Goal: Task Accomplishment & Management: Complete application form

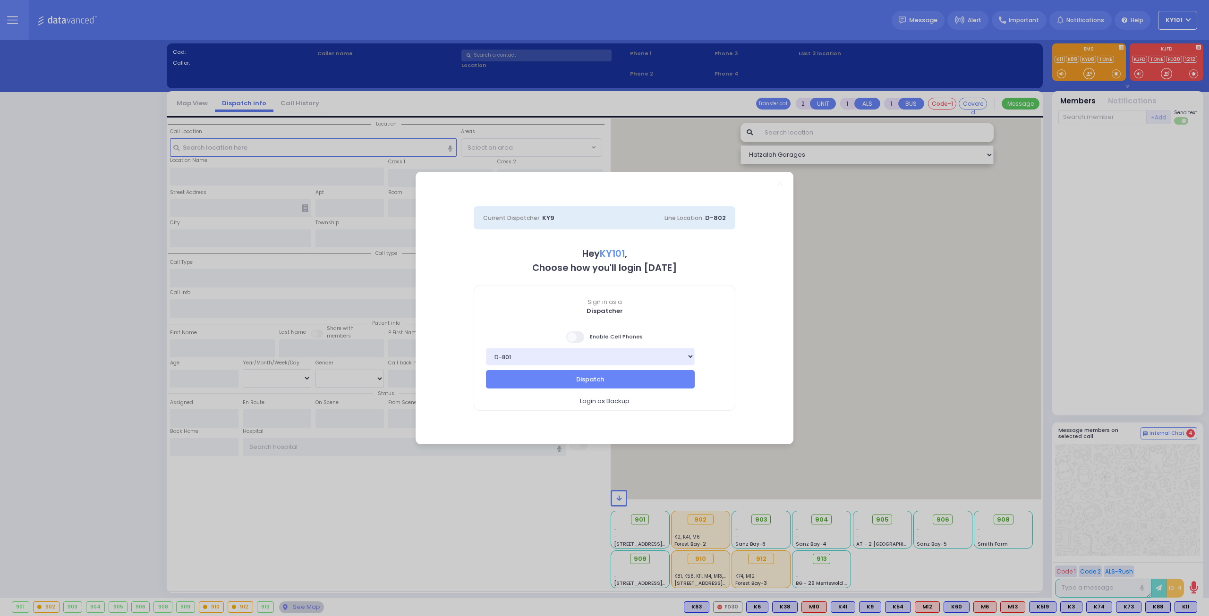
select select "14"
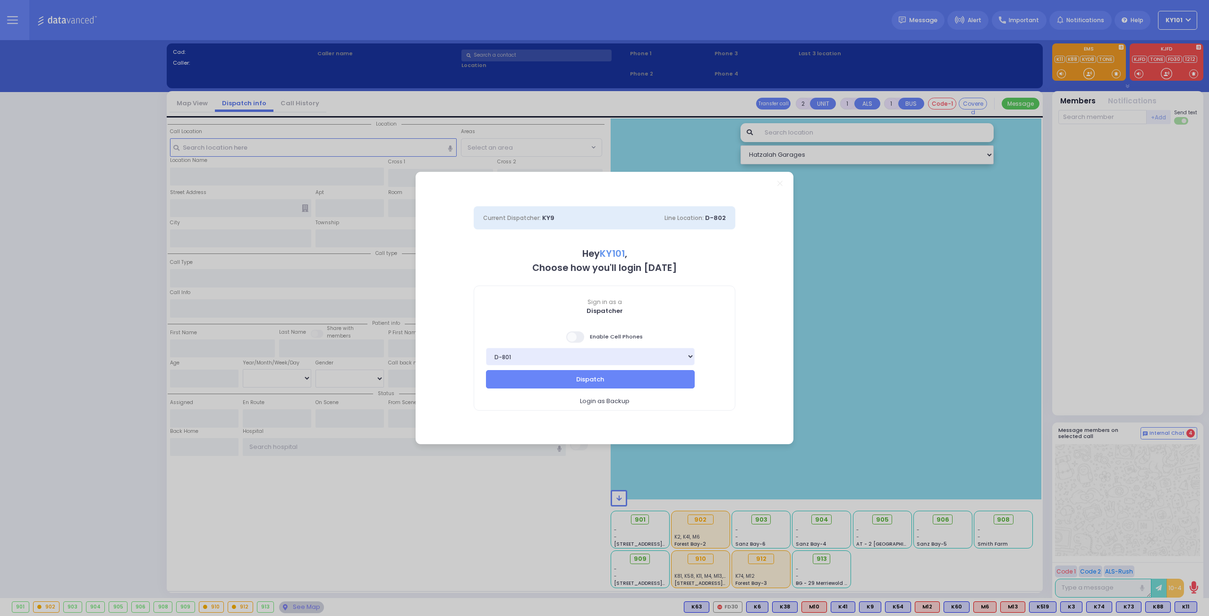
click at [582, 340] on span at bounding box center [575, 337] width 19 height 11
click at [94, 331] on input "checkbox" at bounding box center [94, 331] width 0 height 0
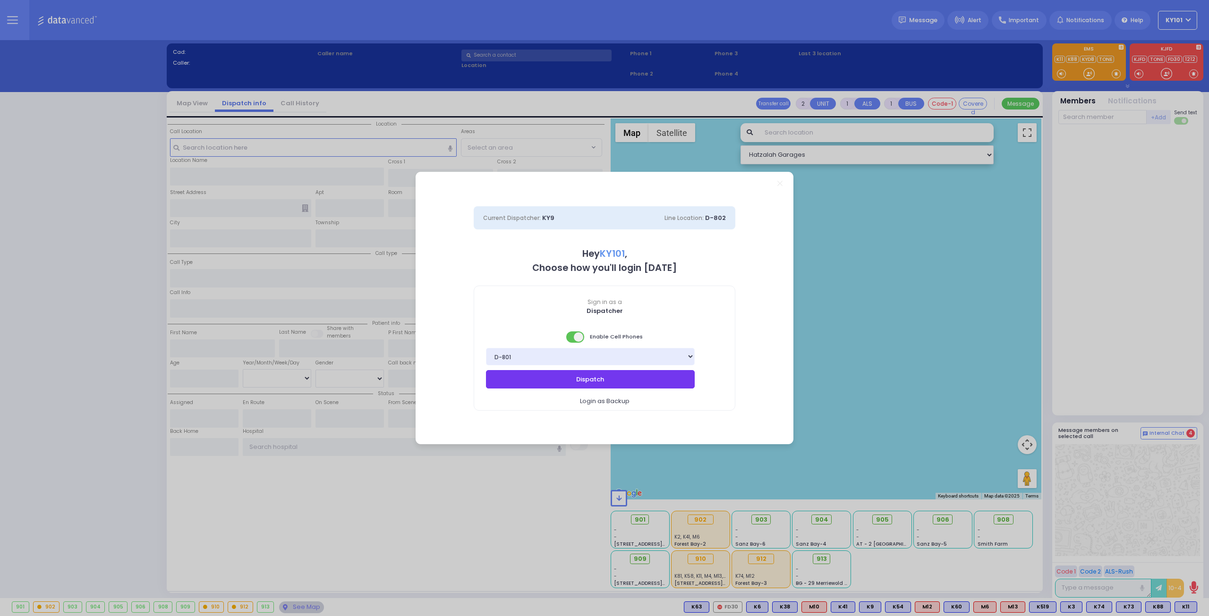
click at [615, 373] on button "Dispatch" at bounding box center [590, 379] width 209 height 18
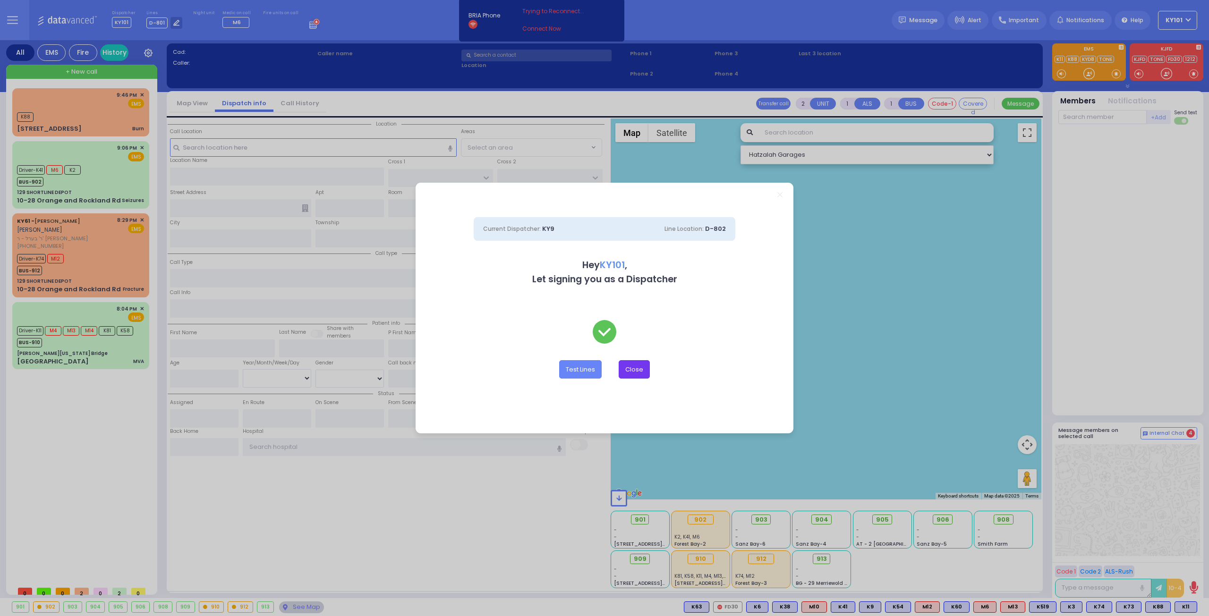
click at [631, 369] on button "Close" at bounding box center [634, 369] width 31 height 18
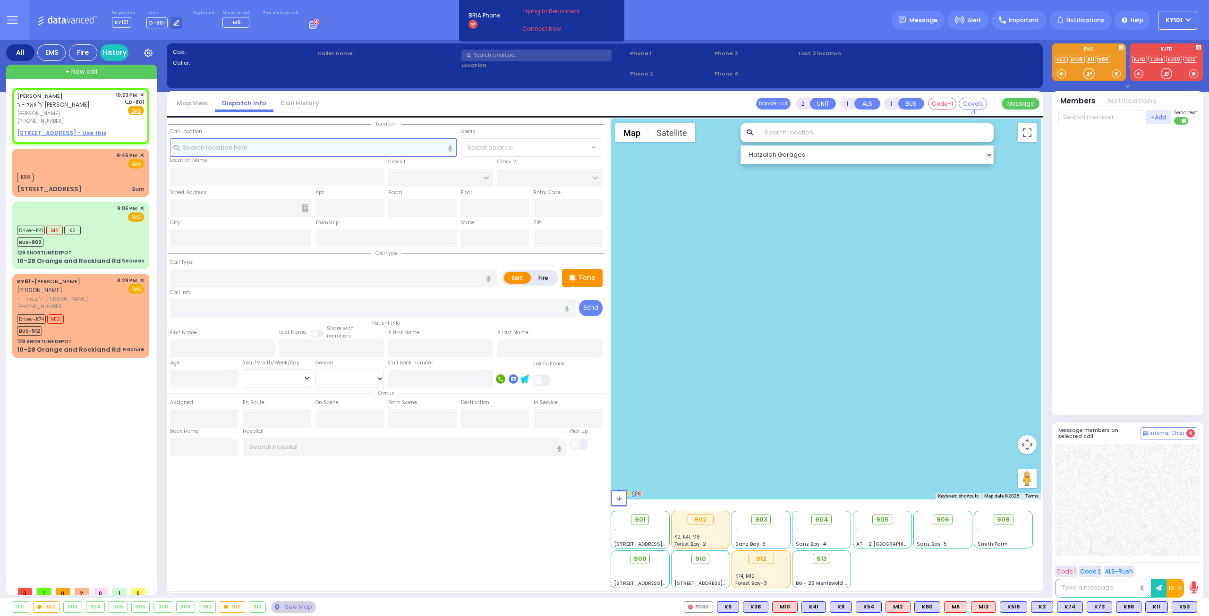
select select
radio input "true"
type input "JOSEPH SHUL"
type input "PASHKEZ"
select select
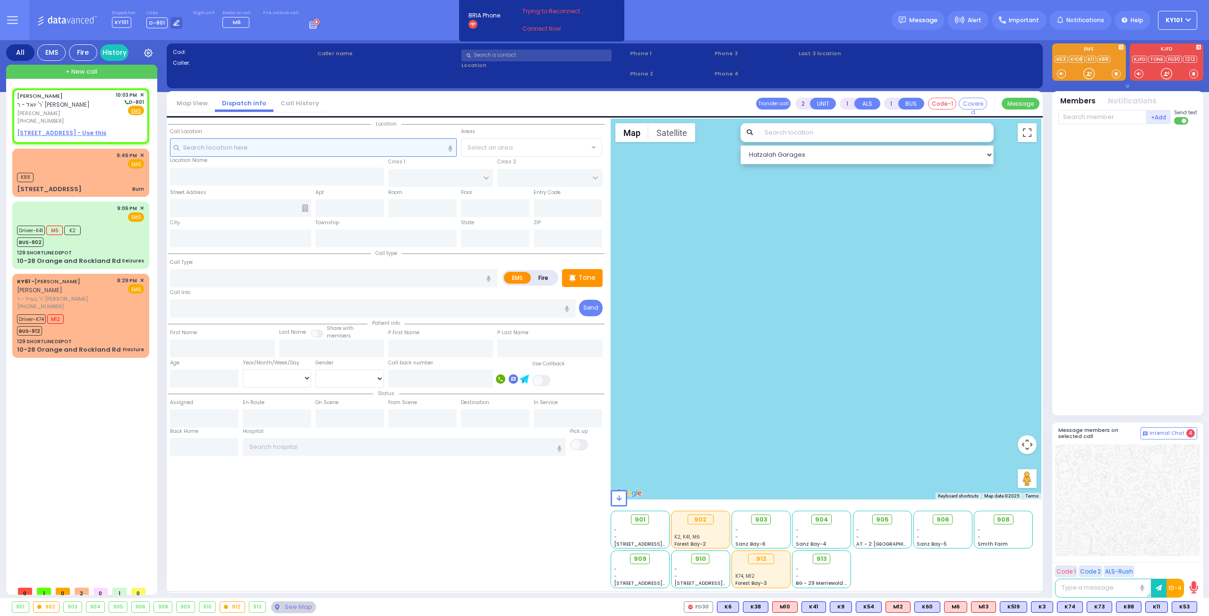
type input "22:03"
select select "Hatzalah Garages"
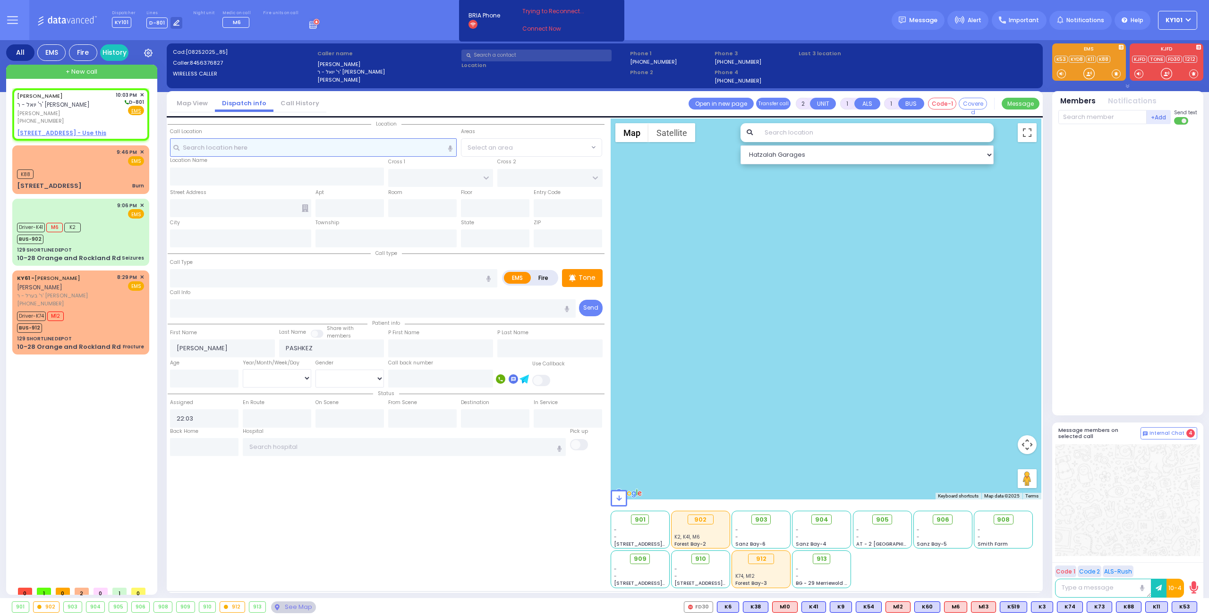
select select
radio input "true"
select select
select select "Hatzalah Garages"
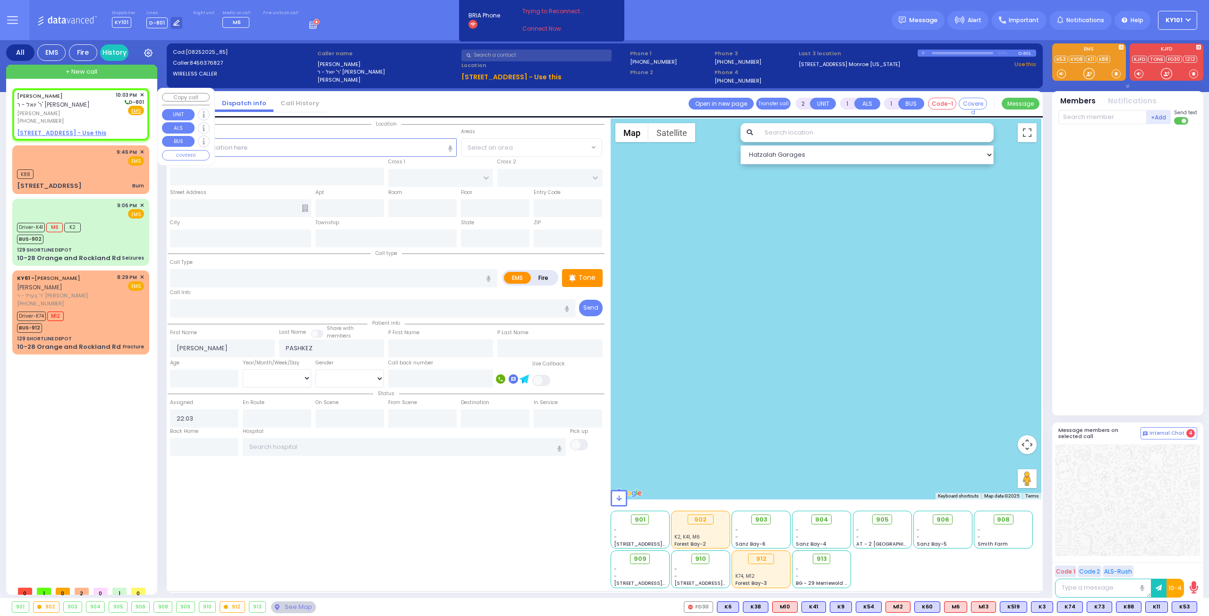
click at [70, 130] on u "87 FOREST RD 201 - Use this" at bounding box center [61, 133] width 89 height 8
select select
radio input "true"
select select
select select "Hatzalah Garages"
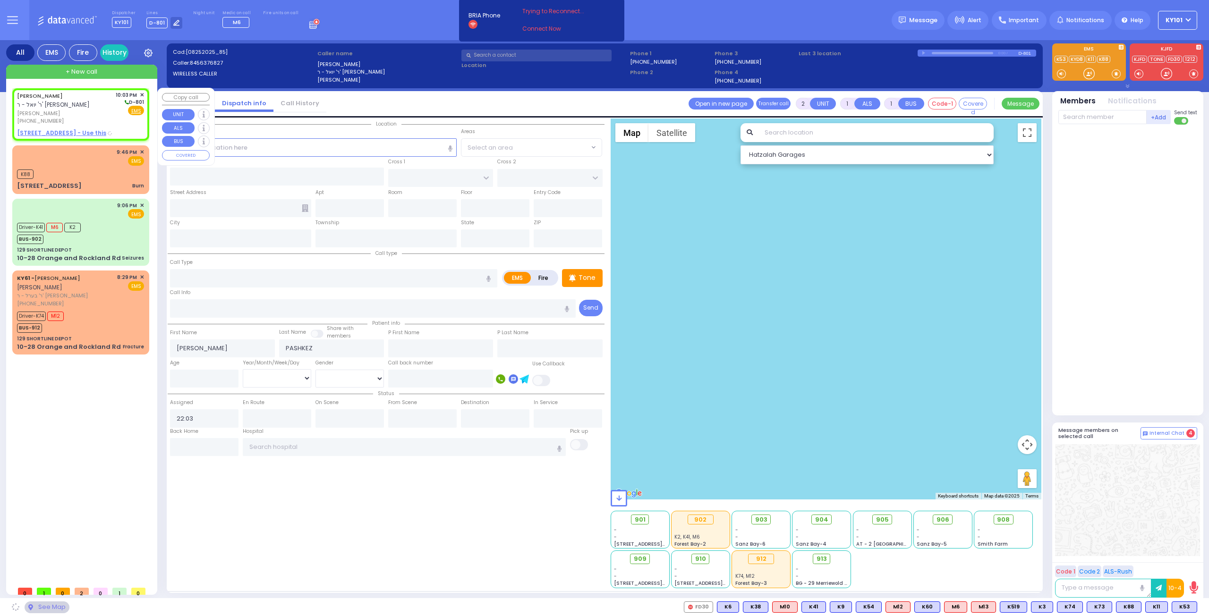
type input "MEZABISH PL"
type input "GORLITZ COURT"
type input "87 FOREST RD"
type input "201"
type input "[PERSON_NAME]"
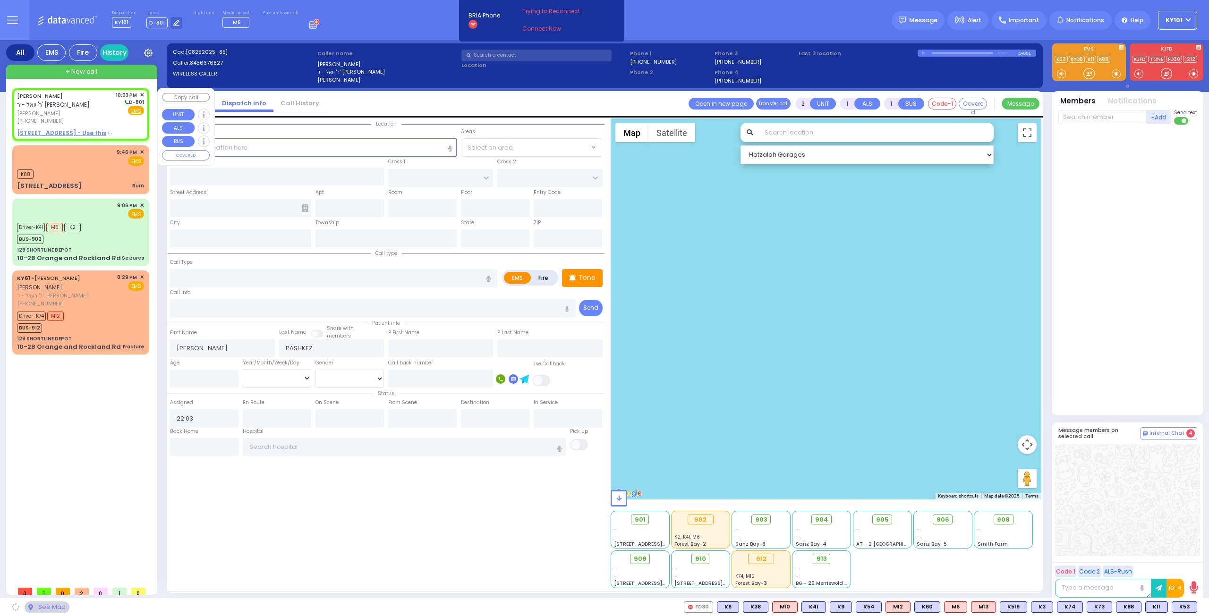
type input "[US_STATE]"
type input "10950"
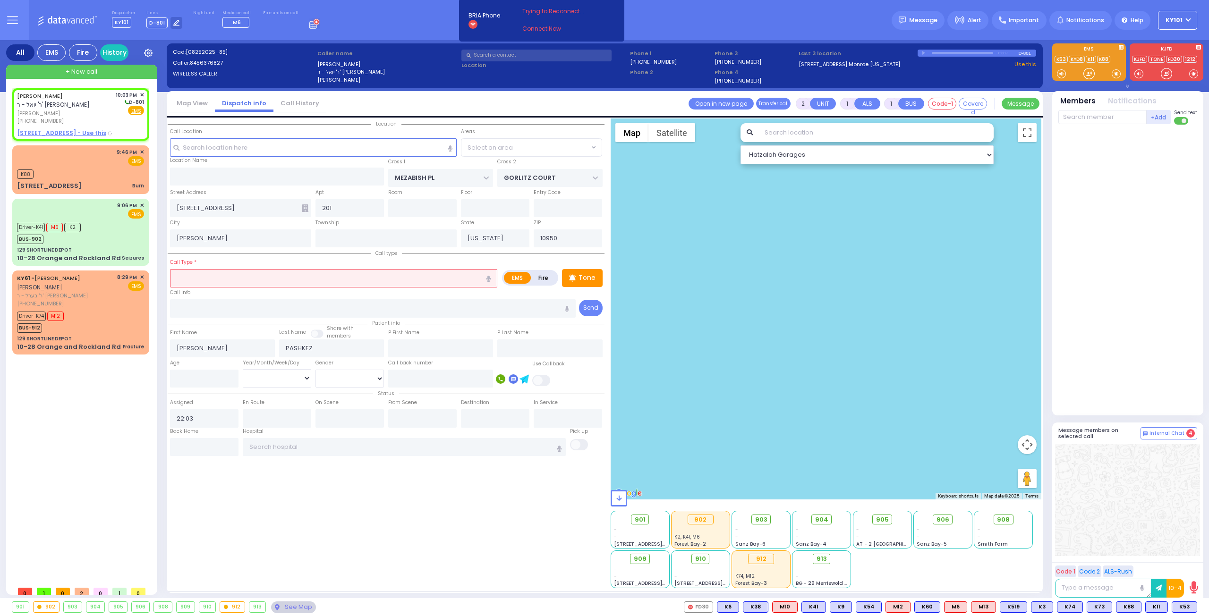
select select "ATZEI TAMURIM"
select select
radio input "true"
select select
select select "Hatzalah Garages"
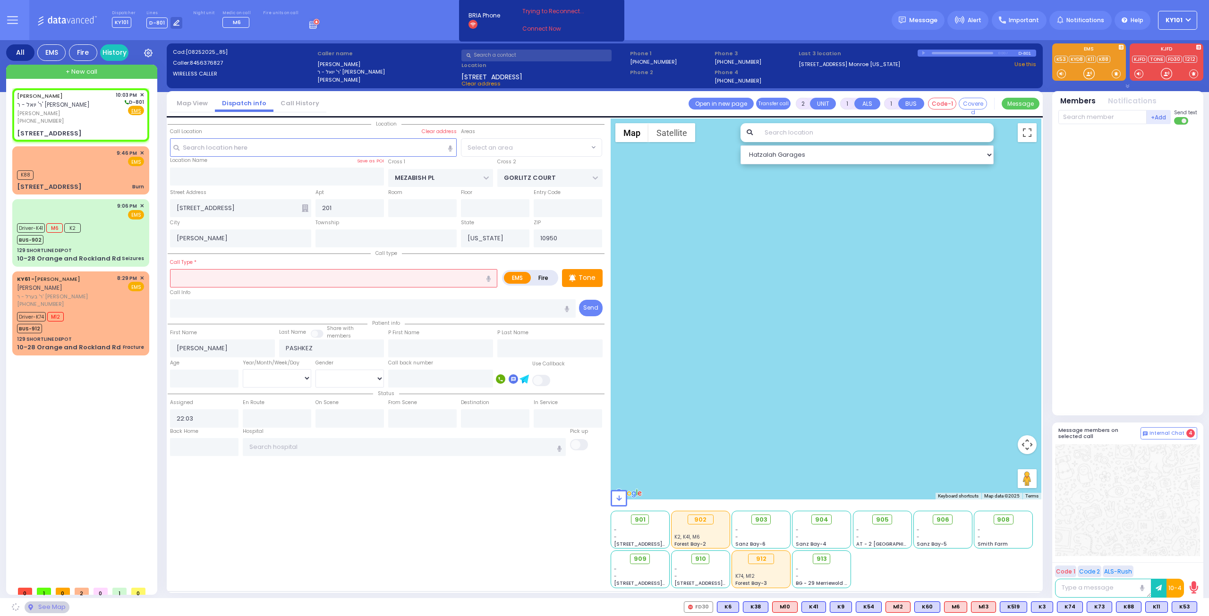
select select "ATZEI TAMURIM"
click at [217, 277] on input "text" at bounding box center [333, 278] width 327 height 18
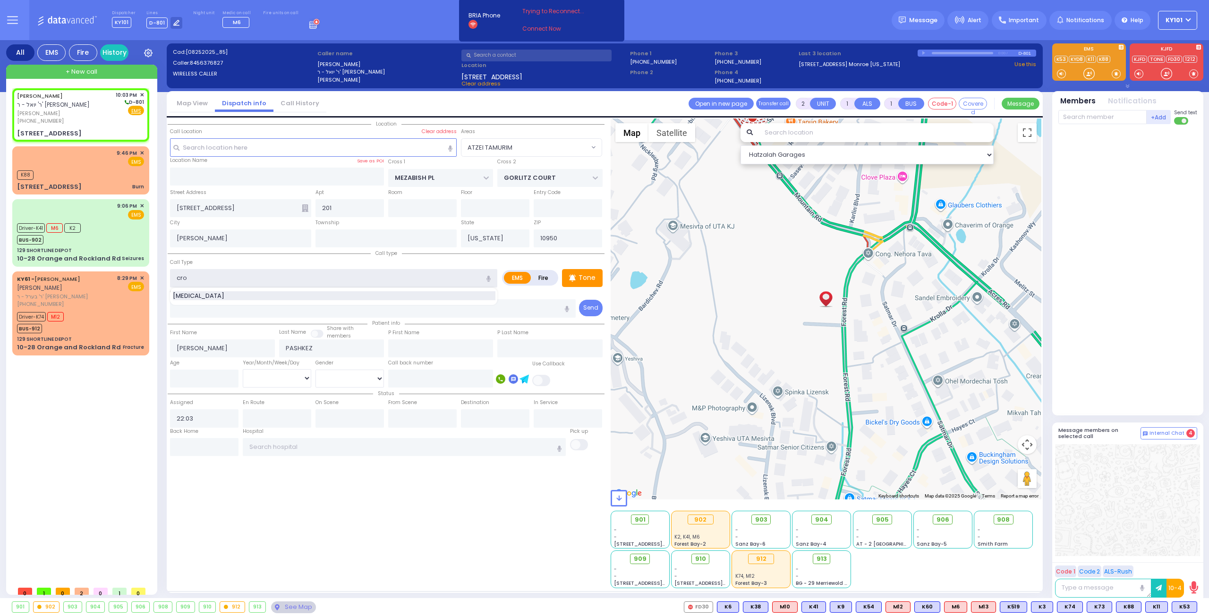
type input "[MEDICAL_DATA]"
type input "1"
click at [196, 372] on input "number" at bounding box center [204, 379] width 68 height 18
select select
radio input "true"
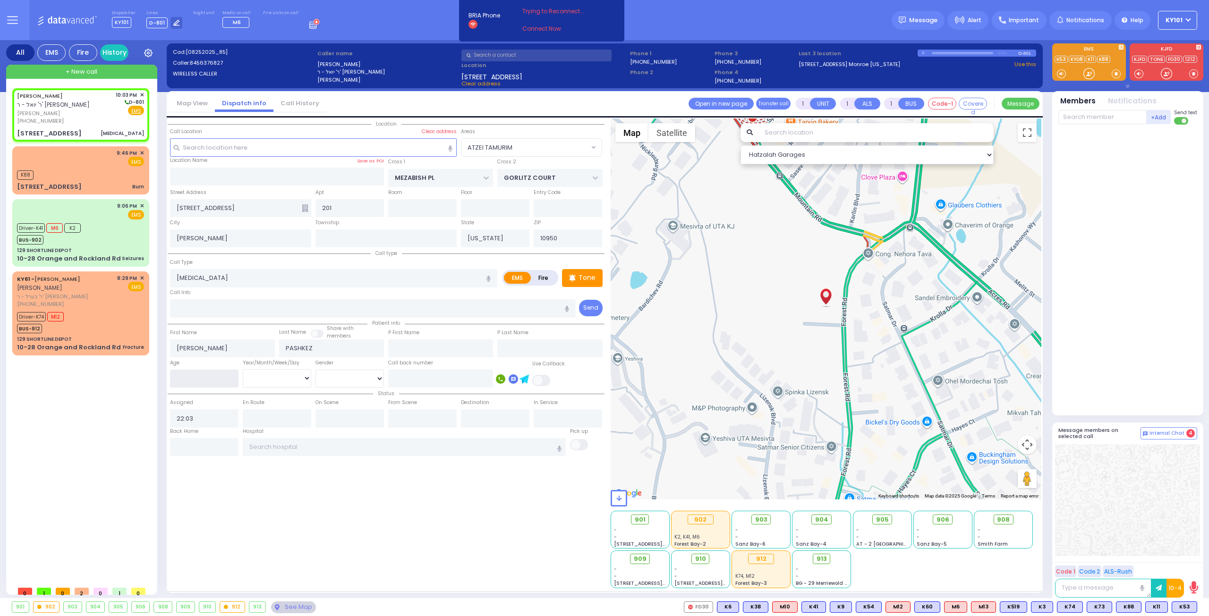
select select
select select "Hatzalah Garages"
type input "9"
select select
radio input "true"
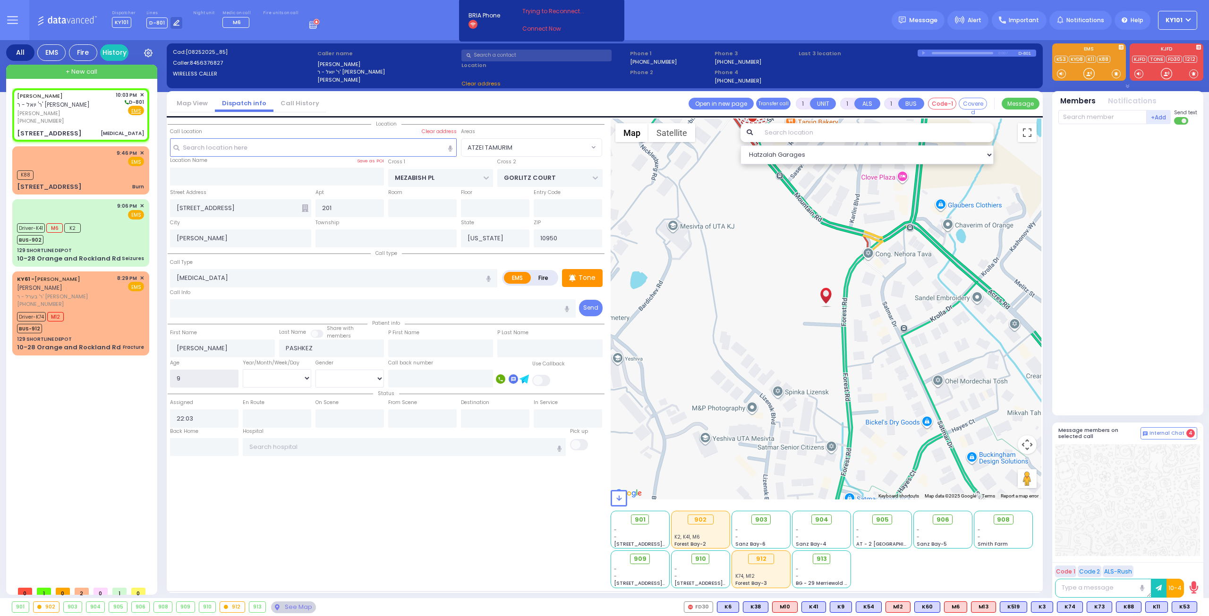
select select
select select "Hatzalah Garages"
type input "9"
click at [278, 382] on select "Year Month Week Day" at bounding box center [277, 378] width 68 height 18
select select
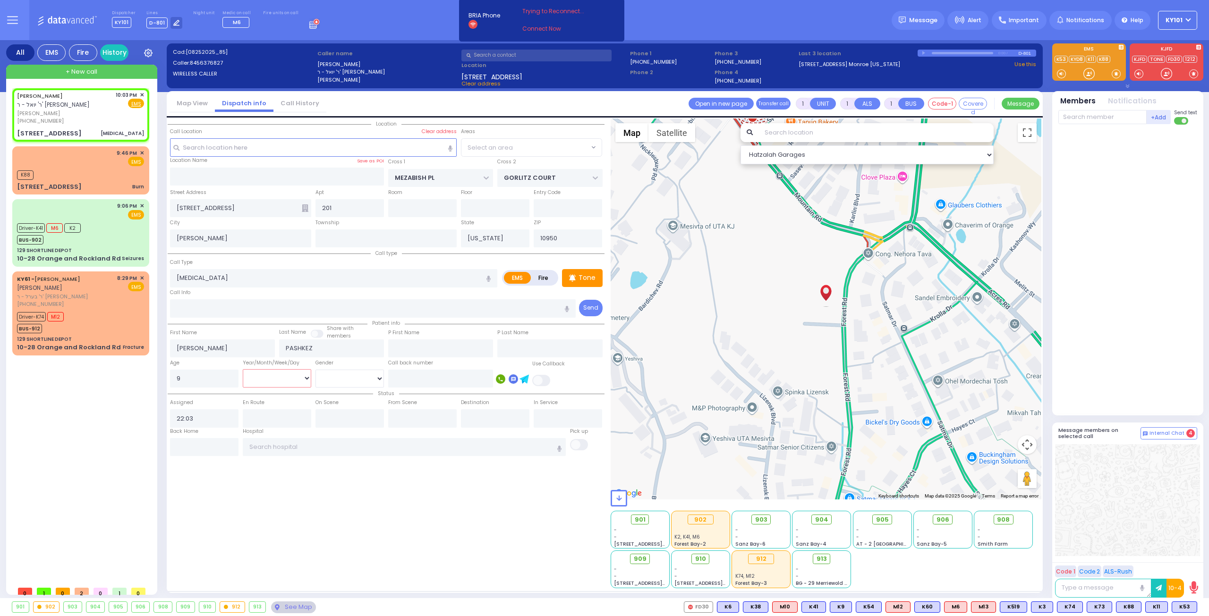
radio input "true"
select select
select select "Hatzalah Garages"
select select "Month"
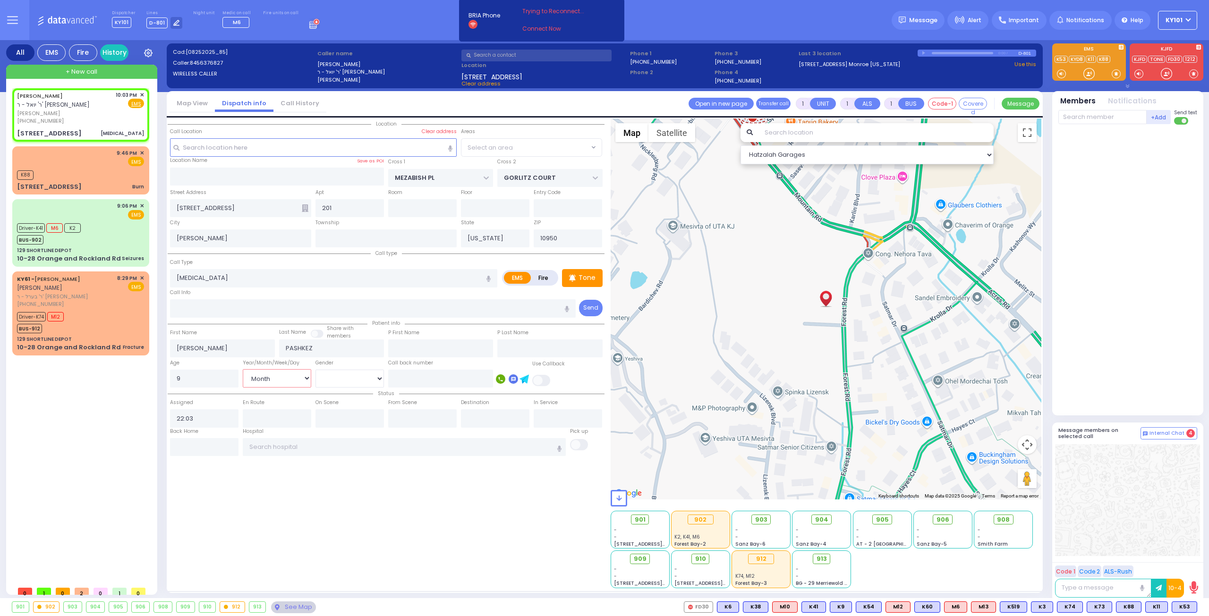
click at [243, 369] on select "Year Month Week Day" at bounding box center [277, 378] width 68 height 18
select select "ATZEI TAMURIM"
select select
radio input "true"
select select
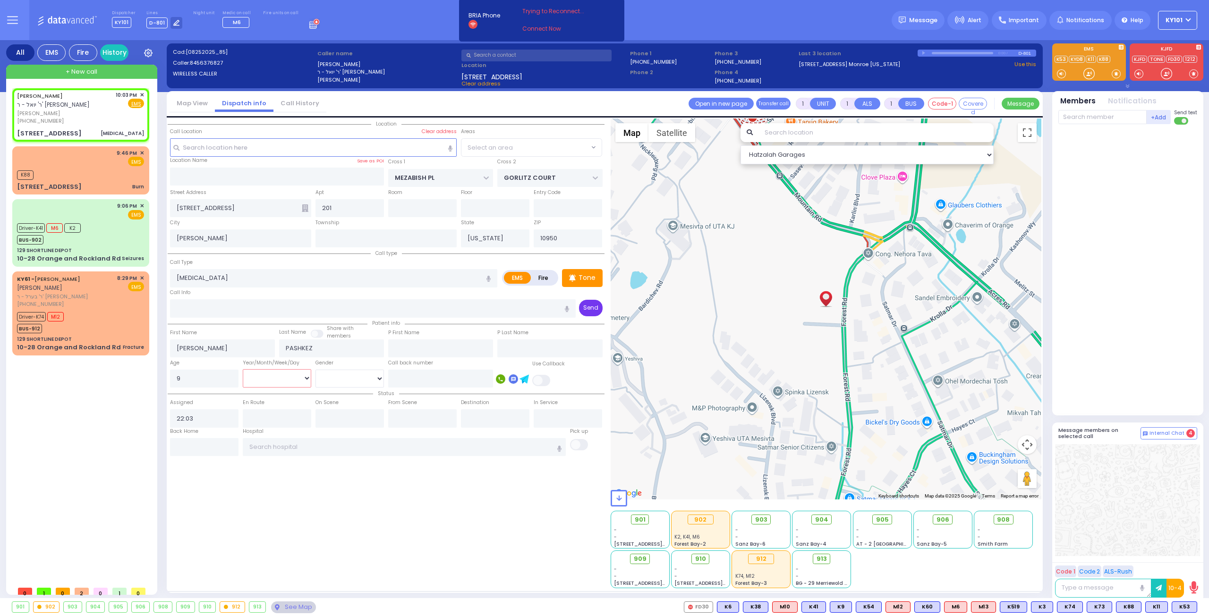
select select "Hatzalah Garages"
select select "ATZEI TAMURIM"
click at [586, 278] on p "Tone" at bounding box center [586, 278] width 17 height 10
select select "ATZEI TAMURIM"
select select
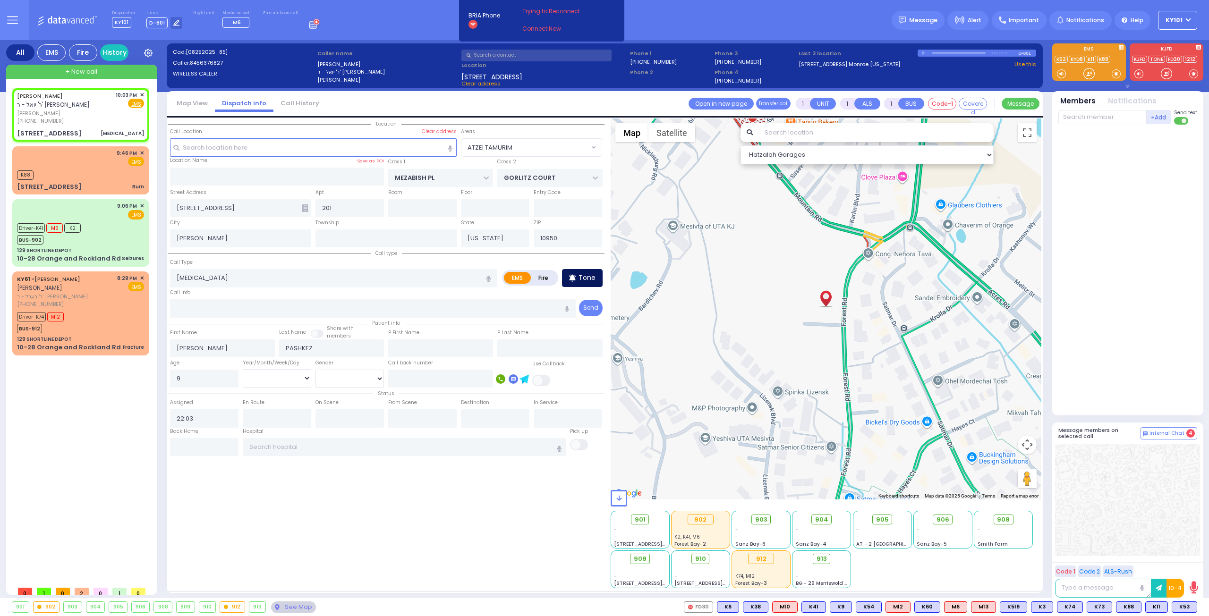
radio input "true"
select select "Month"
select select "Hatzalah Garages"
select select "ATZEI TAMURIM"
click at [586, 273] on p "Tone" at bounding box center [586, 278] width 17 height 10
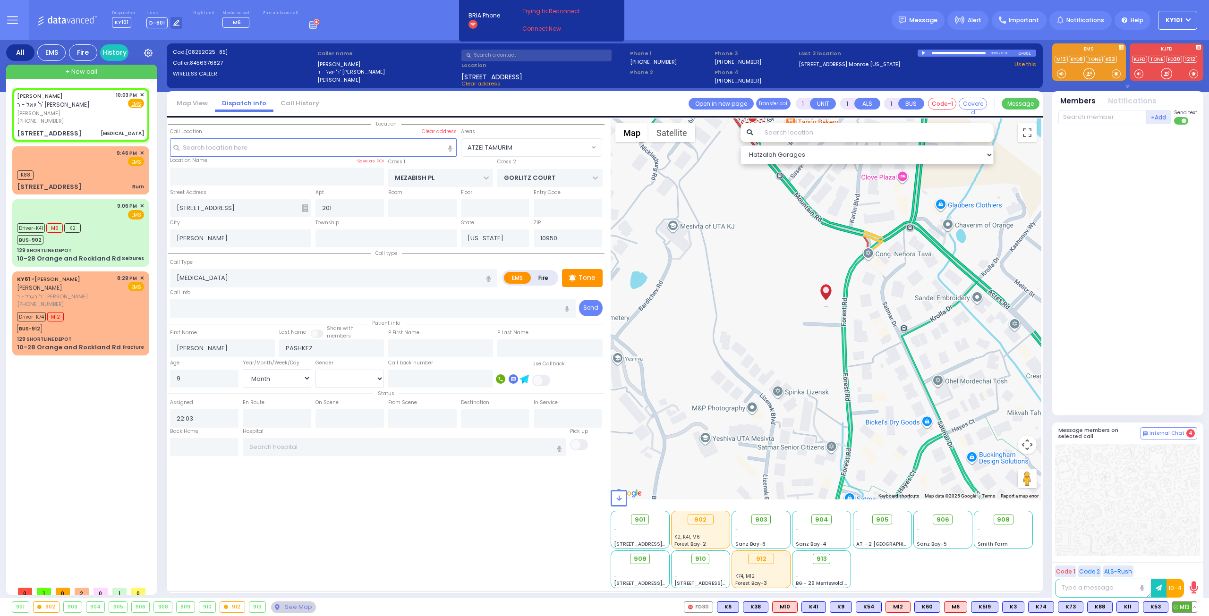
click at [1185, 609] on span "M13" at bounding box center [1185, 607] width 24 height 10
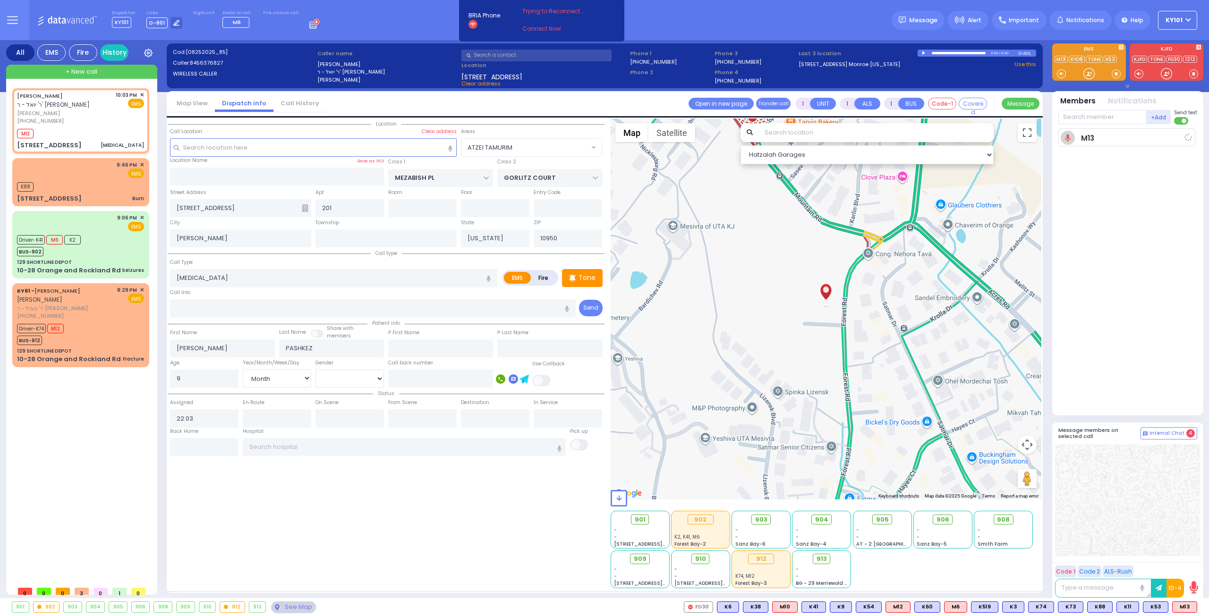
select select
radio input "true"
select select "Month"
type input "22:05"
select select "Hatzalah Garages"
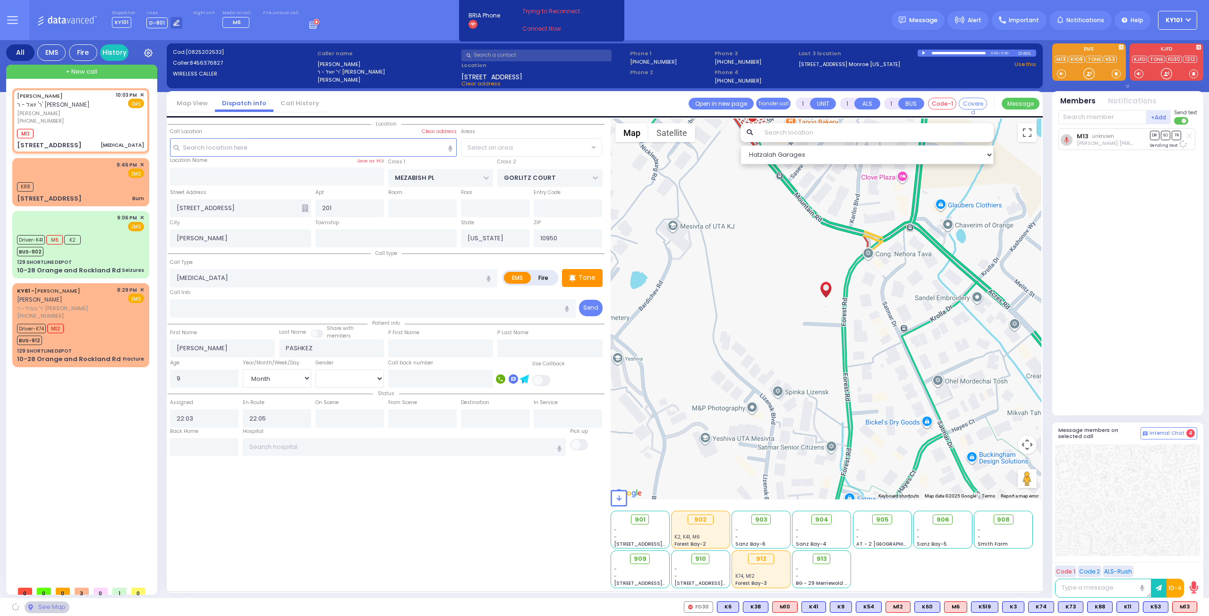
select select "ATZEI TAMURIM"
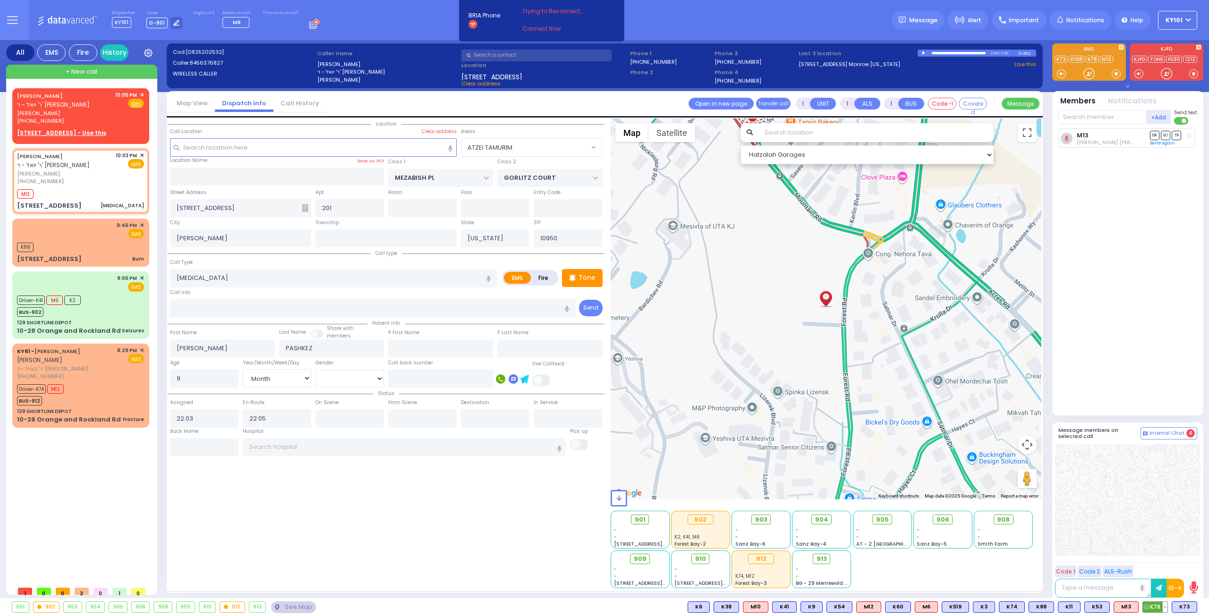
click at [1154, 604] on span "K78" at bounding box center [1155, 607] width 25 height 10
select select
radio input "true"
select select "Month"
select select "Hatzalah Garages"
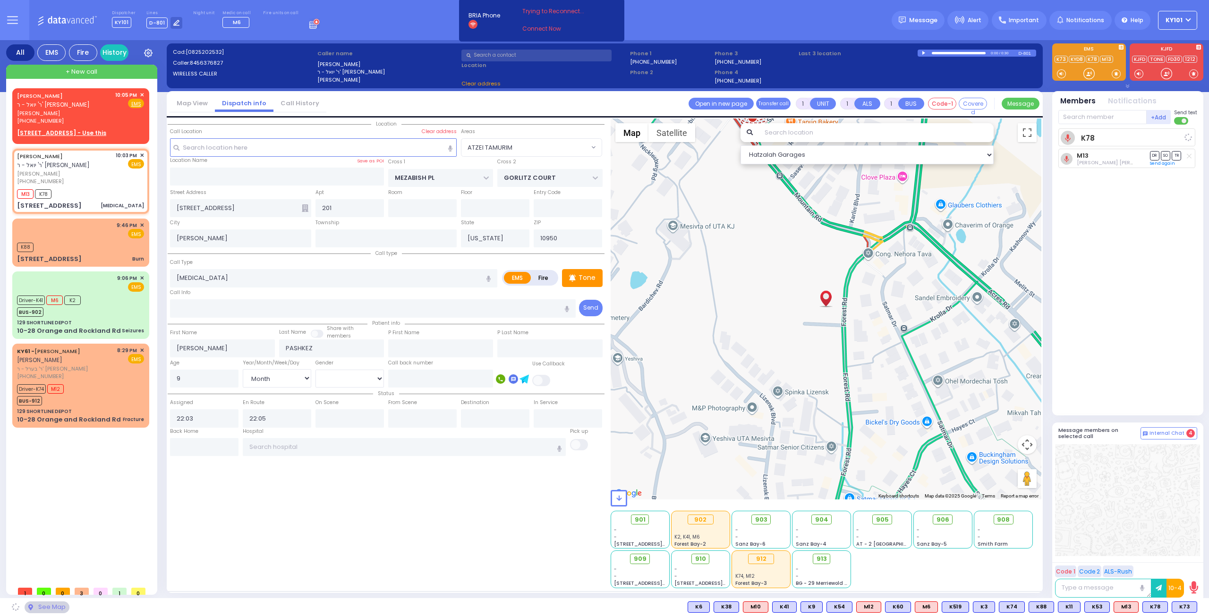
select select "ATZEI TAMURIM"
click at [1179, 607] on span "K73" at bounding box center [1184, 607] width 25 height 10
select select
radio input "true"
select select "Month"
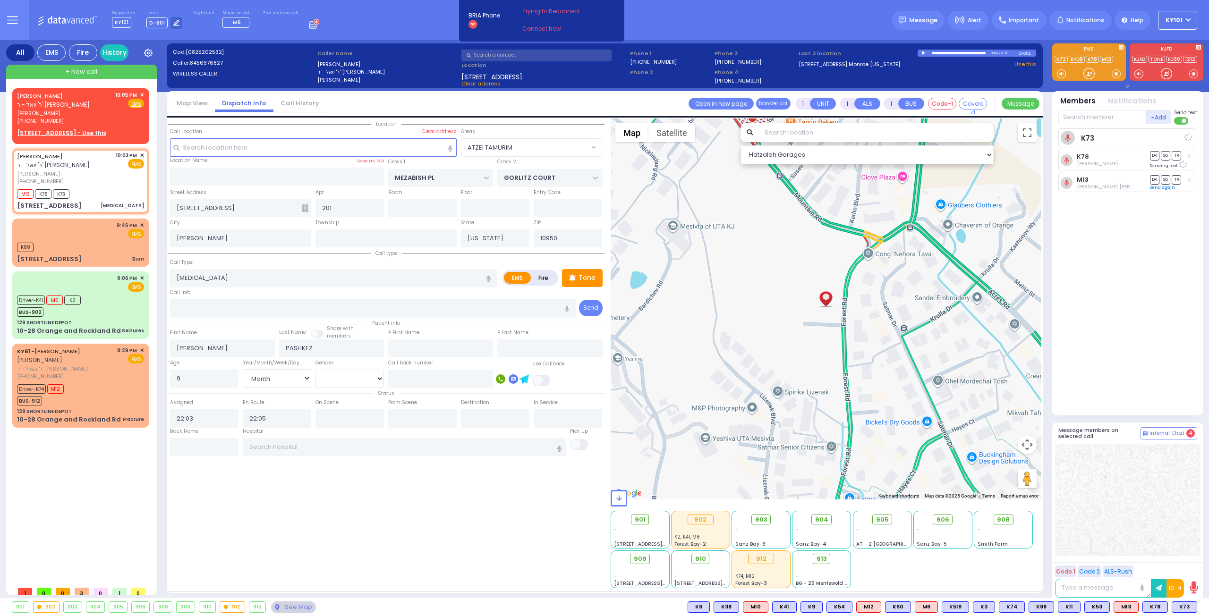
select select "Hatzalah Garages"
select select "ATZEI TAMURIM"
click at [876, 520] on div "905" at bounding box center [882, 520] width 20 height 10
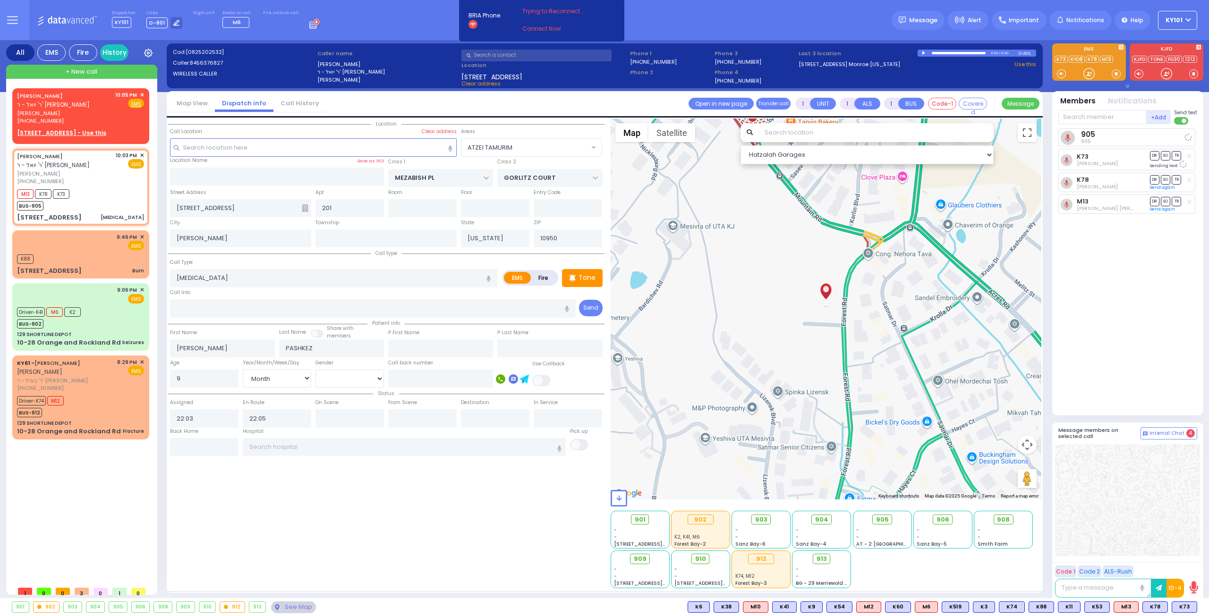
select select
radio input "true"
select select "Month"
select select "Hatzalah Garages"
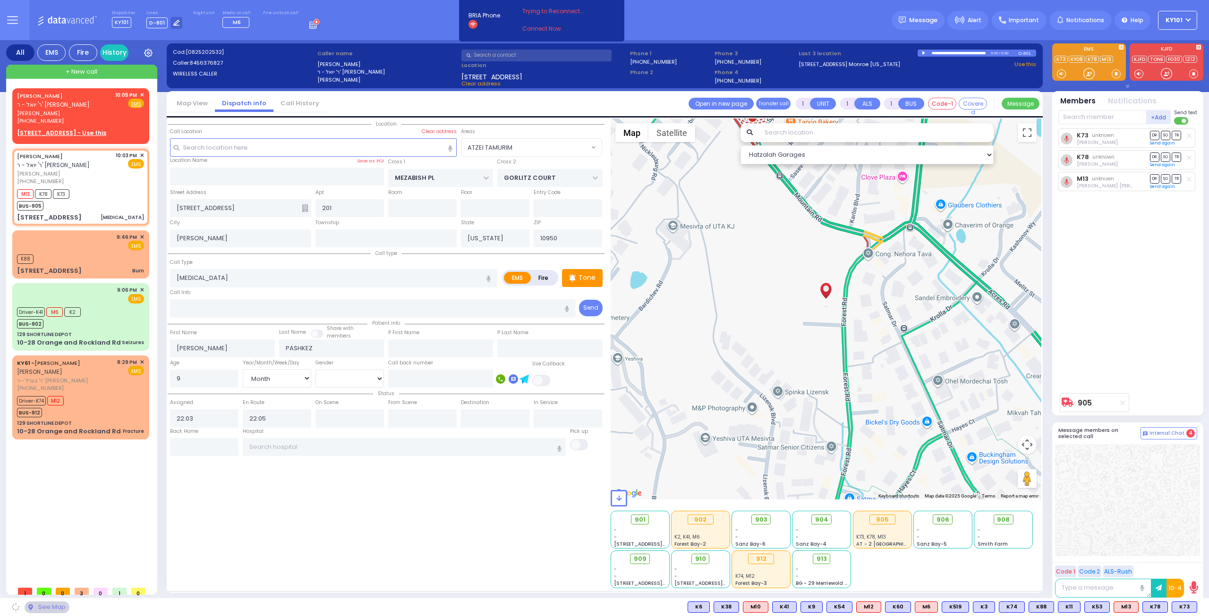
select select "ATZEI TAMURIM"
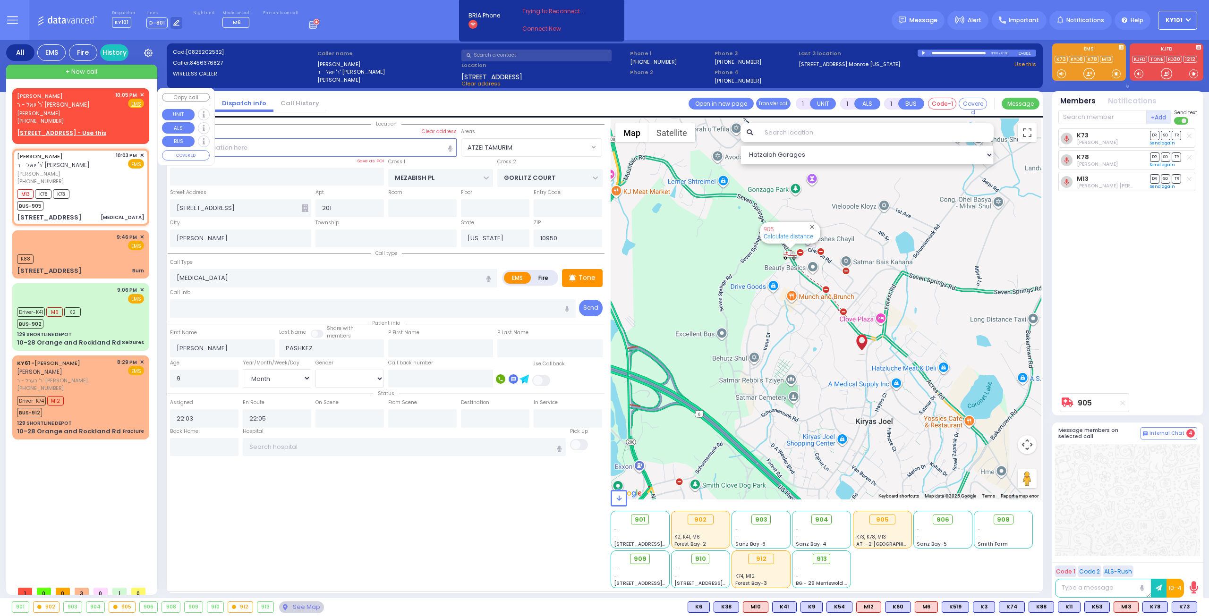
click at [142, 94] on span "✕" at bounding box center [142, 95] width 4 height 8
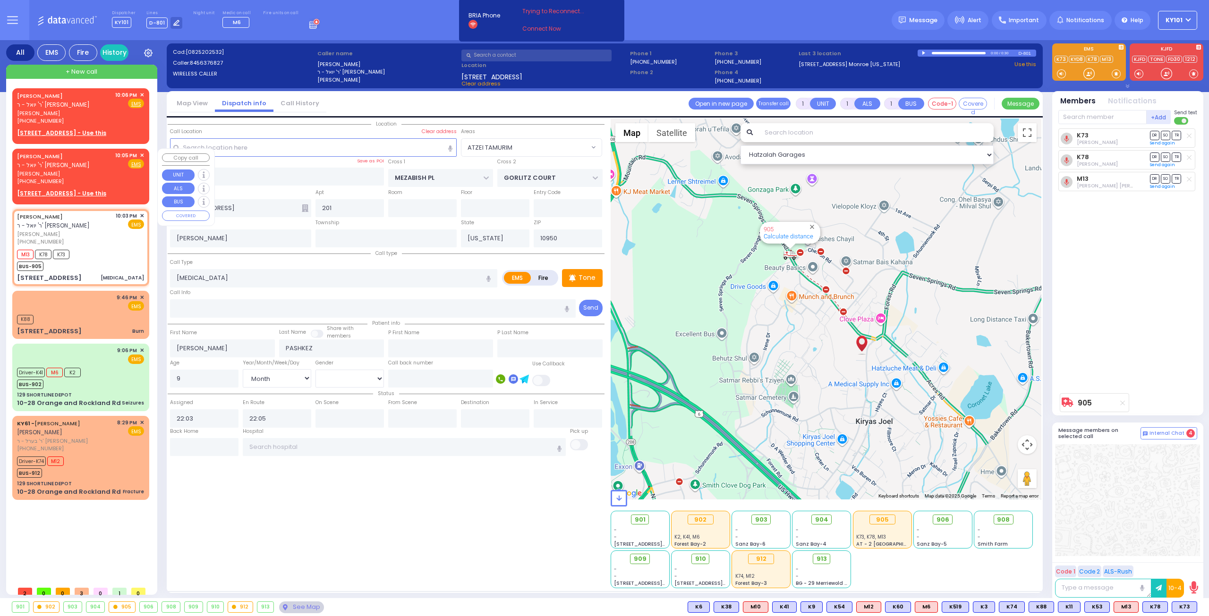
click at [142, 154] on span "✕" at bounding box center [142, 156] width 4 height 8
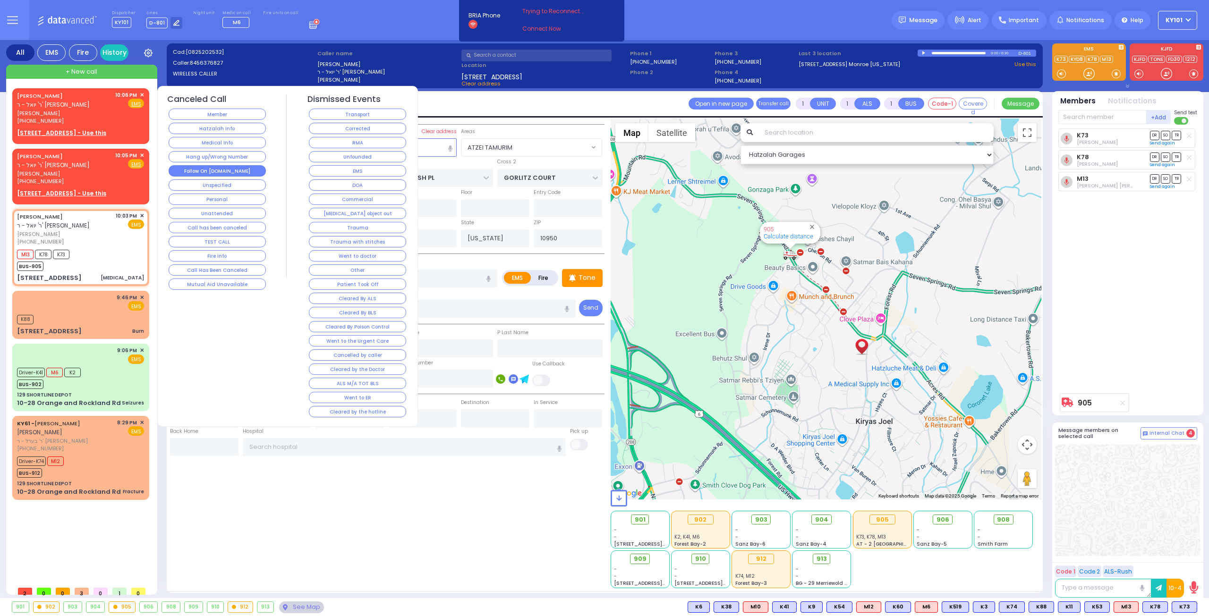
click at [230, 166] on button "Follow On [DOMAIN_NAME]" at bounding box center [217, 170] width 97 height 11
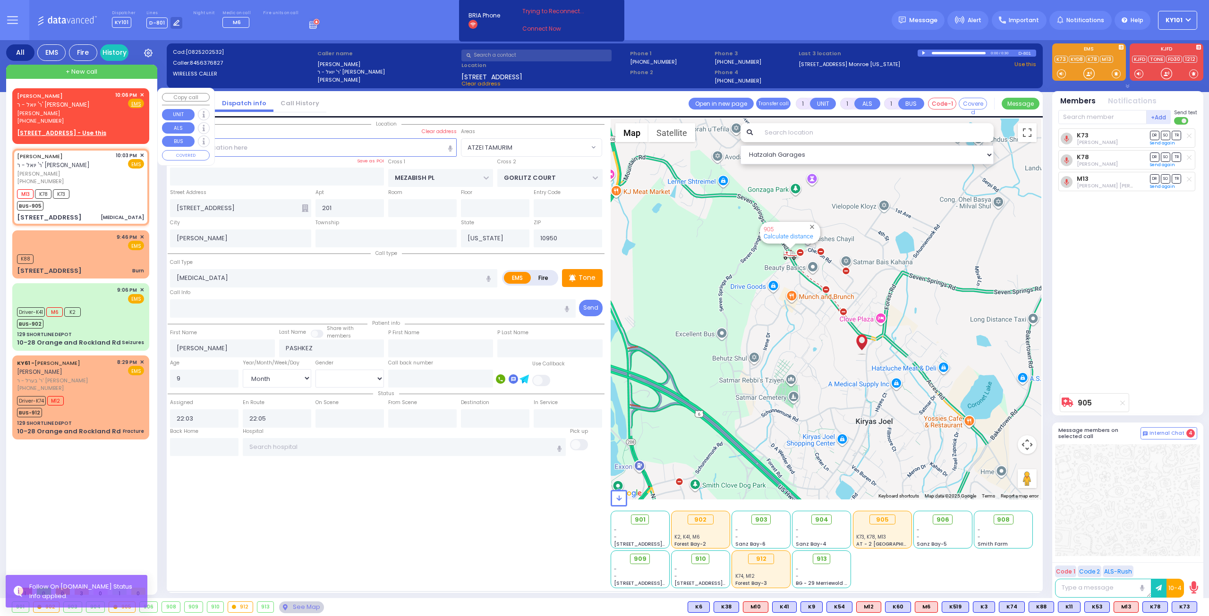
click at [141, 93] on span "✕" at bounding box center [142, 95] width 4 height 8
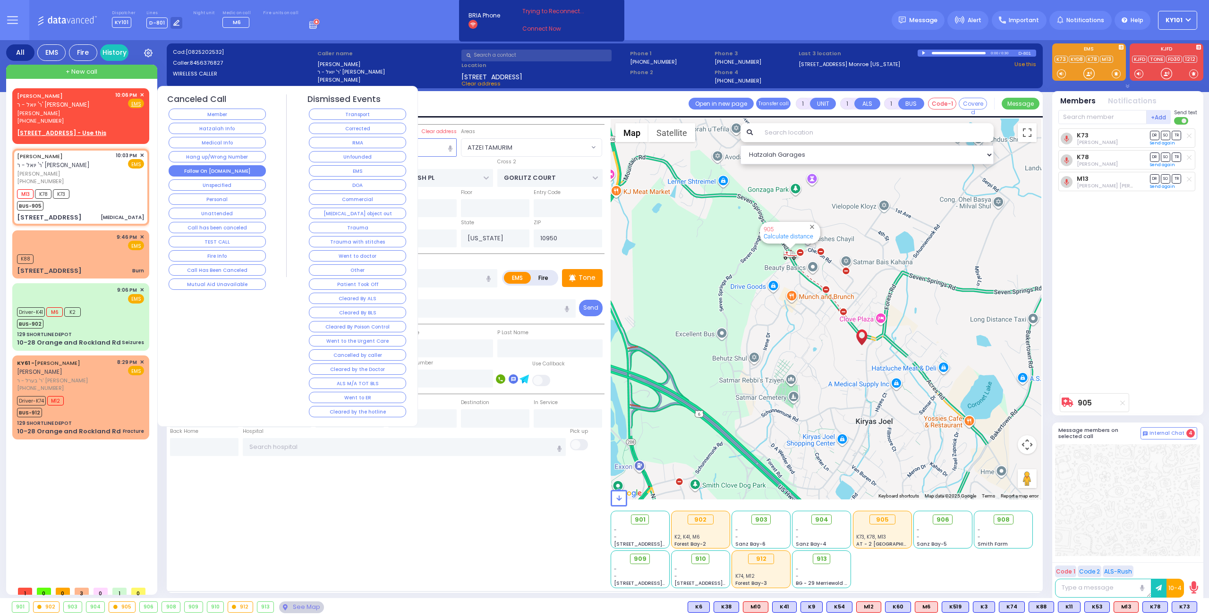
click at [222, 166] on button "Follow On [DOMAIN_NAME]" at bounding box center [217, 170] width 97 height 11
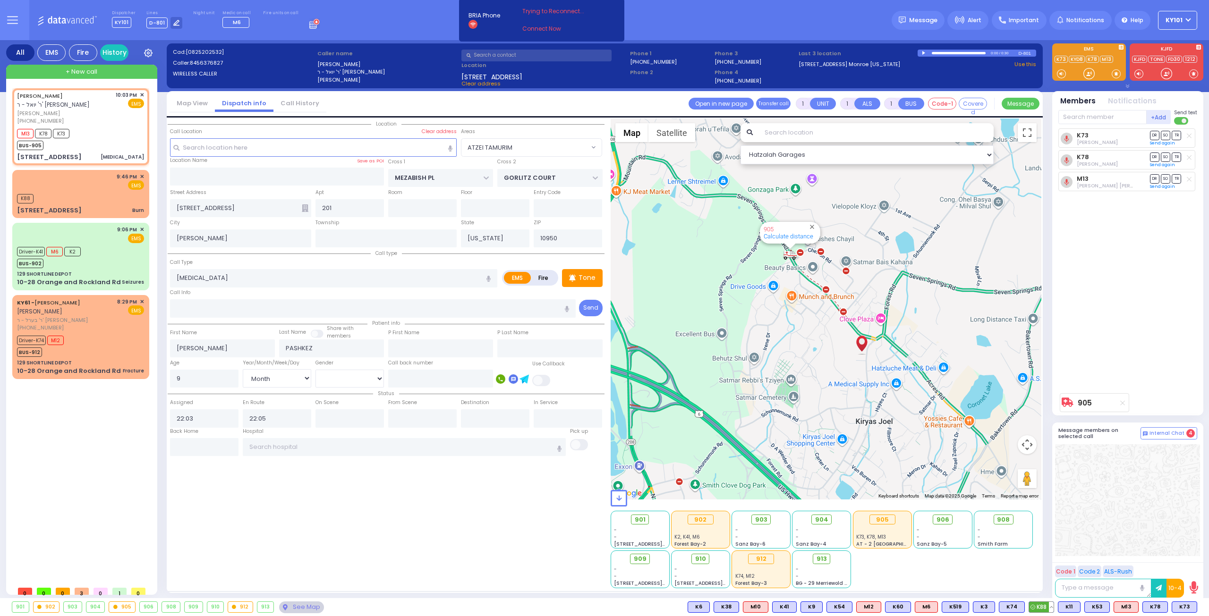
click at [1054, 605] on button at bounding box center [1051, 607] width 5 height 10
click at [1136, 495] on div at bounding box center [1127, 500] width 145 height 112
click at [110, 324] on div "[PHONE_NUMBER]" at bounding box center [65, 328] width 97 height 8
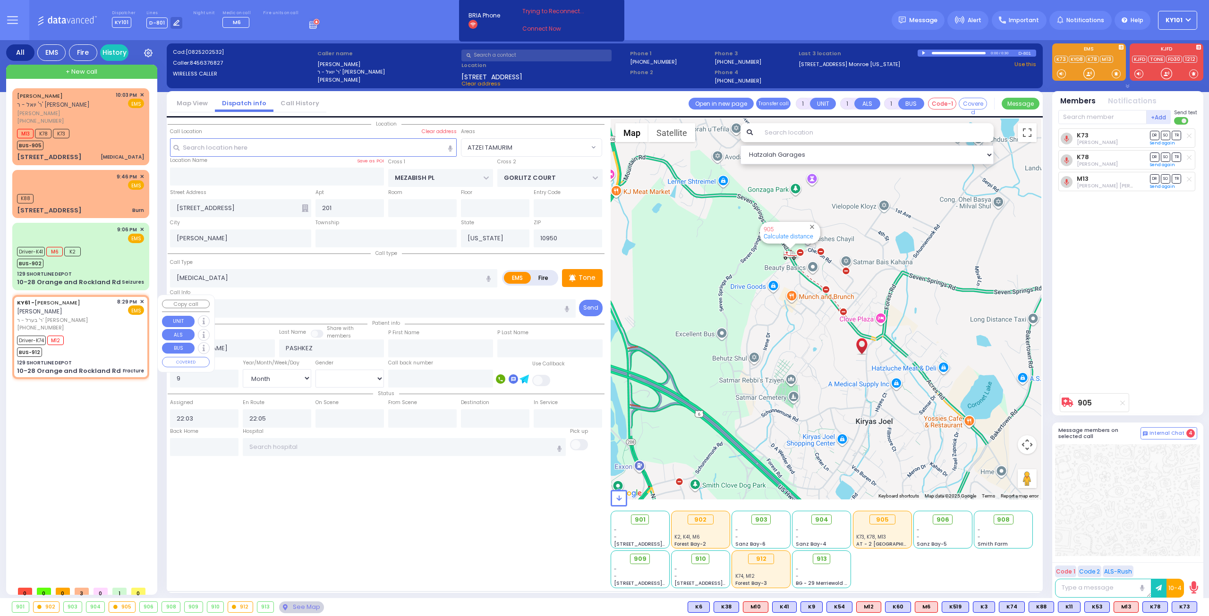
type input "6"
select select
type input "Fracture"
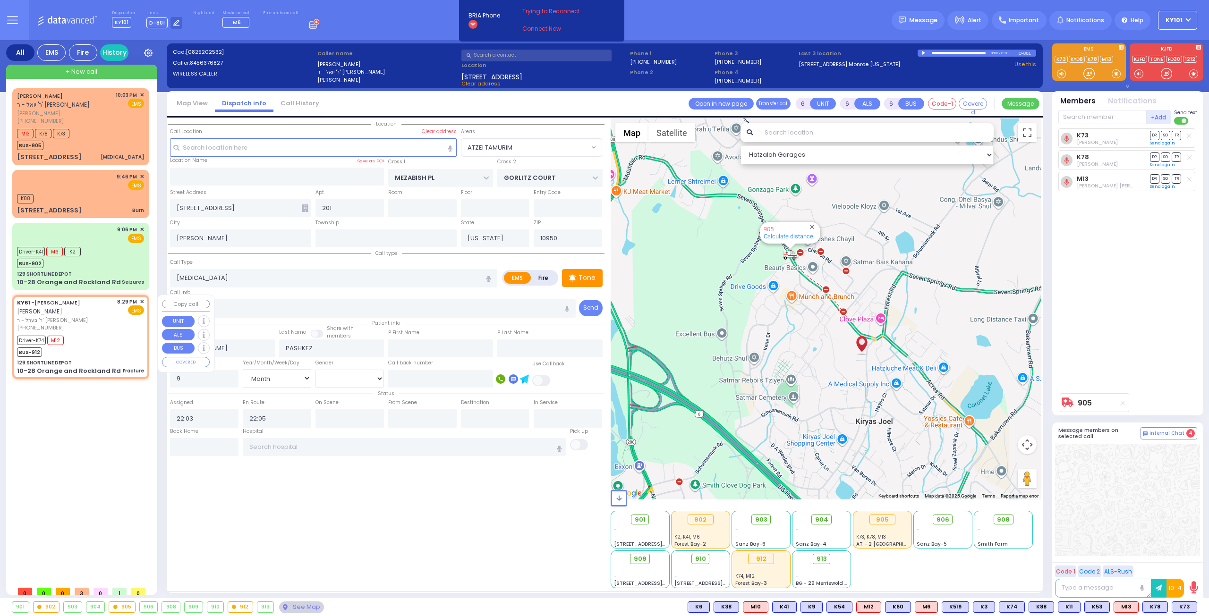
radio input "true"
type input "ARON ZEV"
type input "POLACHECK"
type input "Shulem"
type input "Deutsch"
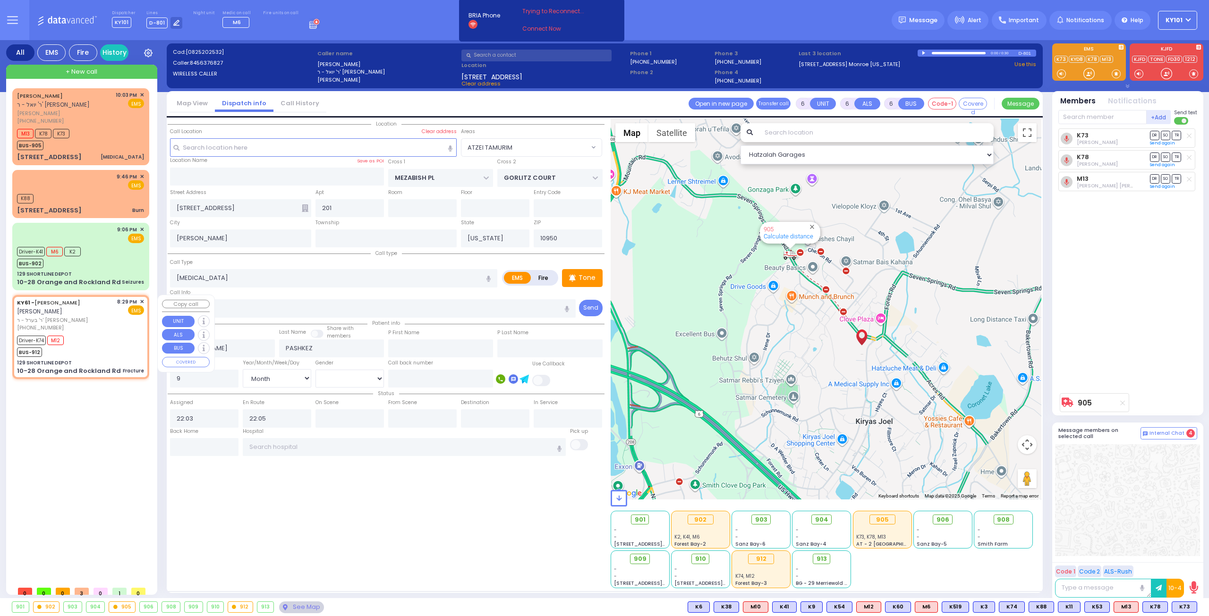
type input "18"
select select "Year"
select select "[DEMOGRAPHIC_DATA]"
type input "20:29"
type input "20:30"
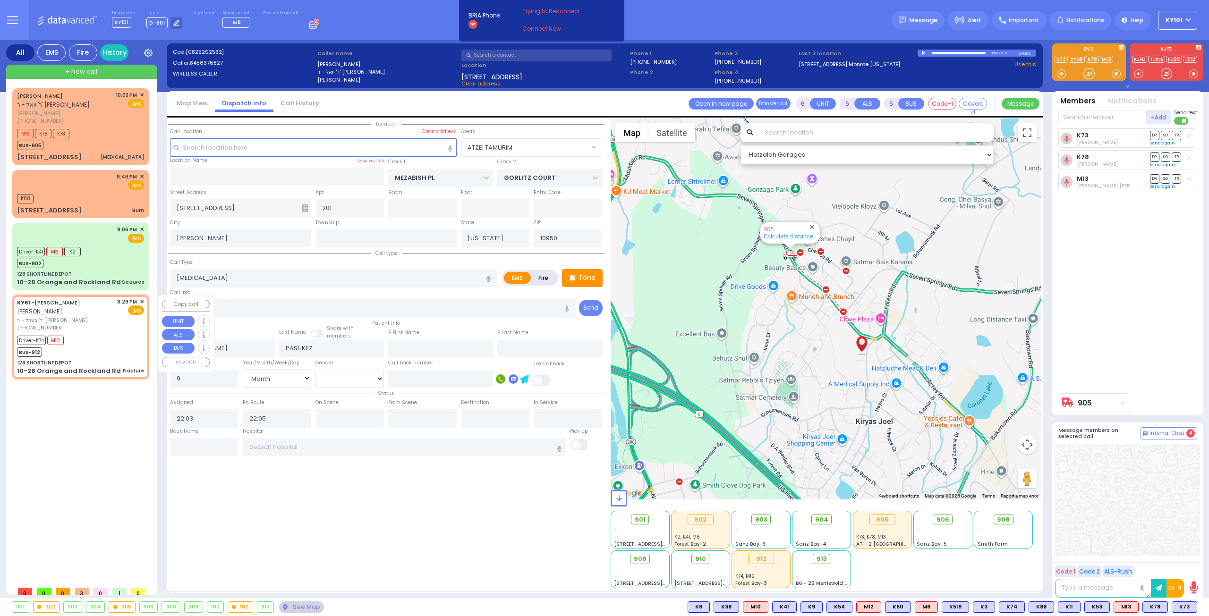
type input "21:20"
type input "21:41"
type input "[US_STATE] Presbyterian [PERSON_NAME][GEOGRAPHIC_DATA]"
select select "Hatzalah Garages"
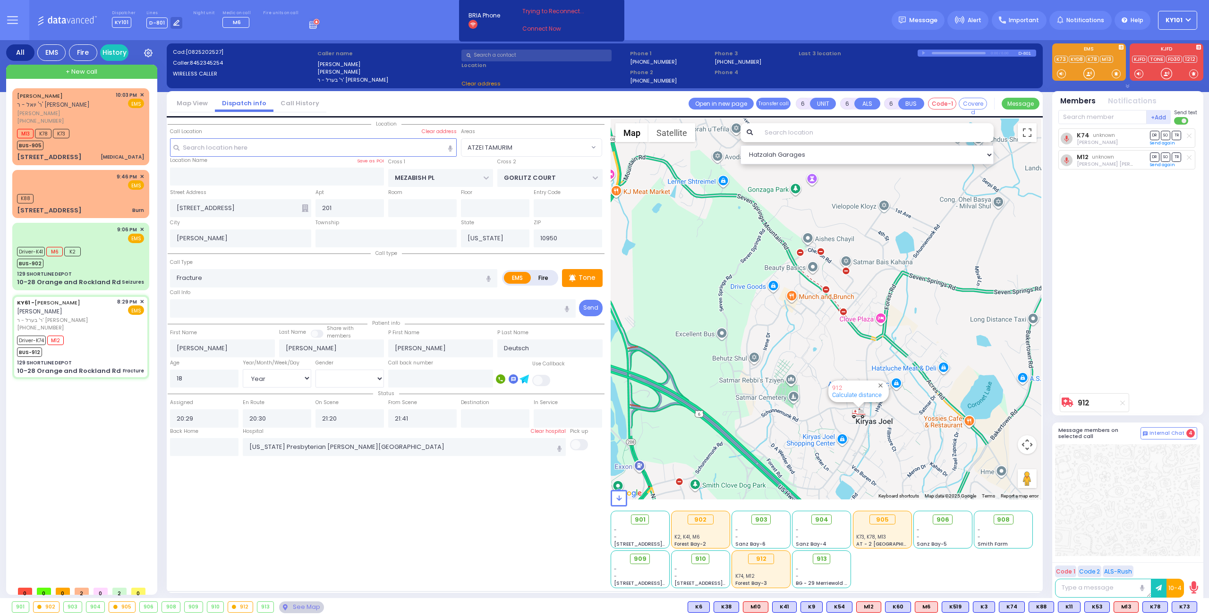
select select
radio input "true"
select select "Year"
select select "[DEMOGRAPHIC_DATA]"
select select "Hatzalah Garages"
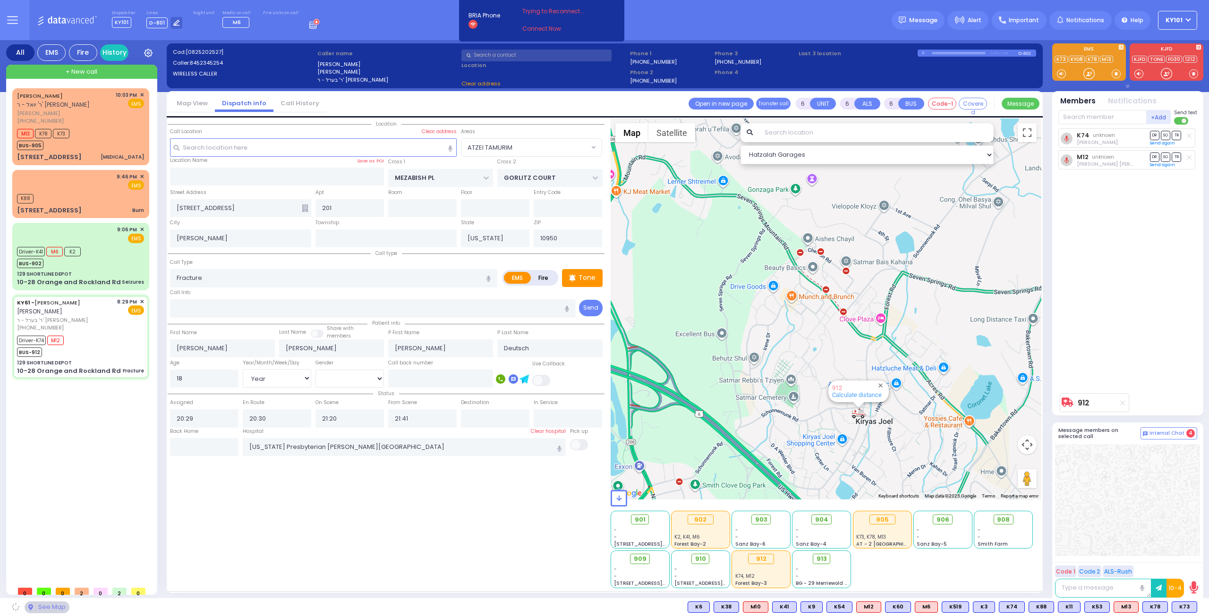
type input "129 SHORTLINE DEPOT"
type input "10-28 Orange and Rockland Rd"
type input "Monroe"
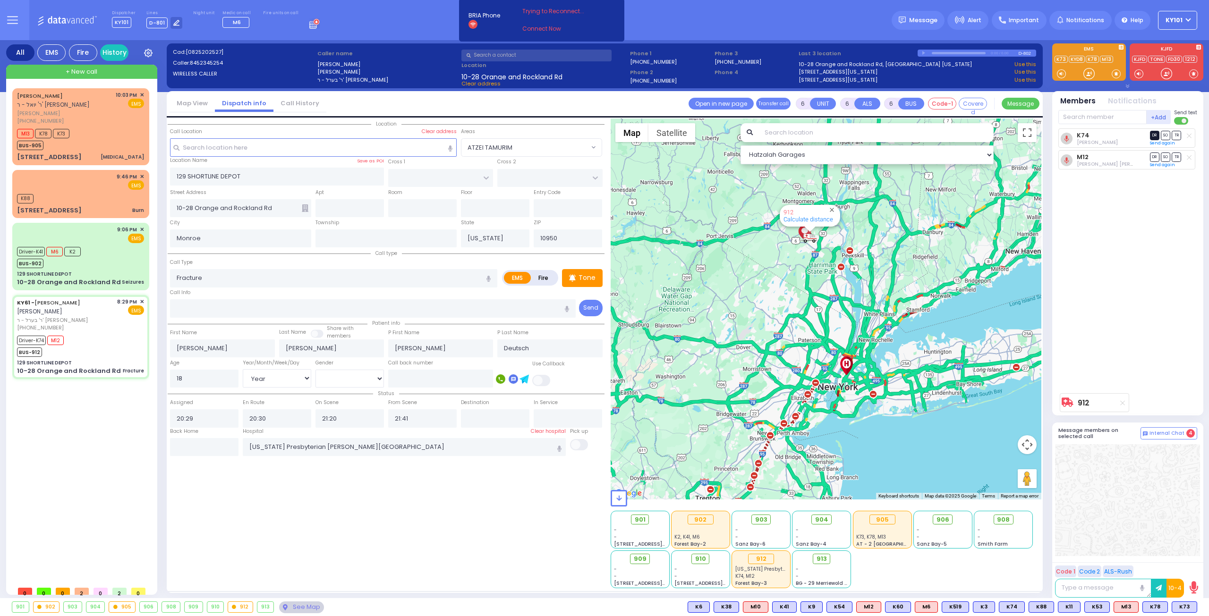
click at [1157, 135] on span "DR" at bounding box center [1154, 135] width 9 height 9
click at [1178, 155] on span "TR" at bounding box center [1176, 157] width 9 height 9
select select
radio input "true"
select select "Year"
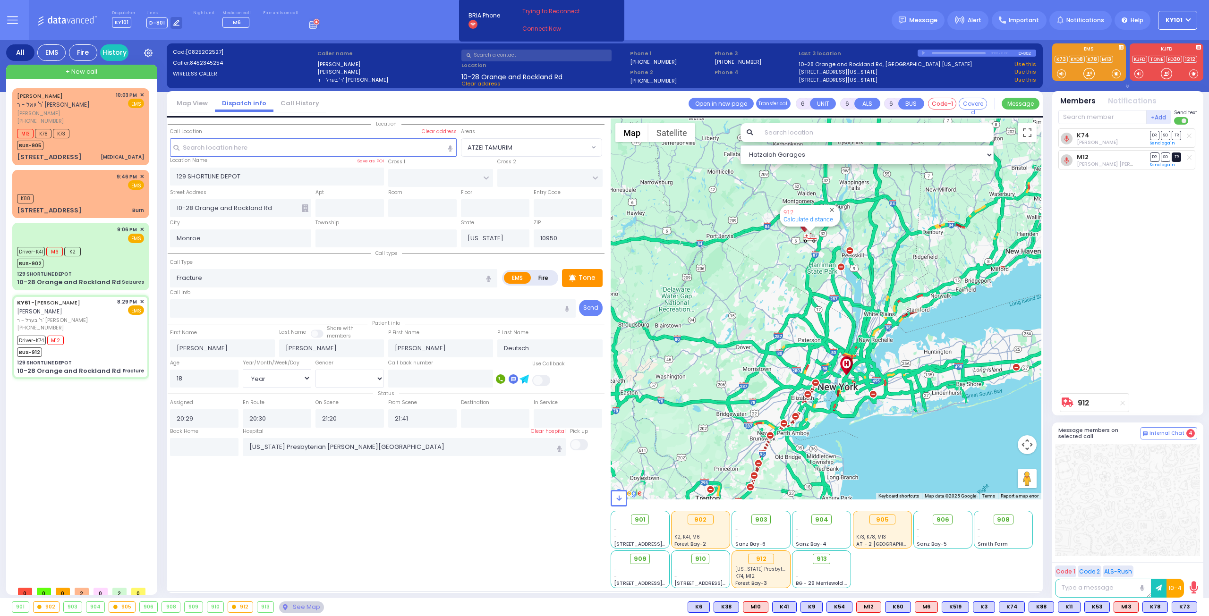
select select "[DEMOGRAPHIC_DATA]"
select select "Hatzalah Garages"
select select
radio input "true"
select select "Year"
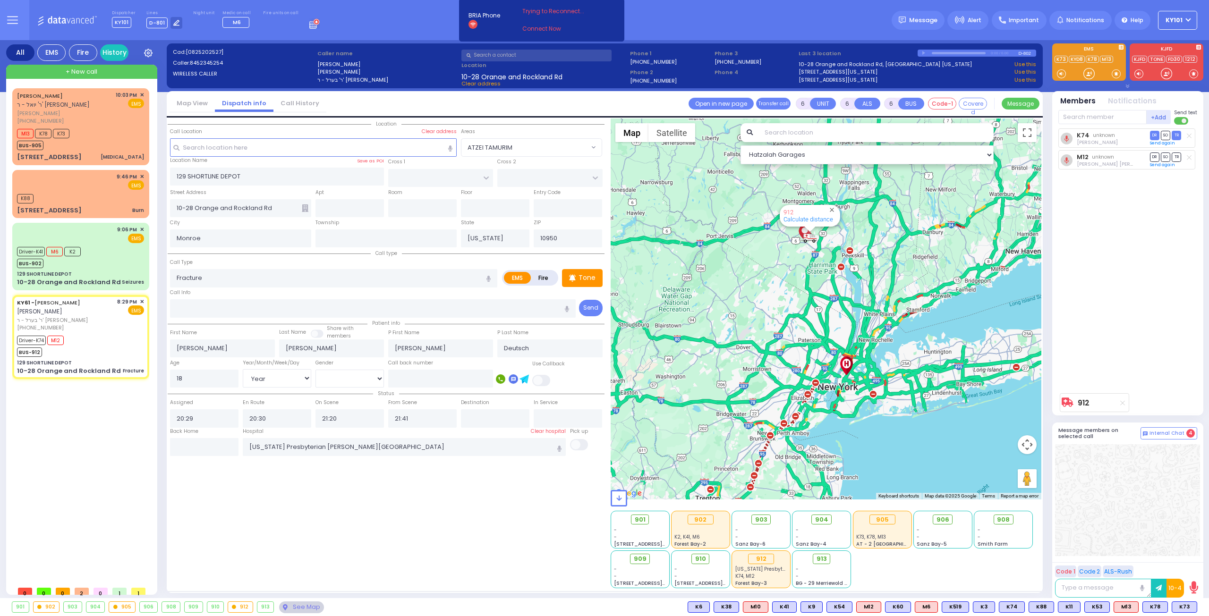
select select "[DEMOGRAPHIC_DATA]"
select select "Hatzalah Garages"
click at [100, 264] on div "Driver-K41 M6 K2 BUS-902" at bounding box center [80, 257] width 127 height 24
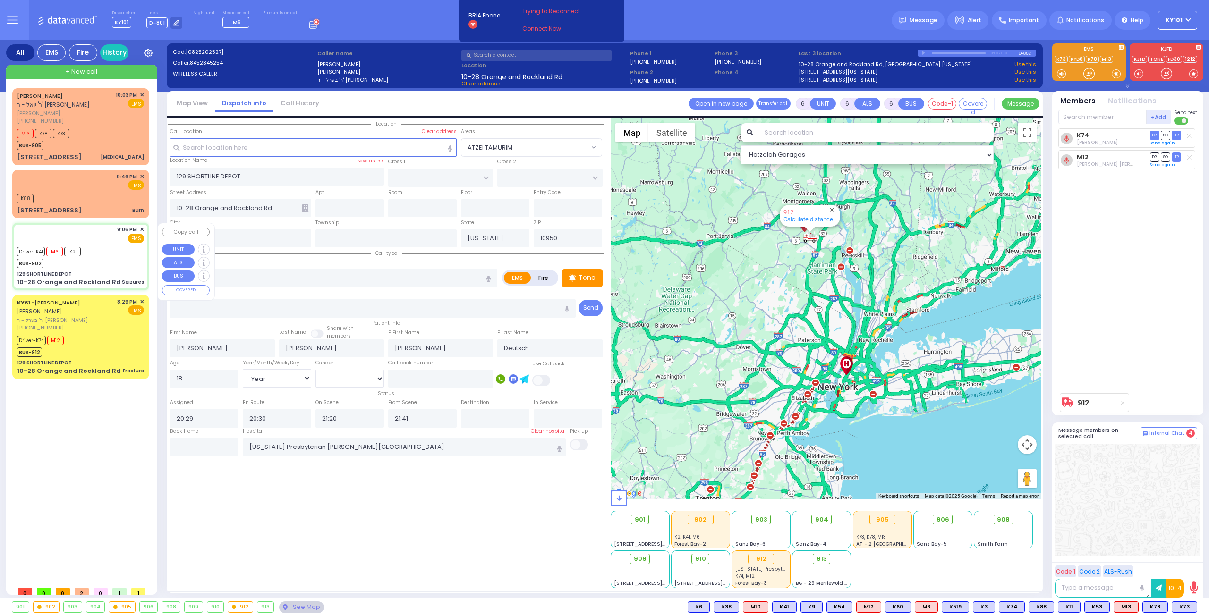
select select
type input "Seizures"
radio input "true"
type input "Elya"
type input "Berger"
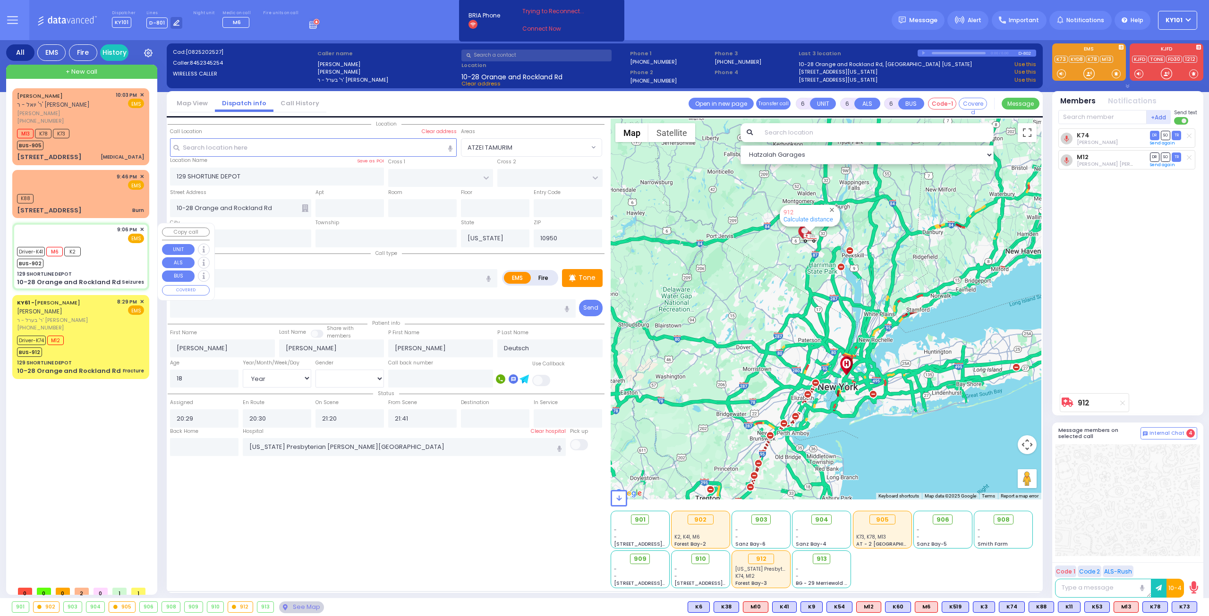
type input "6"
select select "Year"
select select "[DEMOGRAPHIC_DATA]"
type input "21:06"
type input "21:08"
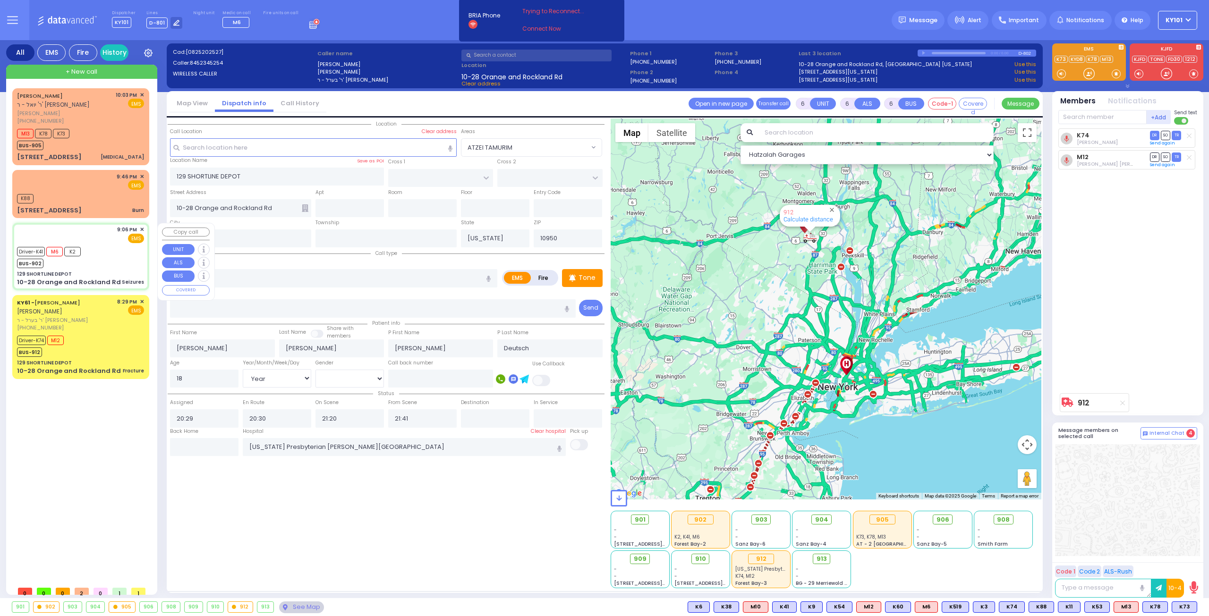
type input "21:15"
type input "21:31"
type input "[GEOGRAPHIC_DATA]"
select select "Hatzalah Garages"
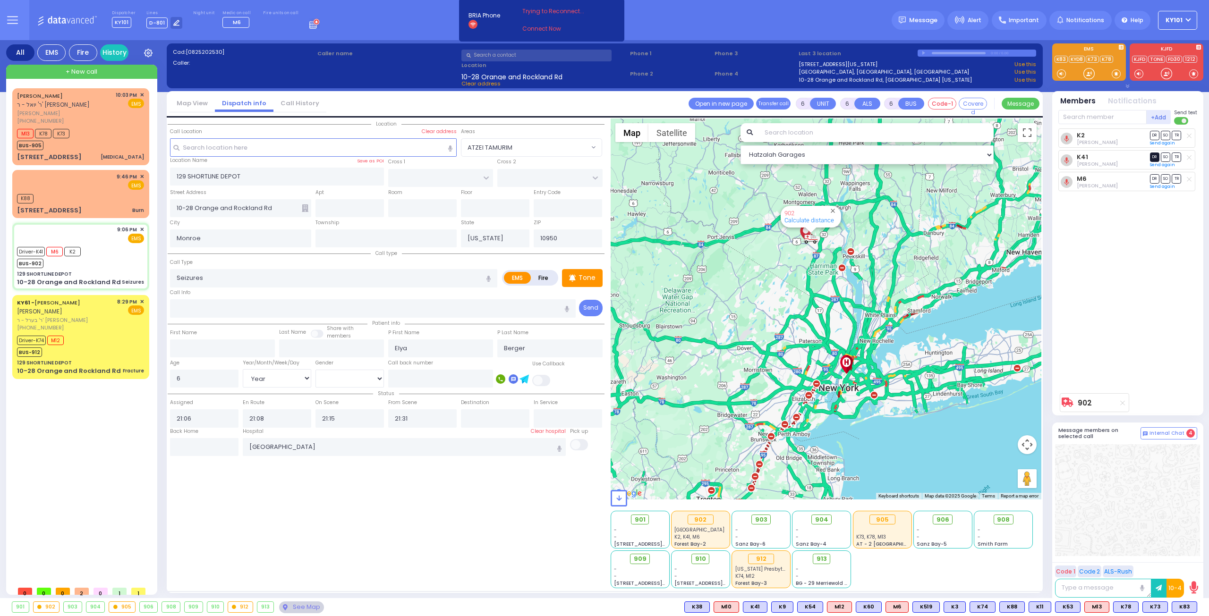
click at [1154, 156] on span "DR" at bounding box center [1154, 157] width 9 height 9
click at [1173, 136] on span "TR" at bounding box center [1176, 135] width 9 height 9
select select
radio input "true"
select select "Year"
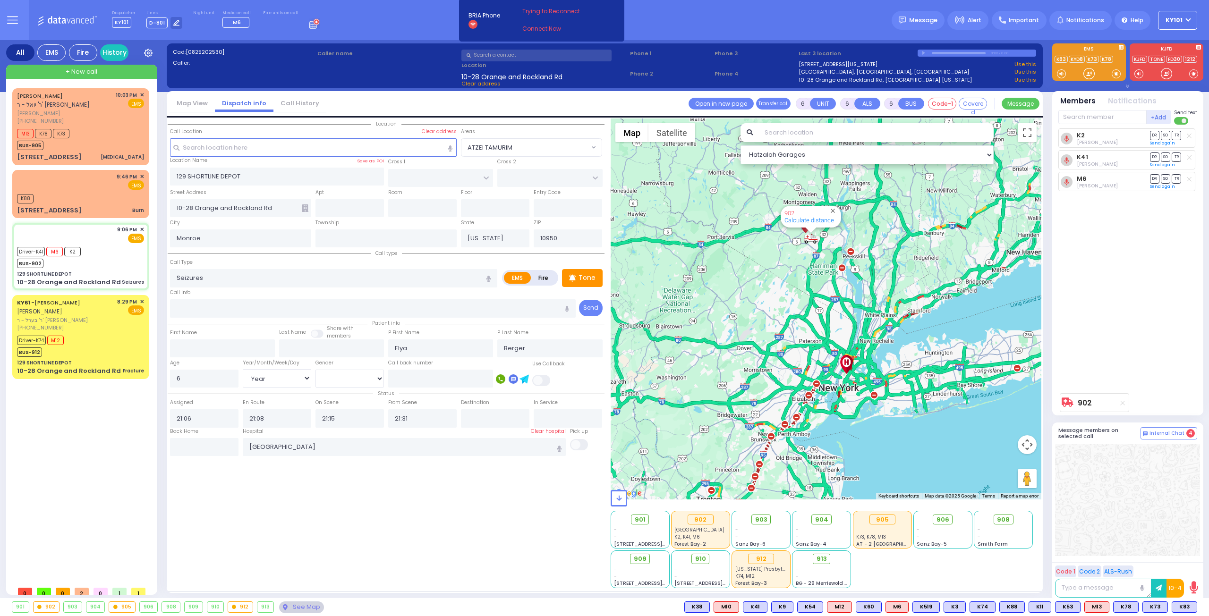
select select "[DEMOGRAPHIC_DATA]"
select select "Hatzalah Garages"
click at [1177, 178] on span "TR" at bounding box center [1176, 178] width 9 height 9
select select
radio input "true"
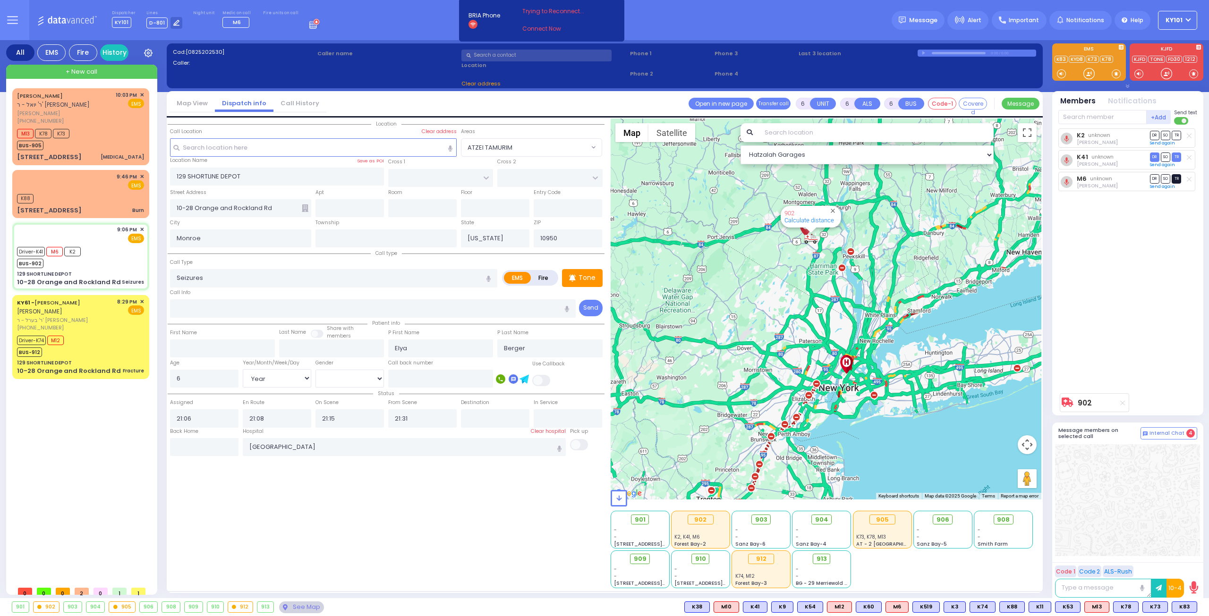
select select "Year"
select select "[DEMOGRAPHIC_DATA]"
select select "Hatzalah Garages"
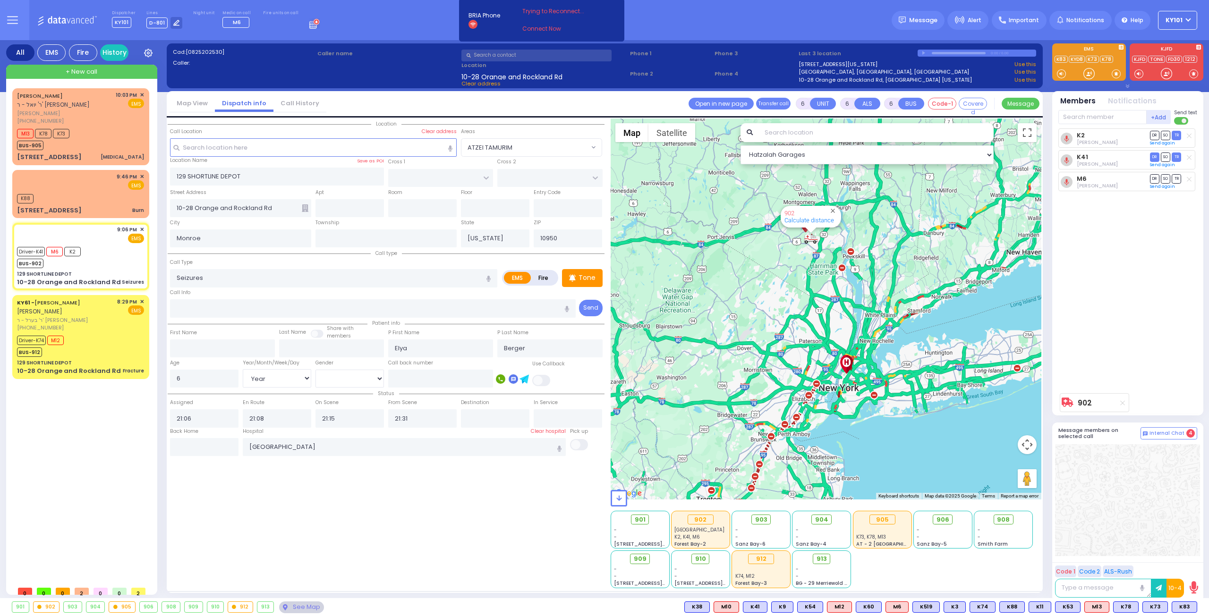
select select
radio input "true"
select select "Year"
select select "[DEMOGRAPHIC_DATA]"
select select "Hatzalah Garages"
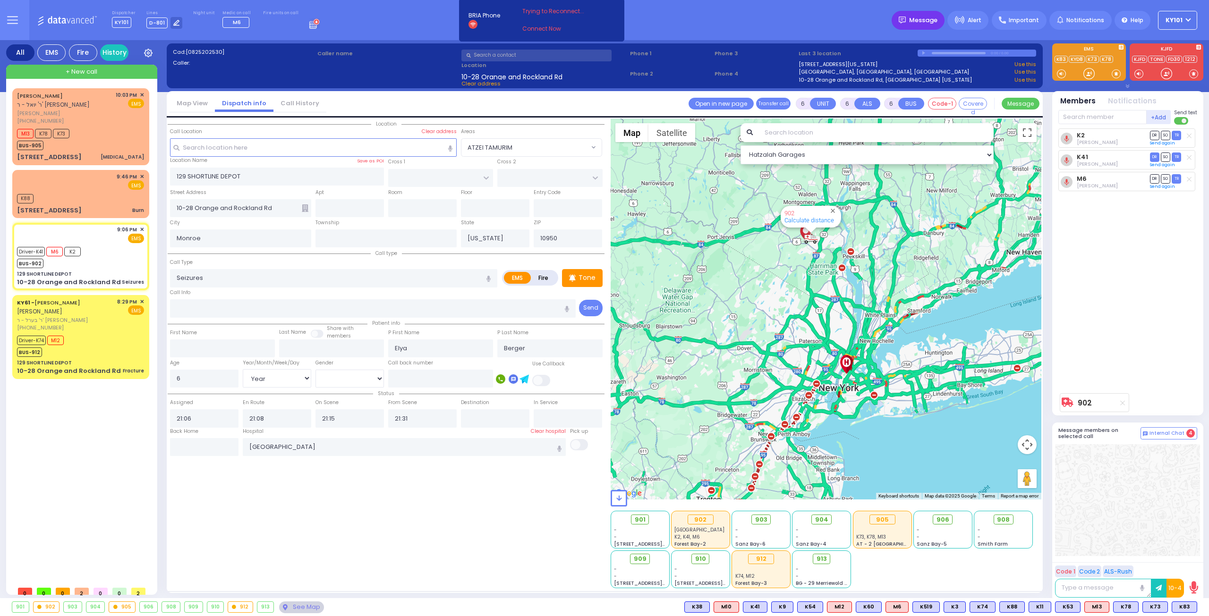
click at [921, 18] on span "Message" at bounding box center [923, 20] width 28 height 9
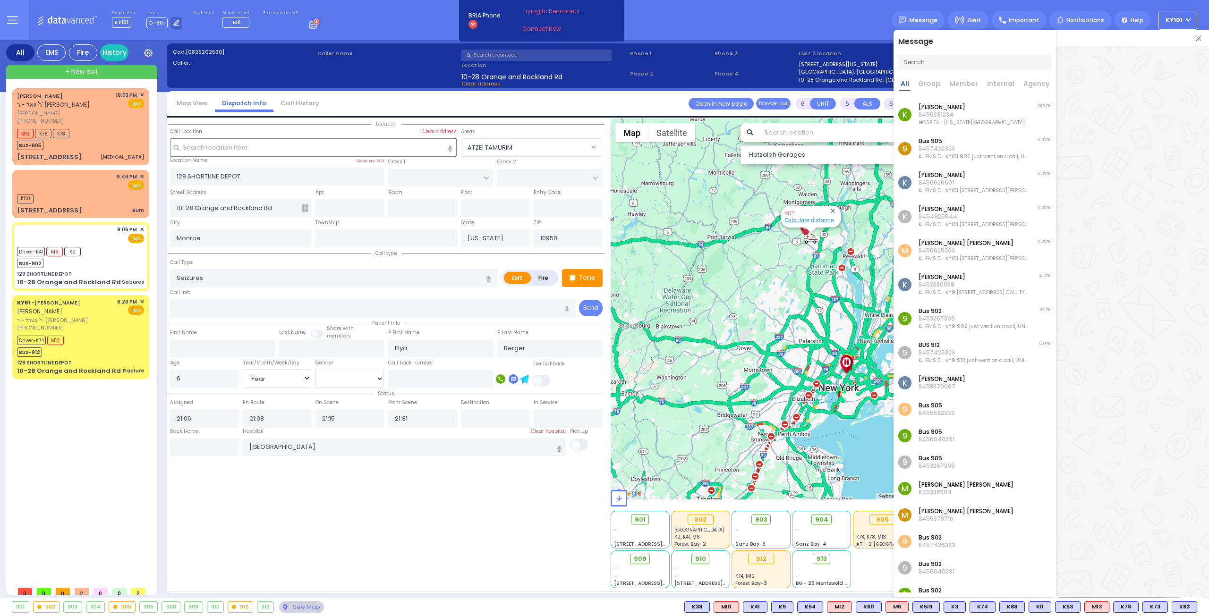
click at [1200, 40] on link at bounding box center [1199, 37] width 6 height 9
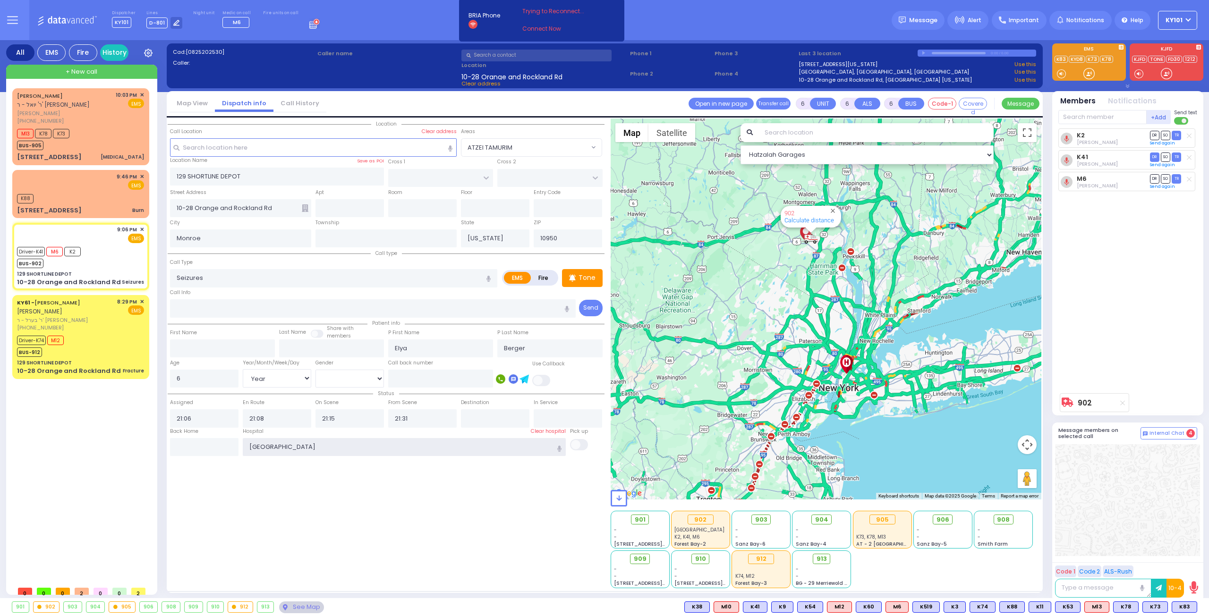
click at [365, 444] on input "[GEOGRAPHIC_DATA]" at bounding box center [404, 447] width 323 height 18
click at [366, 444] on input "[GEOGRAPHIC_DATA]" at bounding box center [404, 447] width 323 height 18
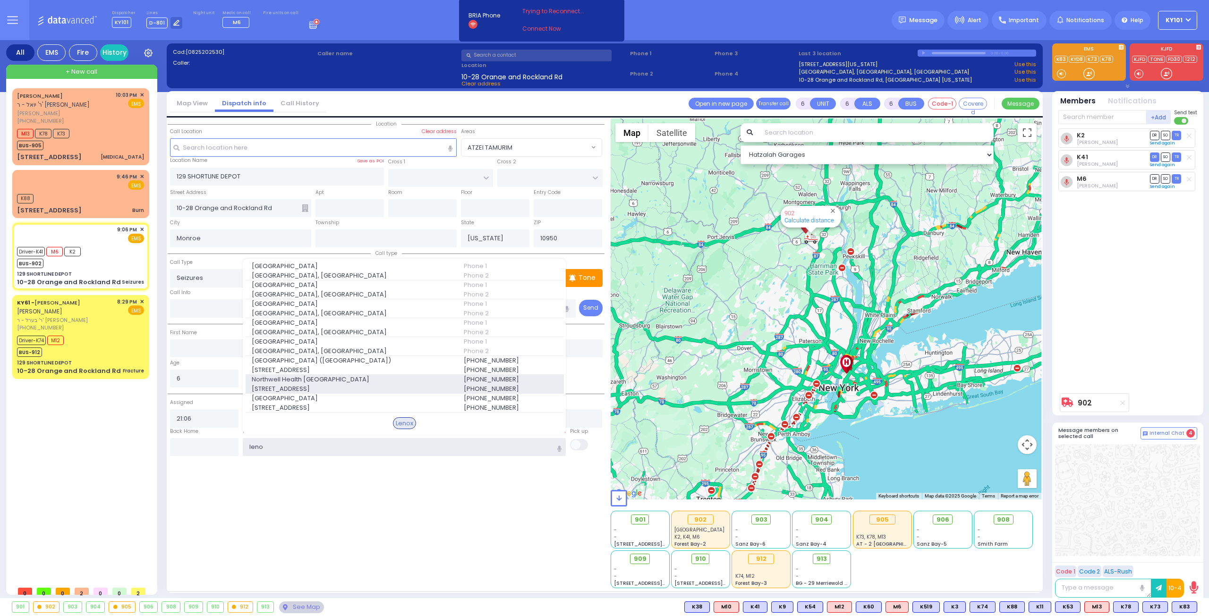
type input "leno"
click at [343, 380] on span "Northwell Health [GEOGRAPHIC_DATA]" at bounding box center [352, 379] width 201 height 9
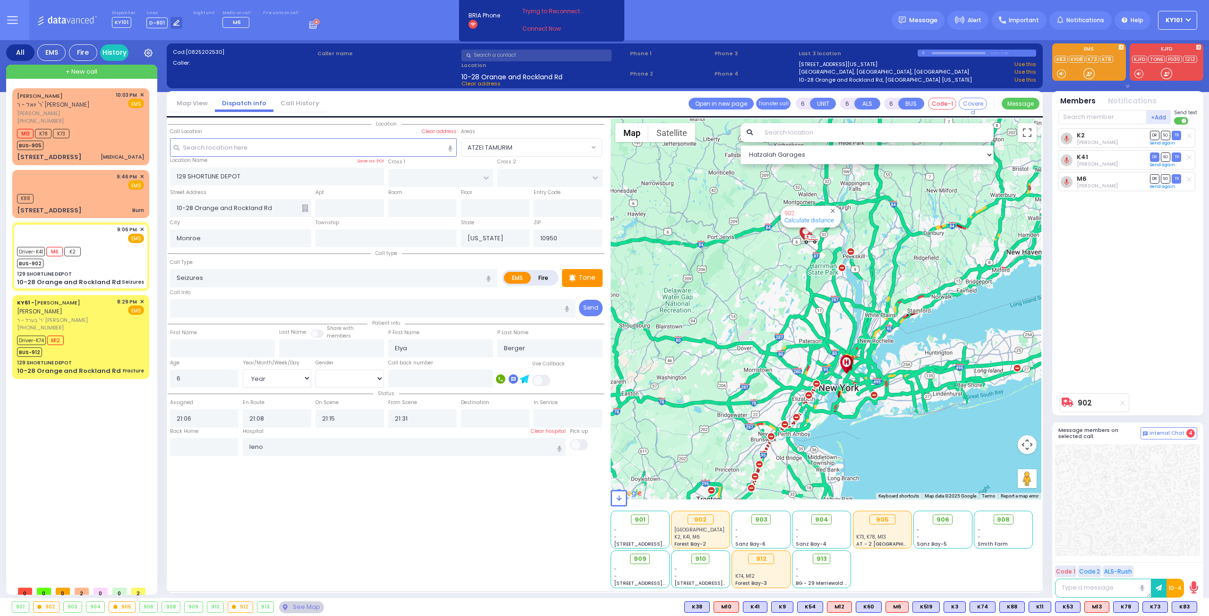
select select
radio input "true"
select select "Year"
select select "[DEMOGRAPHIC_DATA]"
type input "Northwell Health [GEOGRAPHIC_DATA]"
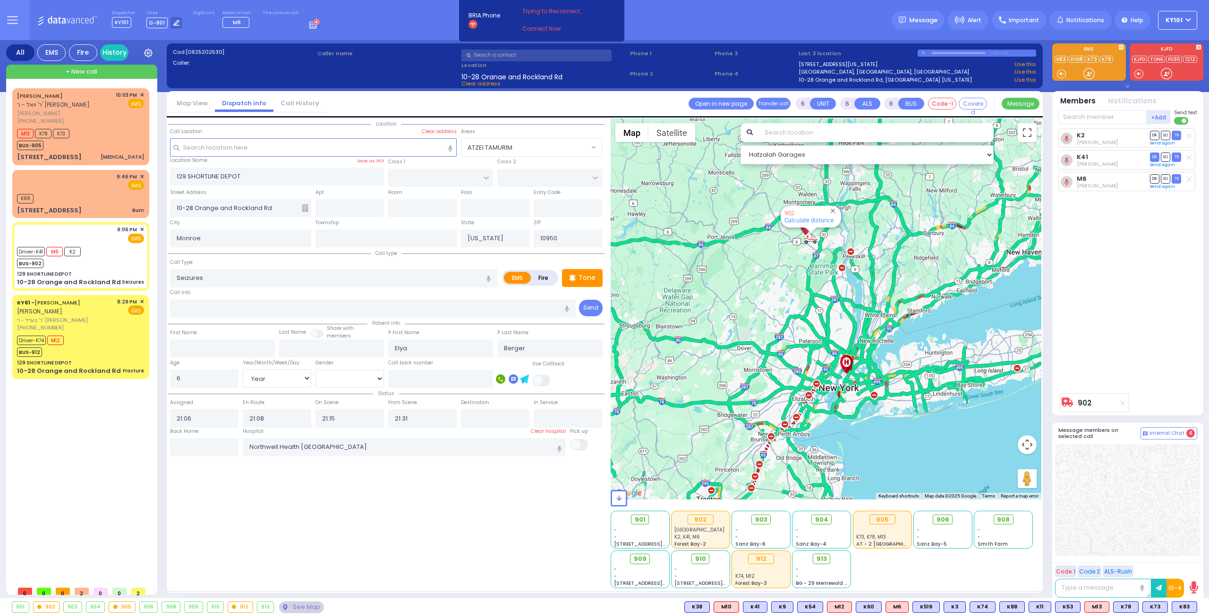
select select "Hatzalah Garages"
click at [937, 22] on span "Message" at bounding box center [923, 20] width 28 height 9
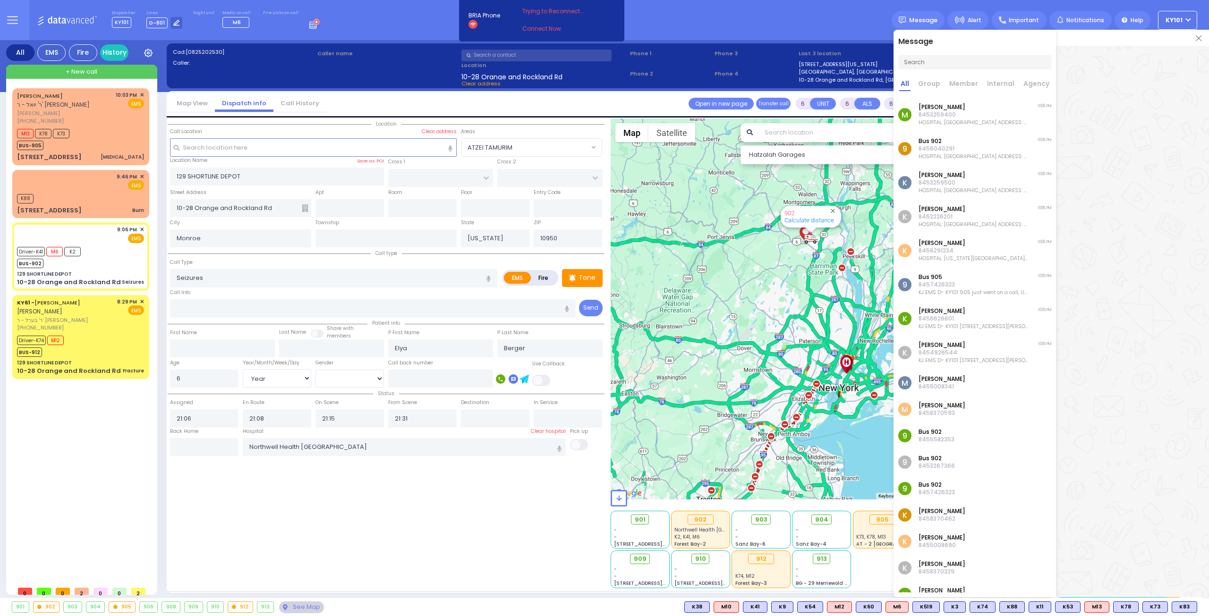
click at [1199, 39] on img at bounding box center [1199, 38] width 6 height 6
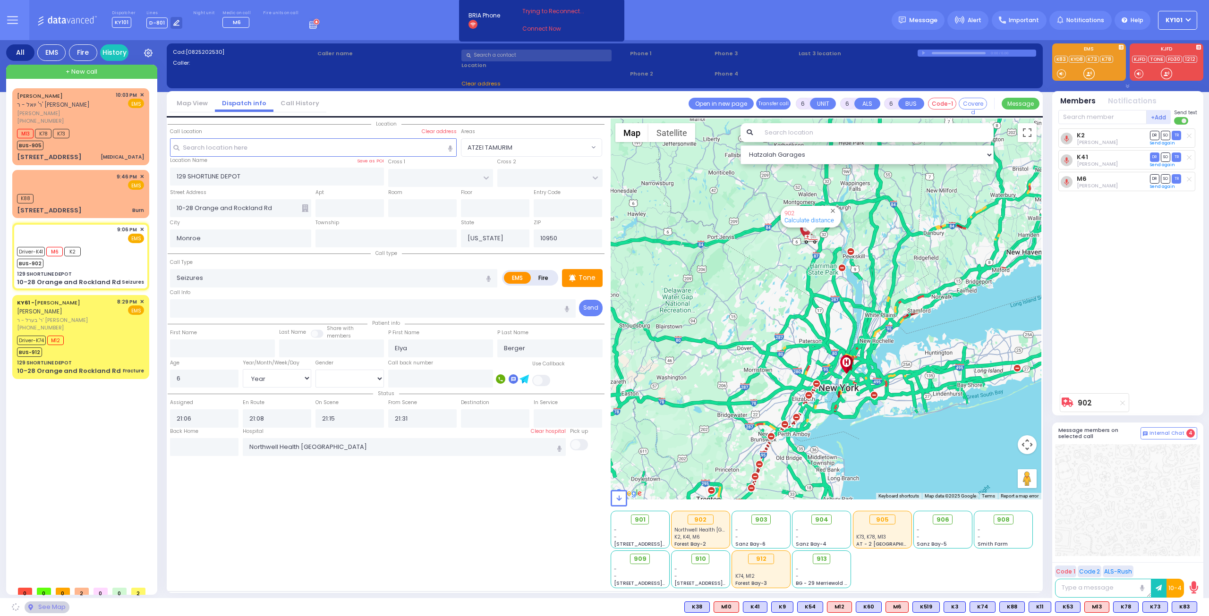
select select
radio input "true"
select select "Year"
select select "[DEMOGRAPHIC_DATA]"
select select "Hatzalah Garages"
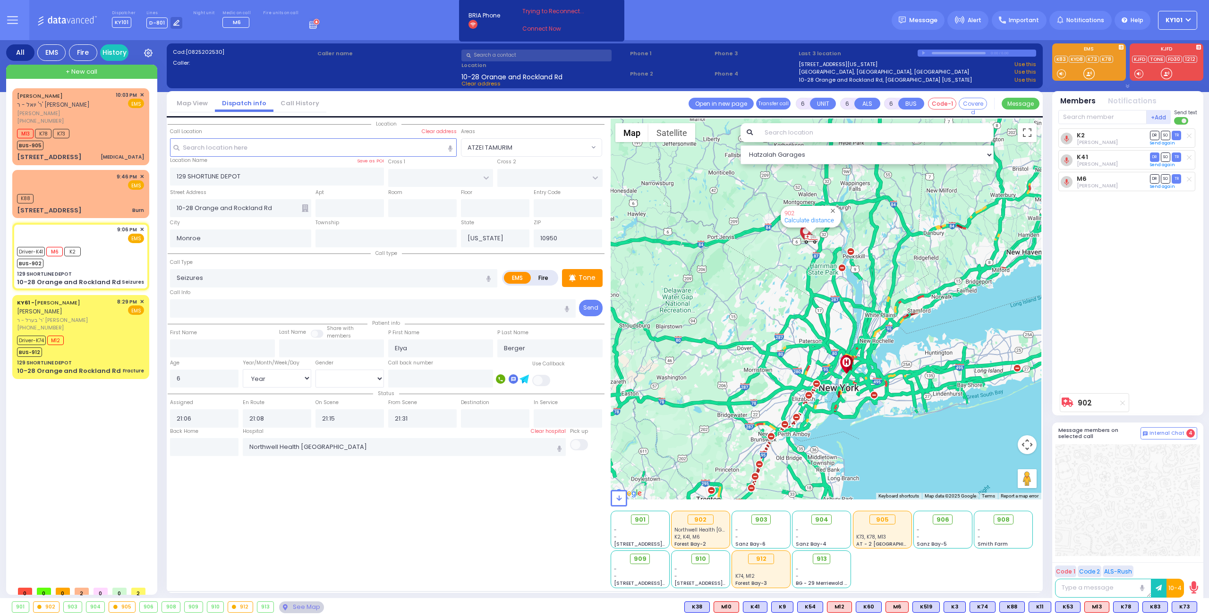
select select
radio input "true"
select select "Year"
select select "[DEMOGRAPHIC_DATA]"
select select "Hatzalah Garages"
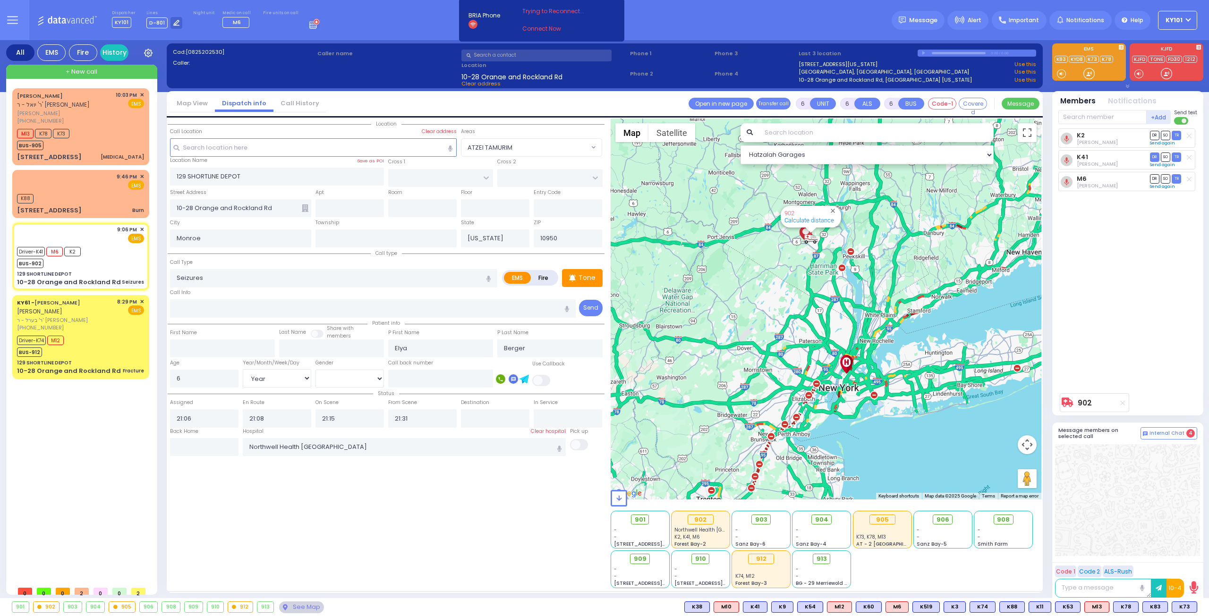
select select
radio input "true"
select select "Year"
select select "[DEMOGRAPHIC_DATA]"
select select "Hatzalah Garages"
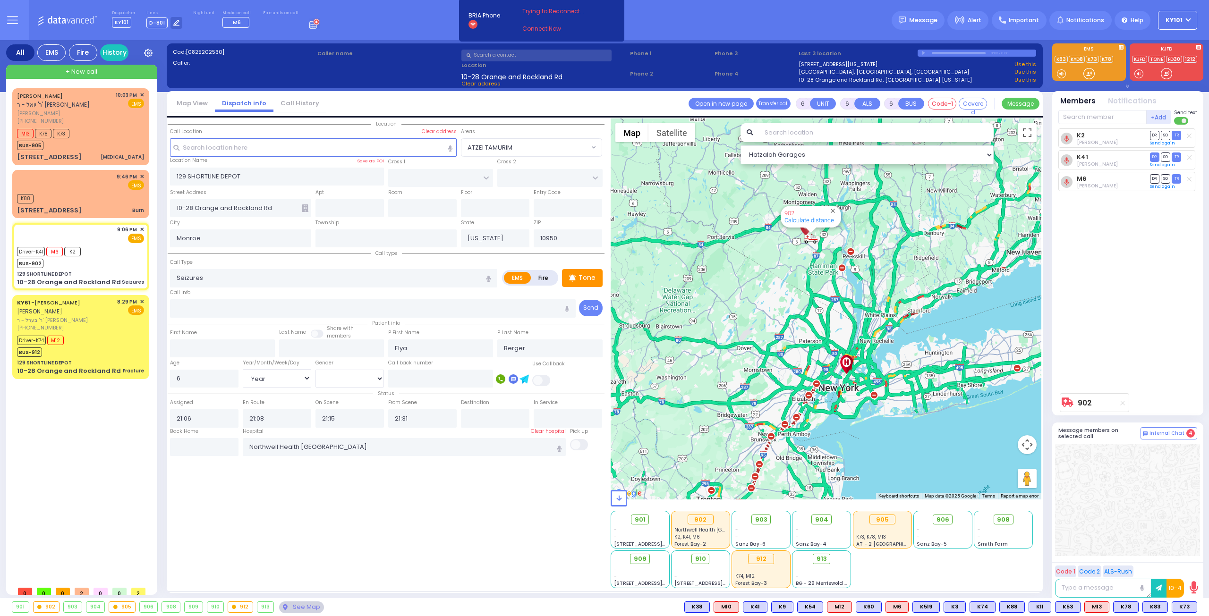
select select
radio input "true"
select select "Year"
select select "[DEMOGRAPHIC_DATA]"
select select "Hatzalah Garages"
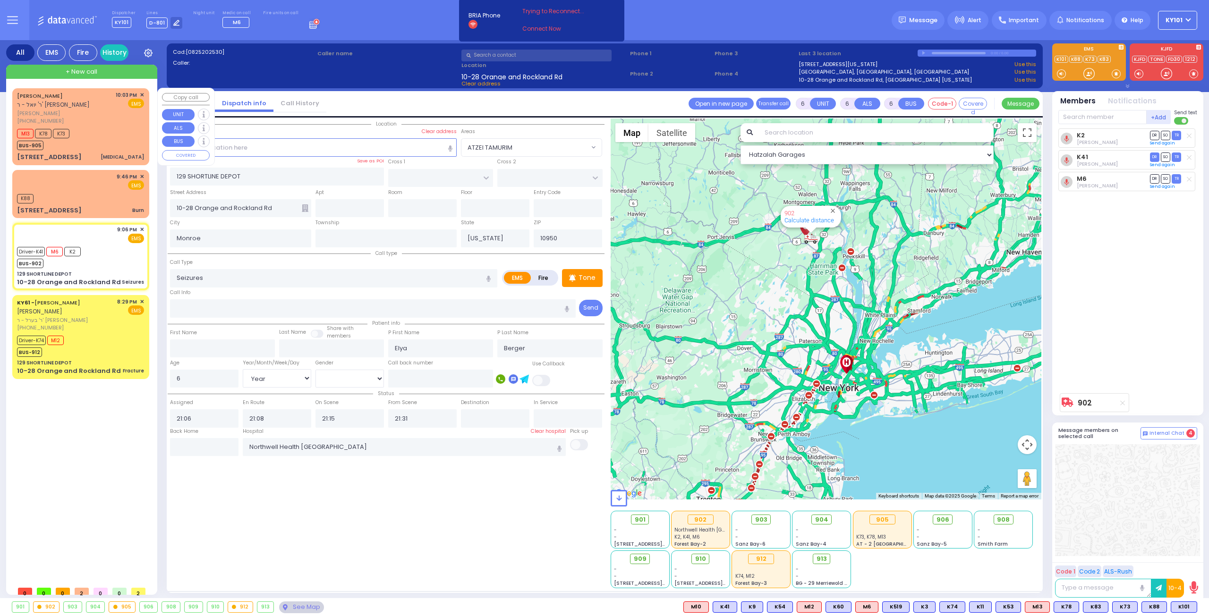
click at [99, 129] on div "M13 K78 K73 BUS-905" at bounding box center [80, 139] width 127 height 24
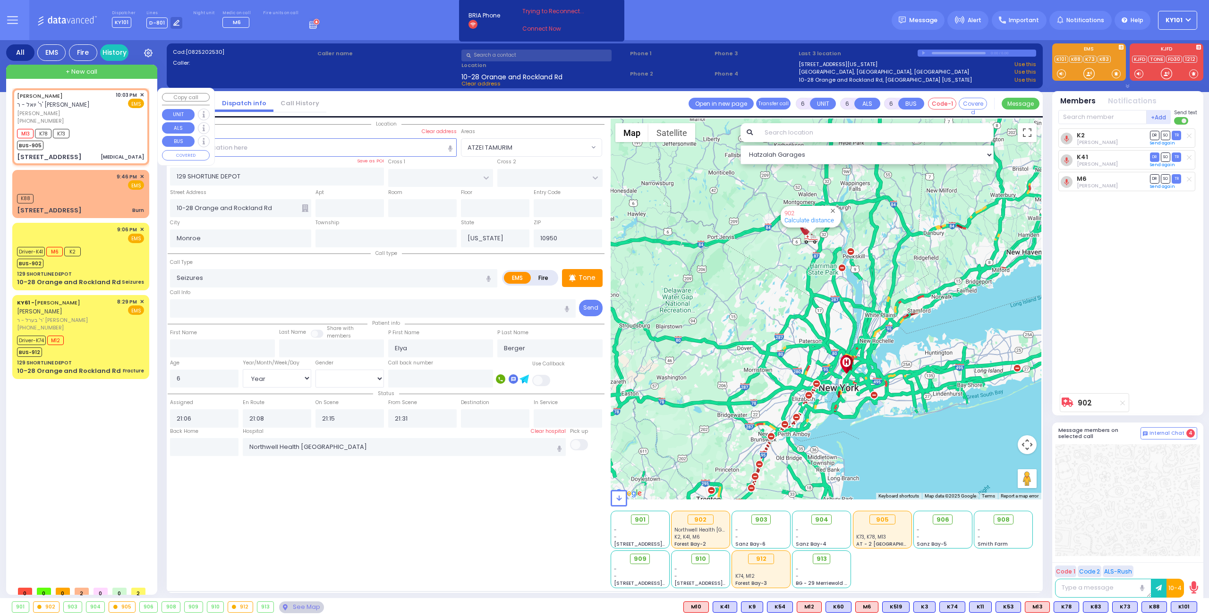
type input "1"
select select
type input "[MEDICAL_DATA]"
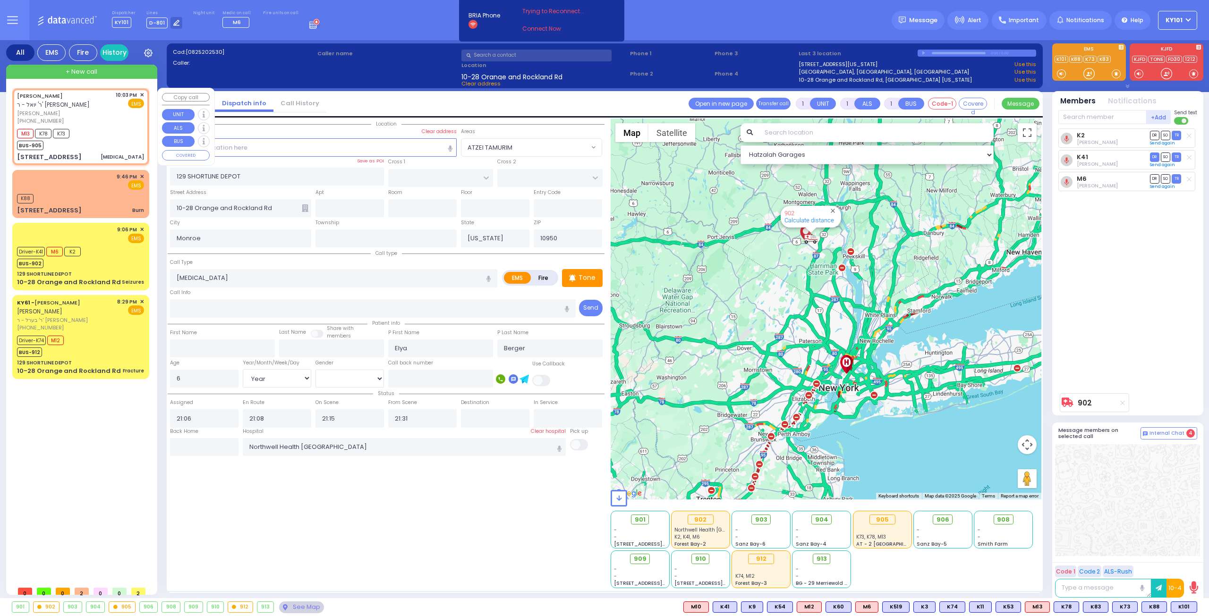
radio input "true"
type input "JOSEPH SHUL"
type input "PASHKEZ"
type input "9"
select select "Month"
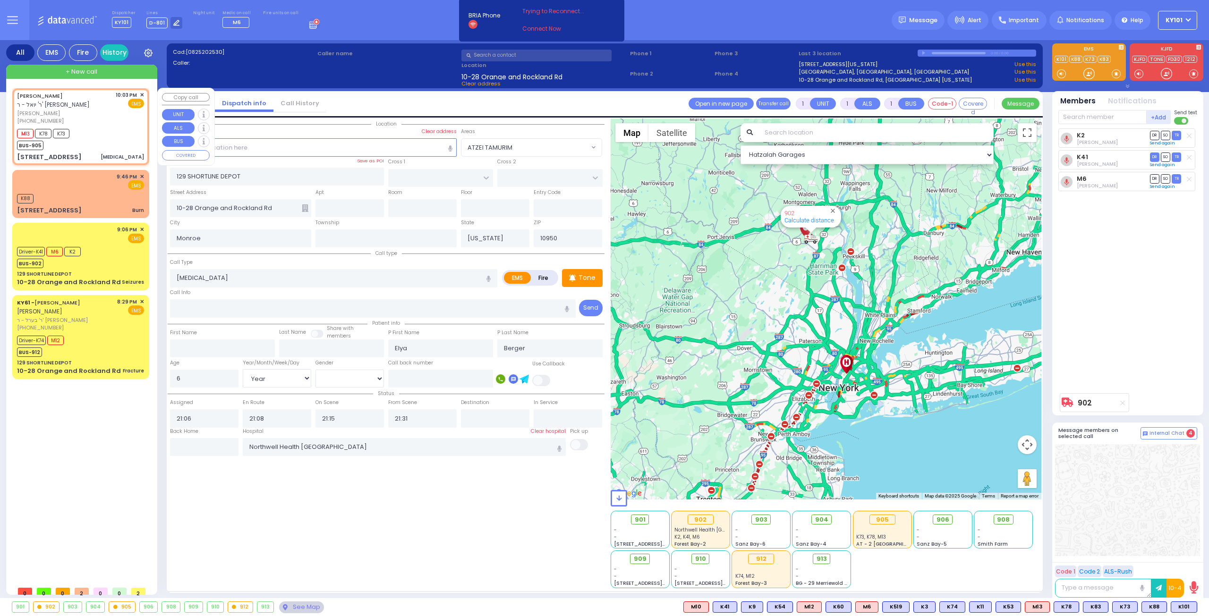
select select
type input "22:03"
type input "22:05"
type input "MEZABISH PL"
type input "GORLITZ COURT"
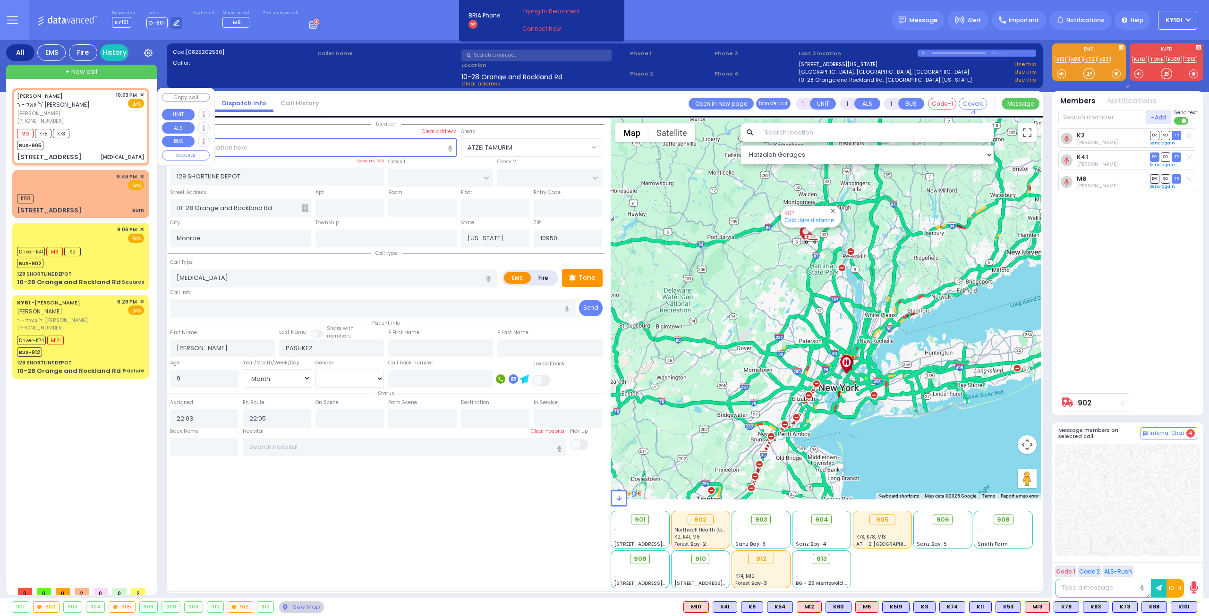
type input "87 FOREST RD"
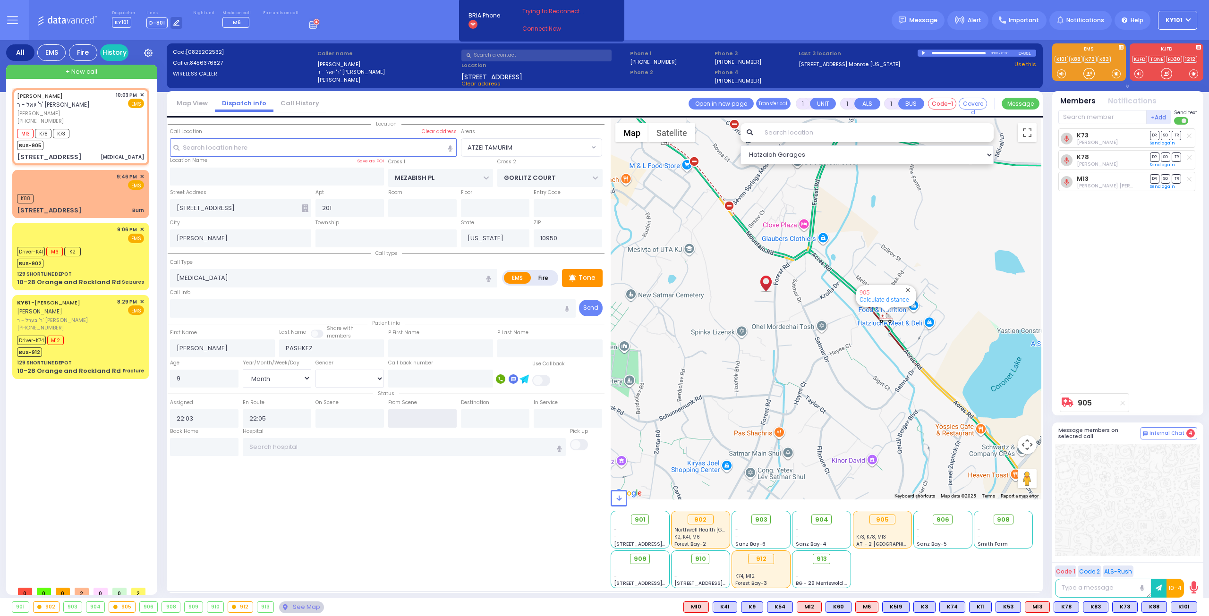
click at [405, 413] on input "text" at bounding box center [422, 418] width 68 height 18
click at [354, 415] on input "text" at bounding box center [349, 418] width 68 height 18
click at [332, 441] on input "text" at bounding box center [404, 447] width 323 height 18
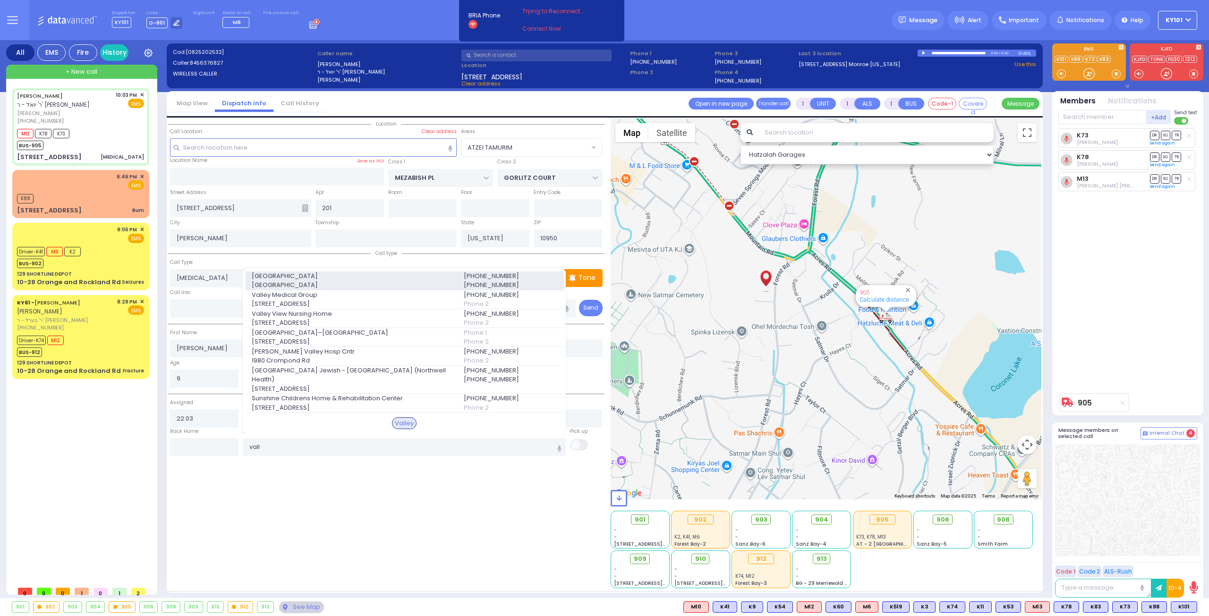
click at [388, 290] on span "4 Valley Health Plaza" at bounding box center [352, 285] width 201 height 9
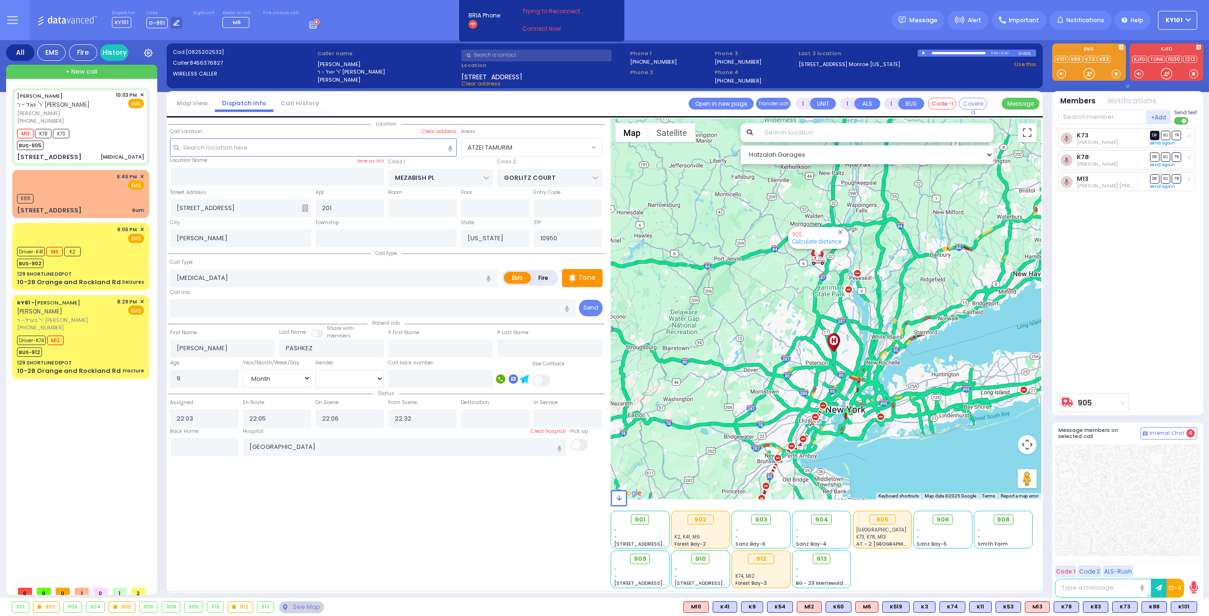
click at [1150, 133] on span "DR" at bounding box center [1154, 135] width 9 height 9
click at [1178, 154] on span "TR" at bounding box center [1176, 157] width 9 height 9
click at [1165, 176] on span "SO" at bounding box center [1165, 178] width 9 height 9
click at [78, 198] on div "K88" at bounding box center [80, 198] width 127 height 12
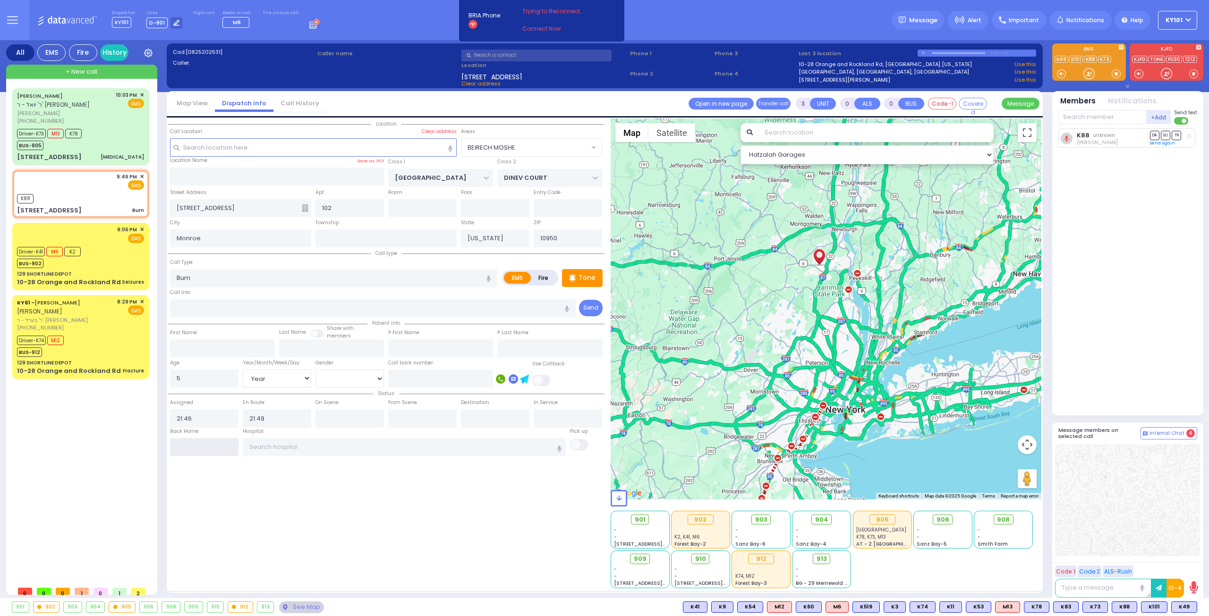
click at [199, 444] on input "text" at bounding box center [204, 447] width 68 height 18
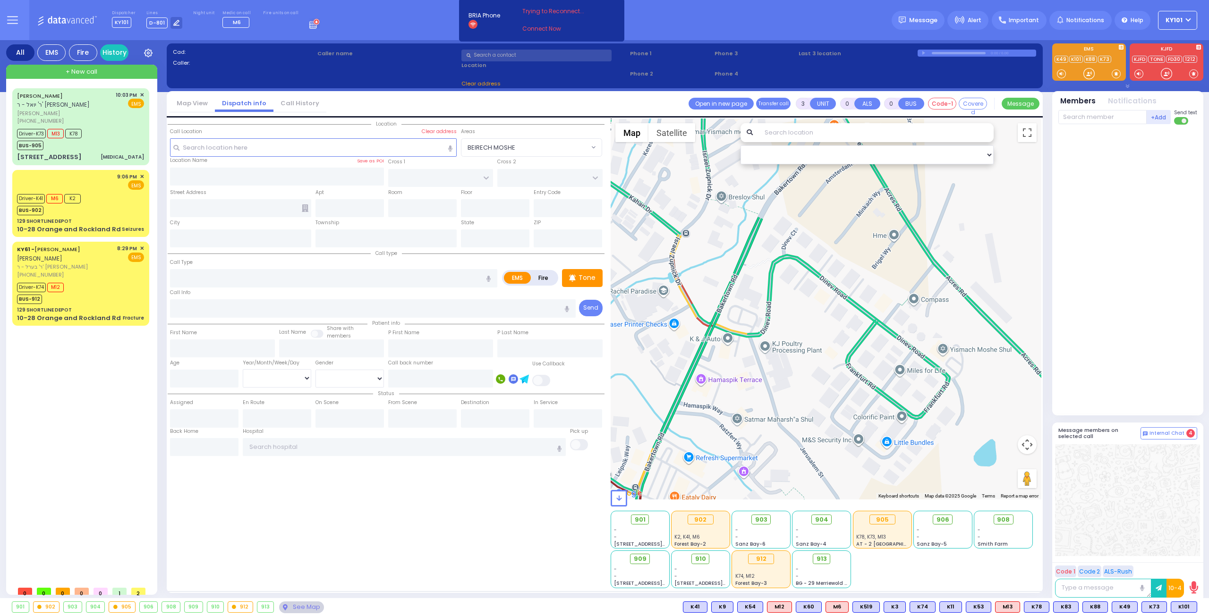
select select
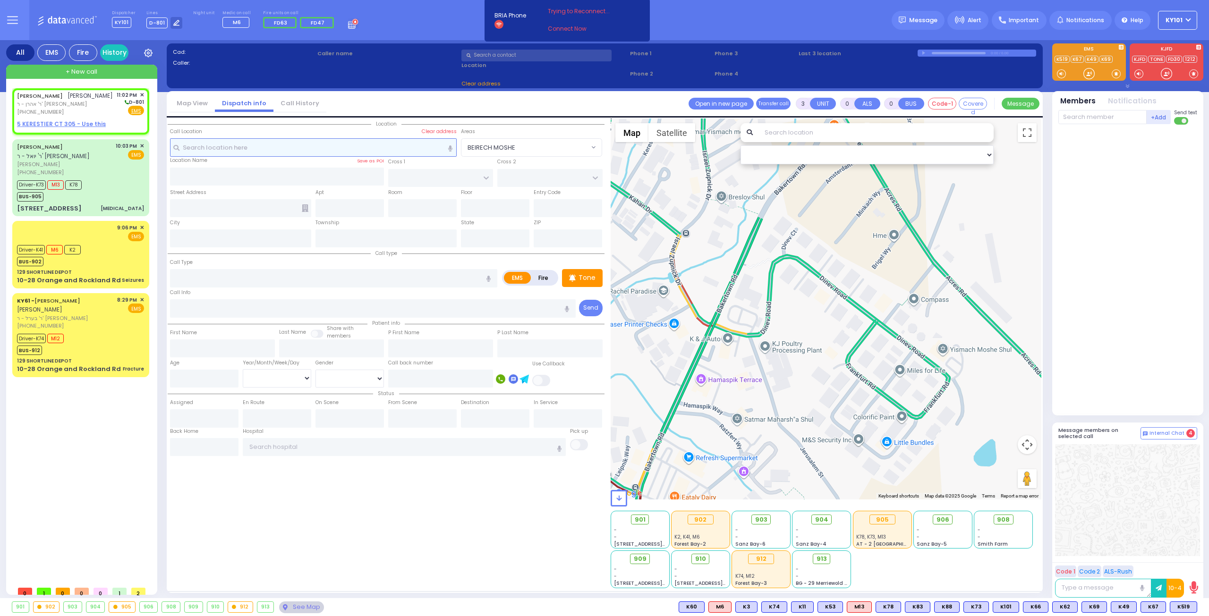
type input "2"
type input "1"
select select
radio input "true"
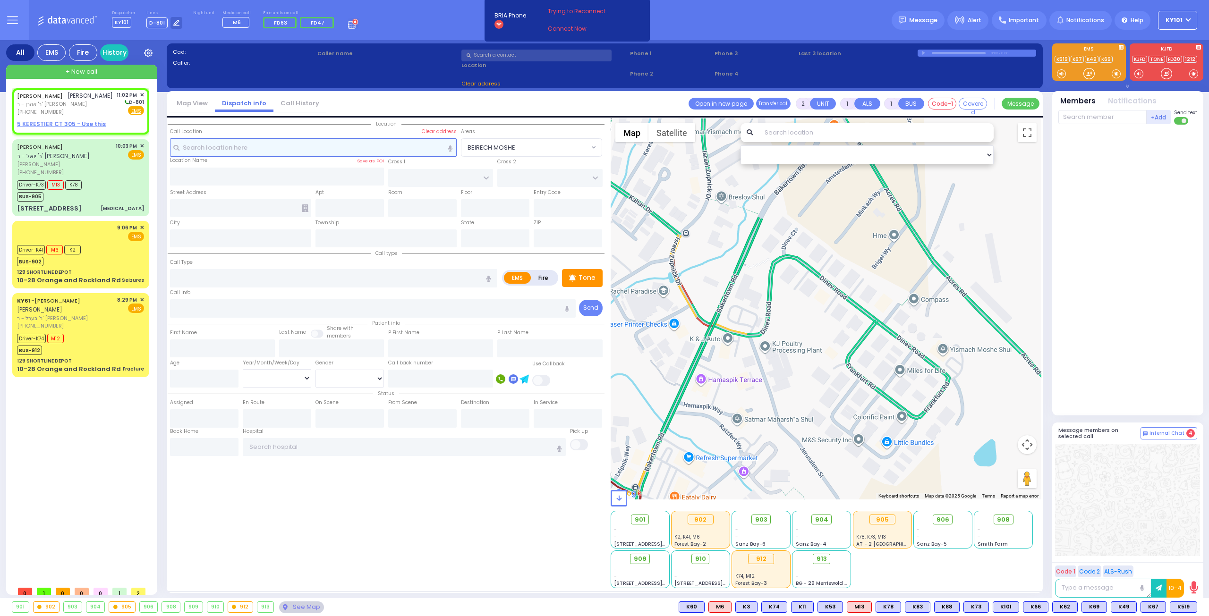
type input "[PERSON_NAME]"
type input "WEINBERGER"
select select
type input "23:02"
select select "Hatzalah Garages"
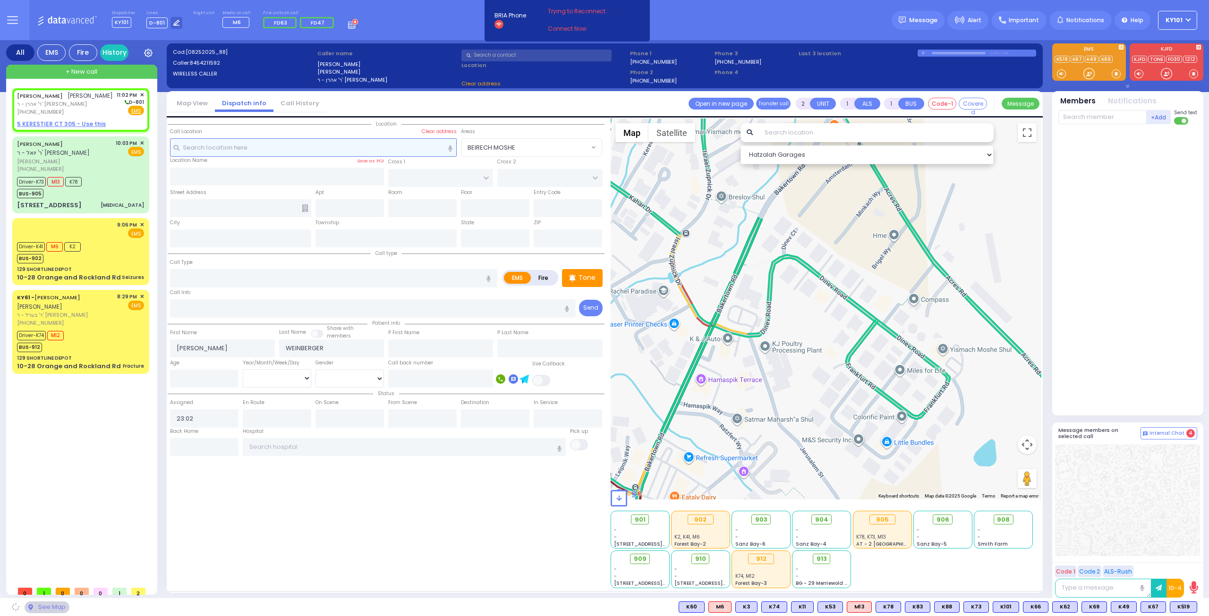
select select
radio input "true"
select select
select select "Hatzalah Garages"
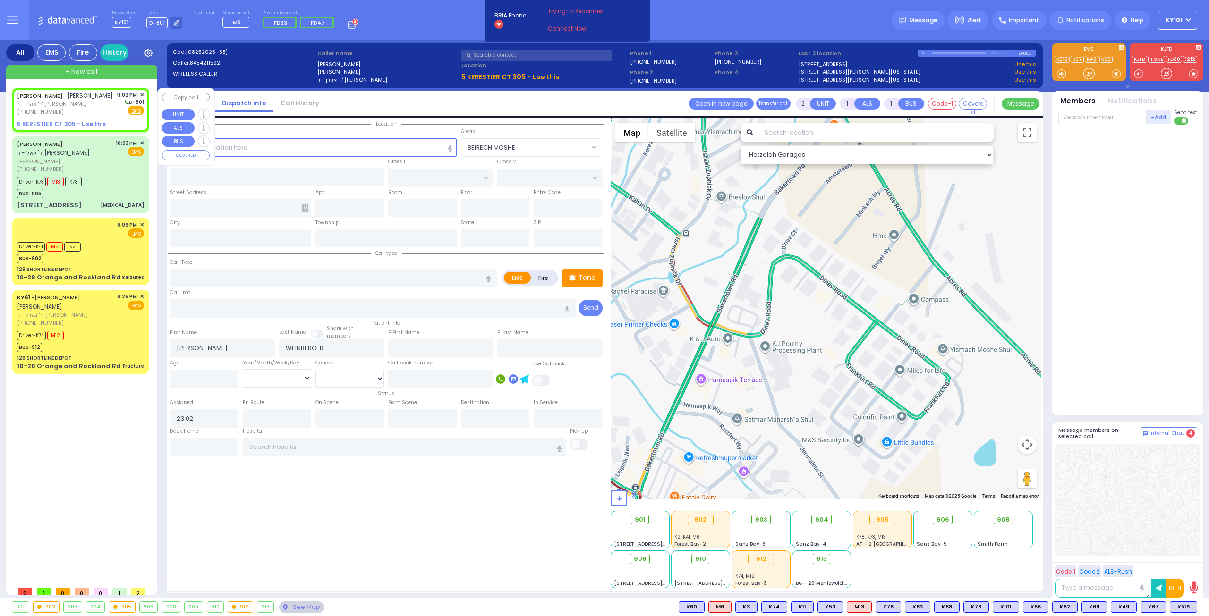
click at [74, 121] on u "5 KERESTIER CT 305 - Use this" at bounding box center [61, 124] width 89 height 8
select select
radio input "true"
select select
select select "Hatzalah Garages"
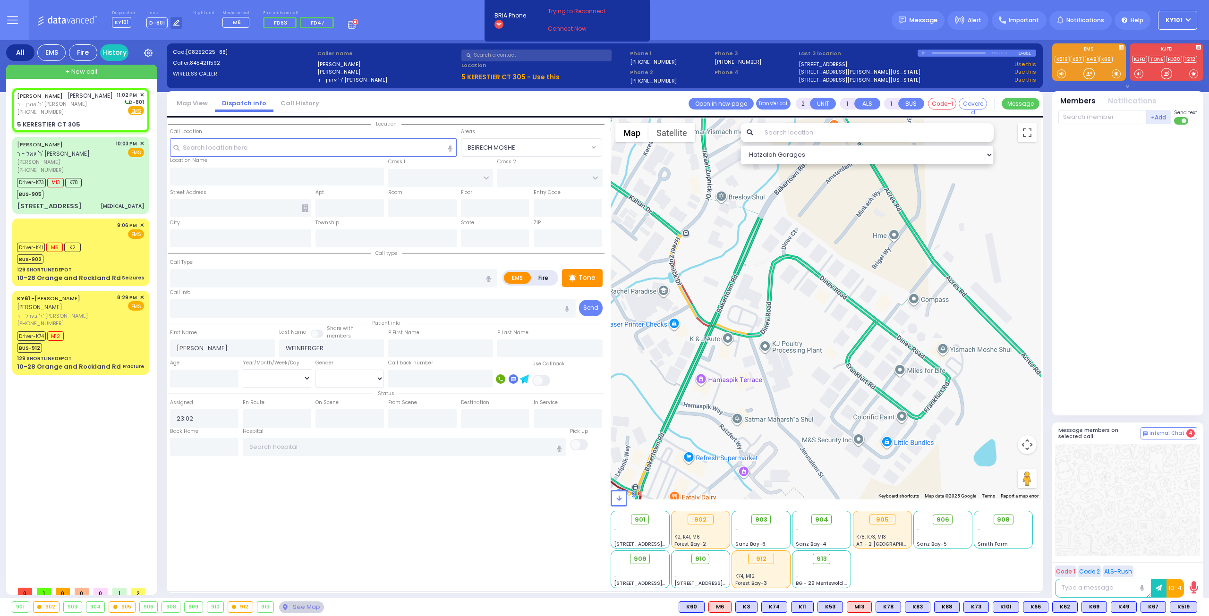
select select
radio input "true"
select select
type input "[PERSON_NAME] BLVD"
type input "KAHAN DR"
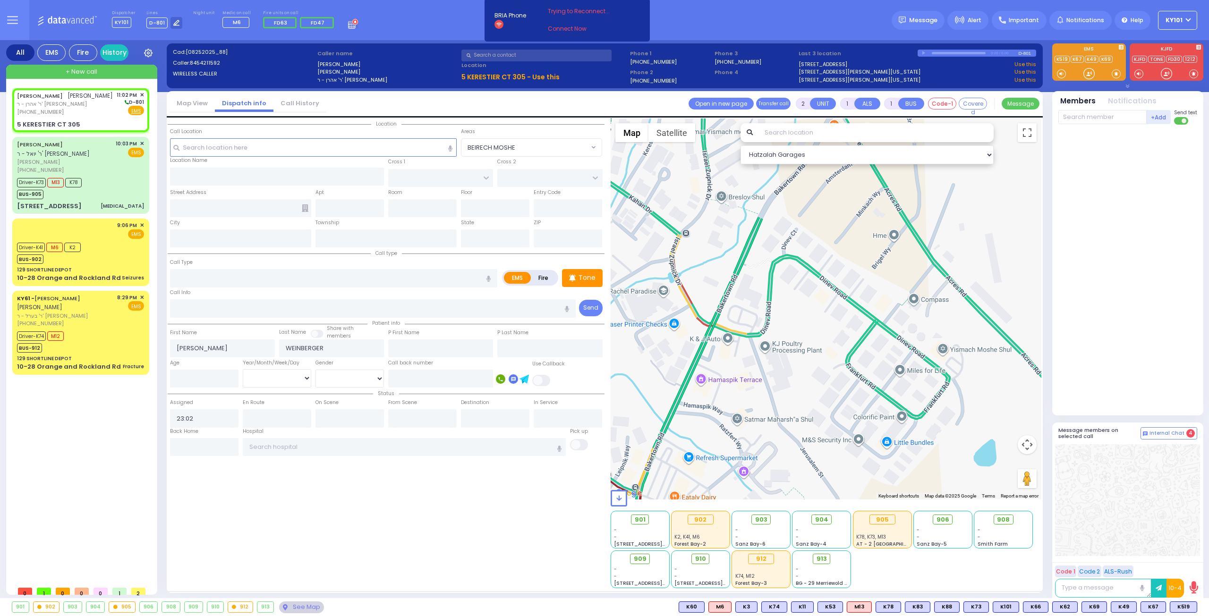
type input "5 KERESTIER CT"
type input "305"
type input "[PERSON_NAME]"
type input "[US_STATE]"
type input "10950"
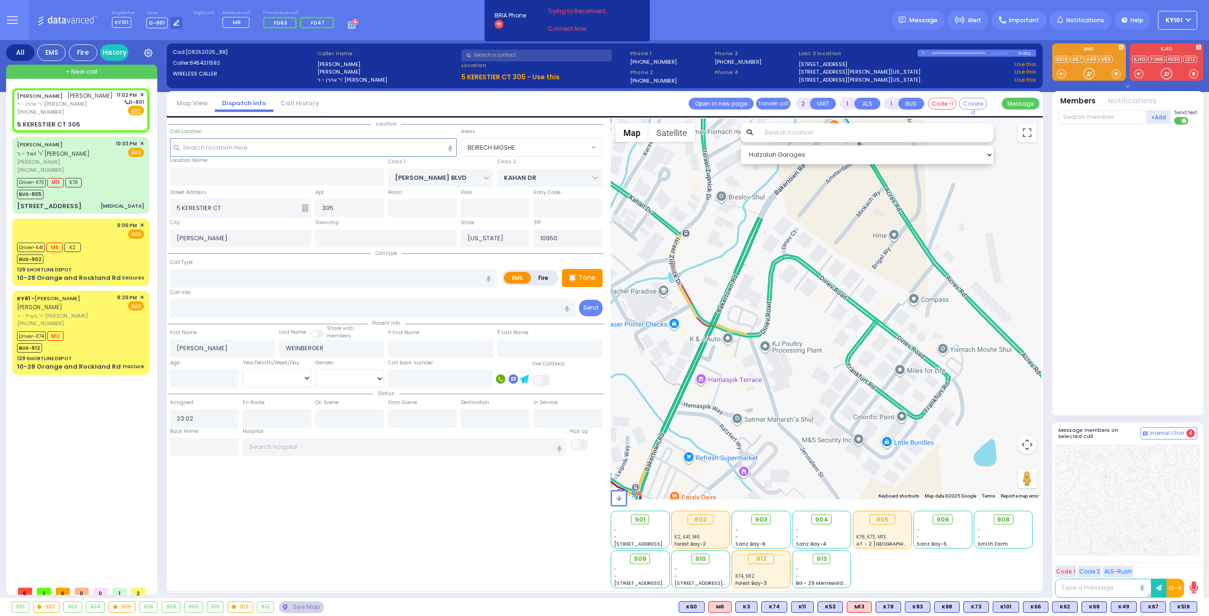
select select "Hatzalah Garages"
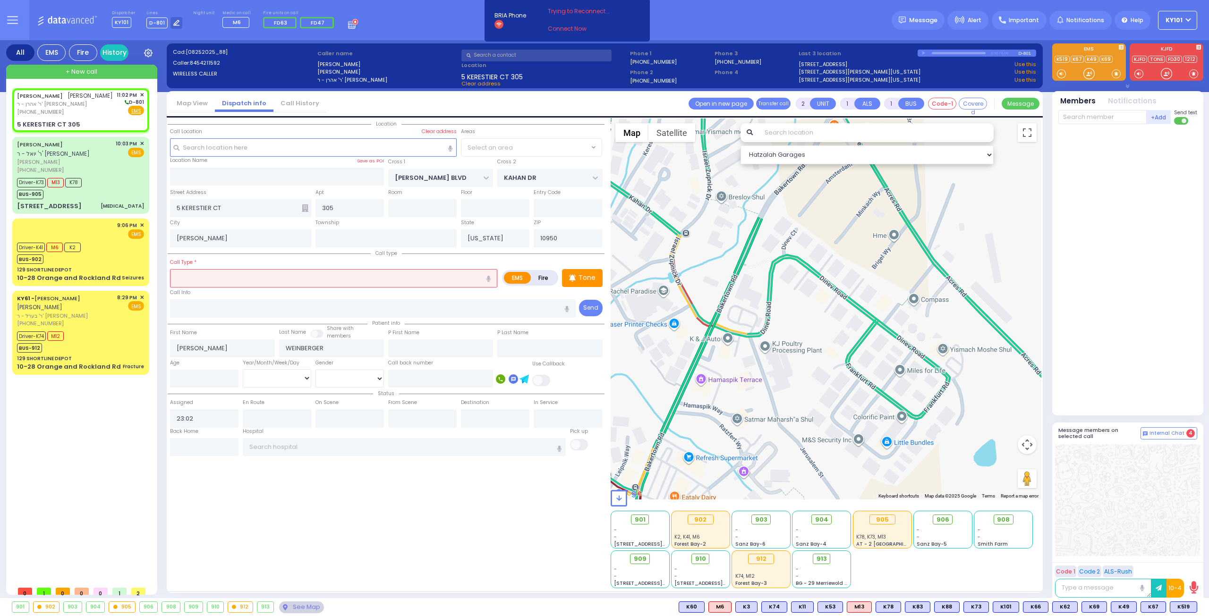
select select "SECTION 4"
click at [285, 277] on input "text" at bounding box center [333, 278] width 327 height 18
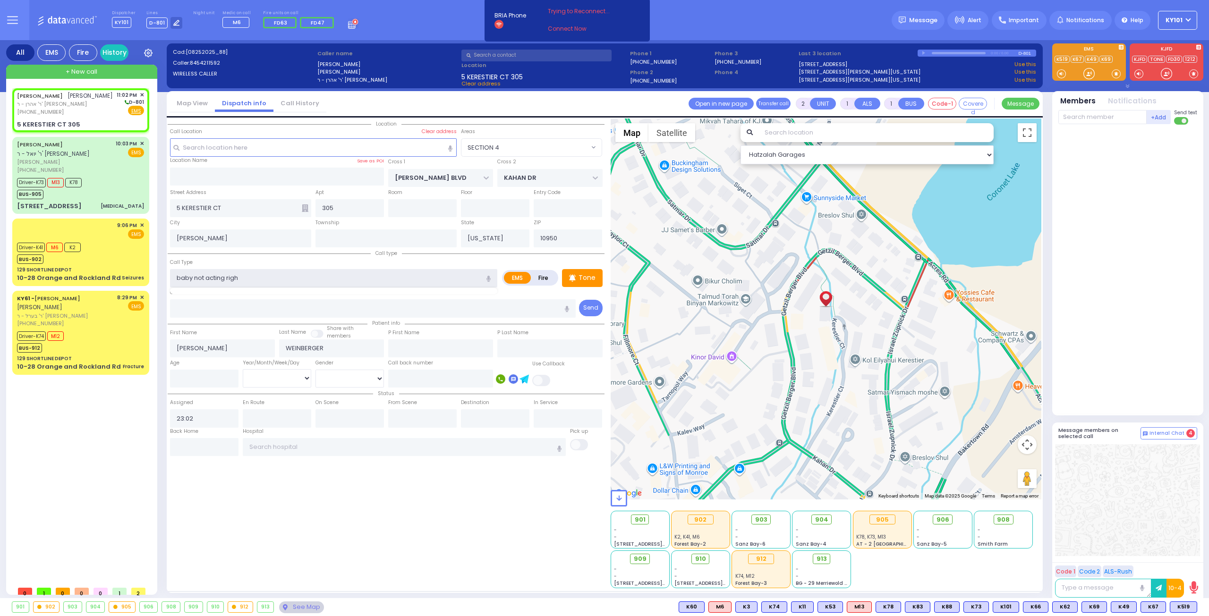
type input "baby not acting right"
select select
radio input "true"
select select
drag, startPoint x: 192, startPoint y: 275, endPoint x: 158, endPoint y: 282, distance: 35.1
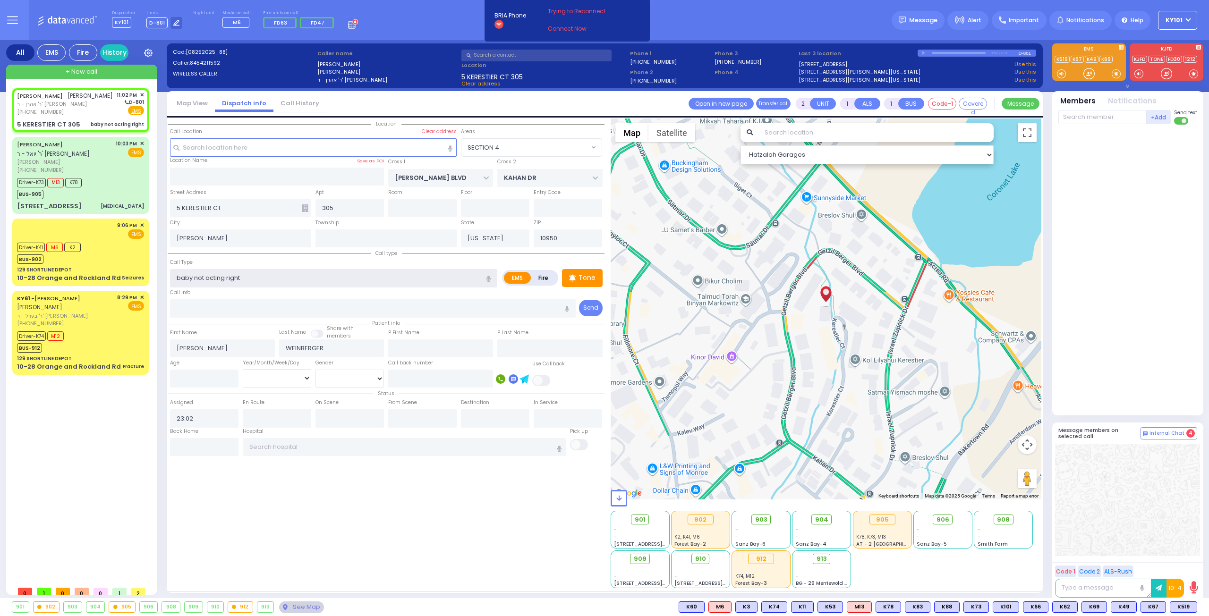
click at [158, 282] on div "All EMS Fire History Settings" at bounding box center [604, 321] width 1197 height 562
select select "Hatzalah Garages"
select select "SECTION 4"
type input "child not acting right"
click at [595, 280] on p "Tone" at bounding box center [586, 278] width 17 height 10
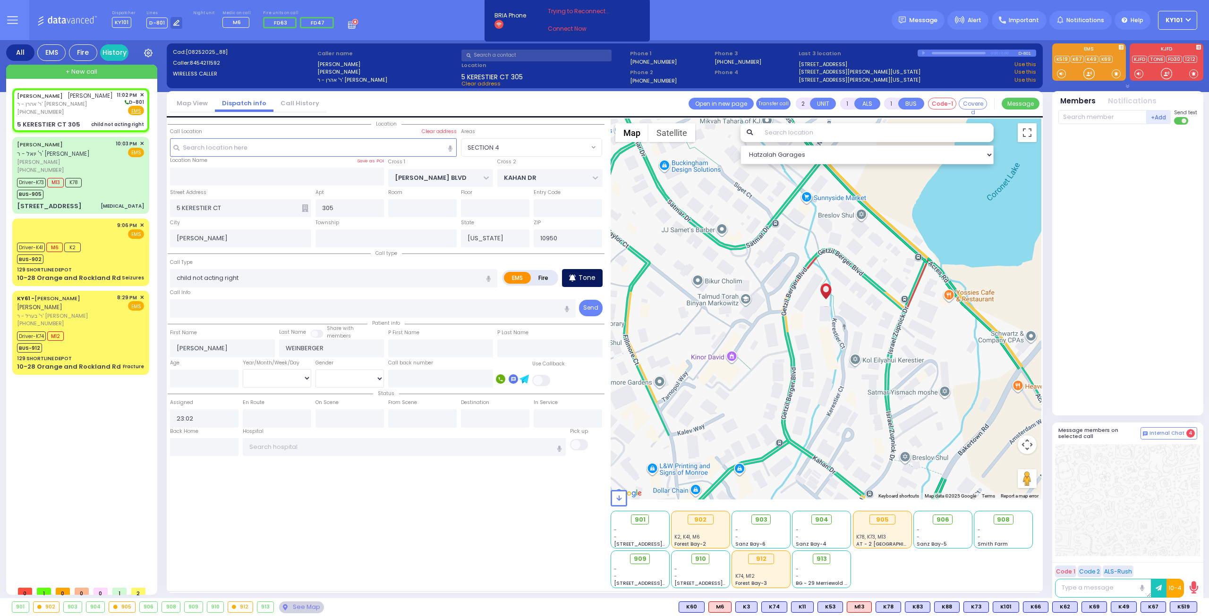
select select
radio input "true"
select select
select select "Hatzalah Garages"
select select "SECTION 4"
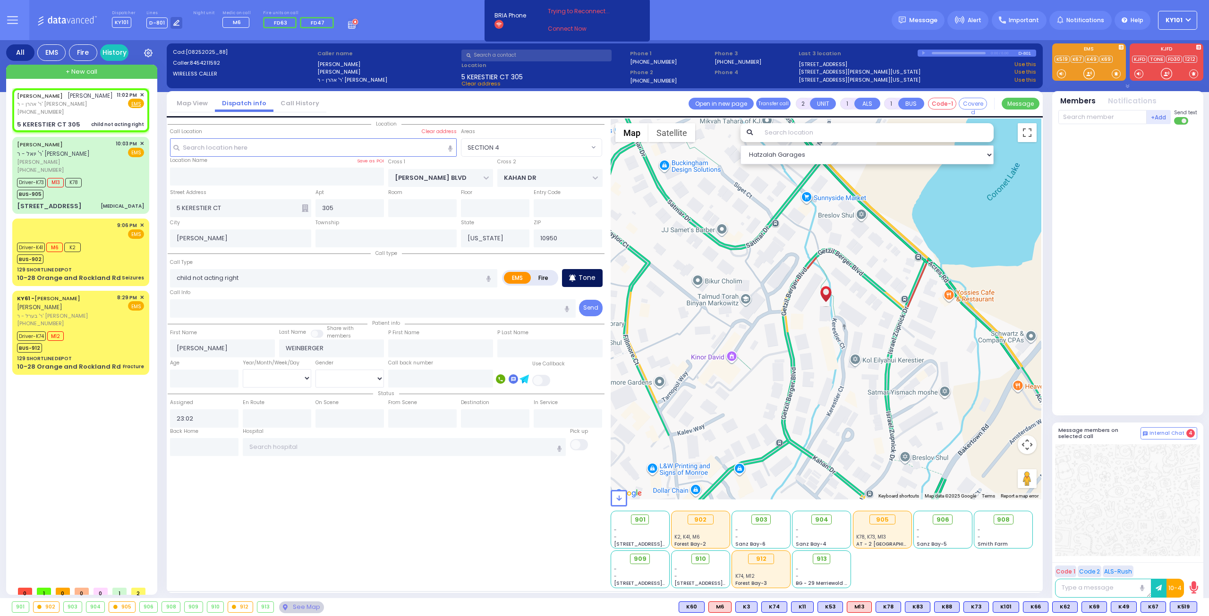
select select
radio input "true"
select select
select select "Hatzalah Garages"
select select "SECTION 4"
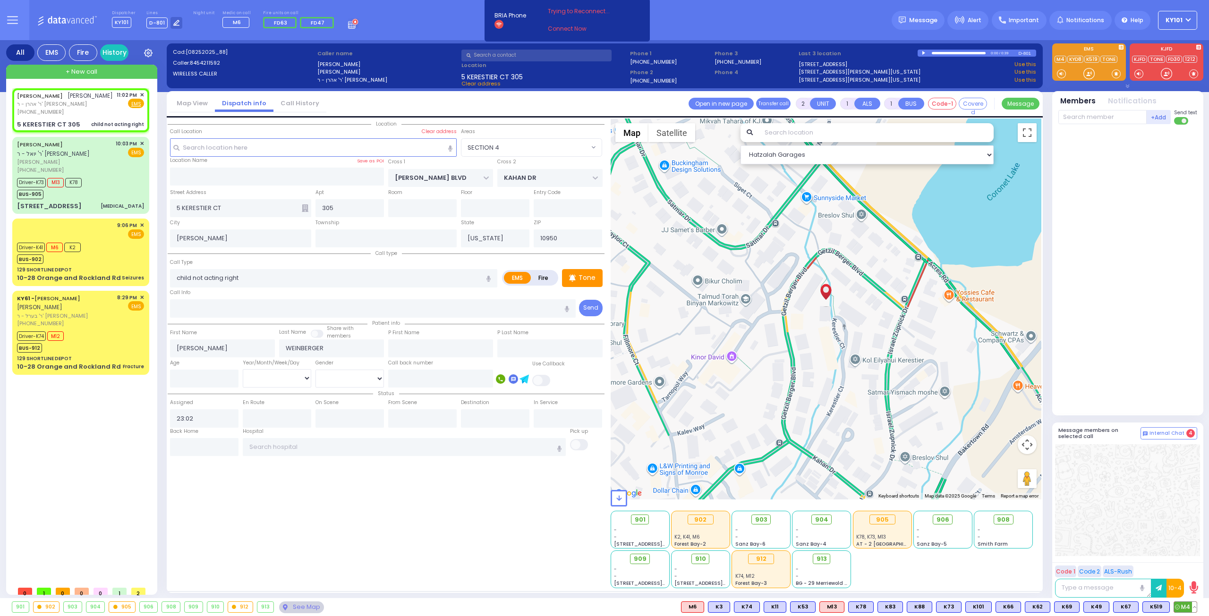
click at [1177, 606] on icon at bounding box center [1177, 607] width 5 height 5
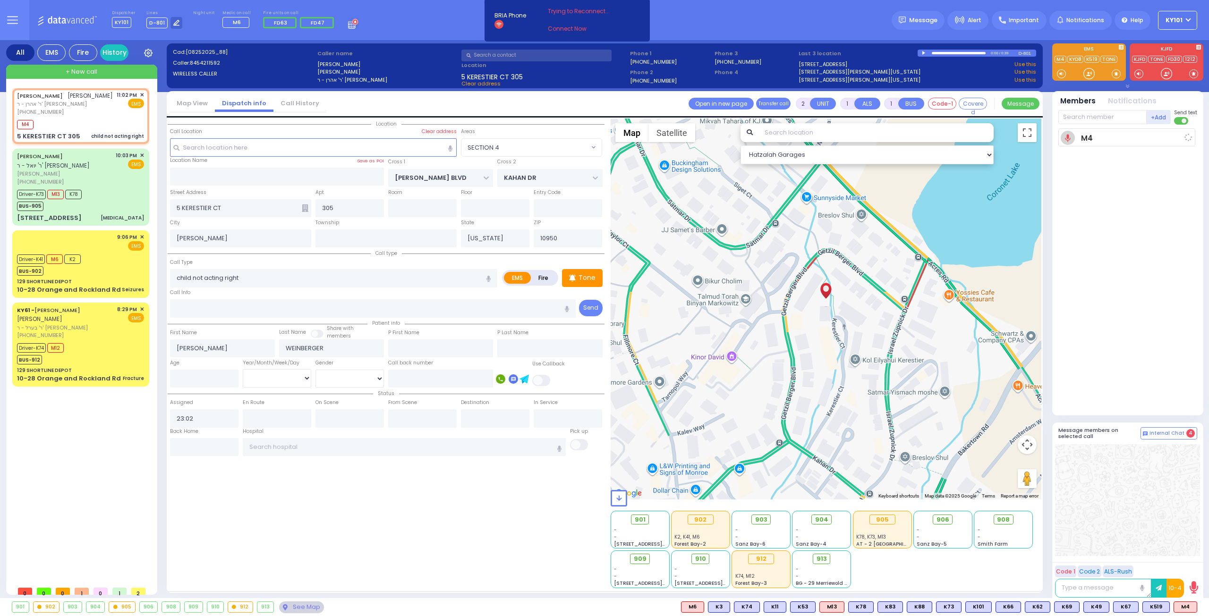
select select
radio input "true"
select select
type input "23:04"
select select "Hatzalah Garages"
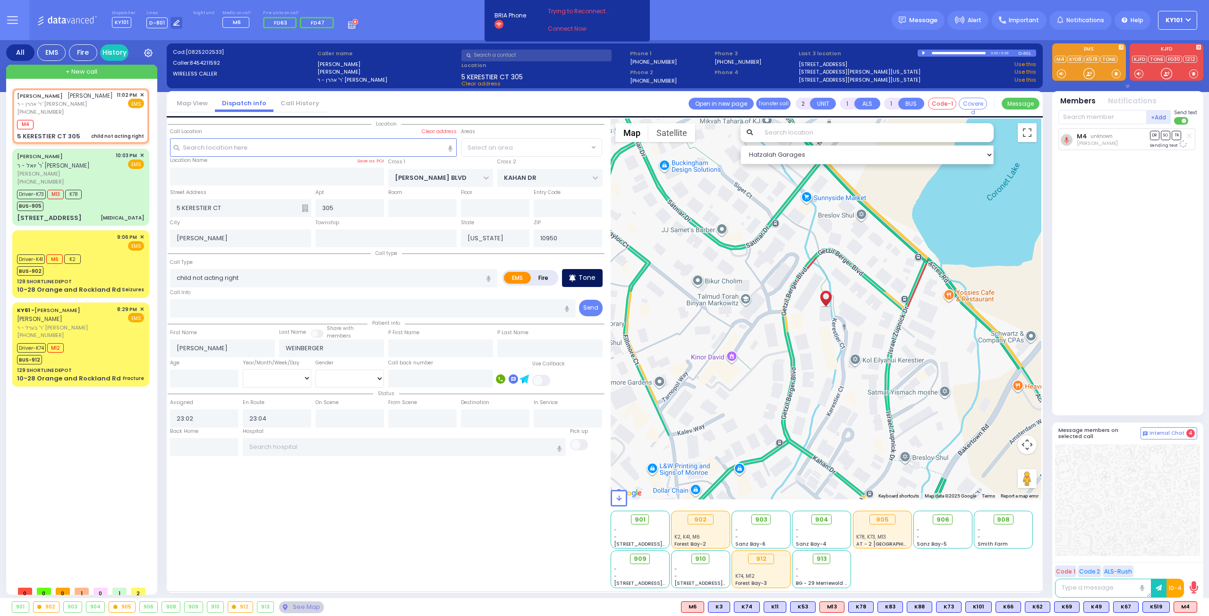
select select "SECTION 4"
click at [582, 278] on p "Tone" at bounding box center [586, 278] width 17 height 10
click at [570, 277] on icon at bounding box center [572, 277] width 7 height 11
click at [1156, 604] on span "K31" at bounding box center [1153, 607] width 23 height 10
select select
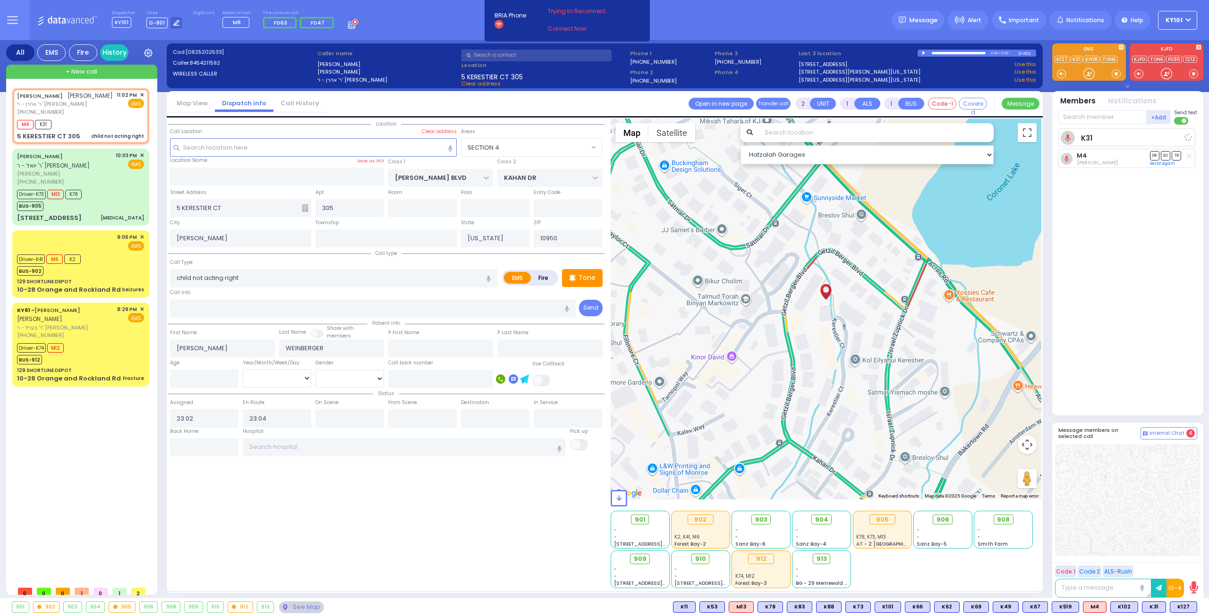
radio input "true"
select select
select select "Hatzalah Garages"
select select "SECTION 4"
click at [1181, 611] on span "K127" at bounding box center [1183, 607] width 26 height 10
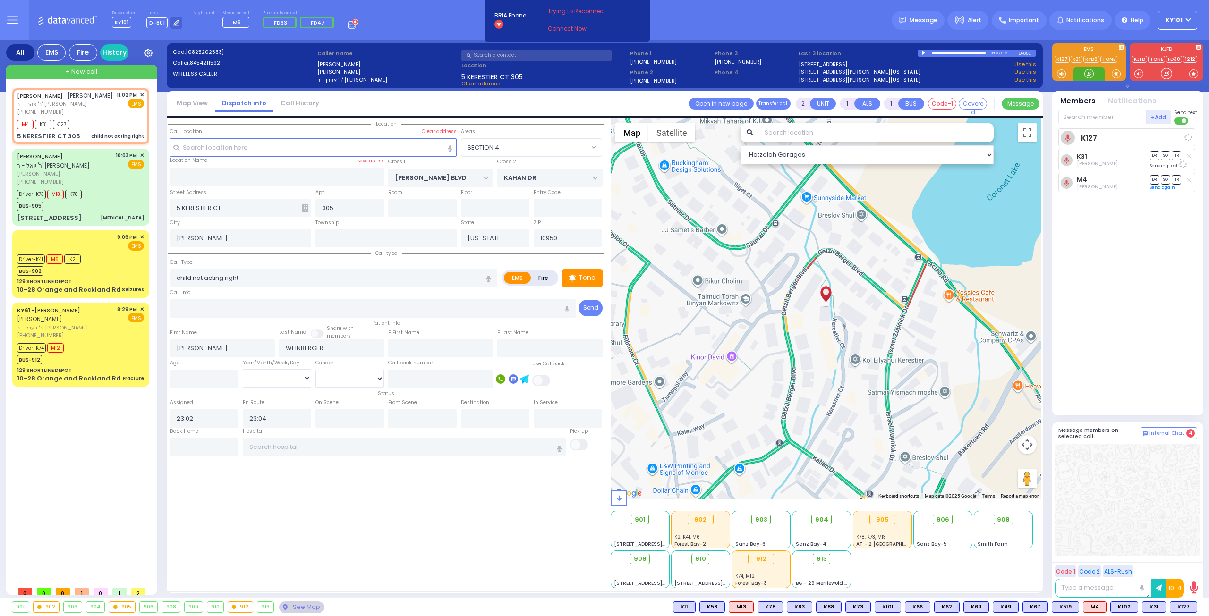
select select
radio input "true"
select select
select select "Hatzalah Garages"
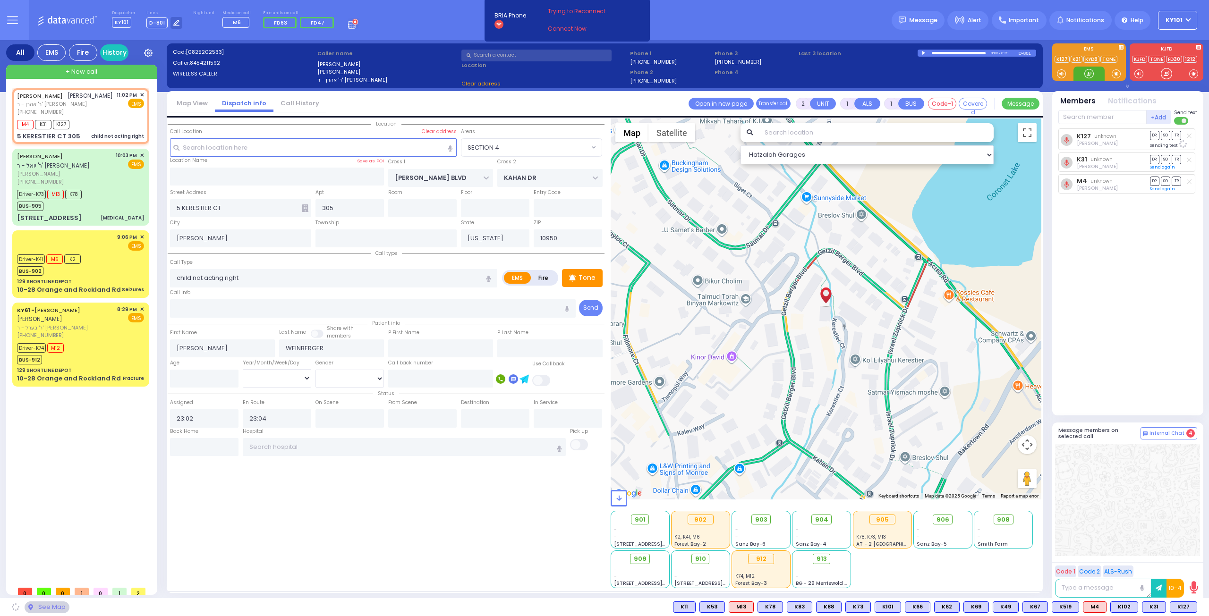
select select "SECTION 4"
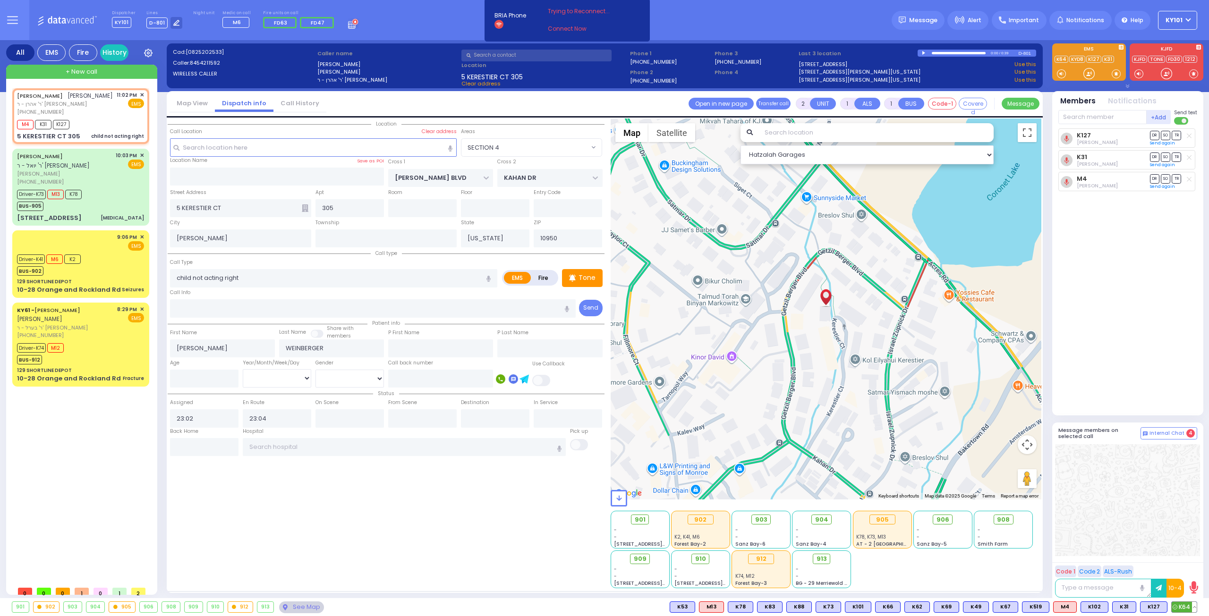
click at [1180, 609] on span "K64" at bounding box center [1184, 607] width 25 height 10
select select
radio input "true"
select select
select select "Hatzalah Garages"
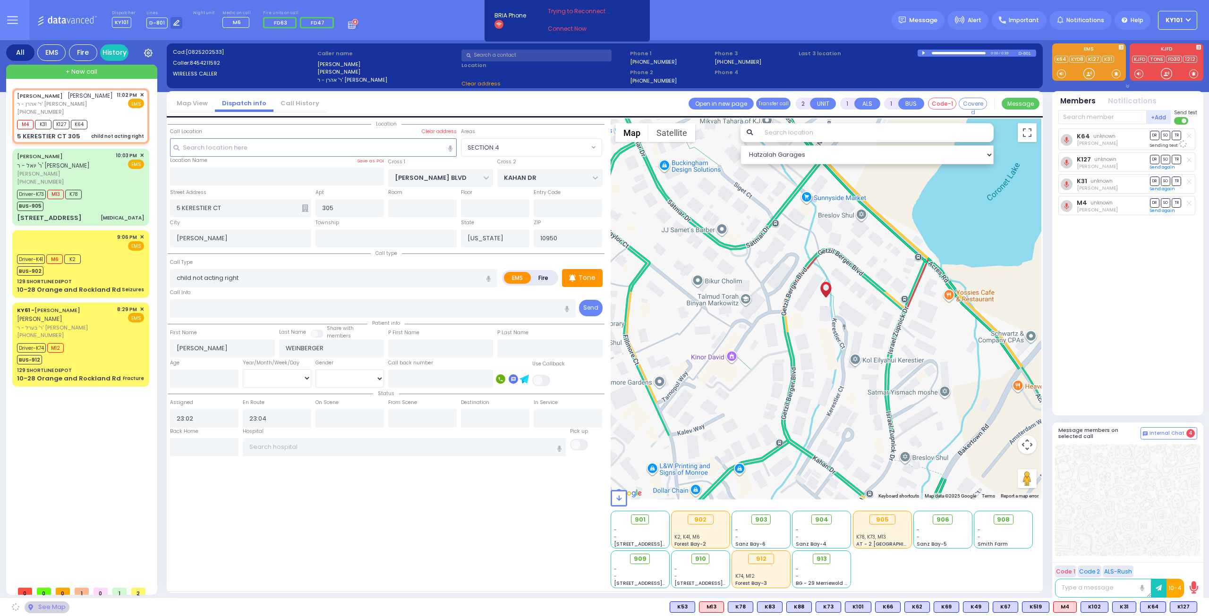
select select
radio input "true"
select select
select select "Hatzalah Garages"
select select "SECTION 4"
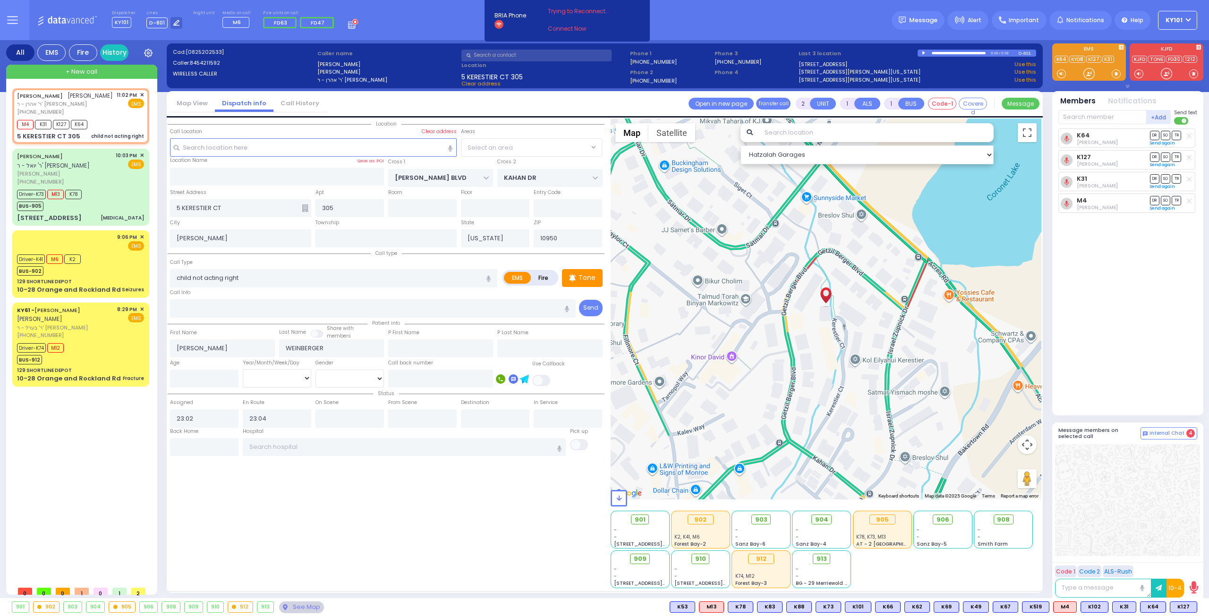
select select "SECTION 4"
click at [1185, 604] on span "K58" at bounding box center [1184, 607] width 25 height 10
select select
radio input "true"
select select
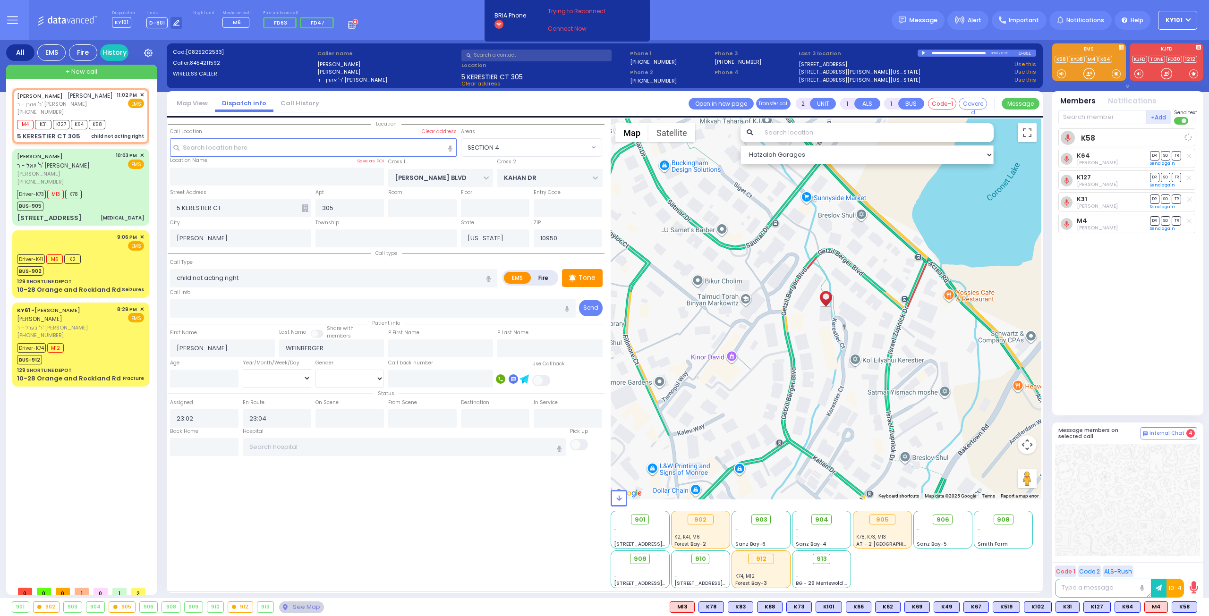
select select "Hatzalah Garages"
select select "SECTION 4"
click at [924, 55] on div at bounding box center [924, 53] width 5 height 4
click at [958, 53] on div at bounding box center [959, 53] width 54 height 2
click at [957, 53] on div at bounding box center [949, 52] width 34 height 1
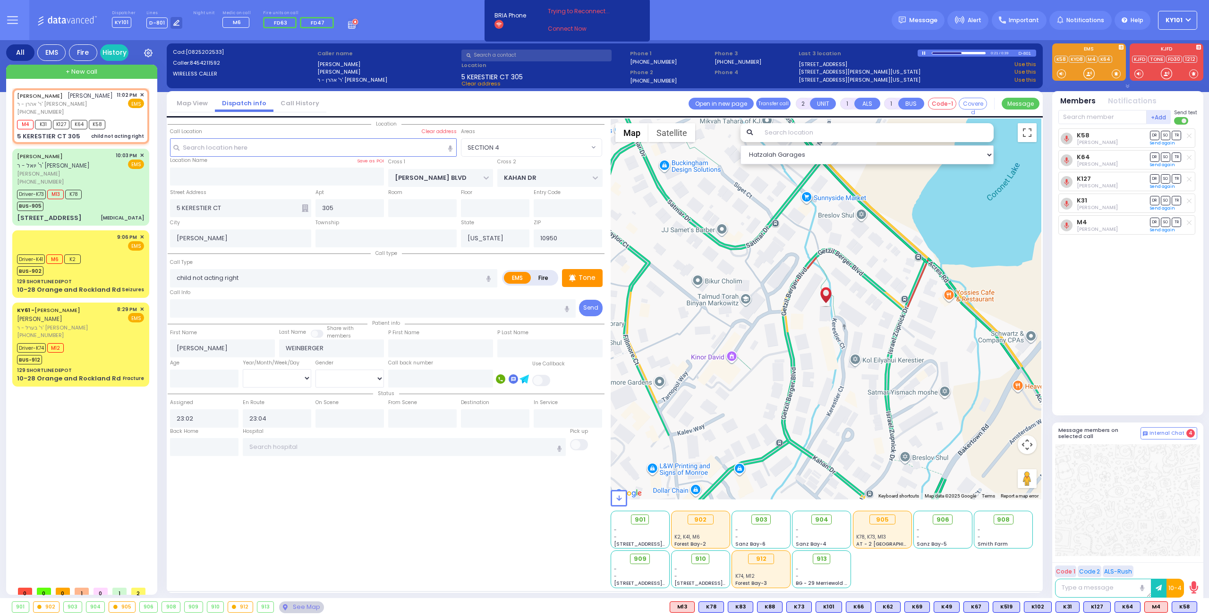
click at [948, 54] on div at bounding box center [959, 53] width 54 height 2
click at [926, 53] on div at bounding box center [924, 53] width 5 height 4
click at [920, 52] on div "0:15 / 0:39" at bounding box center [968, 53] width 101 height 7
click at [922, 53] on div at bounding box center [924, 53] width 5 height 4
click at [947, 52] on div at bounding box center [943, 52] width 22 height 1
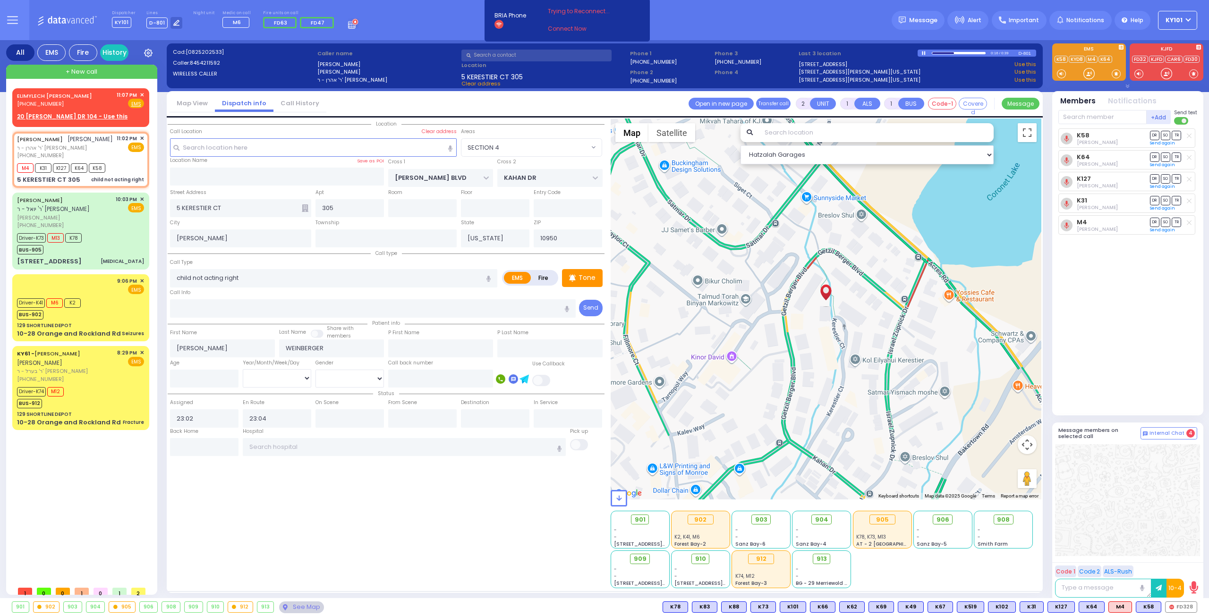
click at [923, 53] on div at bounding box center [924, 53] width 5 height 4
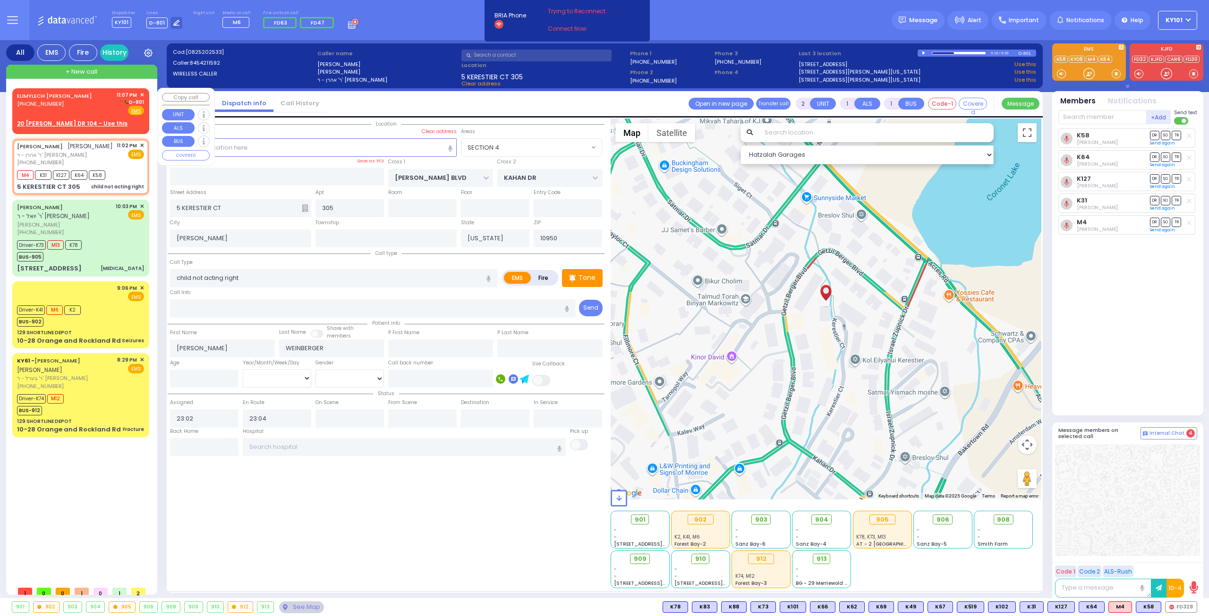
click at [87, 102] on div "(845) 907-1694" at bounding box center [56, 104] width 78 height 8
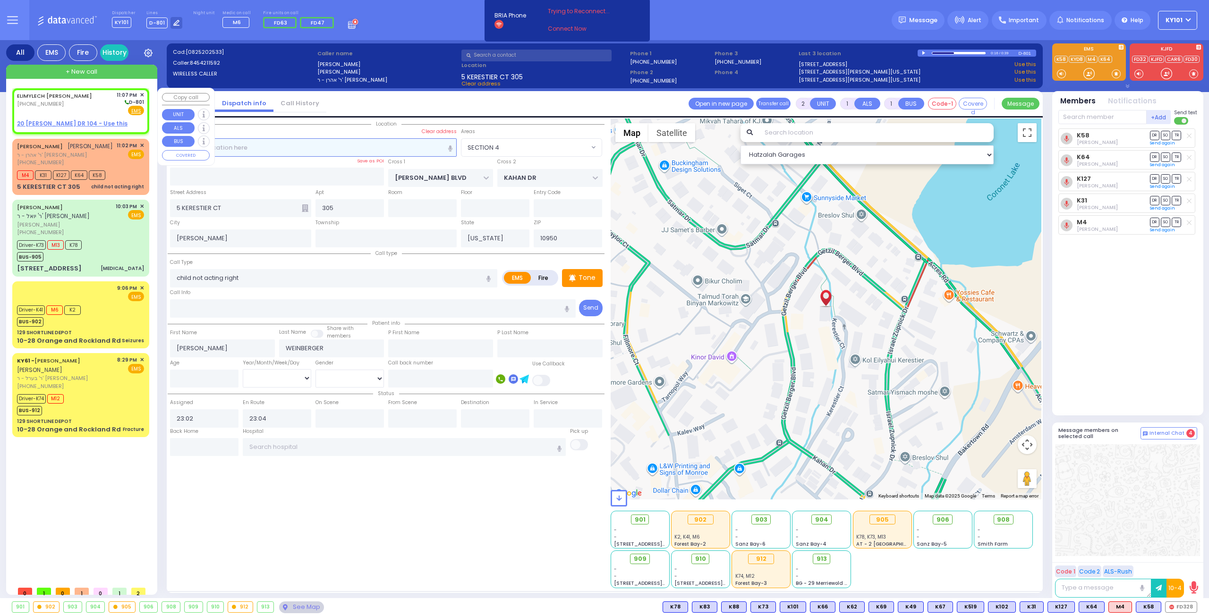
select select
radio input "true"
type input "ELIMYLECH DUVID"
type input "FRIEDMAN"
select select
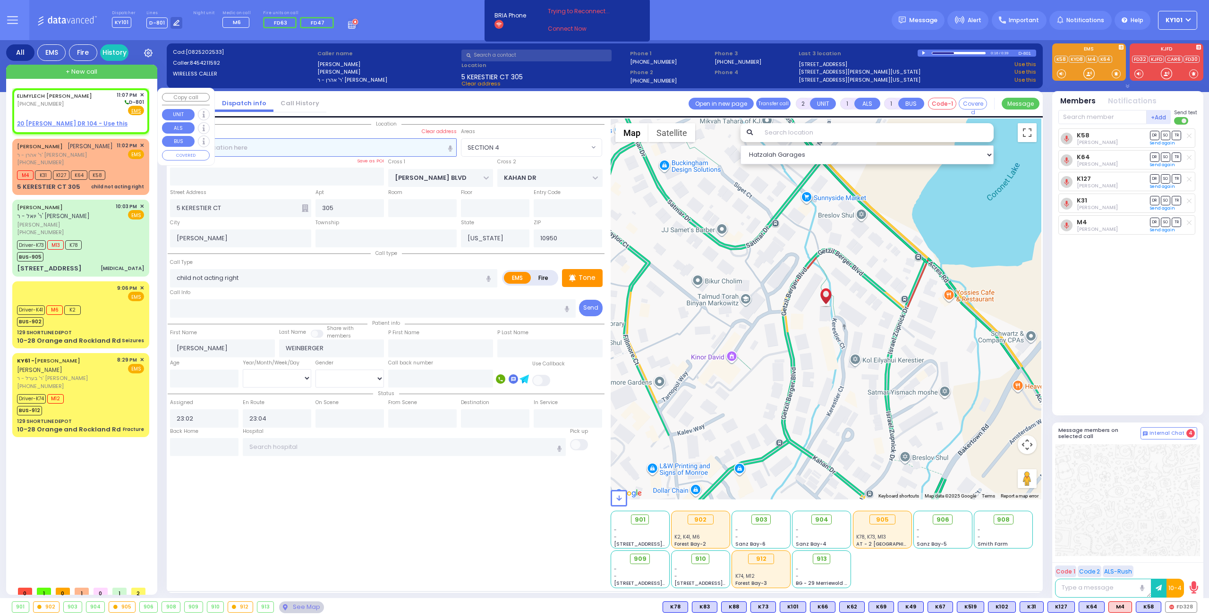
type input "23:07"
select select "Hatzalah Garages"
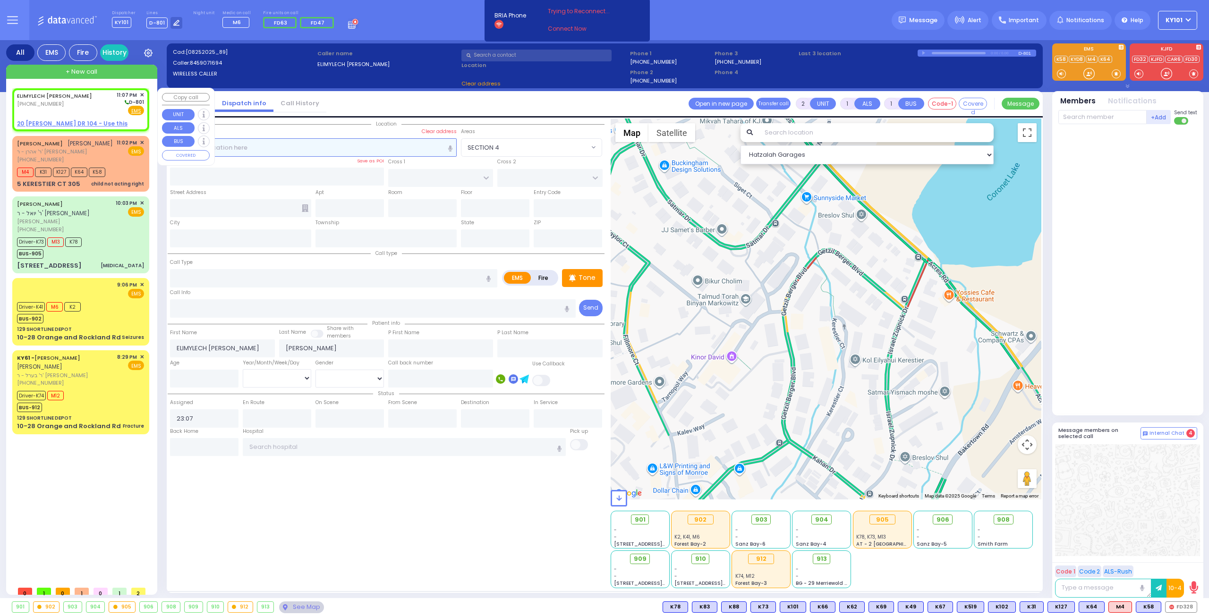
select select
radio input "true"
select select
select select "Hatzalah Garages"
click at [95, 120] on u "20 ISRAEL ZUPNICK DR 104 - Use this" at bounding box center [72, 123] width 111 height 8
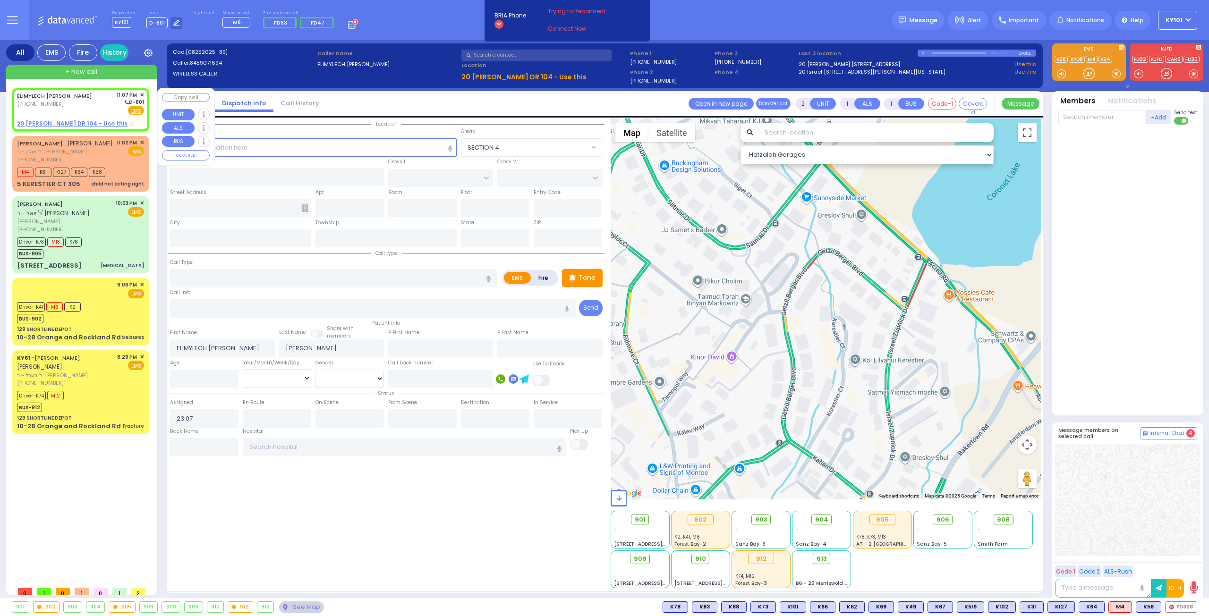
select select
radio input "true"
select select
select select "Hatzalah Garages"
select select
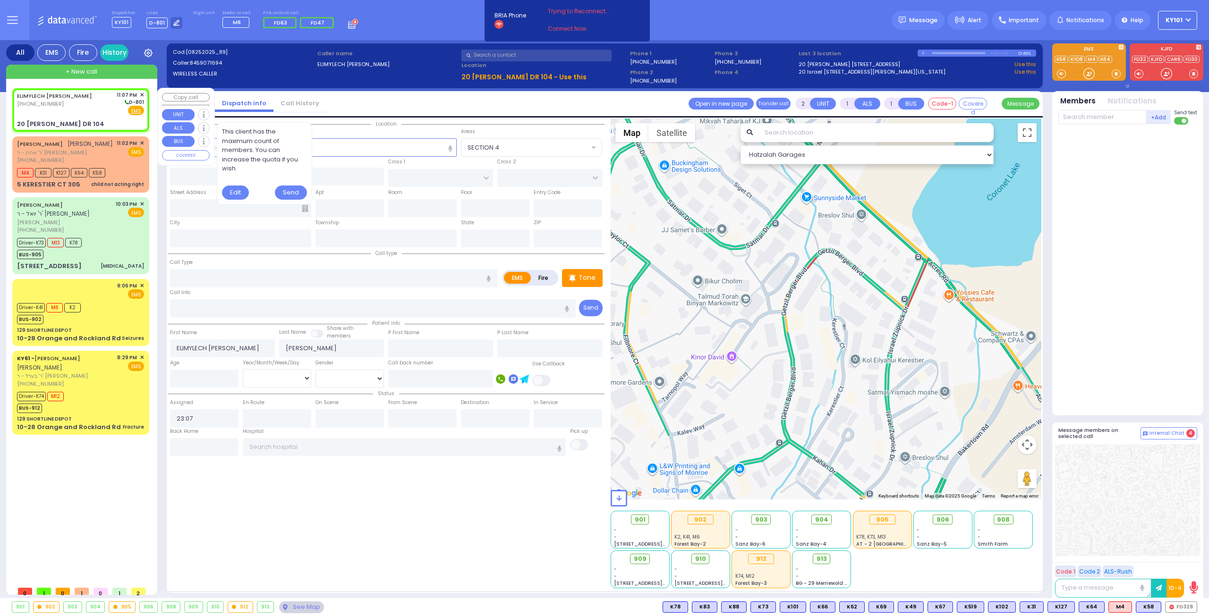
radio input "true"
select select
select select "Hatzalah Garages"
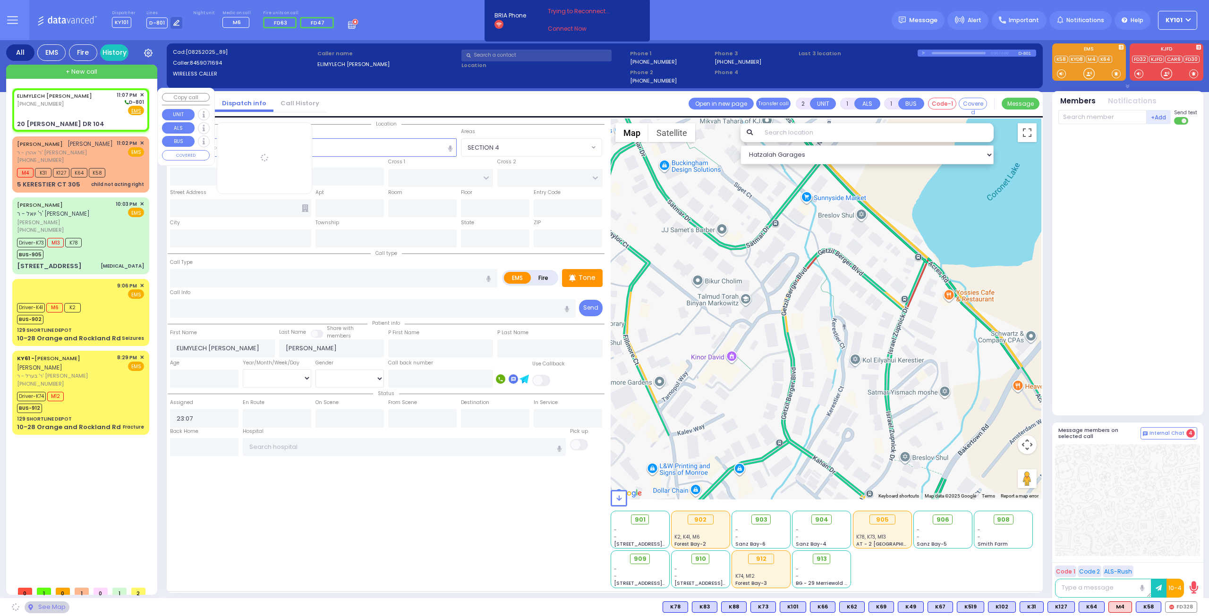
type input "[PERSON_NAME] BLVD"
type input "ACRES RD"
type input "20 ISRAEL ZUPNICK DR"
type input "104"
type input "Monroe"
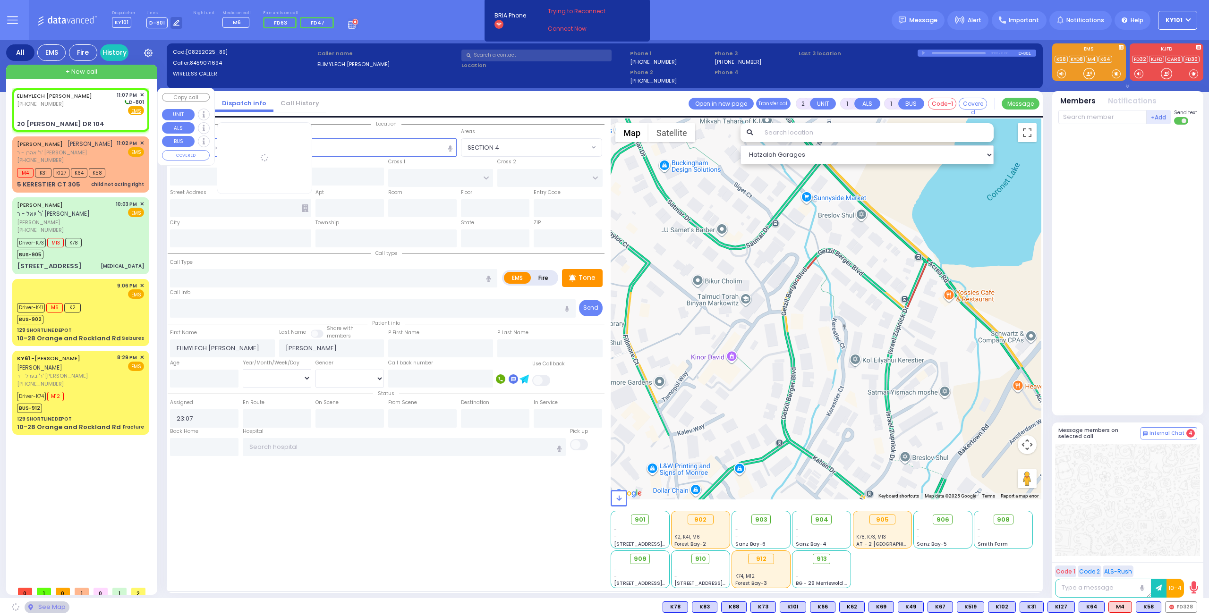
type input "[US_STATE]"
type input "10950"
select select "SECTION 4"
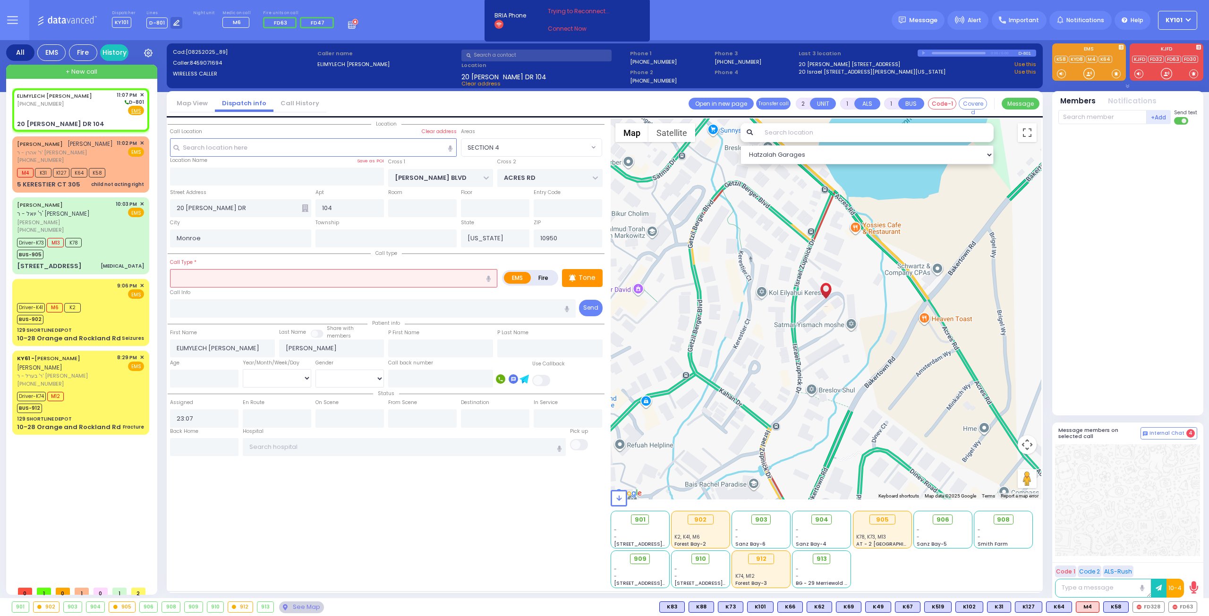
click at [265, 277] on input "text" at bounding box center [333, 278] width 327 height 18
click at [544, 279] on label "Fire" at bounding box center [543, 278] width 26 height 12
radio input "true"
click at [386, 284] on input "text" at bounding box center [333, 278] width 327 height 18
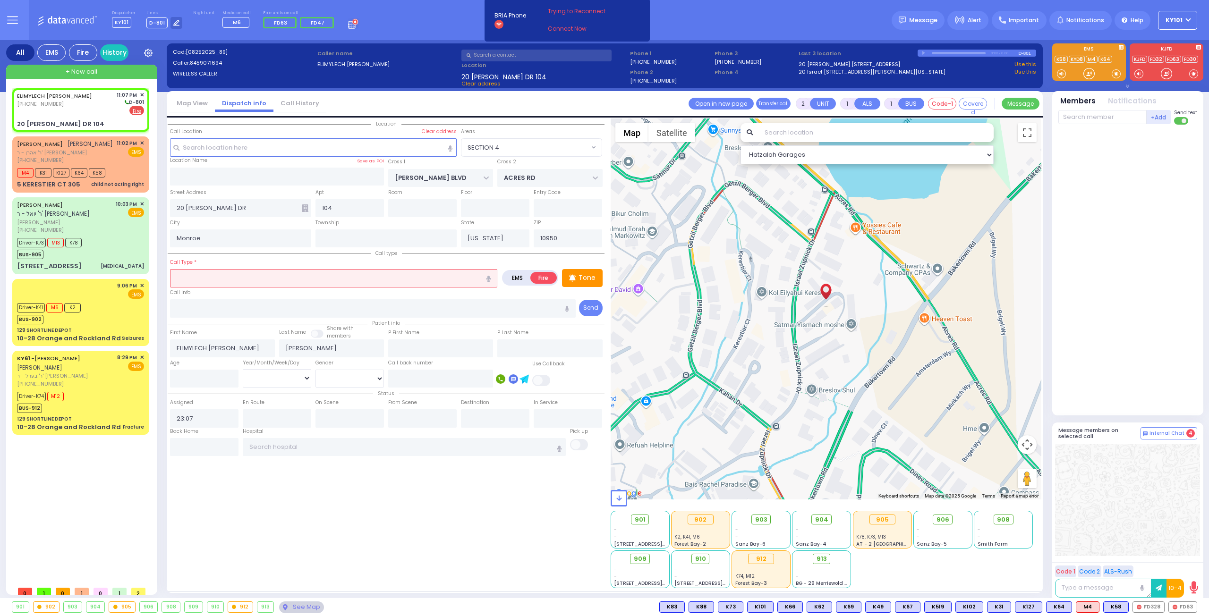
select select
radio input "true"
select select
select select "Hatzalah Garages"
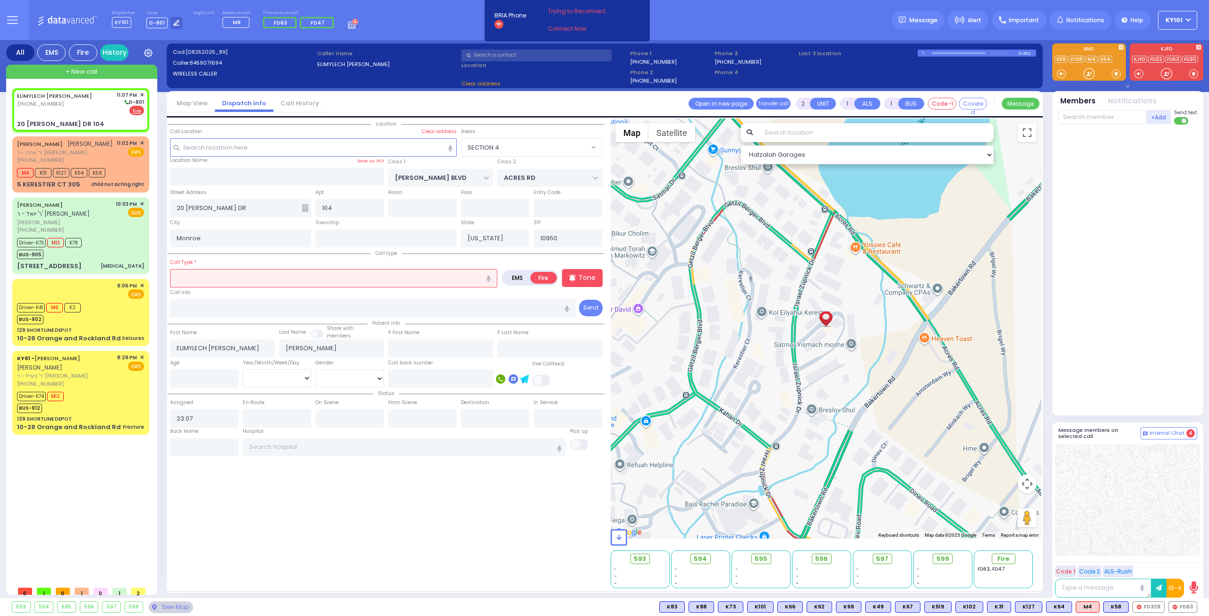
select select "SECTION 4"
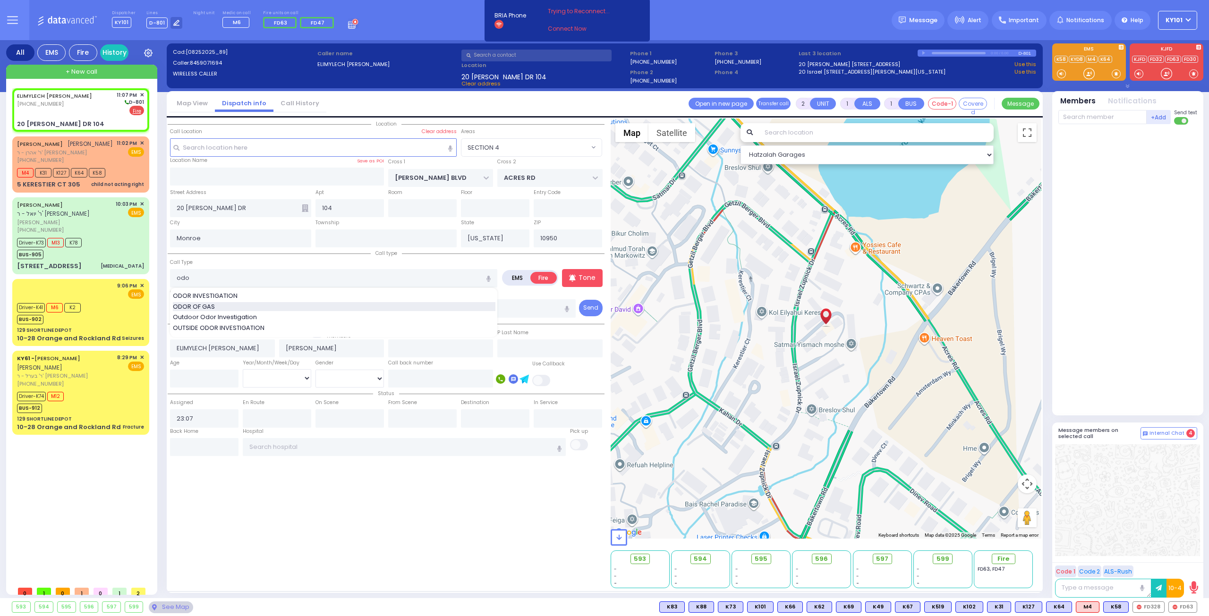
click at [313, 304] on div "ODOR OF GAS" at bounding box center [334, 306] width 323 height 9
type input "ODOR OF GAS"
click at [299, 261] on div "Call Type ODOR OF GAS ODOR OF GAS" at bounding box center [333, 272] width 327 height 30
select select
radio input "true"
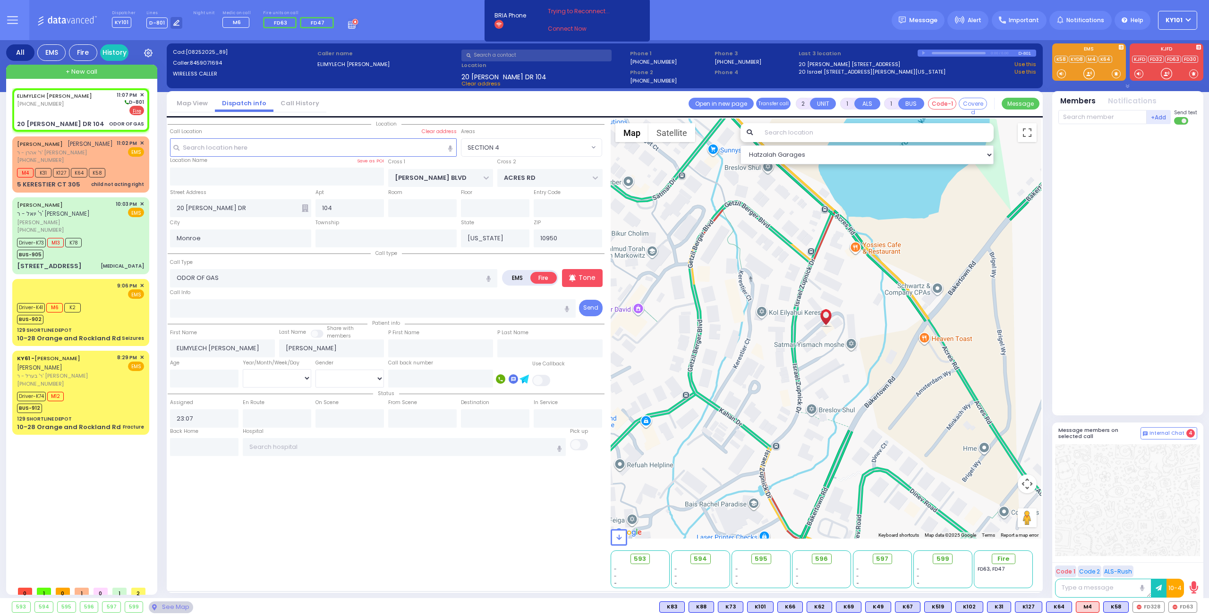
select select
select select "Hatzalah Garages"
select select "SECTION 4"
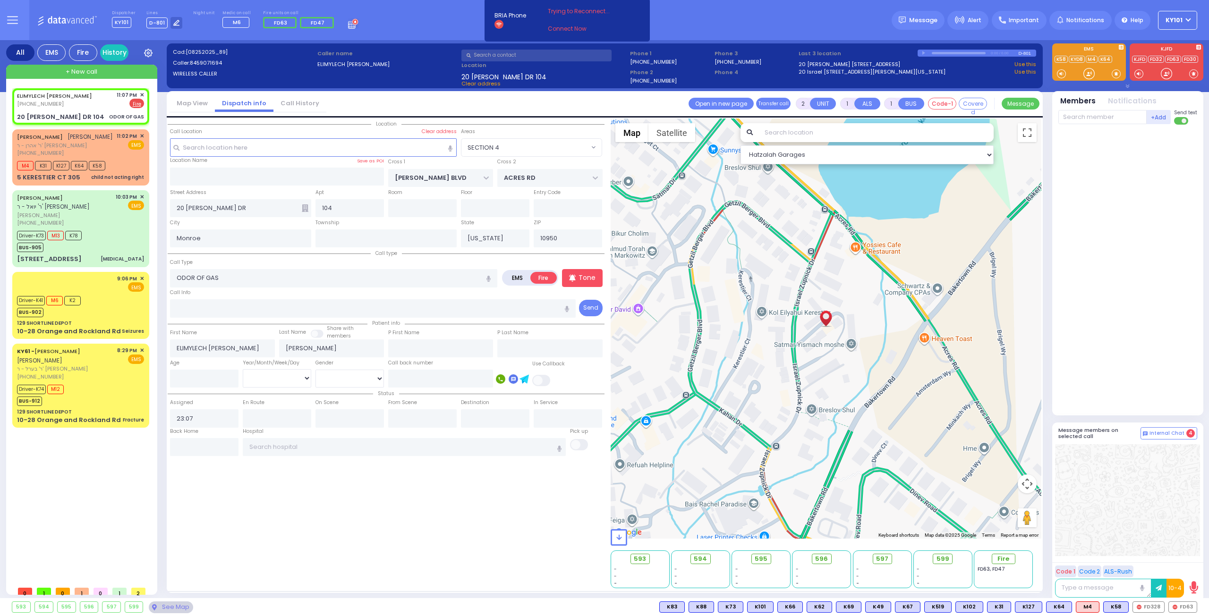
select select
radio input "true"
select select
select select "Hatzalah Garages"
select select "SECTION 4"
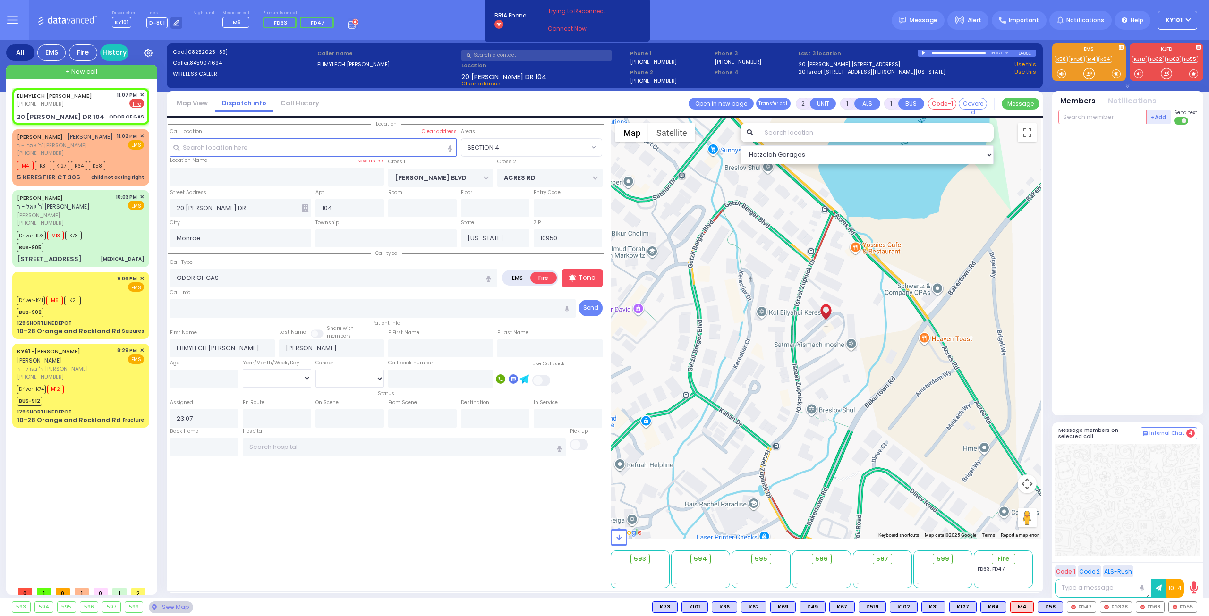
click at [1085, 116] on input "text" at bounding box center [1102, 117] width 88 height 14
type input "36"
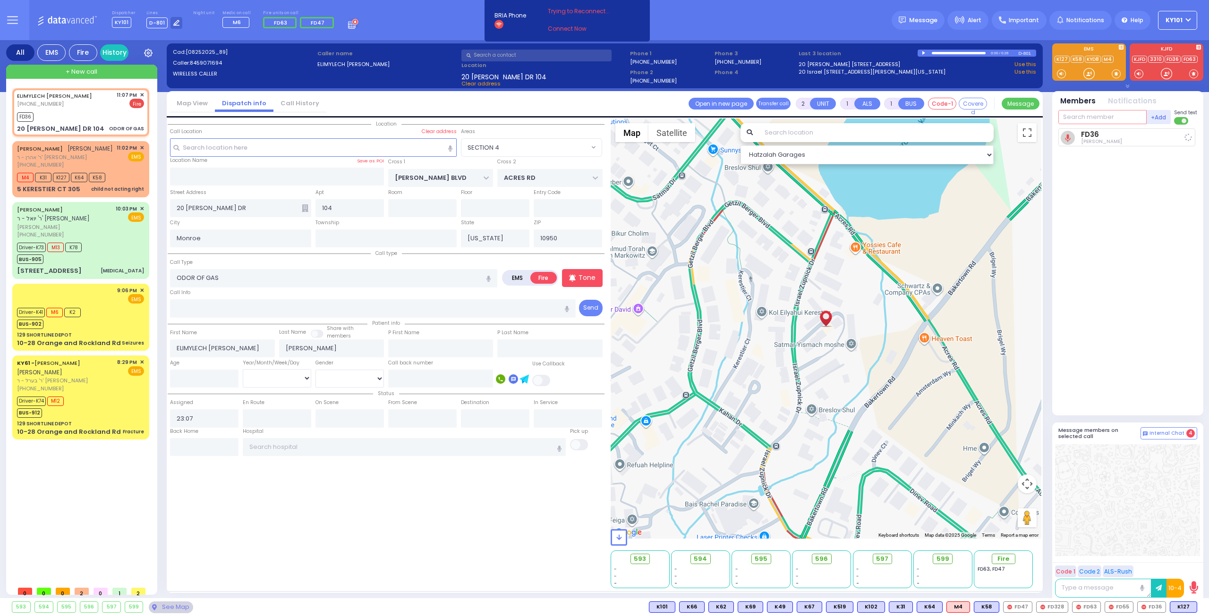
select select
radio input "true"
select select
type input "23:08"
type input "2"
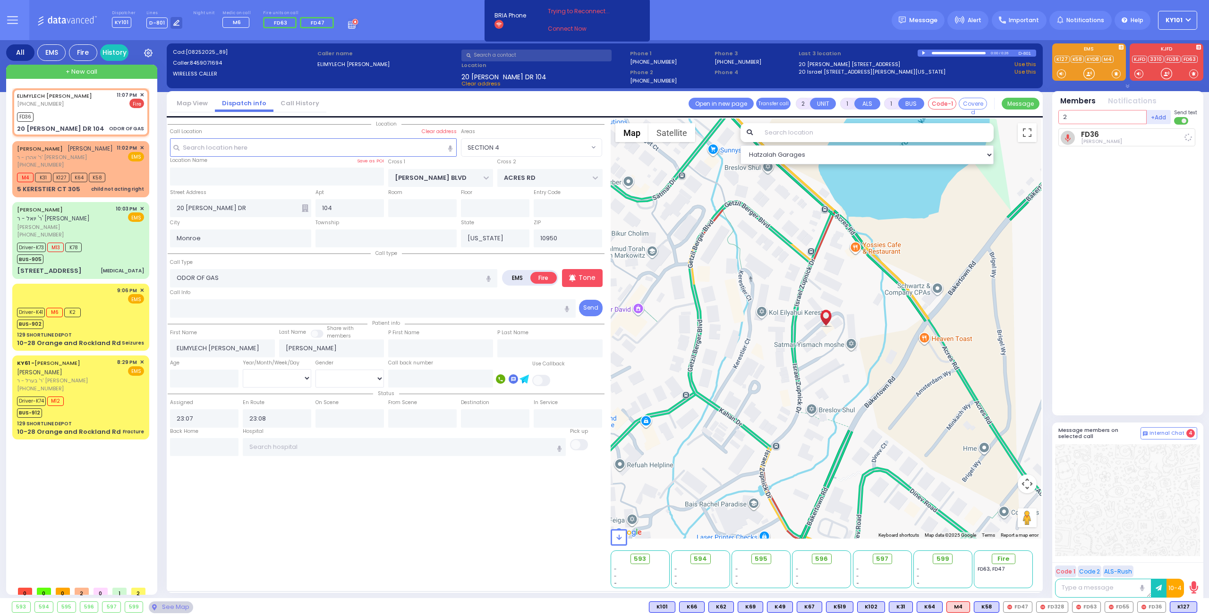
select select "Hatzalah Garages"
type input "29"
select select "SECTION 4"
type input "29"
select select
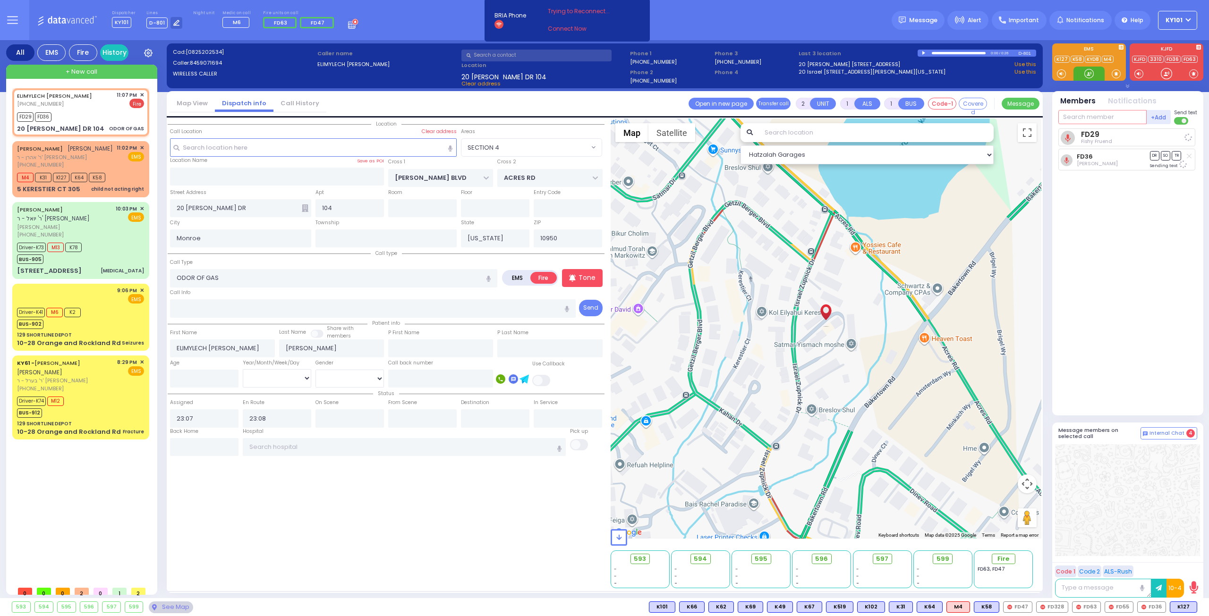
radio input "true"
select select
select select "Hatzalah Garages"
select select "SECTION 4"
click at [60, 157] on span "ר' אהרן - ר' [PERSON_NAME]" at bounding box center [65, 157] width 96 height 8
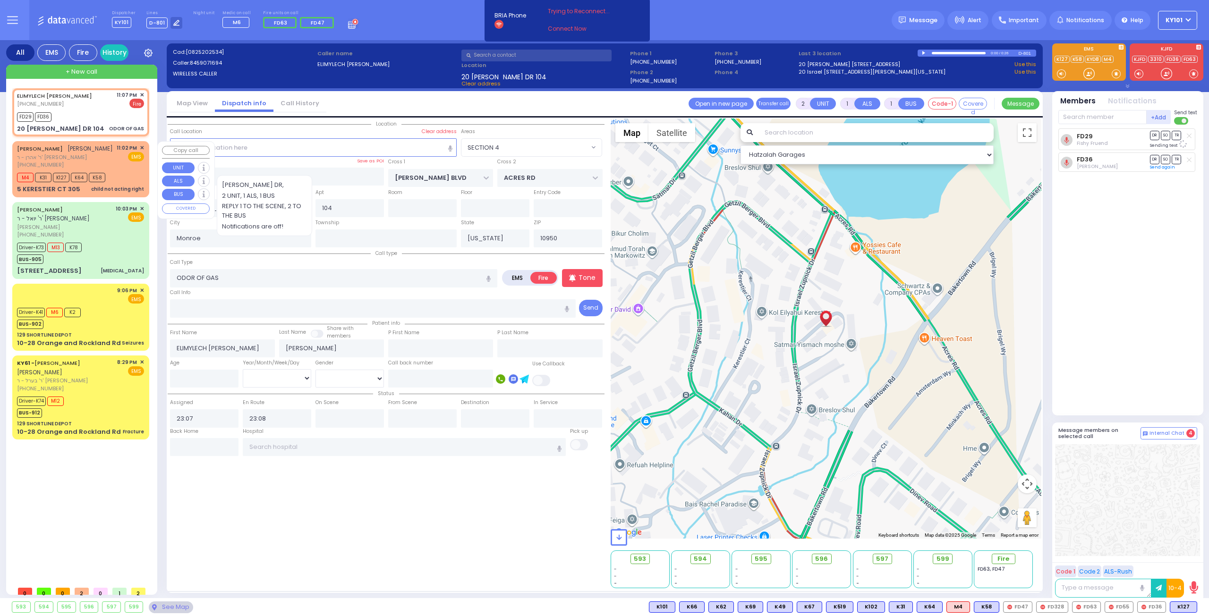
select select
type input "child not acting right"
radio input "true"
type input "[PERSON_NAME]"
type input "WEINBERGER"
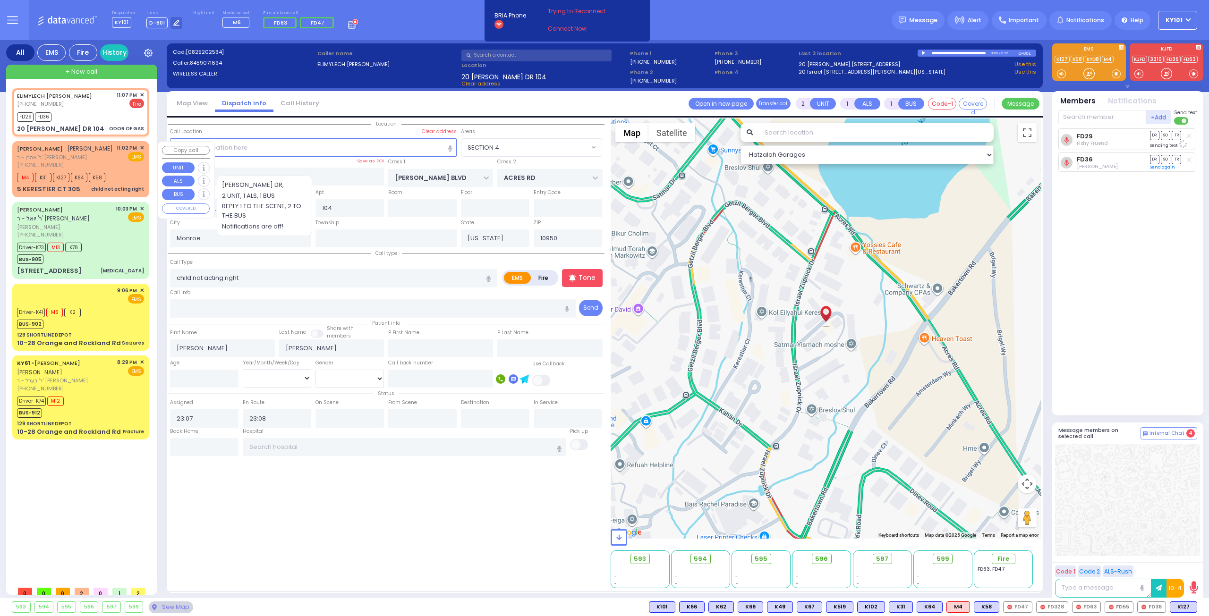
select select
type input "23:02"
type input "23:04"
select select "Hatzalah Garages"
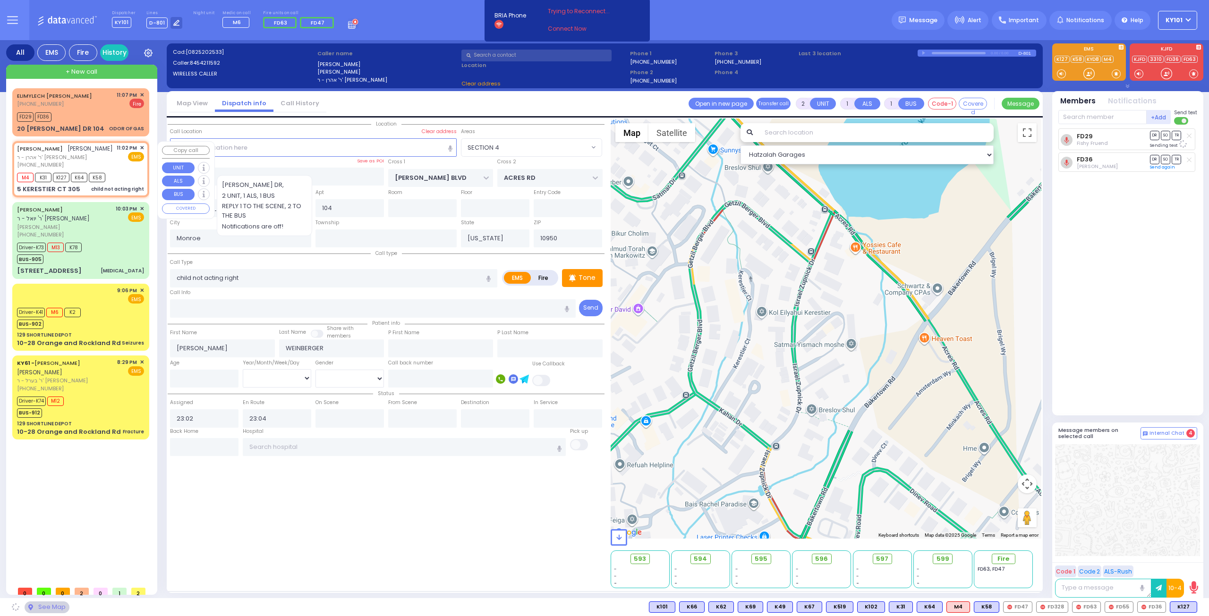
type input "KAHAN DR"
type input "5 KERESTIER CT"
type input "305"
type input "[PERSON_NAME]"
select select "SECTION 4"
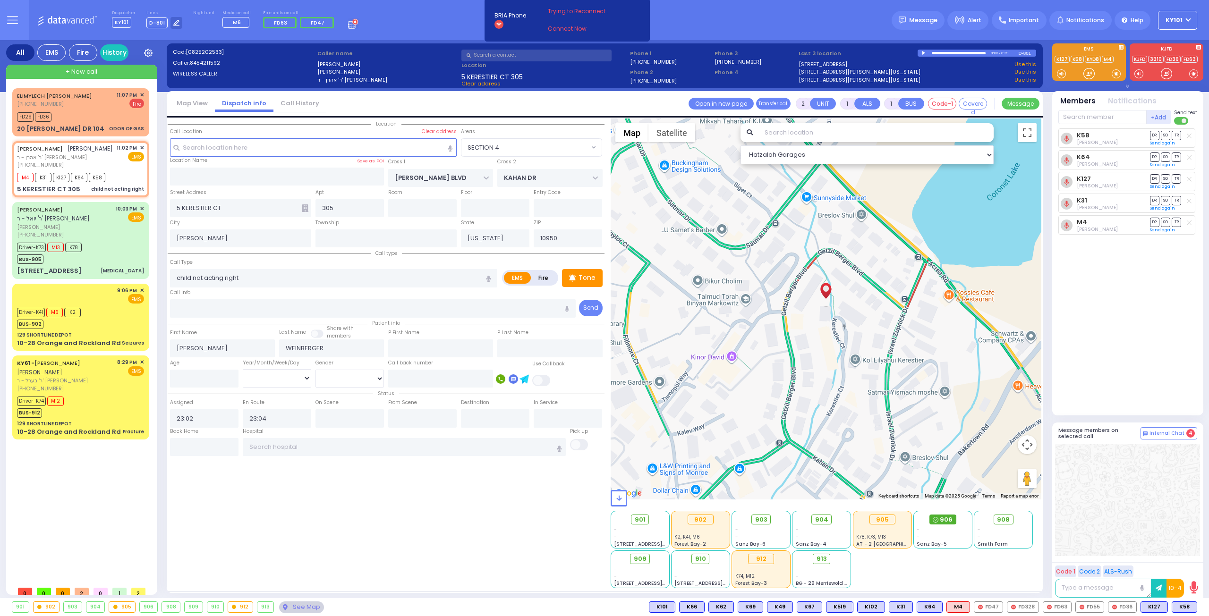
click at [945, 521] on span "906" at bounding box center [946, 519] width 13 height 9
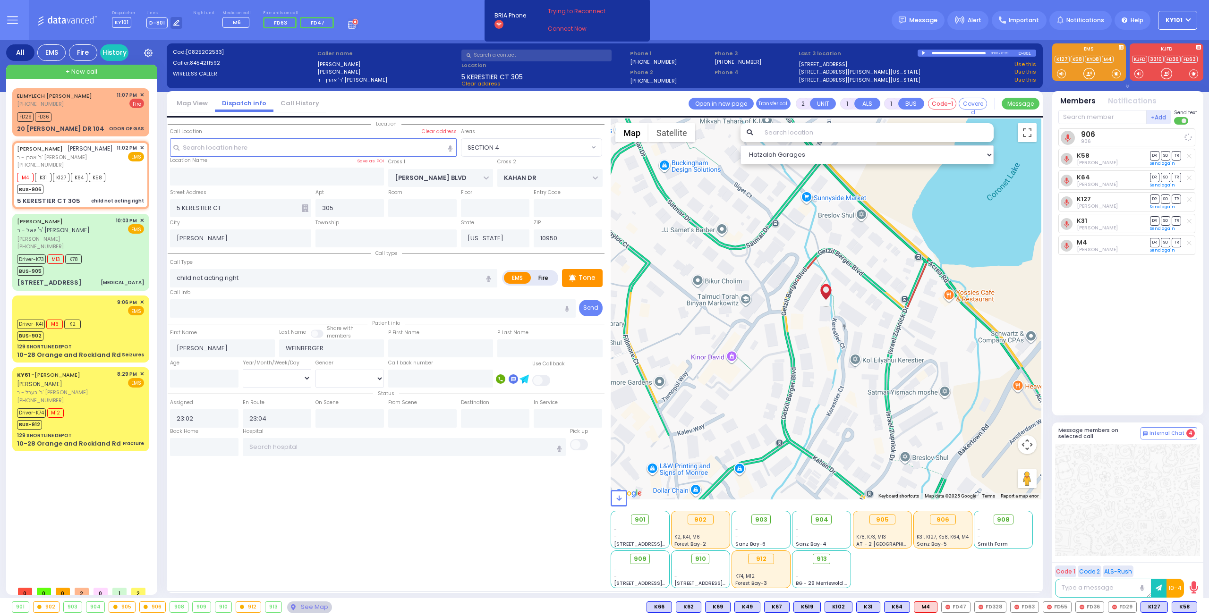
select select
radio input "true"
select select
select select "Hatzalah Garages"
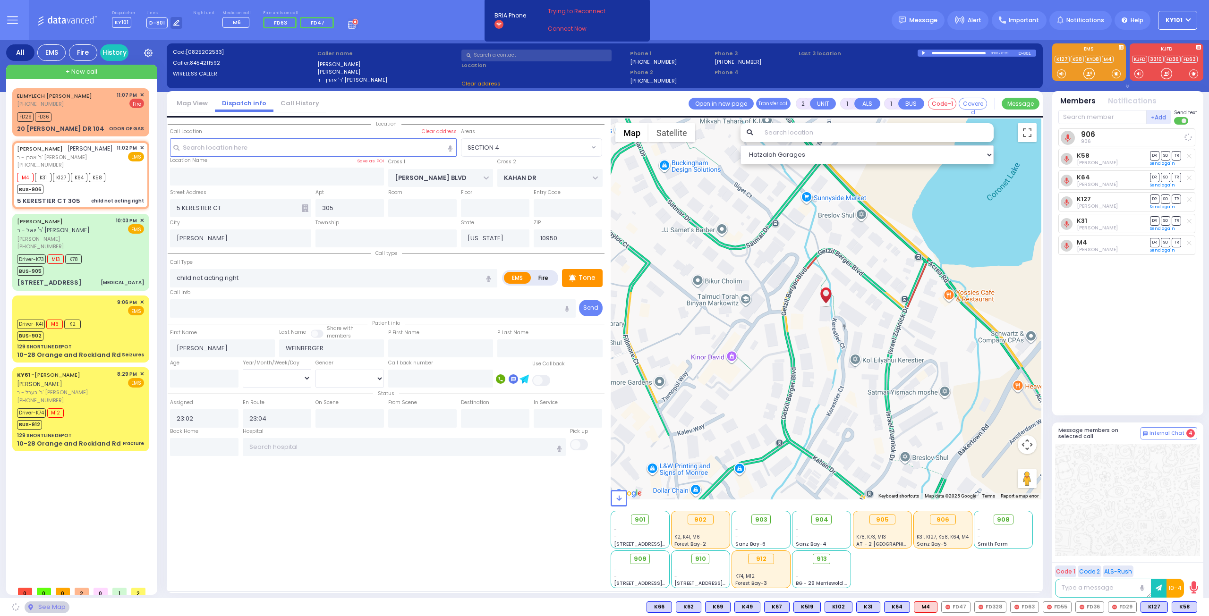
select select "SECTION 4"
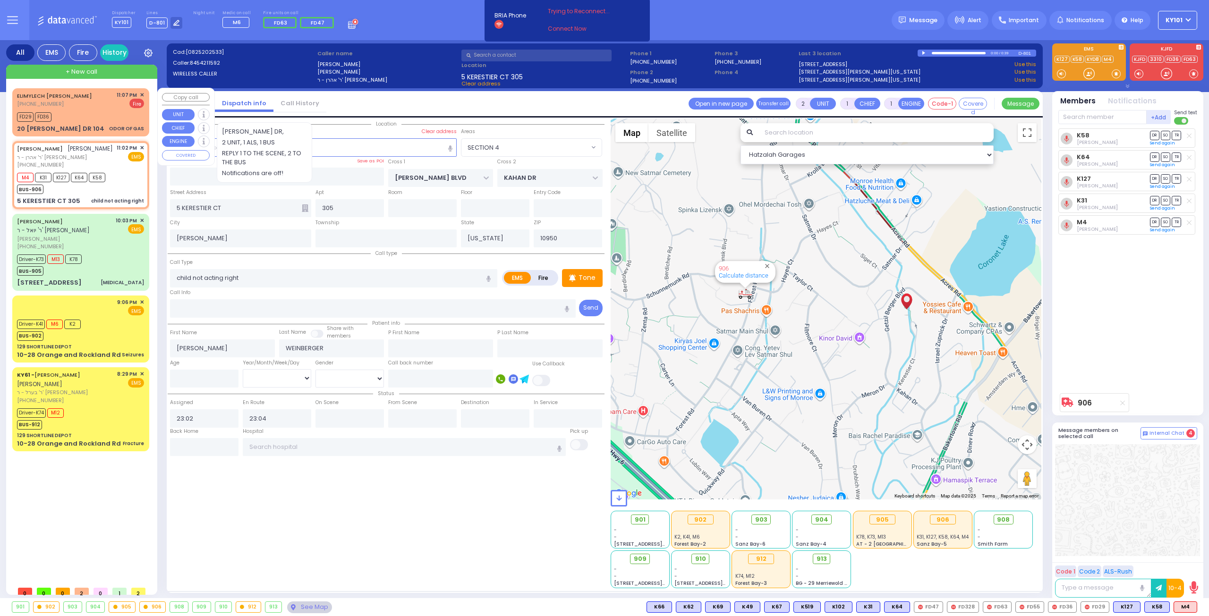
click at [77, 109] on div "ELIMYLECH DUVID FRIEDMAN (845) 907-1694 11:07 PM ✕ Fire" at bounding box center [80, 112] width 133 height 45
select select
type input "ODOR OF GAS"
radio input "false"
radio input "true"
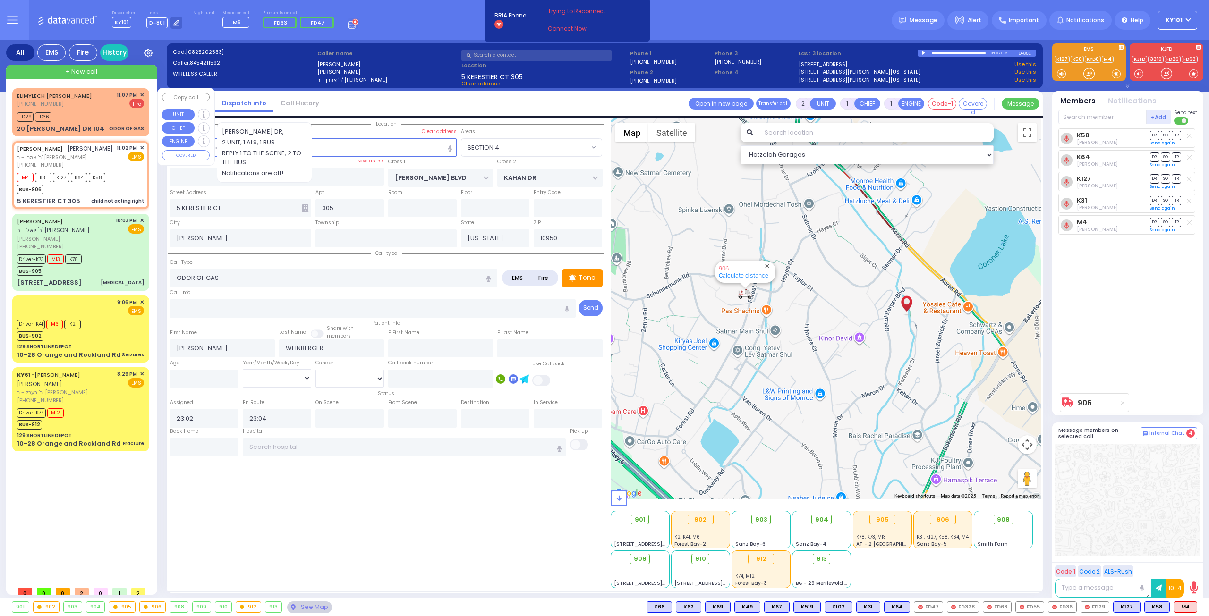
type input "ELIMYLECH DUVID"
type input "FRIEDMAN"
select select
type input "23:07"
type input "23:08"
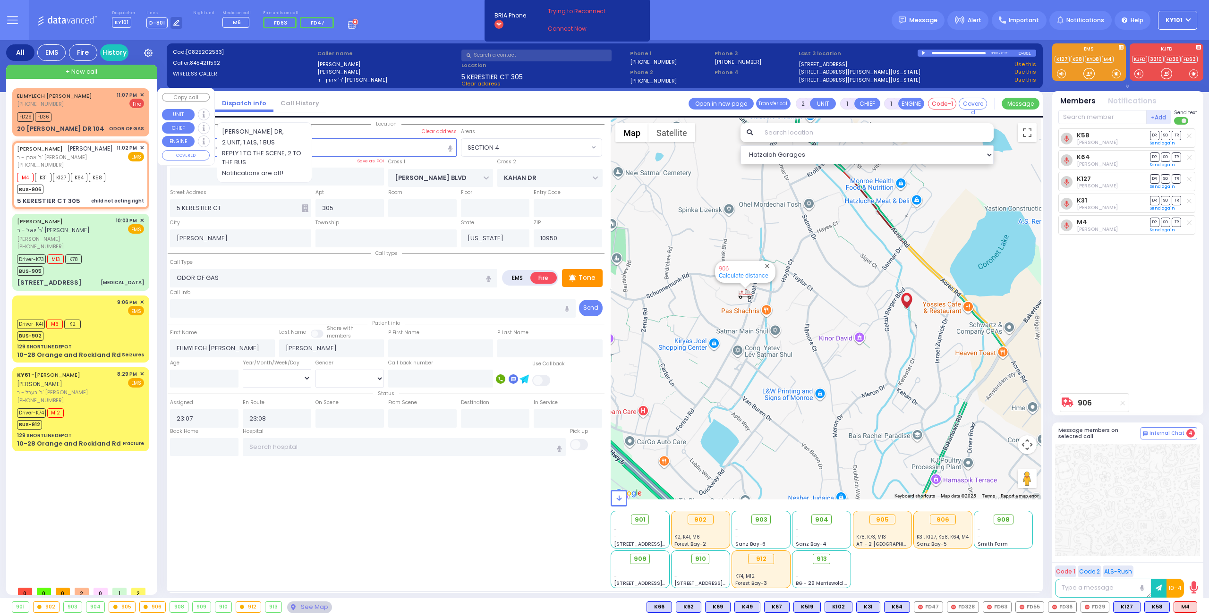
select select "Hatzalah Garages"
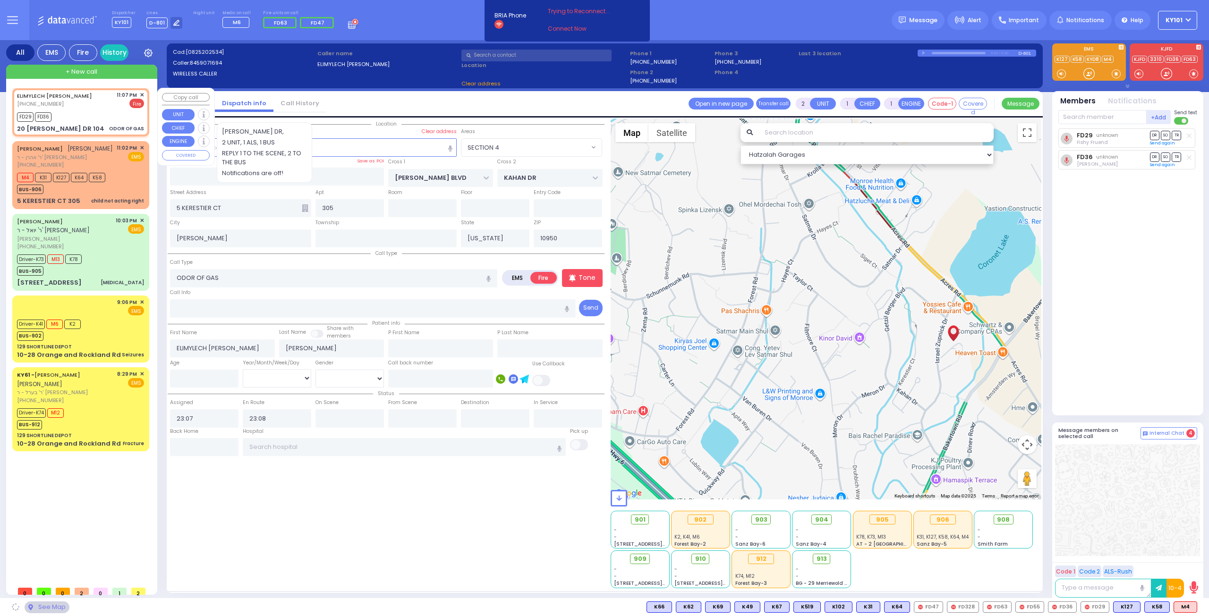
type input "ACRES RD"
type input "20 ISRAEL ZUPNICK DR"
type input "104"
type input "Monroe"
select select "SECTION 4"
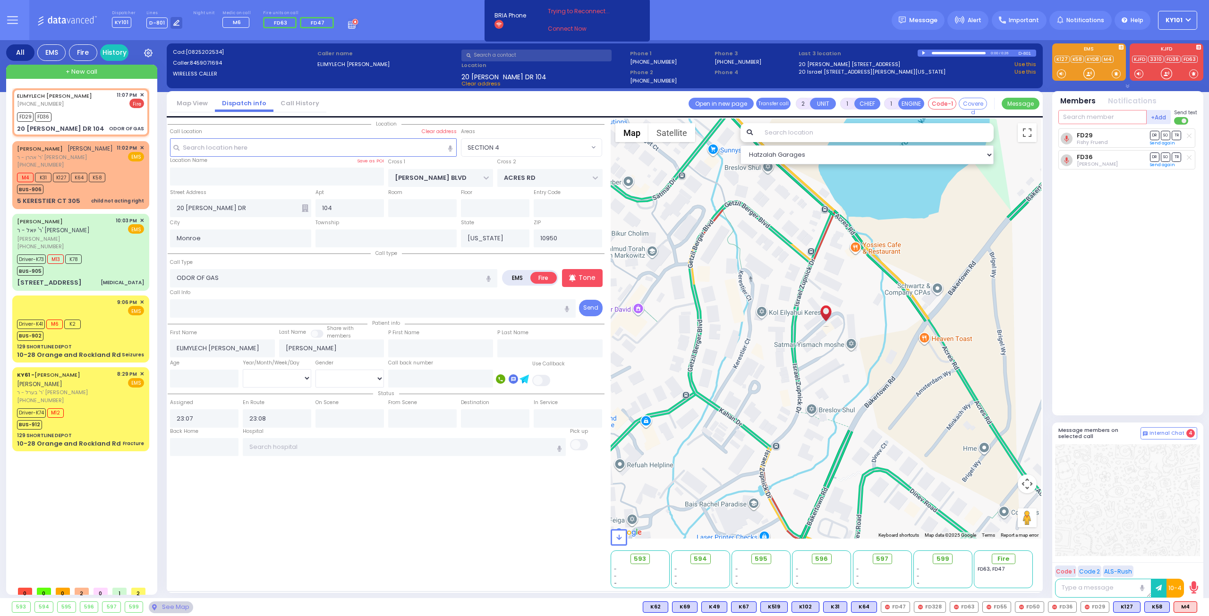
click at [1097, 119] on input "text" at bounding box center [1102, 117] width 88 height 14
type input "50"
select select
radio input "true"
select select
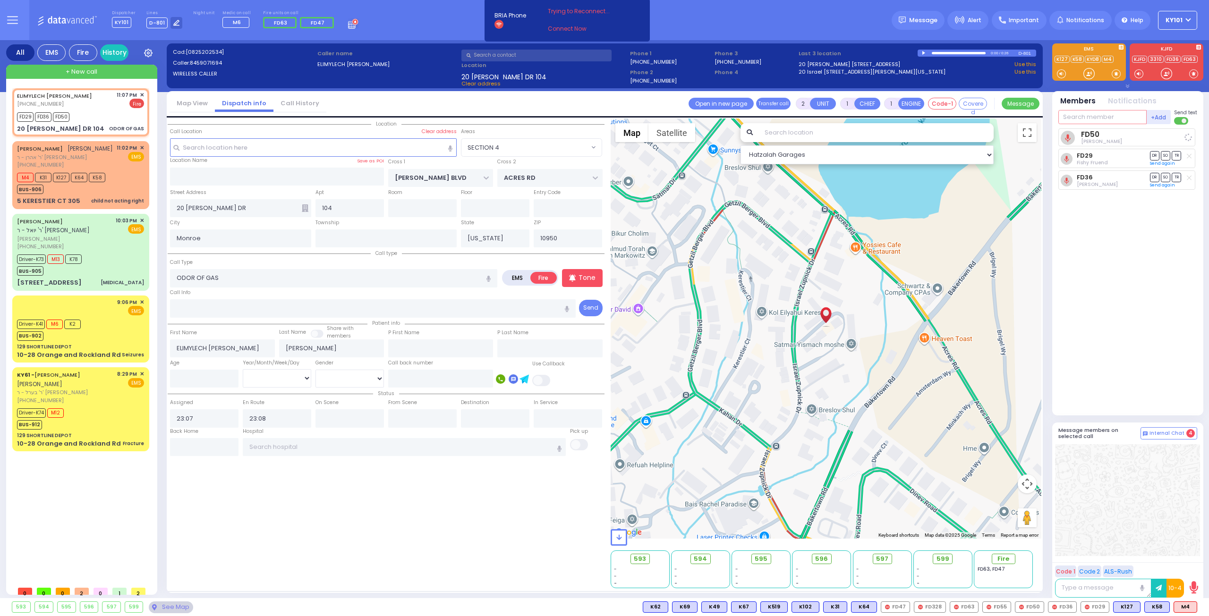
select select "Hatzalah Garages"
select select "SECTION 4"
type input "car6"
select select
radio input "true"
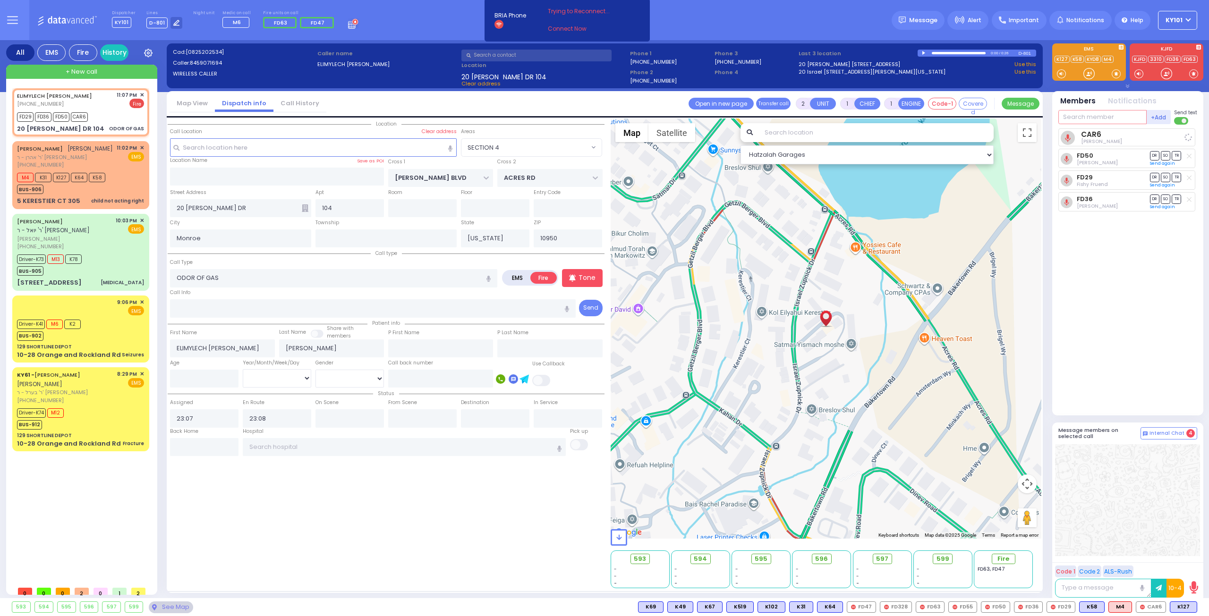
select select
select select "Hatzalah Garages"
select select "SECTION 4"
select select
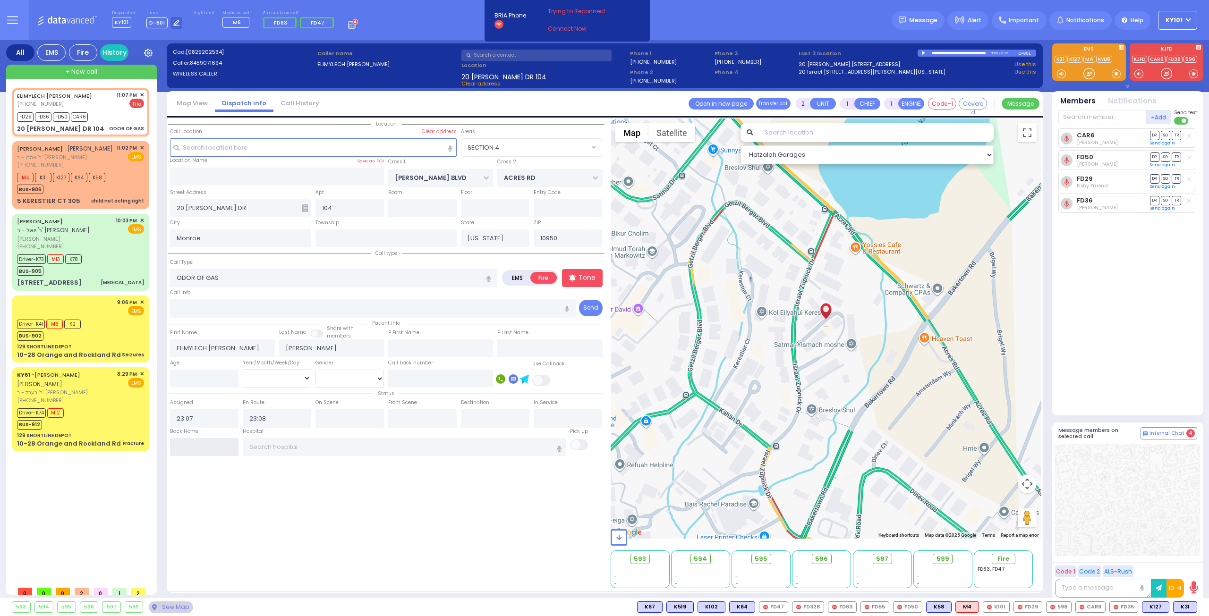
click at [206, 442] on input "text" at bounding box center [204, 447] width 68 height 18
type input "23:15"
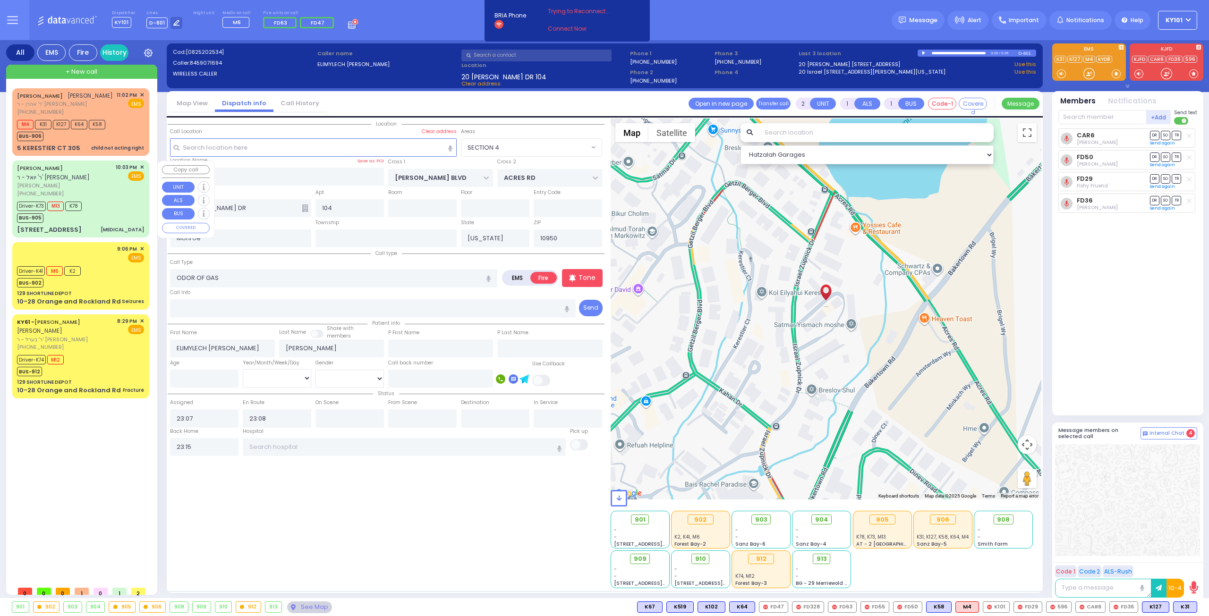
click at [106, 209] on div "Driver-K73 M13 K78 BUS-905" at bounding box center [80, 211] width 127 height 24
type input "6"
select select
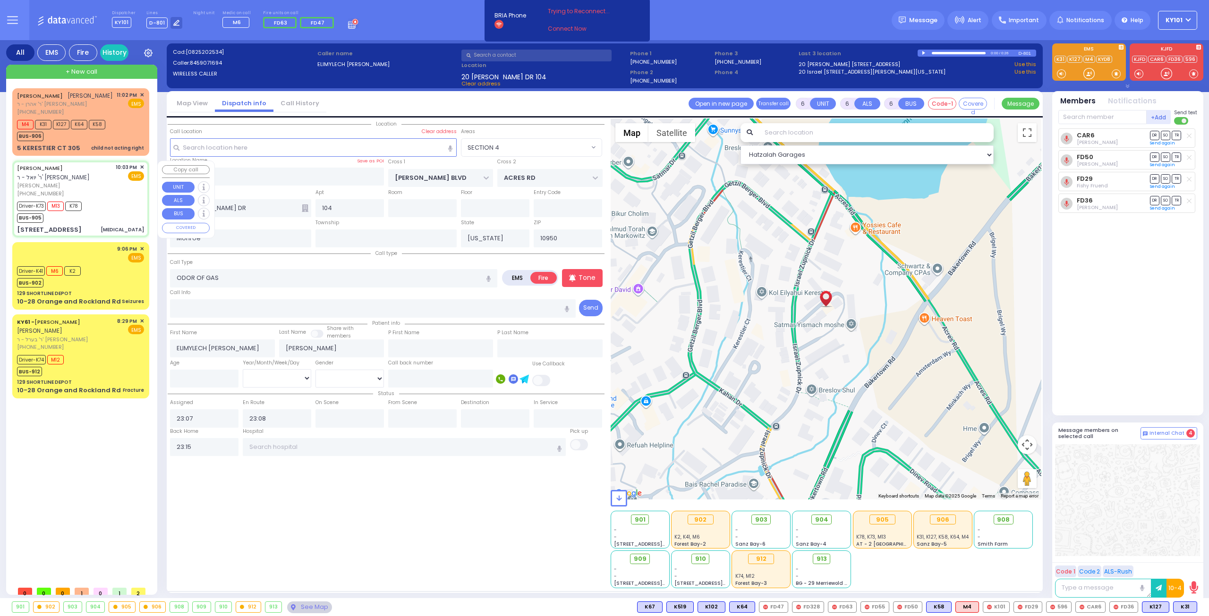
type input "[MEDICAL_DATA]"
radio input "true"
type input "JOSEPH SHUL"
type input "PASHKEZ"
type input "Shimon"
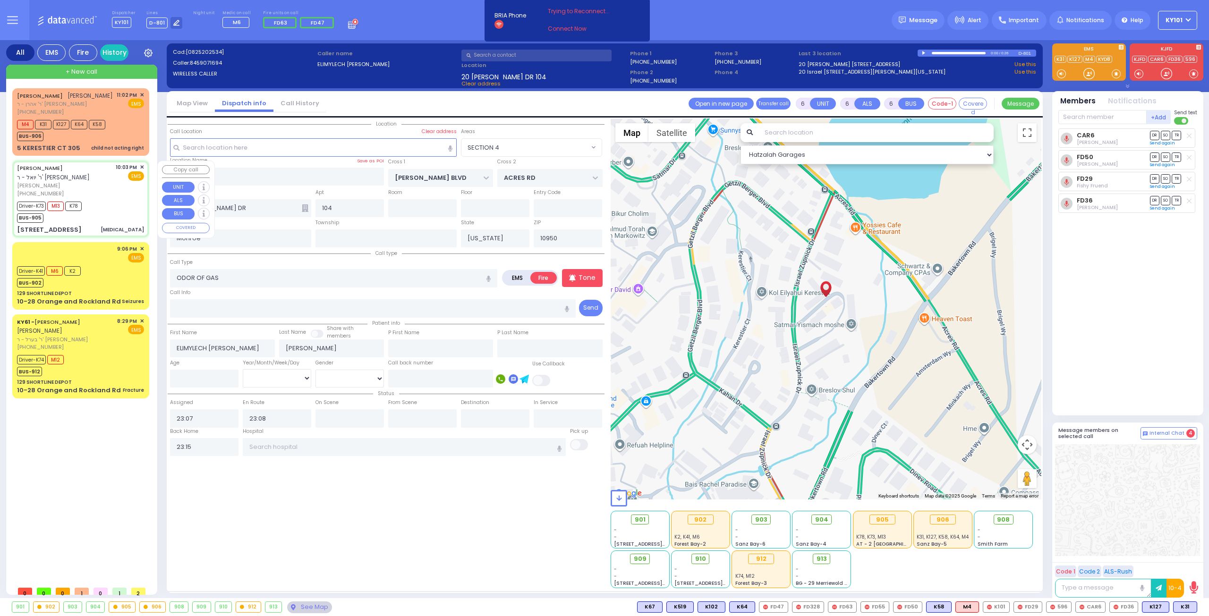
type input "Paskes"
type input "9"
select select "Month"
select select "[DEMOGRAPHIC_DATA]"
type input "22:03"
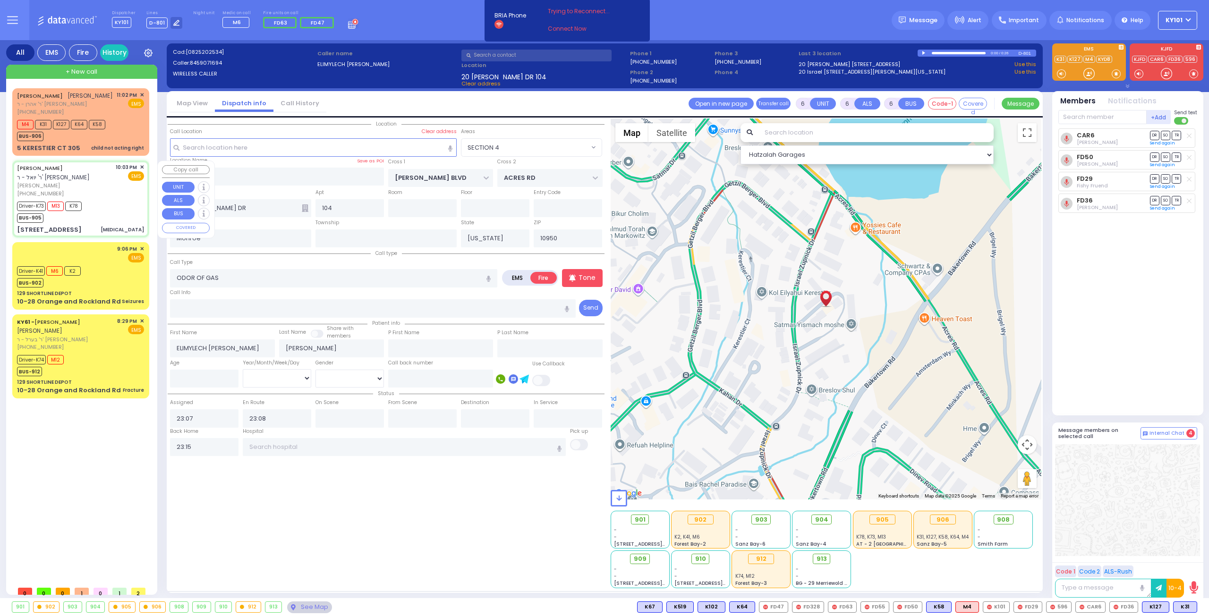
type input "22:05"
type input "22:06"
type input "22:32"
type input "23:11"
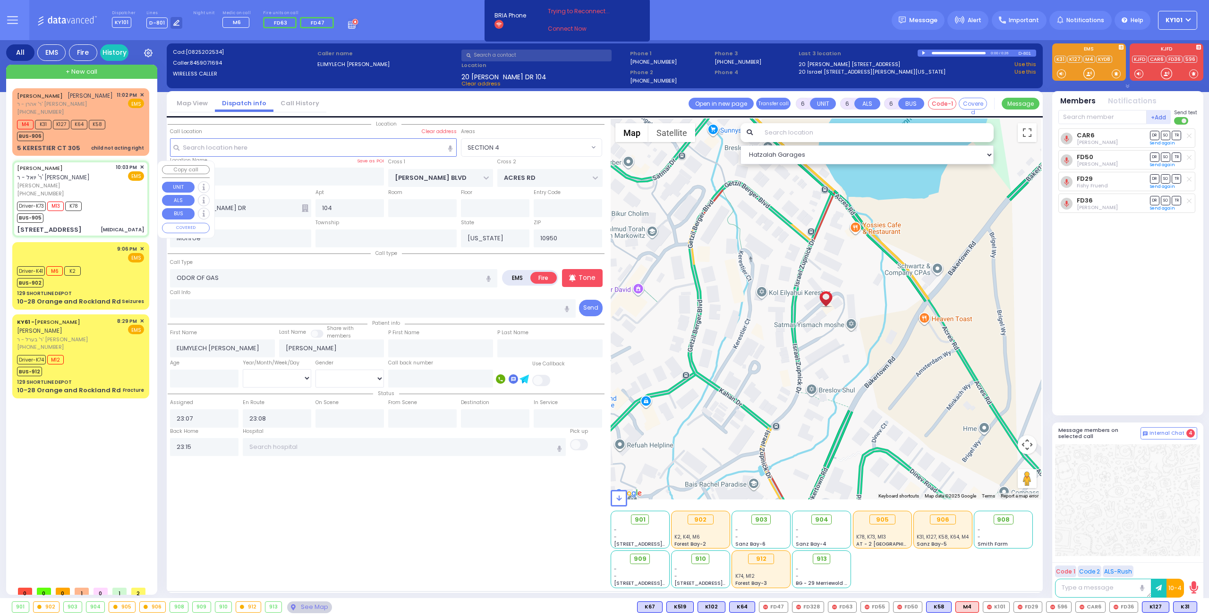
type input "Valley Hospital"
select select "Hatzalah Garages"
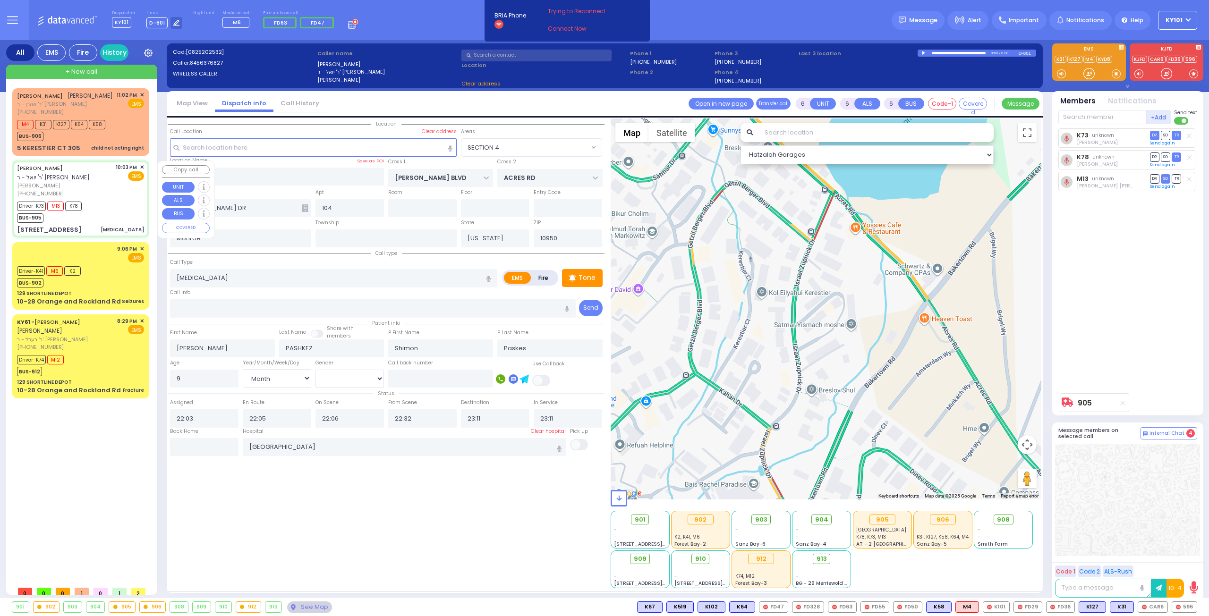
type input "MEZABISH PL"
type input "GORLITZ COURT"
type input "87 FOREST RD"
type input "201"
type input "[PERSON_NAME]"
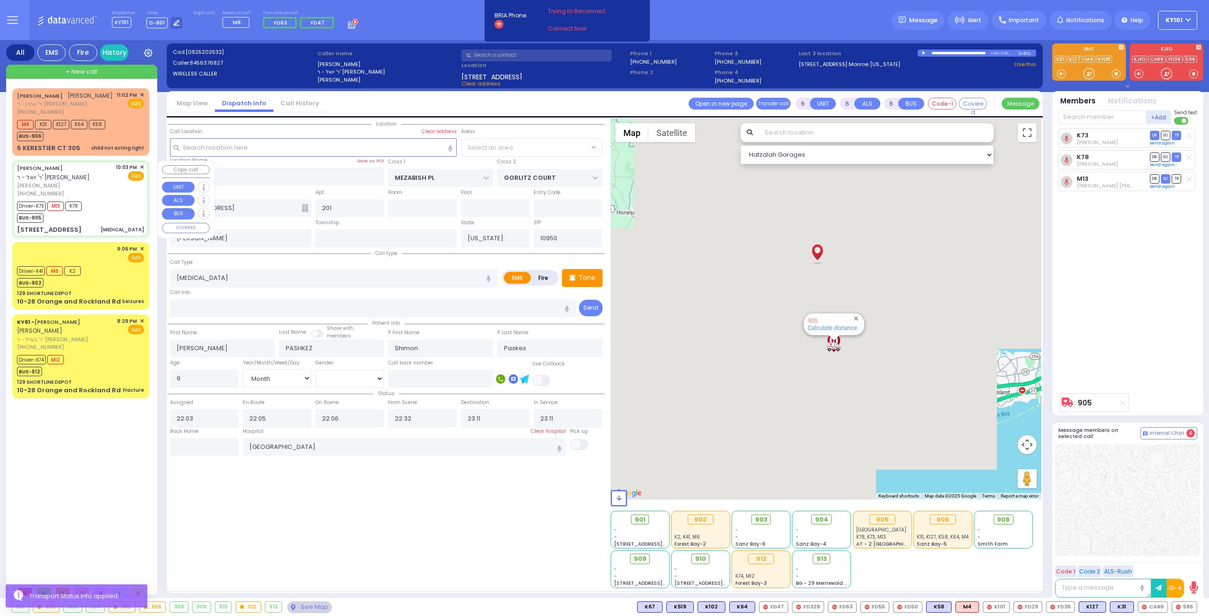
select select "ATZEI TAMURIM"
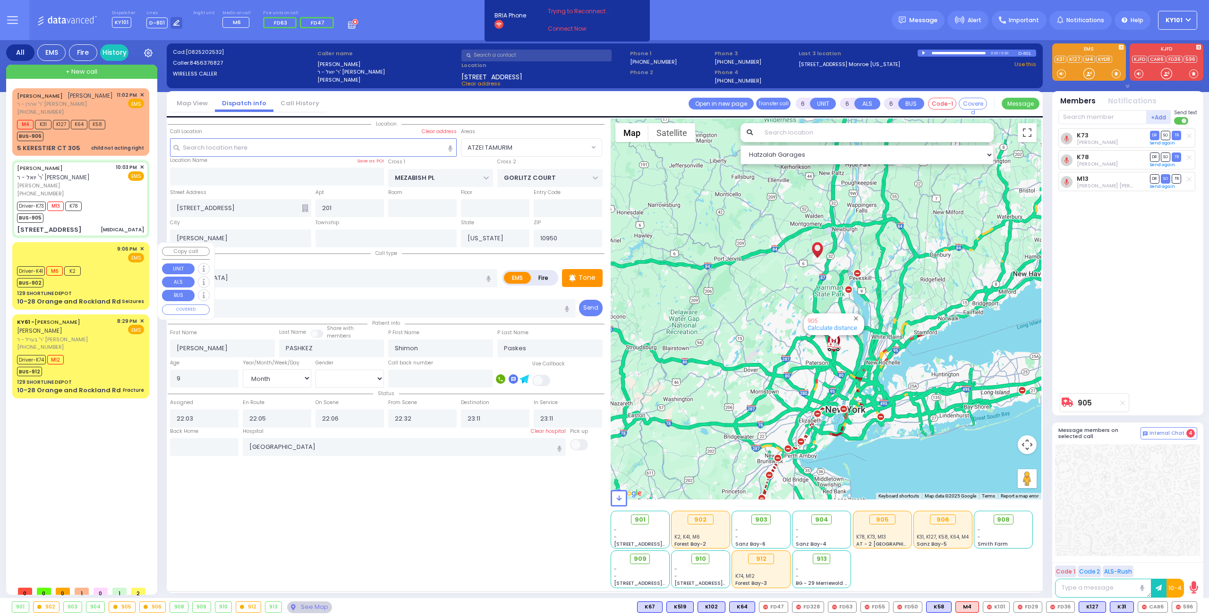
click at [105, 276] on div "Driver-K41 M6 K2 BUS-902" at bounding box center [80, 276] width 127 height 24
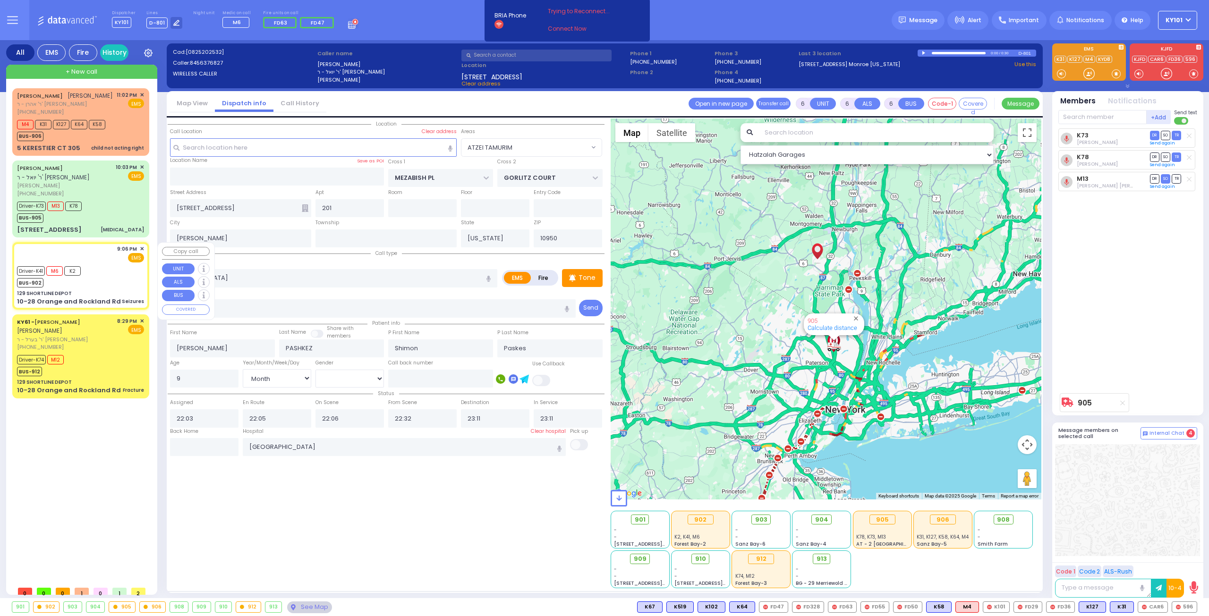
select select
type input "Seizures"
radio input "true"
type input "Elya"
type input "Berger"
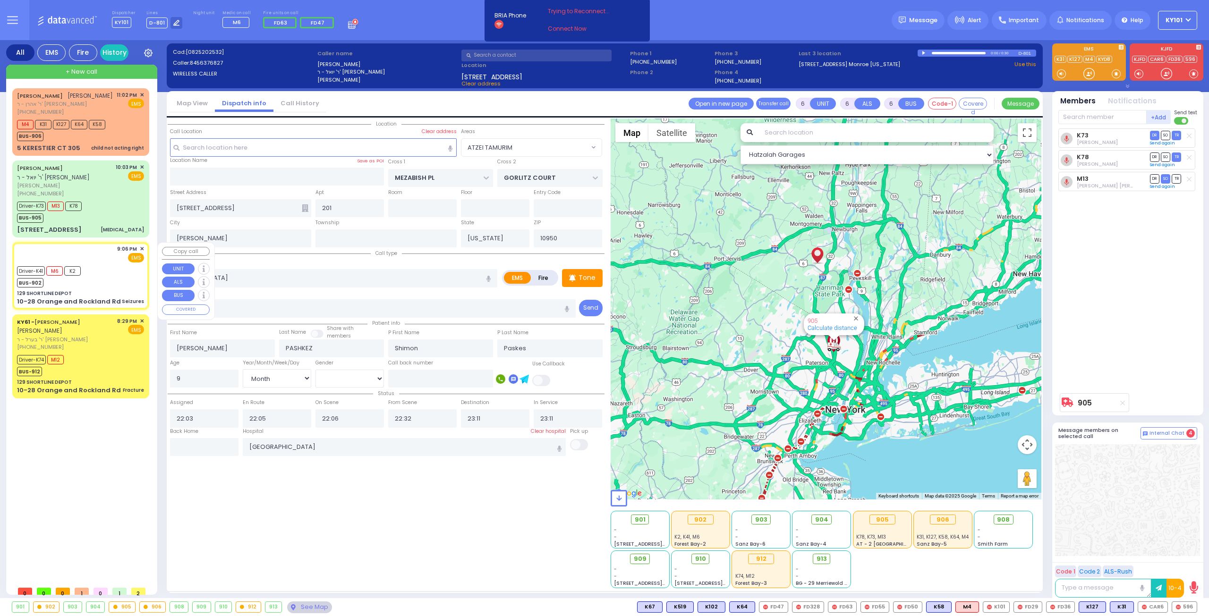
type input "6"
select select "Year"
select select "[DEMOGRAPHIC_DATA]"
type input "21:06"
type input "21:08"
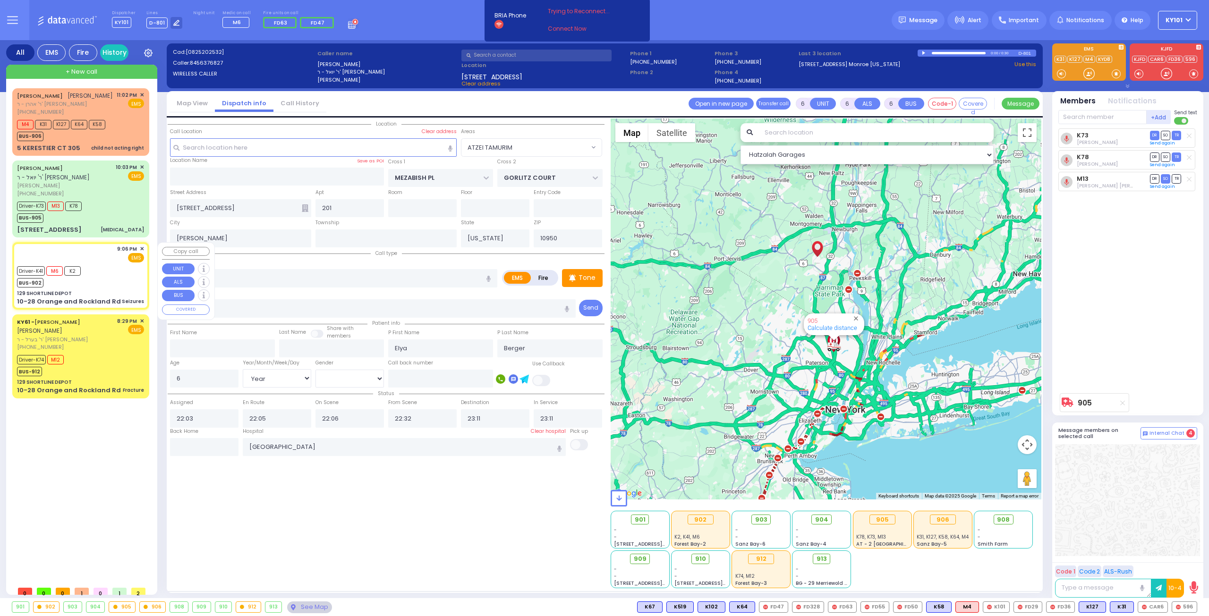
type input "21:15"
type input "21:31"
type input "22:50"
type input "23:10"
type input "Northwell Health [GEOGRAPHIC_DATA]"
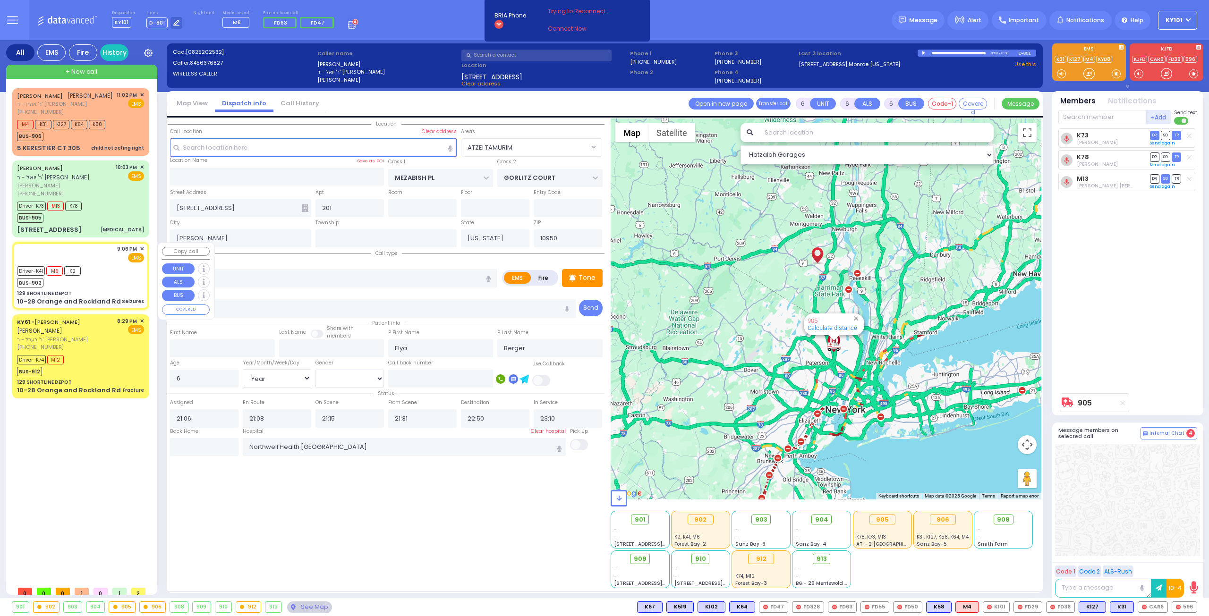
select select "Hatzalah Garages"
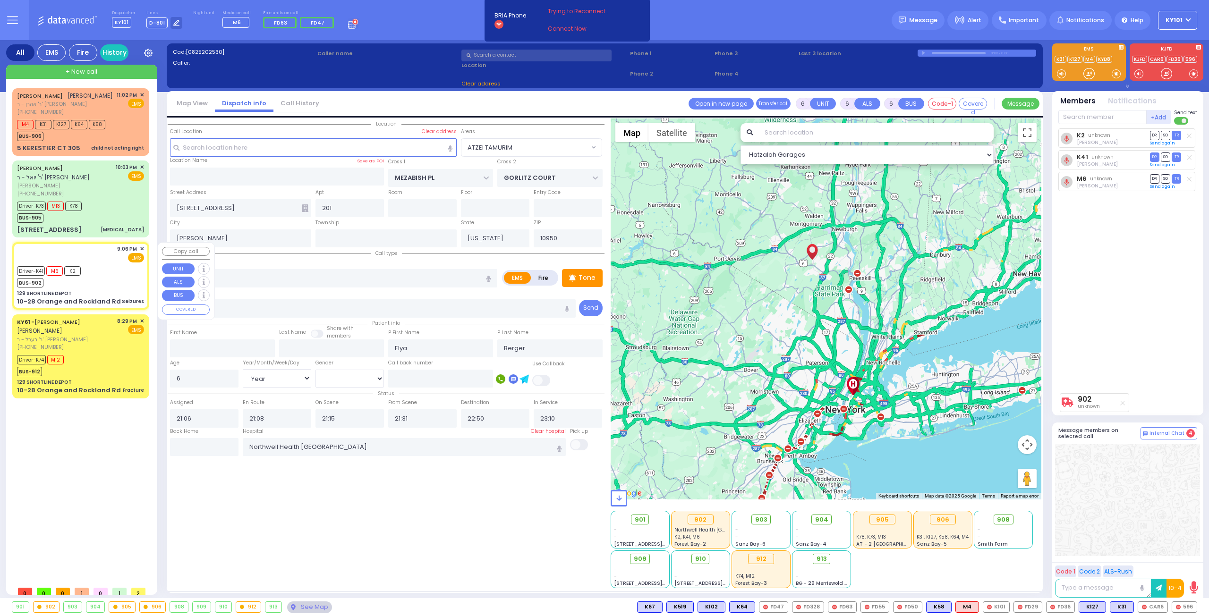
type input "129 SHORTLINE DEPOT"
type input "10-28 Orange and Rockland Rd"
type input "Monroe"
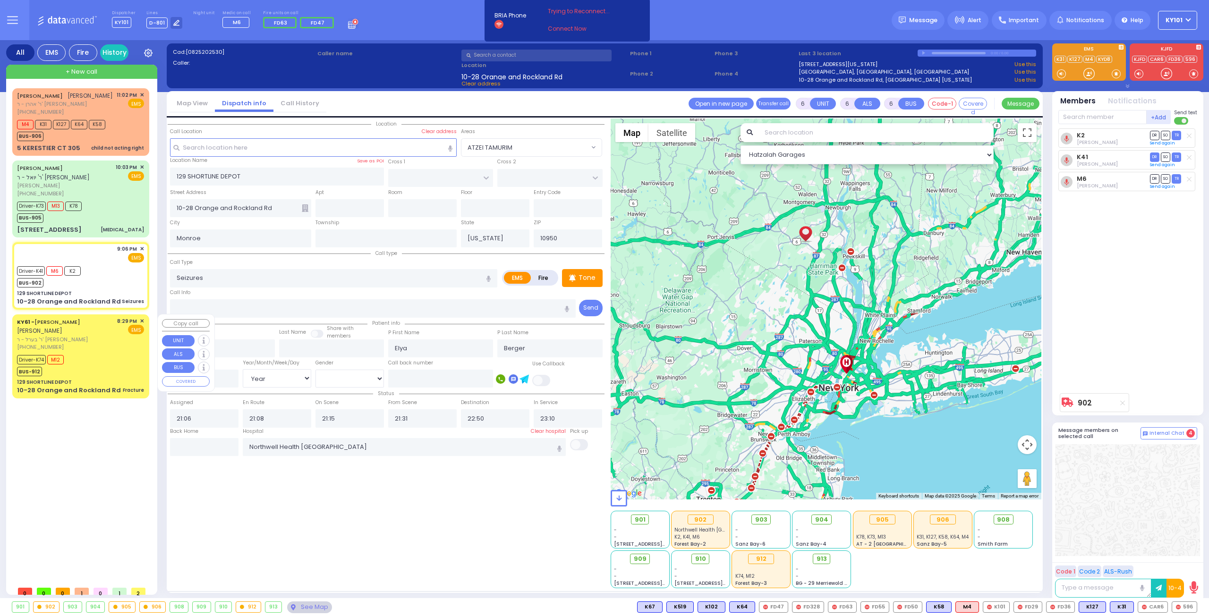
click at [98, 347] on div "[PHONE_NUMBER]" at bounding box center [65, 347] width 97 height 8
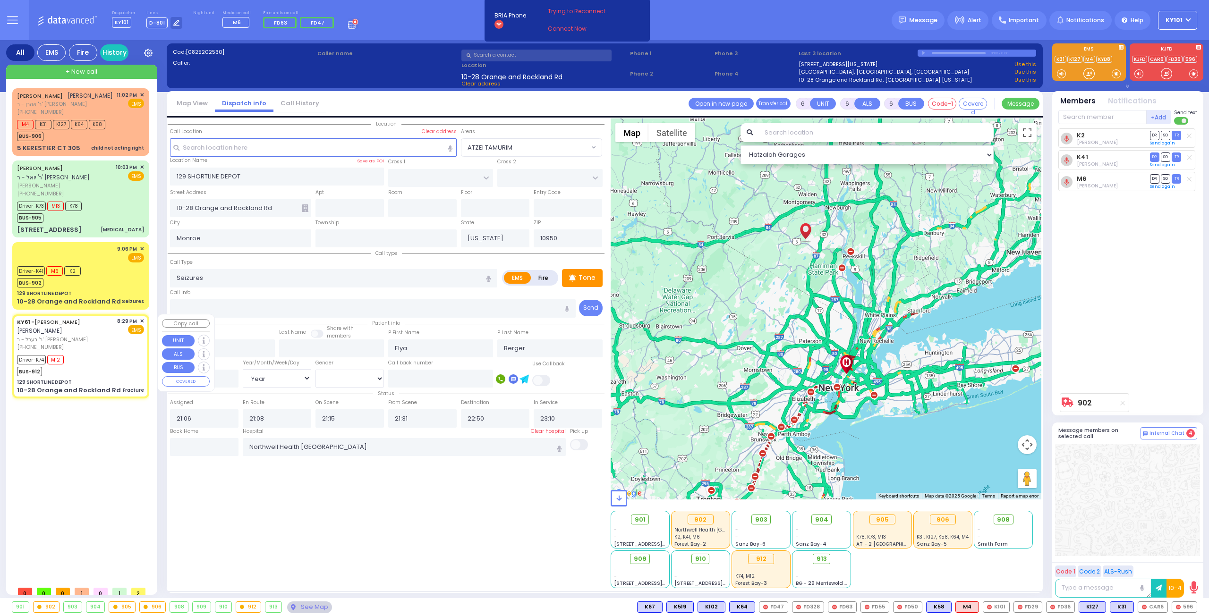
select select
type input "Fracture"
radio input "true"
type input "ARON ZEV"
type input "POLACHECK"
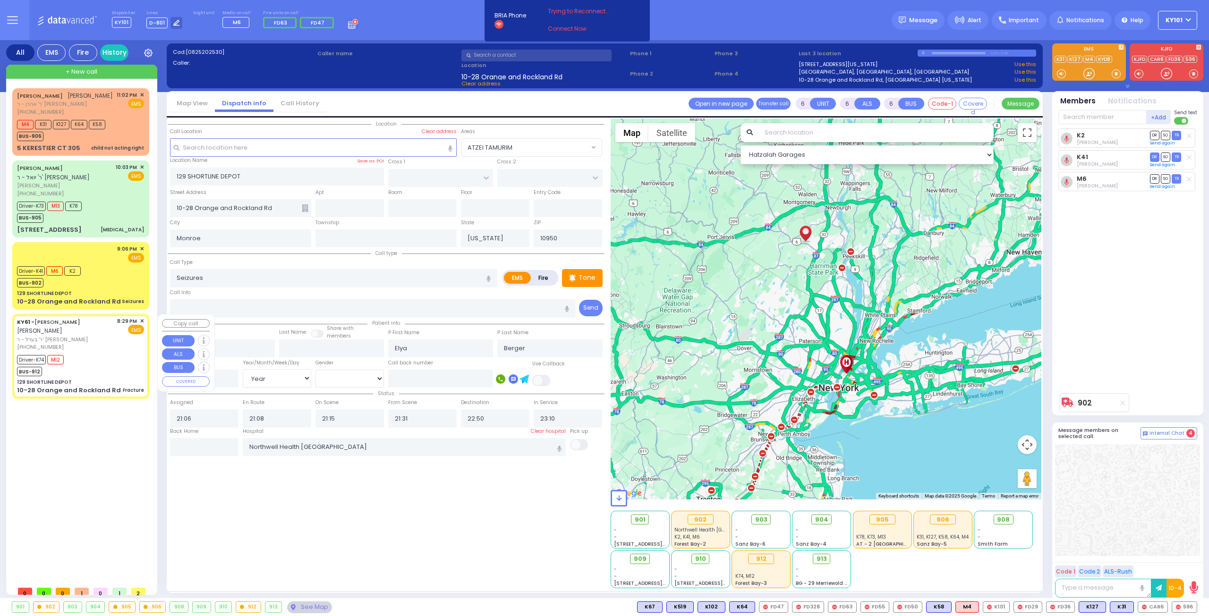
type input "Shulem"
type input "Deutsch"
type input "18"
select select "Year"
select select "[DEMOGRAPHIC_DATA]"
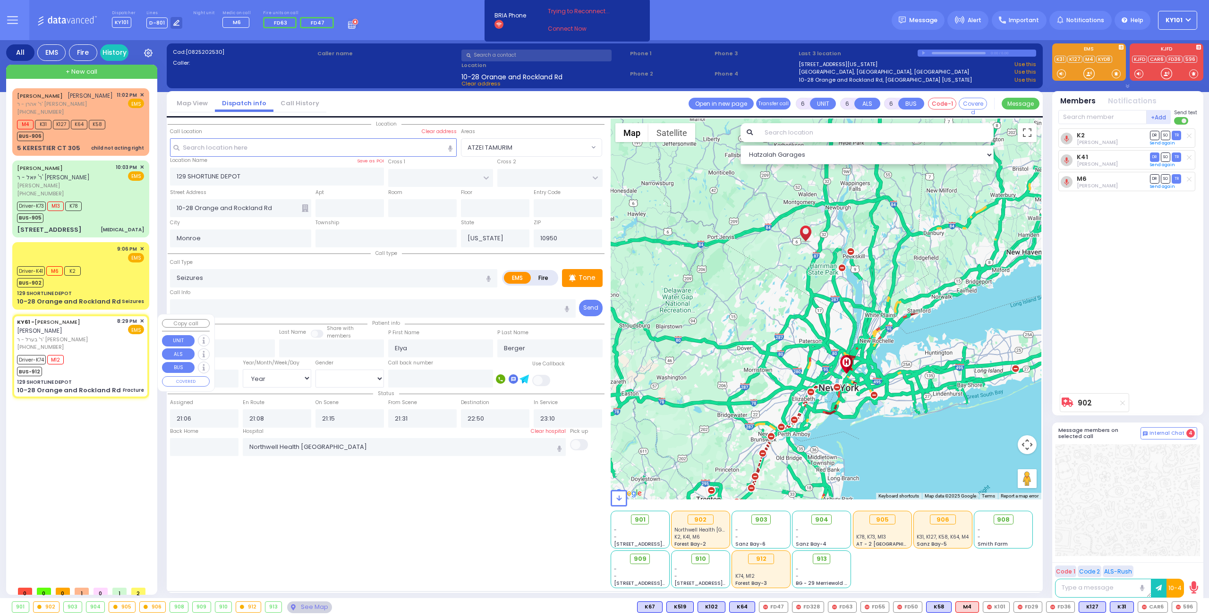
type input "20:29"
type input "20:30"
type input "21:20"
type input "21:41"
type input "[US_STATE] Presbyterian [PERSON_NAME][GEOGRAPHIC_DATA]"
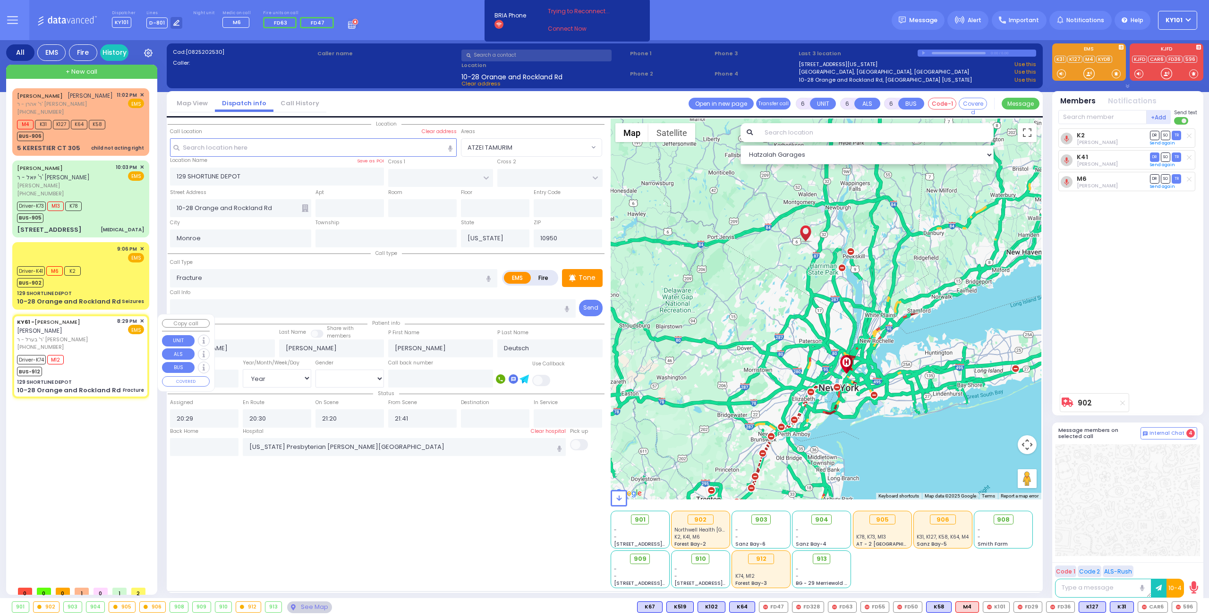
select select "Hatzalah Garages"
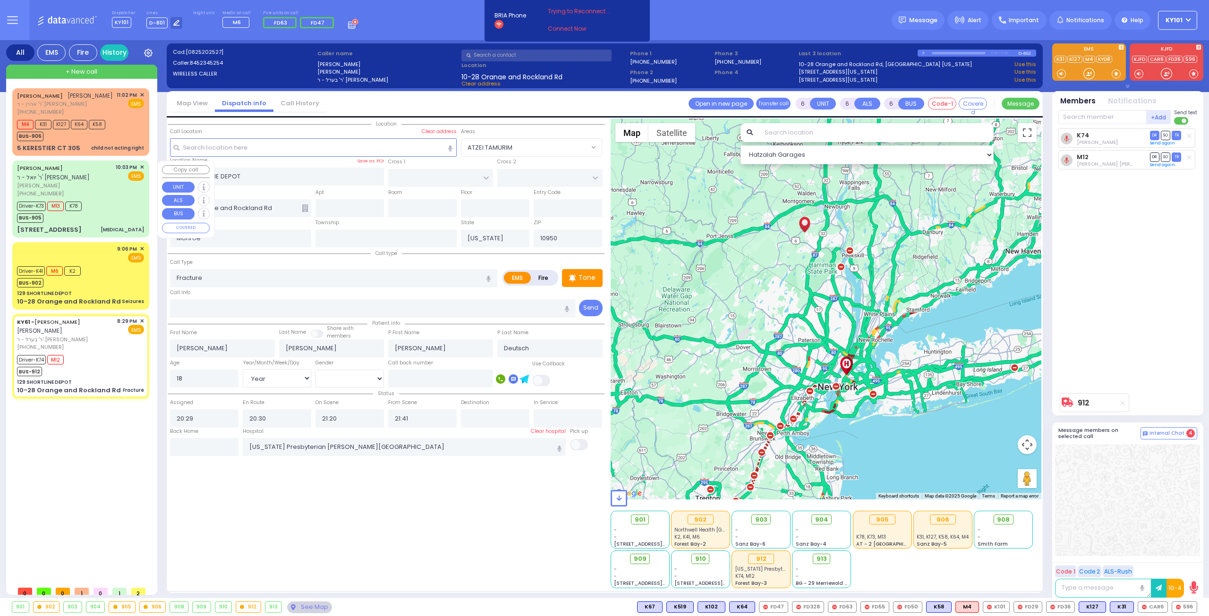
click at [104, 223] on div "JOSEPH SHUL PASHKEZ ר' יואל - ר' משה מאיר טייטלבוים יוסף שאול פאשקעס (845) 637-…" at bounding box center [80, 199] width 133 height 74
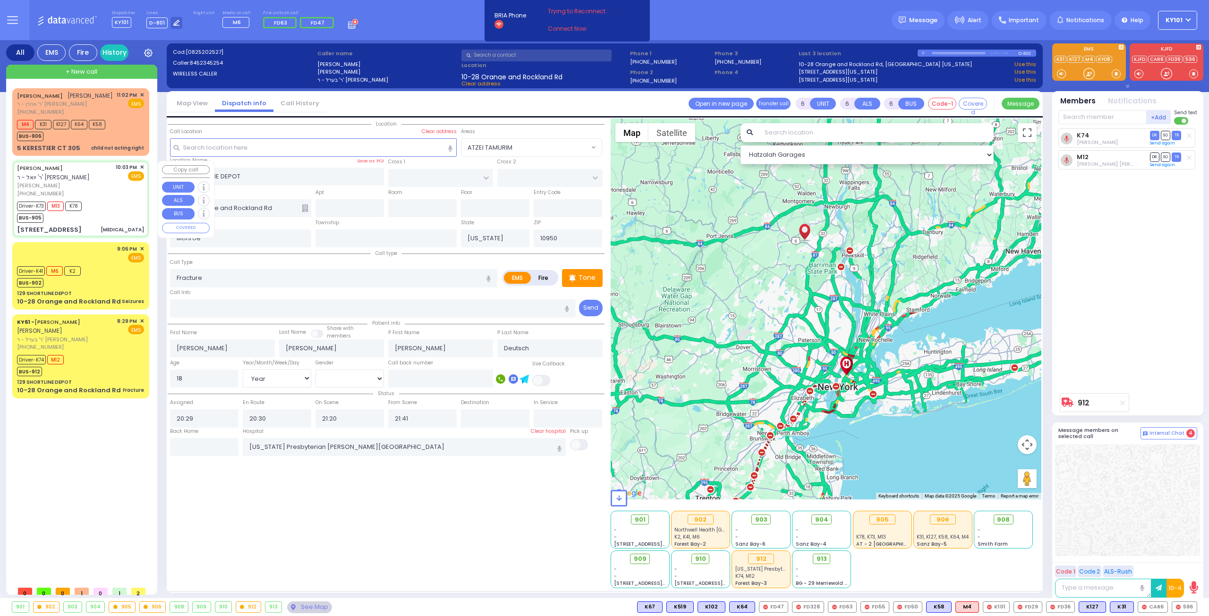
select select
type input "[MEDICAL_DATA]"
radio input "true"
type input "JOSEPH SHUL"
type input "PASHKEZ"
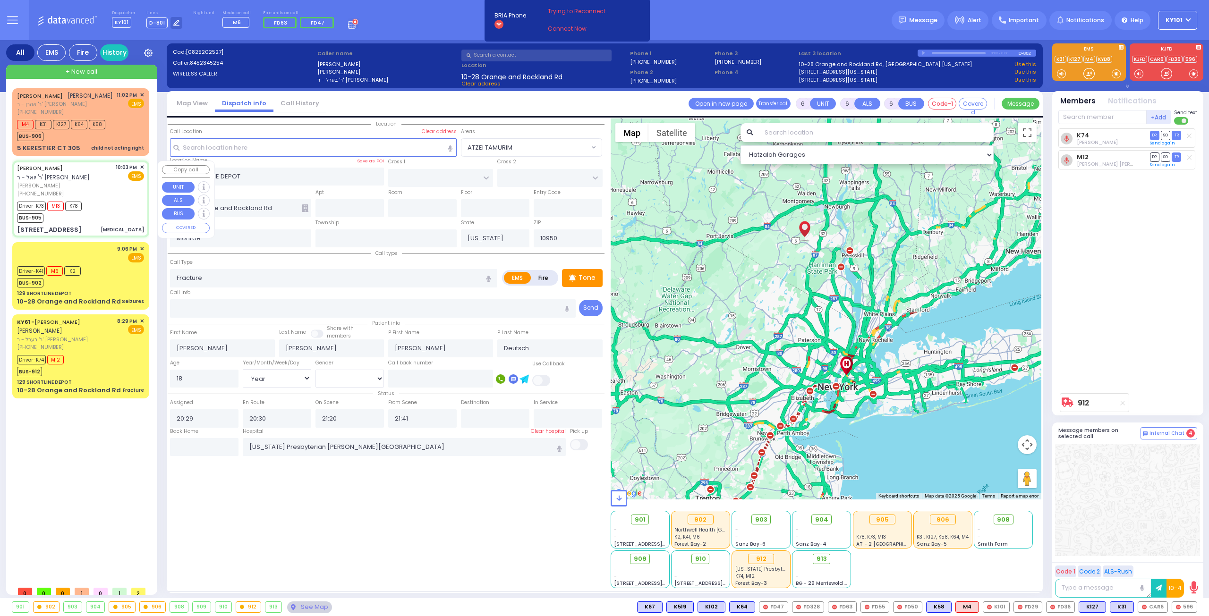
type input "Shimon"
type input "Paskes"
type input "9"
select select "Month"
select select "[DEMOGRAPHIC_DATA]"
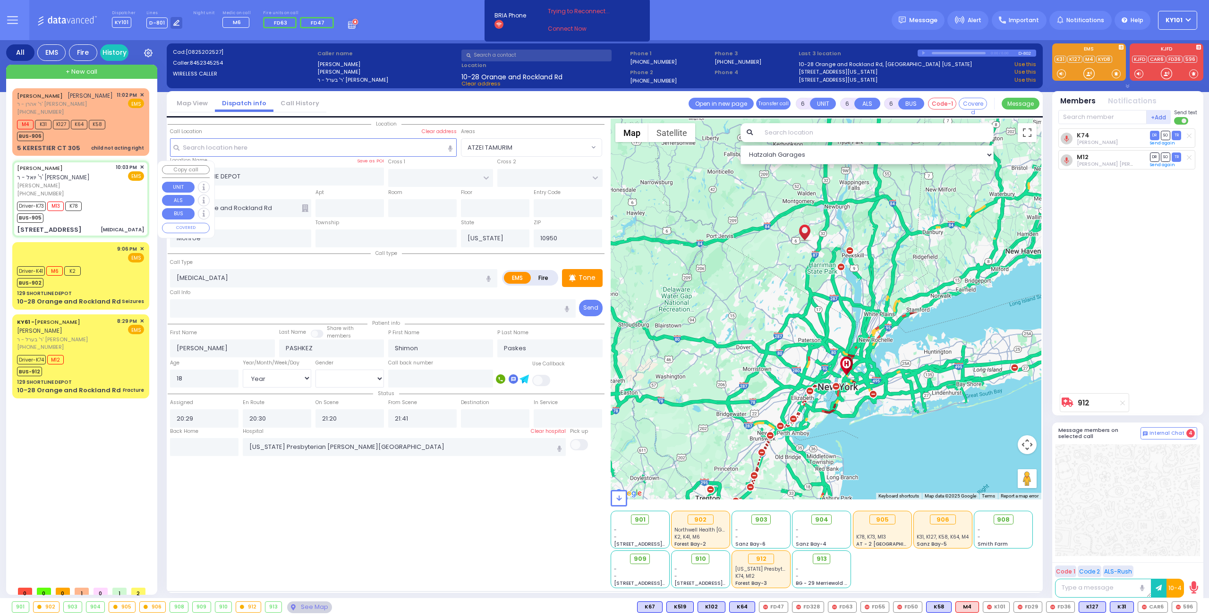
type input "22:03"
type input "22:05"
type input "22:06"
type input "22:32"
type input "23:11"
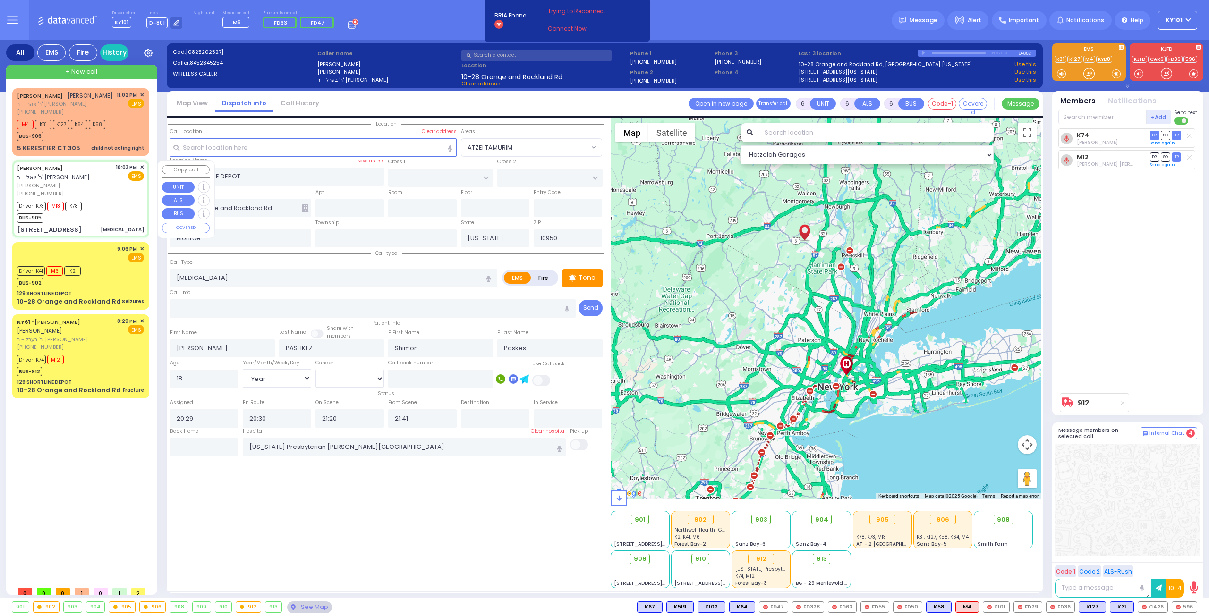
type input "23:11"
type input "Valley Hospital"
type input "MEZABISH PL"
type input "GORLITZ COURT"
type input "87 FOREST RD"
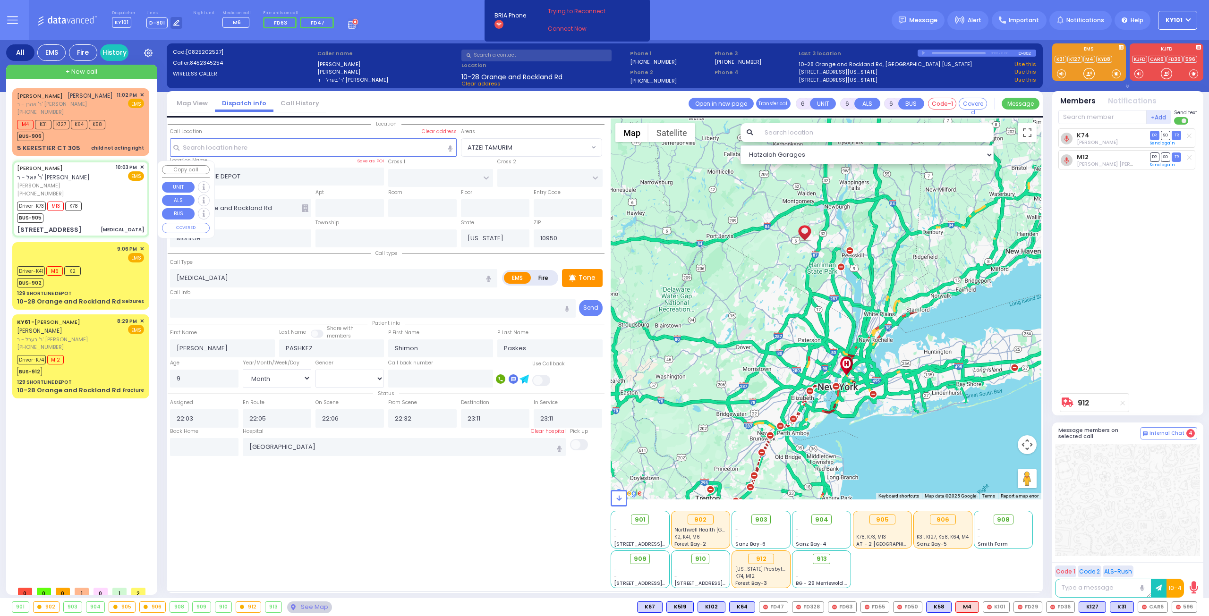
type input "201"
type input "[PERSON_NAME]"
select select "Hatzalah Garages"
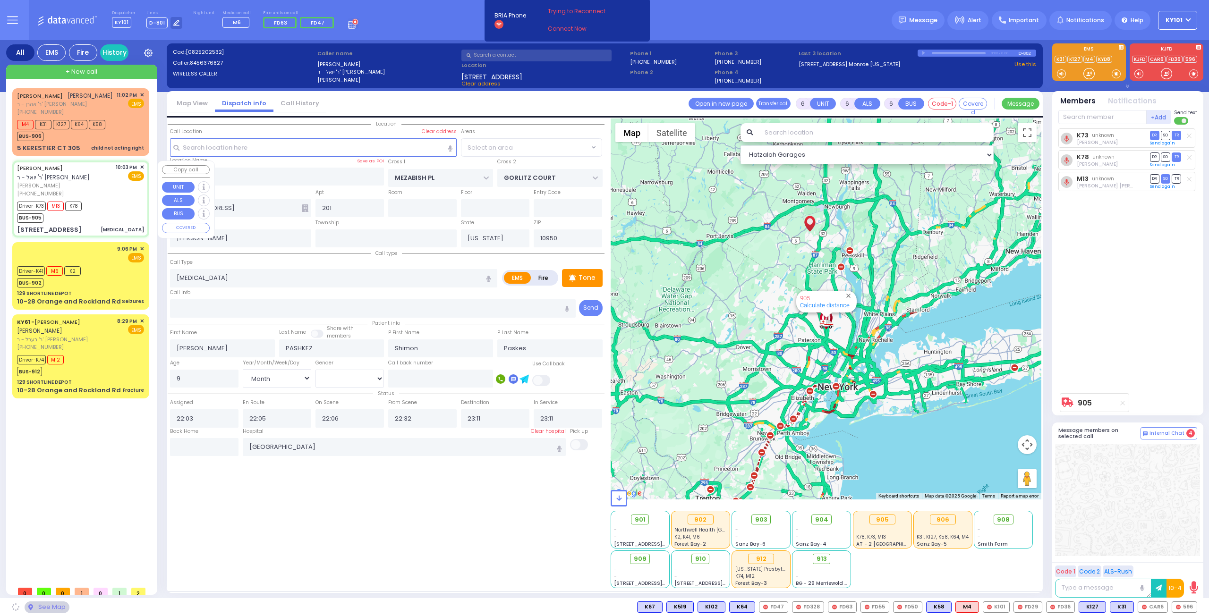
select select "ATZEI TAMURIM"
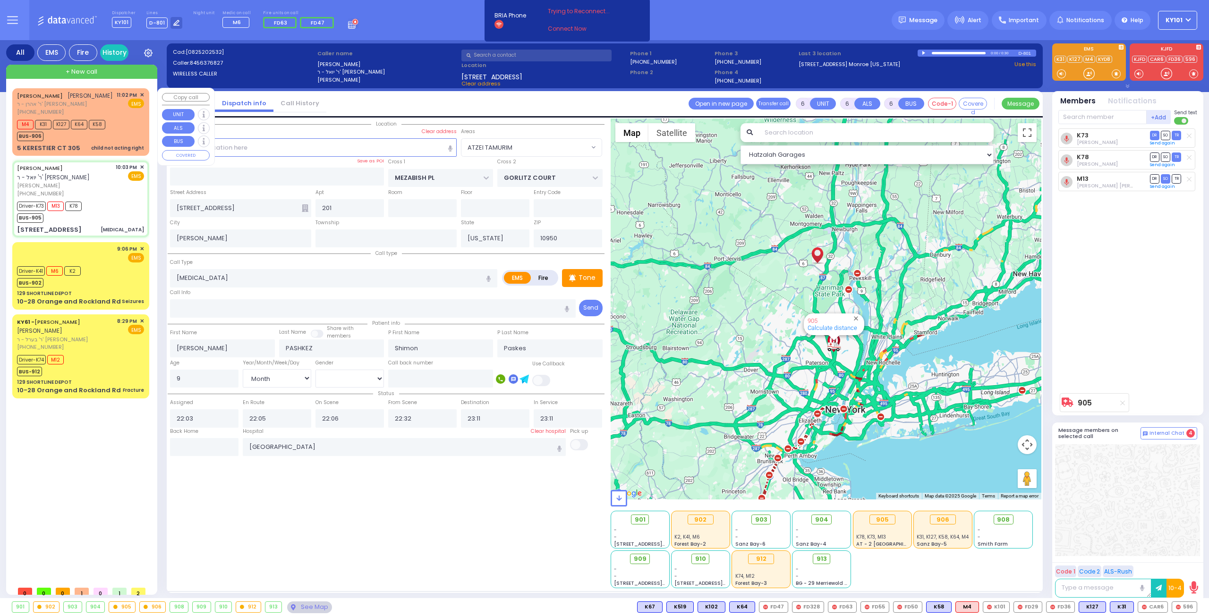
click at [116, 139] on div "M4 K31 K127 K64 K58 BUS-906" at bounding box center [80, 130] width 127 height 24
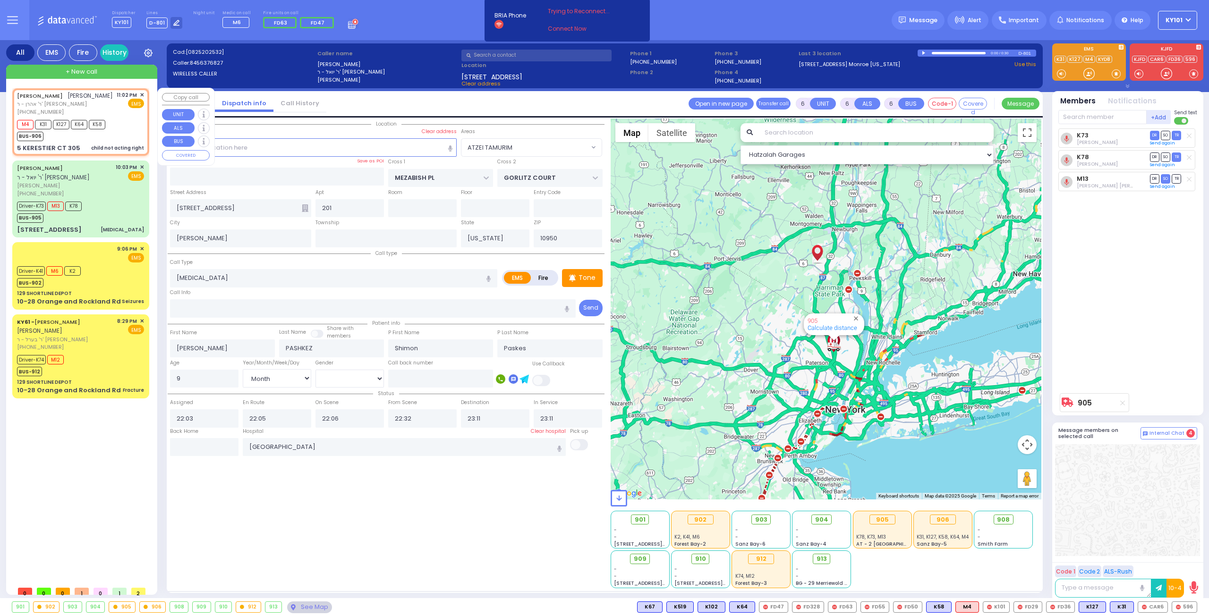
type input "2"
type input "1"
select select
type input "child not acting right"
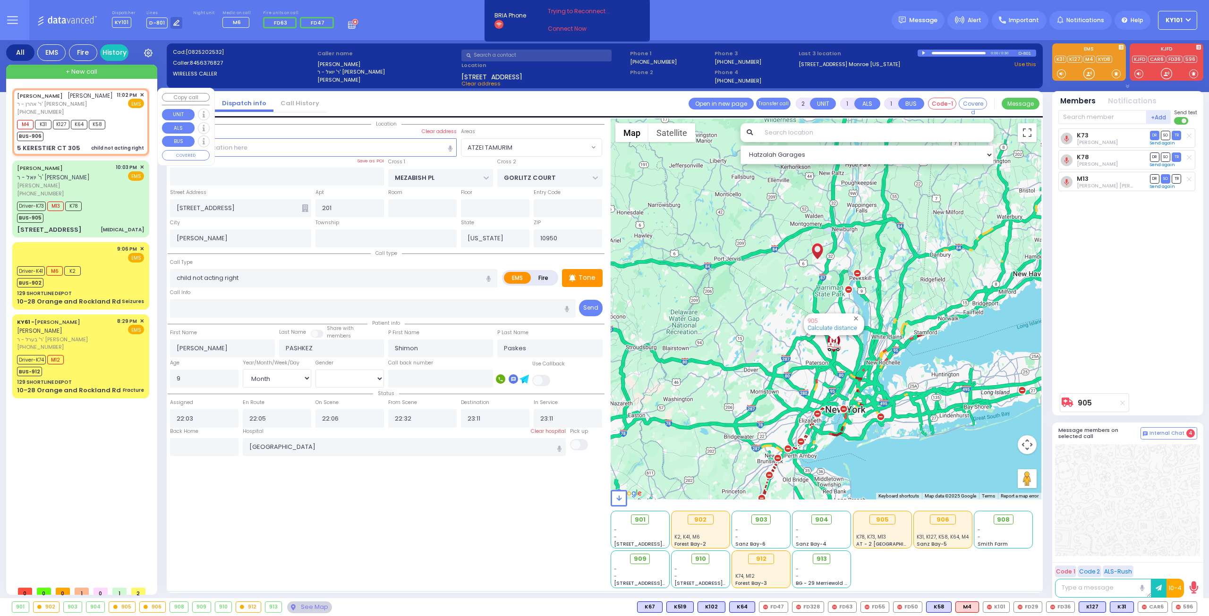
radio input "true"
type input "[PERSON_NAME]"
type input "WEINBERGER"
select select
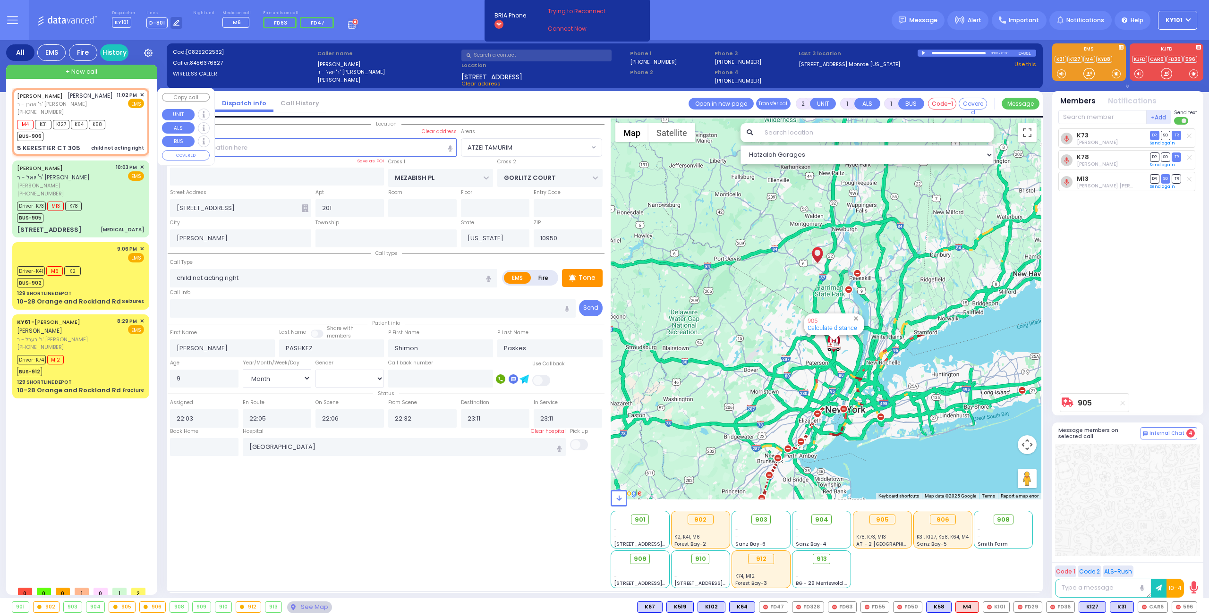
type input "23:02"
type input "23:04"
select select "Hatzalah Garages"
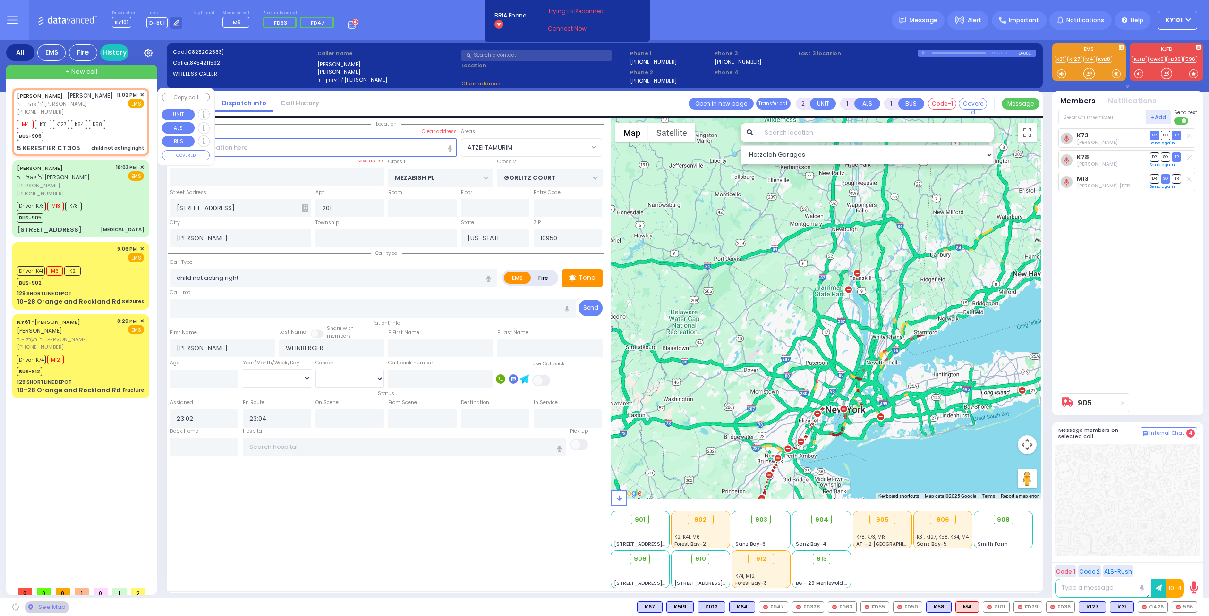
type input "[PERSON_NAME] BLVD"
type input "KAHAN DR"
type input "5 KERESTIER CT"
type input "305"
select select "SECTION 4"
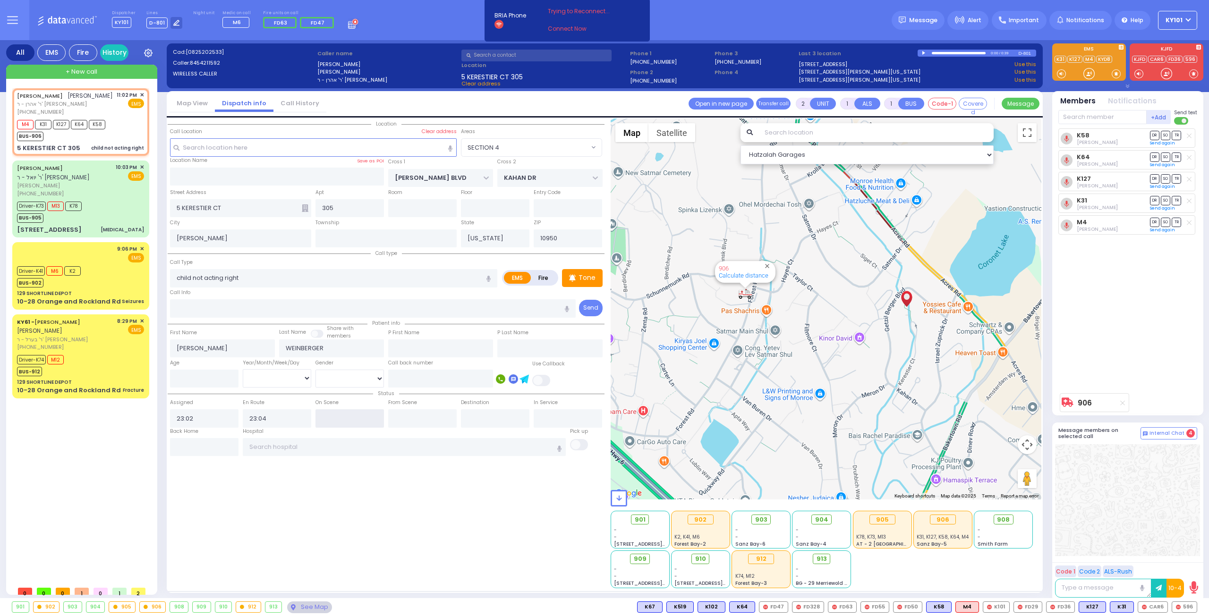
click at [377, 420] on input "text" at bounding box center [349, 418] width 68 height 18
type input "23:05"
click at [364, 510] on div "Location All areas" at bounding box center [386, 354] width 437 height 470
select select
radio input "true"
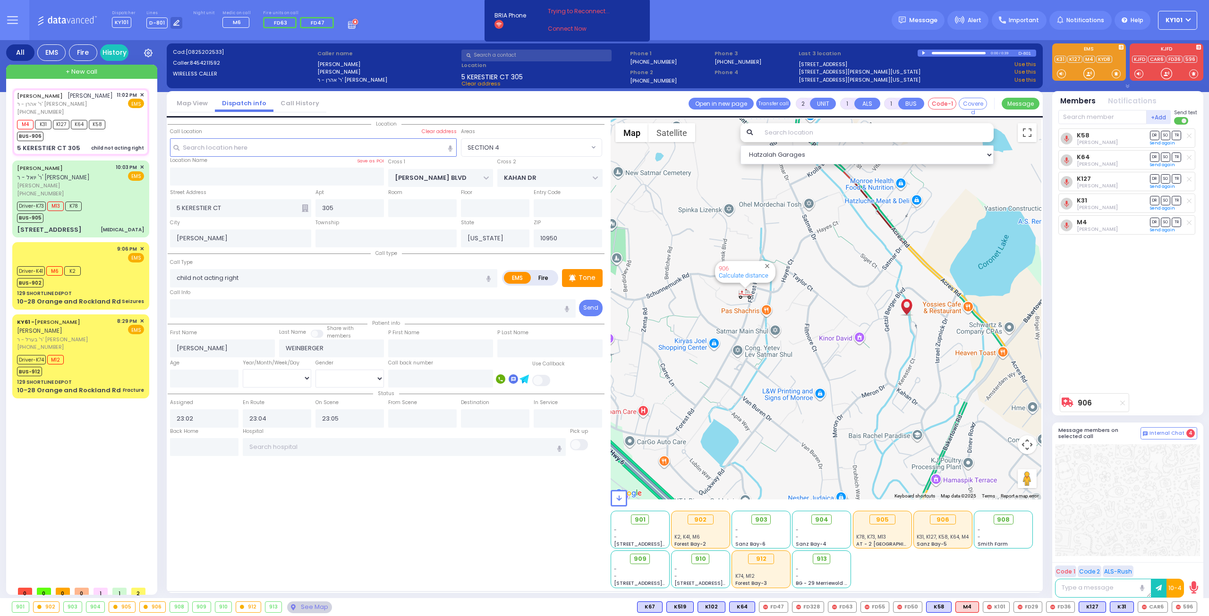
select select
select select "Hatzalah Garages"
select select "SECTION 4"
click at [268, 607] on div "913" at bounding box center [273, 607] width 17 height 10
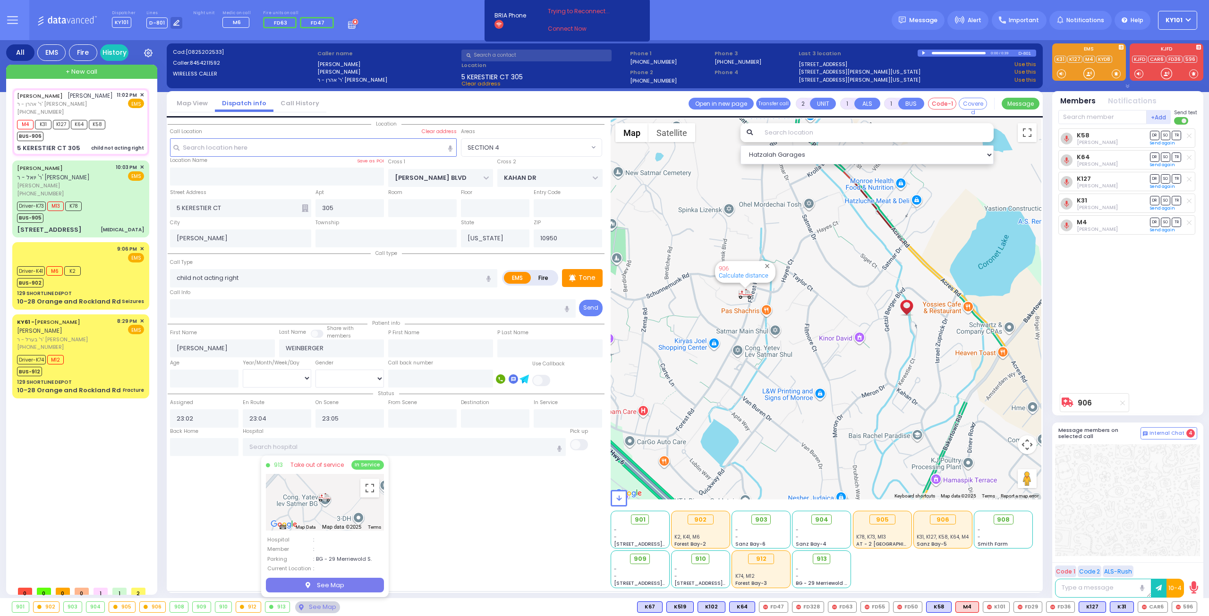
click at [493, 521] on div "Location All areas" at bounding box center [386, 354] width 437 height 470
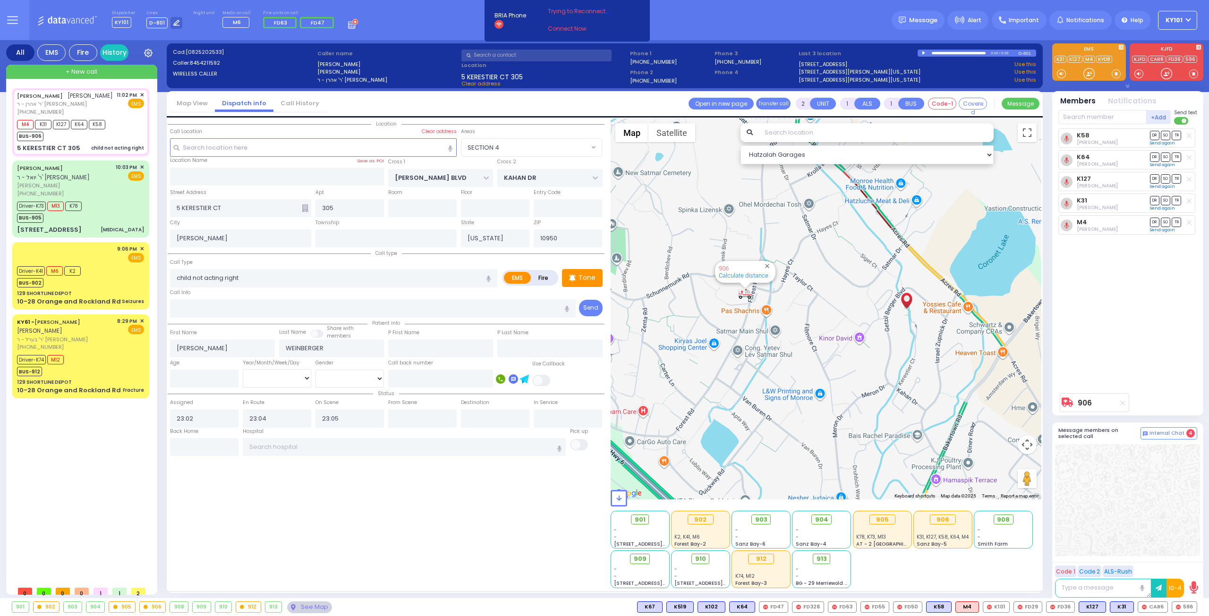
click at [180, 607] on div "908" at bounding box center [179, 607] width 18 height 10
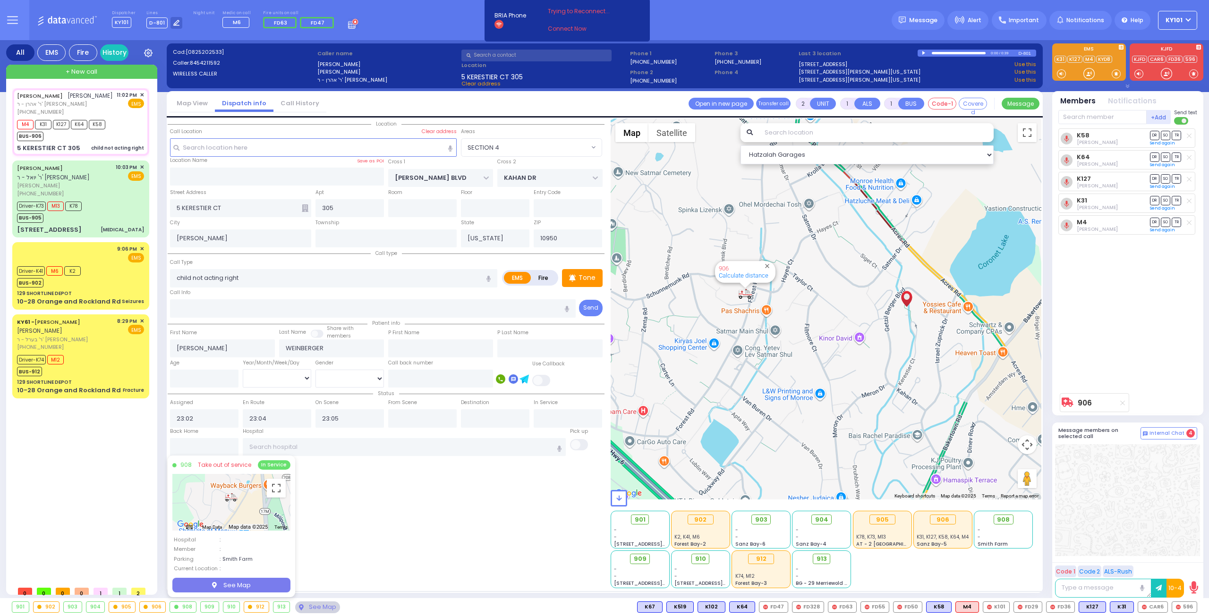
click at [406, 518] on div "Location All areas" at bounding box center [386, 354] width 437 height 470
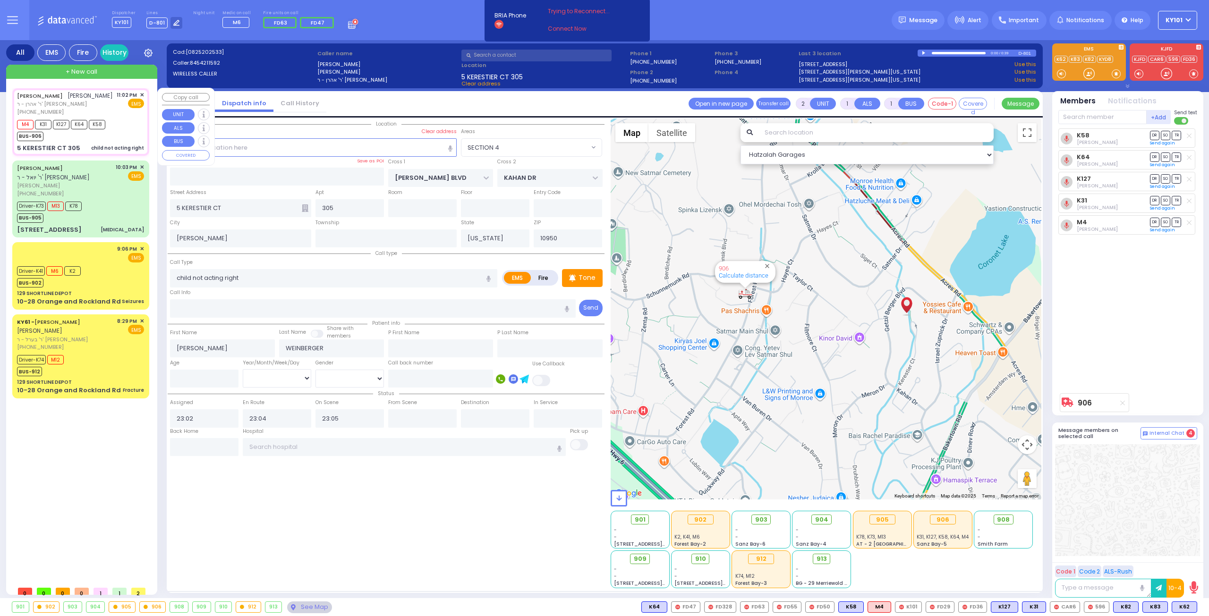
click at [102, 75] on div "+ New call" at bounding box center [81, 72] width 151 height 14
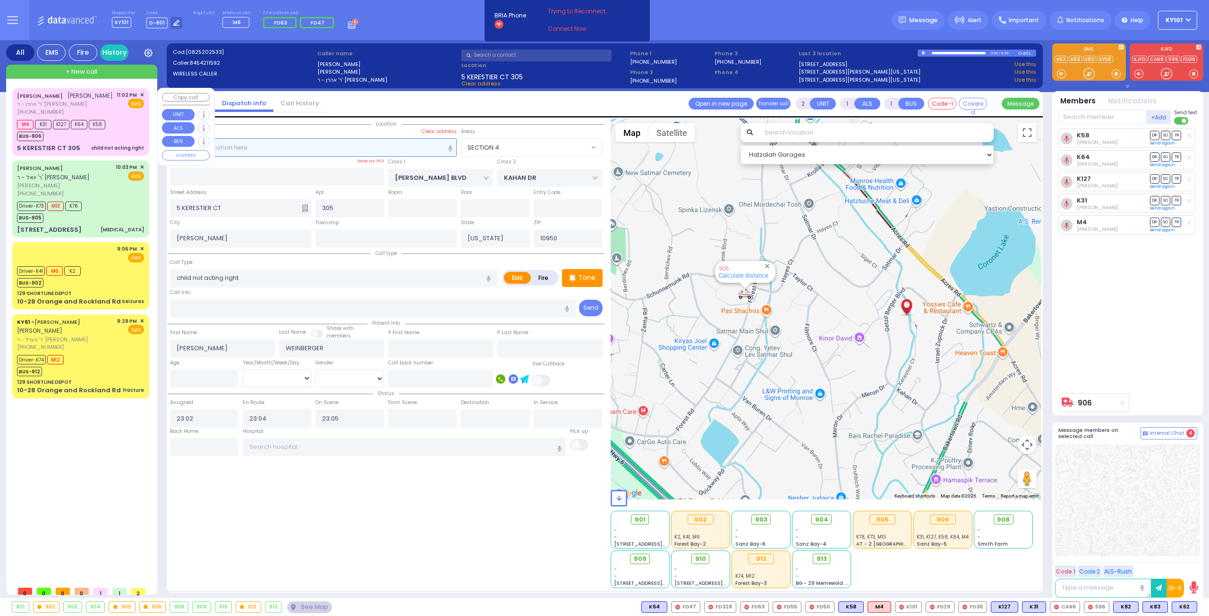
select select
radio input "true"
select select
type input "23:21"
select select "Hatzalah Garages"
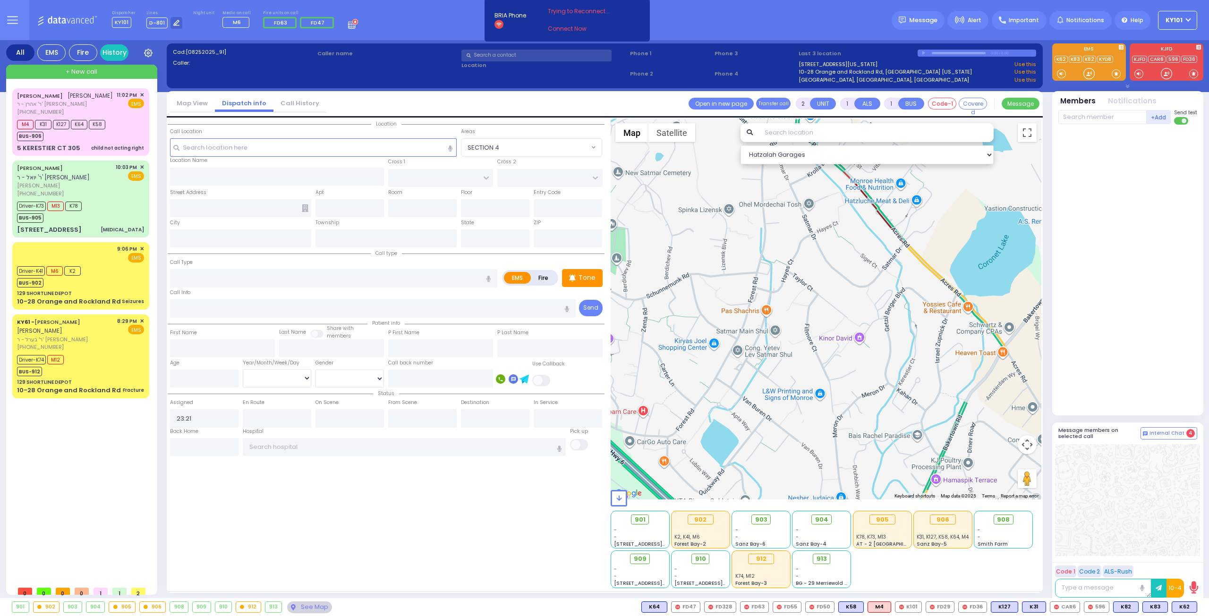
click at [82, 71] on span "+ New call" at bounding box center [82, 71] width 32 height 9
select select
radio input "true"
select select
select select "Hatzalah Garages"
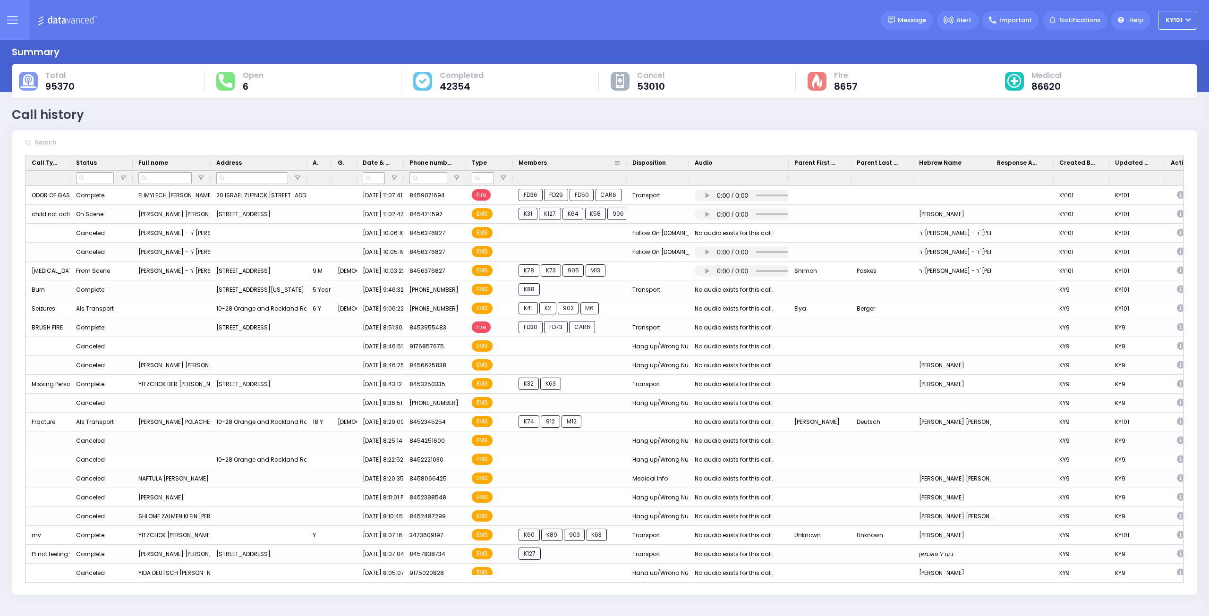
drag, startPoint x: 574, startPoint y: 163, endPoint x: 625, endPoint y: 159, distance: 51.6
click at [625, 159] on div at bounding box center [627, 162] width 4 height 15
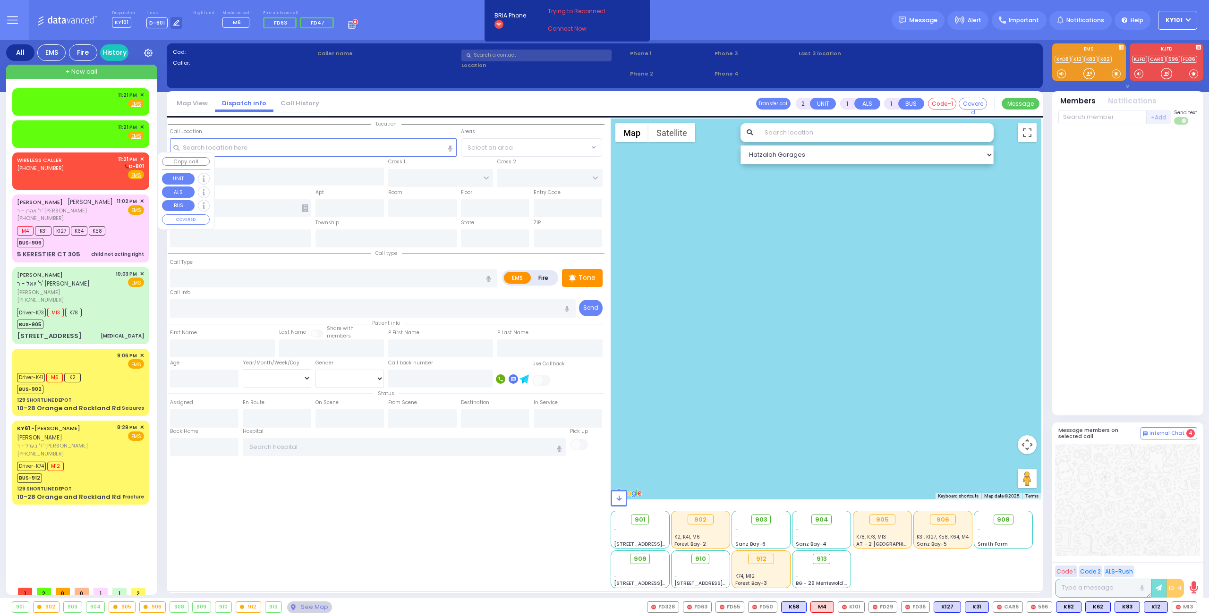
click at [62, 169] on div "[PHONE_NUMBER]" at bounding box center [41, 168] width 48 height 8
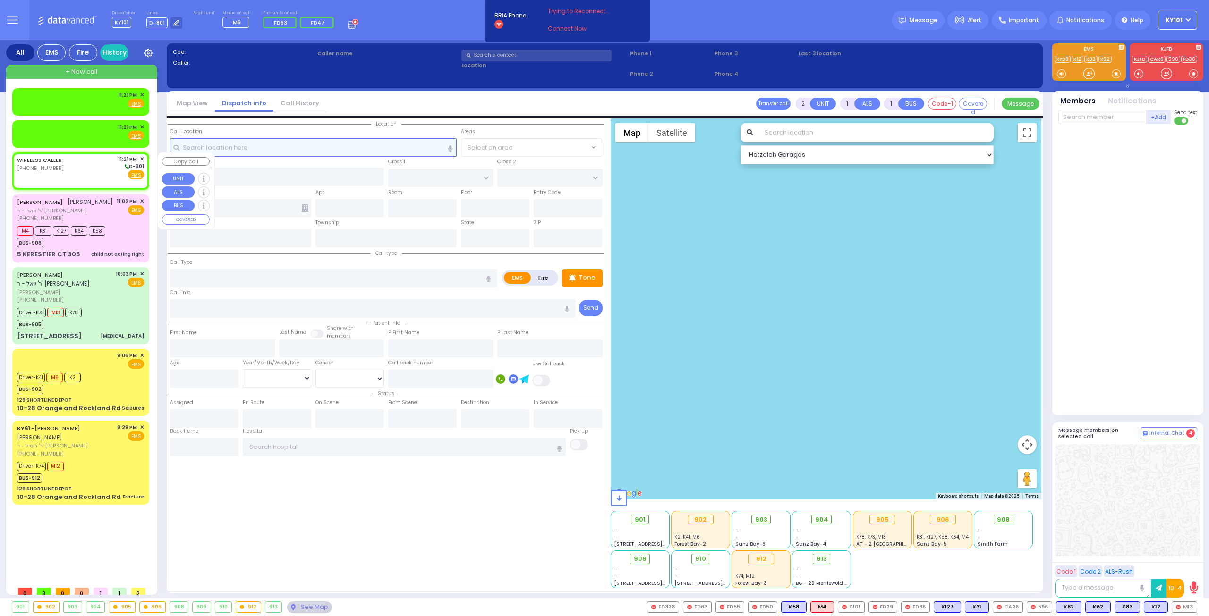
select select
radio input "true"
select select
type input "23:21"
select select "Hatzalah Garages"
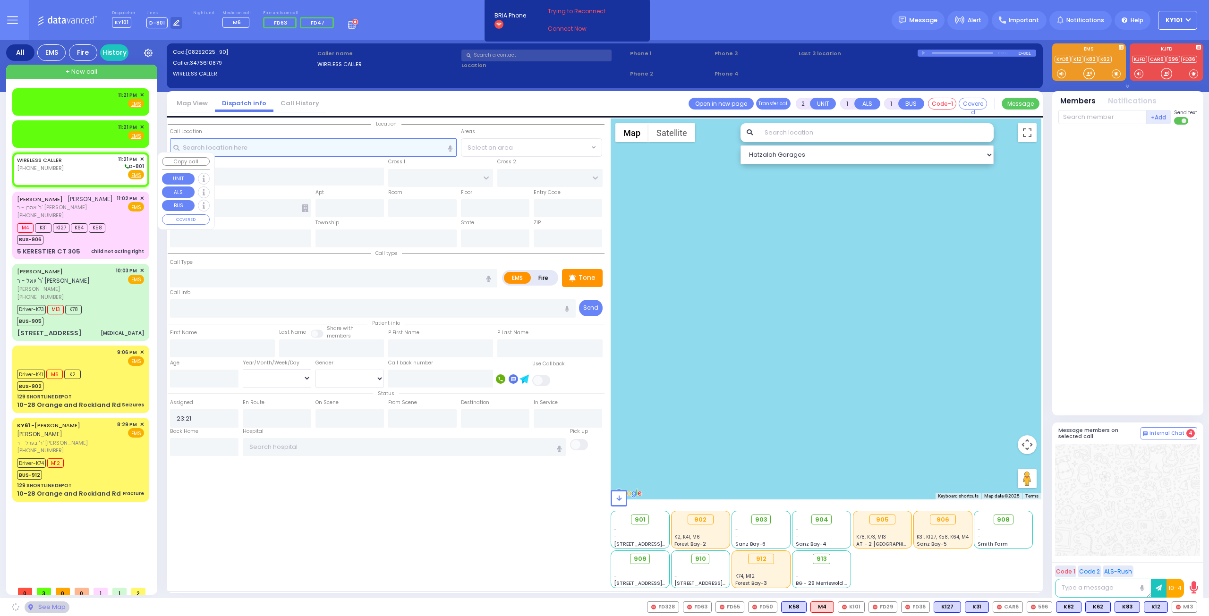
select select
radio input "true"
select select
select select "Hatzalah Garages"
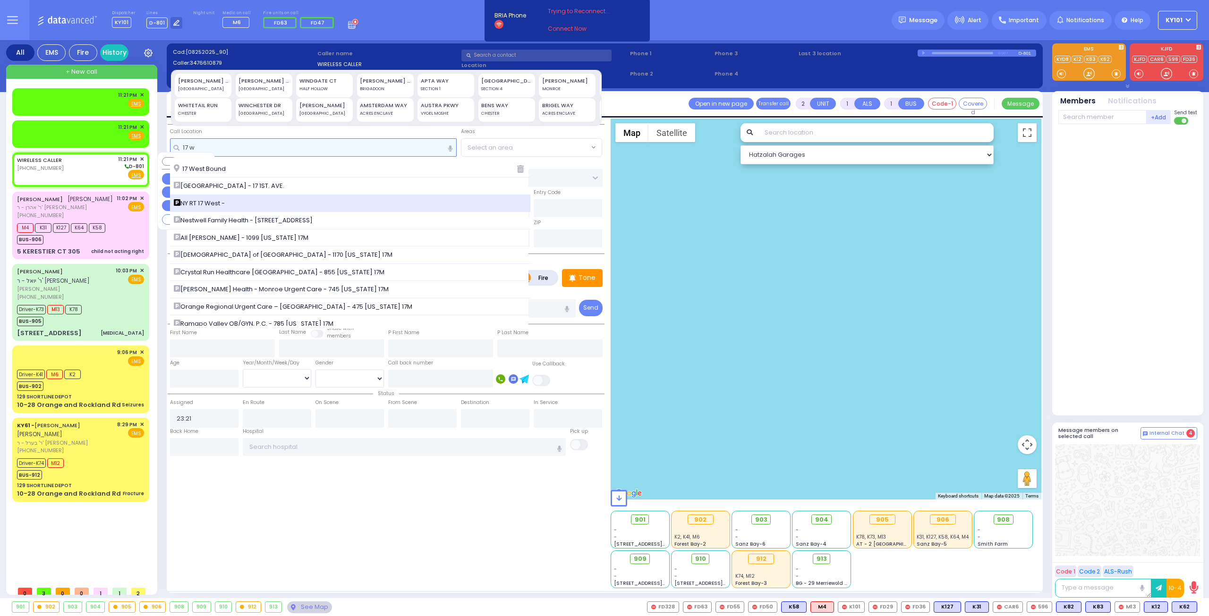
type input "17 w"
click at [310, 195] on div "NY RT 17 West -" at bounding box center [350, 203] width 361 height 17
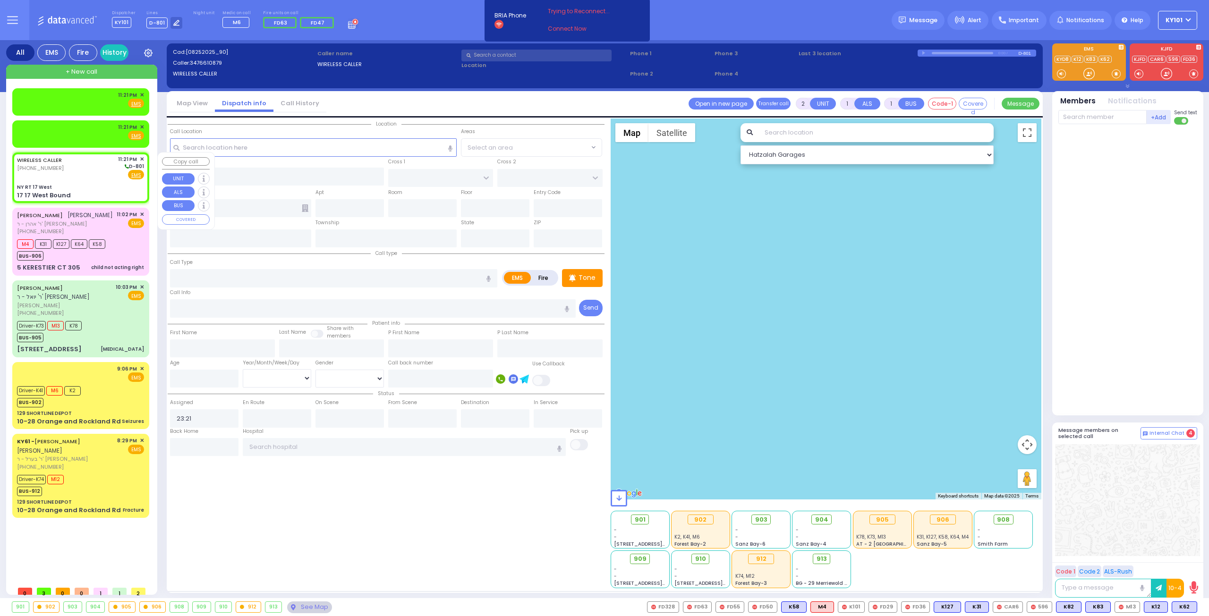
select select
radio input "true"
select select
select select "Hatzalah Garages"
type input "NY RT 17 West"
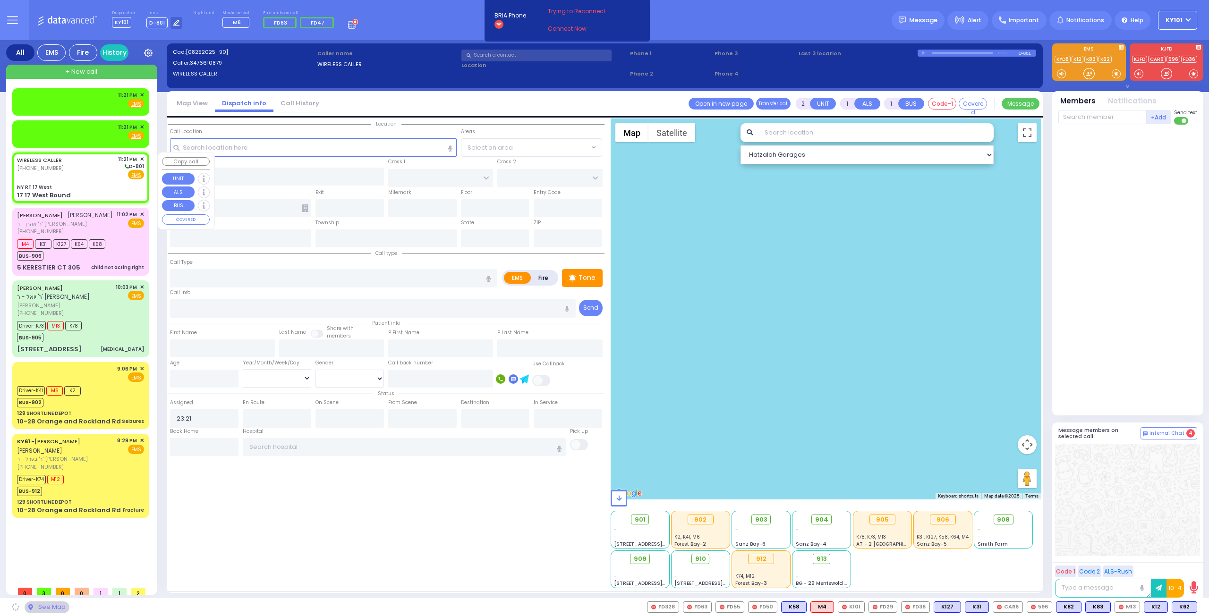
type input "17 17 West Bound"
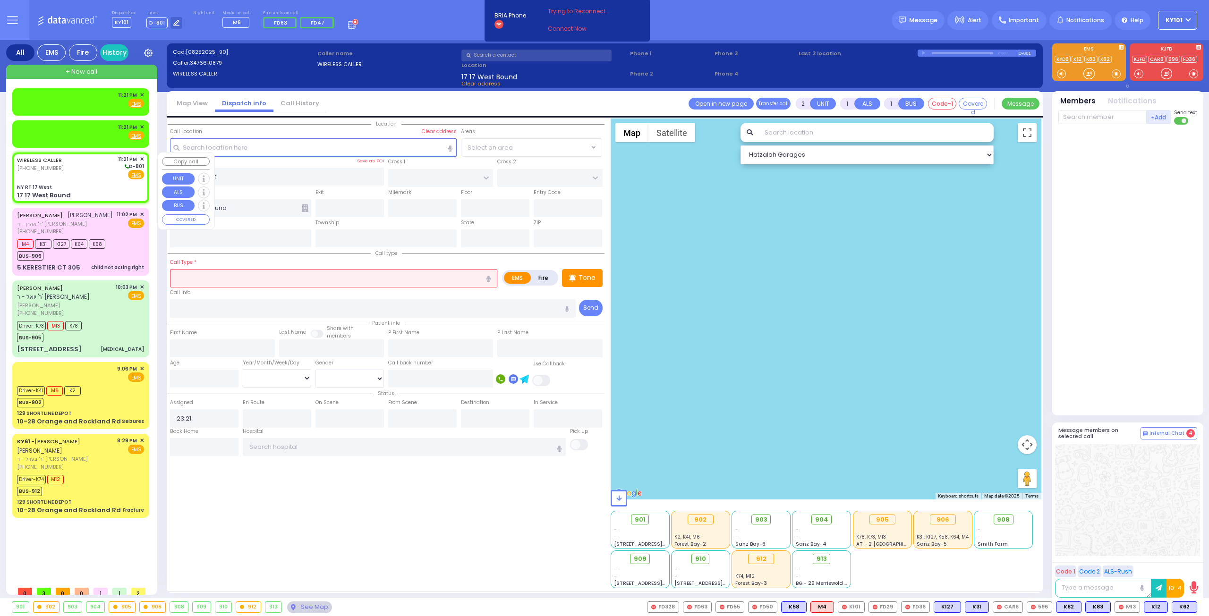
click at [231, 269] on input "text" at bounding box center [333, 278] width 327 height 18
click at [262, 295] on div "MVA" at bounding box center [334, 295] width 323 height 9
type input "MVA"
type input "4"
select select
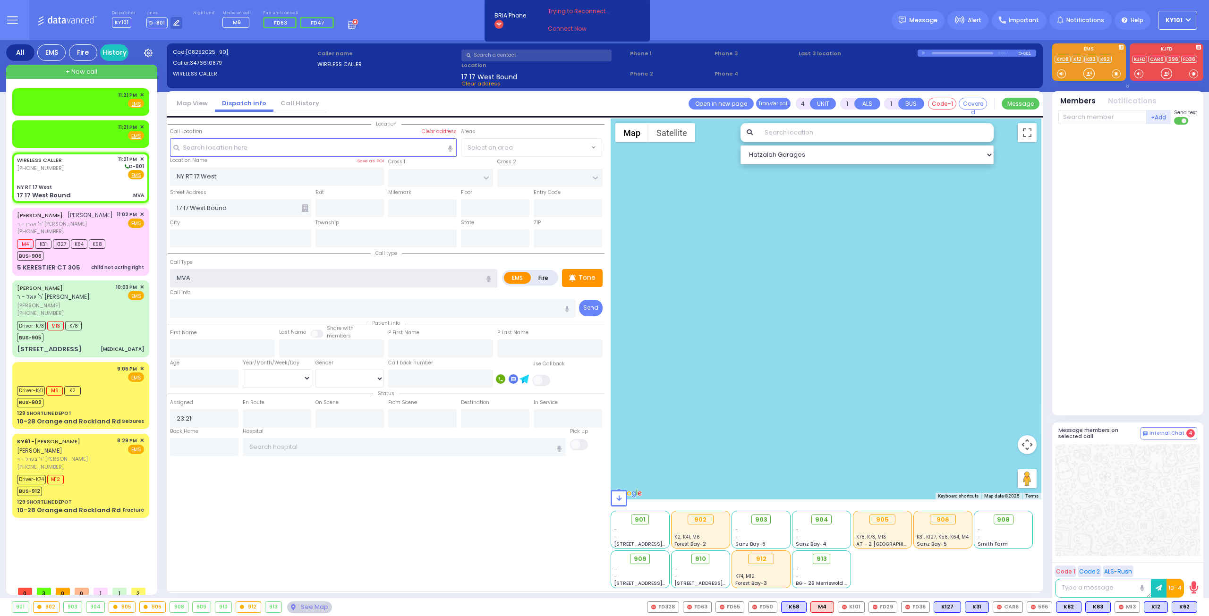
radio input "true"
select select
select select "Hatzalah Garages"
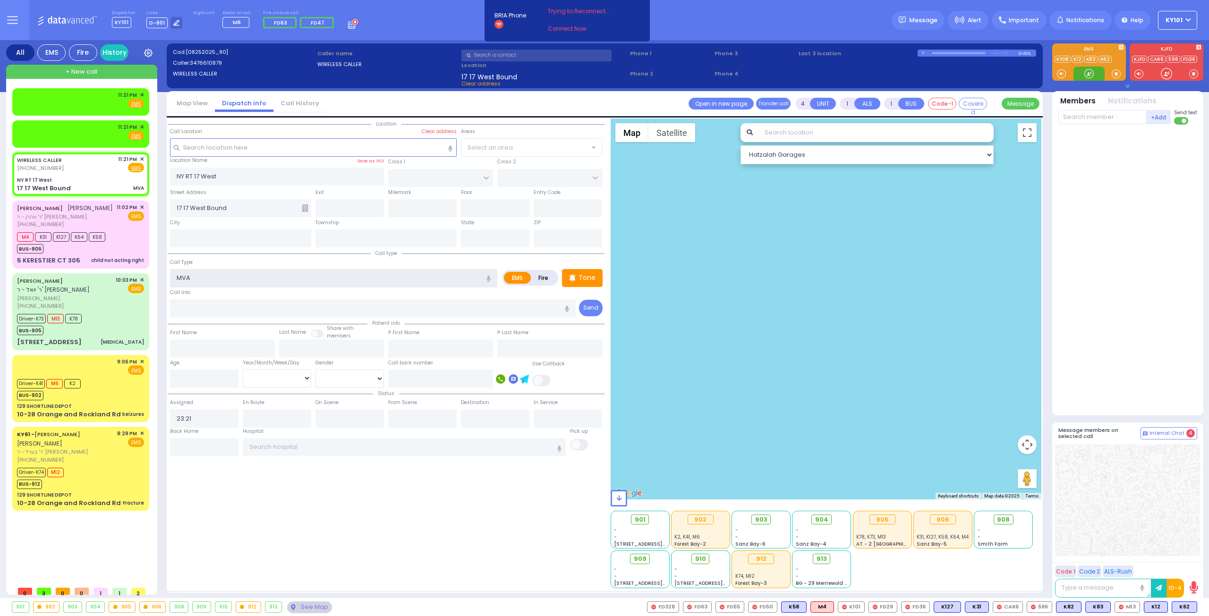
select select
radio input "true"
select select
select select "Hatzalah Garages"
click at [1157, 607] on span "K12" at bounding box center [1155, 607] width 23 height 10
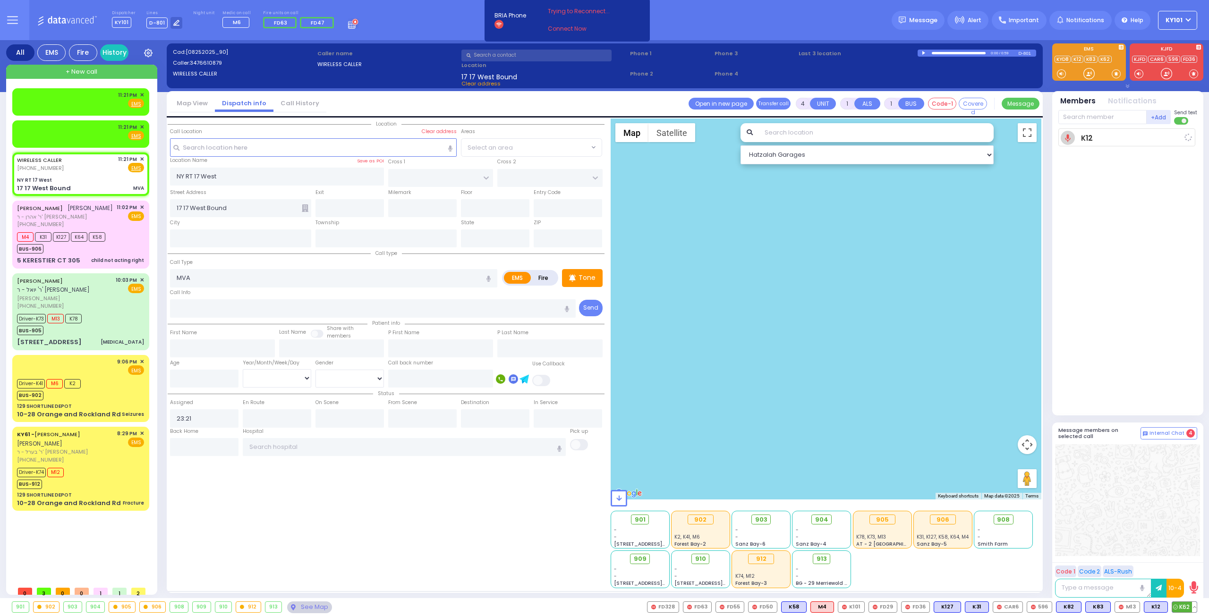
click at [1181, 607] on span "K62" at bounding box center [1184, 607] width 25 height 10
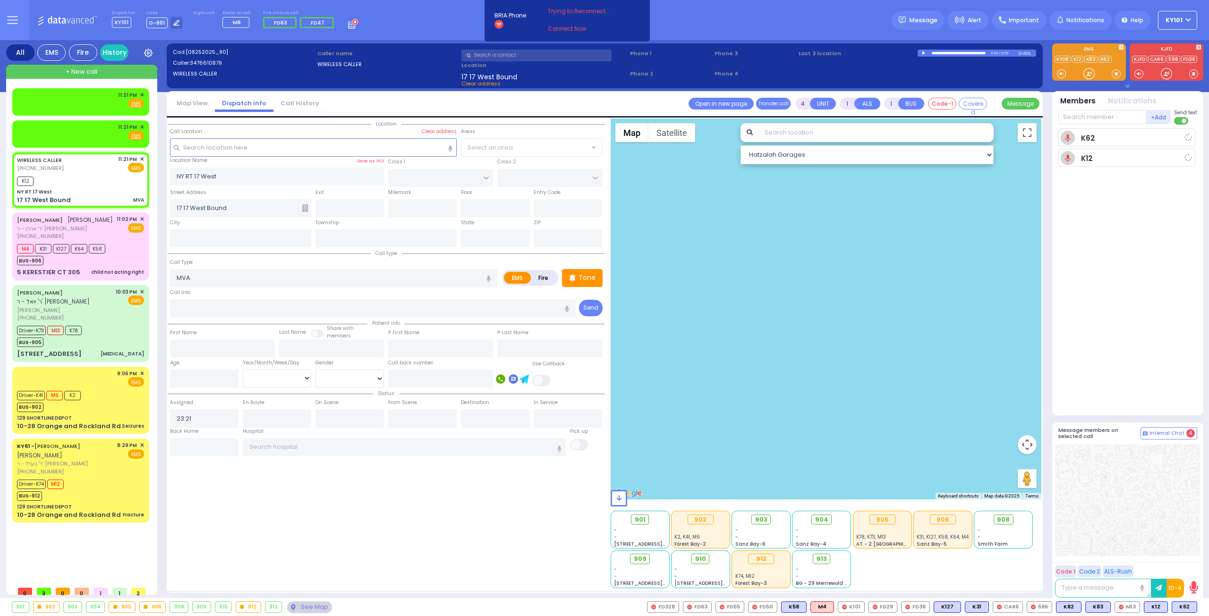
select select
radio input "true"
select select
type input "23:22"
select select "Hatzalah Garages"
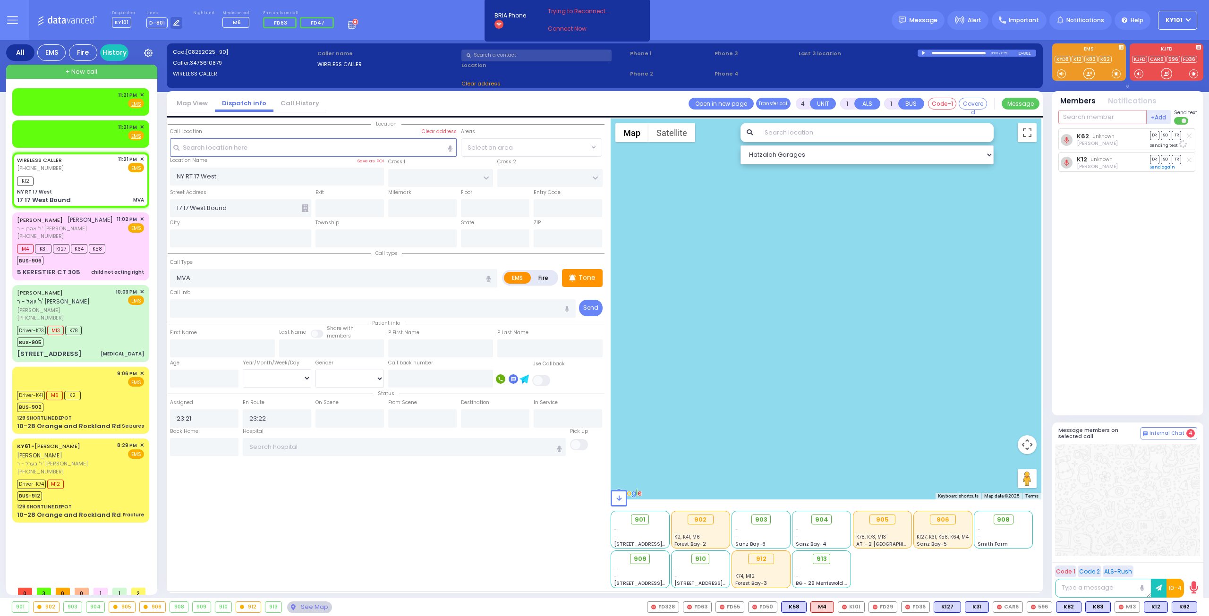
click at [1072, 113] on input "text" at bounding box center [1102, 117] width 88 height 14
select select
radio input "true"
select select
select select "Hatzalah Garages"
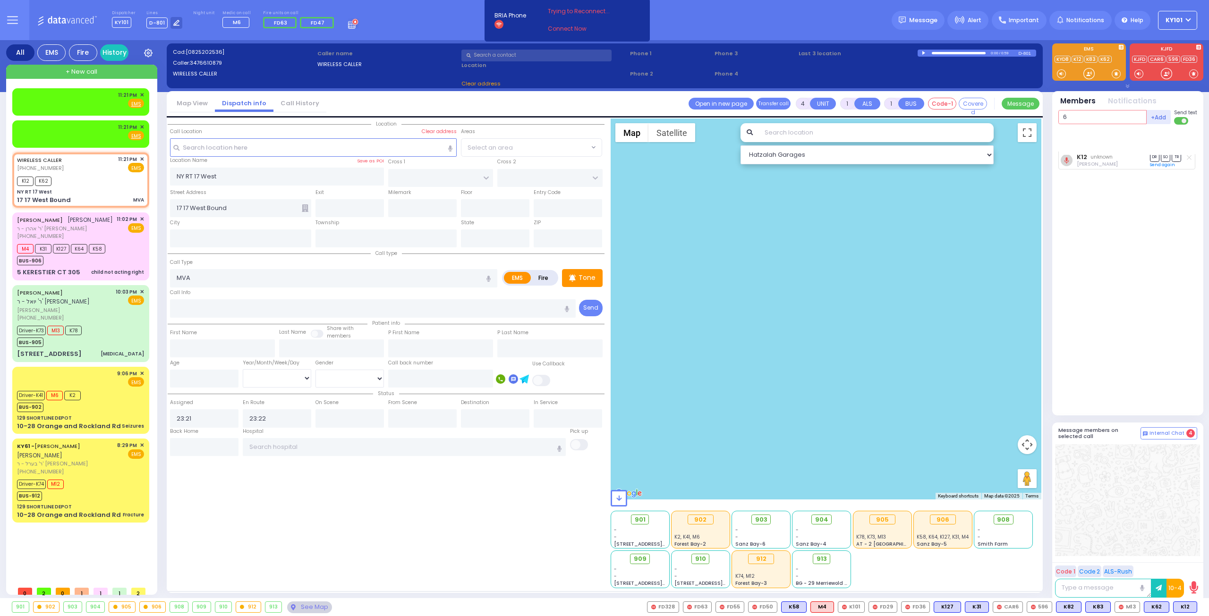
type input "66"
select select
radio input "true"
select select
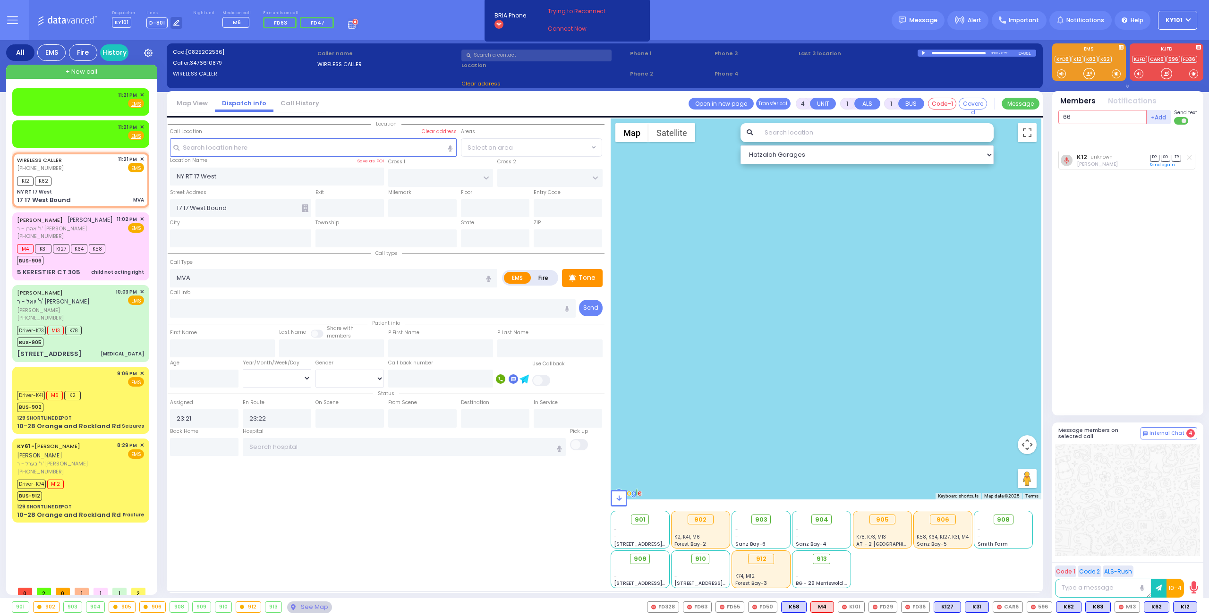
radio input "true"
select select
select select "Hatzalah Garages"
type input "66"
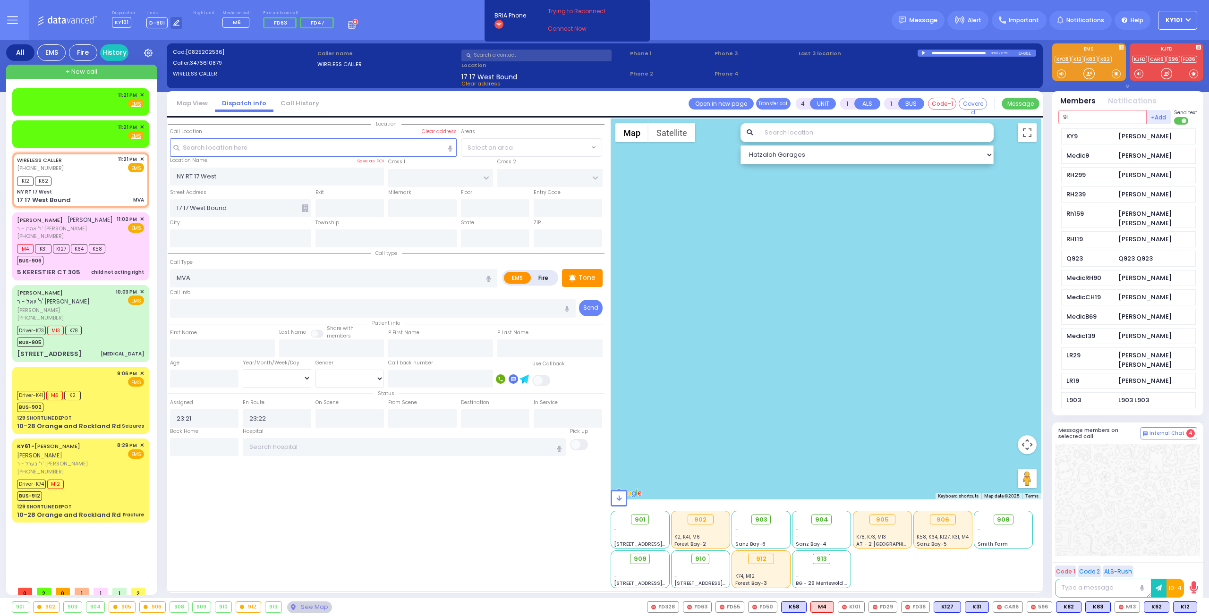
type input "913"
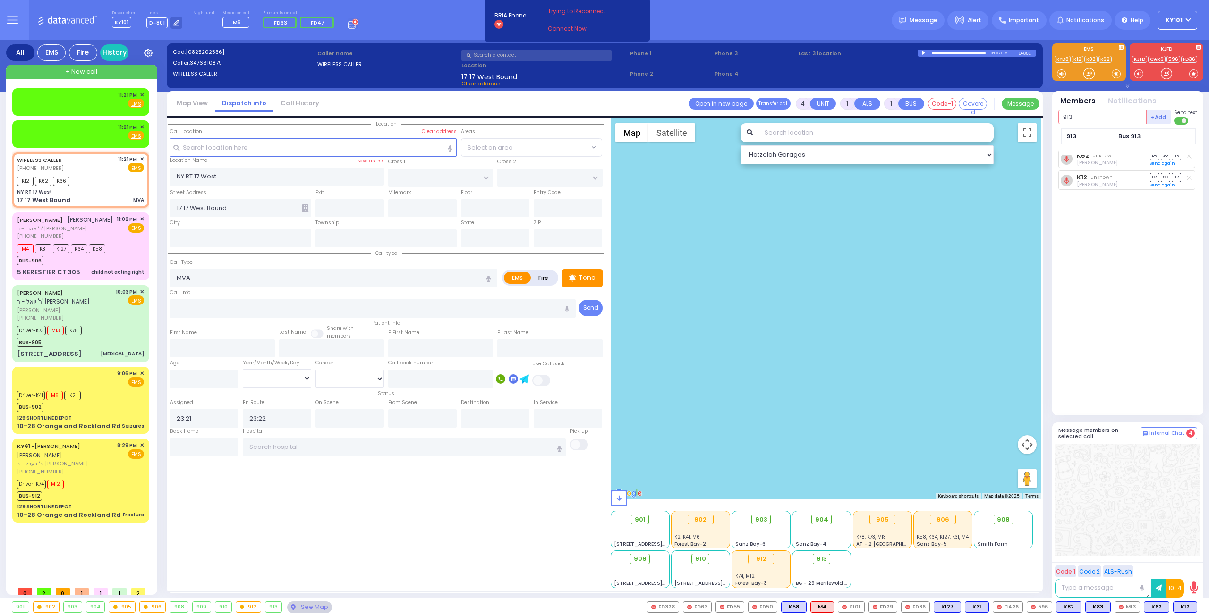
select select
radio input "true"
select select
type input "913"
select select "Hatzalah Garages"
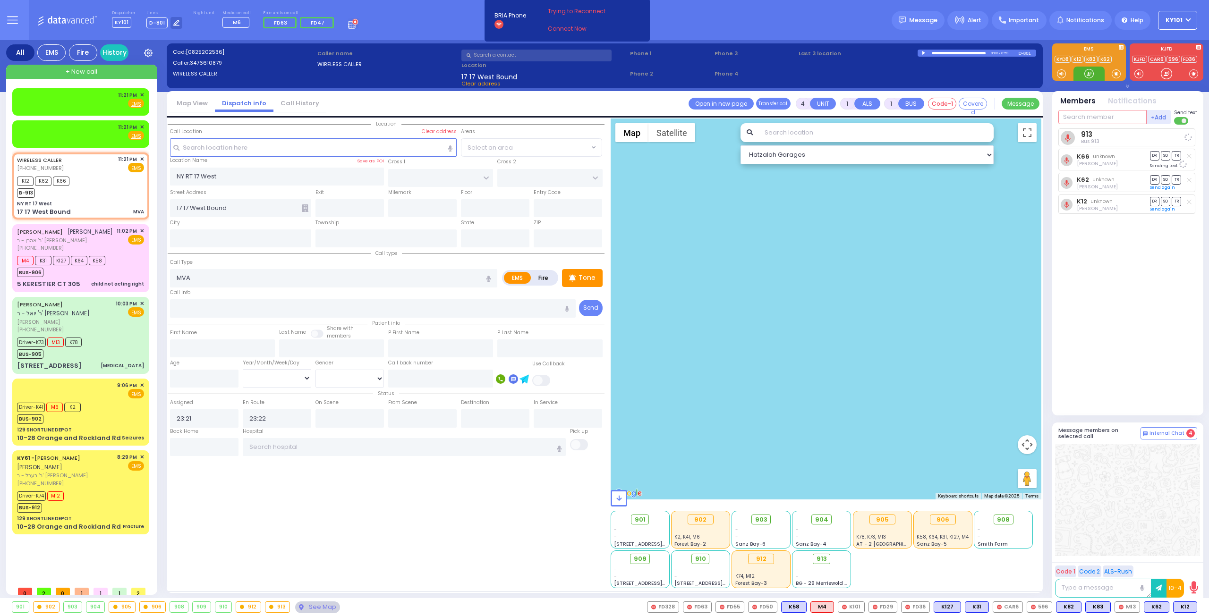
select select
radio input "true"
select select
select select "Hatzalah Garages"
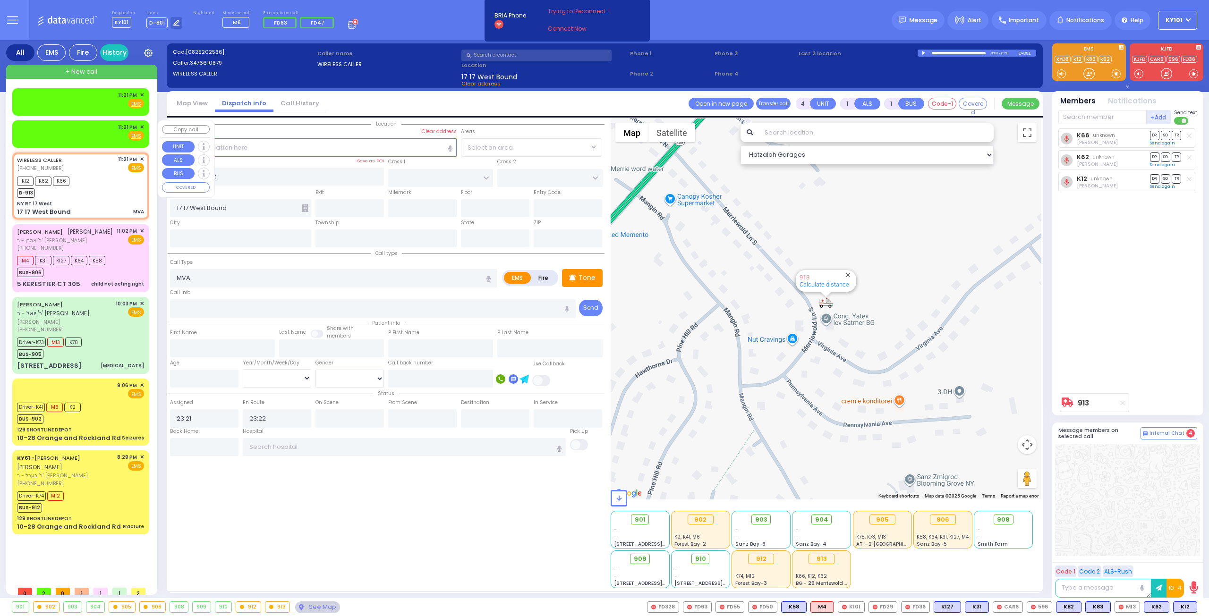
click at [141, 127] on span "✕" at bounding box center [142, 127] width 4 height 8
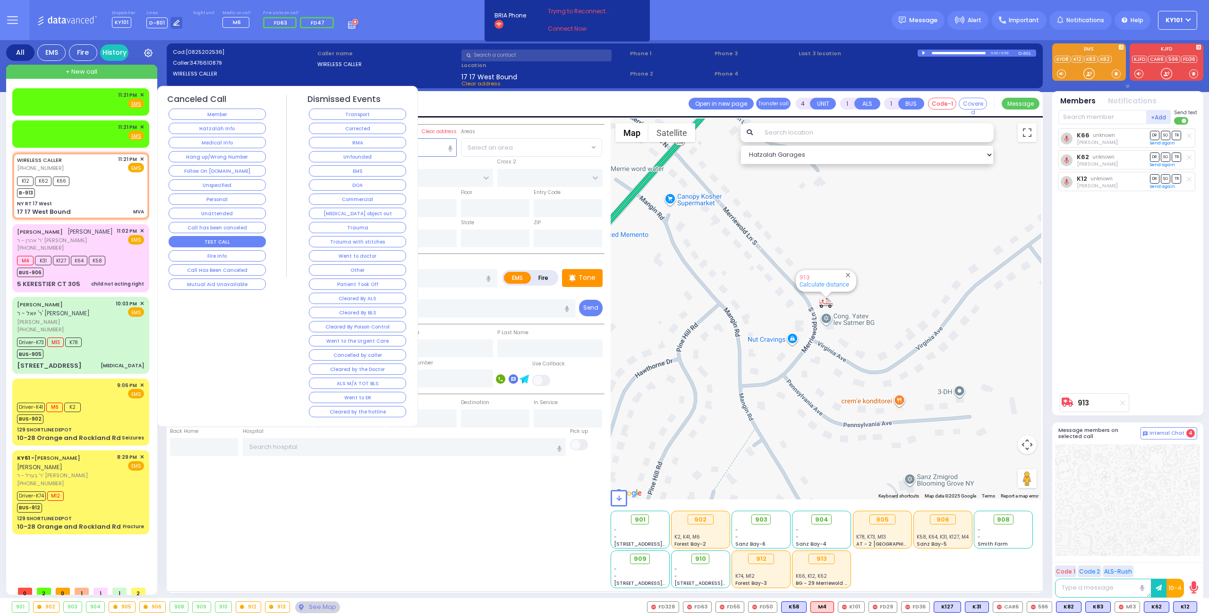
click at [223, 238] on button "TEST CALL" at bounding box center [217, 241] width 97 height 11
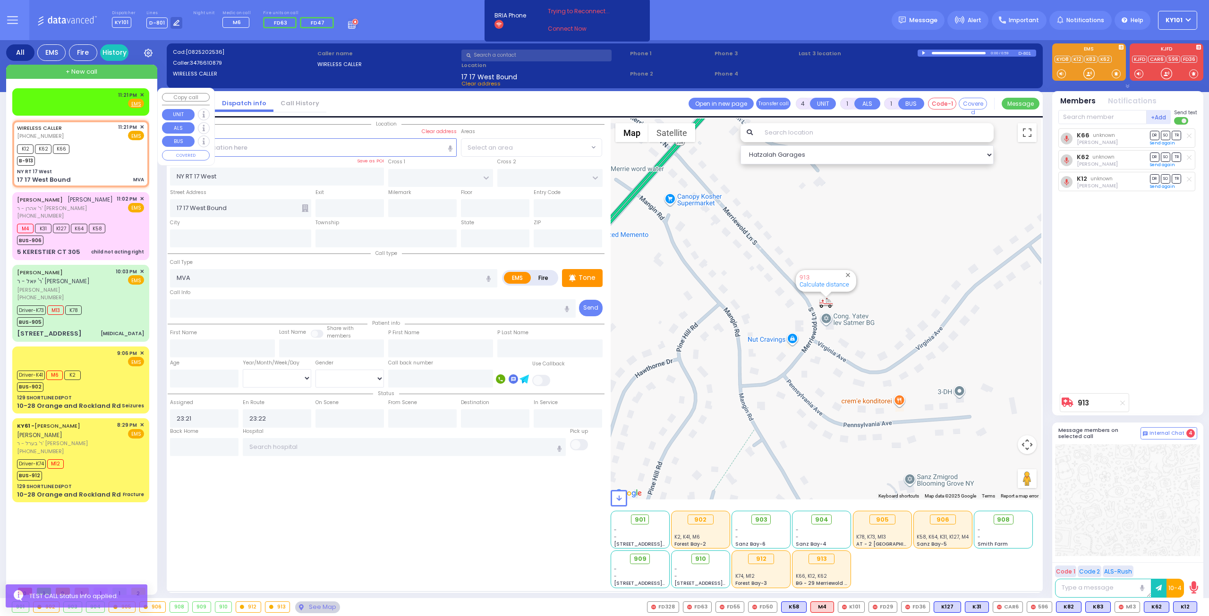
click at [141, 93] on span "✕" at bounding box center [142, 95] width 4 height 8
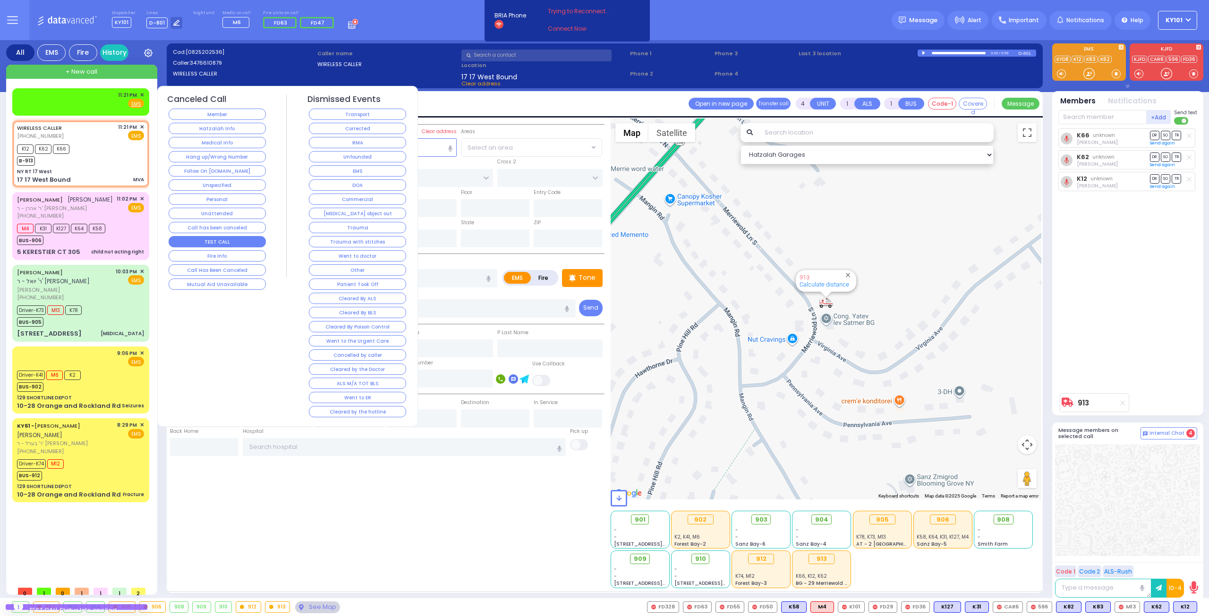
click at [211, 236] on button "TEST CALL" at bounding box center [217, 241] width 97 height 11
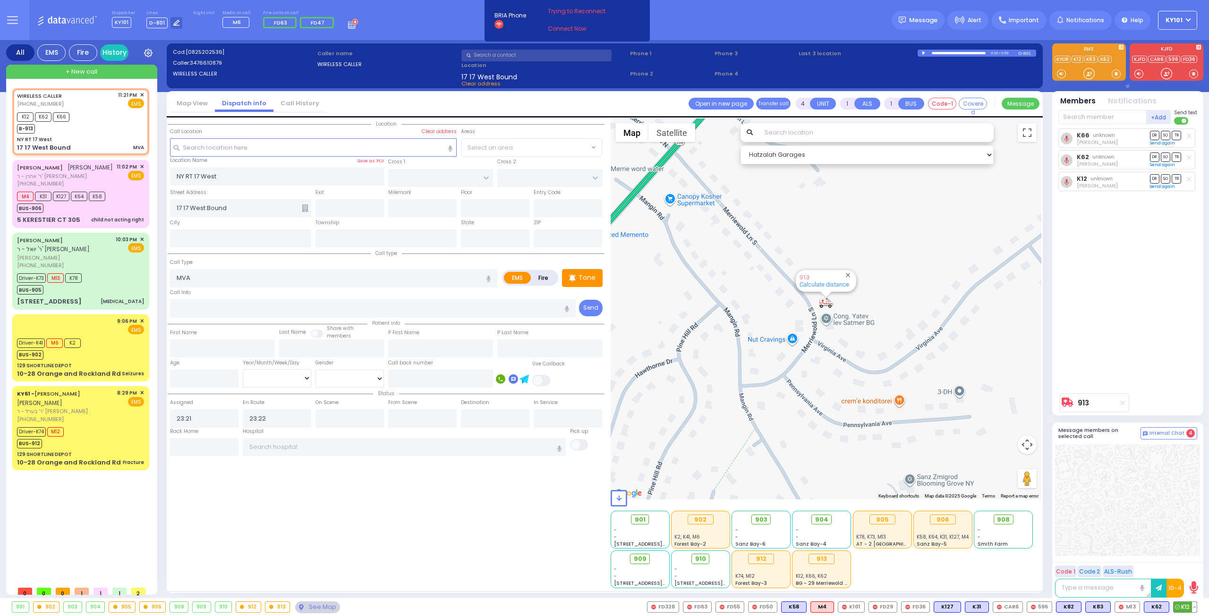
click at [1194, 610] on button at bounding box center [1194, 607] width 5 height 10
click at [1188, 567] on icon at bounding box center [1187, 566] width 10 height 10
click at [1089, 495] on div at bounding box center [1127, 500] width 145 height 112
click at [1080, 117] on input "text" at bounding box center [1102, 117] width 88 height 14
type input "48"
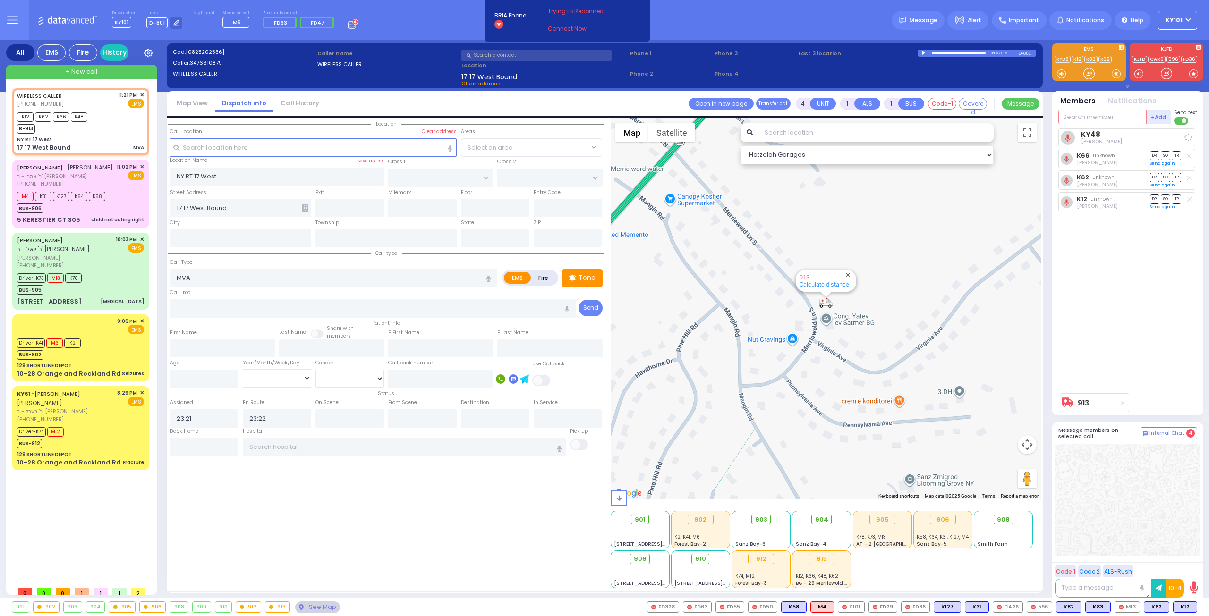
select select
radio input "true"
select select
select select "Hatzalah Garages"
click at [1179, 607] on span "K82" at bounding box center [1184, 607] width 25 height 10
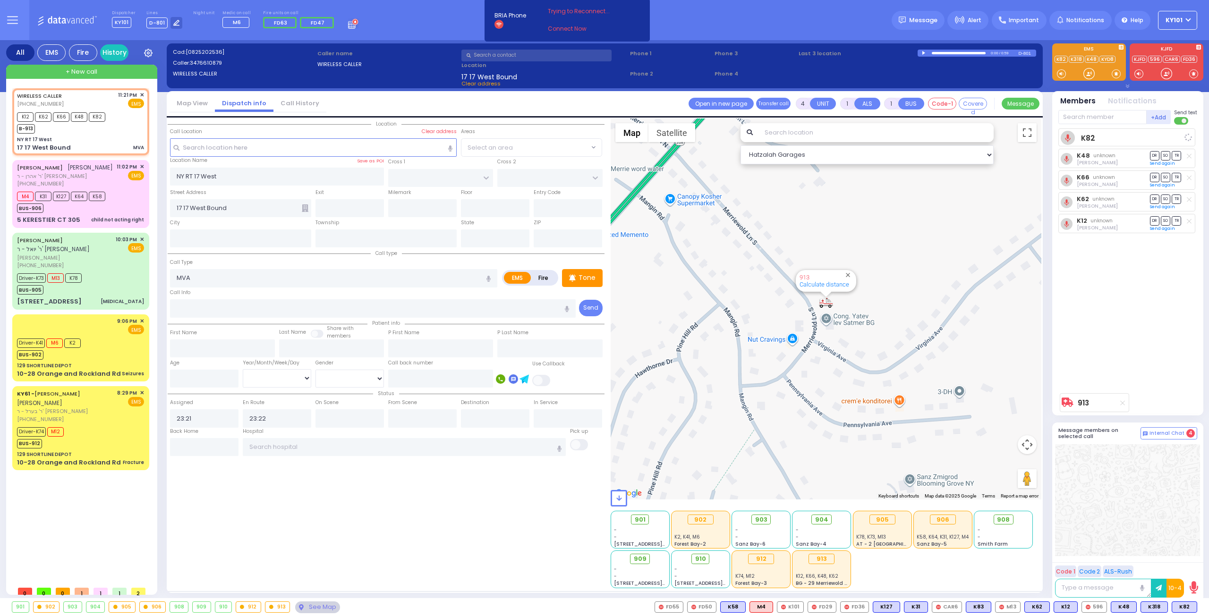
select select
radio input "true"
select select
select select "Hatzalah Garages"
click at [1167, 607] on button at bounding box center [1165, 607] width 5 height 10
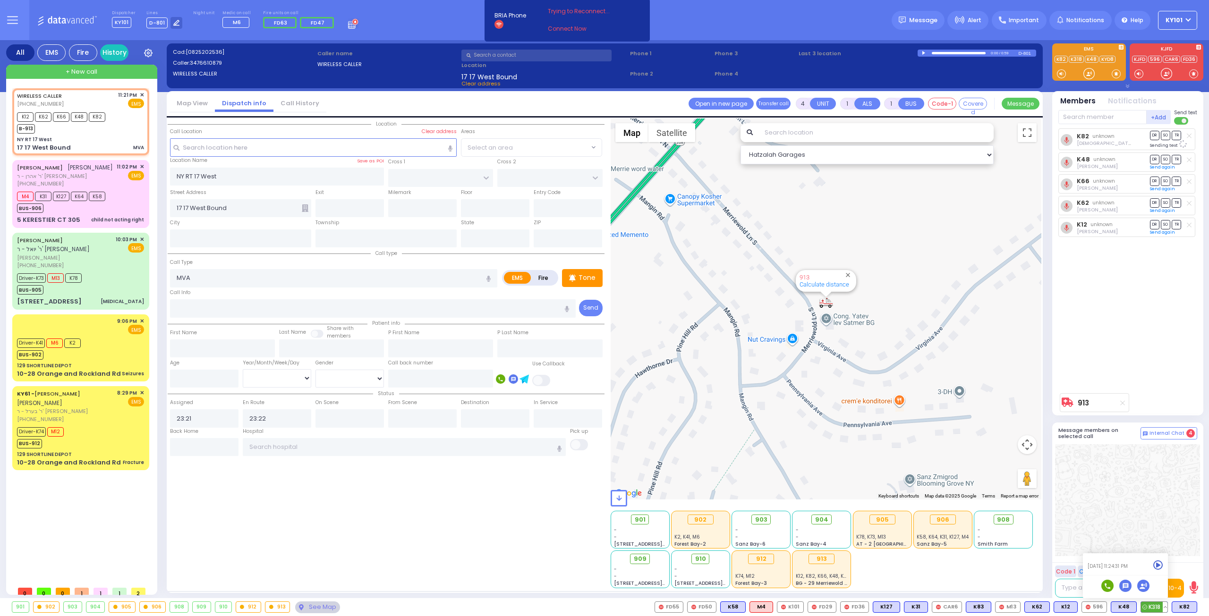
click at [1163, 565] on icon at bounding box center [1158, 566] width 10 height 10
click at [1156, 606] on span "K318" at bounding box center [1154, 607] width 26 height 10
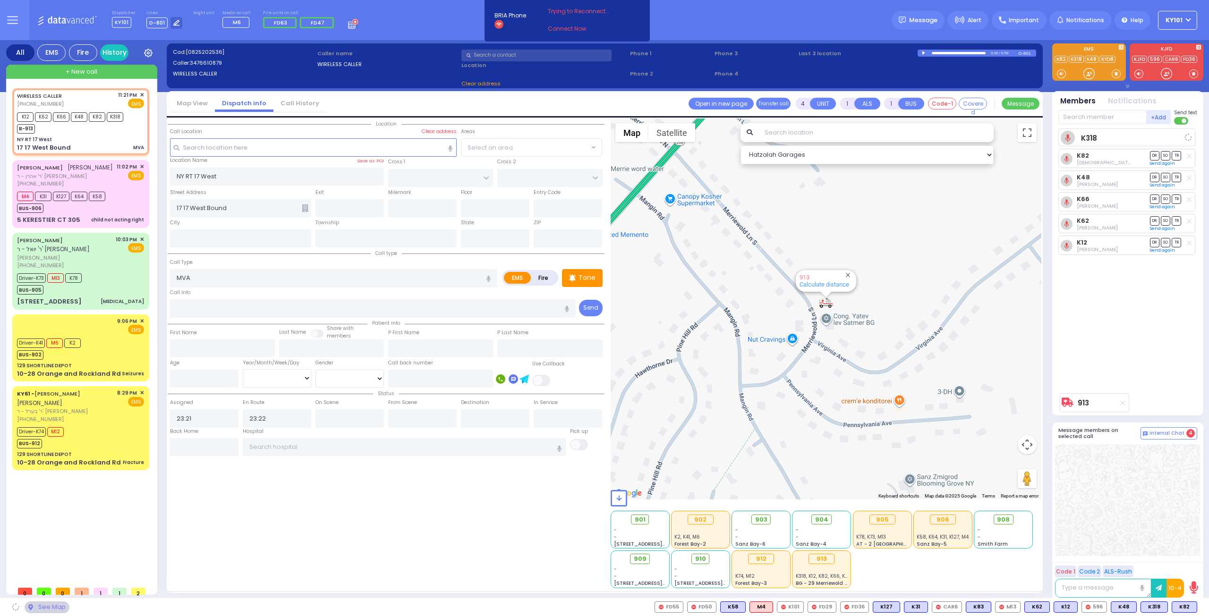
select select
radio input "true"
select select
select select "Hatzalah Garages"
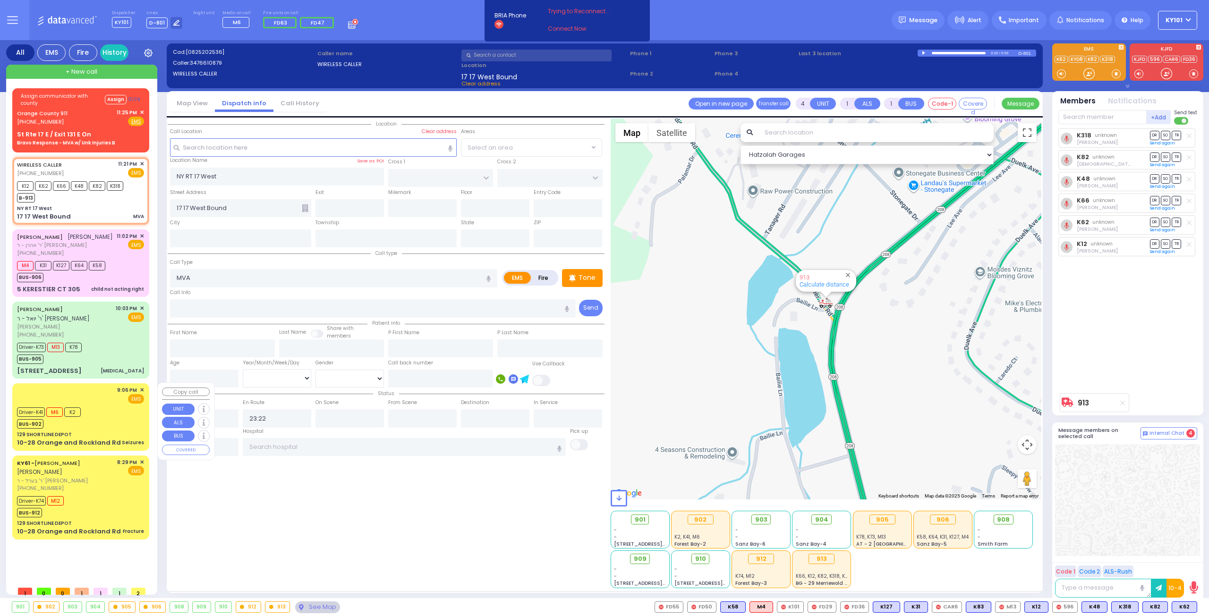
click at [102, 425] on div "Driver-K41 M6 K2 BUS-902" at bounding box center [80, 417] width 127 height 24
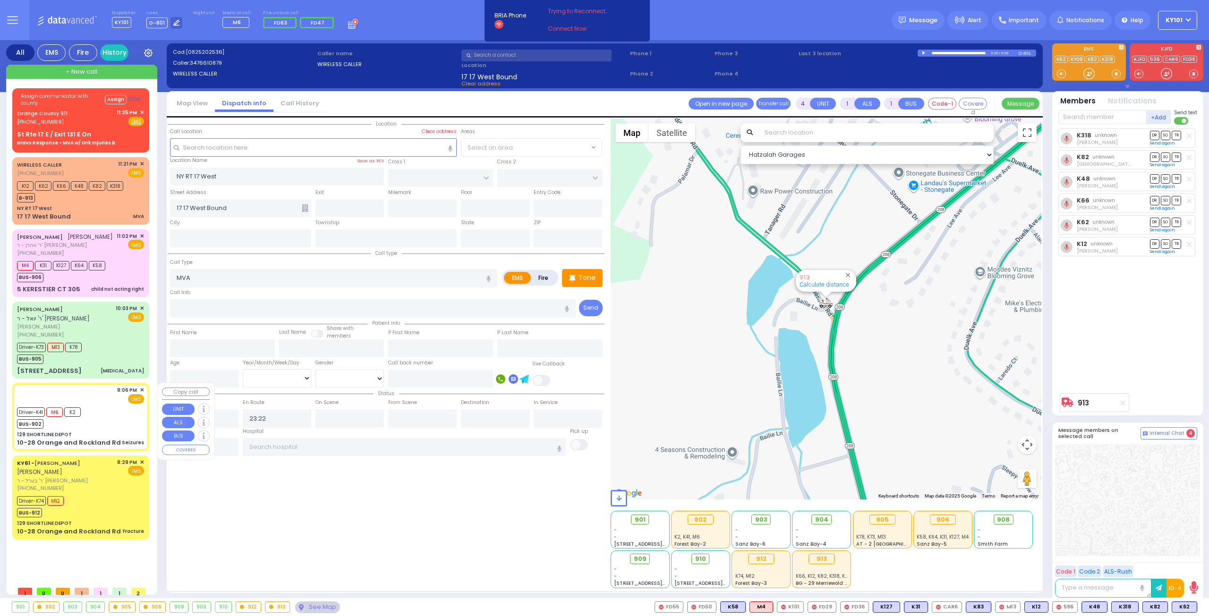
type input "6"
select select
type input "Seizures"
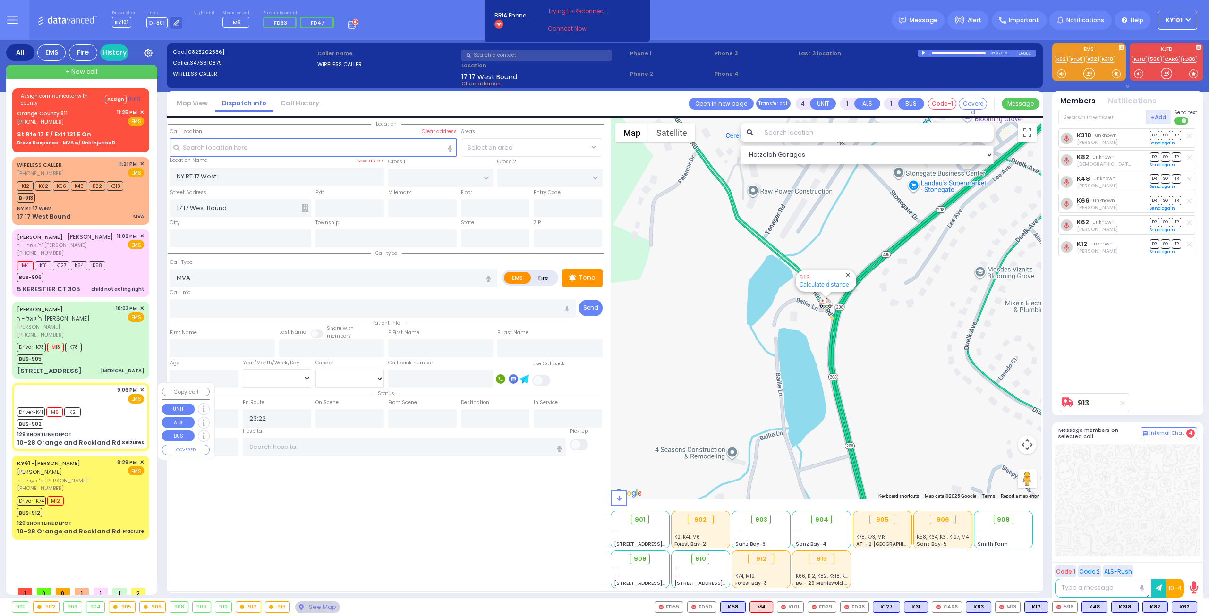
radio input "true"
type input "Elya"
type input "Berger"
type input "6"
select select "Year"
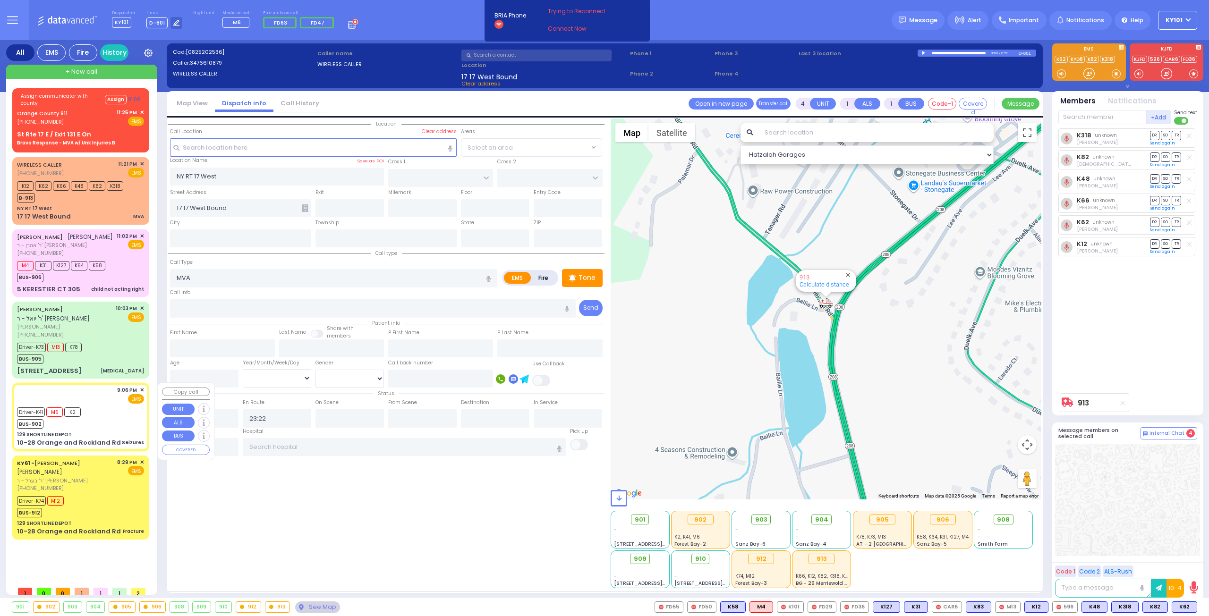
select select "[DEMOGRAPHIC_DATA]"
type input "21:06"
type input "21:08"
type input "21:15"
type input "21:31"
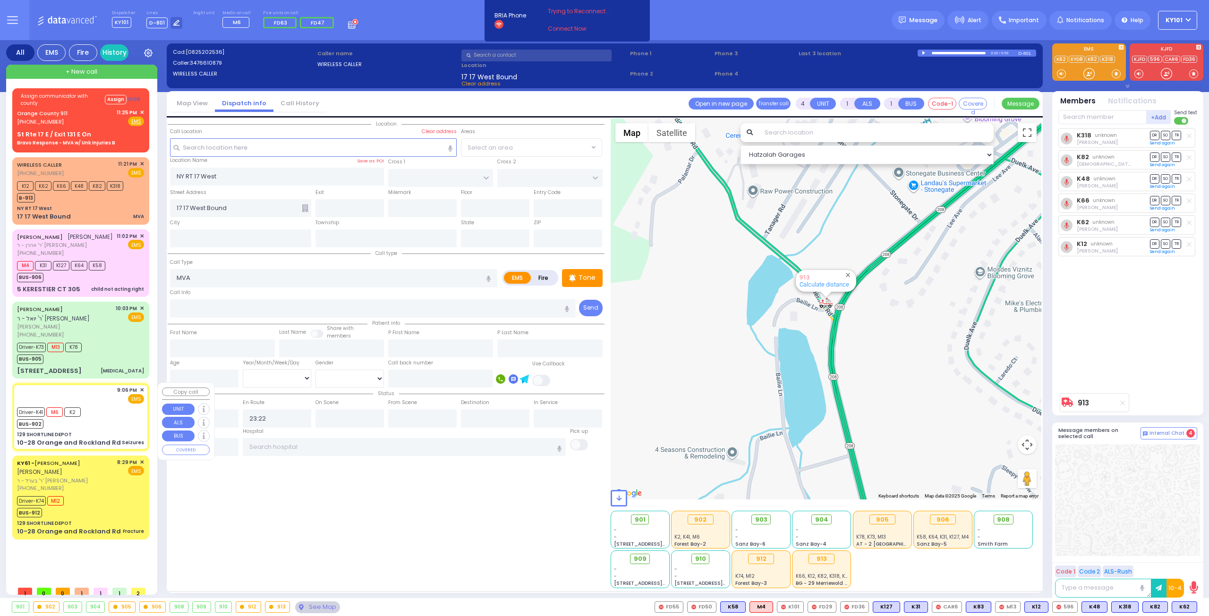
type input "22:50"
type input "23:10"
type input "Northwell Health [GEOGRAPHIC_DATA]"
select select "Hatzalah Garages"
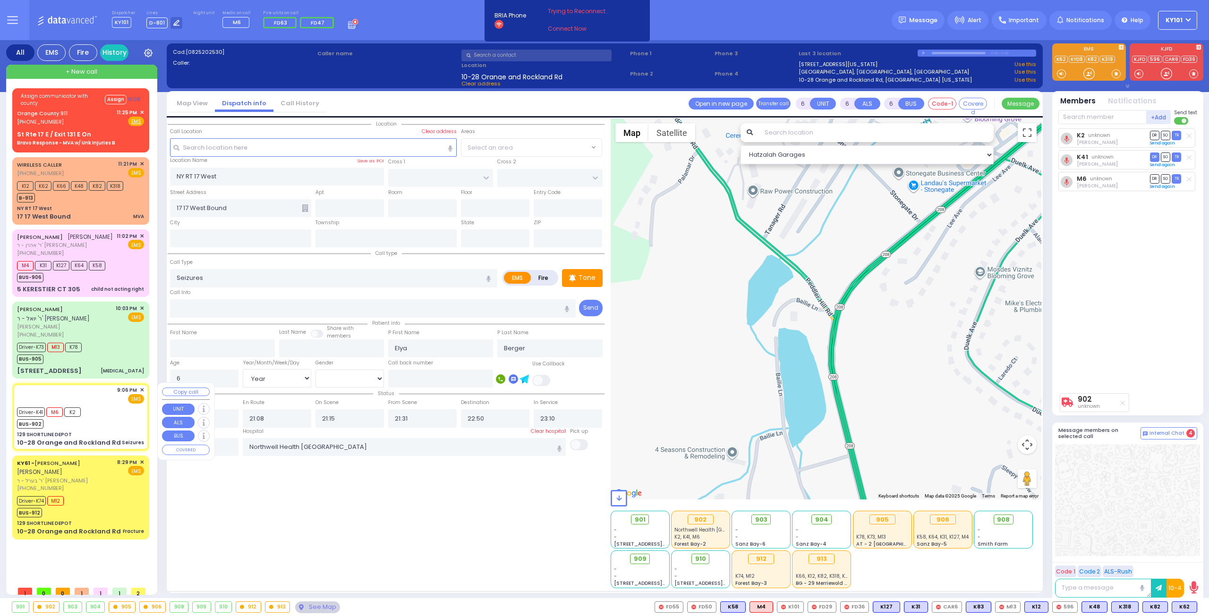
type input "129 SHORTLINE DEPOT"
type input "10-28 Orange and Rockland Rd"
type input "Monroe"
type input "[US_STATE]"
type input "10950"
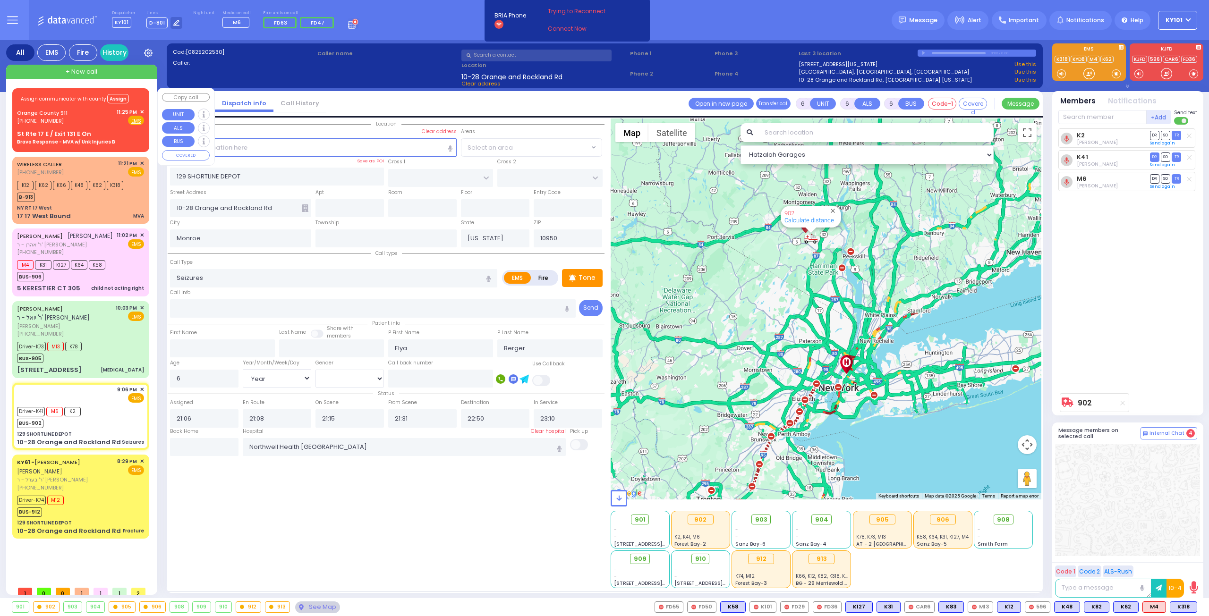
click at [140, 112] on span "✕" at bounding box center [142, 112] width 4 height 8
click at [143, 111] on span "✕" at bounding box center [142, 112] width 4 height 8
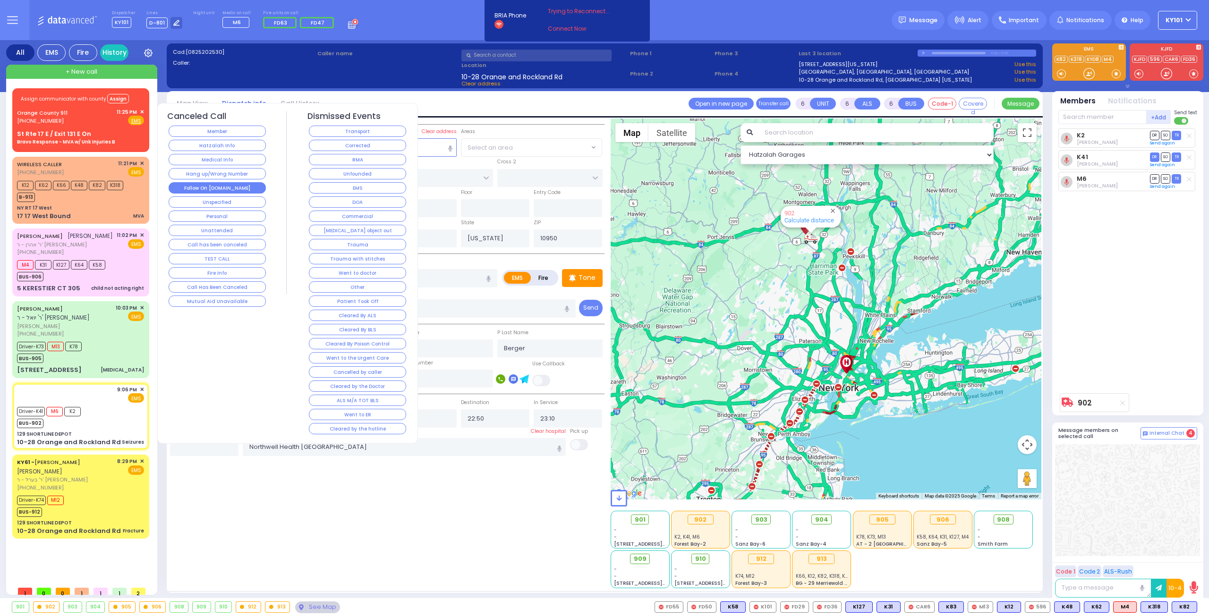
click at [234, 183] on button "Follow On [DOMAIN_NAME]" at bounding box center [217, 187] width 97 height 11
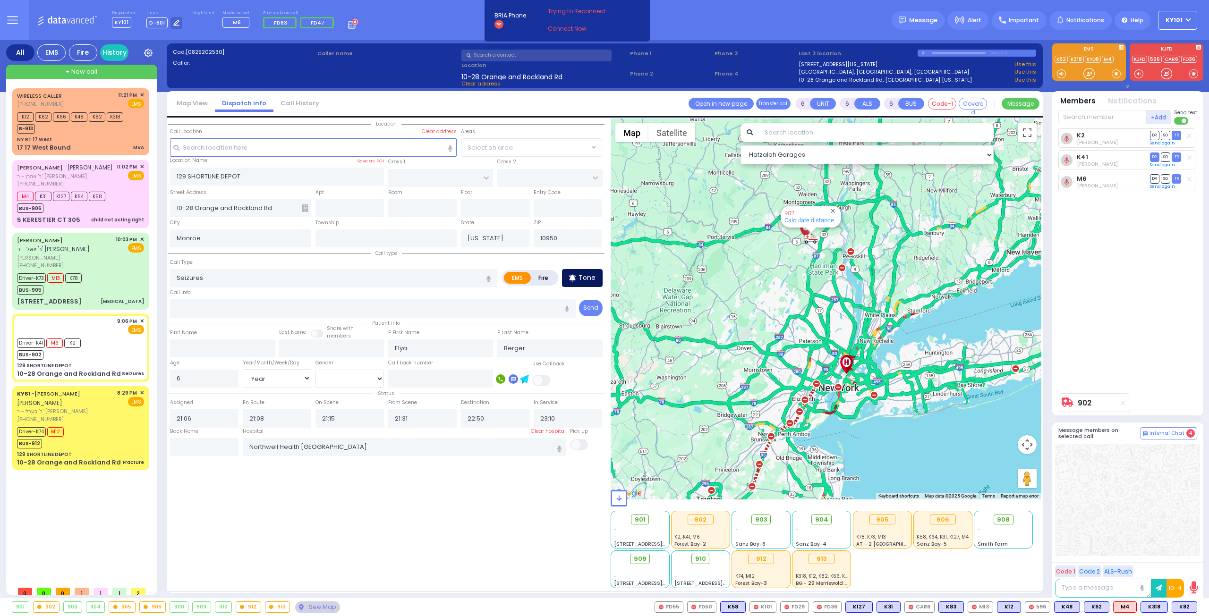
click at [584, 275] on p "Tone" at bounding box center [586, 278] width 17 height 10
click at [575, 281] on icon at bounding box center [572, 277] width 7 height 11
click at [79, 174] on span "ר' אהרן - ר' [PERSON_NAME]" at bounding box center [65, 176] width 96 height 8
type input "2"
type input "1"
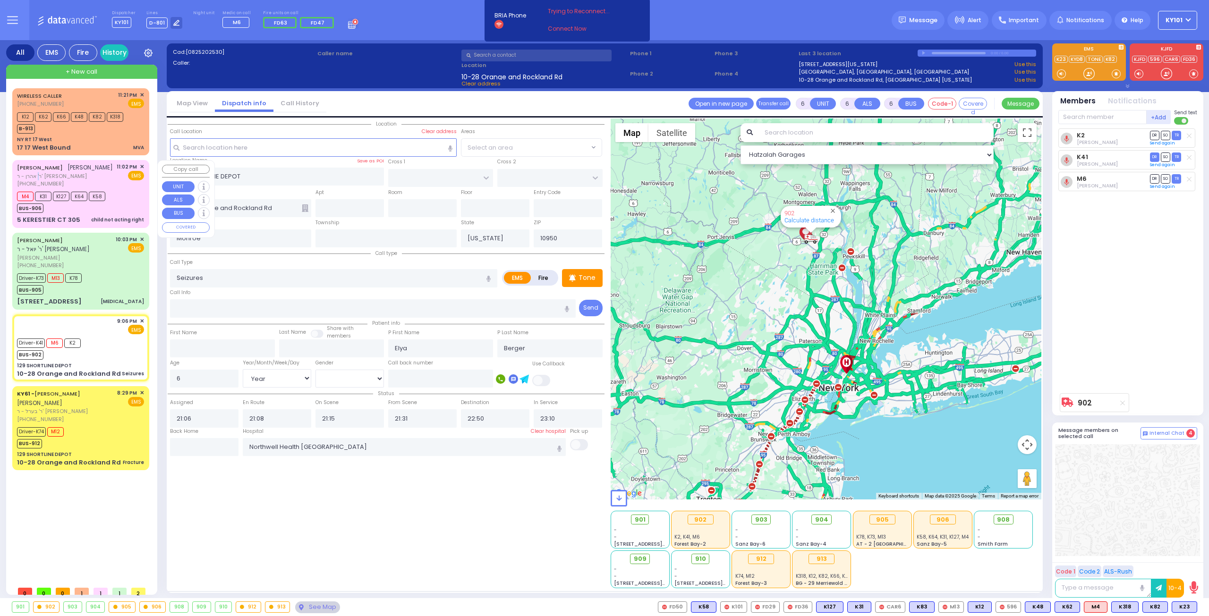
type input "1"
select select
type input "child not acting right"
radio input "true"
type input "[PERSON_NAME]"
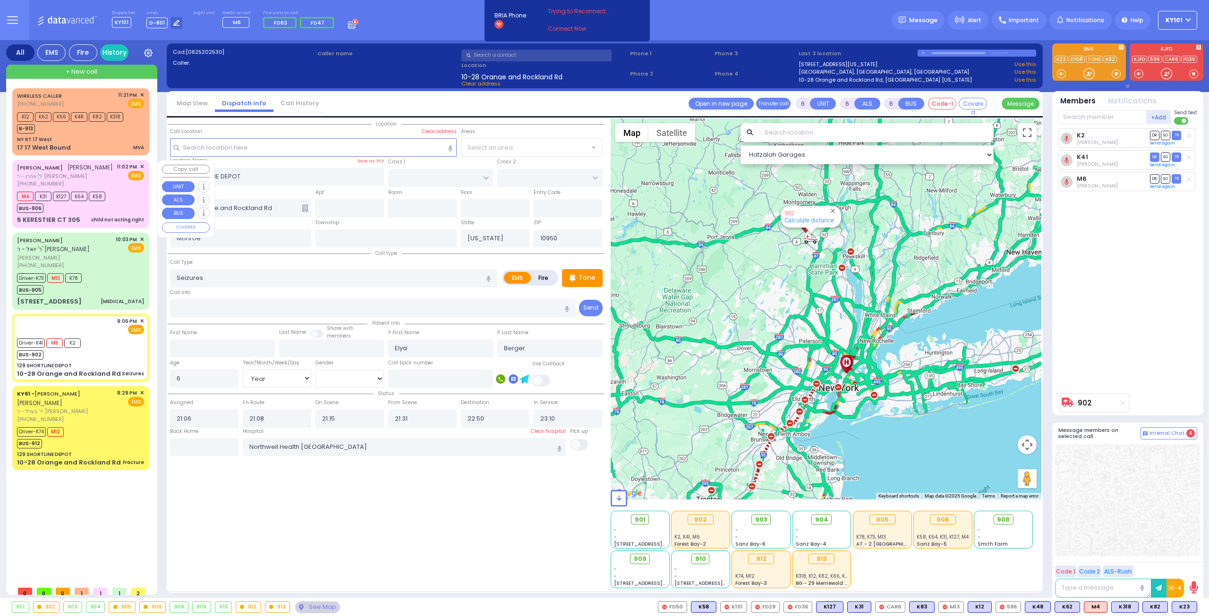
type input "WEINBERGER"
select select
type input "23:02"
type input "23:04"
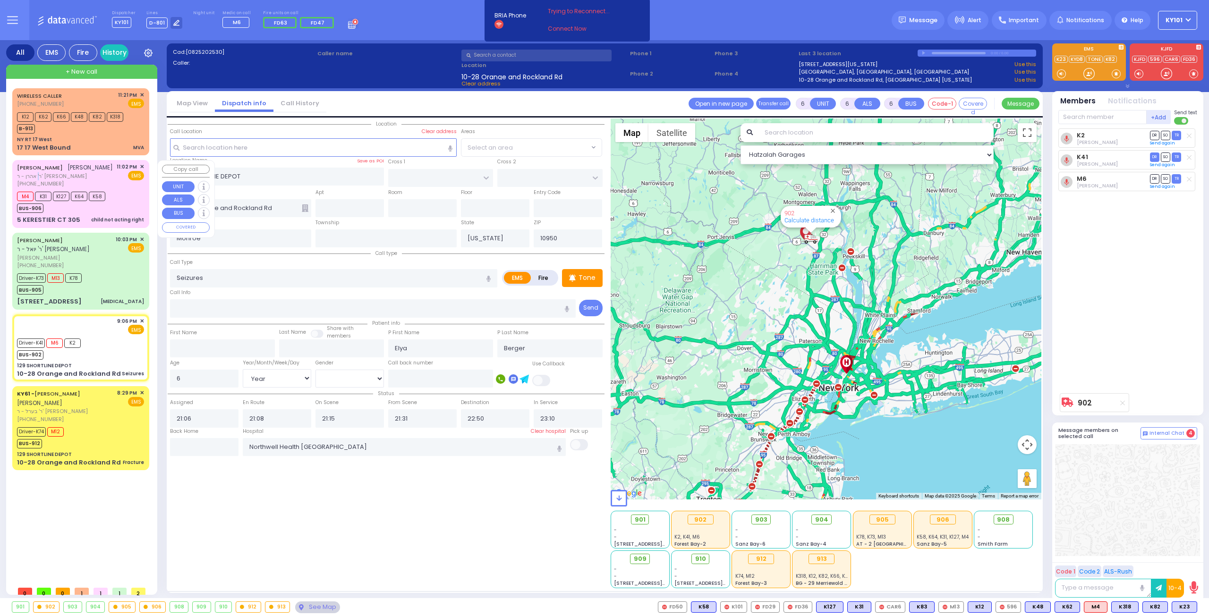
type input "23:05"
select select "Hatzalah Garages"
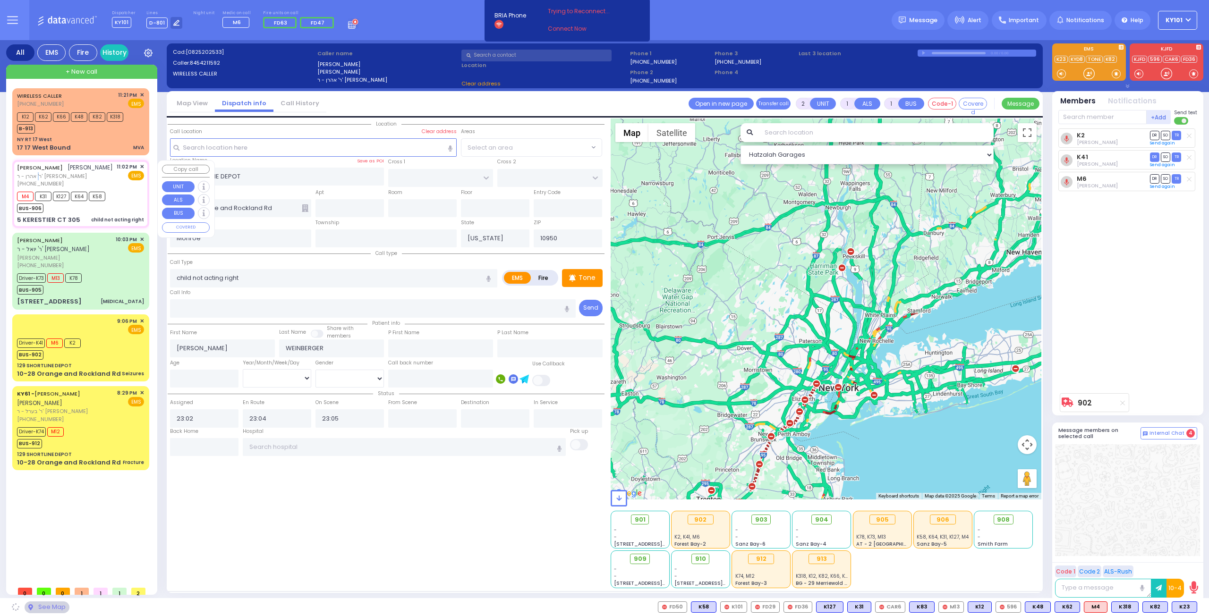
type input "GETZIL BERGER BLVD"
type input "KAHAN DR"
type input "5 KERESTIER CT"
type input "305"
type input "[PERSON_NAME]"
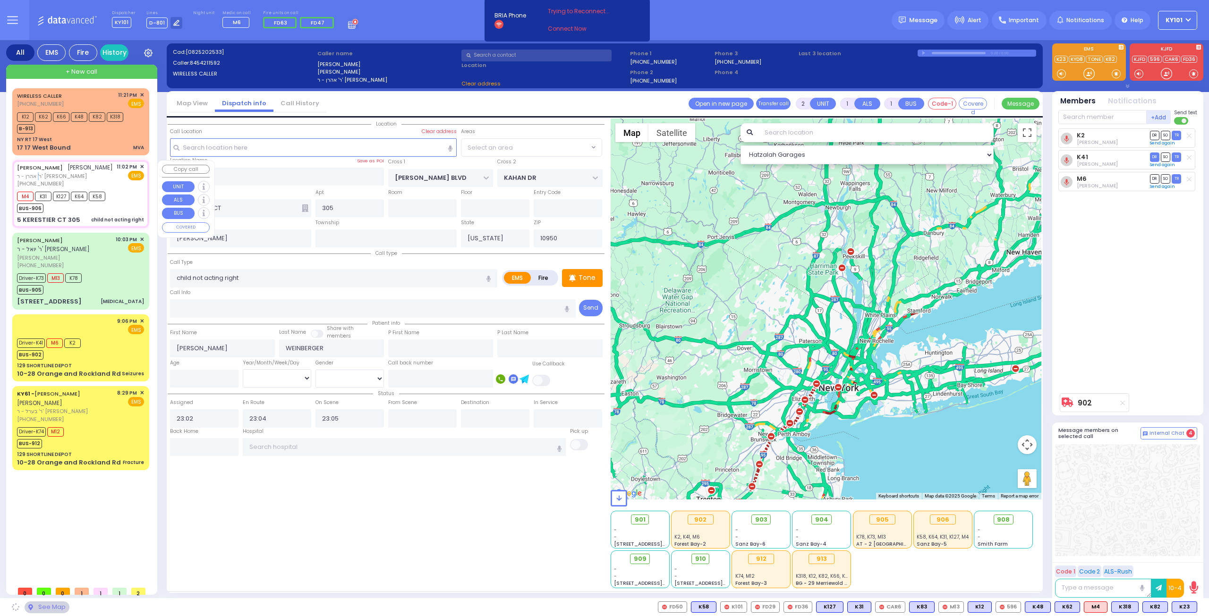
select select "SECTION 4"
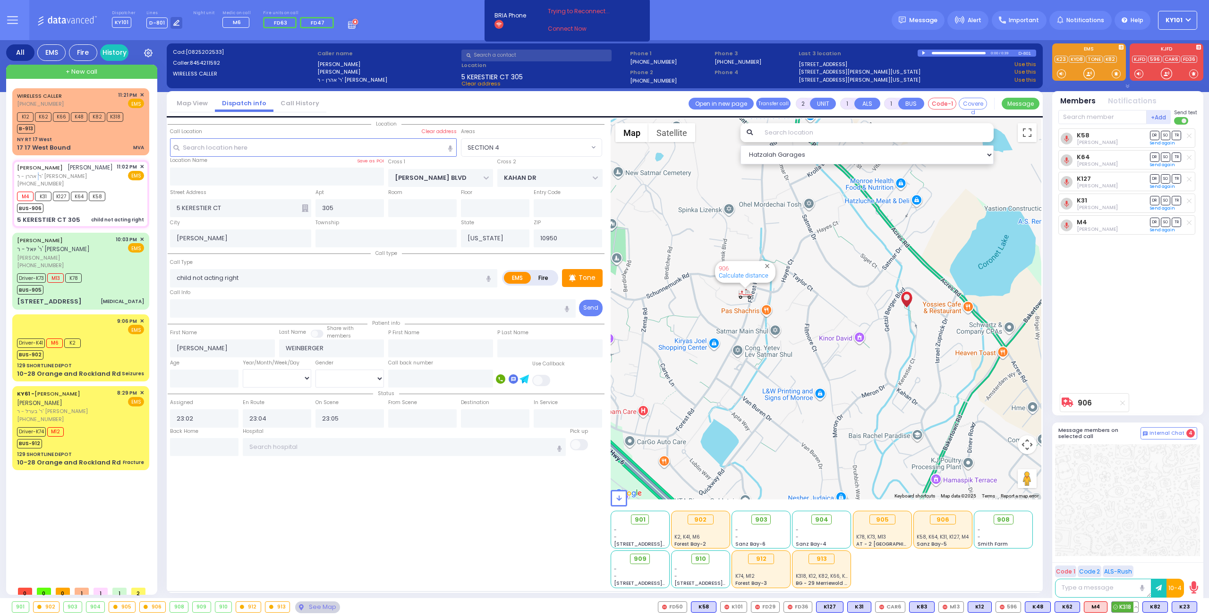
click at [1137, 606] on button at bounding box center [1135, 607] width 5 height 10
click at [1131, 565] on icon at bounding box center [1129, 566] width 10 height 10
click at [1103, 495] on div at bounding box center [1127, 500] width 145 height 112
click at [1186, 608] on span "K61" at bounding box center [1184, 607] width 23 height 10
select select
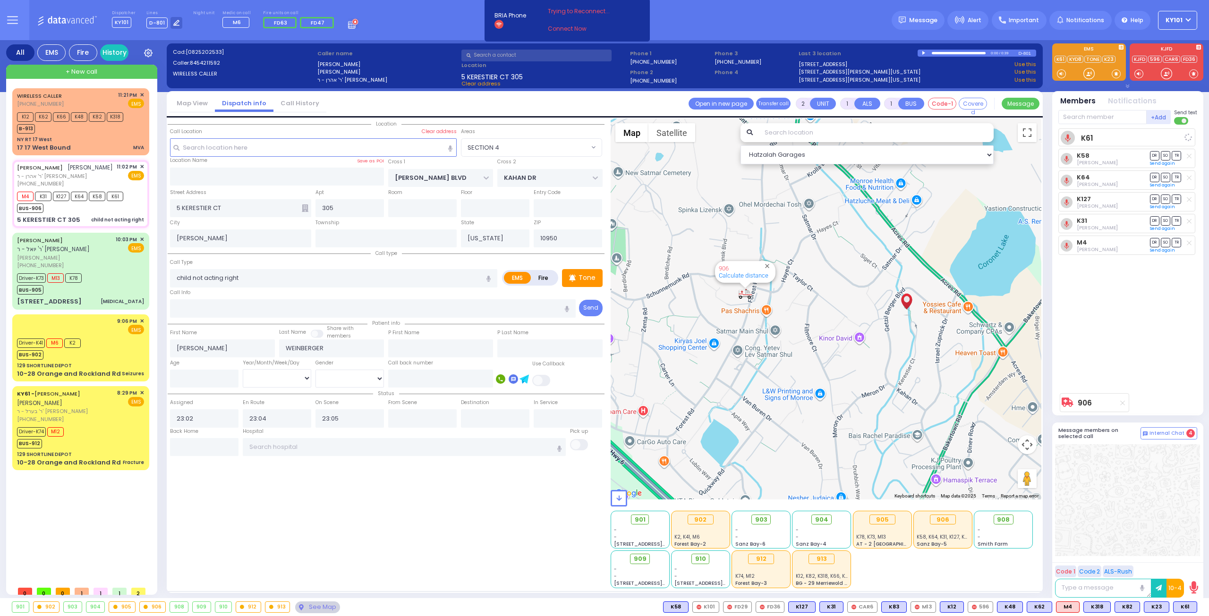
radio input "true"
select select
select select "Hatzalah Garages"
select select "SECTION 4"
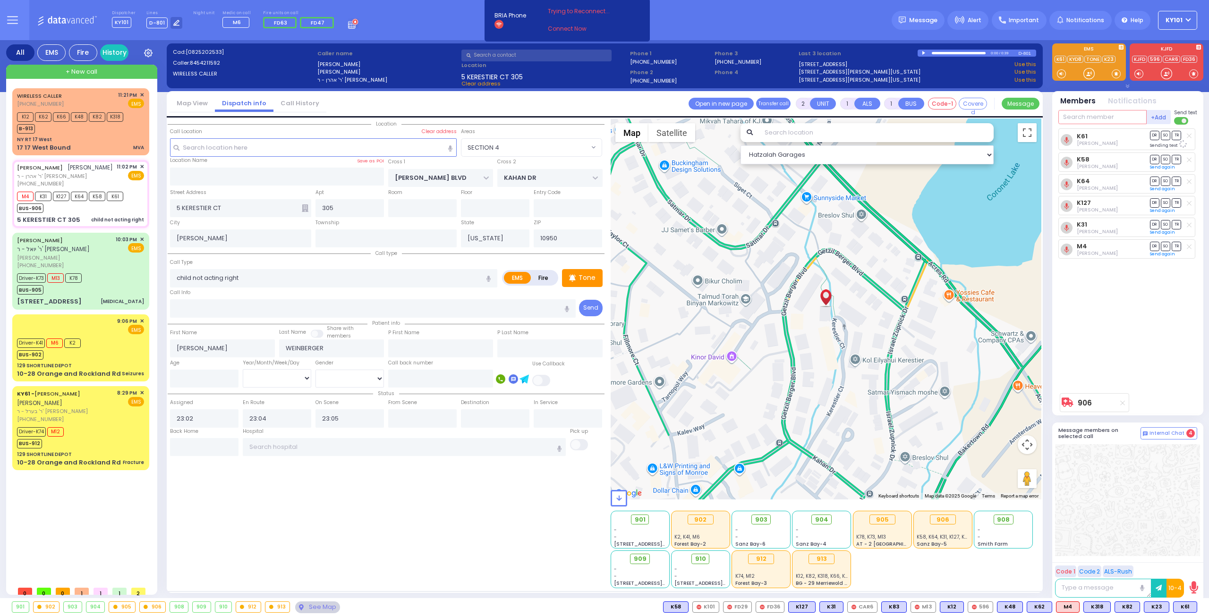
click at [1083, 112] on input "text" at bounding box center [1102, 117] width 88 height 14
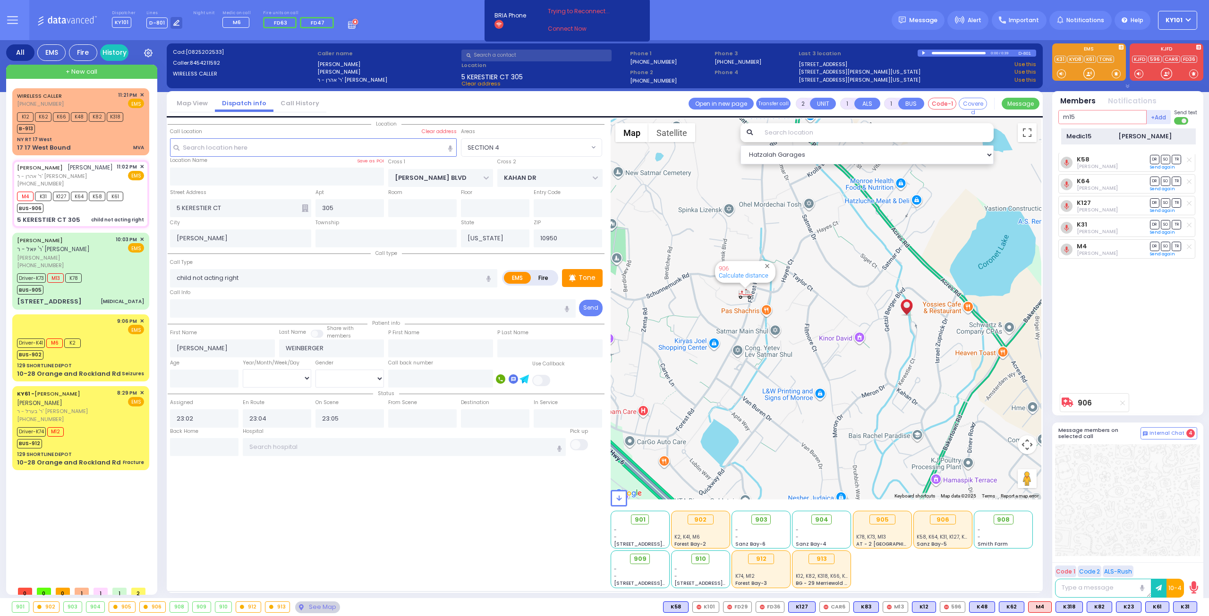
type input "m15"
click at [1128, 133] on div "[PERSON_NAME]" at bounding box center [1144, 136] width 53 height 9
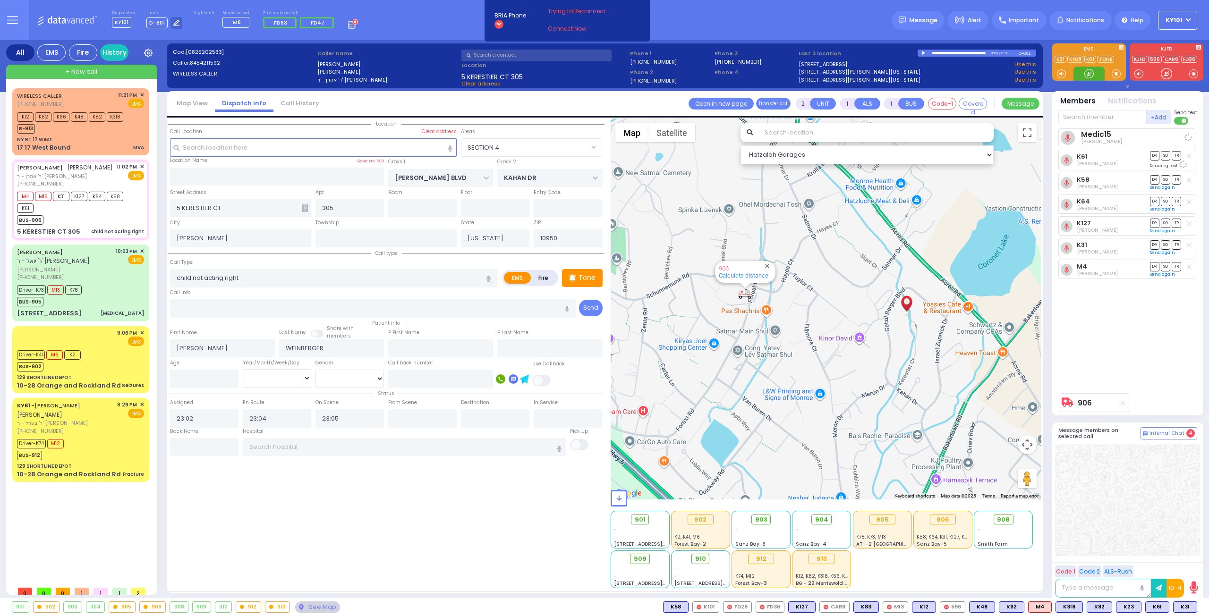
select select
radio input "true"
select select
select select "Hatzalah Garages"
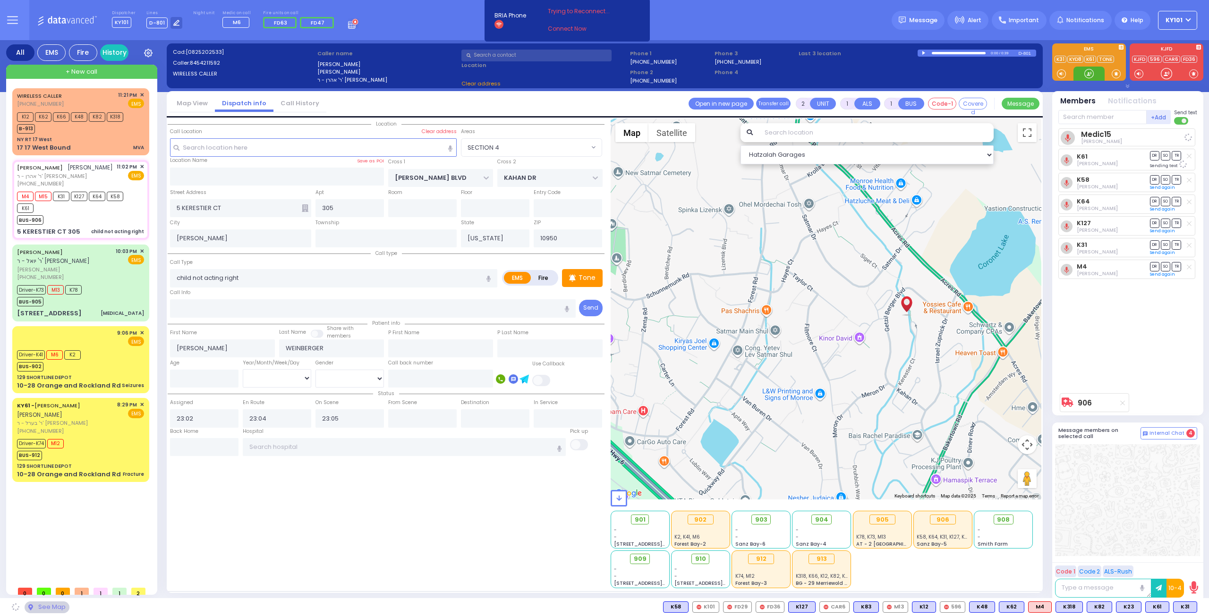
select select "SECTION 4"
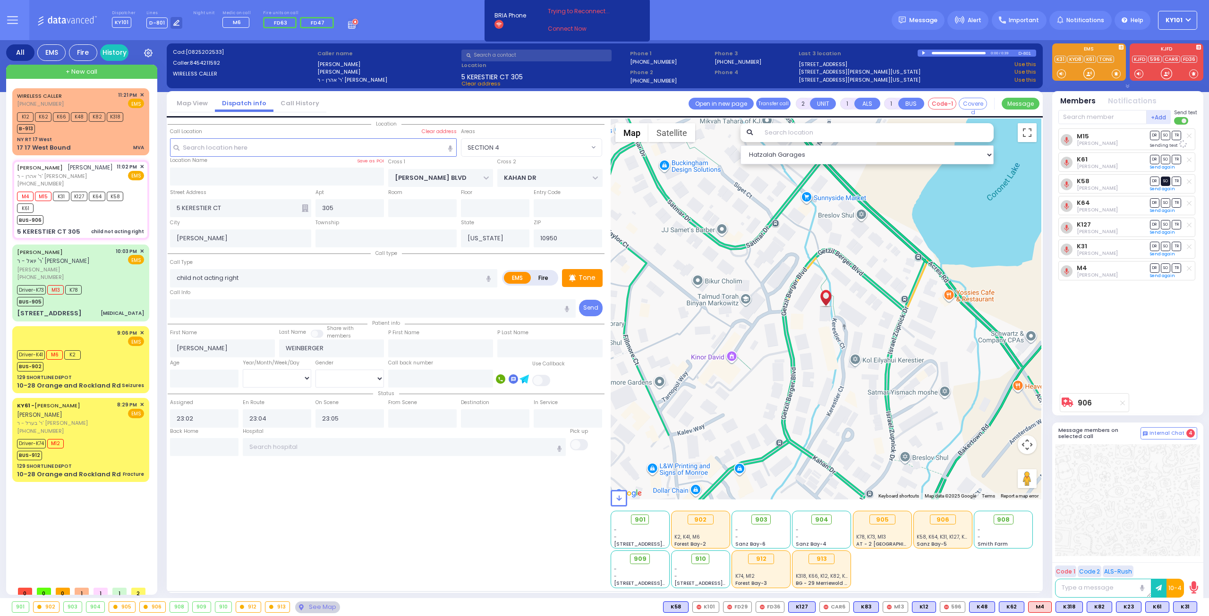
click at [1167, 181] on span "SO" at bounding box center [1165, 181] width 9 height 9
click at [1164, 202] on span "SO" at bounding box center [1165, 202] width 9 height 9
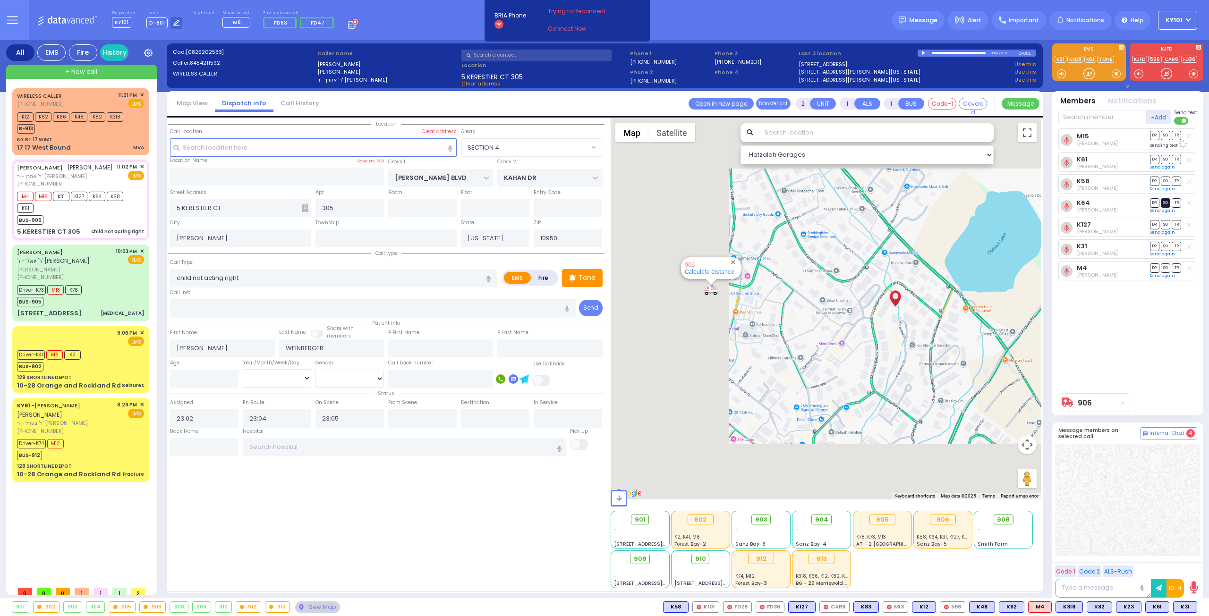
select select
radio input "true"
select select
select select "Hatzalah Garages"
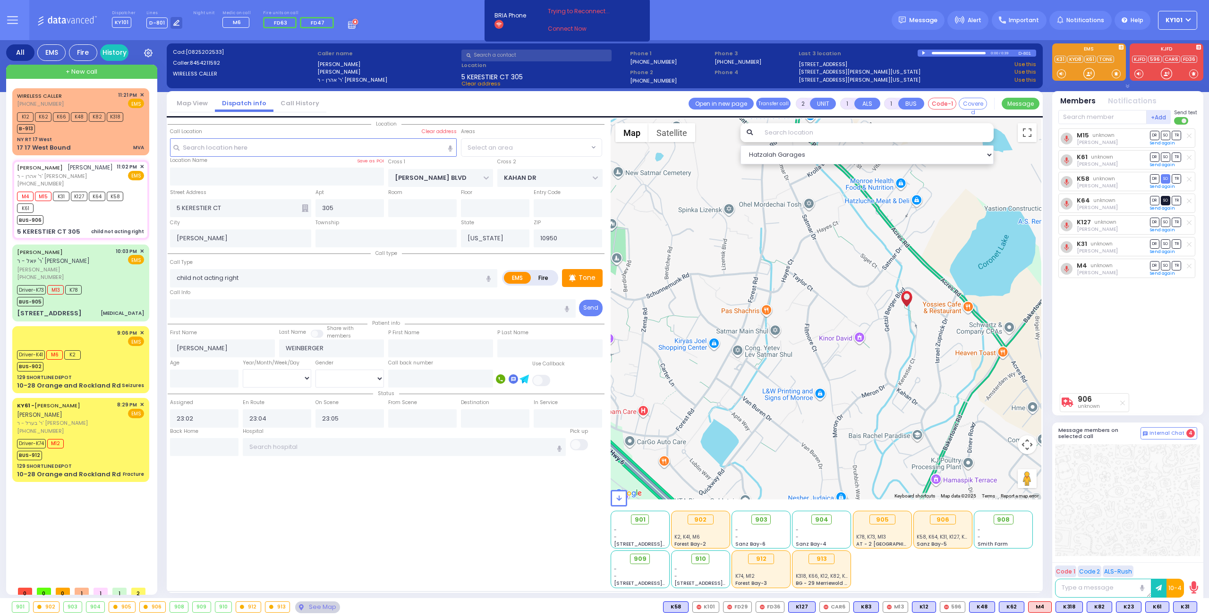
select select "SECTION 4"
select select
radio input "true"
select select
select select "Hatzalah Garages"
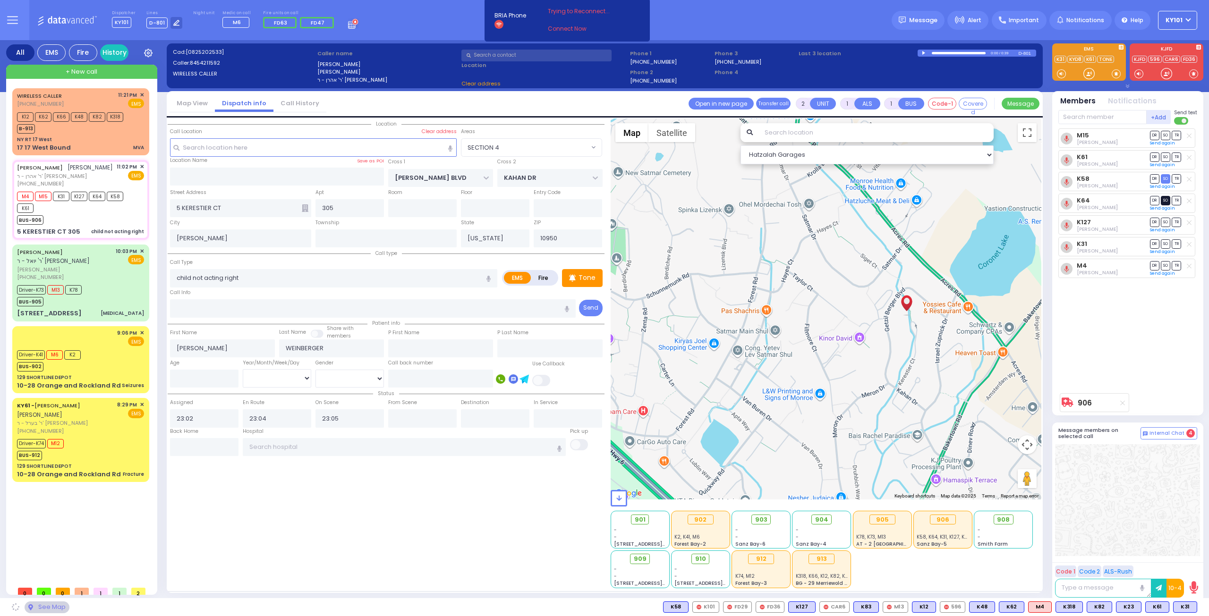
select select "SECTION 4"
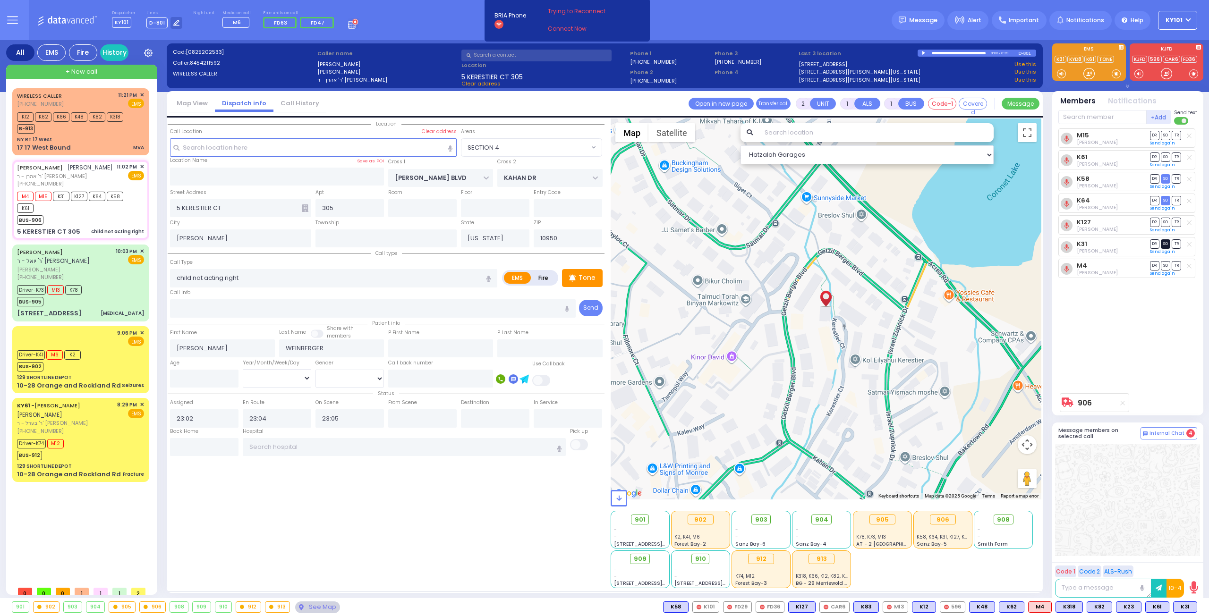
click at [1165, 240] on span "SO" at bounding box center [1165, 243] width 9 height 9
select select
radio input "true"
select select
select select "Hatzalah Garages"
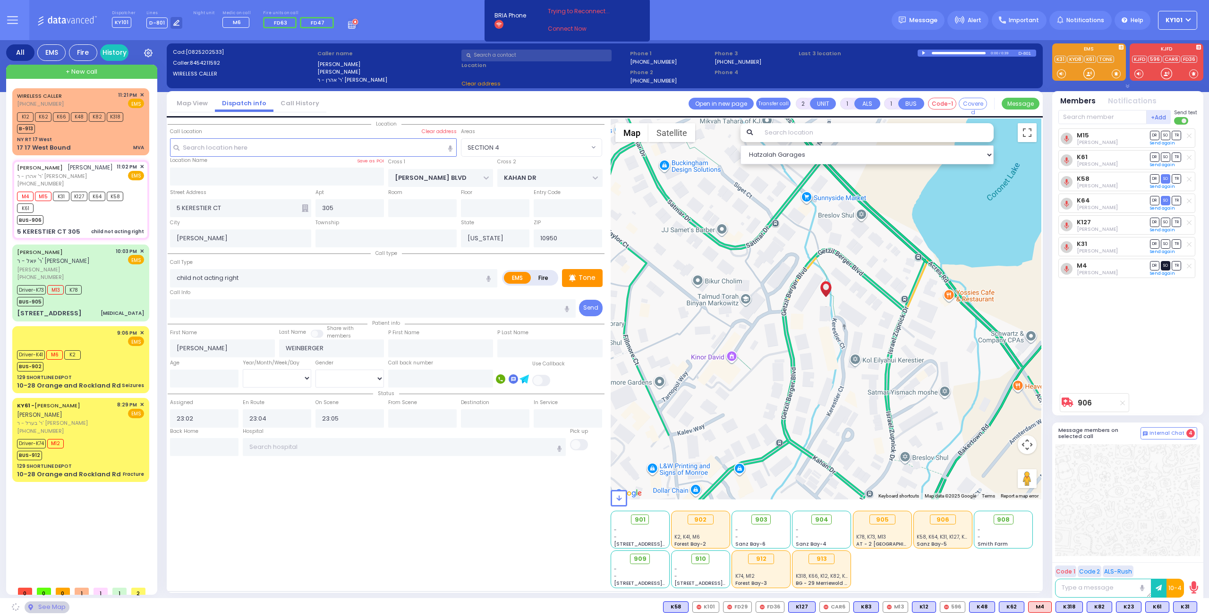
select select "SECTION 4"
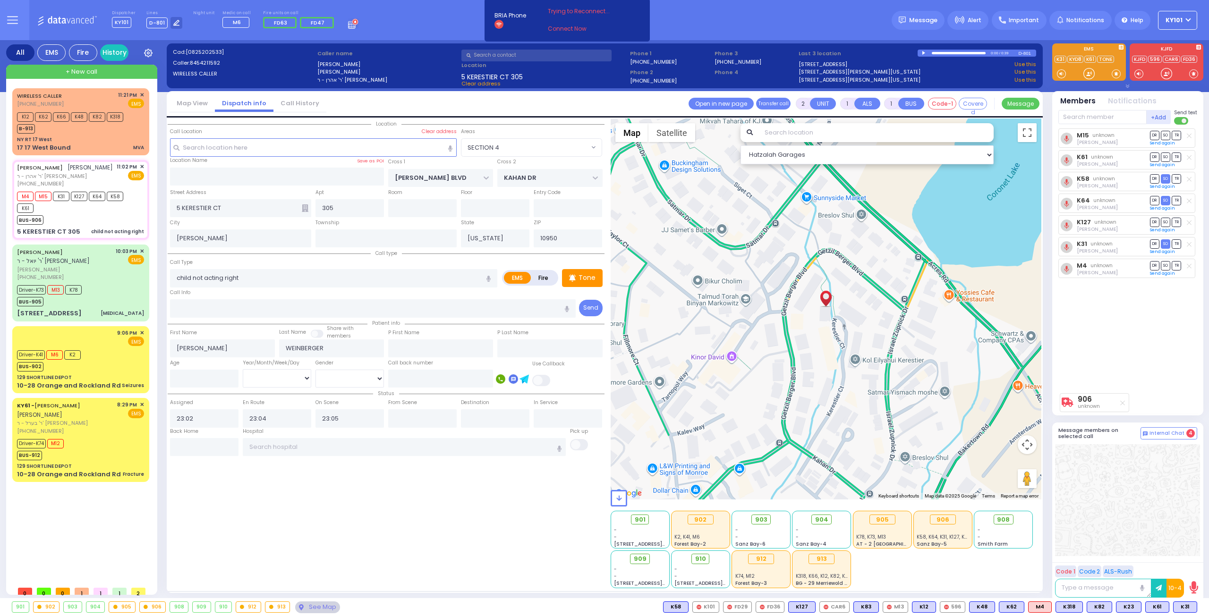
click at [1165, 263] on span "SO" at bounding box center [1165, 265] width 9 height 9
select select
radio input "true"
select select
select select "Hatzalah Garages"
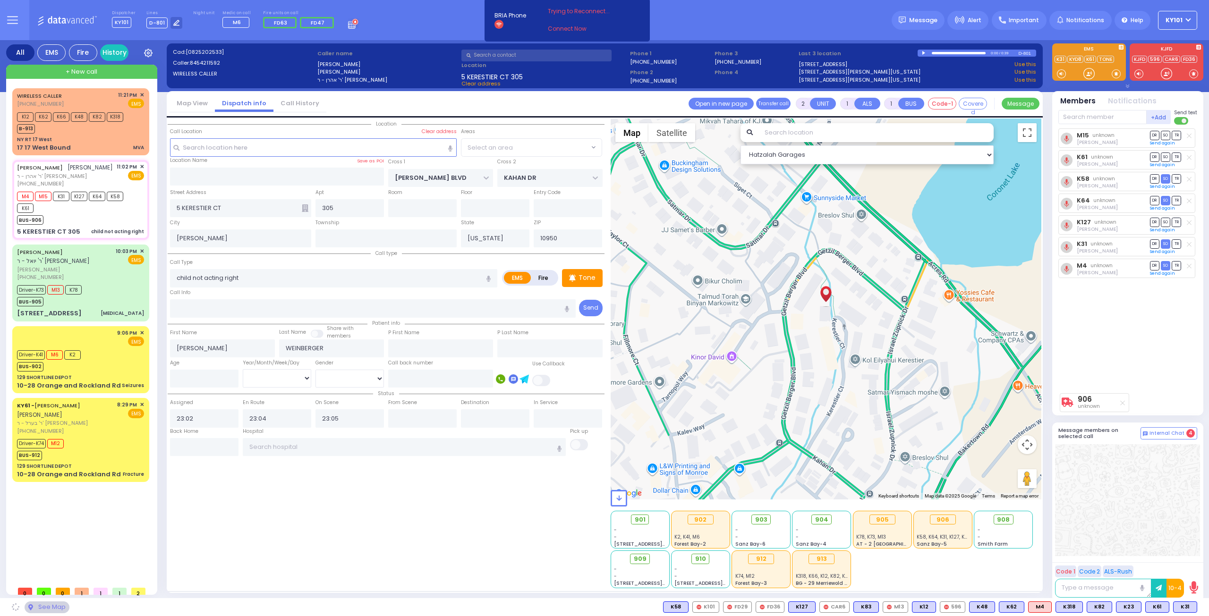
select select "SECTION 4"
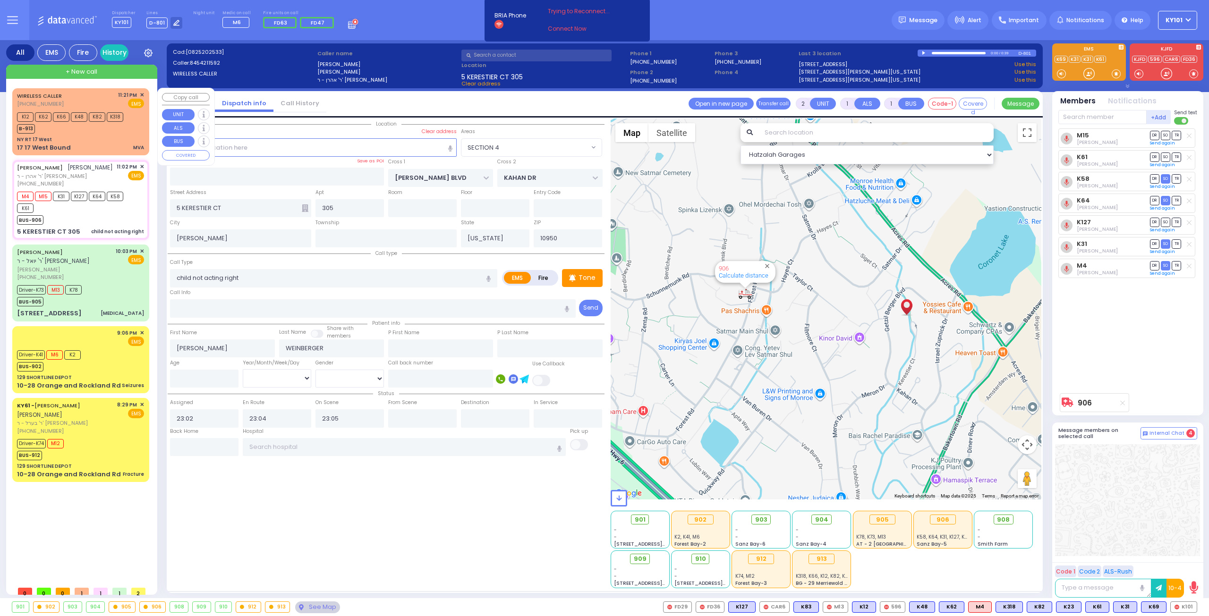
click at [142, 95] on span "✕" at bounding box center [142, 95] width 4 height 8
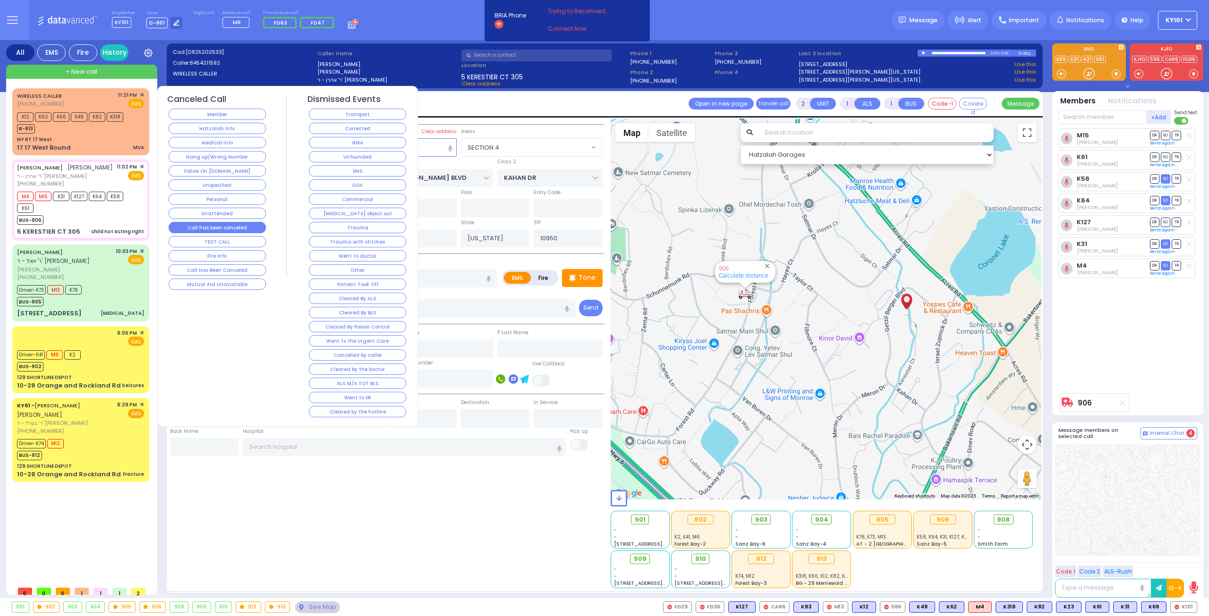
click at [247, 223] on button "Call has been canceled" at bounding box center [217, 227] width 97 height 11
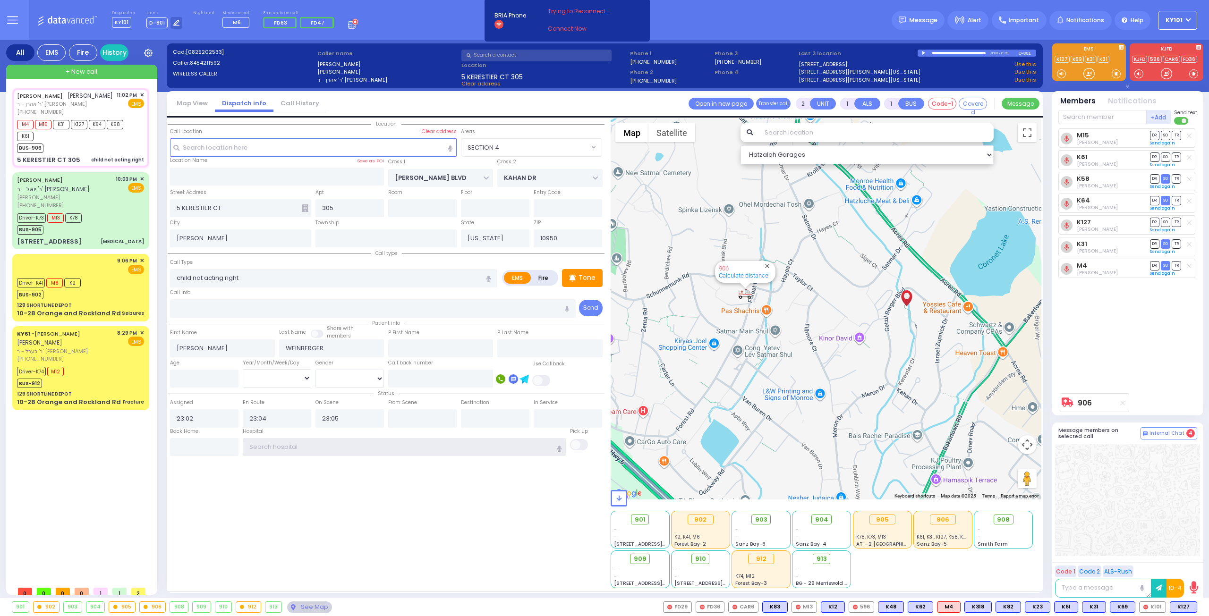
click at [476, 448] on input "text" at bounding box center [404, 447] width 323 height 18
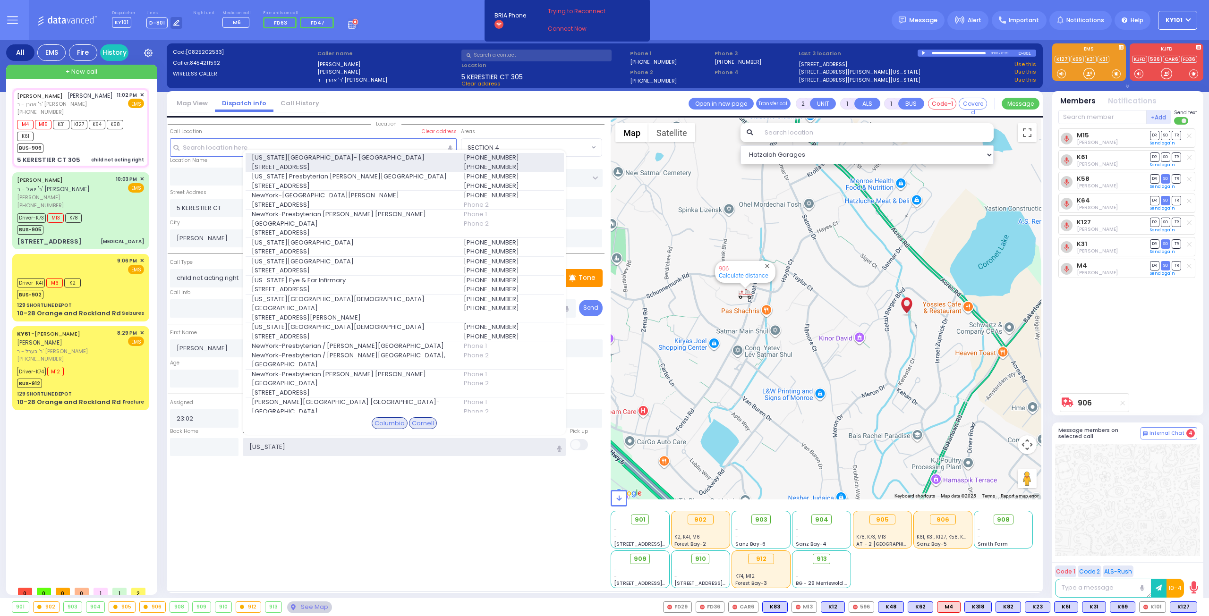
type input "new york"
click at [384, 162] on span "622 West 168th Street 723" at bounding box center [352, 166] width 201 height 9
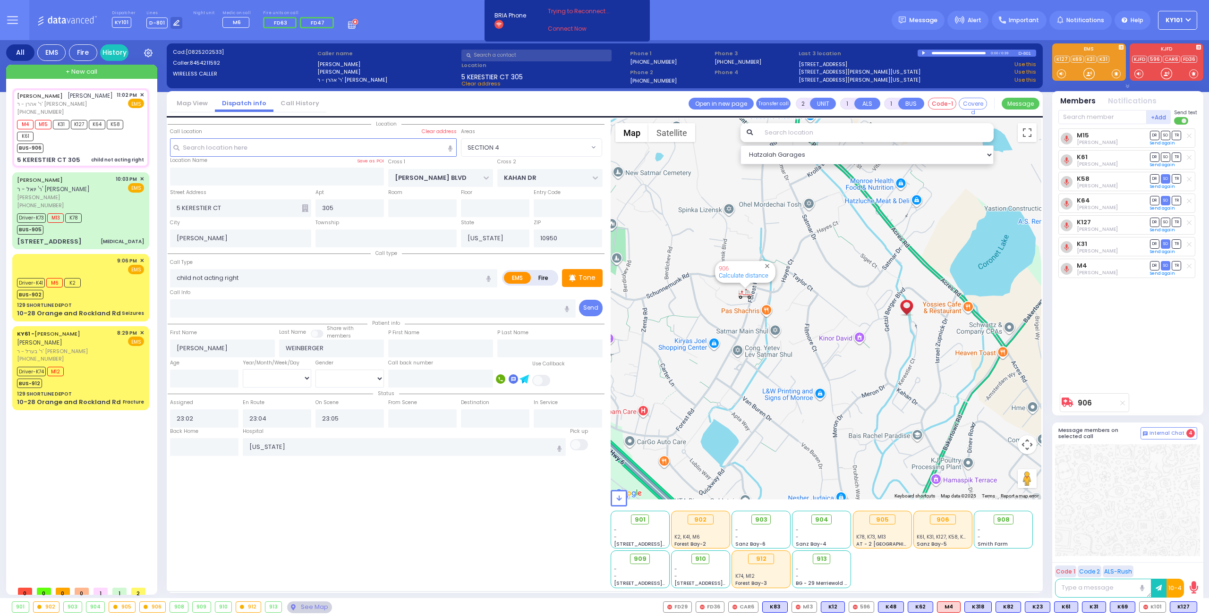
select select
radio input "true"
select select
type input "[US_STATE][GEOGRAPHIC_DATA]- [GEOGRAPHIC_DATA]"
select select "Hatzalah Garages"
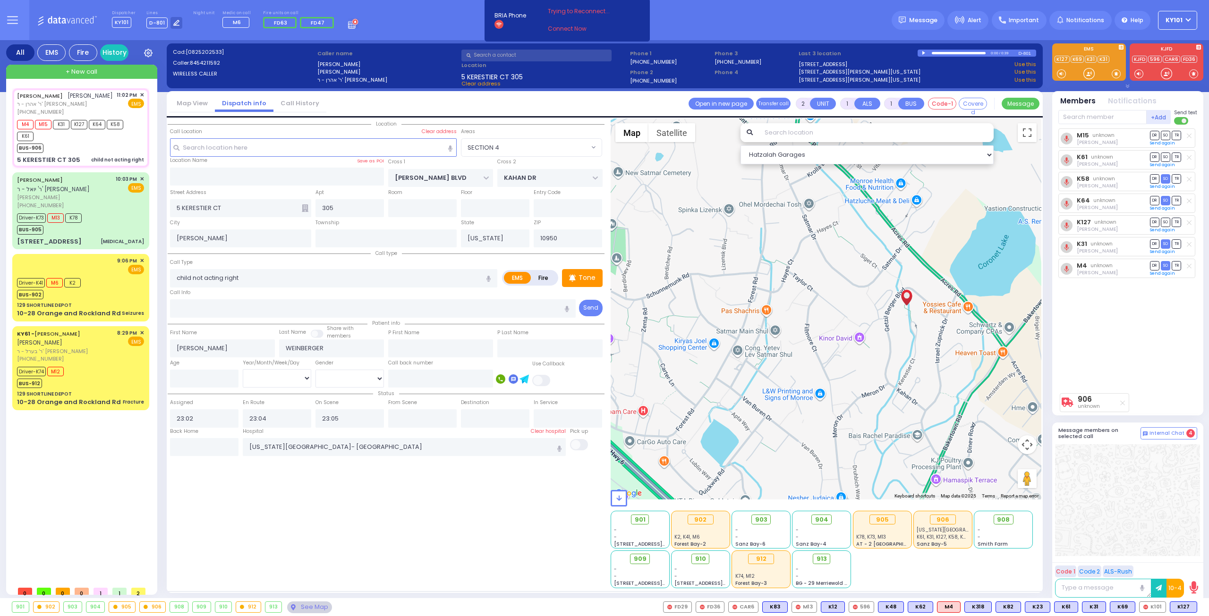
select select "SECTION 4"
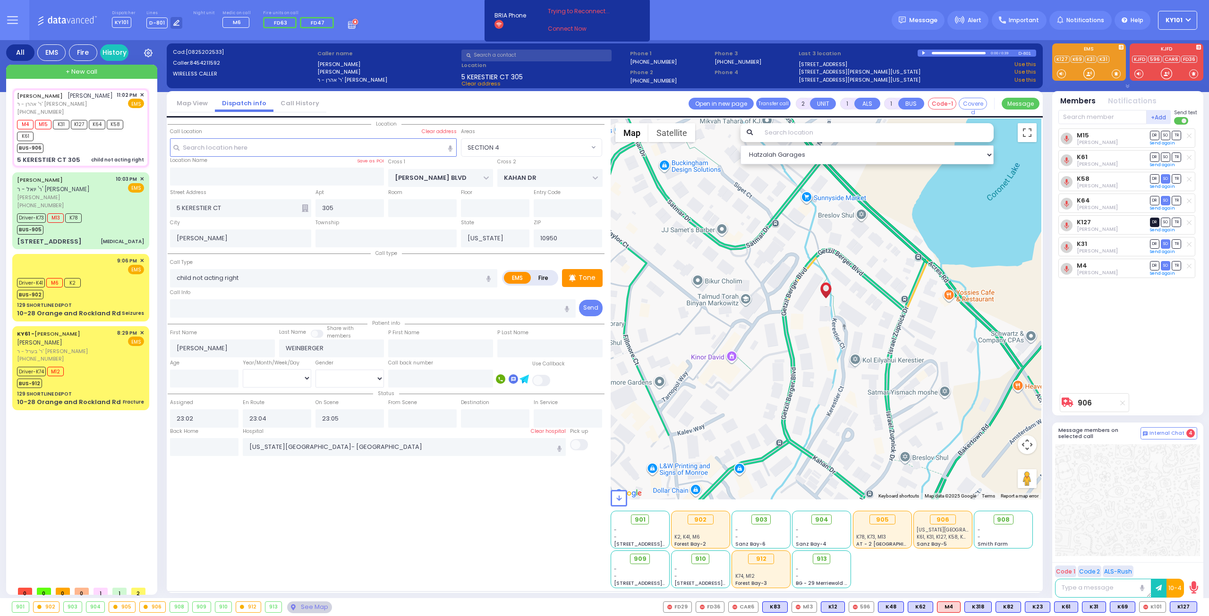
click at [1155, 222] on span "DR" at bounding box center [1154, 222] width 9 height 9
click at [1175, 136] on span "TR" at bounding box center [1176, 135] width 9 height 9
select select
radio input "true"
select select
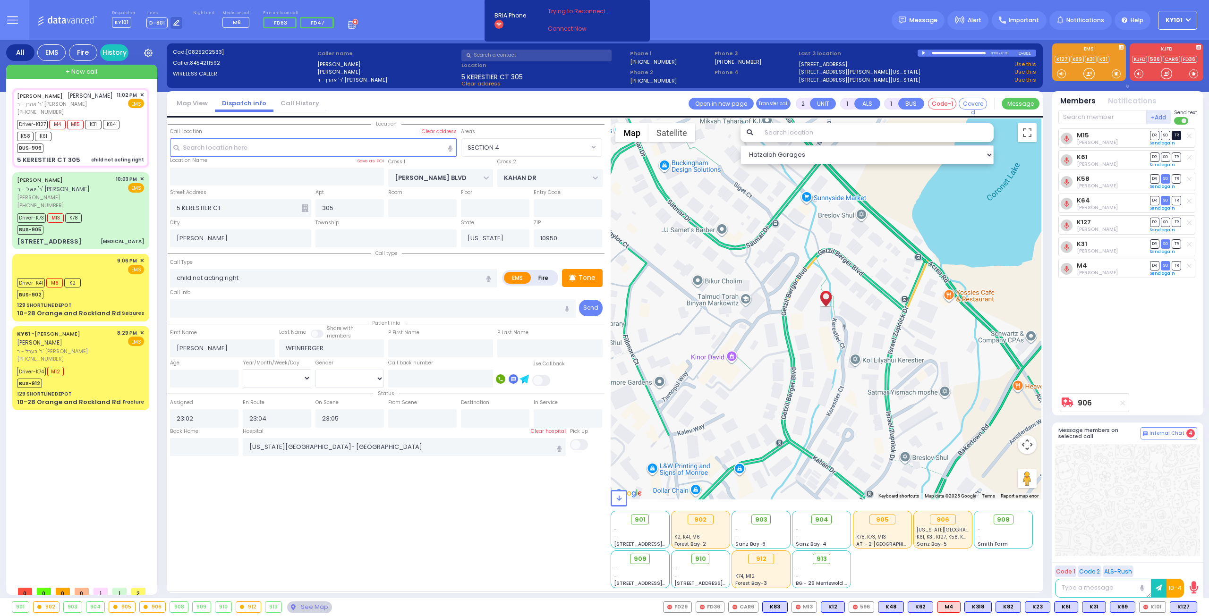
select select "Hatzalah Garages"
select select "SECTION 4"
click at [1178, 156] on span "TR" at bounding box center [1176, 157] width 9 height 9
select select
radio input "true"
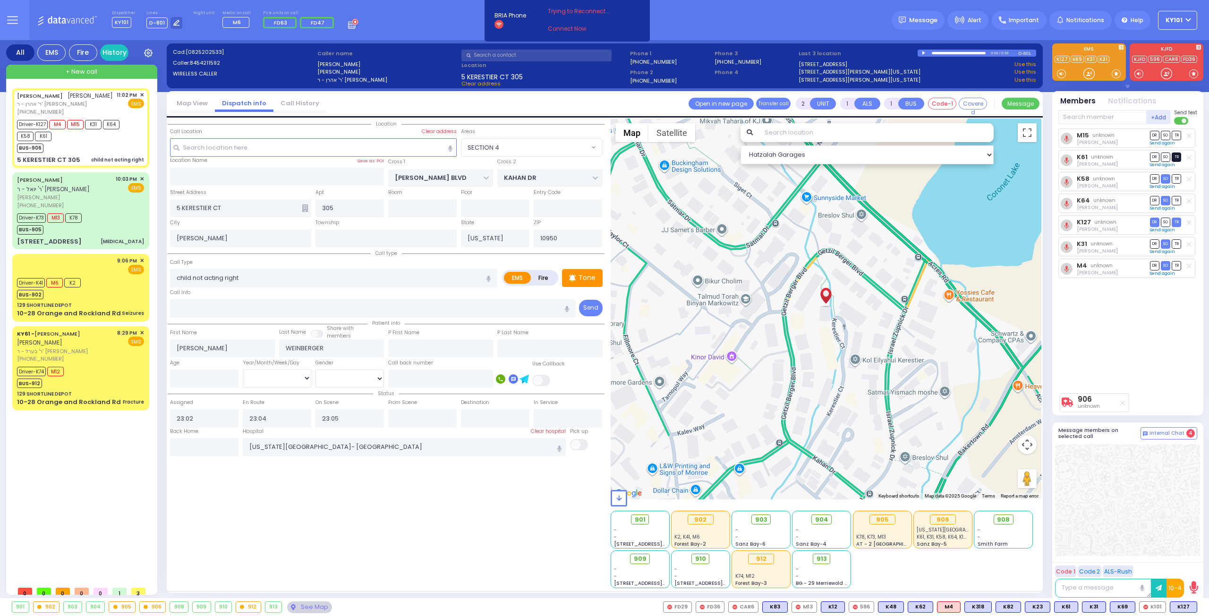
select select
type input "23:38"
select select "Hatzalah Garages"
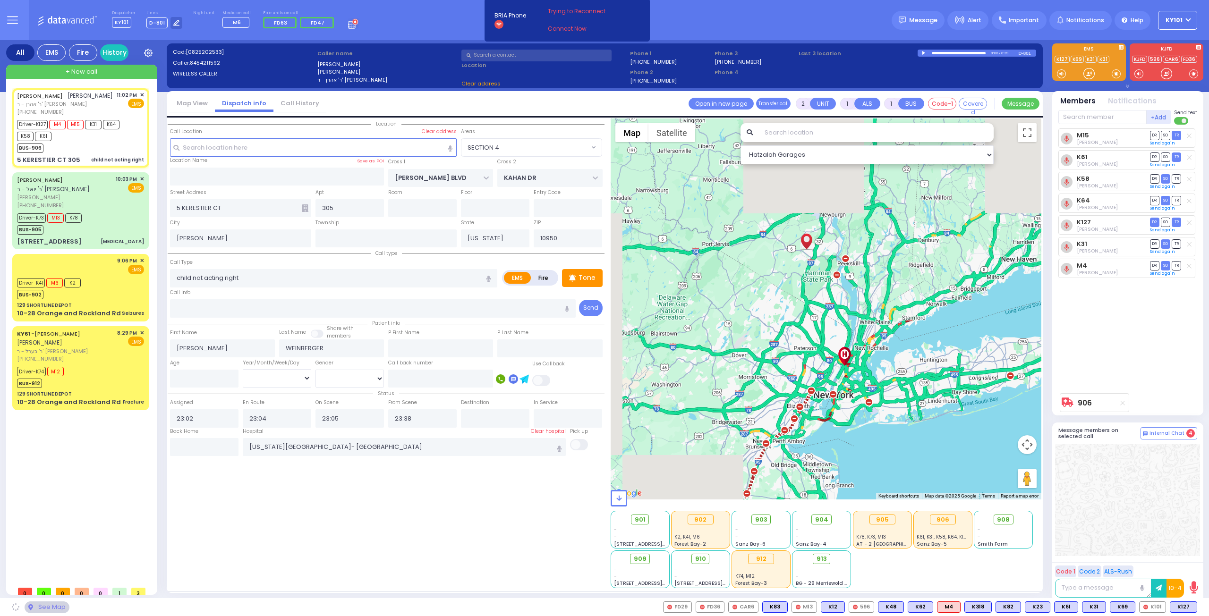
select select "SECTION 4"
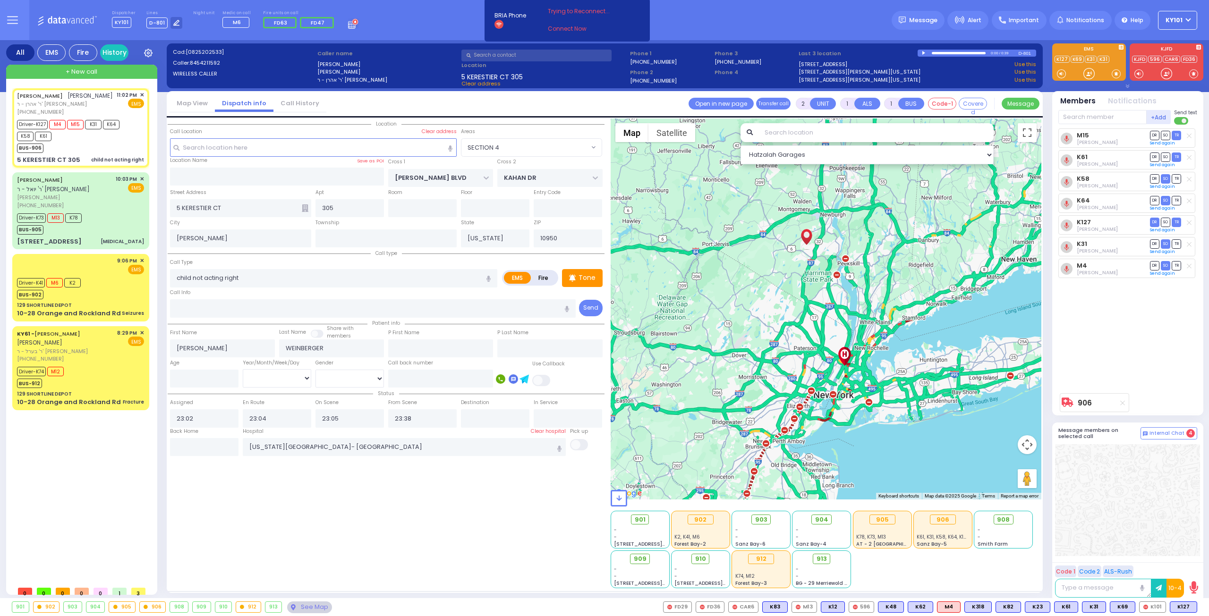
select select
radio input "true"
select select
select select "Hatzalah Garages"
select select "SECTION 4"
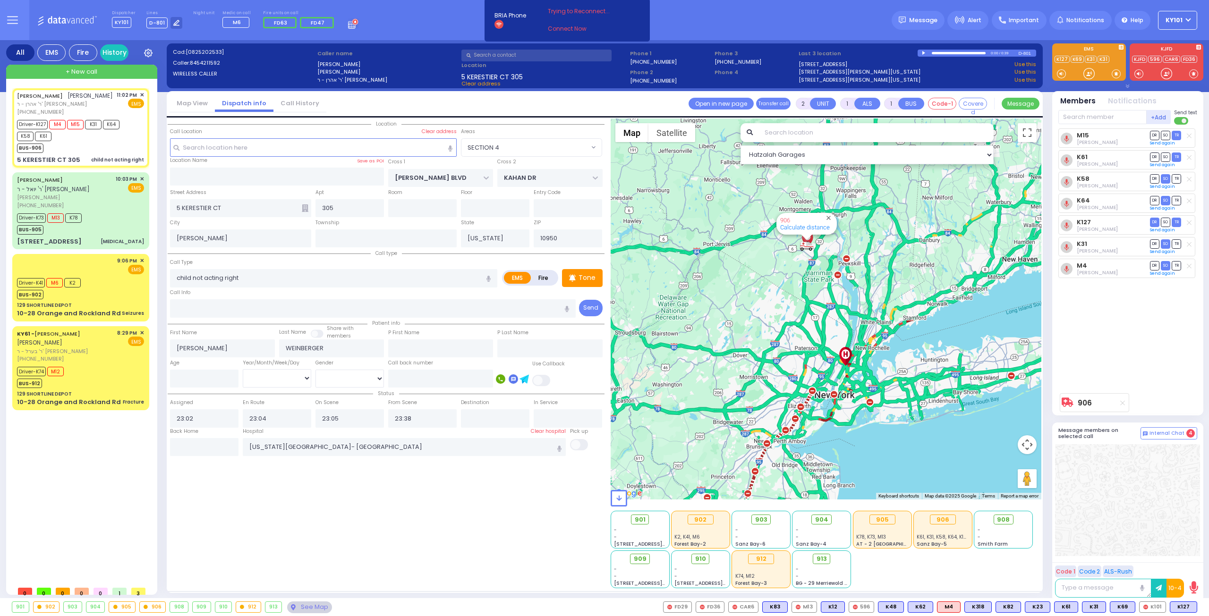
type input "6"
select select
radio input "true"
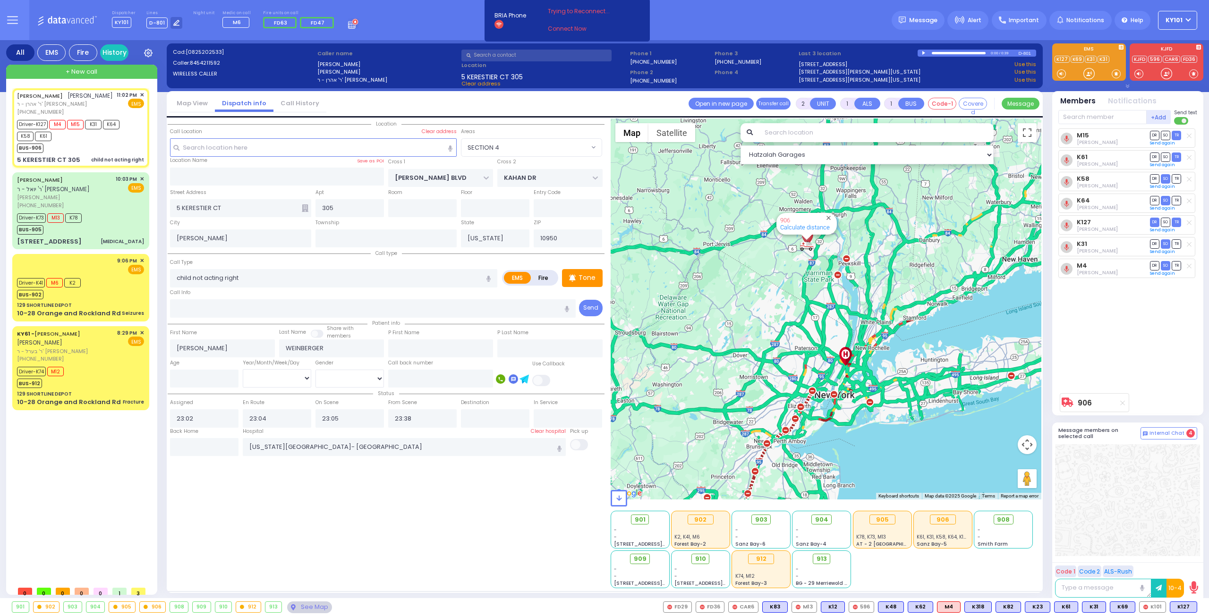
type input "Unknown"
select select "Year"
select select "Hatzalah Garages"
select select "SECTION 4"
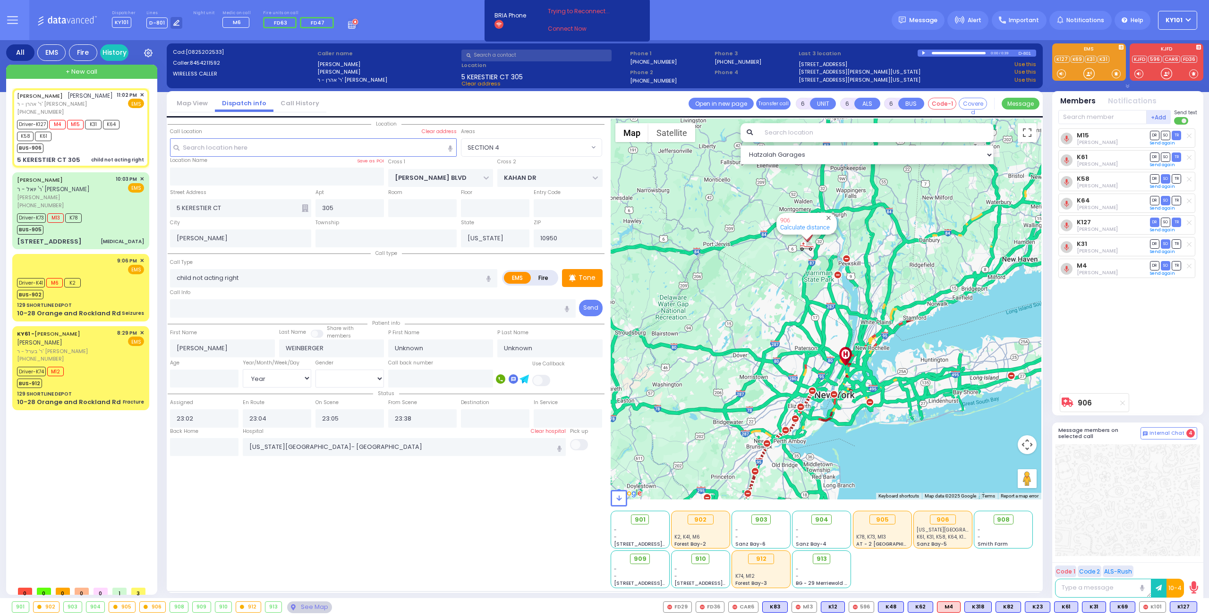
select select
radio input "true"
type input "Raiza"
type input "Weinberger"
type input "4"
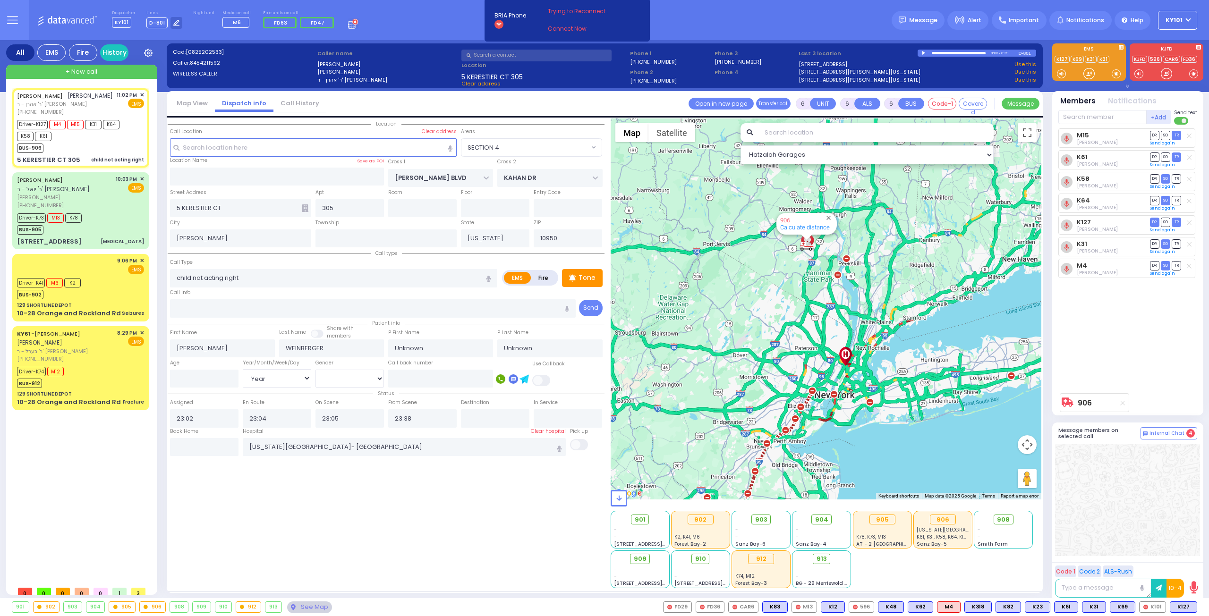
select select "Year"
select select "[DEMOGRAPHIC_DATA]"
select select "Hatzalah Garages"
select select "SECTION 4"
select select
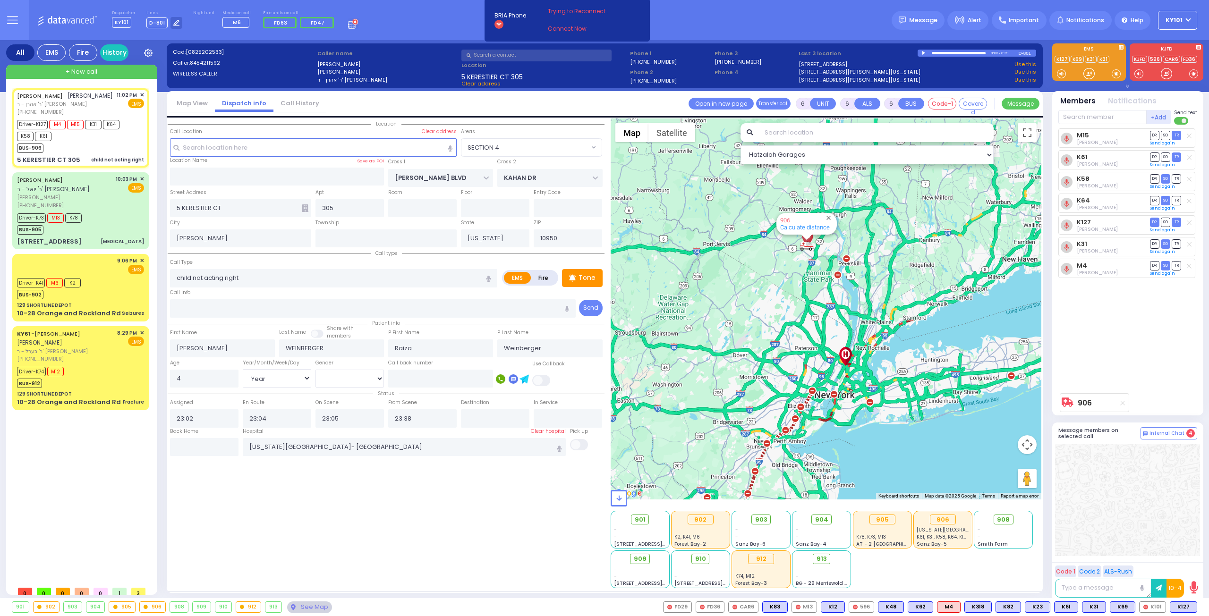
radio input "true"
select select "Year"
select select "[DEMOGRAPHIC_DATA]"
select select "SECTION 4"
select select "Year"
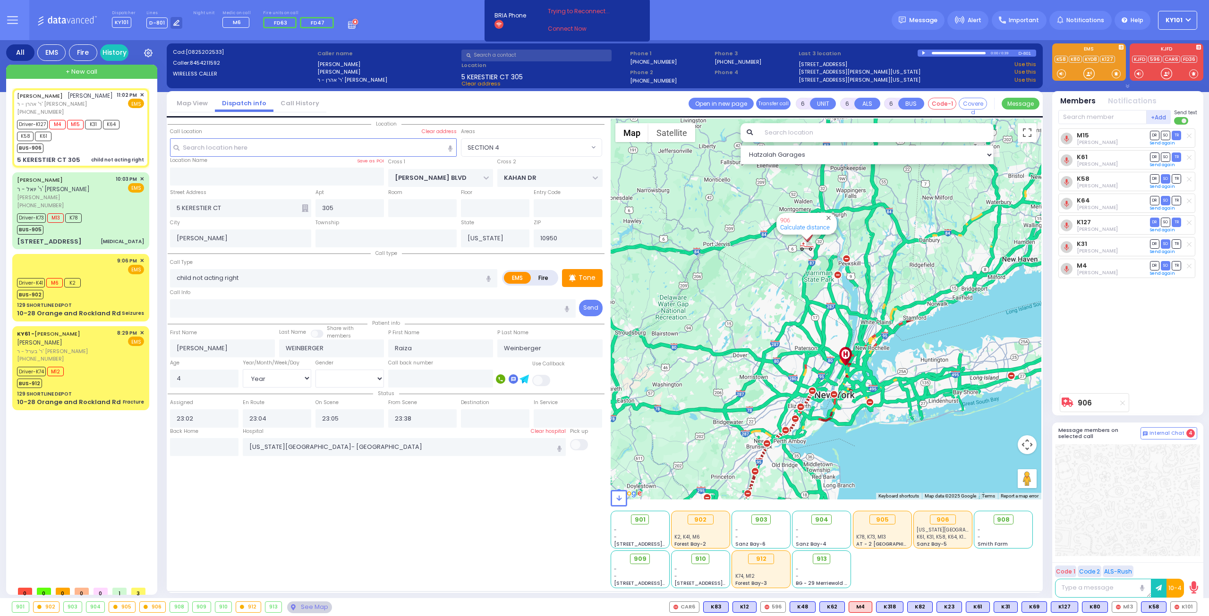
select select "[DEMOGRAPHIC_DATA]"
select select
radio input "true"
select select "Year"
select select "[DEMOGRAPHIC_DATA]"
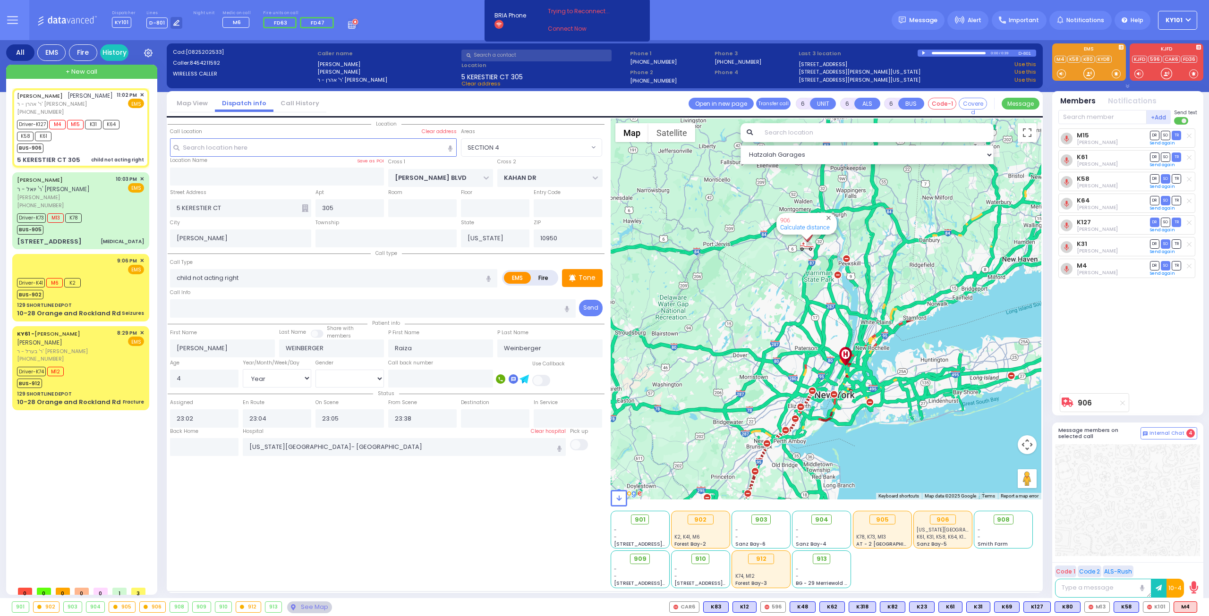
select select "Hatzalah Garages"
select select "SECTION 4"
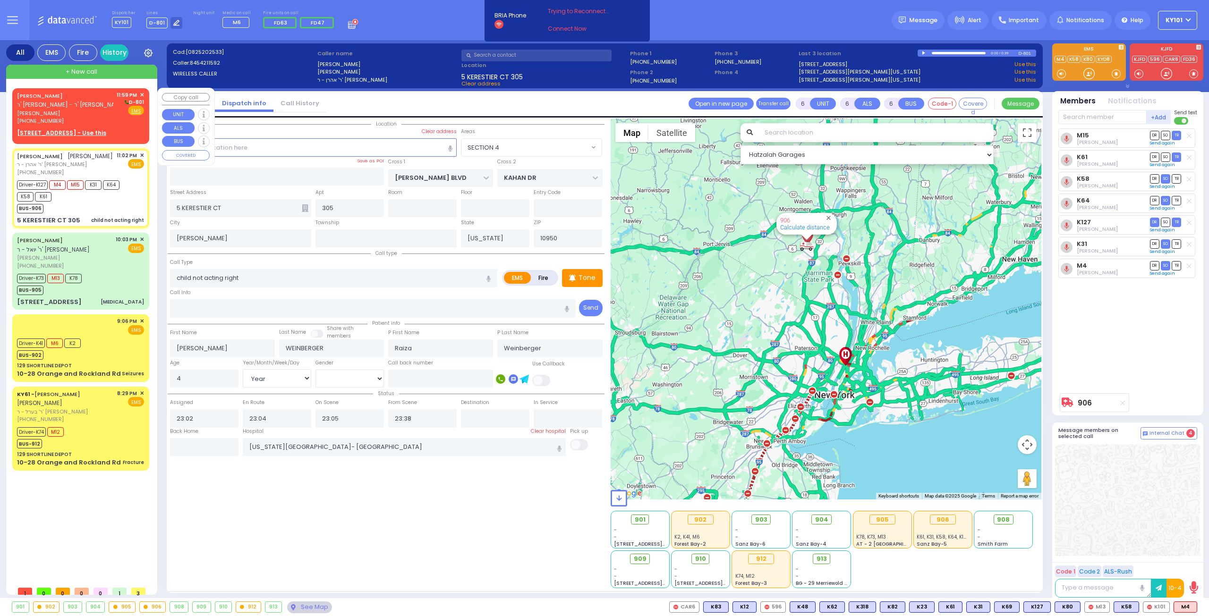
click at [71, 101] on span "ר' [PERSON_NAME] - ר' [PERSON_NAME]" at bounding box center [71, 105] width 108 height 8
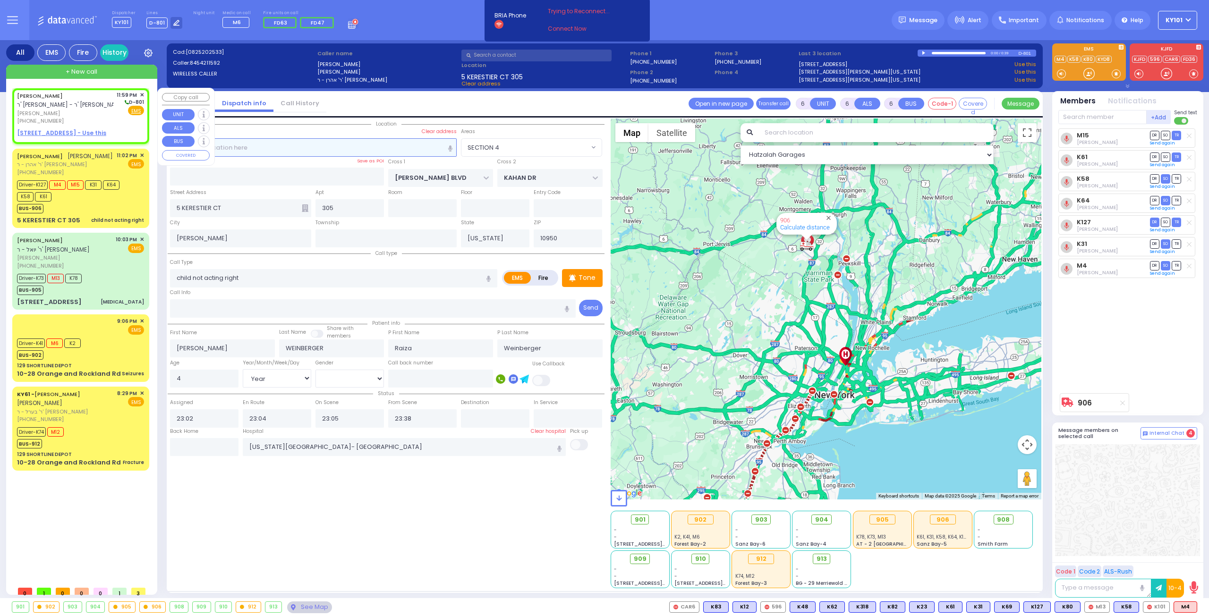
type input "2"
type input "1"
select select
radio input "true"
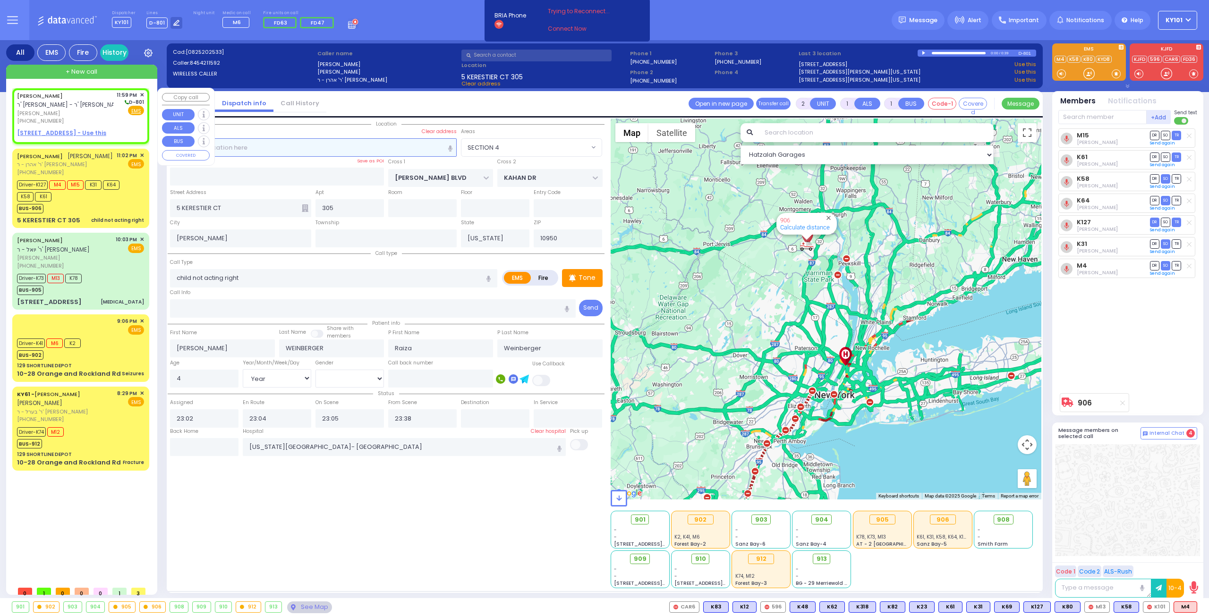
type input "ELIEZER"
type input "WEISS"
select select
type input "23:59"
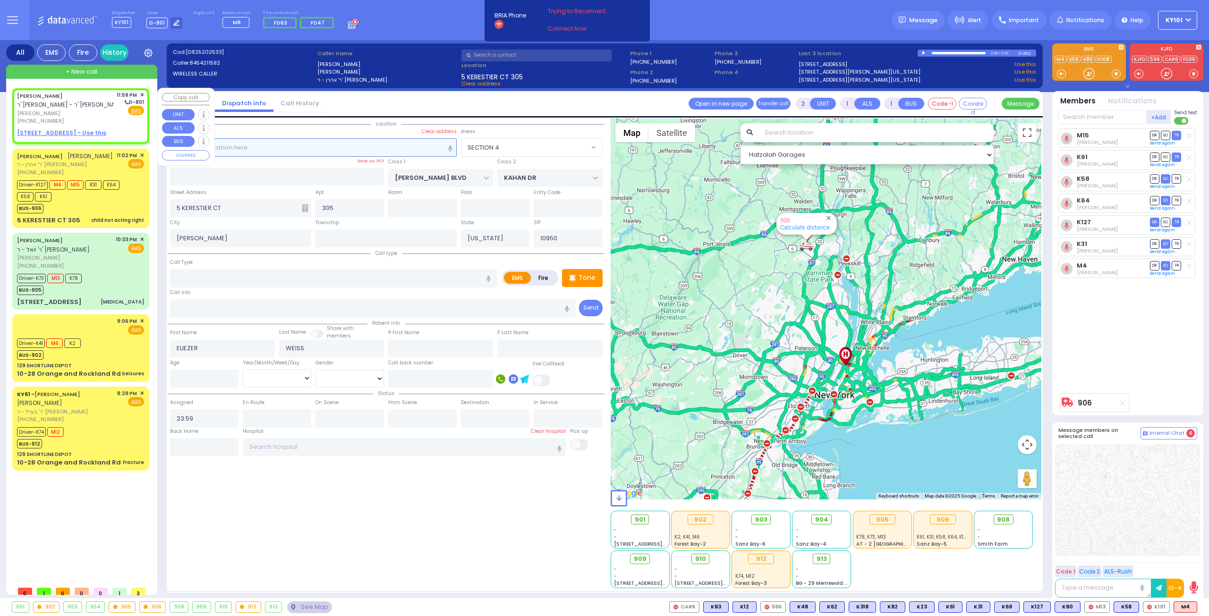
select select "Hatzalah Garages"
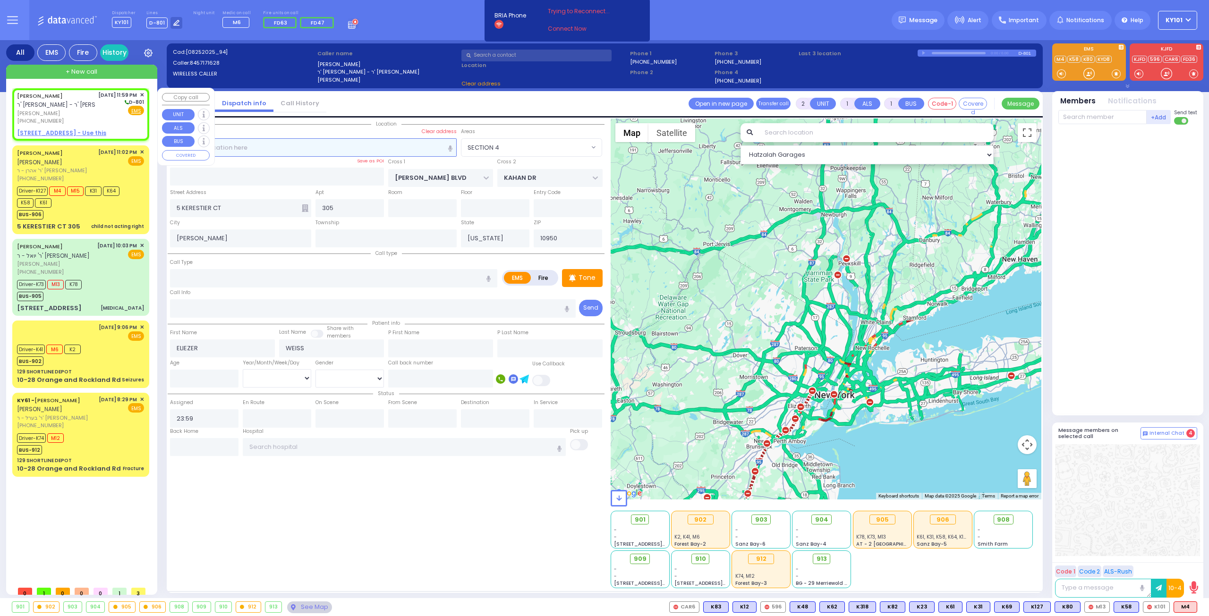
select select
radio input "true"
select select
select select "Hatzalah Garages"
click at [77, 133] on u "[STREET_ADDRESS] - Use this" at bounding box center [61, 133] width 89 height 8
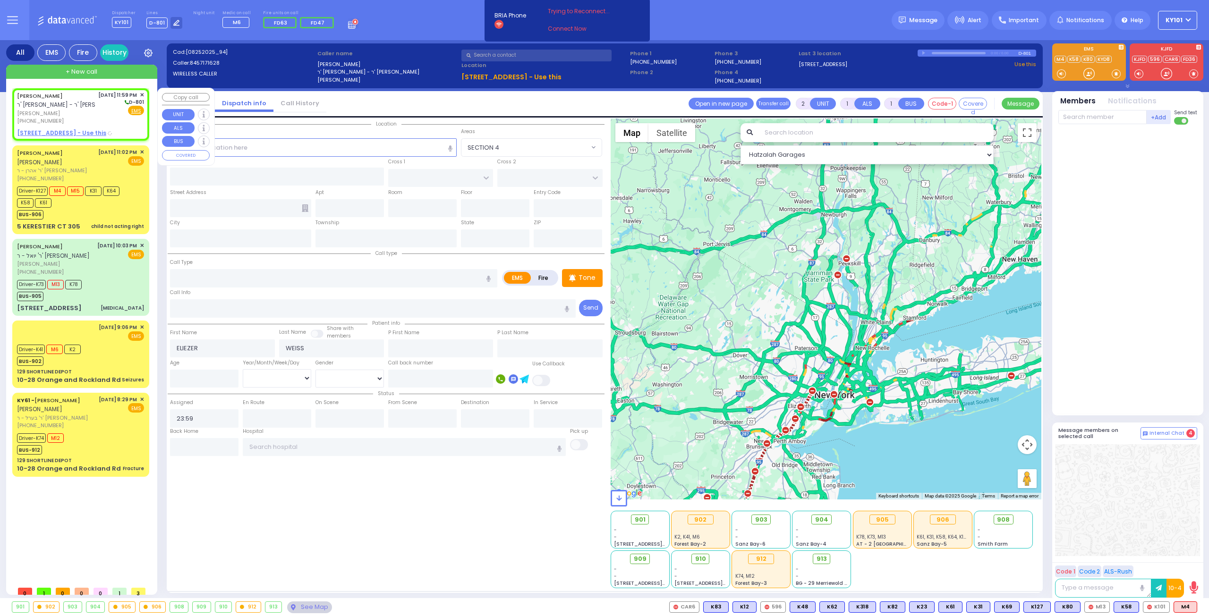
select select
radio input "true"
select select
select select "Hatzalah Garages"
select select
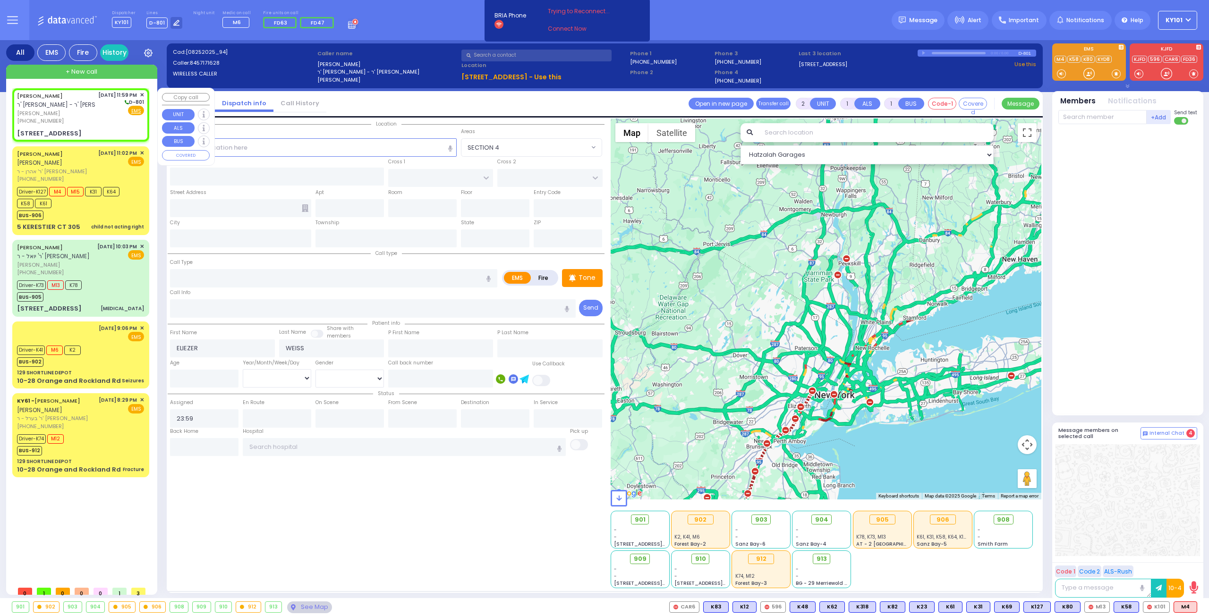
radio input "true"
select select
select select "Hatzalah Garages"
type input "CHUST RD"
type input "BEER SHAVA ST"
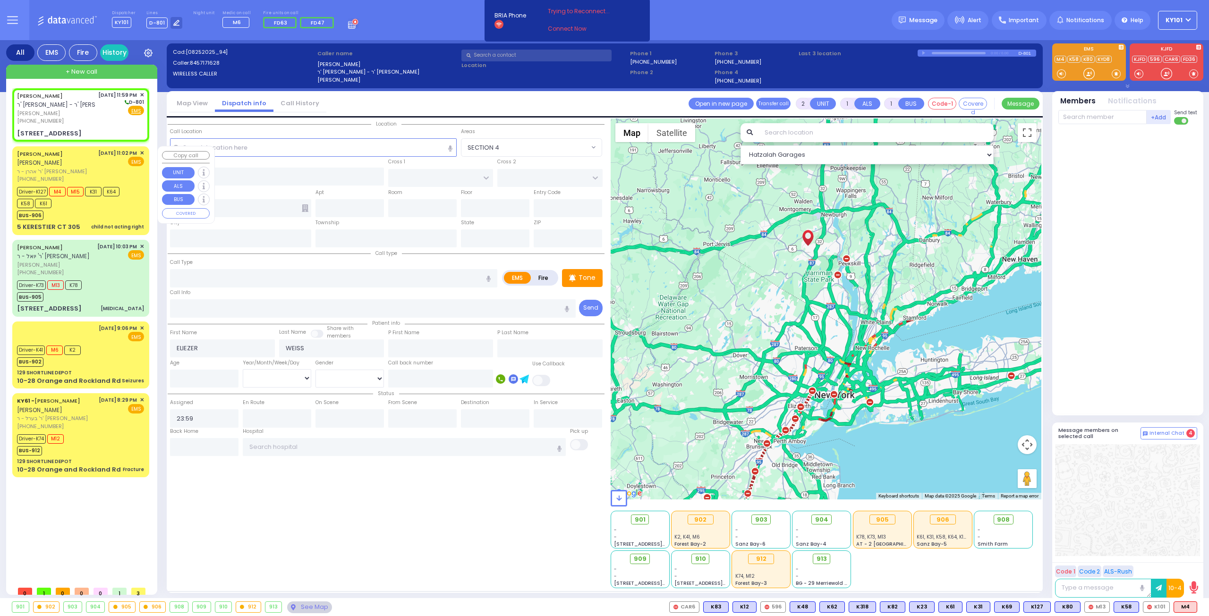
type input "[STREET_ADDRESS]"
type input "305"
type input "[PERSON_NAME]"
type input "[US_STATE]"
type input "10950"
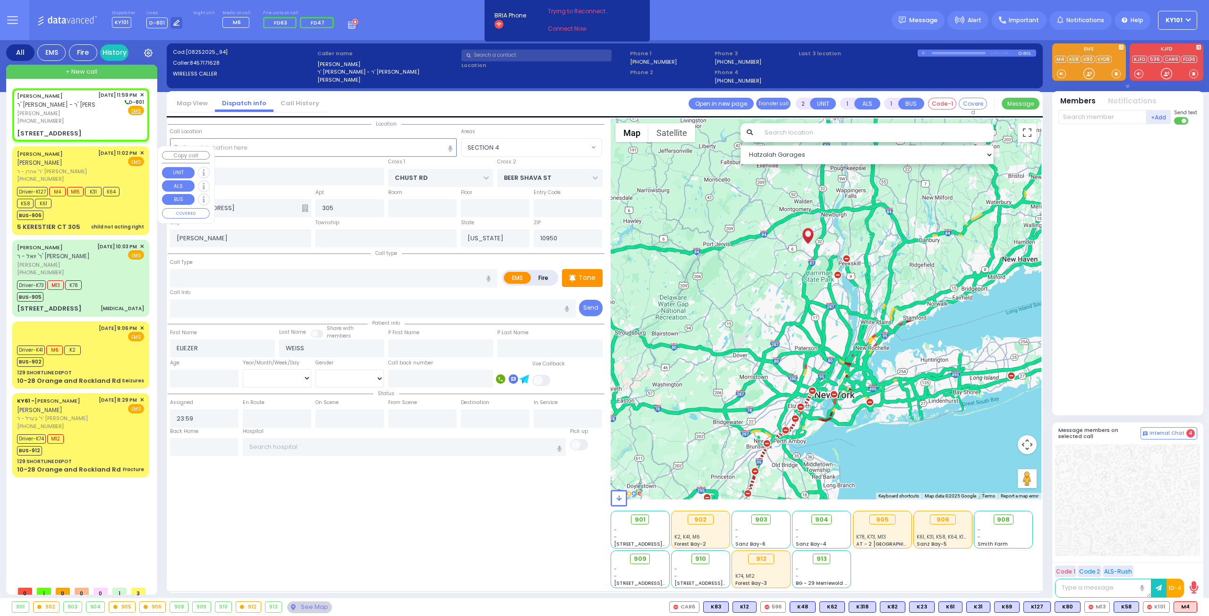
select select "VYOEL MOSHE"
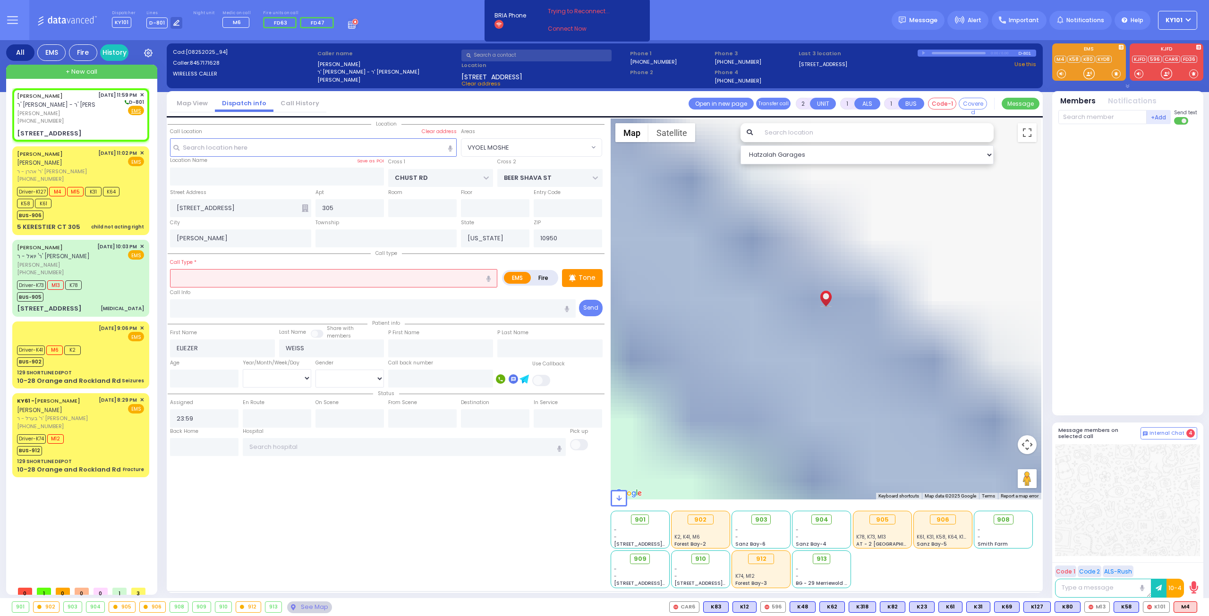
click at [264, 271] on input "text" at bounding box center [333, 278] width 327 height 18
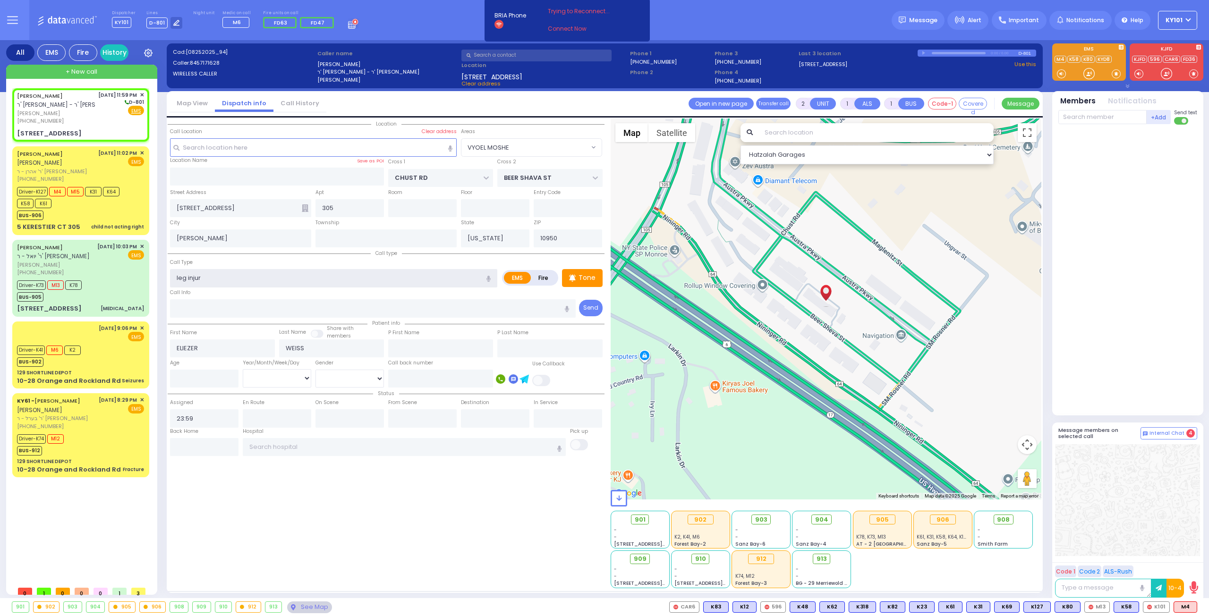
type input "leg injury"
select select
radio input "true"
select select
select select "Hatzalah Garages"
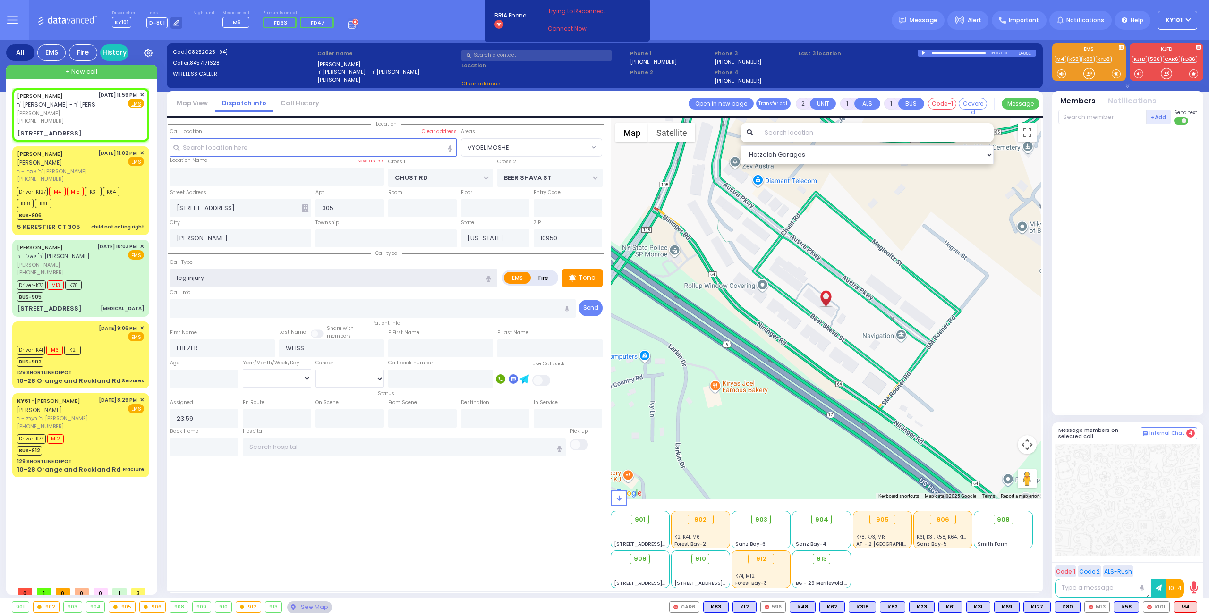
select select "VYOEL MOSHE"
select select
radio input "true"
select select
select select "Hatzalah Garages"
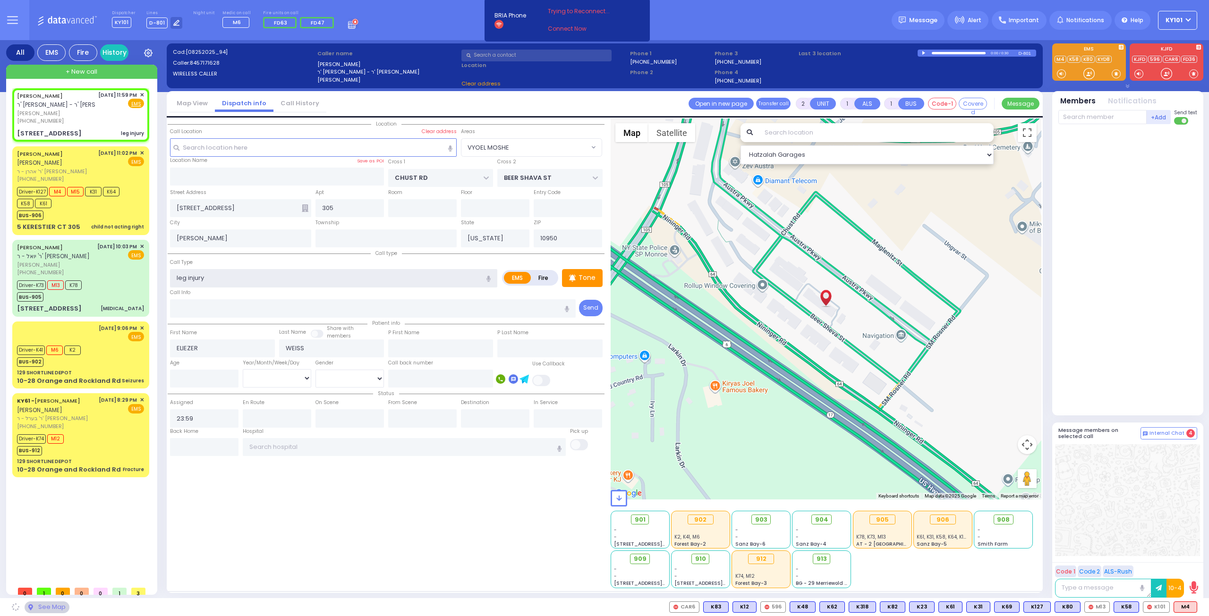
select select "VYOEL MOSHE"
type input "leg injury"
click at [266, 218] on div "City [PERSON_NAME]" at bounding box center [240, 233] width 145 height 30
select select
radio input "true"
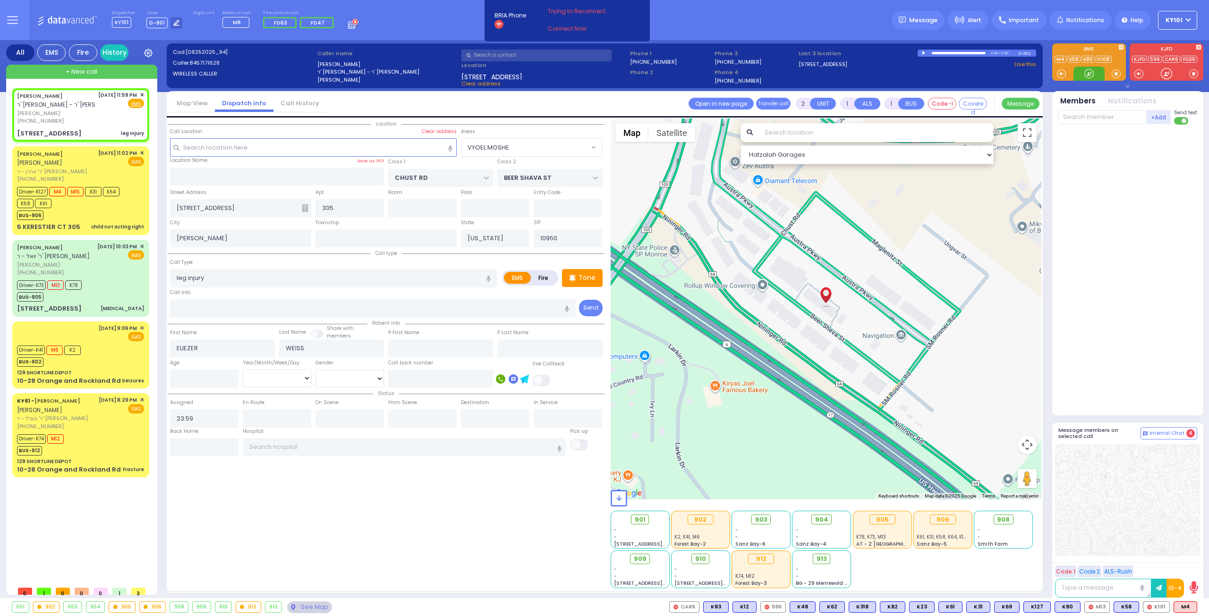
select select
select select "Hatzalah Garages"
select select "VYOEL MOSHE"
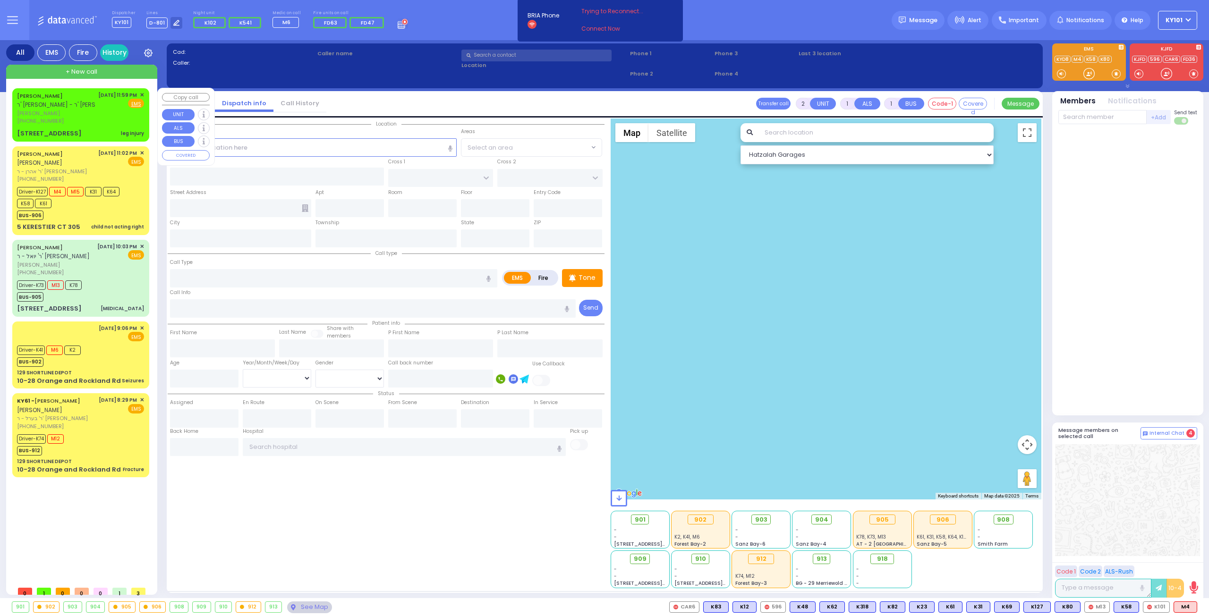
click at [82, 119] on div "[PHONE_NUMBER]" at bounding box center [56, 121] width 78 height 8
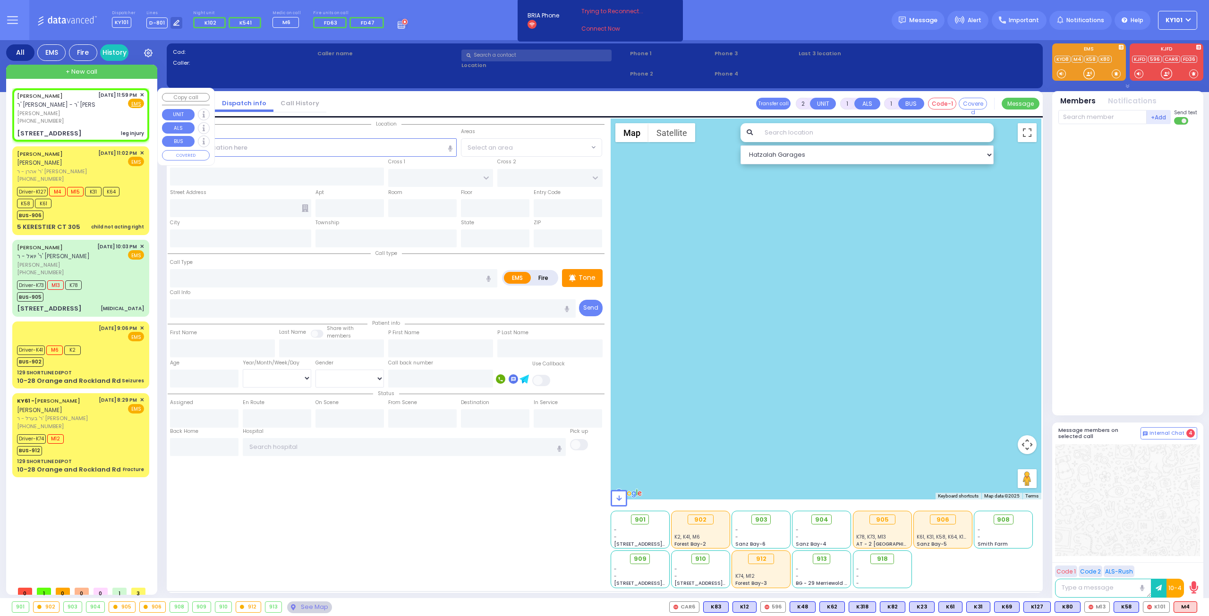
select select
type input "leg injury"
radio input "true"
type input "ELIEZER"
type input "WEISS"
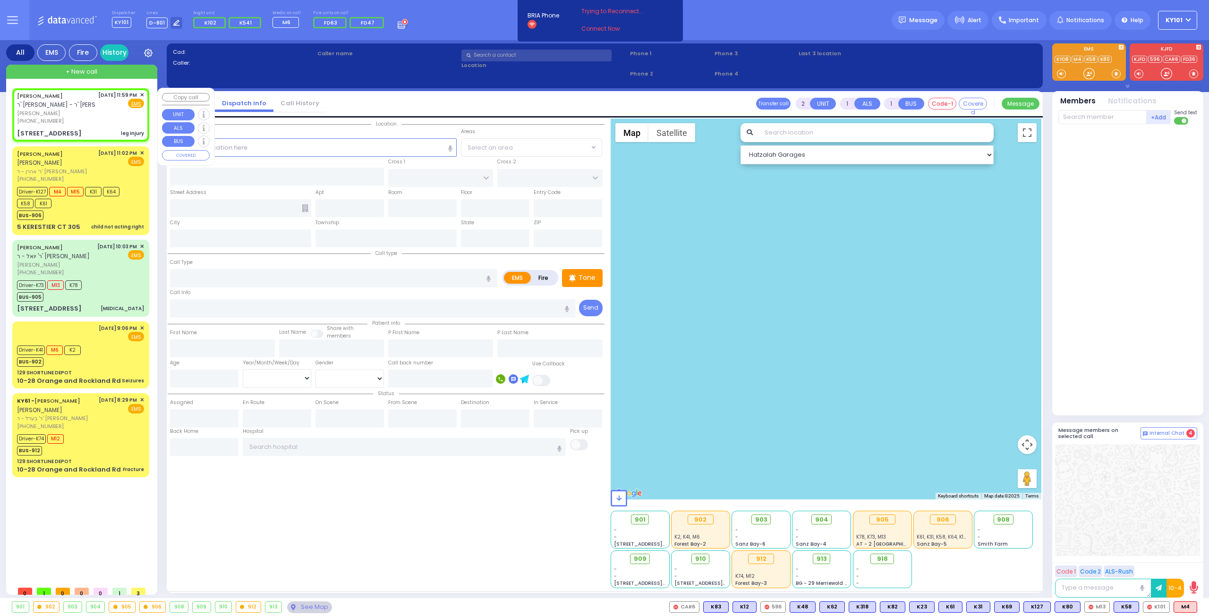
select select
type input "23:59"
type input "CHUST RD"
type input "BEER SHAVA ST"
type input "7 BEER SHAVA ST"
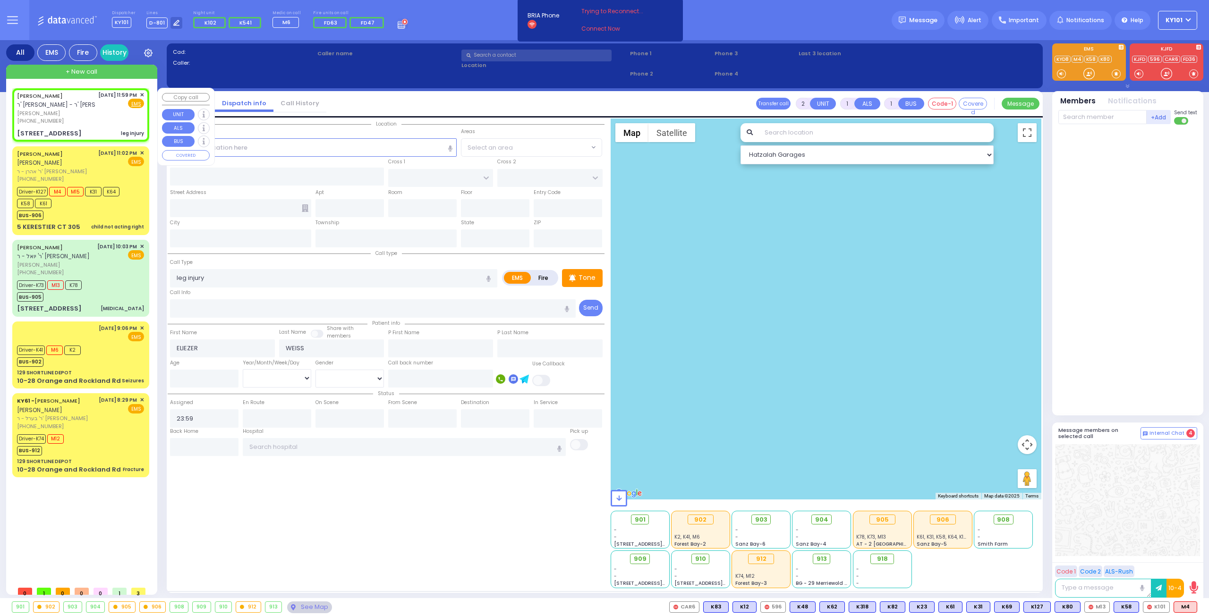
type input "305"
type input "[PERSON_NAME]"
type input "[US_STATE]"
type input "10950"
select select "Hatzalah Garages"
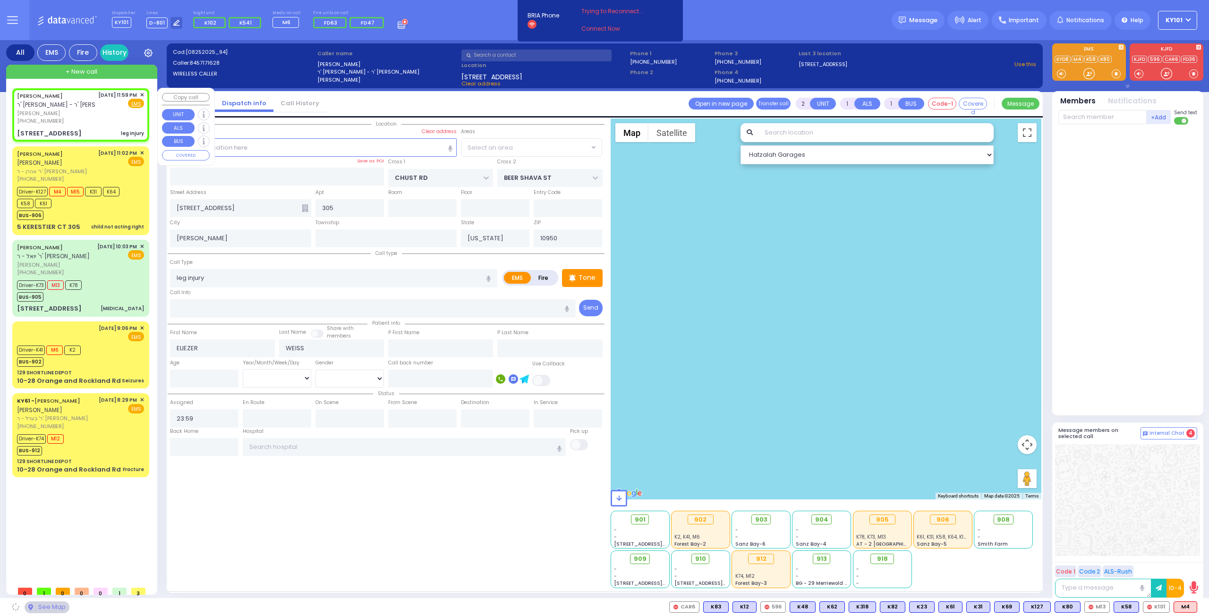
select select "VYOEL MOSHE"
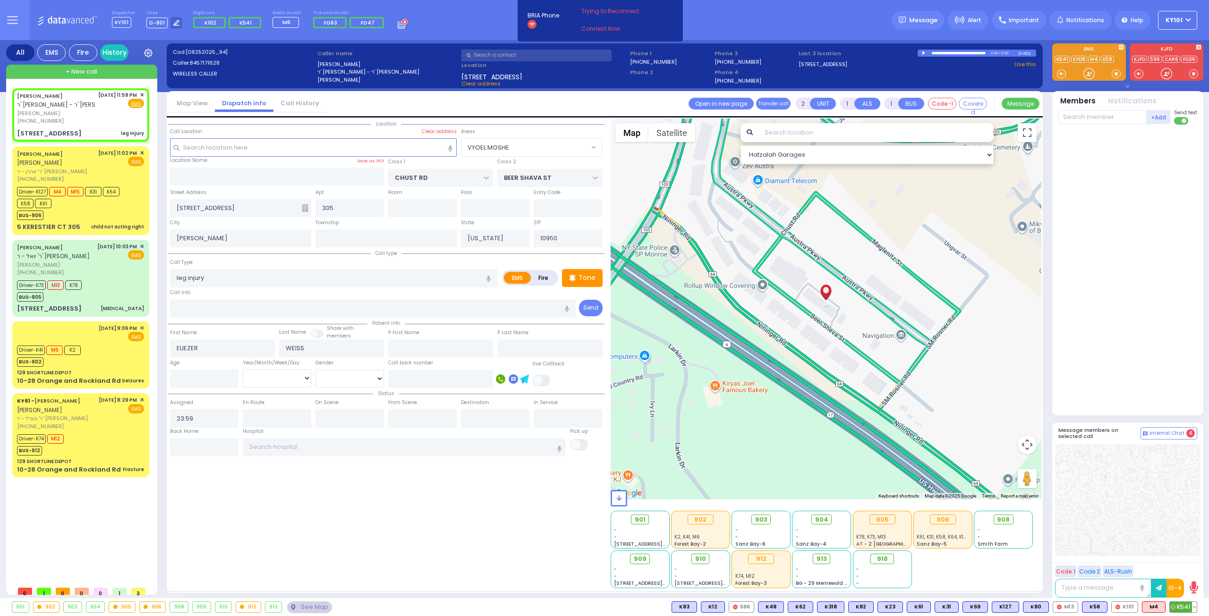
click at [1179, 607] on span "K541" at bounding box center [1183, 607] width 27 height 10
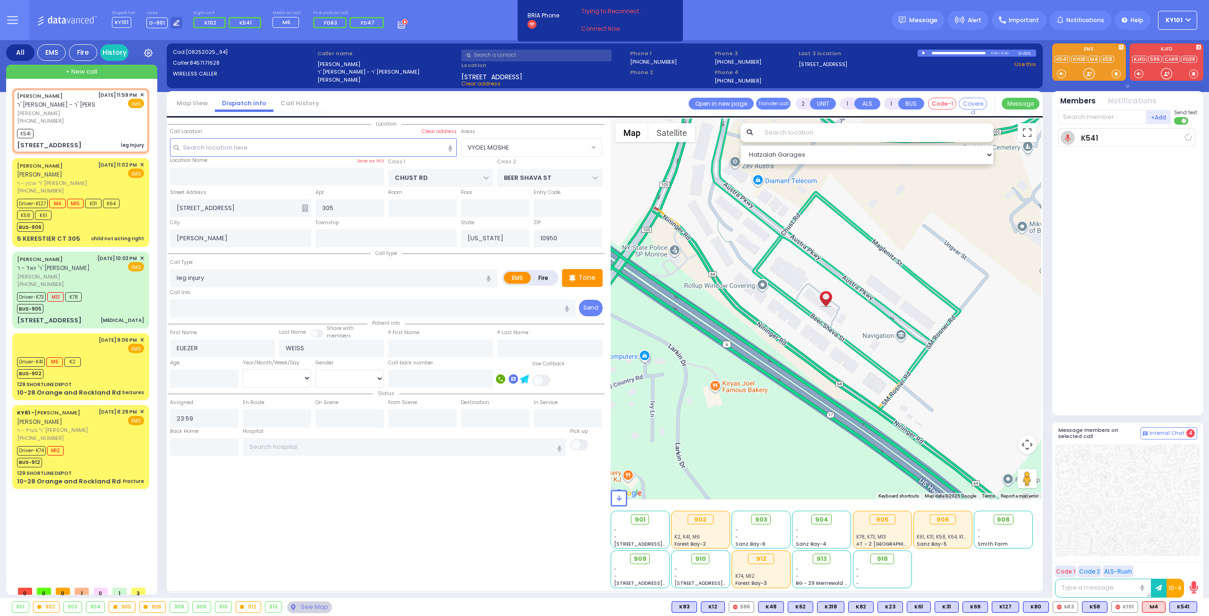
select select
radio input "true"
select select
type input "00:00"
select select "Hatzalah Garages"
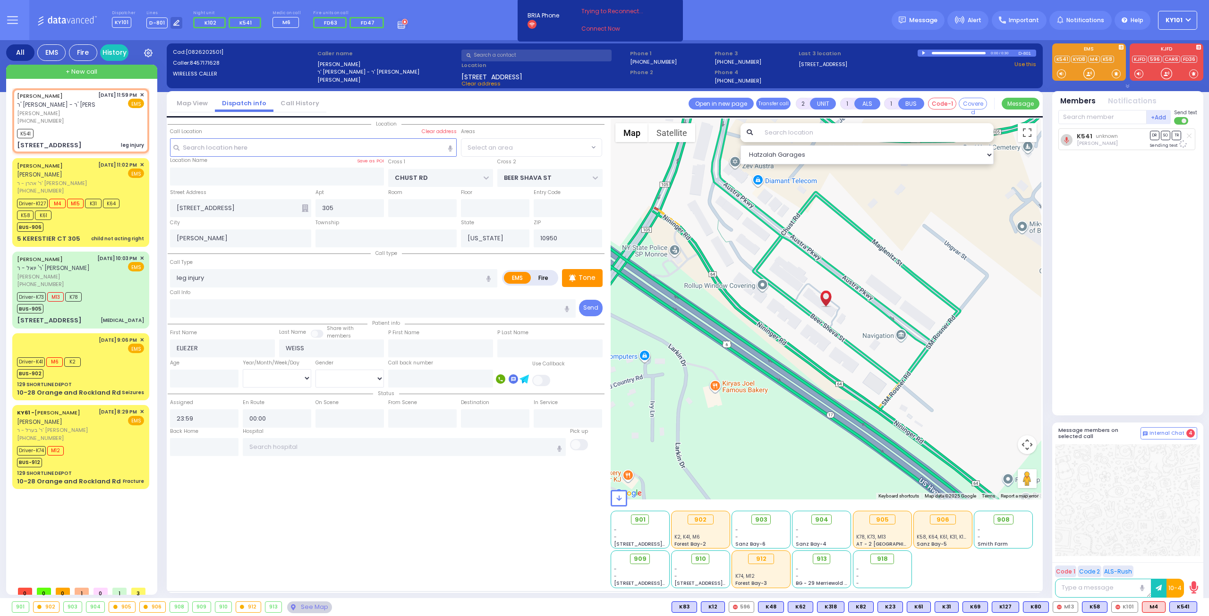
select select "VYOEL MOSHE"
click at [1184, 605] on span "K89" at bounding box center [1184, 607] width 25 height 10
select select
radio input "true"
select select
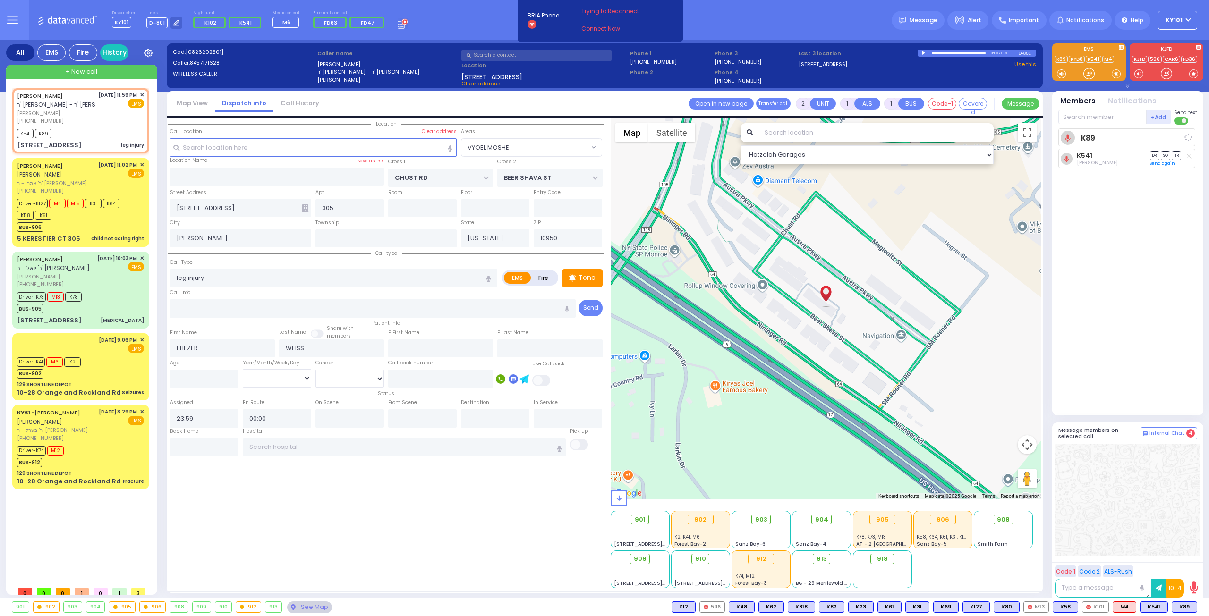
select select "Hatzalah Garages"
select select "VYOEL MOSHE"
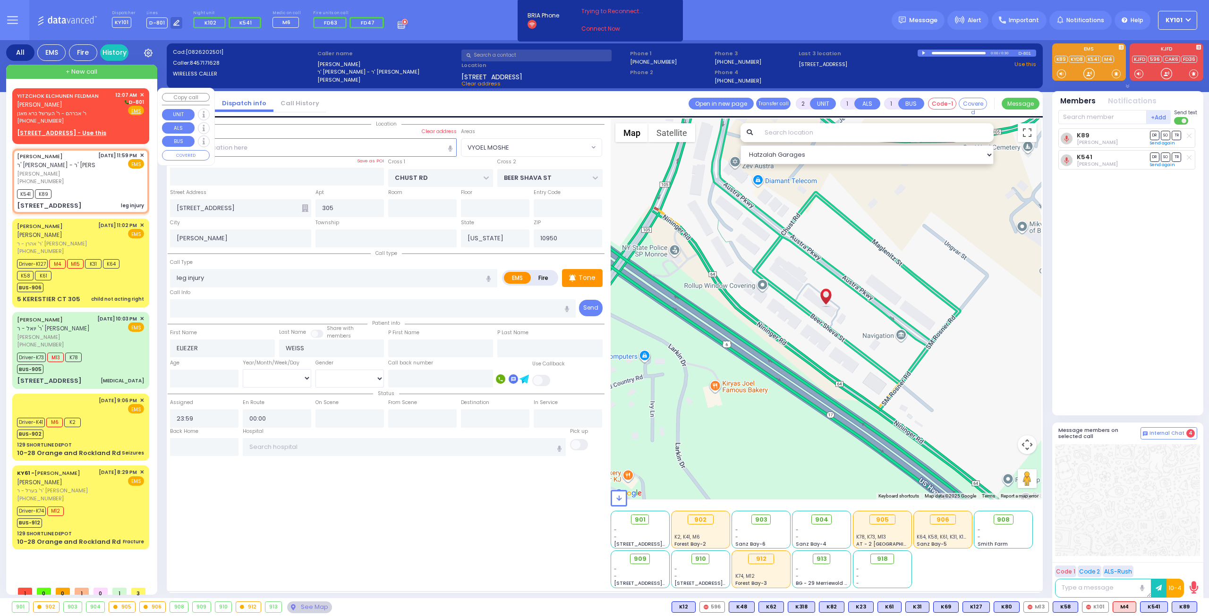
click at [65, 102] on div "YITZCHOK ELCHUNEN FELDMAN יצחק אלחנן פעלדמאן" at bounding box center [64, 100] width 95 height 18
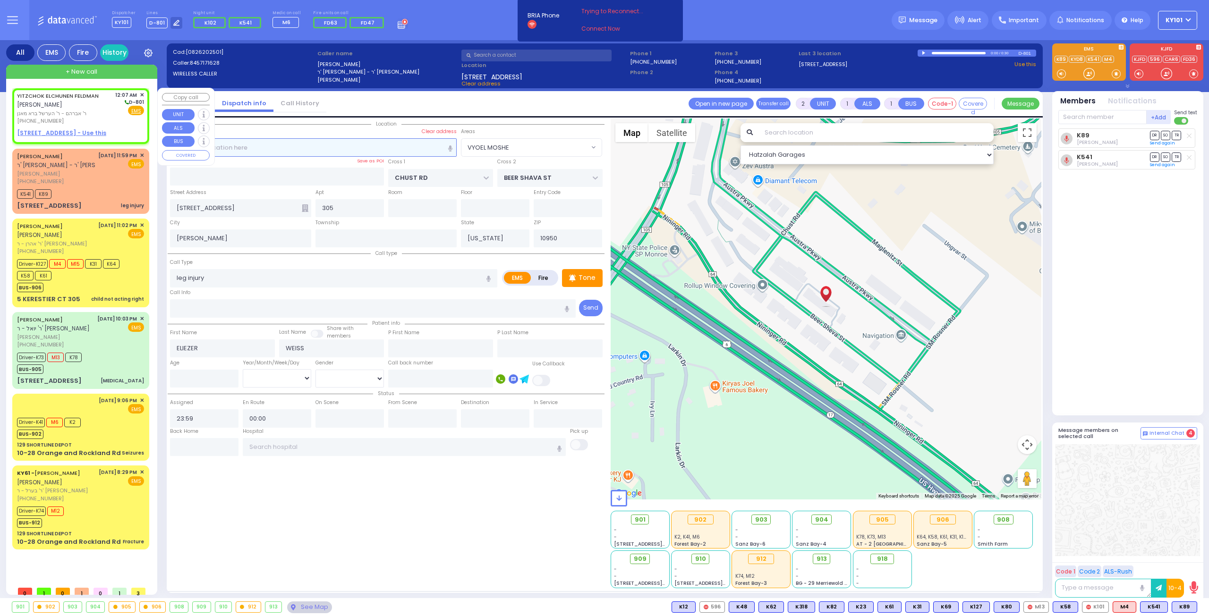
select select
radio input "true"
type input "YITZCHOK ELCHUNEN"
type input "FELDMAN"
select select
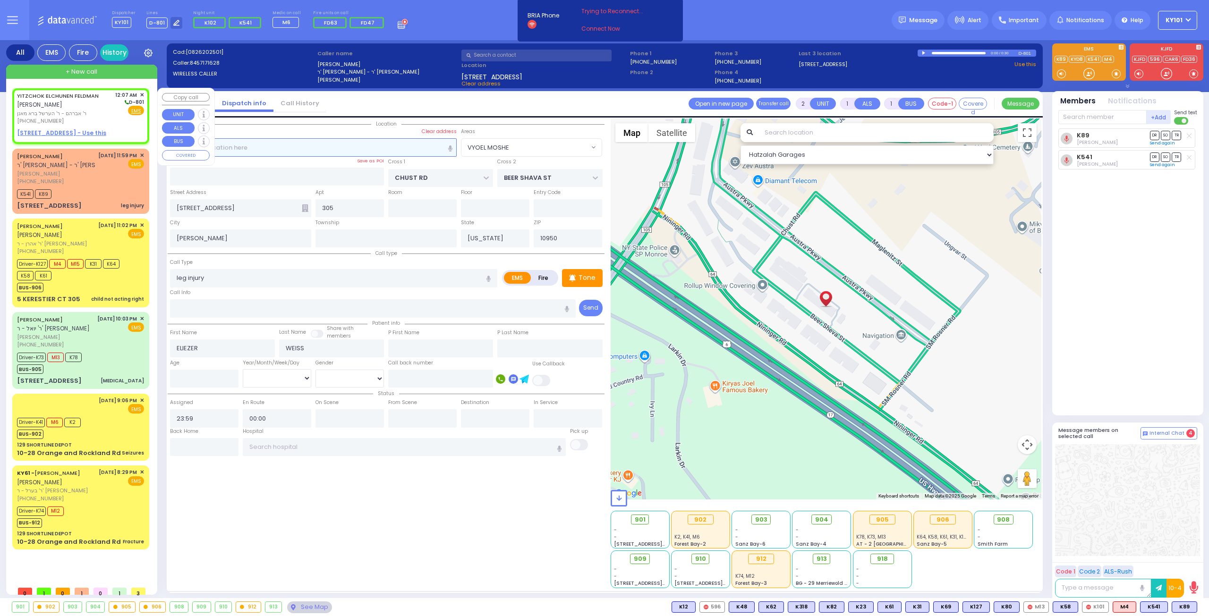
type input "00:07"
select select "Hatzalah Garages"
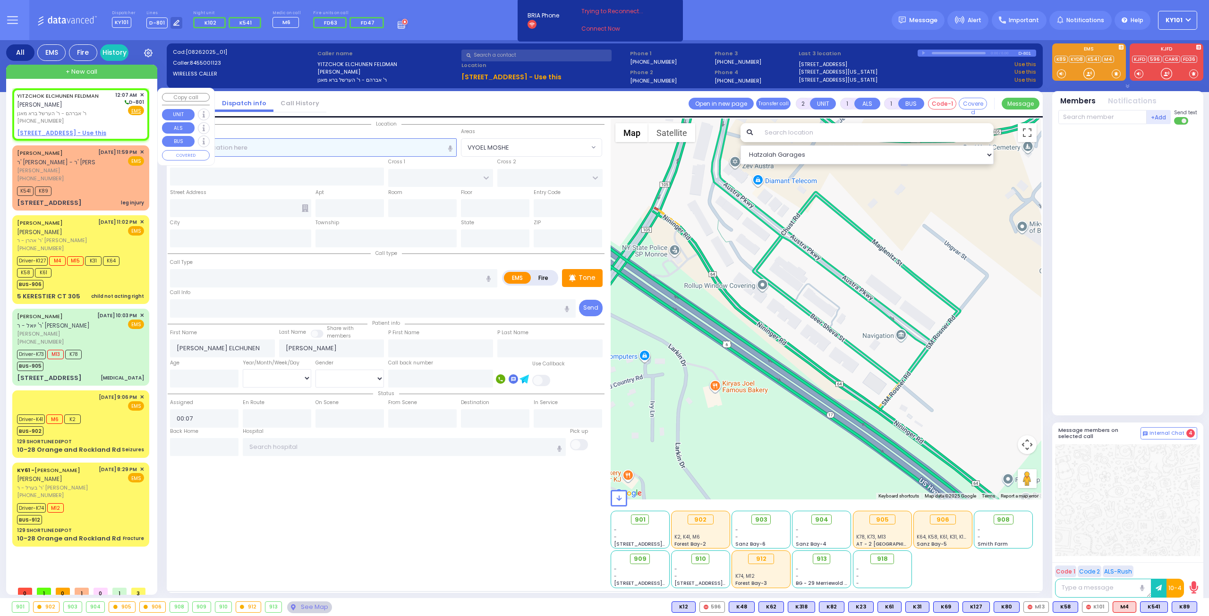
select select
radio input "true"
select select
select select "Hatzalah Garages"
click at [68, 134] on u "3 AUSTRA PKWY 304 - Use this" at bounding box center [61, 133] width 89 height 8
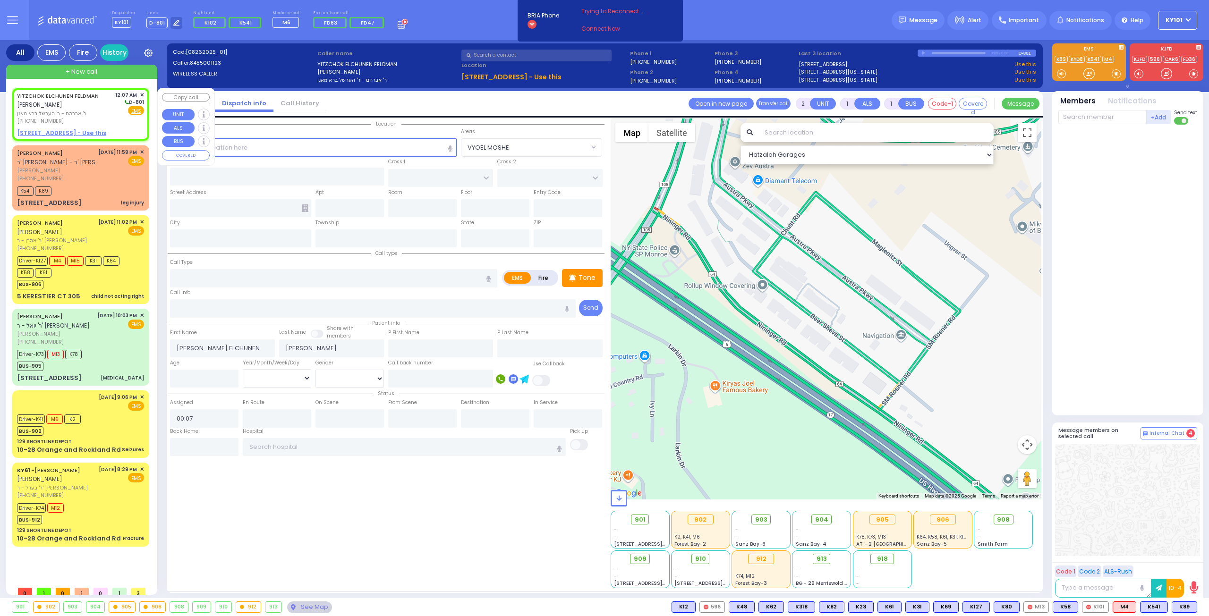
select select
radio input "true"
select select
select select "Hatzalah Garages"
select select
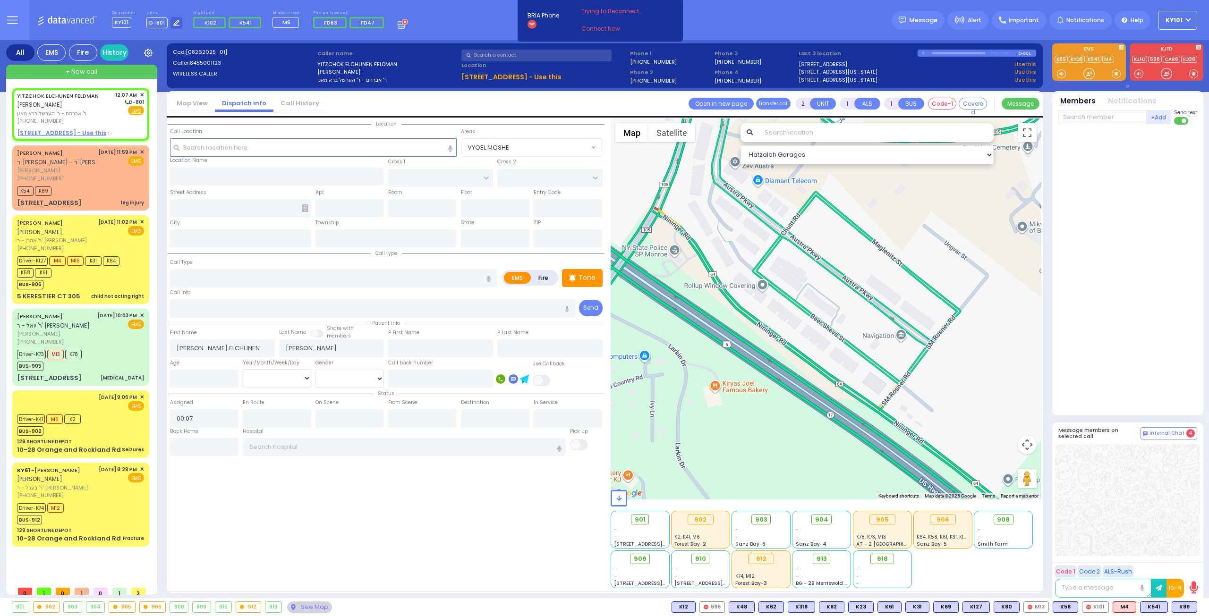
radio input "true"
select select
select select "Hatzalah Garages"
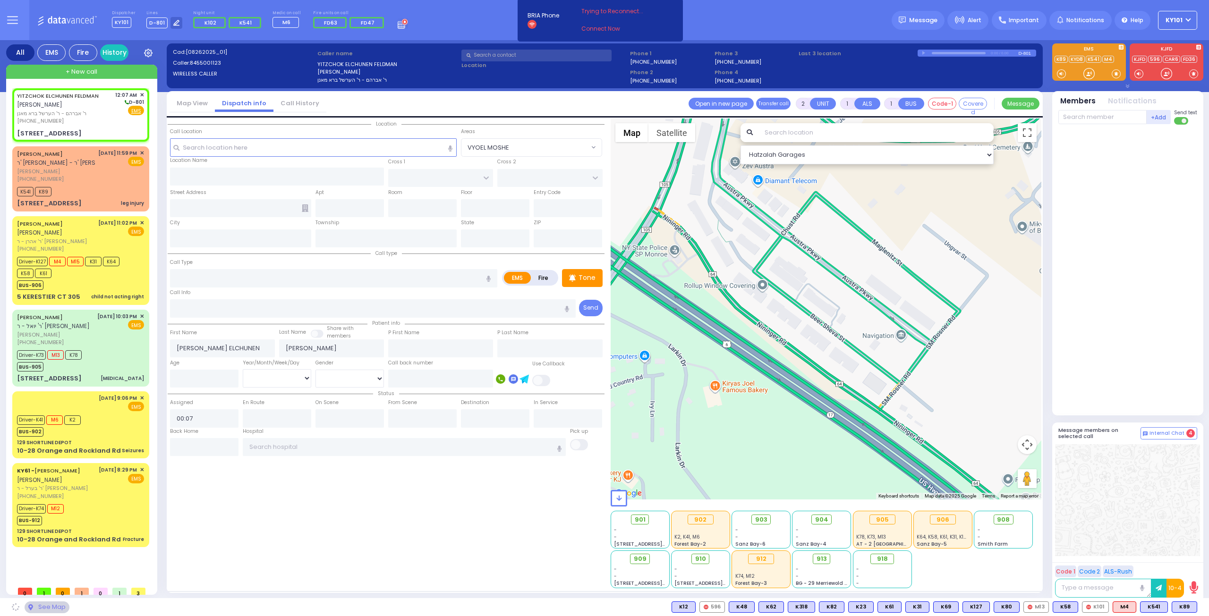
type input "[GEOGRAPHIC_DATA]"
type input "CHUST RD"
type input "3 AUSTRA PKWY"
type input "304"
type input "[PERSON_NAME]"
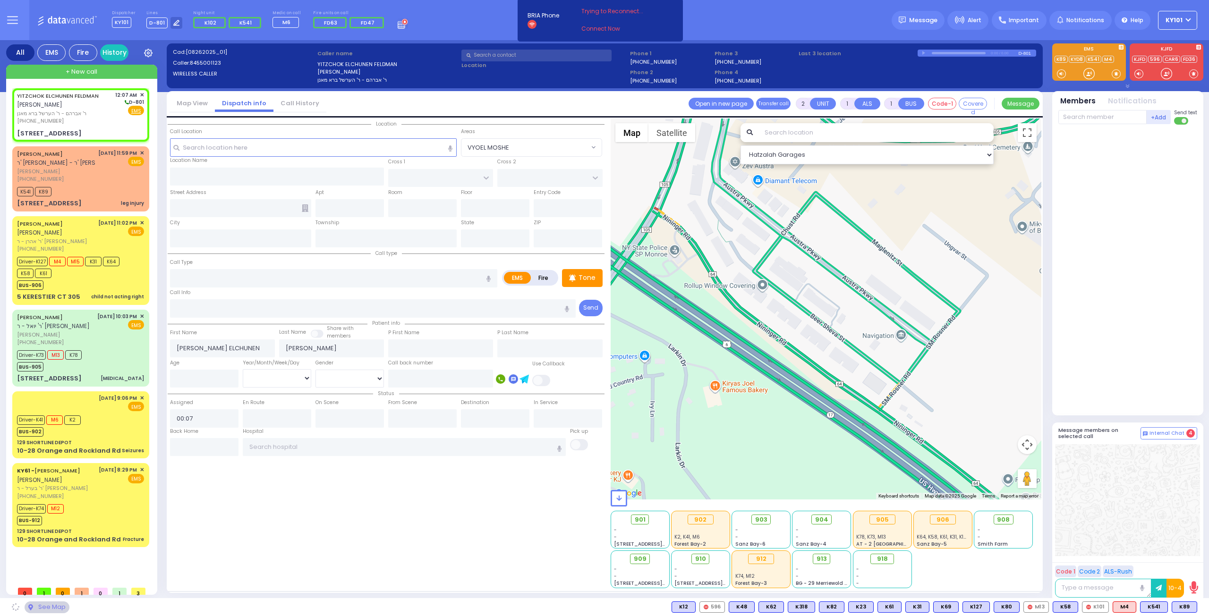
type input "[US_STATE]"
type input "10950"
select select "SECTION 4"
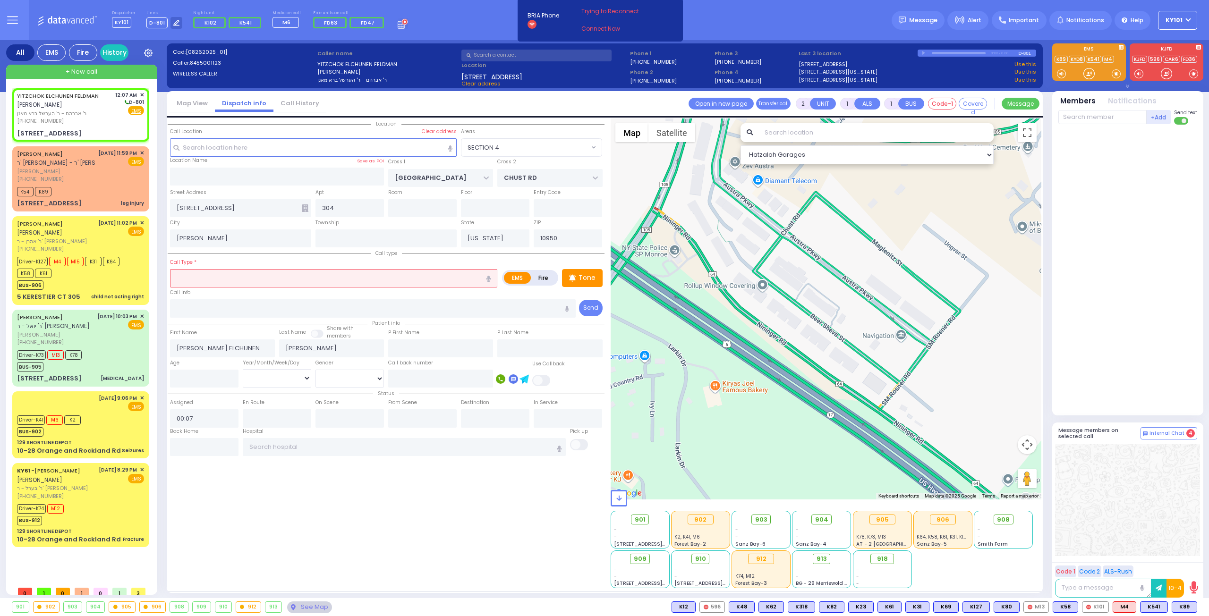
click at [542, 281] on label "Fire" at bounding box center [543, 278] width 26 height 12
radio input "true"
click at [434, 279] on input "text" at bounding box center [333, 278] width 327 height 18
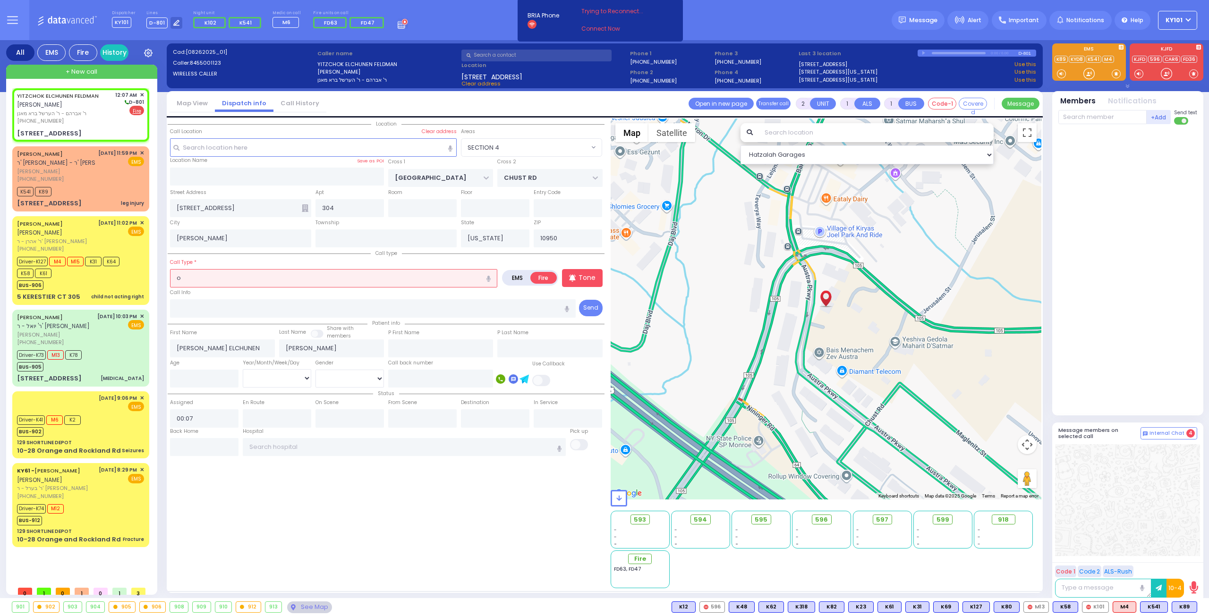
type input "od"
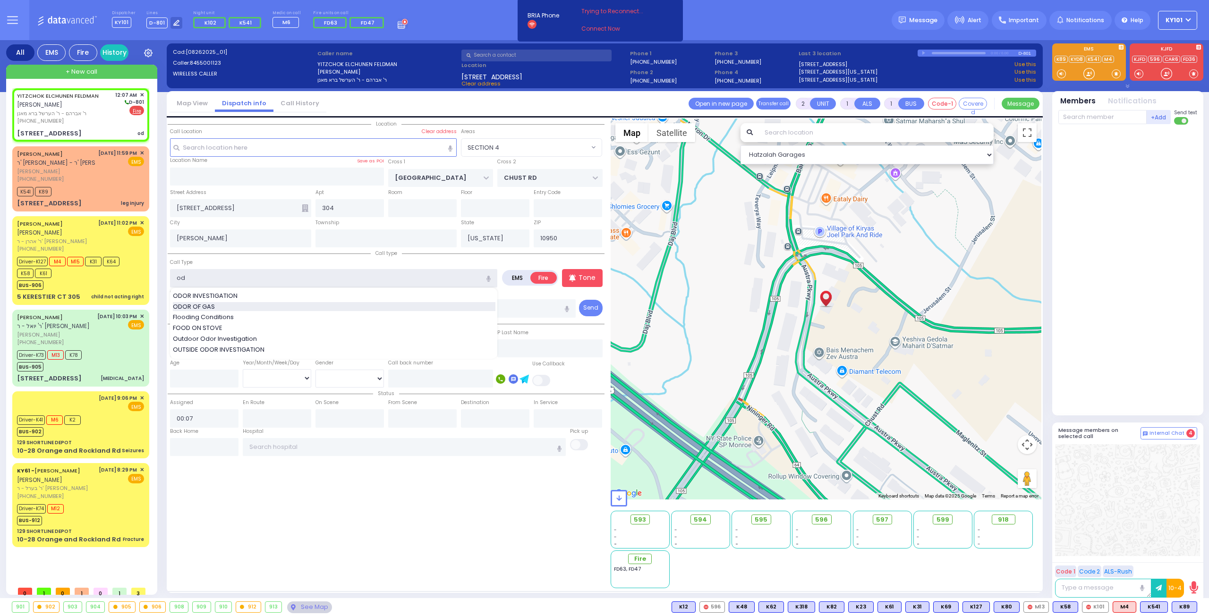
select select
radio input "true"
select select
select select "Hatzalah Garages"
type input "od"
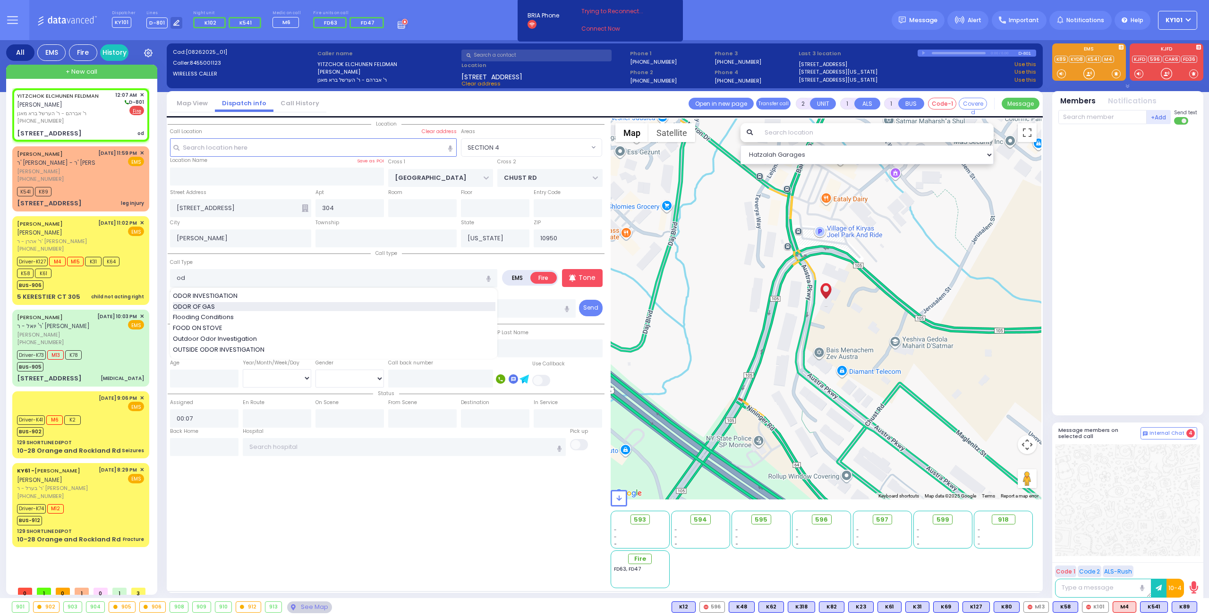
click at [340, 306] on div "ODOR OF GAS" at bounding box center [334, 306] width 323 height 9
select select "SECTION 4"
type input "ODOR OF GAS"
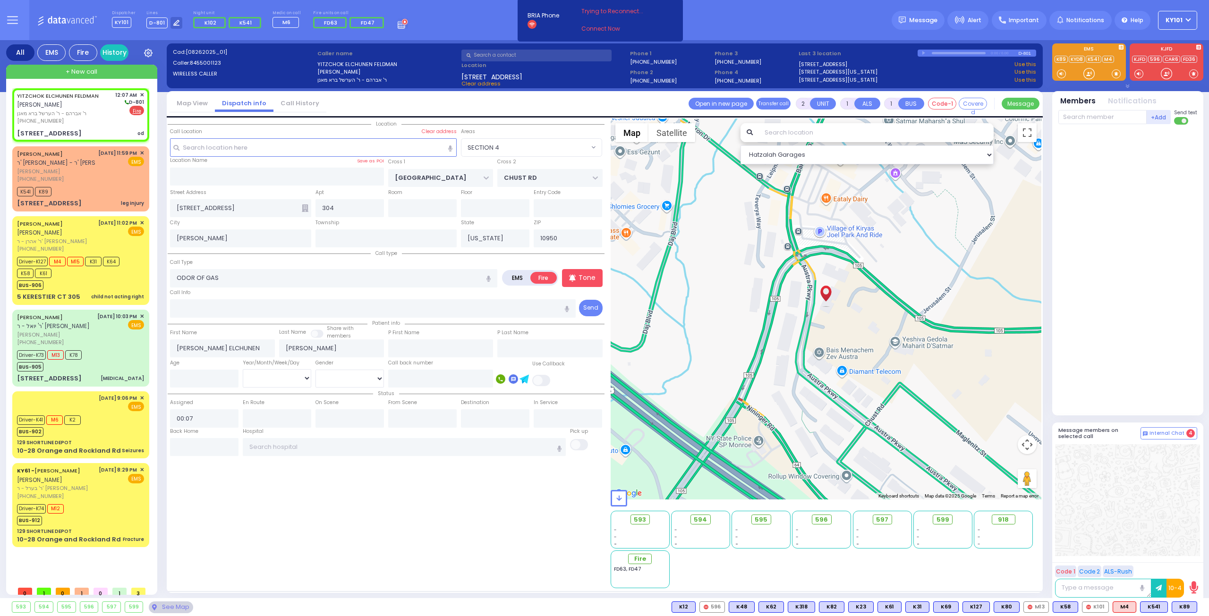
click at [294, 261] on div "Call Type ODOR OF GAS ODOR OF GAS" at bounding box center [333, 272] width 327 height 30
select select
radio input "true"
select select
select select "Hatzalah Garages"
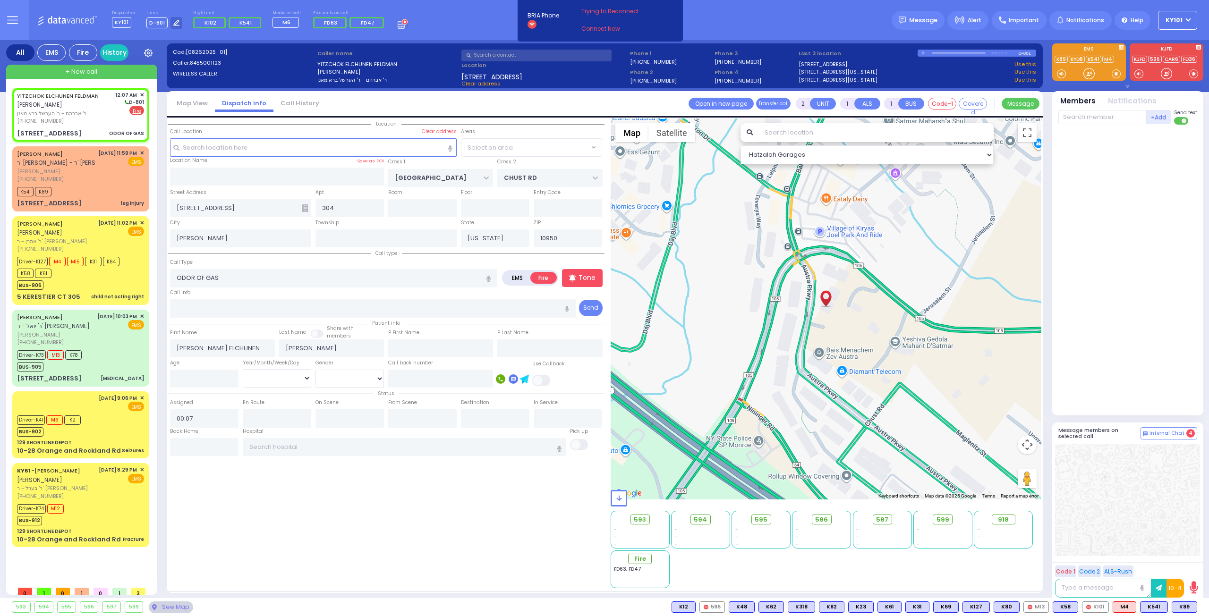
select select
radio input "true"
select select
select select "SECTION 4"
select select "Hatzalah Garages"
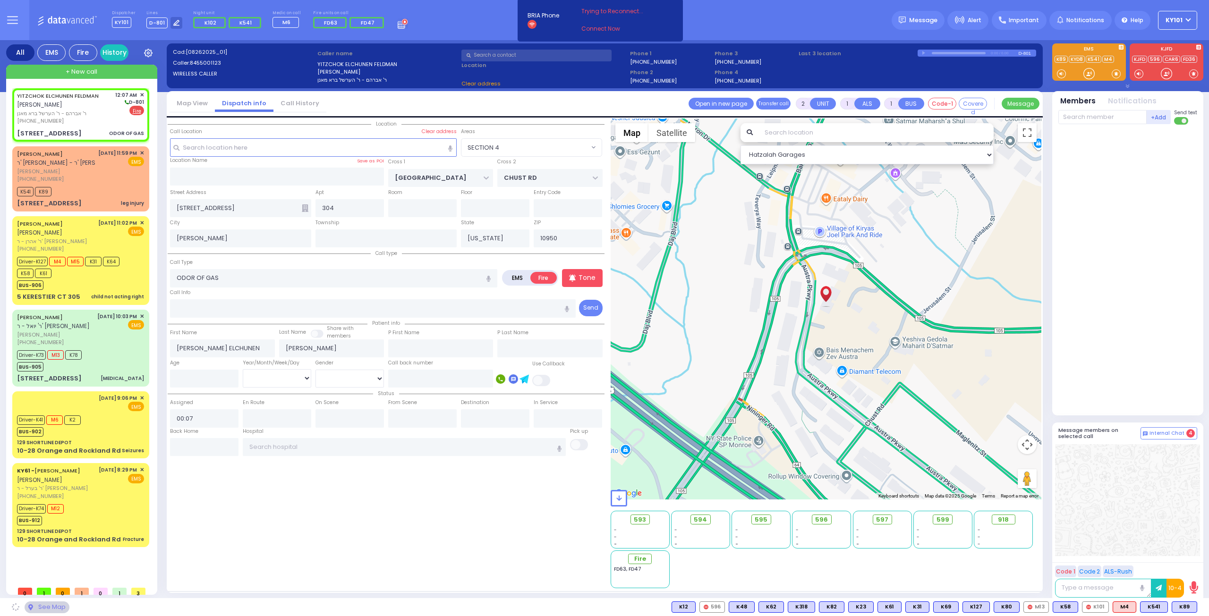
select select "SECTION 4"
select select
radio input "true"
select select
select select "Hatzalah Garages"
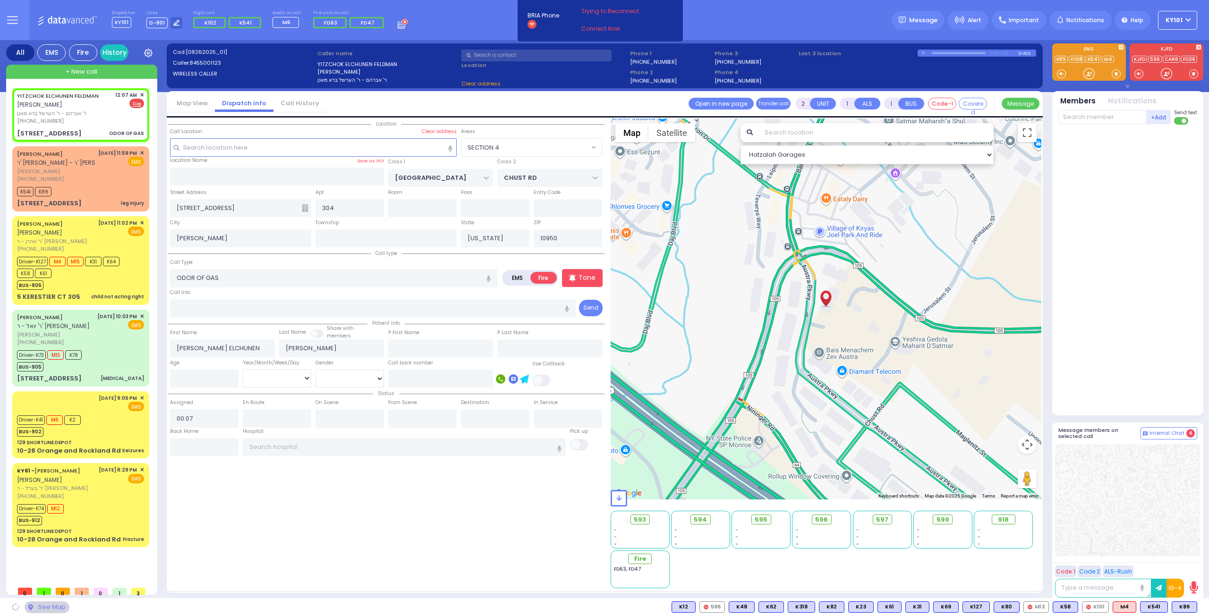
select select "SECTION 4"
click at [1095, 119] on input "text" at bounding box center [1102, 117] width 88 height 14
type input "37"
type input "72"
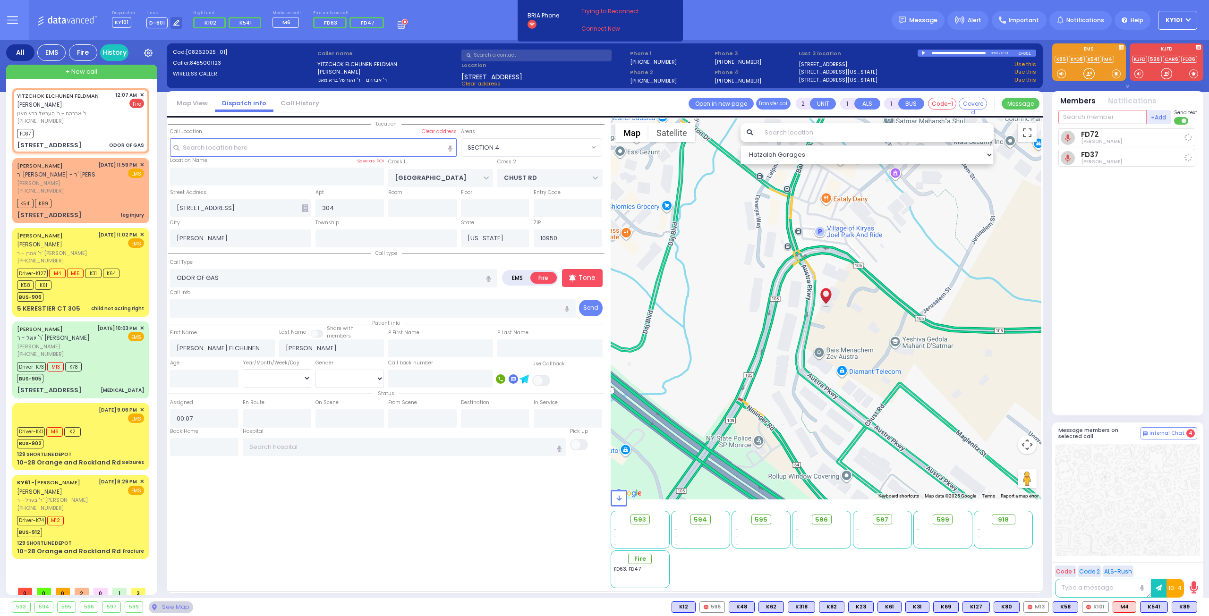
select select
radio input "true"
select select
type input "00:08"
select select "Hatzalah Garages"
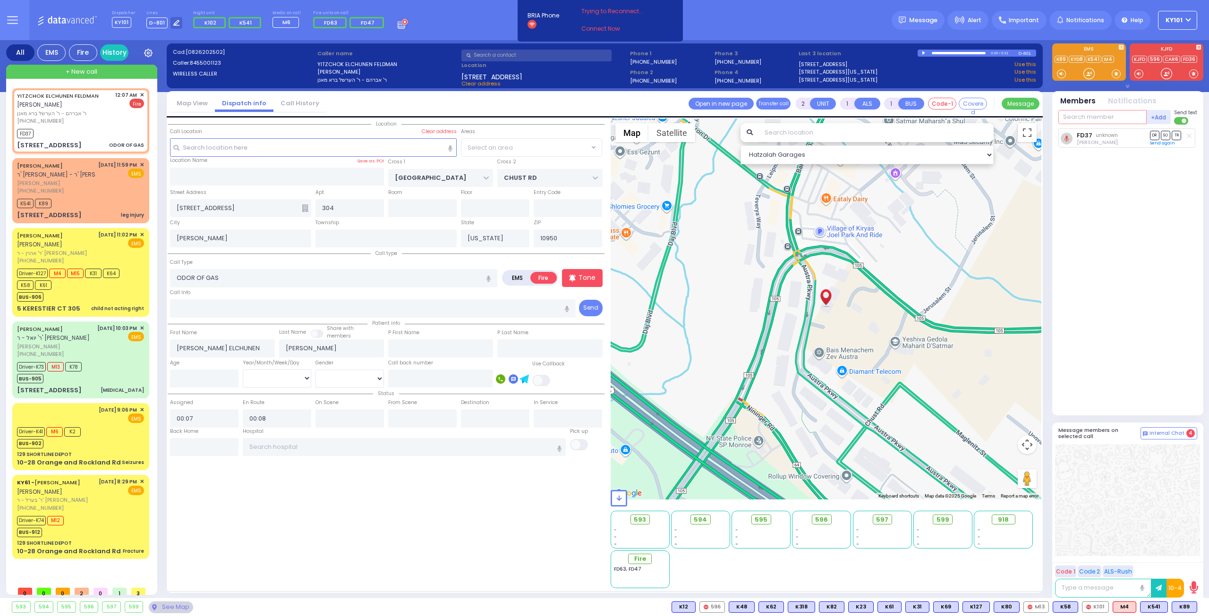
select select "SECTION 4"
select select
radio input "true"
select select
select select "Hatzalah Garages"
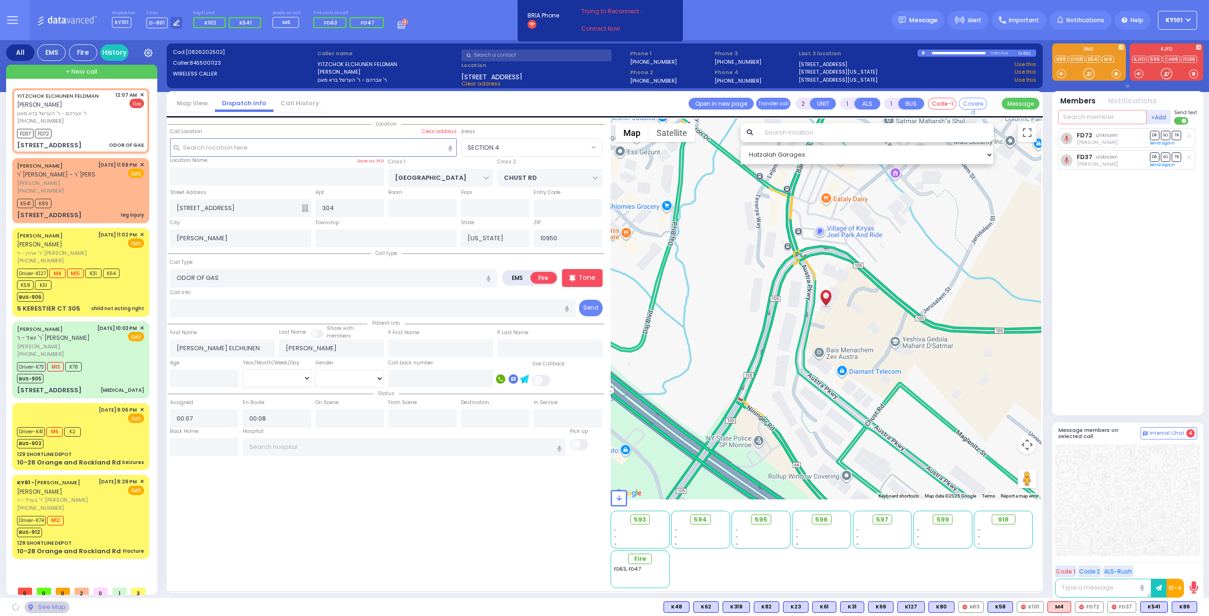
select select "SECTION 4"
type input "329"
select select
radio input "true"
select select
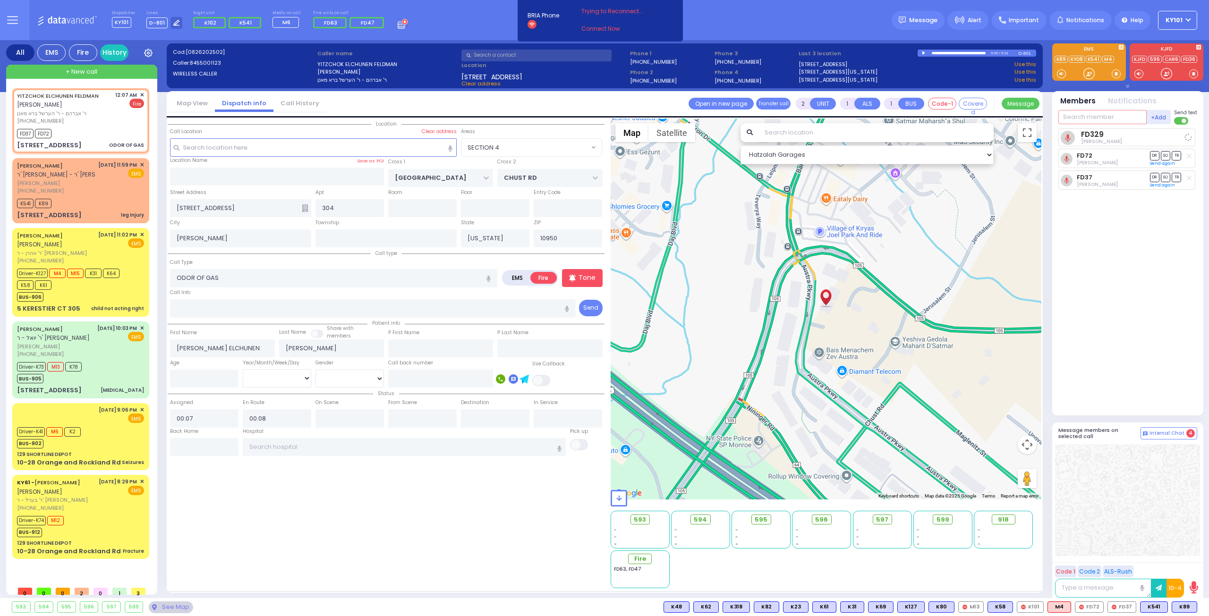
select select "Hatzalah Garages"
select select "SECTION 4"
type input "car6"
select select
radio input "true"
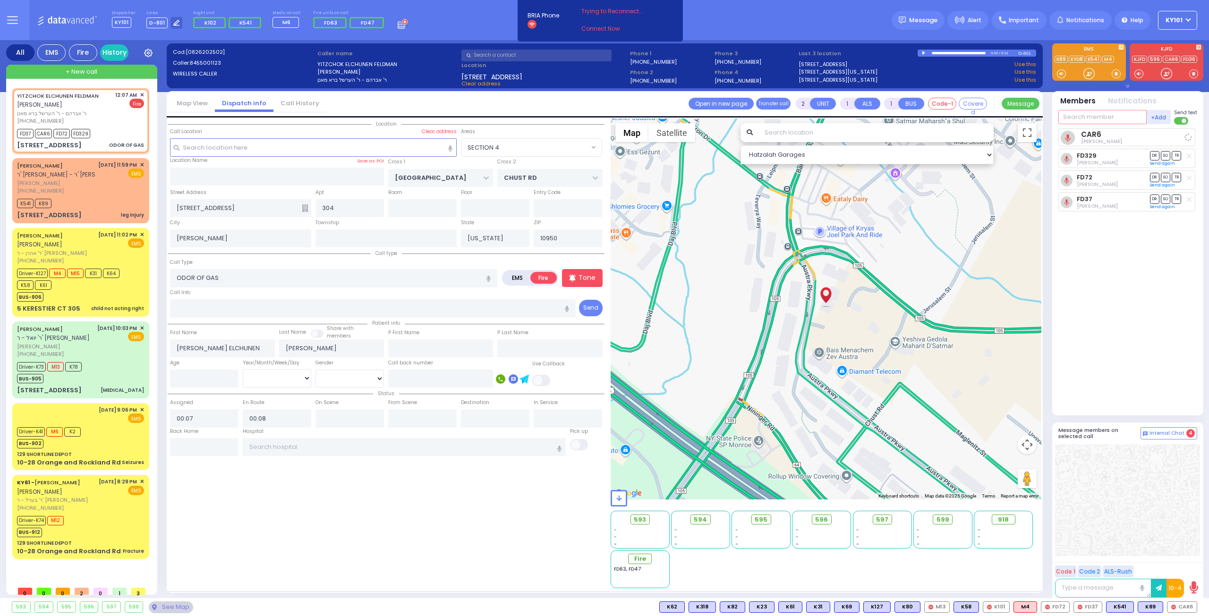
select select
select select "Hatzalah Garages"
select select "SECTION 4"
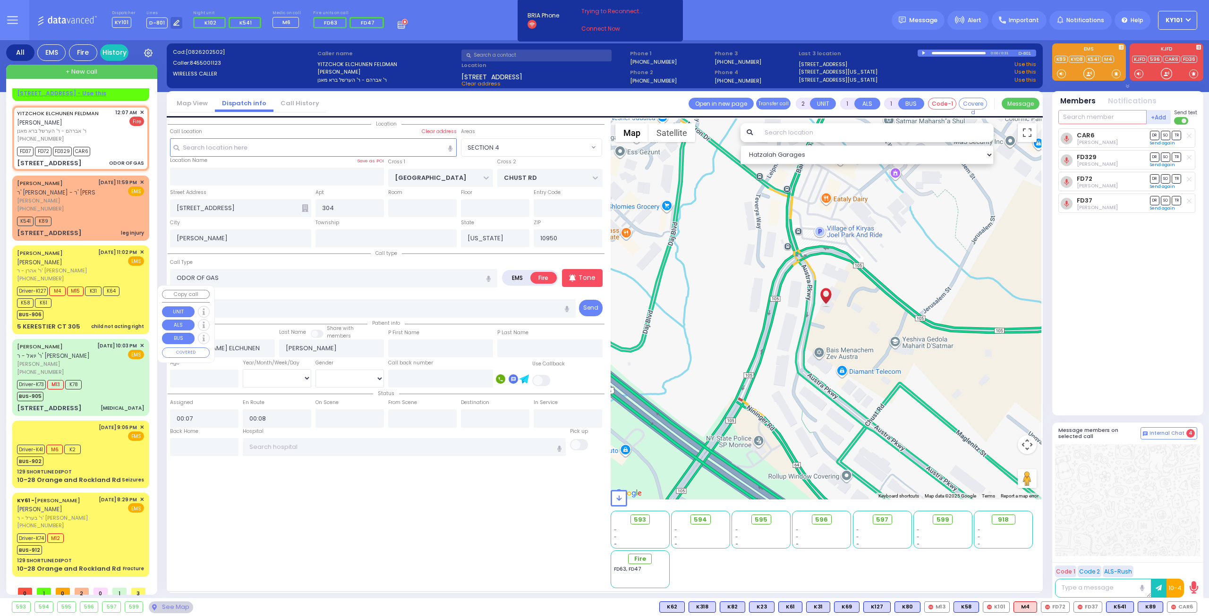
scroll to position [56, 0]
click at [83, 342] on div "JOSEPH SHUL PASHKEZ ר' יואל - ר' משה מאיר טייטלבוים" at bounding box center [55, 351] width 77 height 18
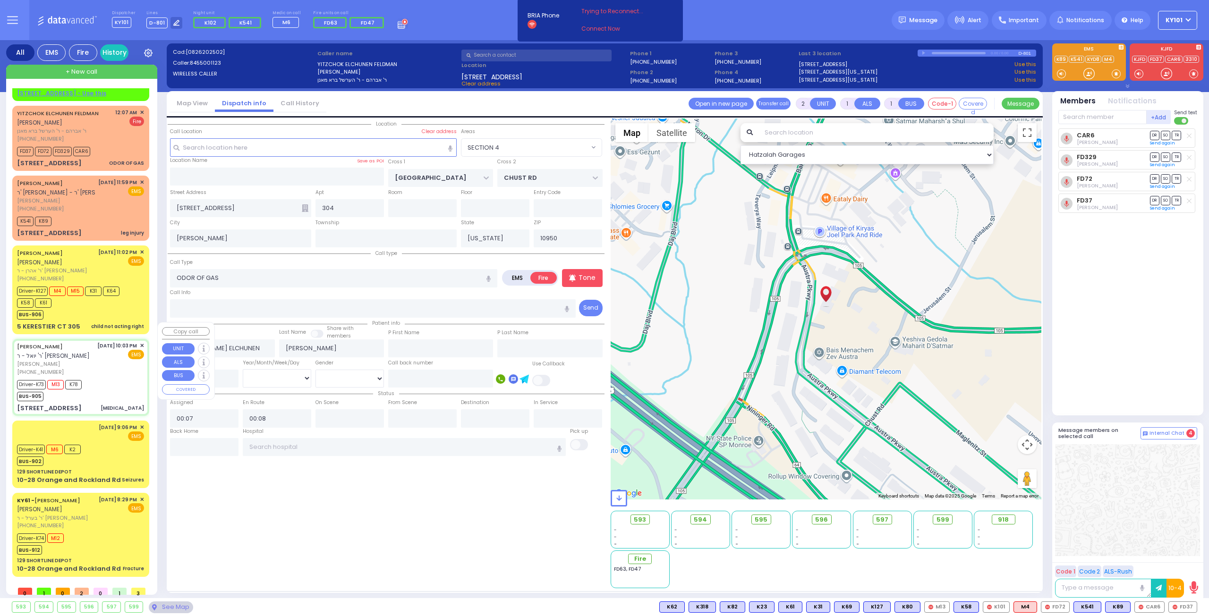
type input "6"
select select
type input "Croup"
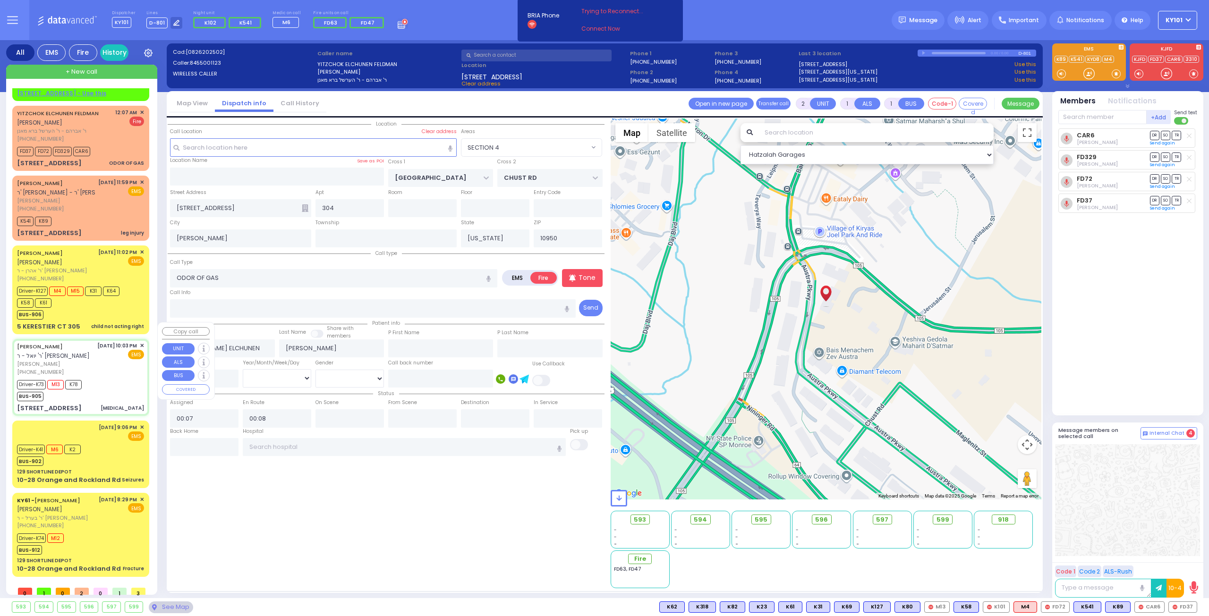
radio input "true"
type input "JOSEPH SHUL"
type input "PASHKEZ"
type input "Shimon"
type input "Paskes"
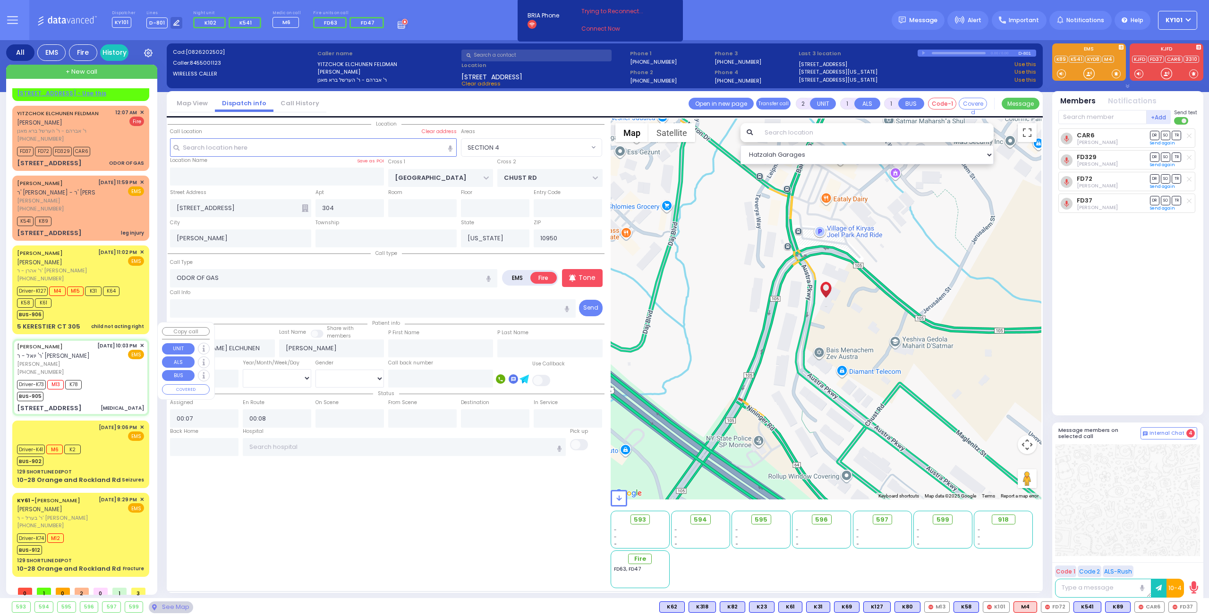
type input "9"
select select "Month"
select select "[DEMOGRAPHIC_DATA]"
type input "22:03"
type input "22:05"
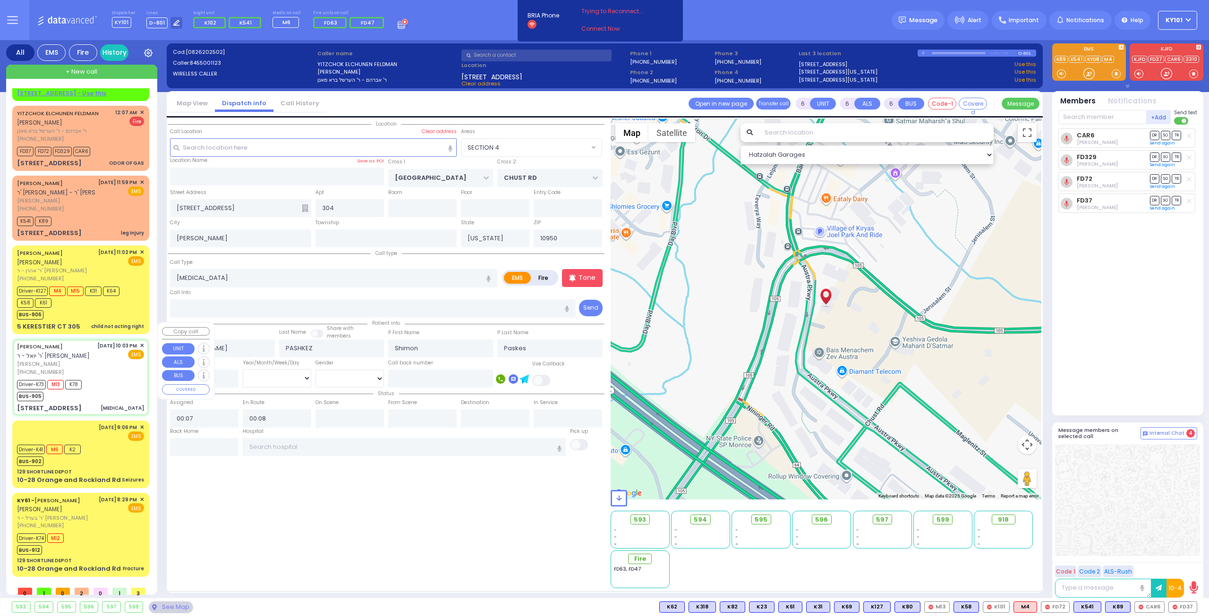
type input "22:06"
type input "22:32"
type input "23:11"
type input "Valley Hospital"
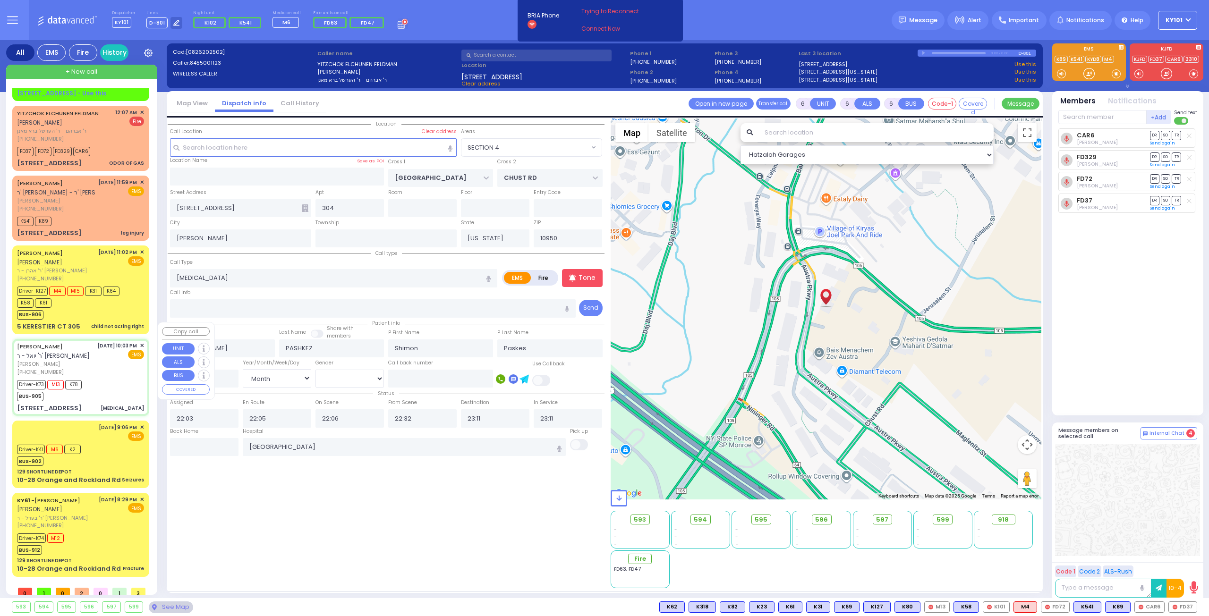
select select "Hatzalah Garages"
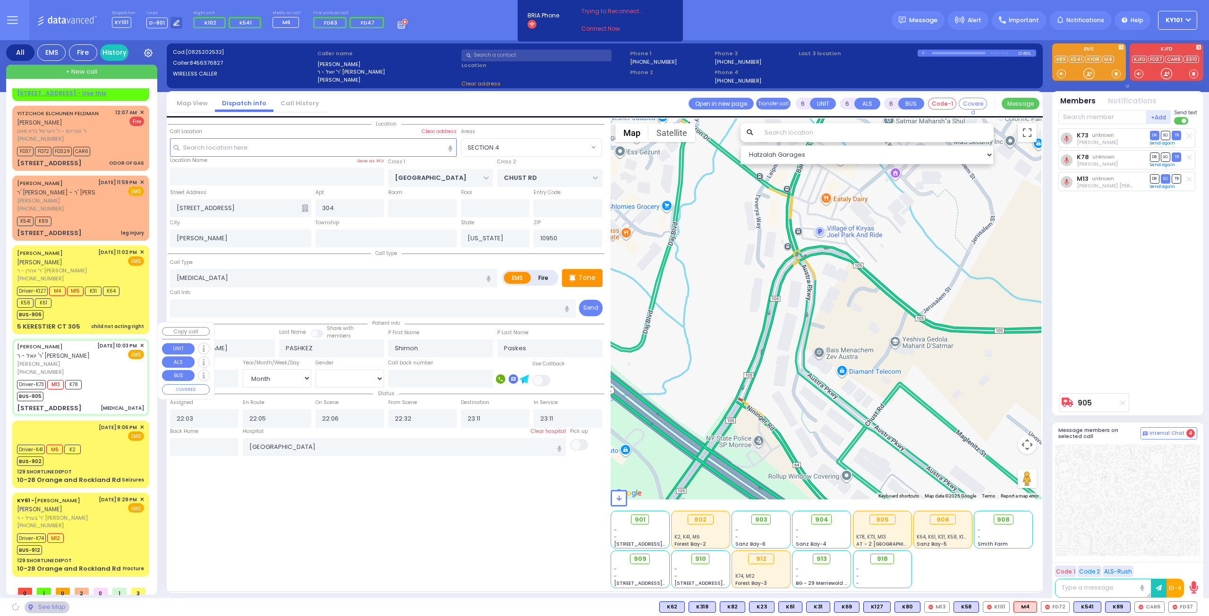
type input "MEZABISH PL"
type input "GORLITZ COURT"
type input "87 FOREST RD"
type input "201"
select select "ATZEI TAMURIM"
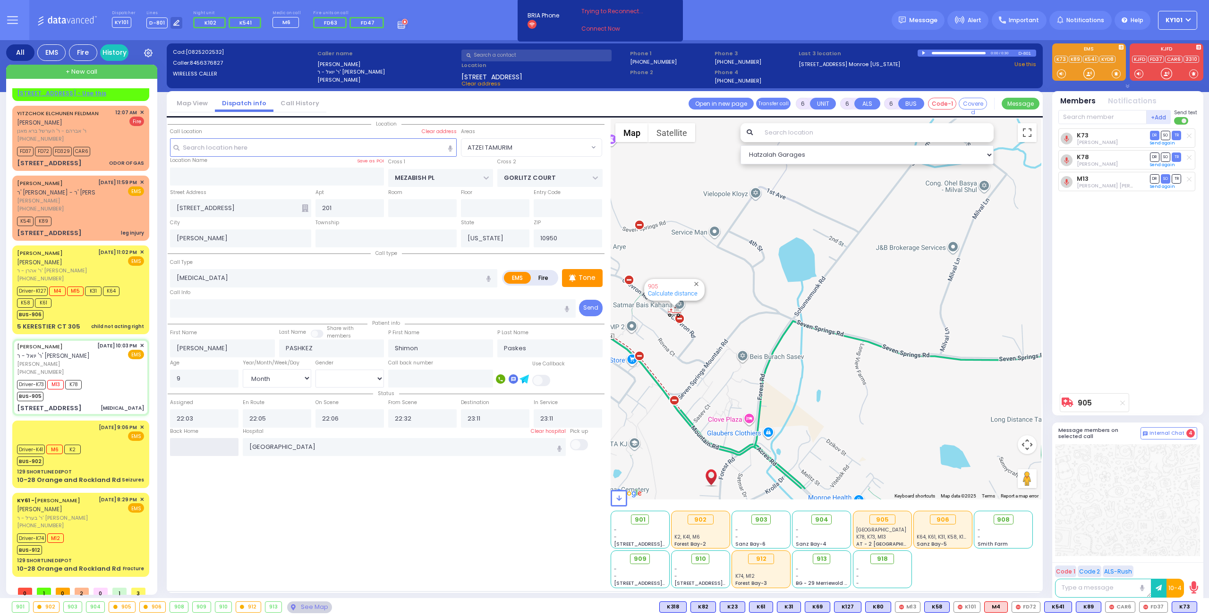
click at [213, 448] on input "text" at bounding box center [204, 447] width 68 height 18
type input "00:12"
select select
radio input "true"
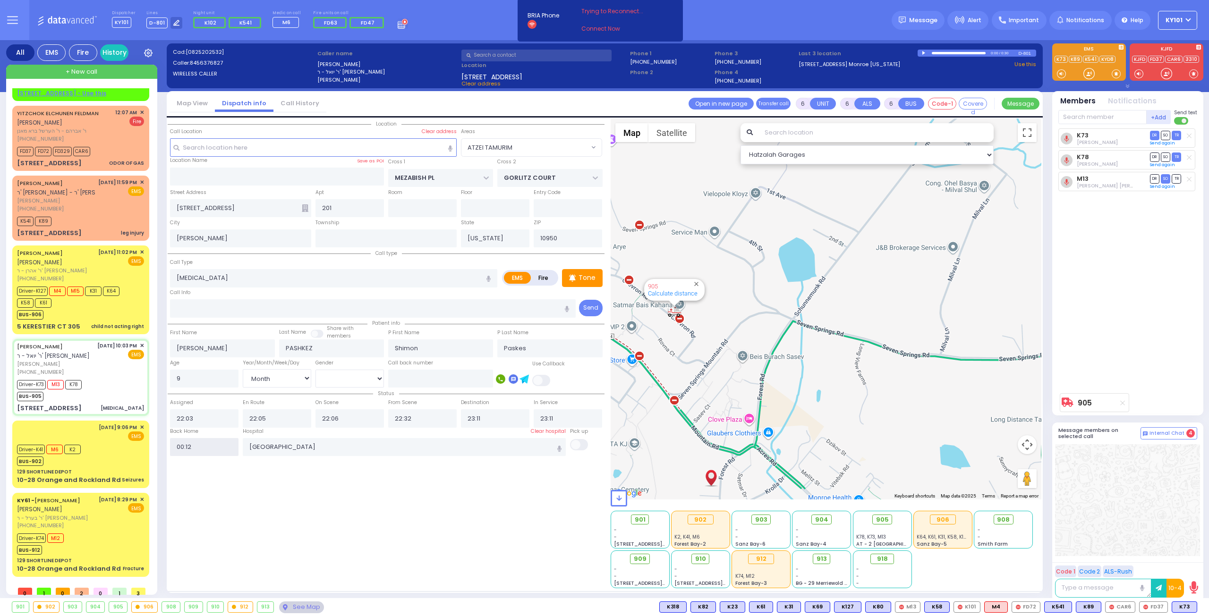
select select
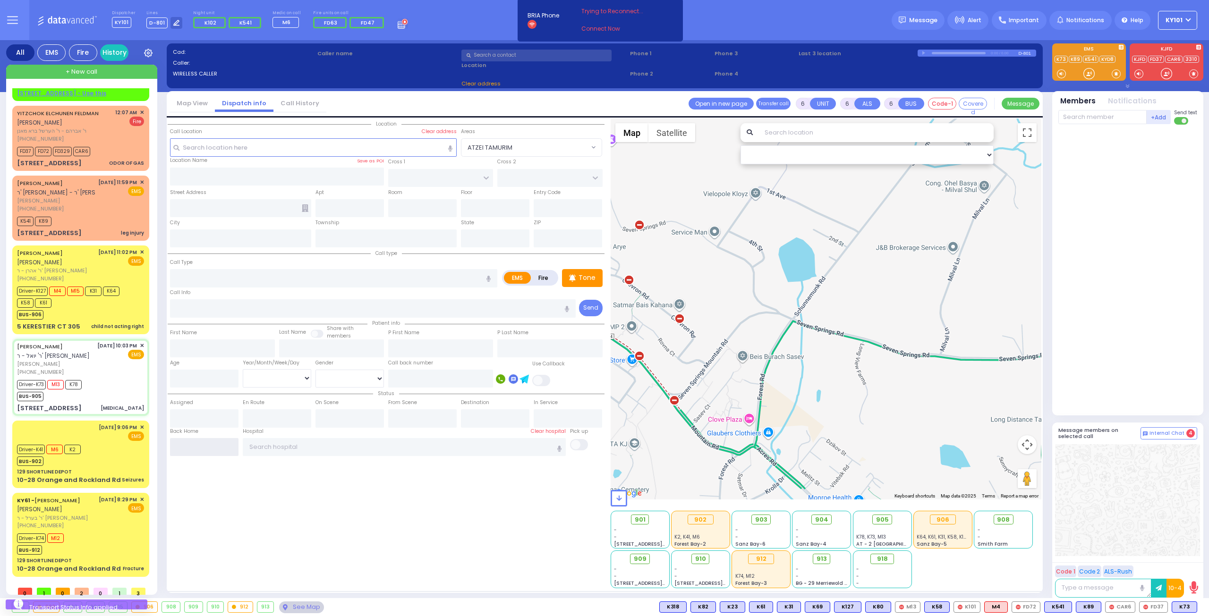
scroll to position [0, 0]
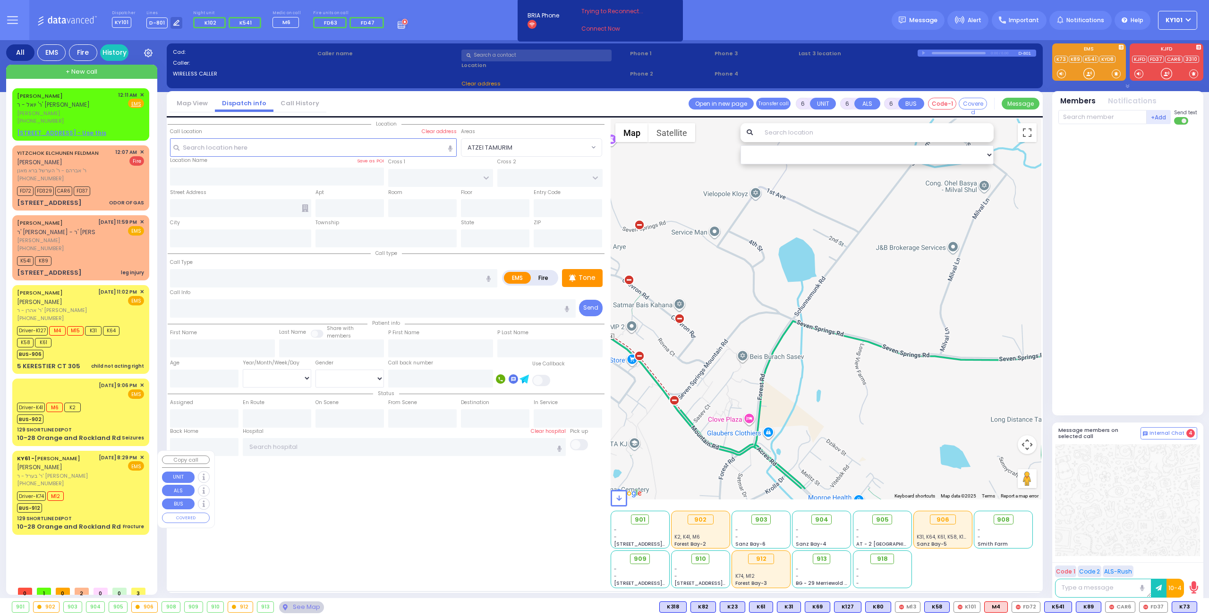
click at [116, 488] on div "8/25/2025 8:29 PM ✕ EMS" at bounding box center [122, 471] width 46 height 34
select select
type input "Fracture"
radio input "true"
type input "[PERSON_NAME]"
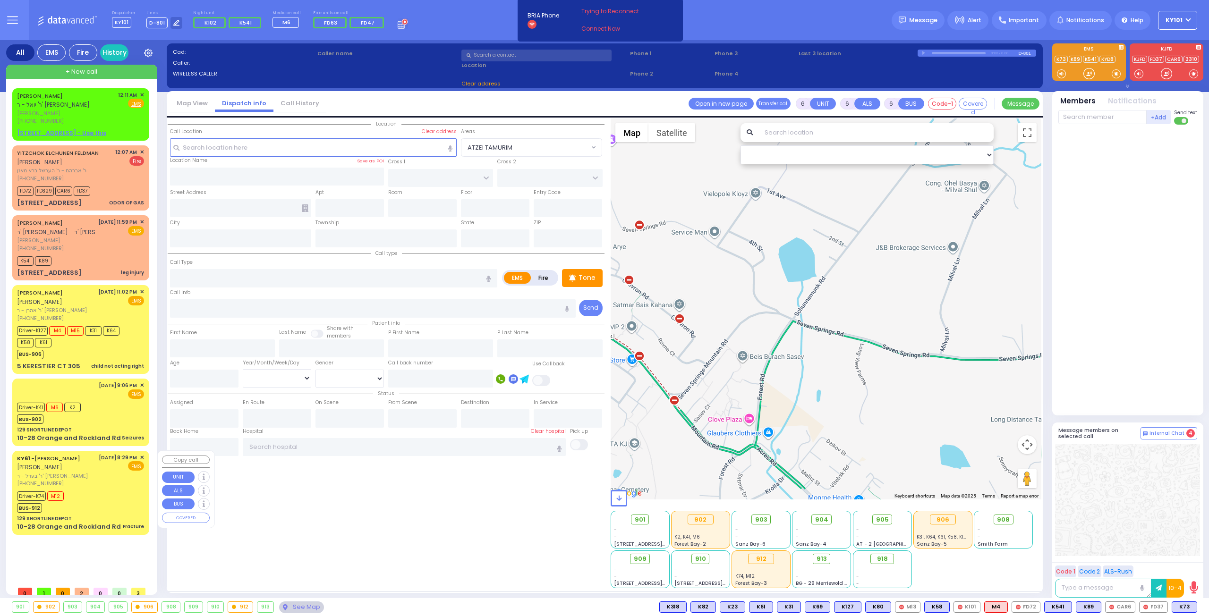
type input "[PERSON_NAME]"
type input "Shulem"
type input "Deutsch"
type input "18"
select select "Year"
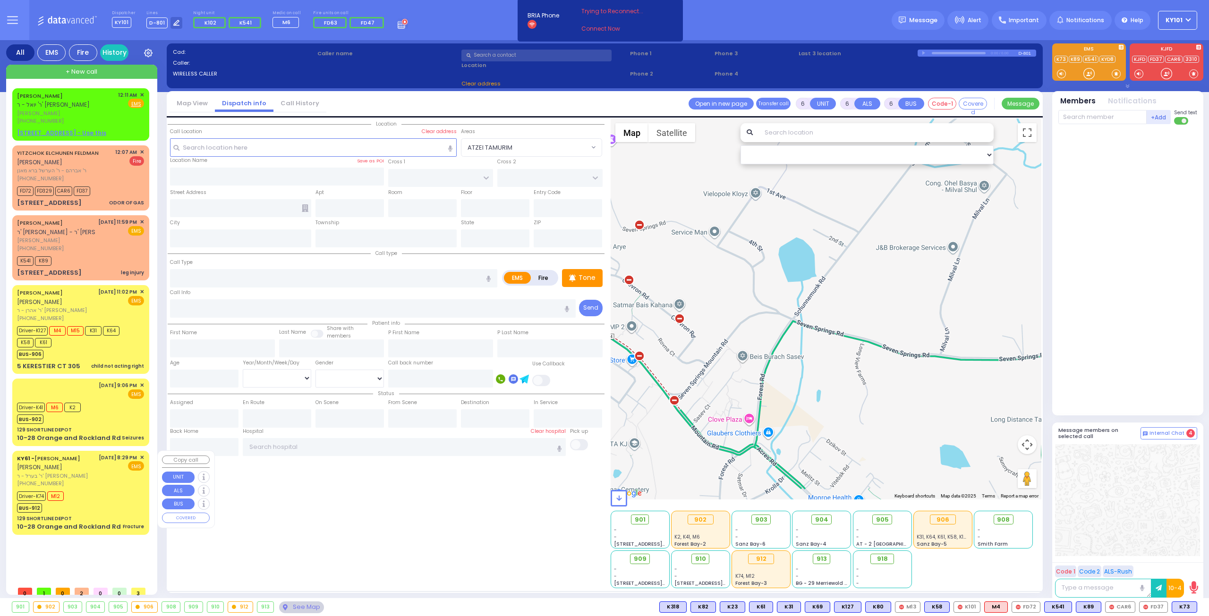
select select "[DEMOGRAPHIC_DATA]"
type input "20:29"
type input "20:30"
type input "21:20"
type input "21:41"
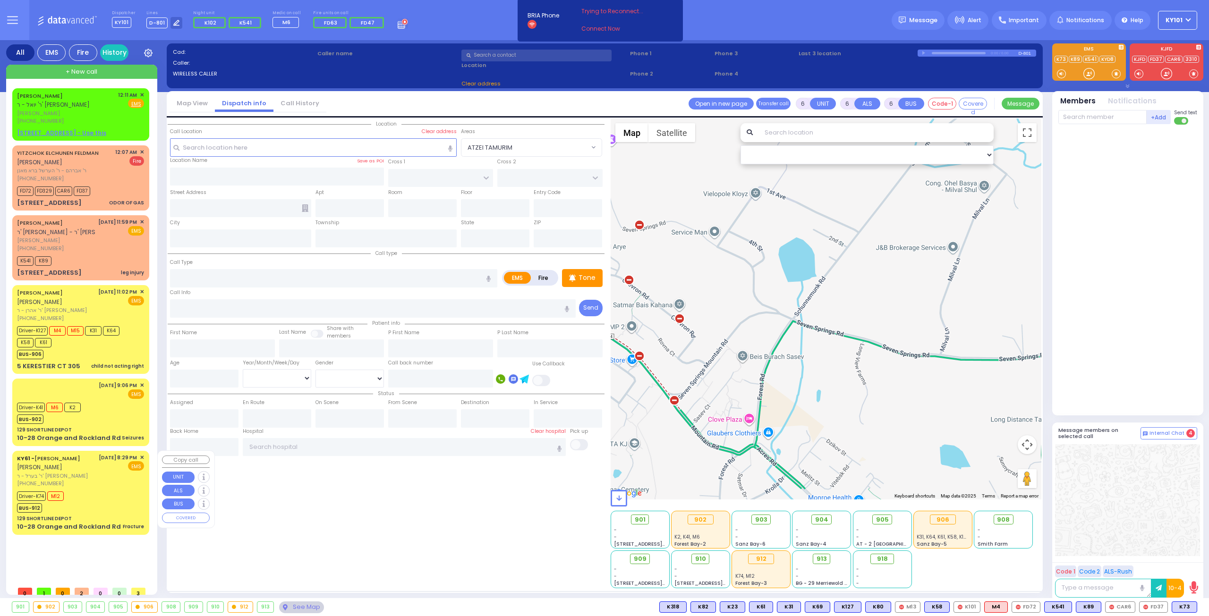
type input "New York Presbyterian Weill Cornell Medical Center"
select select "Hatzalah Garages"
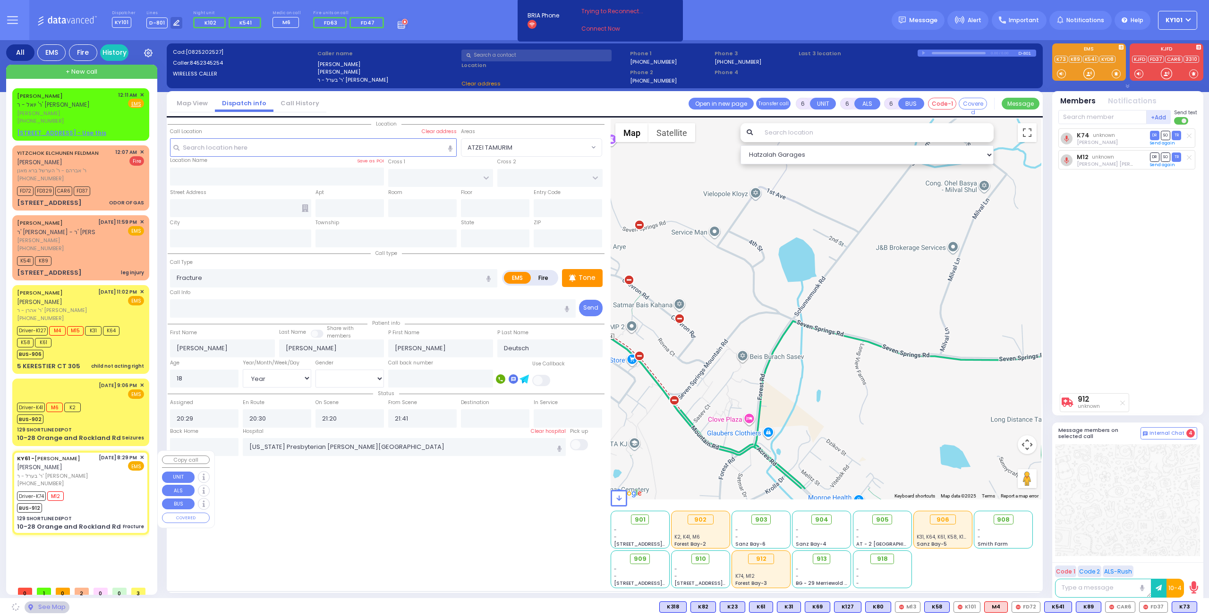
type input "129 SHORTLINE DEPOT"
type input "10-28 Orange and Rockland Rd"
type input "Monroe"
type input "[US_STATE]"
type input "10950"
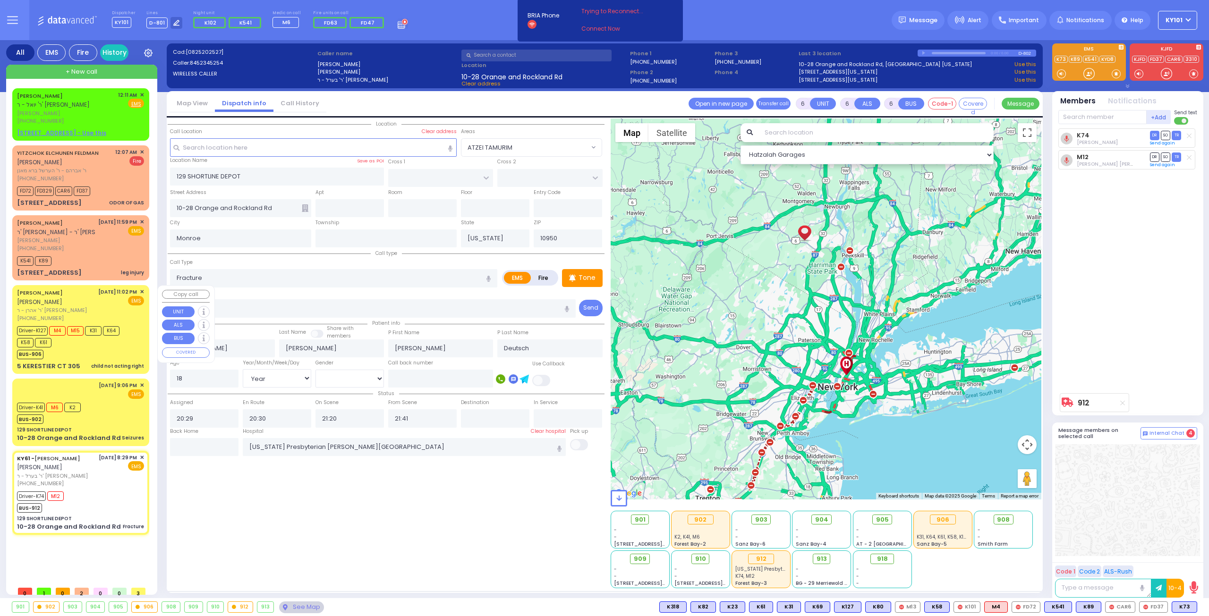
click at [92, 349] on div "BUS-906" at bounding box center [76, 354] width 118 height 12
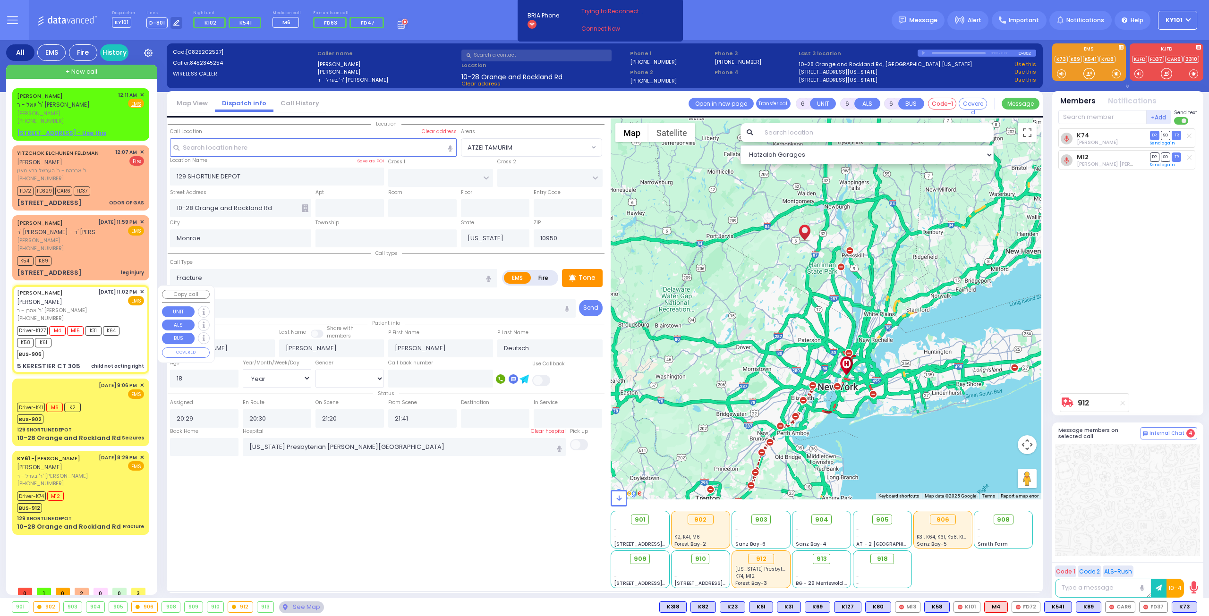
select select
type input "child not acting right"
radio input "true"
type input "[PERSON_NAME]"
type input "WEINBERGER"
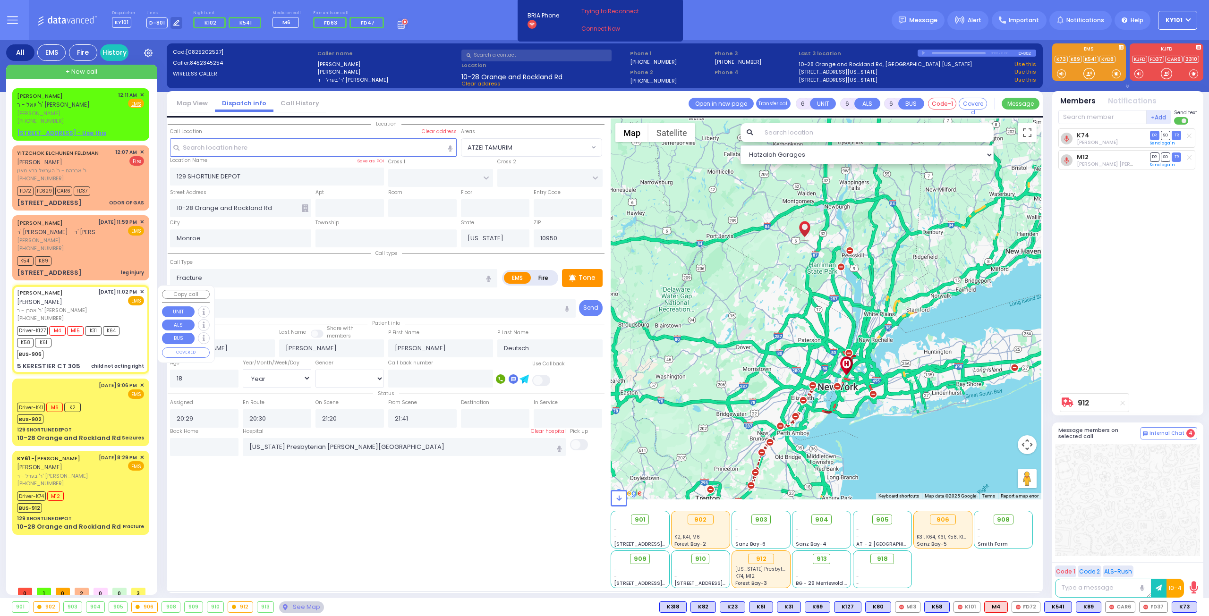
type input "Raiza"
type input "[PERSON_NAME]"
type input "4"
select select "Year"
select select "[DEMOGRAPHIC_DATA]"
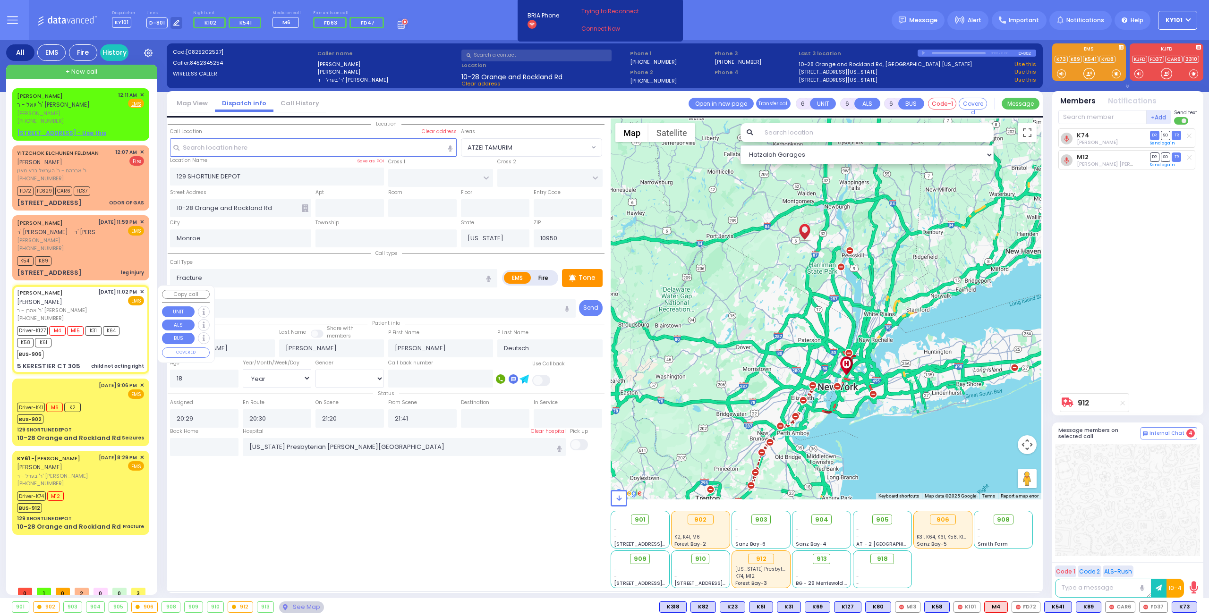
type input "23:02"
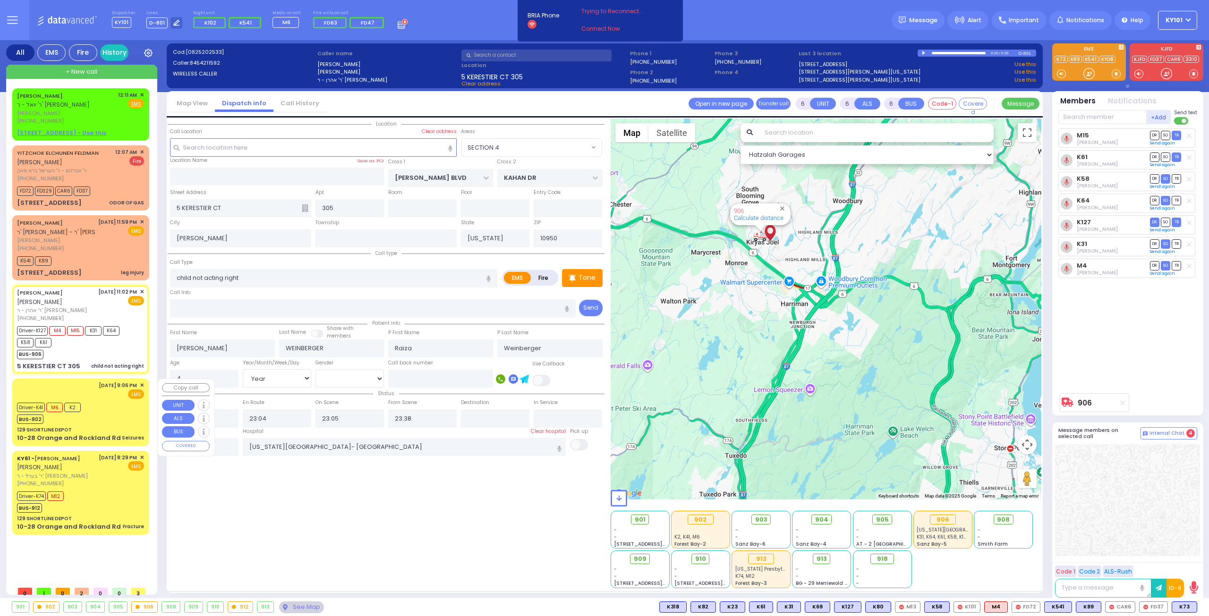
click at [100, 414] on div "Driver-K41 M6 K2 BUS-902" at bounding box center [80, 412] width 127 height 24
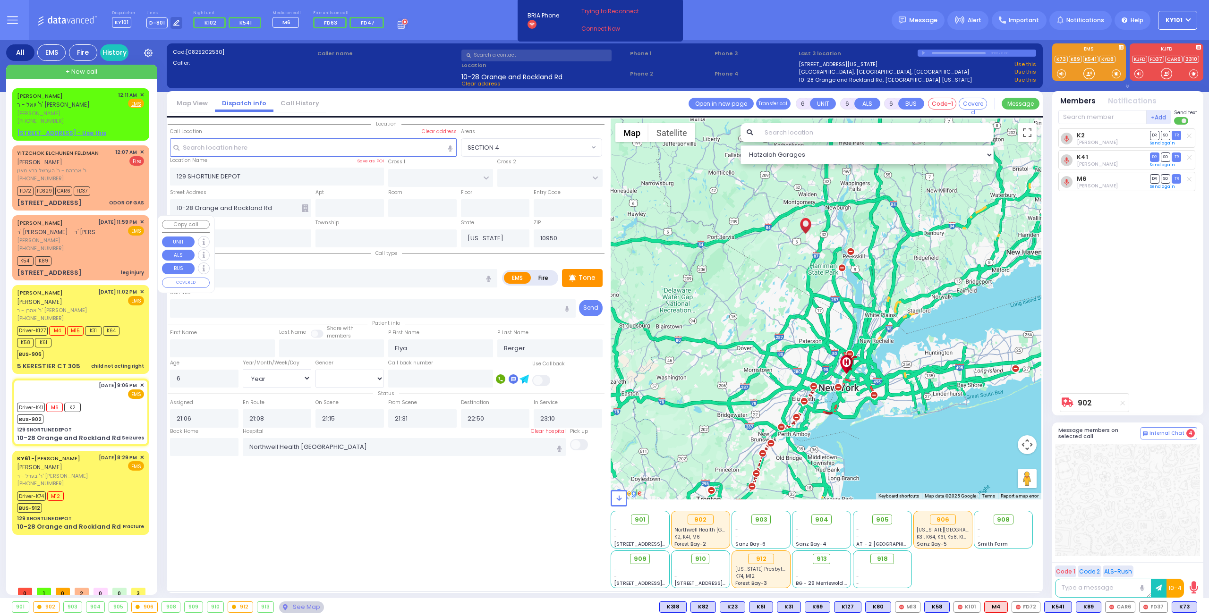
click at [88, 252] on div "ELIEZER WEISS ר' נתן נטע - ר' משה שמואל טענענבוים אליעזר ווייס (845) 717-1628 8…" at bounding box center [80, 248] width 133 height 62
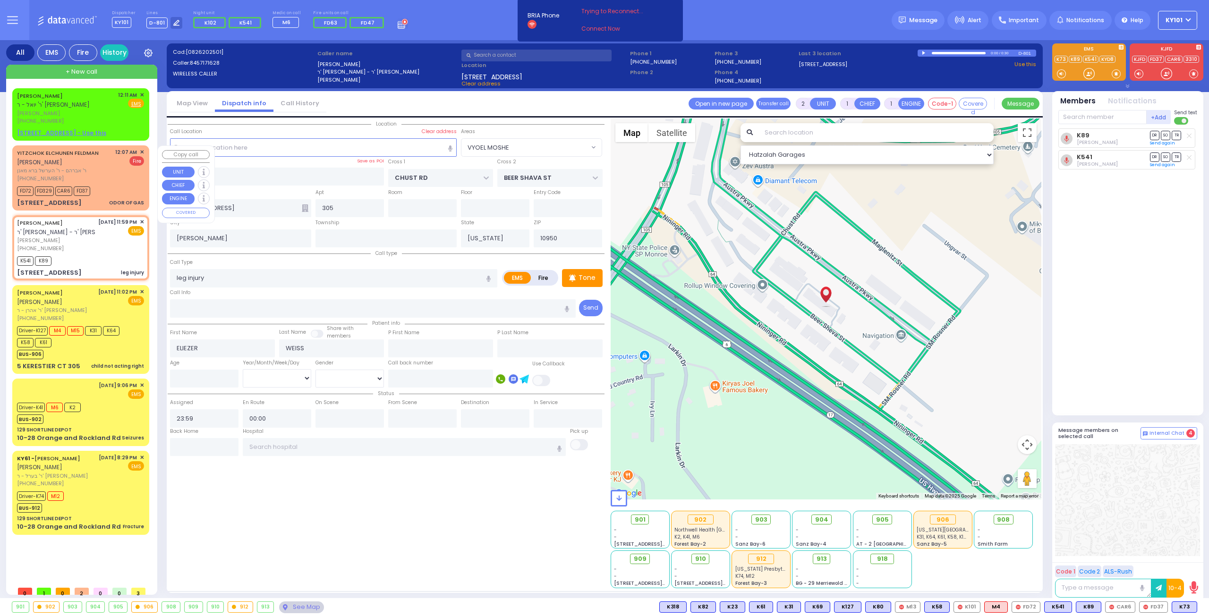
click at [99, 175] on div "(845) 500-1123" at bounding box center [64, 179] width 95 height 8
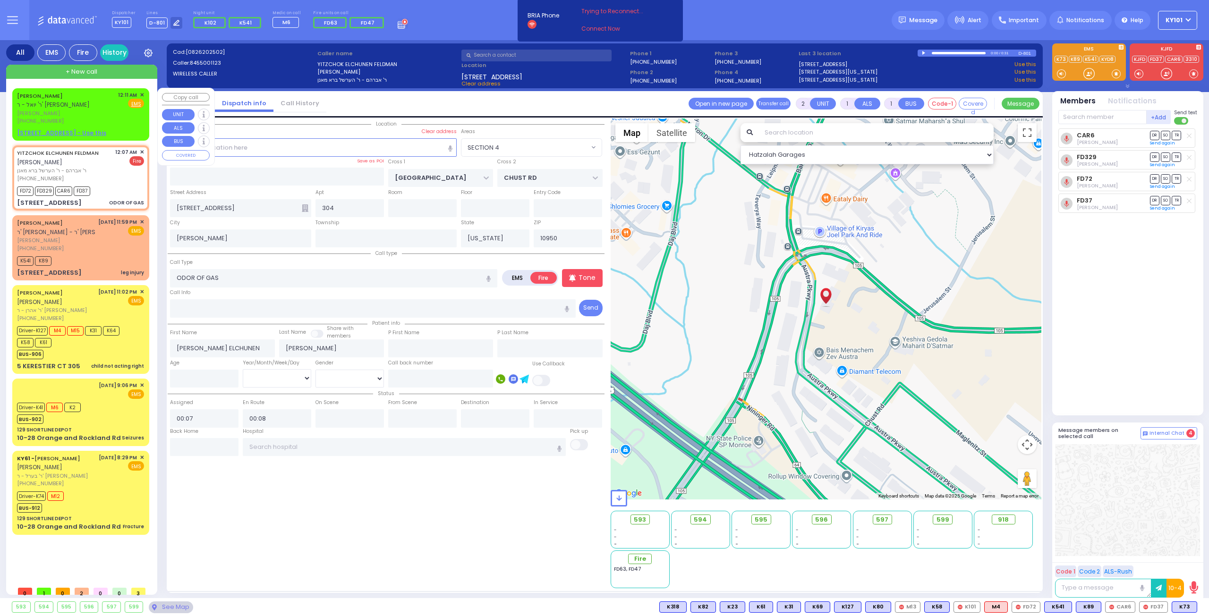
click at [141, 94] on span "✕" at bounding box center [142, 95] width 4 height 8
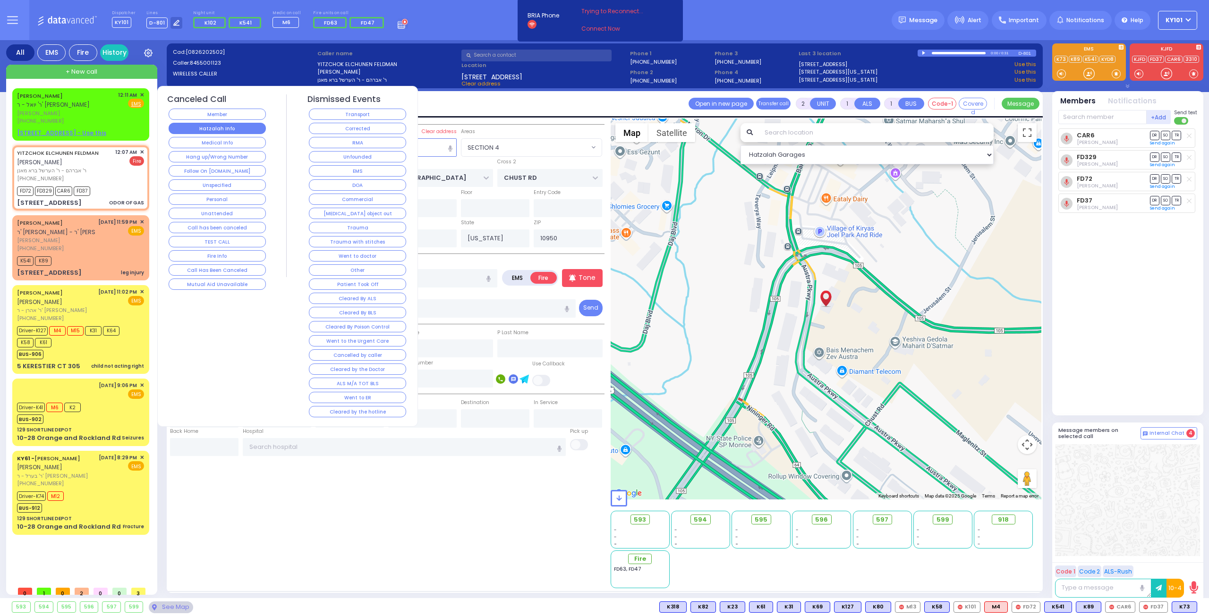
click at [228, 127] on button "Hatzalah Info" at bounding box center [217, 128] width 97 height 11
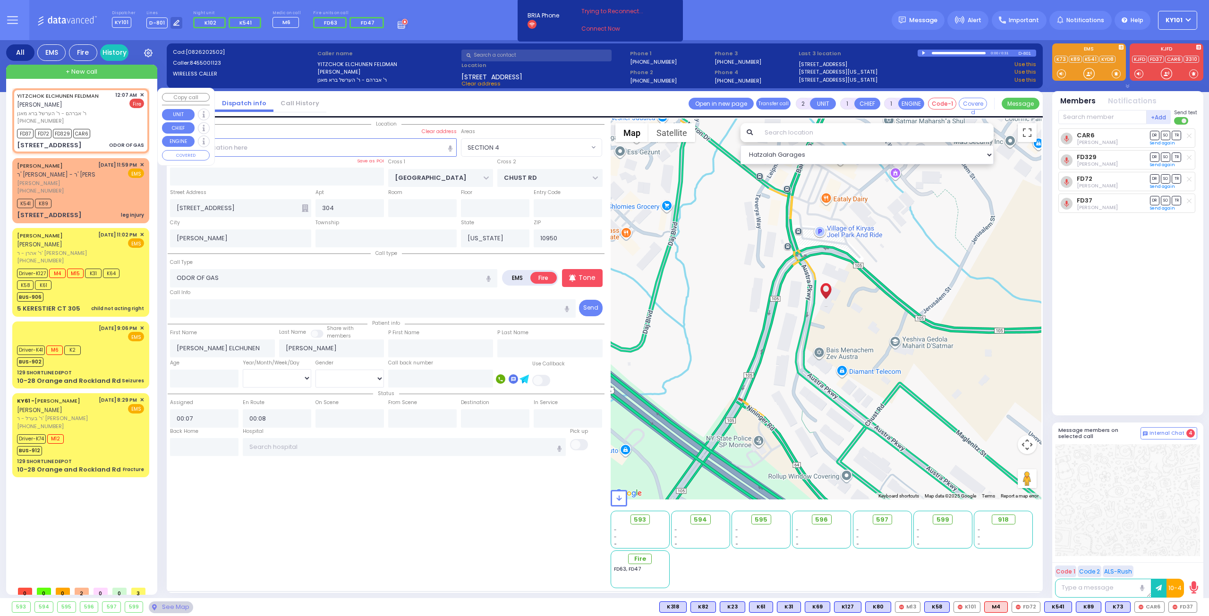
click at [141, 94] on span "✕" at bounding box center [142, 95] width 4 height 8
click at [205, 446] on input "text" at bounding box center [204, 447] width 68 height 18
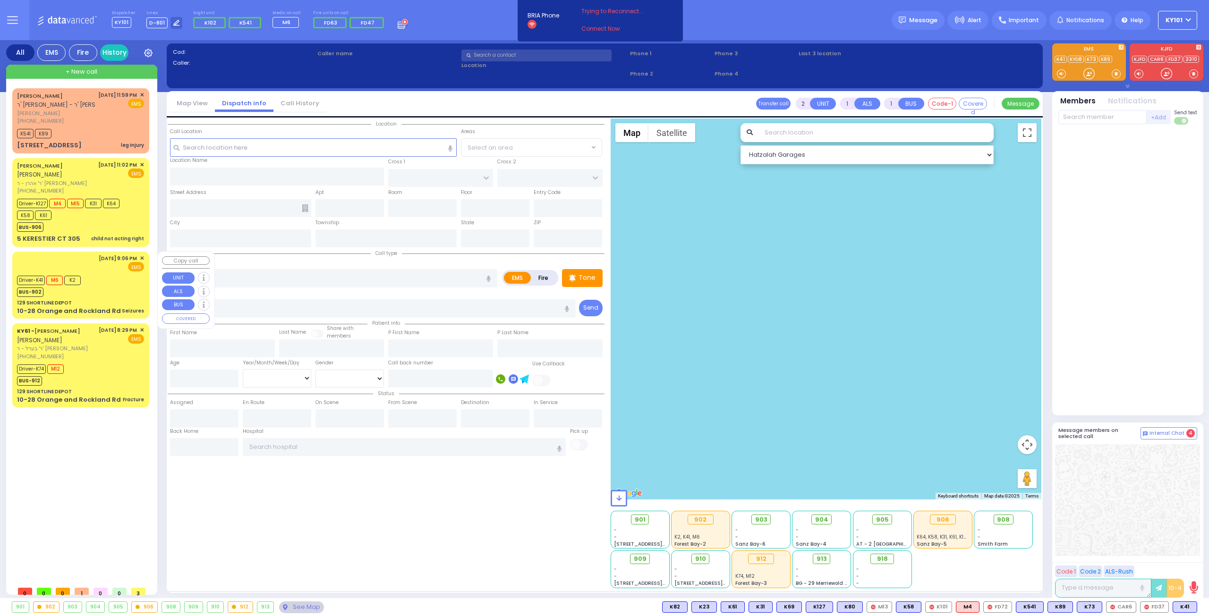
click at [103, 294] on div "Driver-K41 M6 K2 BUS-902" at bounding box center [80, 285] width 127 height 24
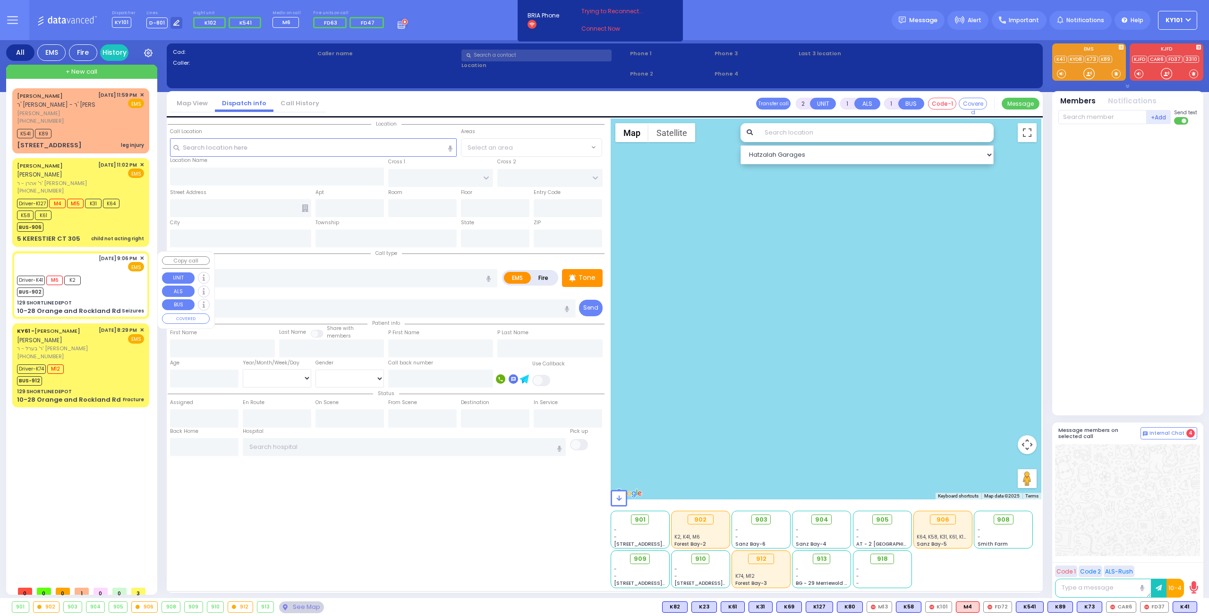
type input "6"
select select
type input "Seizures"
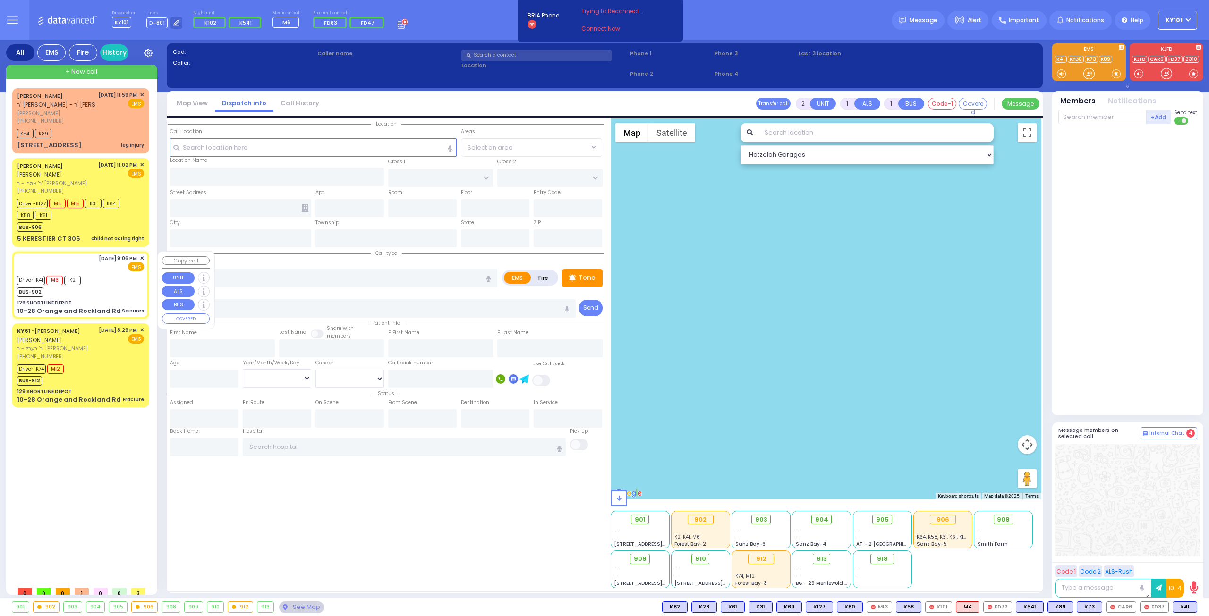
radio input "true"
type input "Elya"
type input "Berger"
type input "6"
select select "Year"
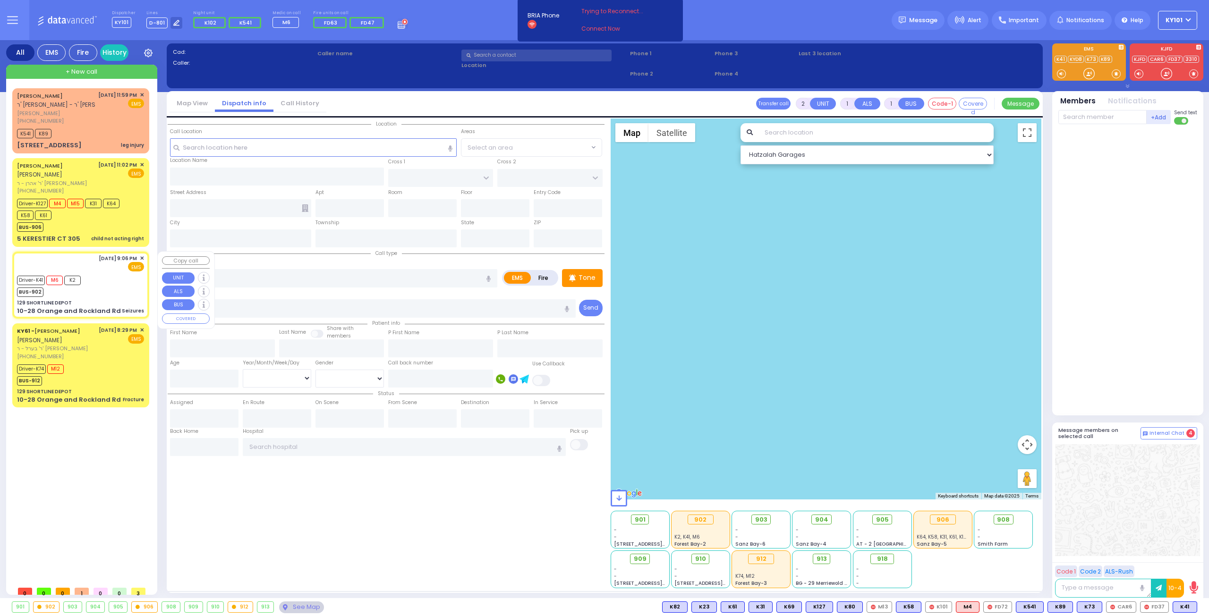
select select "[DEMOGRAPHIC_DATA]"
type input "21:06"
type input "21:08"
type input "21:15"
type input "21:31"
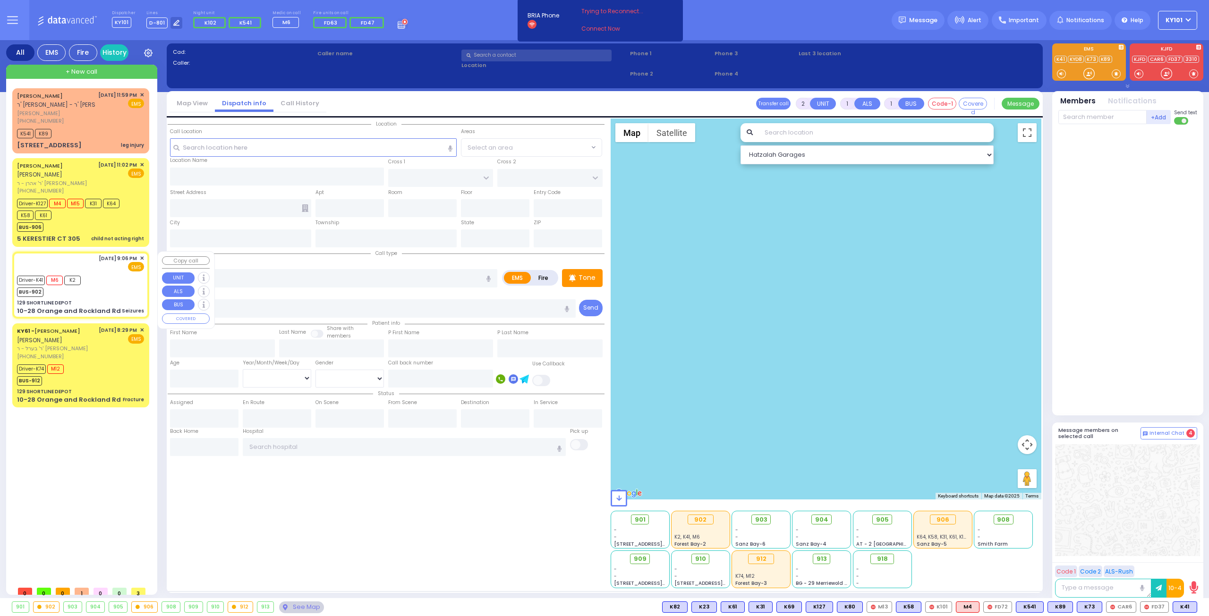
type input "22:50"
type input "23:10"
type input "Northwell Health [GEOGRAPHIC_DATA]"
select select "Hatzalah Garages"
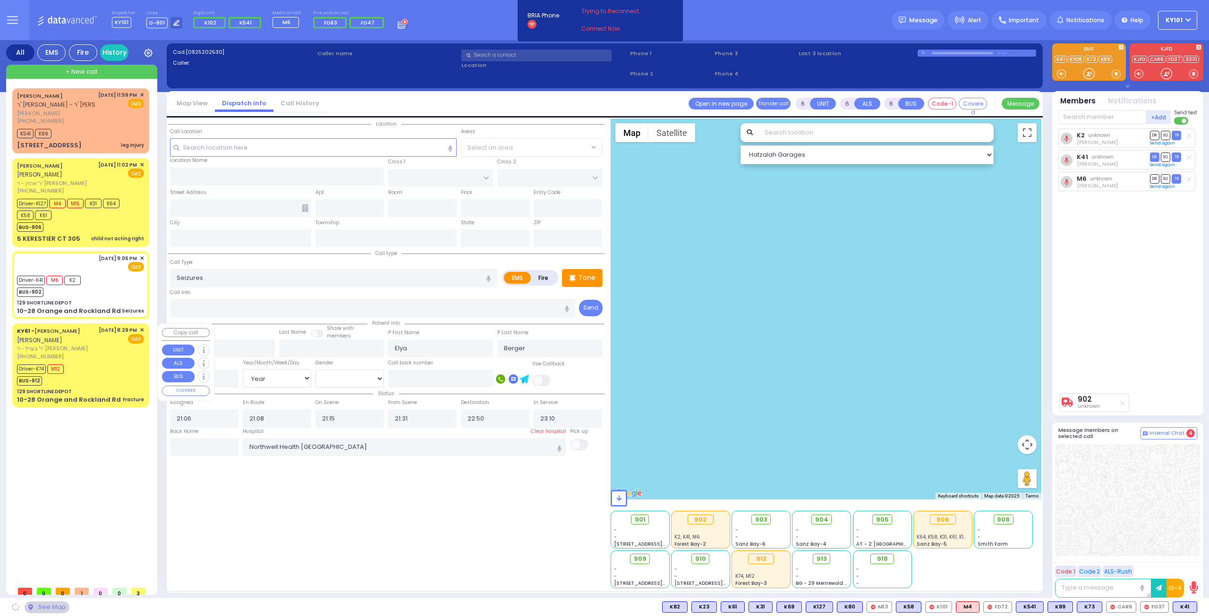
type input "129 SHORTLINE DEPOT"
type input "10-28 Orange and Rockland Rd"
type input "Monroe"
type input "[US_STATE]"
type input "10950"
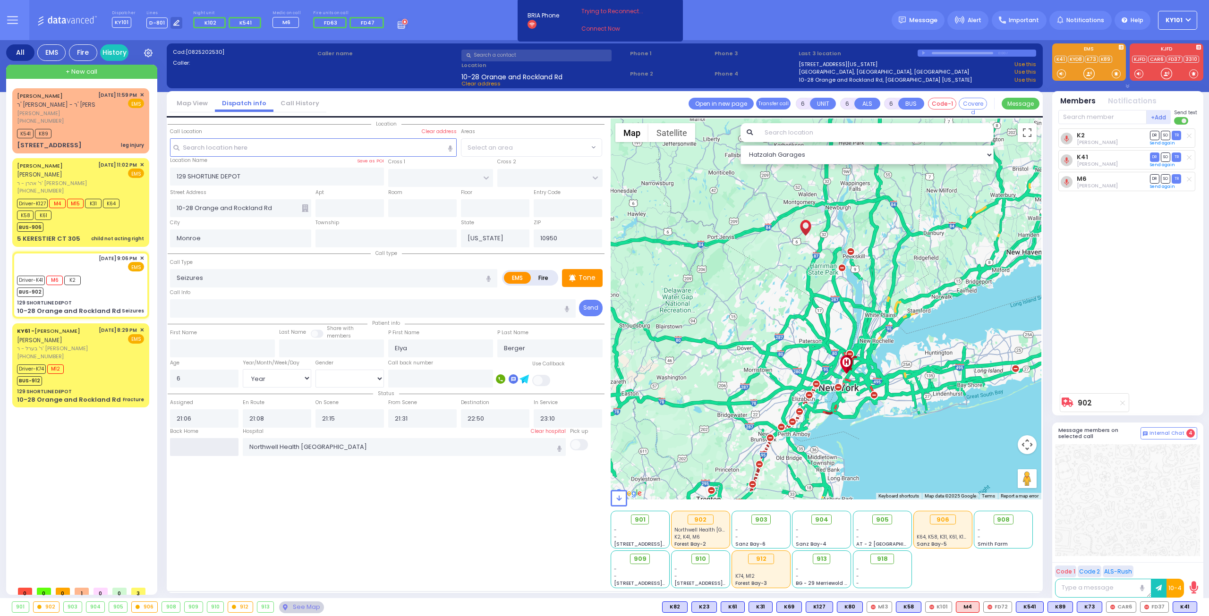
click at [208, 446] on input "text" at bounding box center [204, 447] width 68 height 18
type input "00:16"
select select
radio input "true"
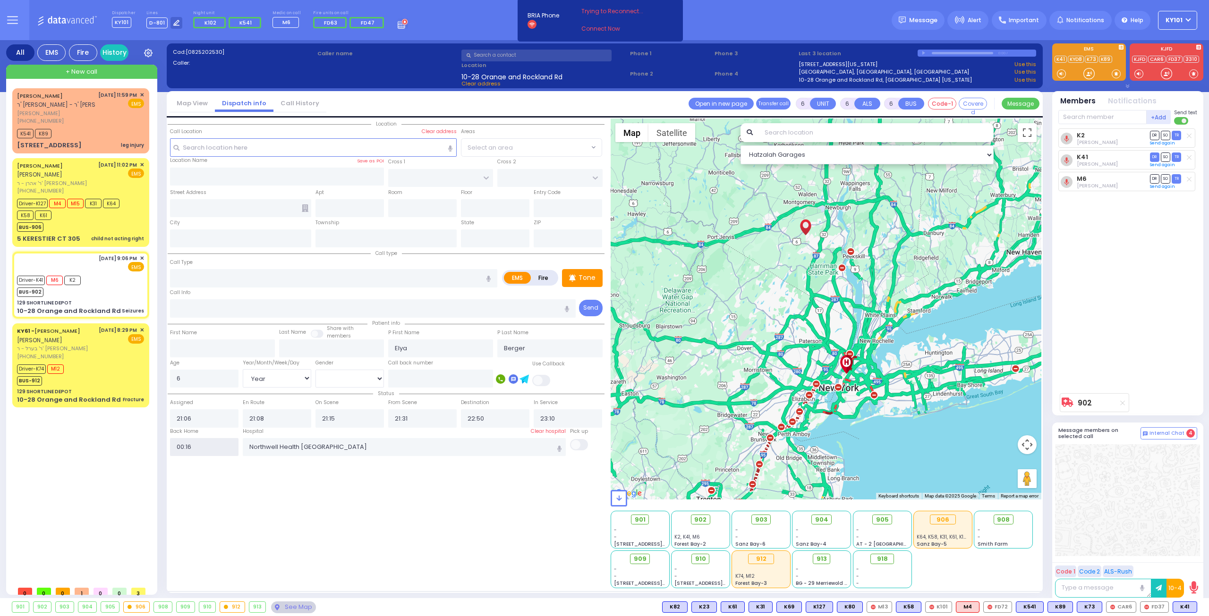
select select
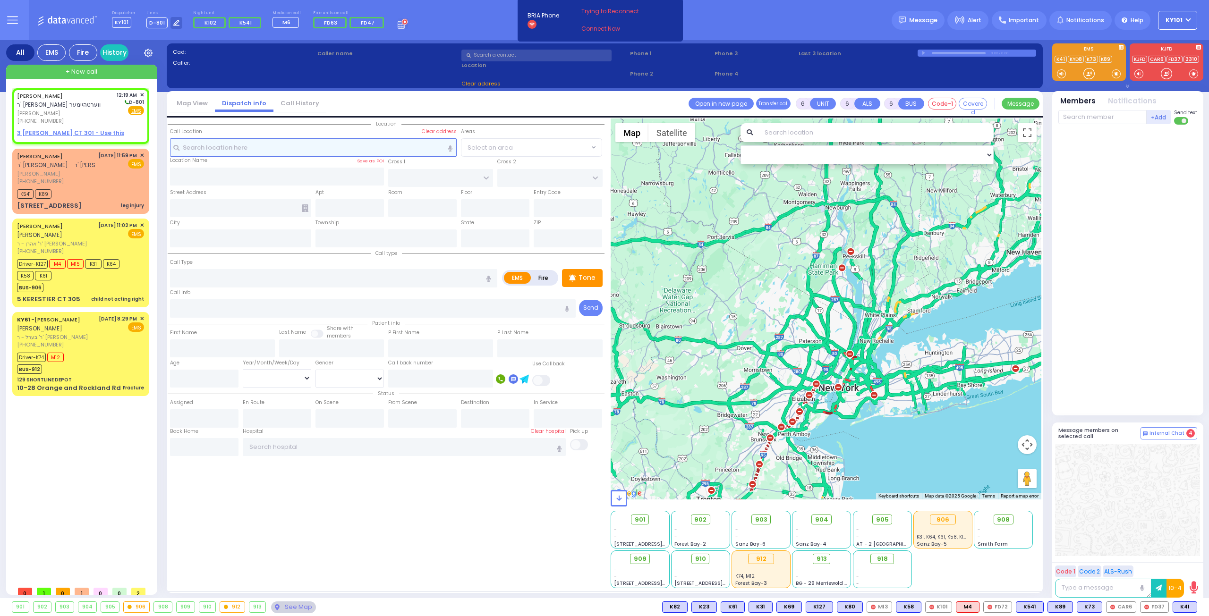
type input "2"
type input "1"
select select
radio input "true"
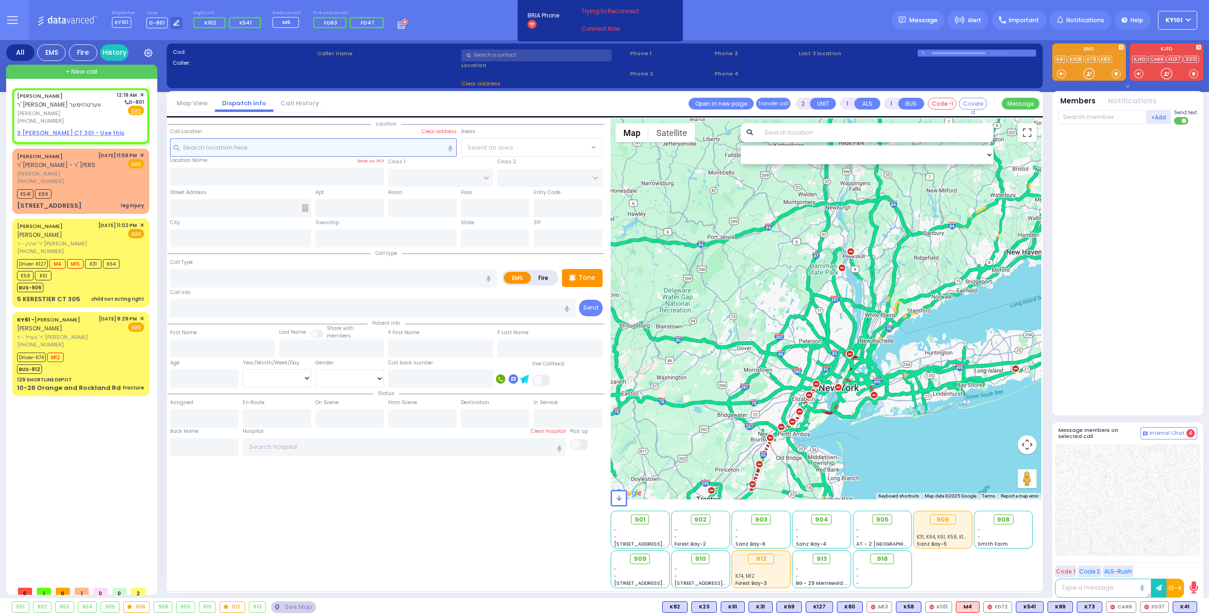
type input "[PERSON_NAME]"
select select
type input "00:19"
select select "Hatzalah Garages"
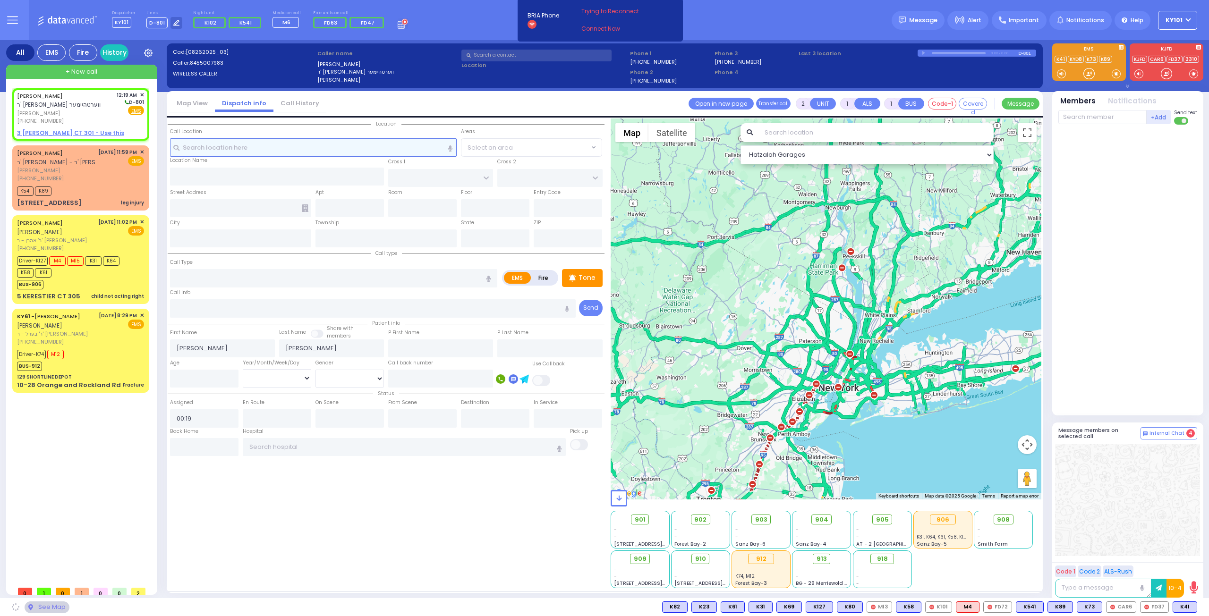
select select
radio input "true"
select select
select select "Hatzalah Garages"
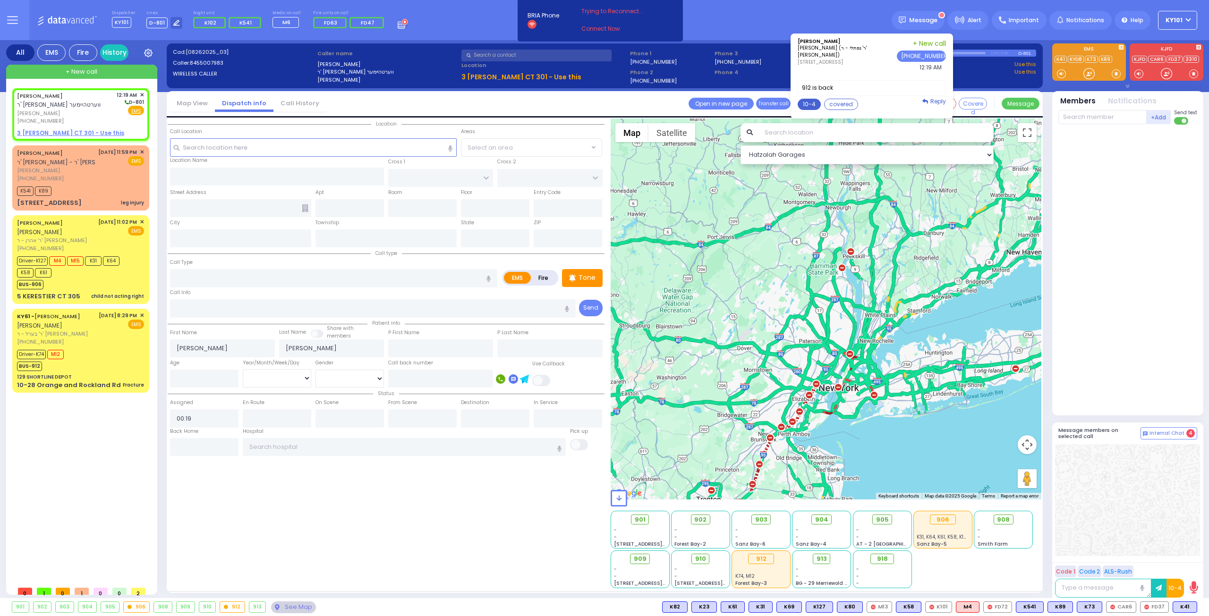
click at [814, 104] on button "10-4" at bounding box center [809, 104] width 23 height 11
type textarea "10-4 thank you"
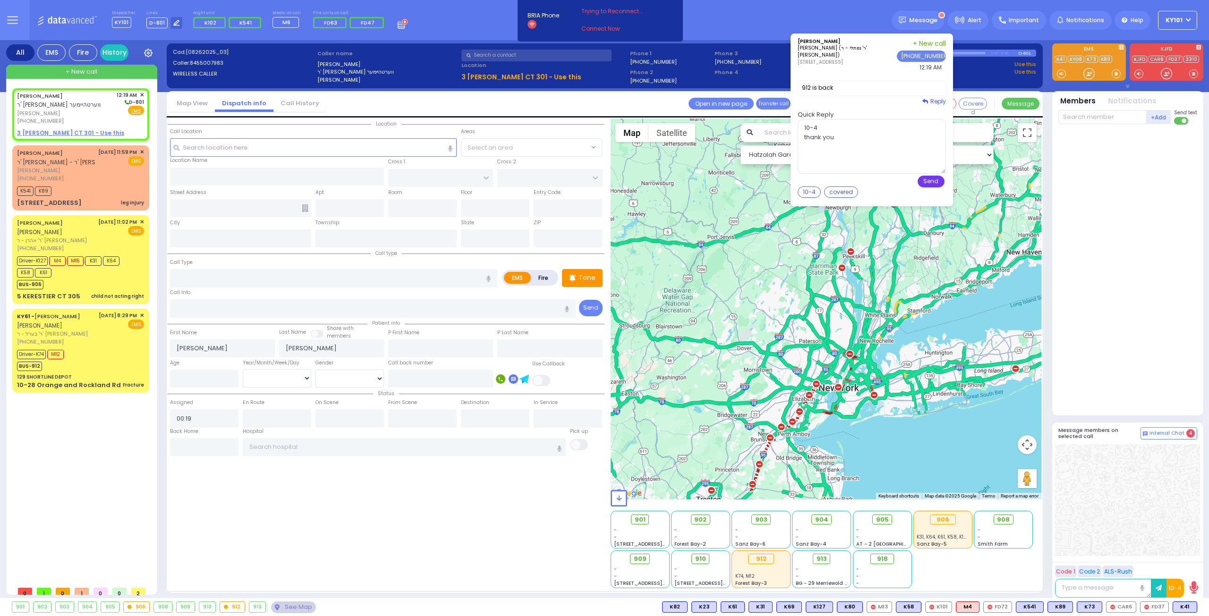
click at [936, 178] on button "Send" at bounding box center [931, 182] width 27 height 12
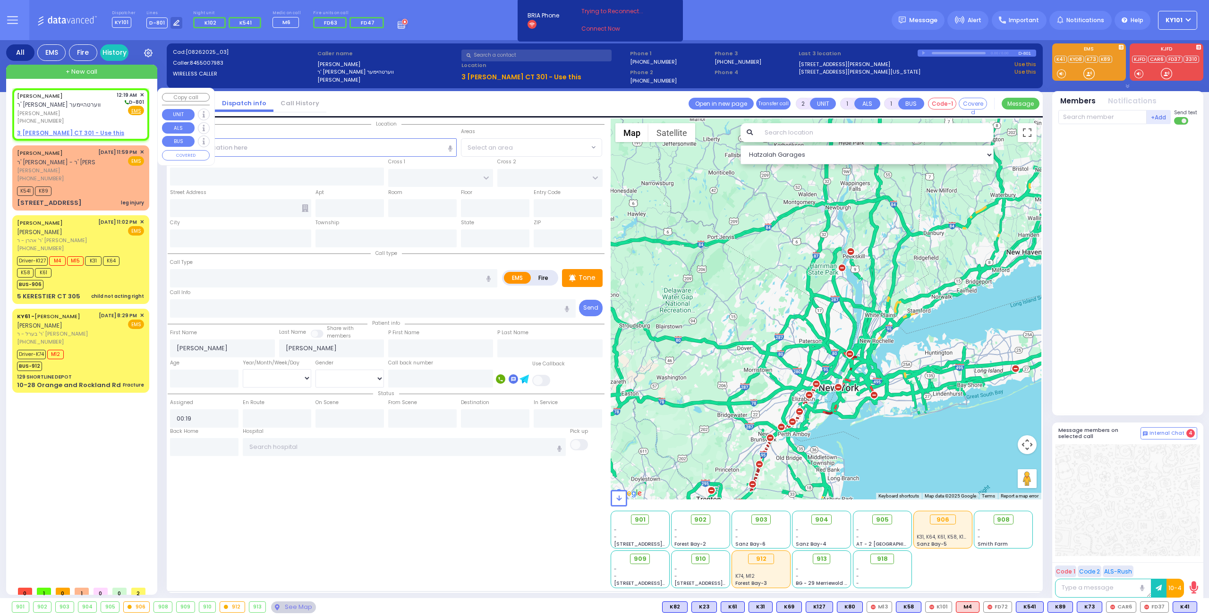
click at [72, 134] on u "3 BUCHANAN CT 301 - Use this" at bounding box center [70, 133] width 107 height 8
select select
radio input "true"
select select
select select "Hatzalah Garages"
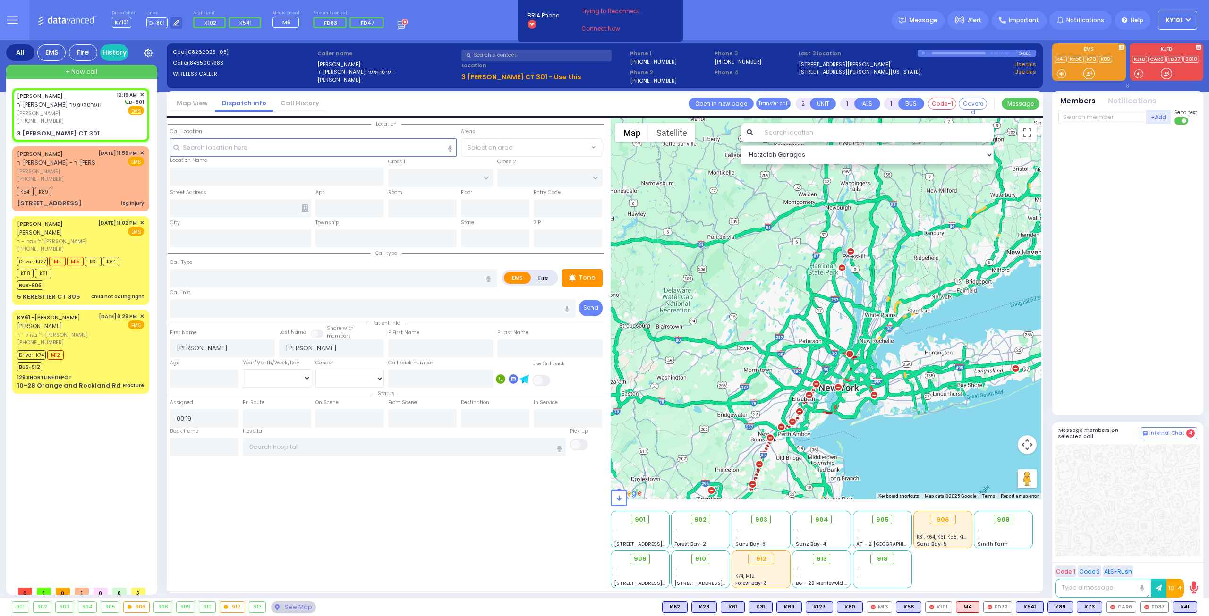
select select
radio input "true"
select select
type input "BUCHANAN COURT"
type input "GARFIELD RD"
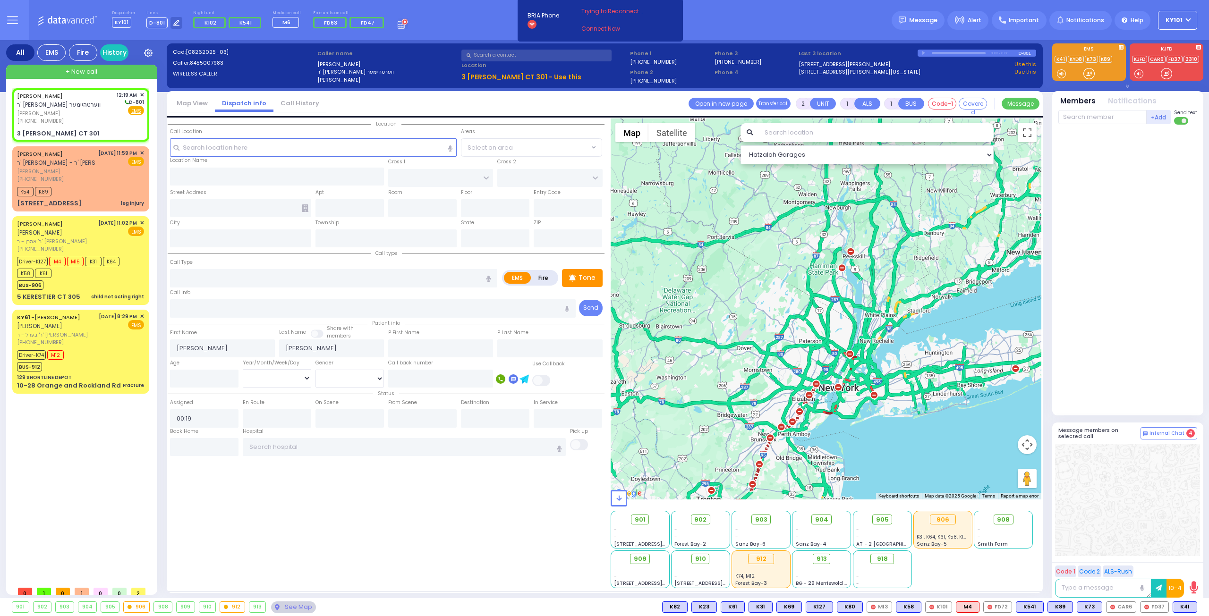
type input "3 BUCHANAN CT"
type input "301"
type input "Monroe"
type input "[US_STATE]"
type input "10950"
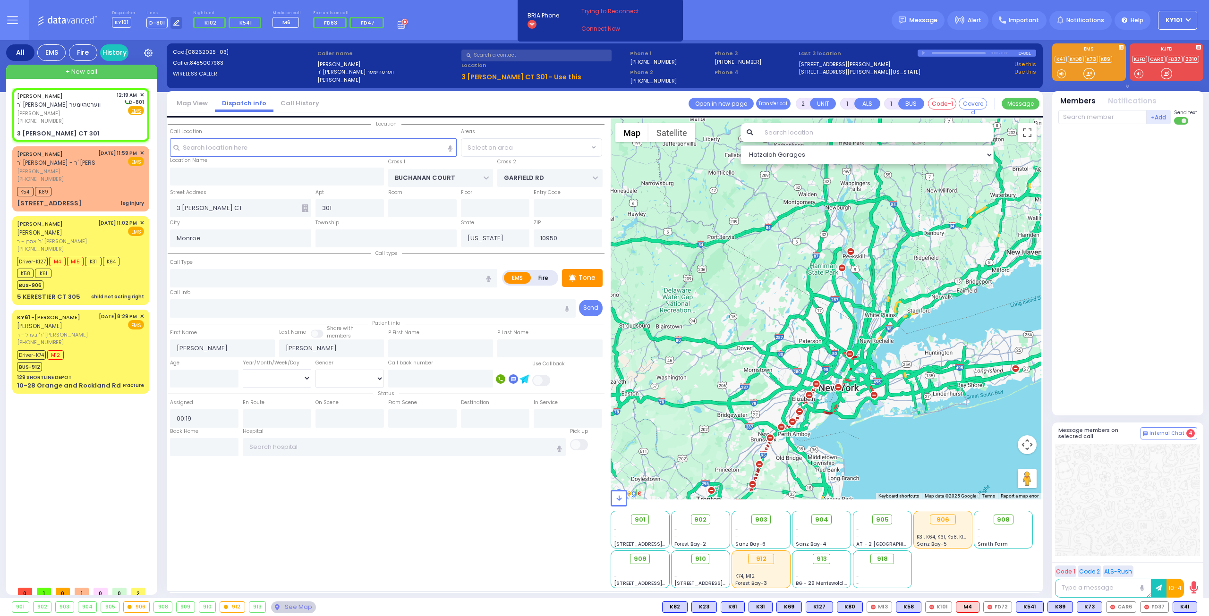
select select "Hatzalah Garages"
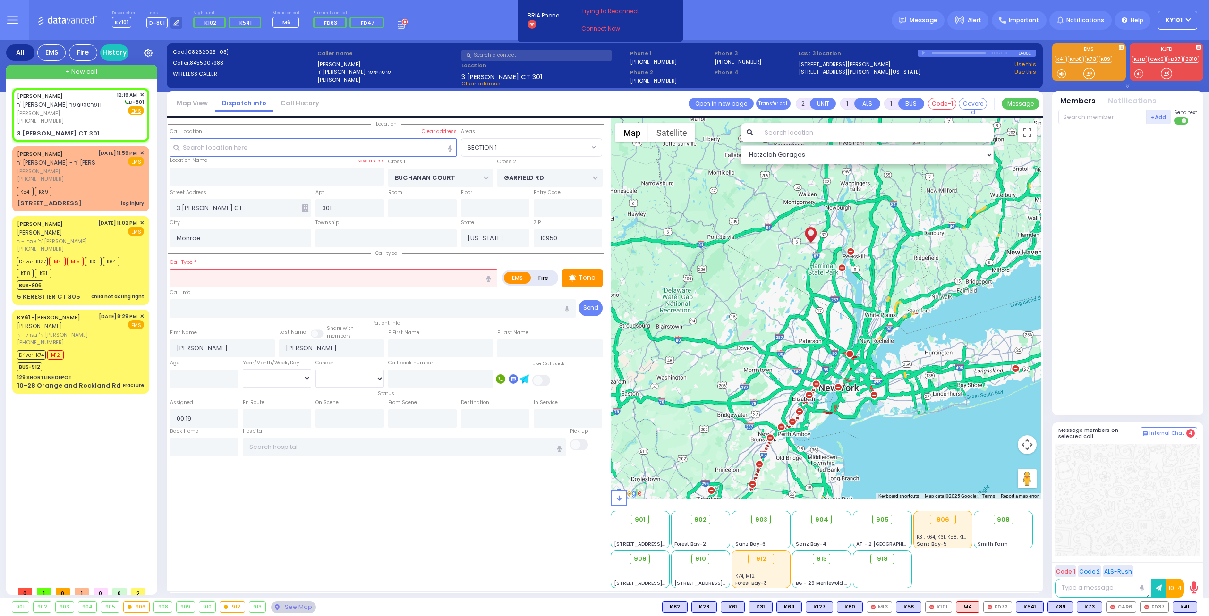
select select "SECTION 1"
click at [210, 280] on input "text" at bounding box center [333, 278] width 327 height 18
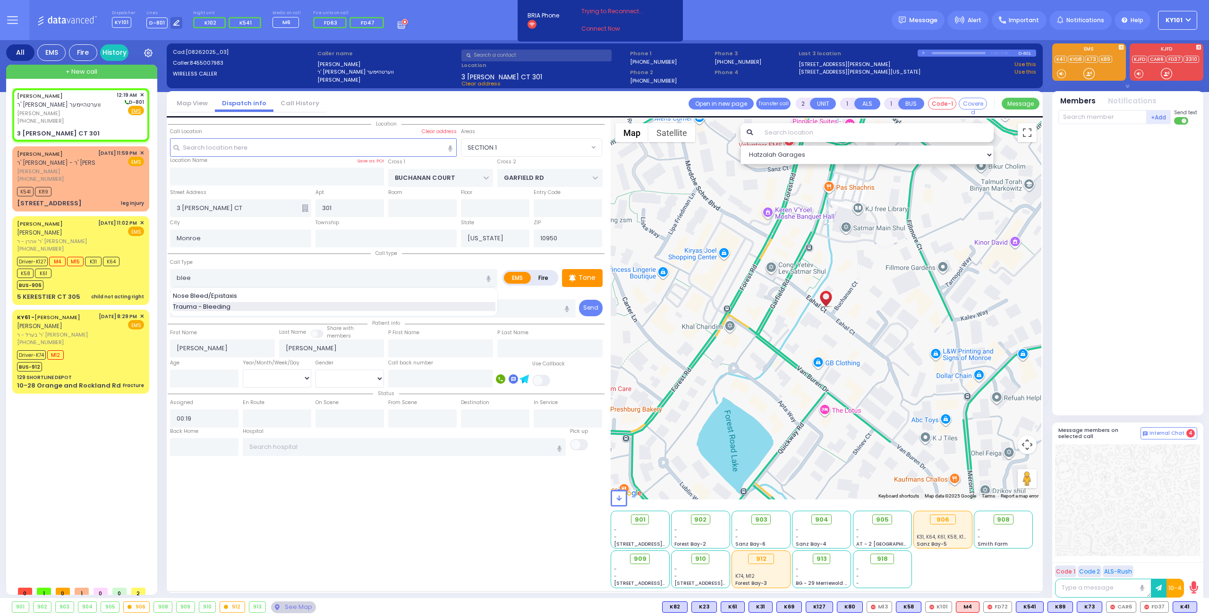
click at [219, 302] on span "Trauma - Bleeding" at bounding box center [203, 306] width 61 height 9
type input "Trauma - Bleeding"
click at [274, 265] on div "Call Type Trauma - Bleeding Trauma - Bleeding" at bounding box center [333, 272] width 327 height 30
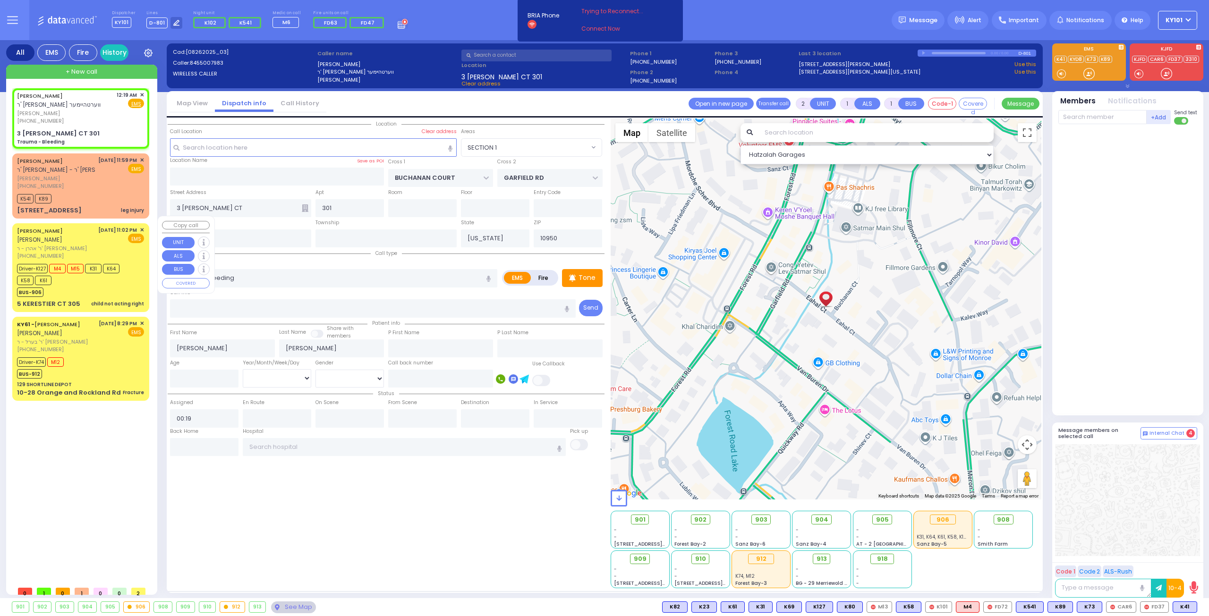
select select
radio input "true"
select select
select select "Hatzalah Garages"
select select
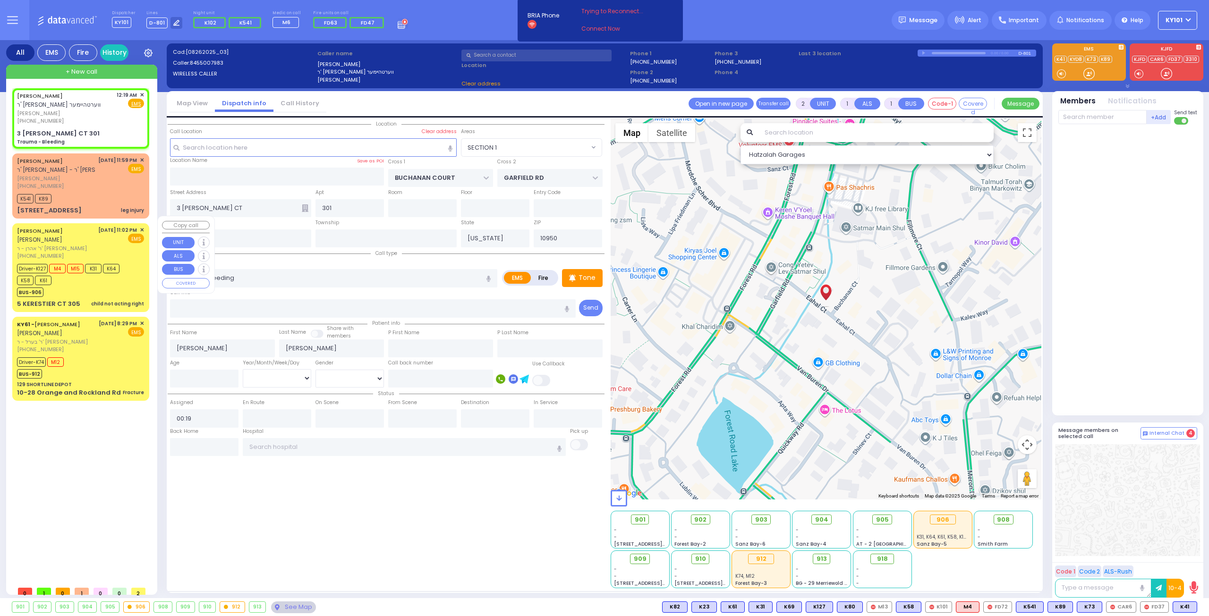
radio input "true"
select select
select select "Hatzalah Garages"
select select "SECTION 1"
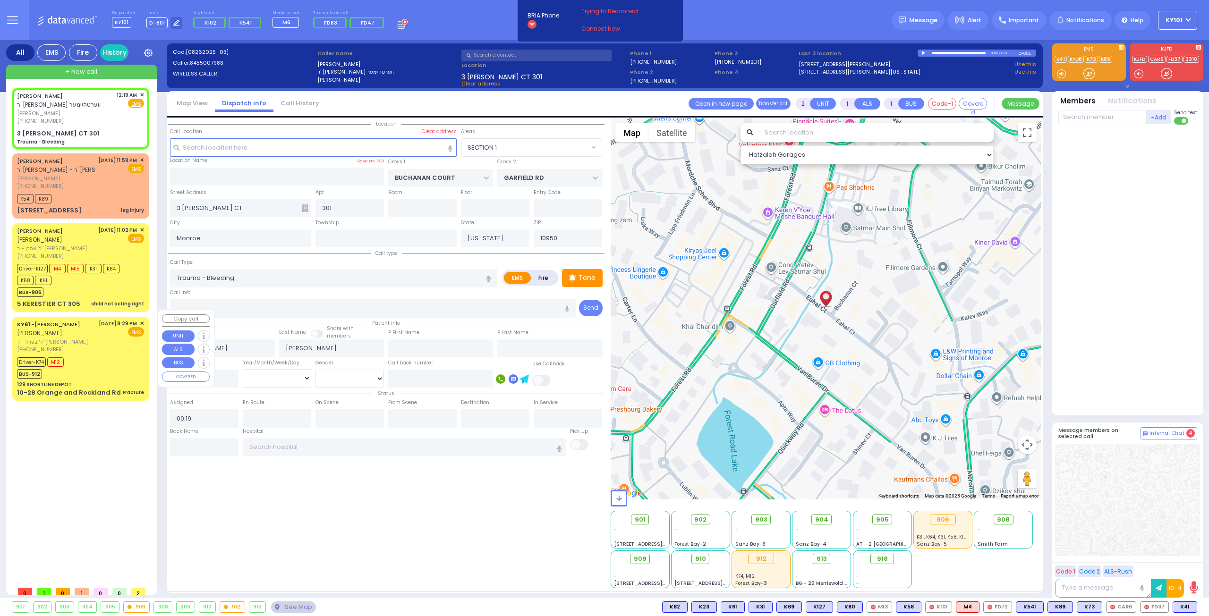
click at [73, 326] on div "KY61 - ARON ZEV POLACHECK אהרן זאב פאלאטשעק" at bounding box center [56, 329] width 78 height 18
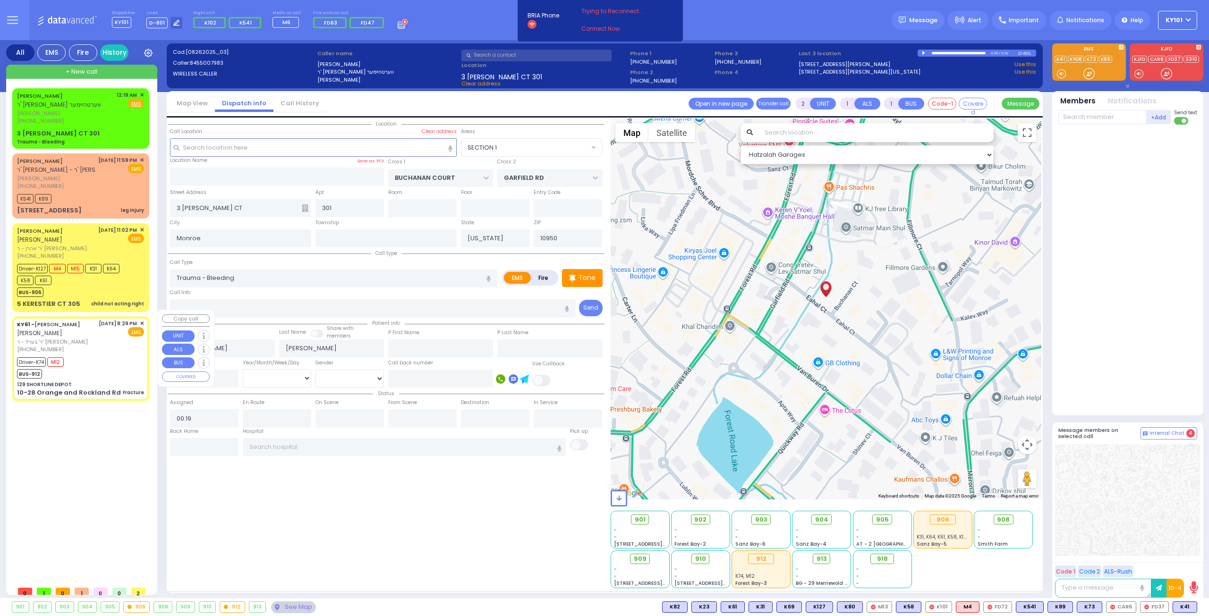
type input "6"
select select
type input "Fracture"
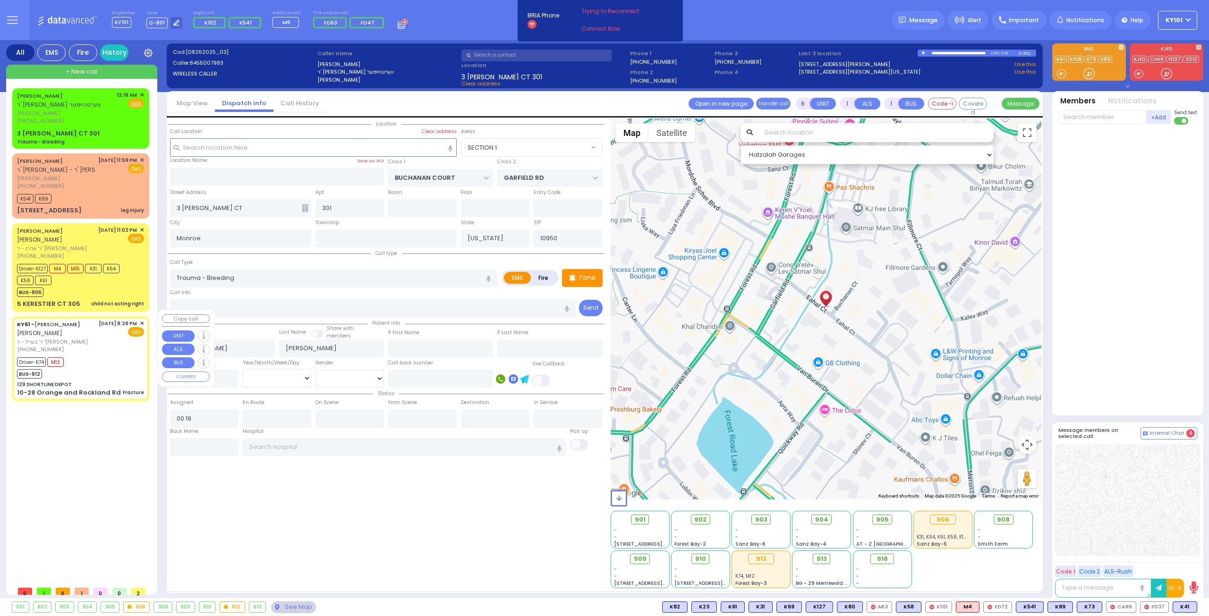
radio input "true"
type input "[PERSON_NAME]"
type input "Shulem"
type input "Deutsch"
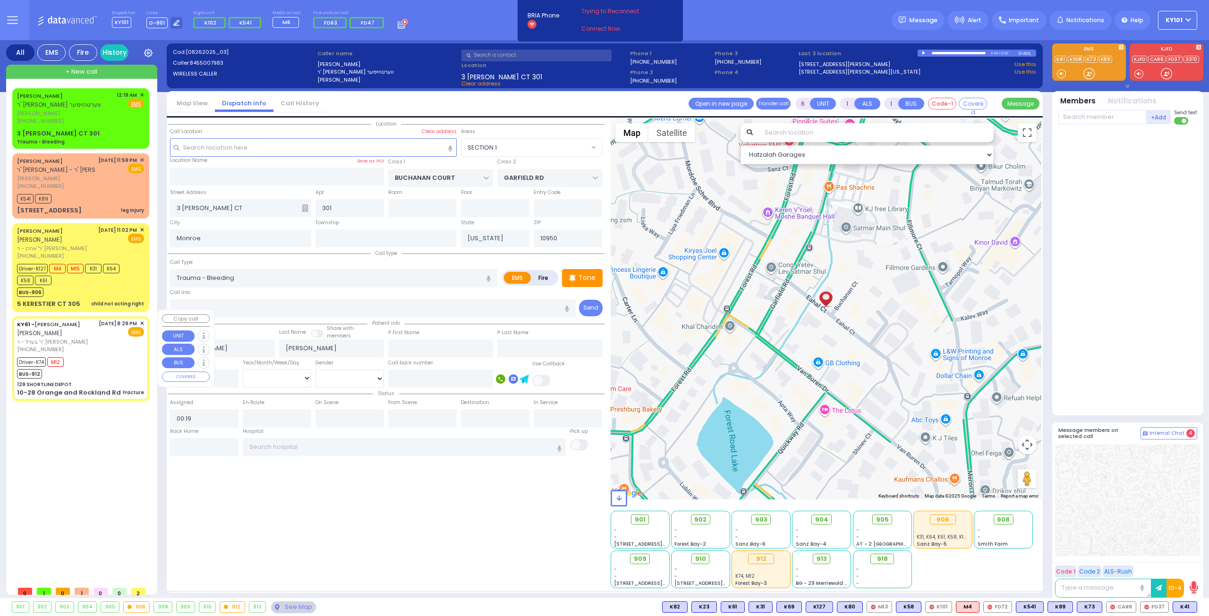
type input "18"
select select "Year"
select select "[DEMOGRAPHIC_DATA]"
type input "20:29"
type input "20:30"
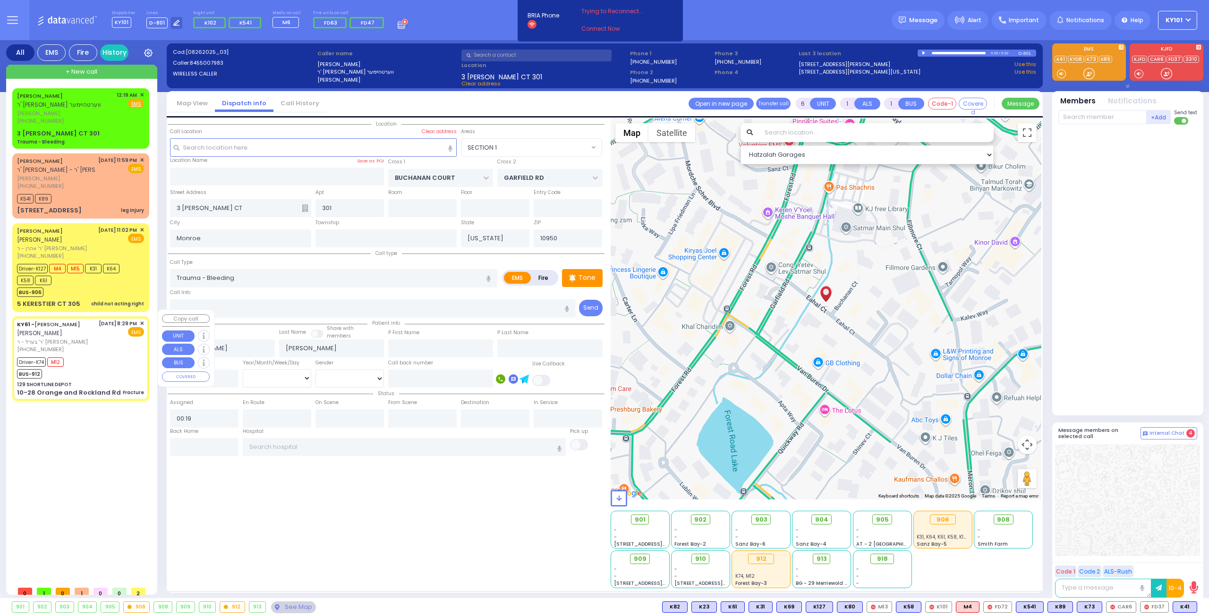
type input "21:20"
type input "21:41"
type input "New York Presbyterian Weill Cornell Medical Center"
select select "Hatzalah Garages"
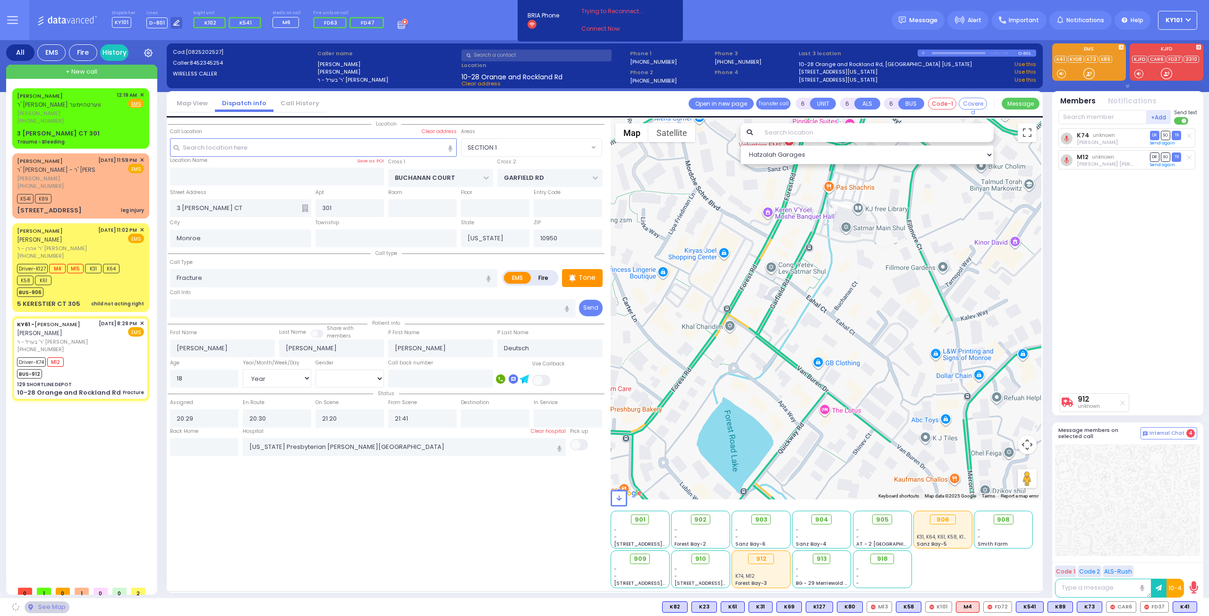
type input "129 SHORTLINE DEPOT"
type input "10-28 Orange and Rockland Rd"
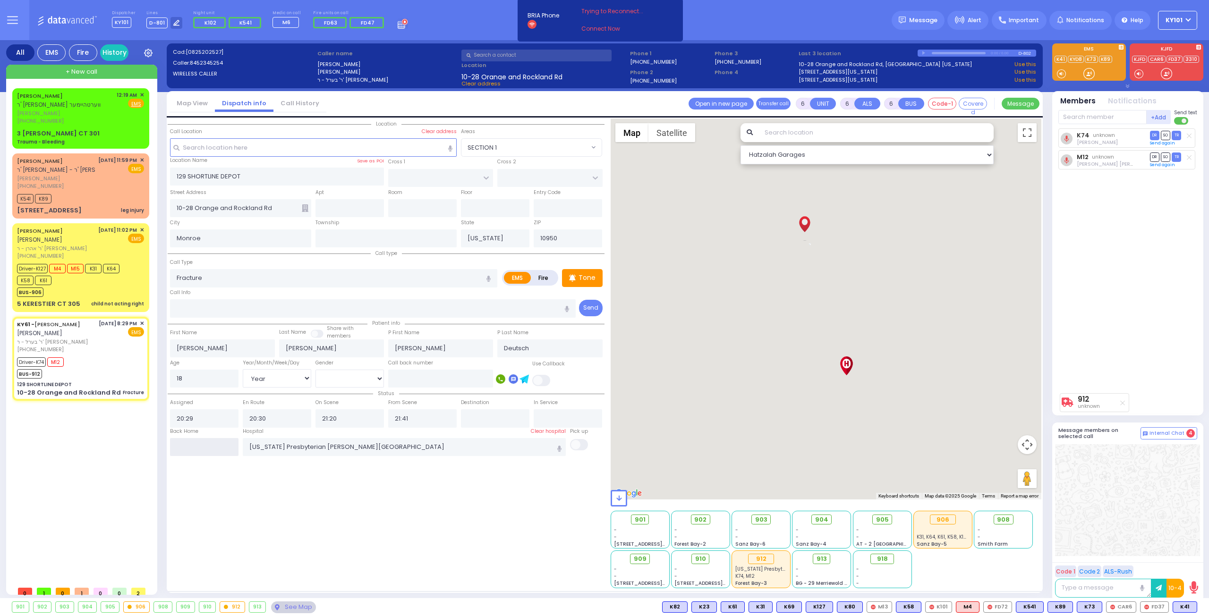
click at [195, 442] on input "text" at bounding box center [204, 447] width 68 height 18
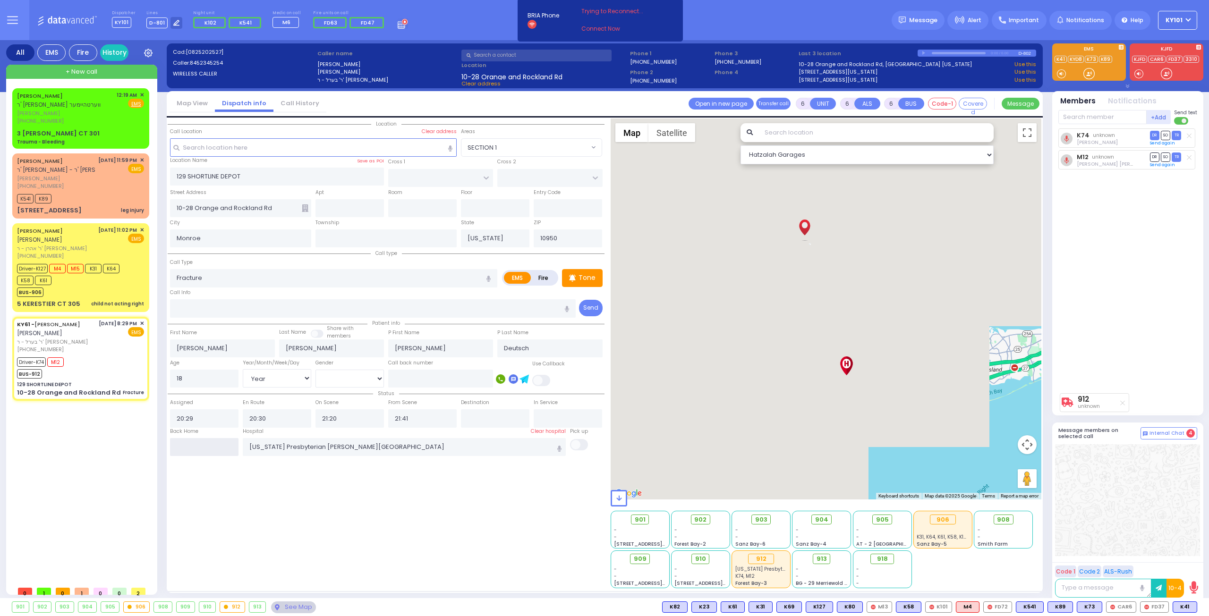
click at [195, 443] on input "text" at bounding box center [204, 447] width 68 height 18
type input "00:19"
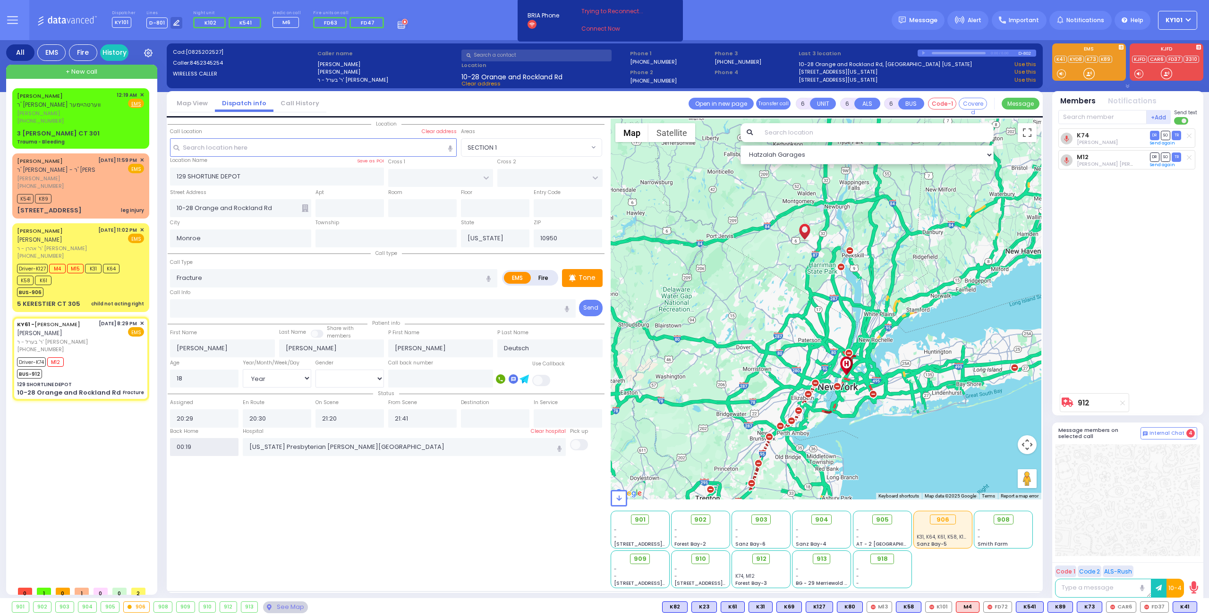
select select
radio input "true"
select select
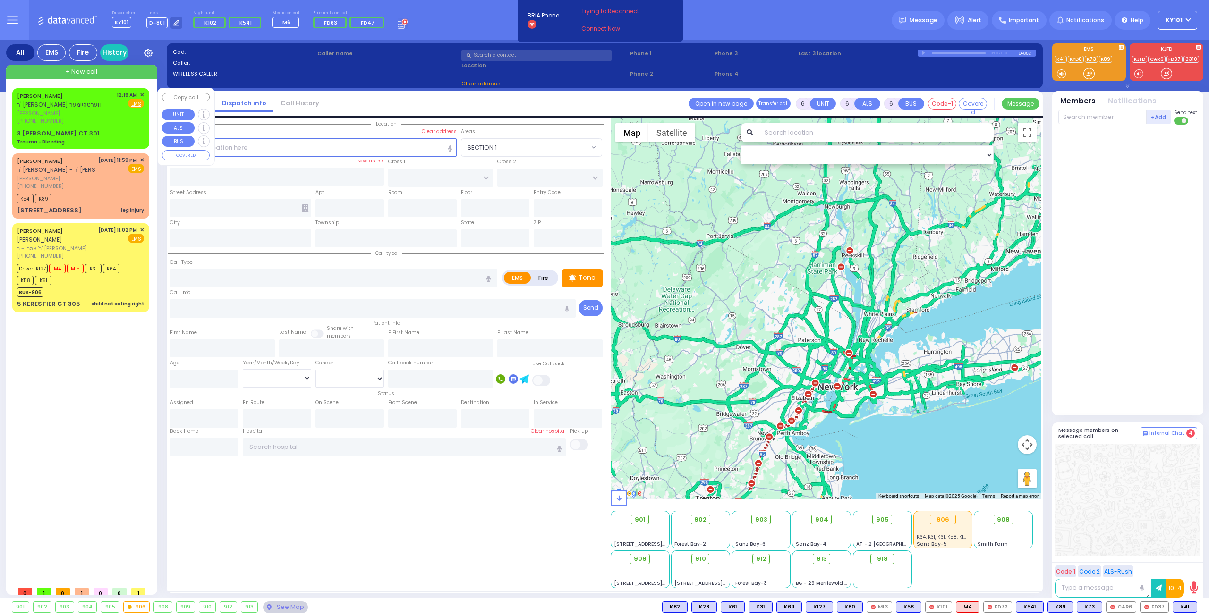
click at [77, 115] on span "יואל משה פארקאש" at bounding box center [65, 114] width 96 height 8
type input "2"
type input "1"
select select
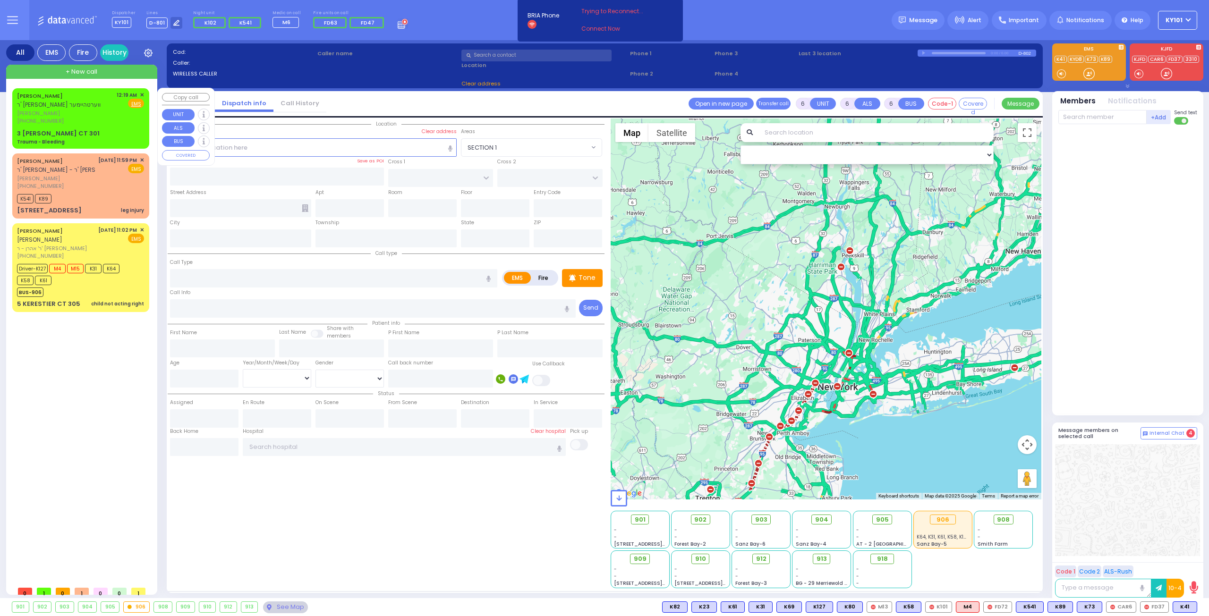
type input "Trauma - Bleeding"
radio input "true"
type input "JOEL MOSHE"
type input "FARKAS"
select select
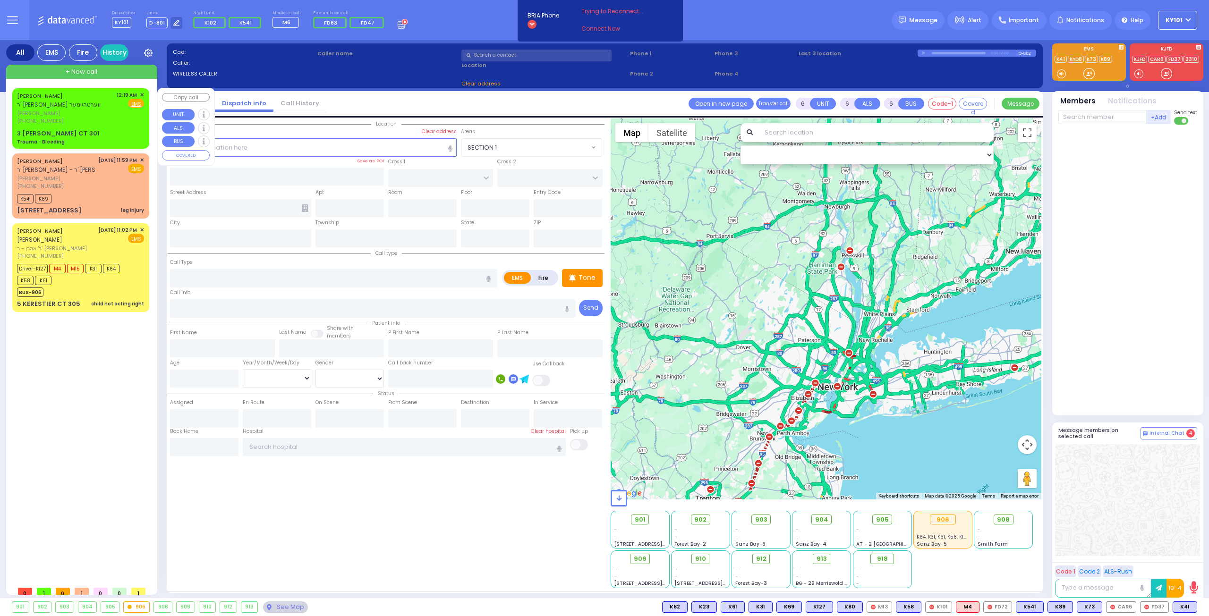
type input "00:19"
select select "Hatzalah Garages"
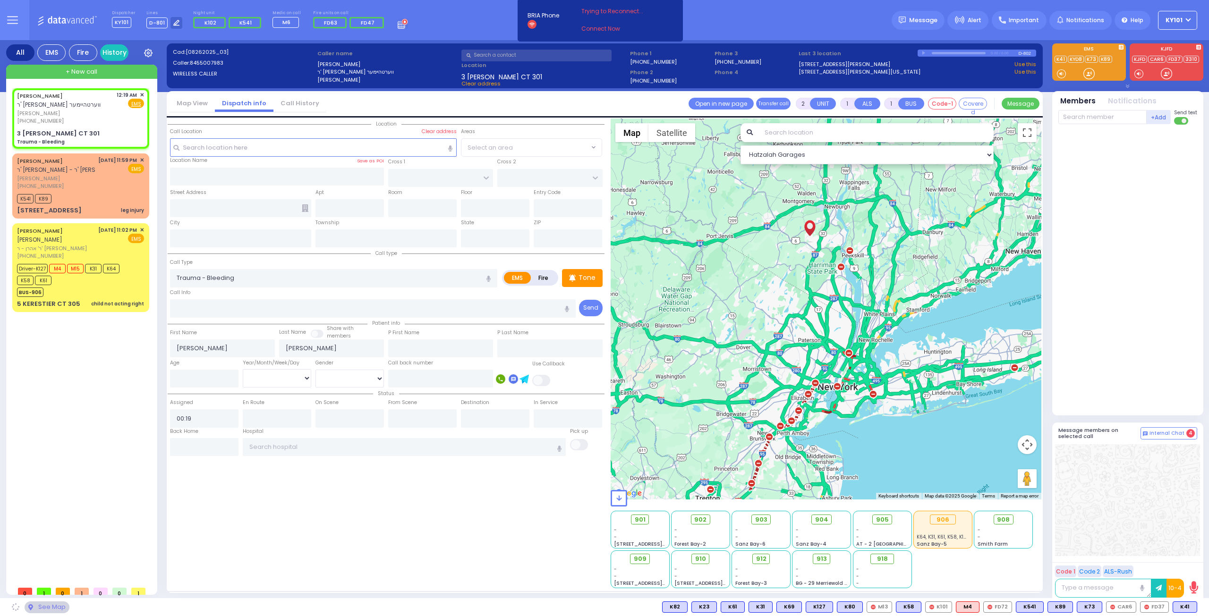
type input "BUCHANAN COURT"
type input "GARFIELD RD"
type input "3 BUCHANAN CT"
type input "301"
type input "Monroe"
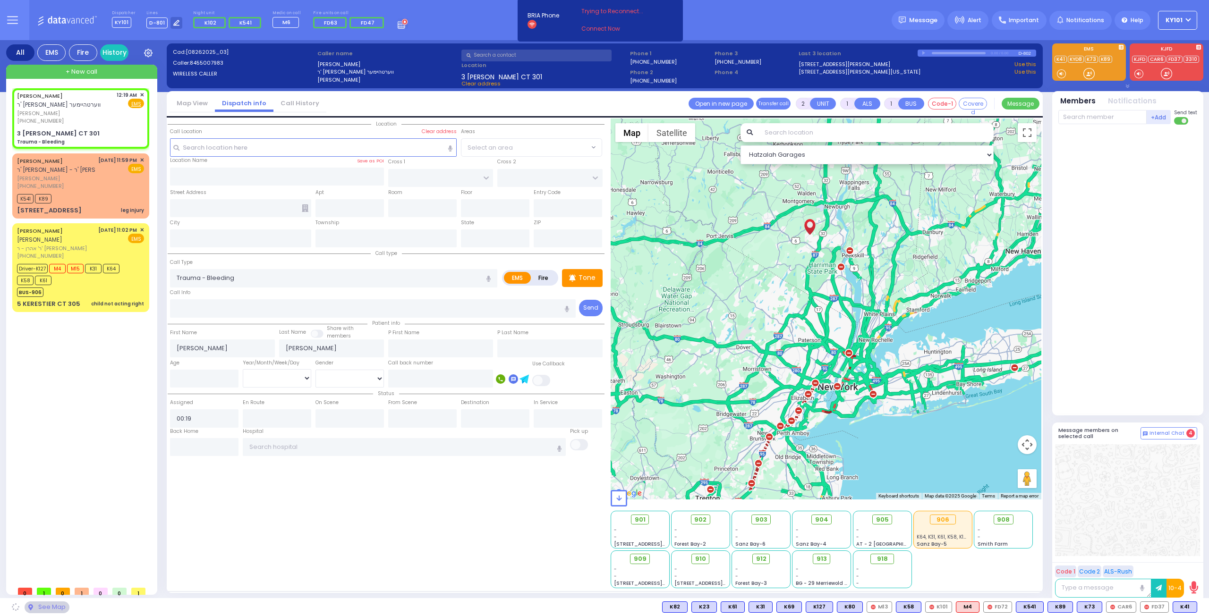
type input "[US_STATE]"
type input "10950"
select select "SECTION 1"
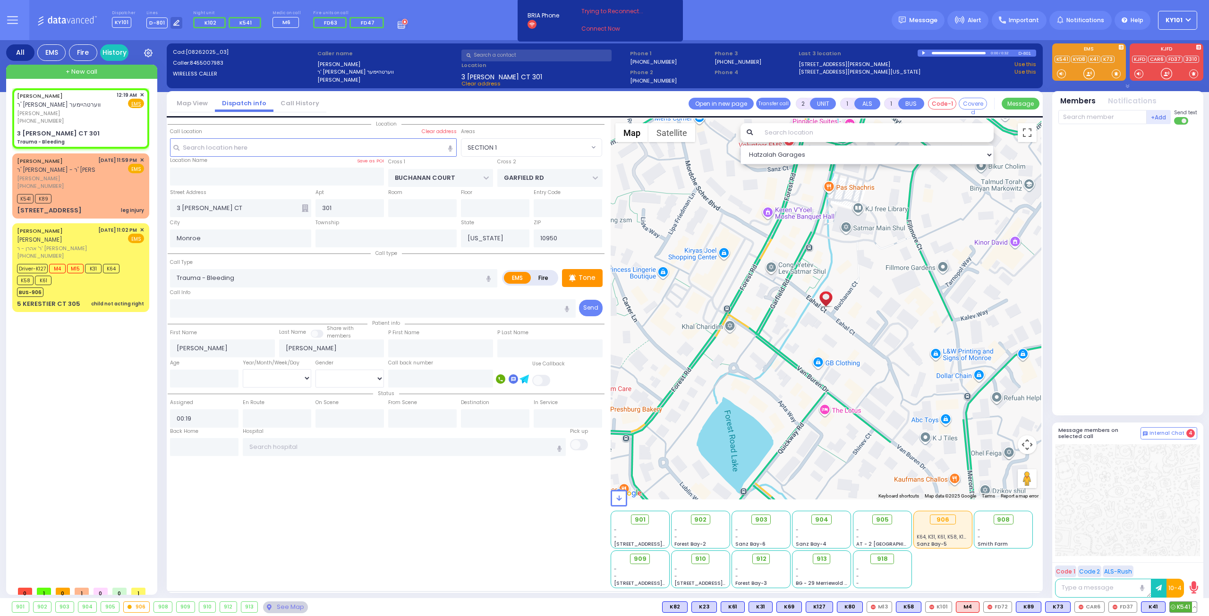
click at [1181, 606] on span "K541" at bounding box center [1183, 607] width 27 height 10
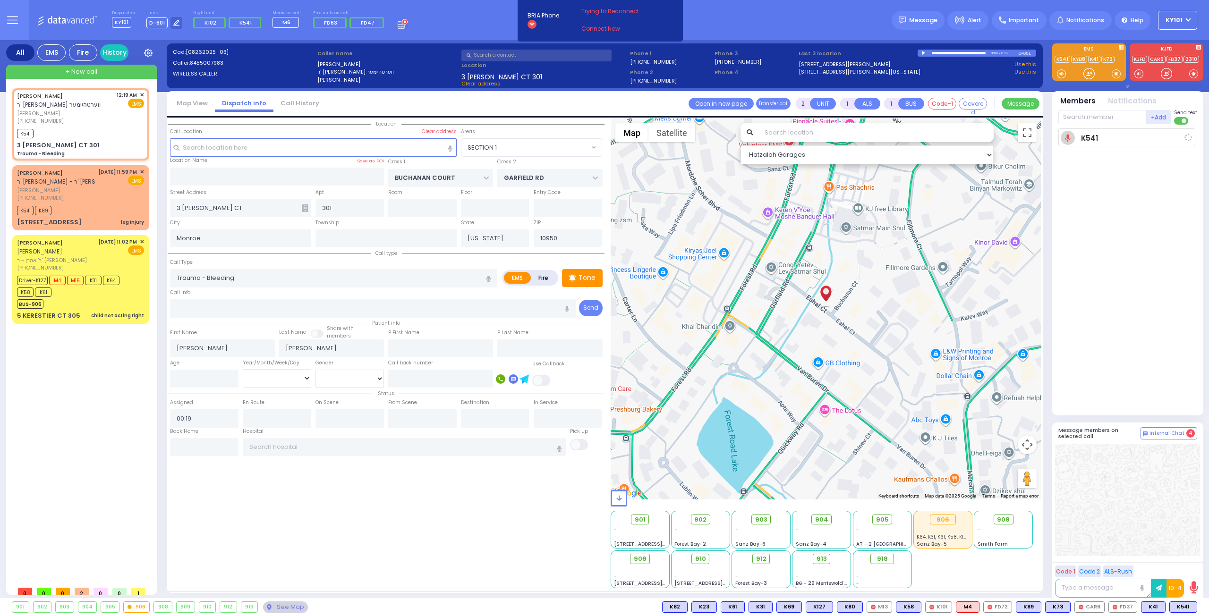
select select
radio input "true"
select select
type input "00:20"
select select "Hatzalah Garages"
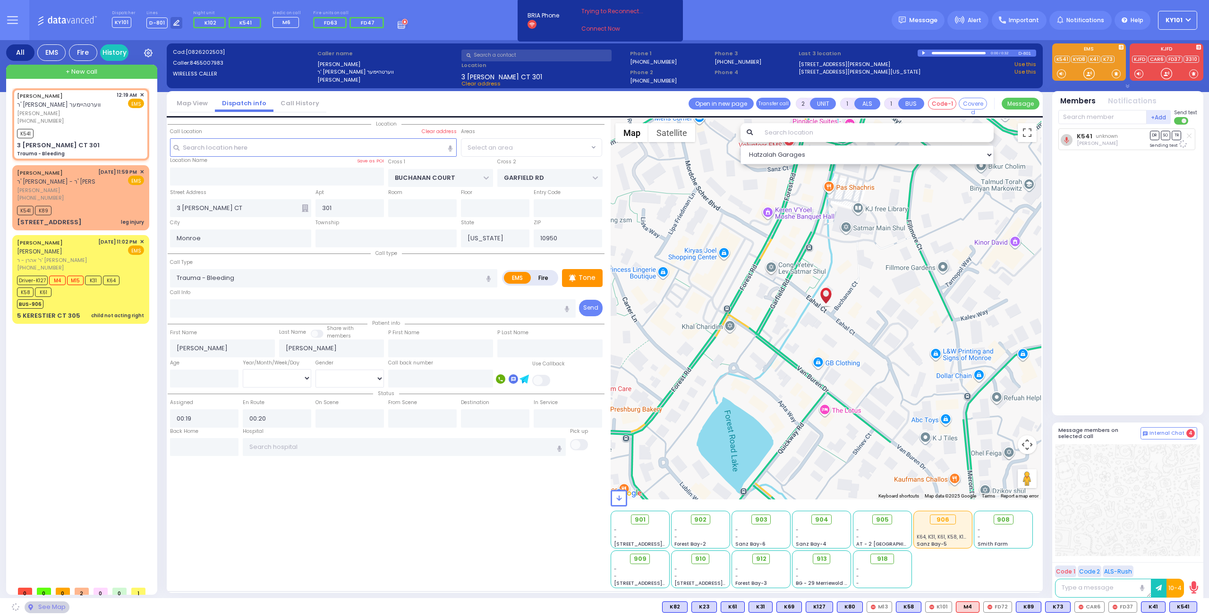
click at [0, 0] on span "K89" at bounding box center [0, 0] width 0 height 0
select select "SECTION 1"
select select
radio input "true"
select select
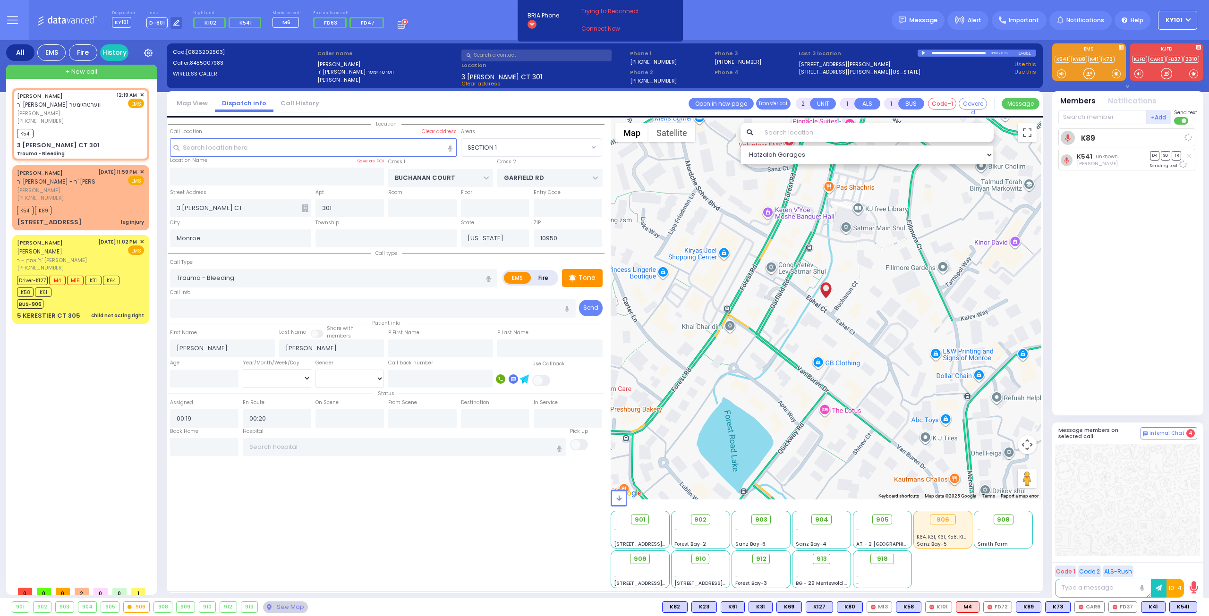
select select "Hatzalah Garages"
select select "SECTION 1"
click at [140, 168] on span "✕" at bounding box center [142, 172] width 4 height 8
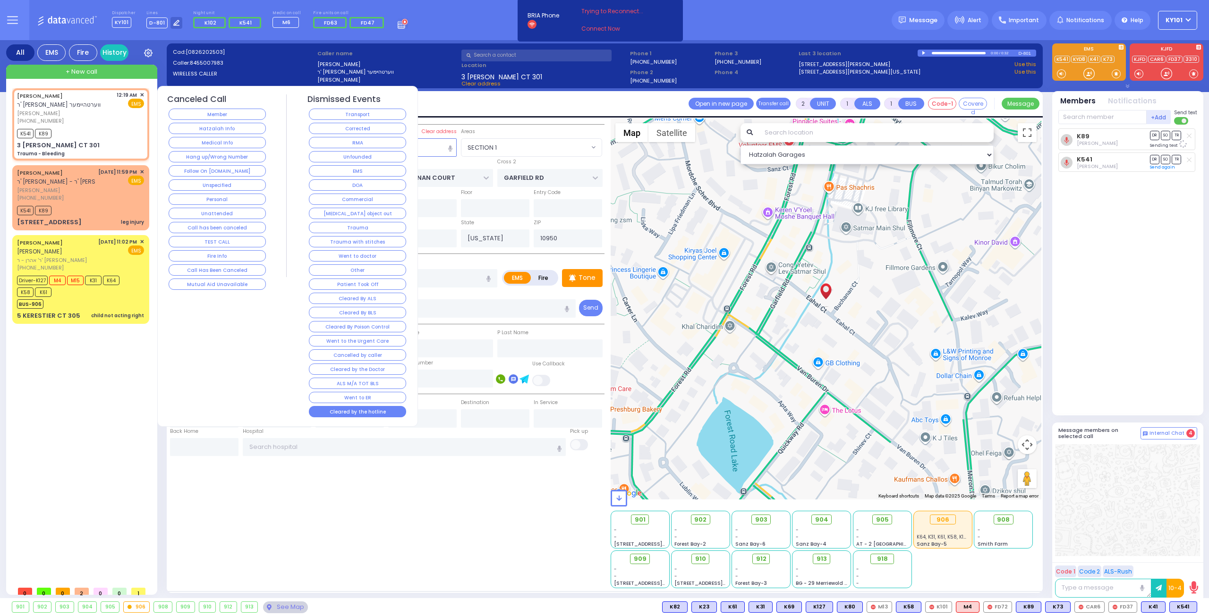
click at [378, 406] on button "Cleared by the hotline" at bounding box center [357, 411] width 97 height 11
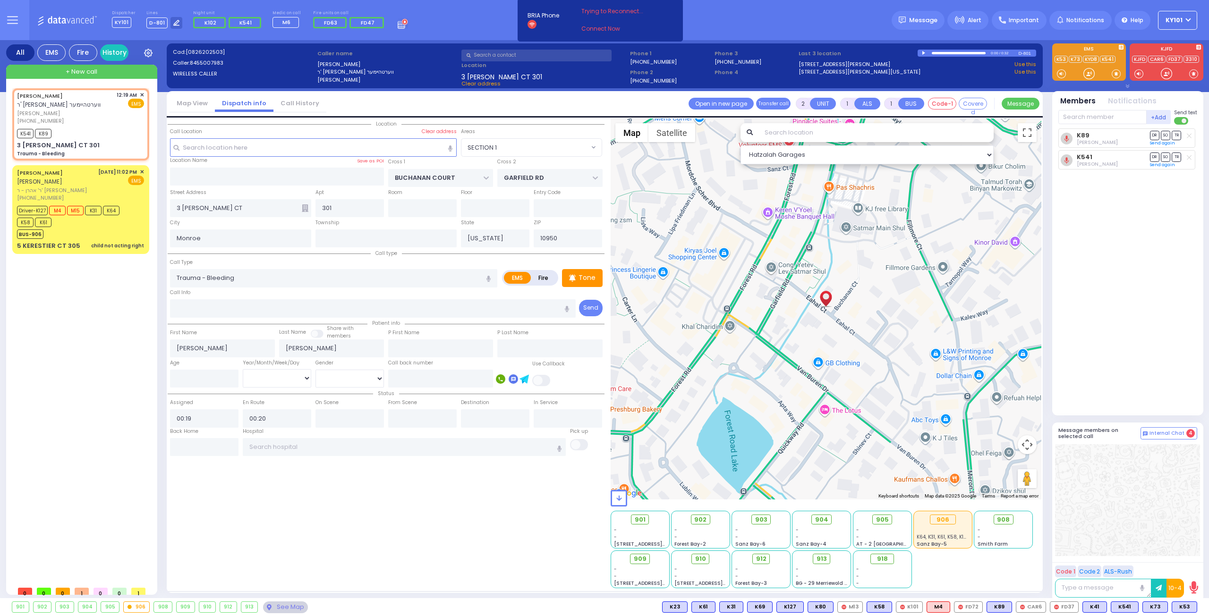
type input "6"
select select
radio input "true"
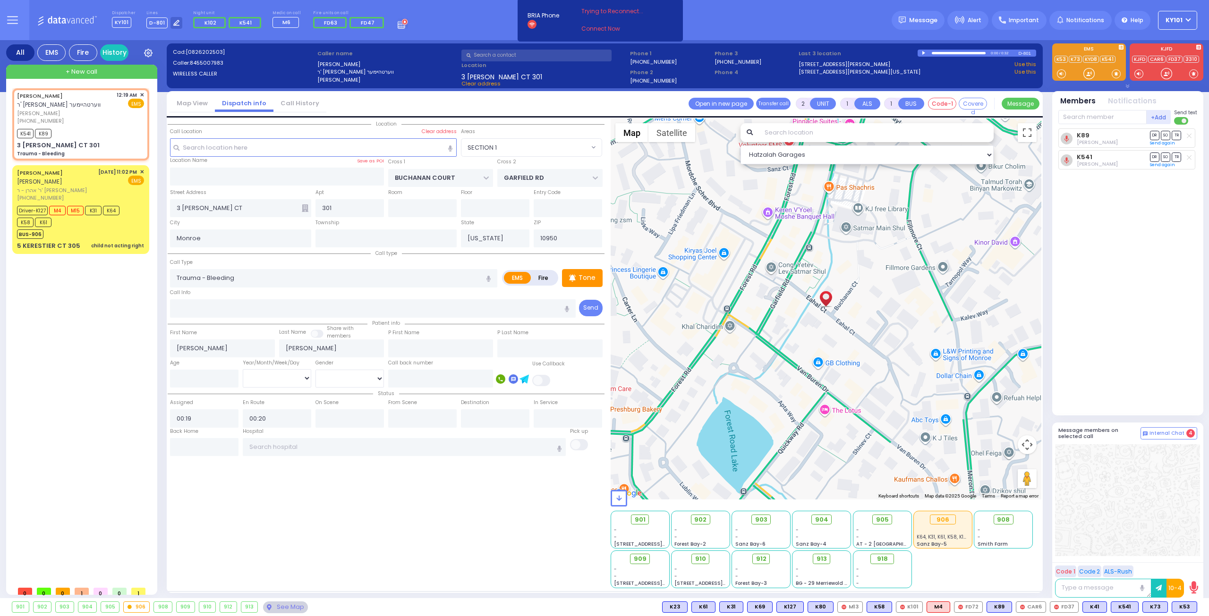
type input "Unknown"
select select "Year"
select select "Hatzalah Garages"
select select "SECTION 1"
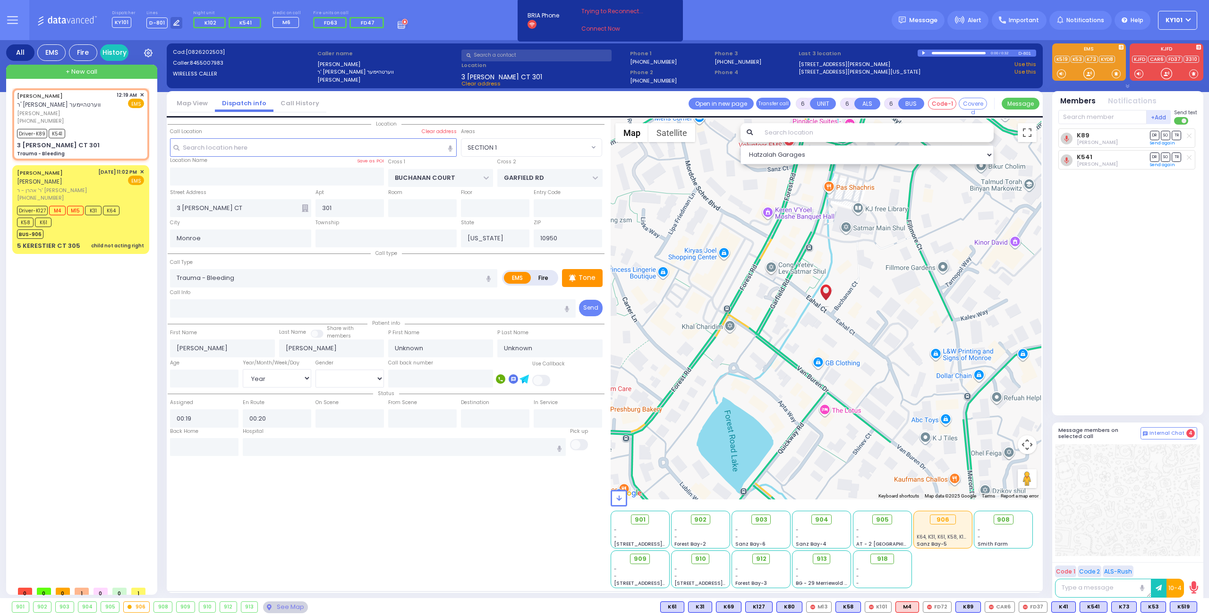
select select
radio input "true"
select select "Year"
type input "00:23"
type input "00:37"
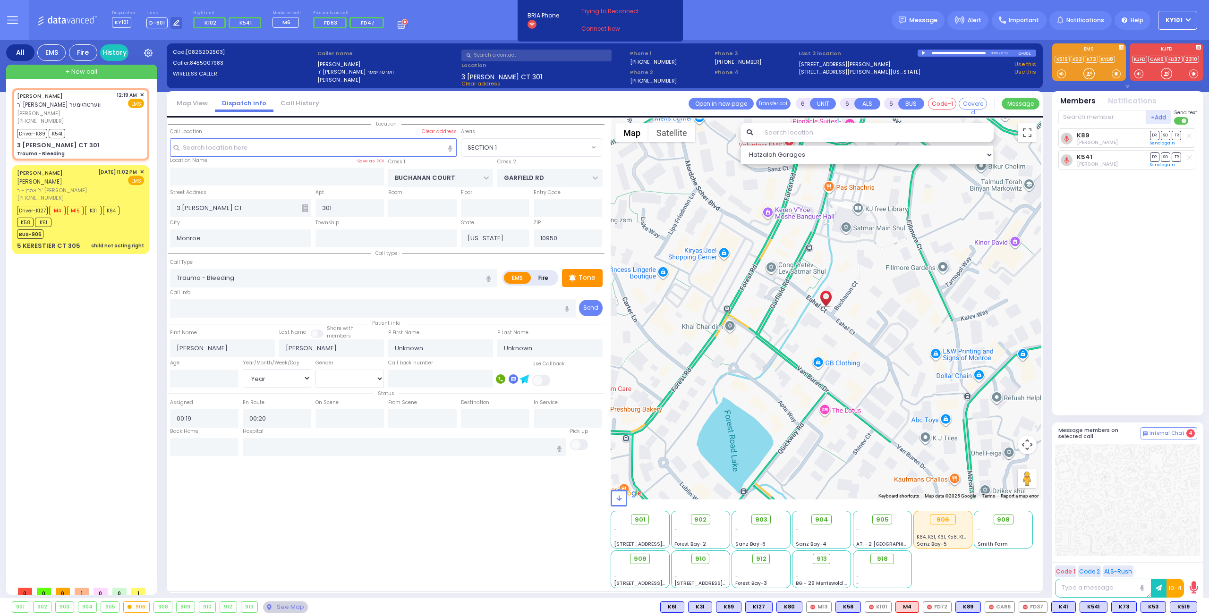
type input "00:37"
select select "Hatzalah Garages"
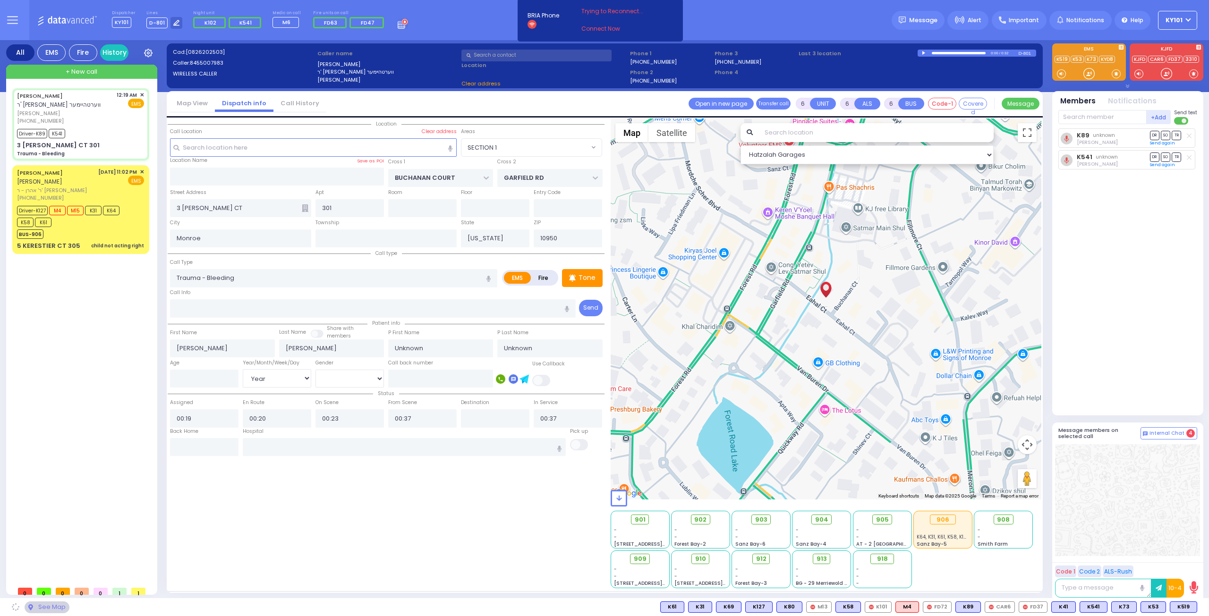
select select
radio input "true"
select select "Year"
select select "Hatzalah Garages"
select select "SECTION 1"
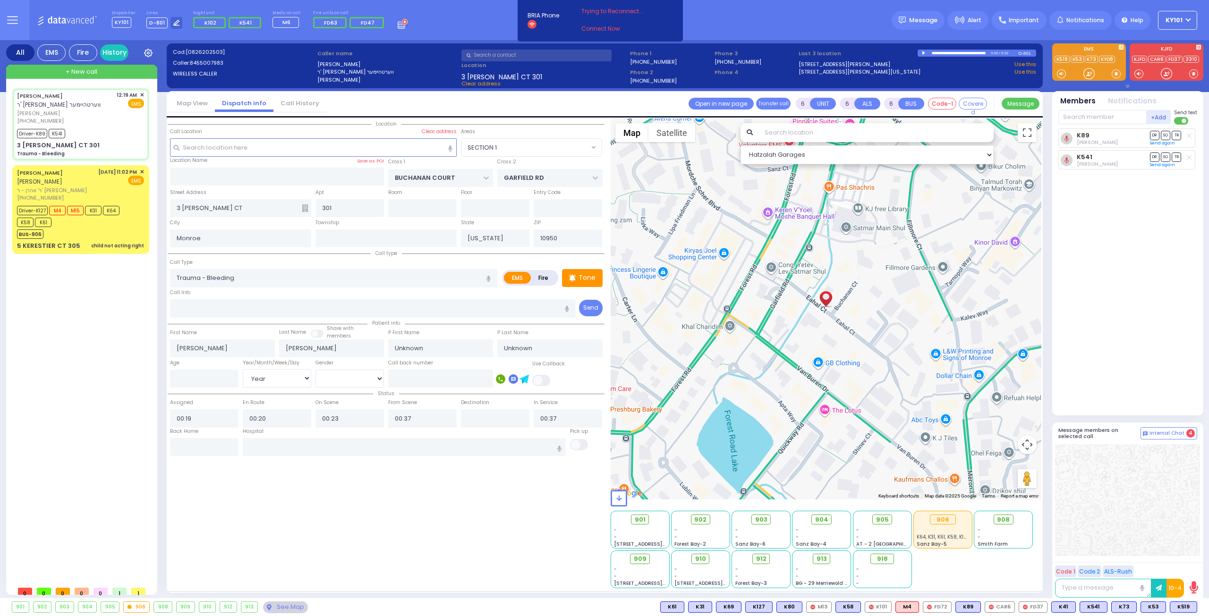
select select
radio input "true"
select select "Year"
select select "Hatzalah Garages"
select select "SECTION 1"
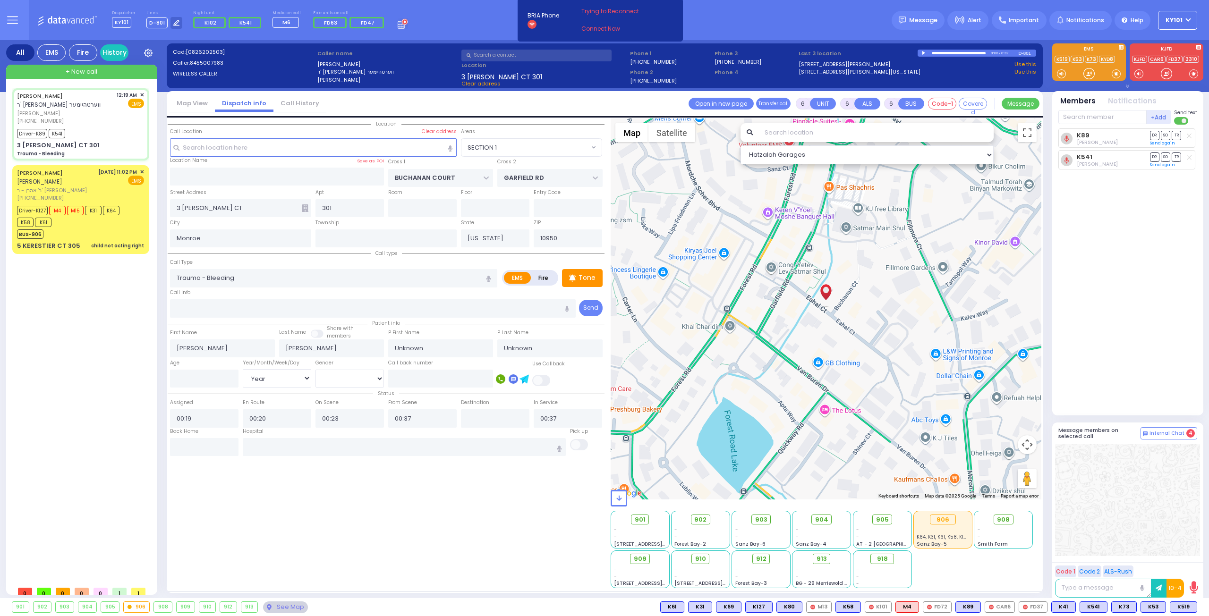
select select
radio input "true"
select select "Year"
select select "Hatzalah Garages"
select select "SECTION 1"
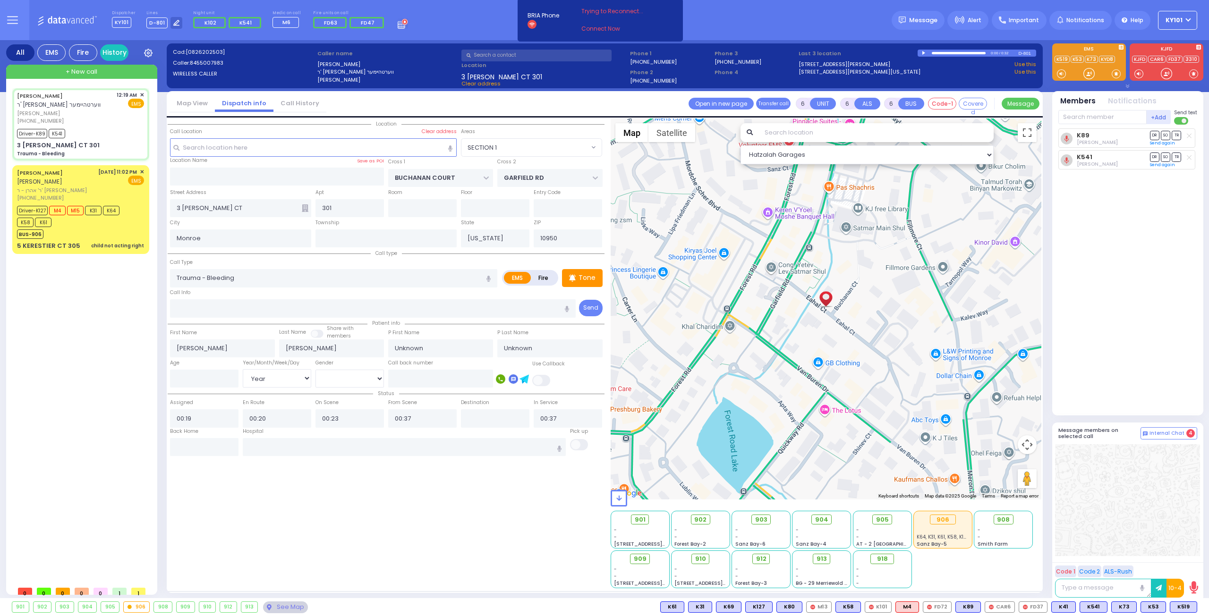
select select
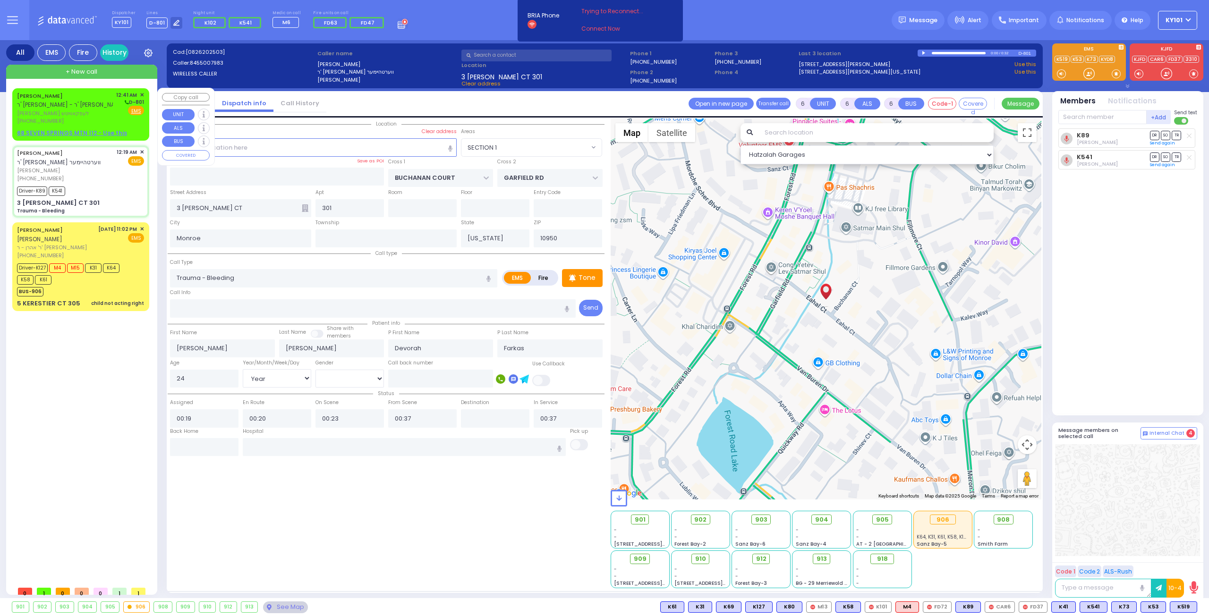
click at [58, 113] on span "אברהם זאנוויל לעפקאוויטש" at bounding box center [65, 114] width 96 height 8
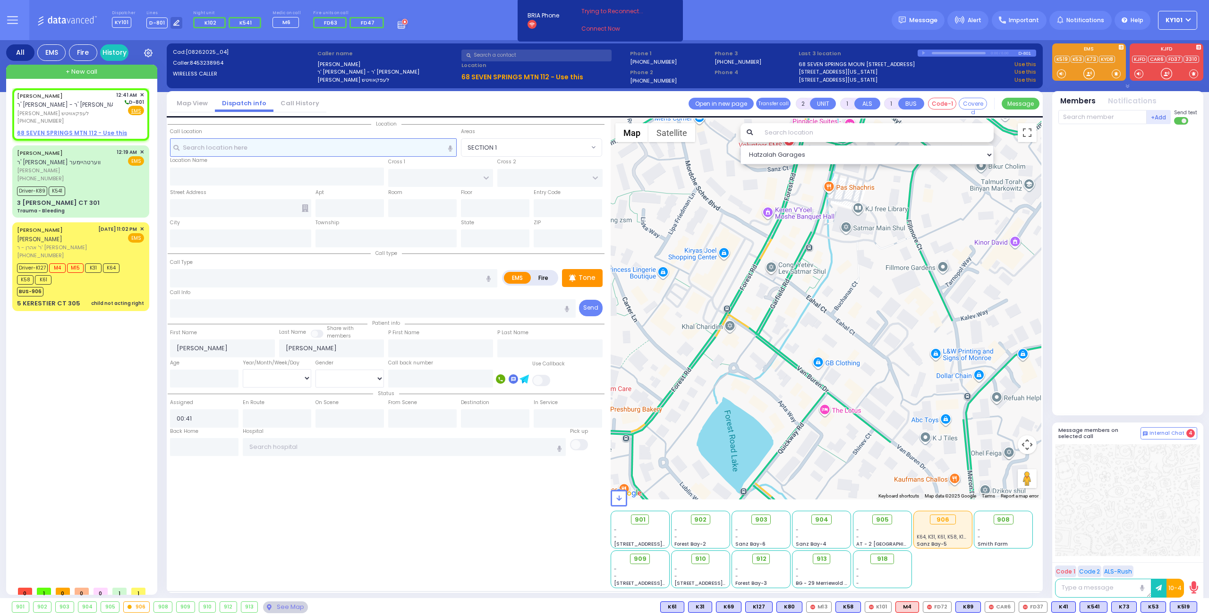
click at [301, 143] on input "text" at bounding box center [313, 147] width 287 height 18
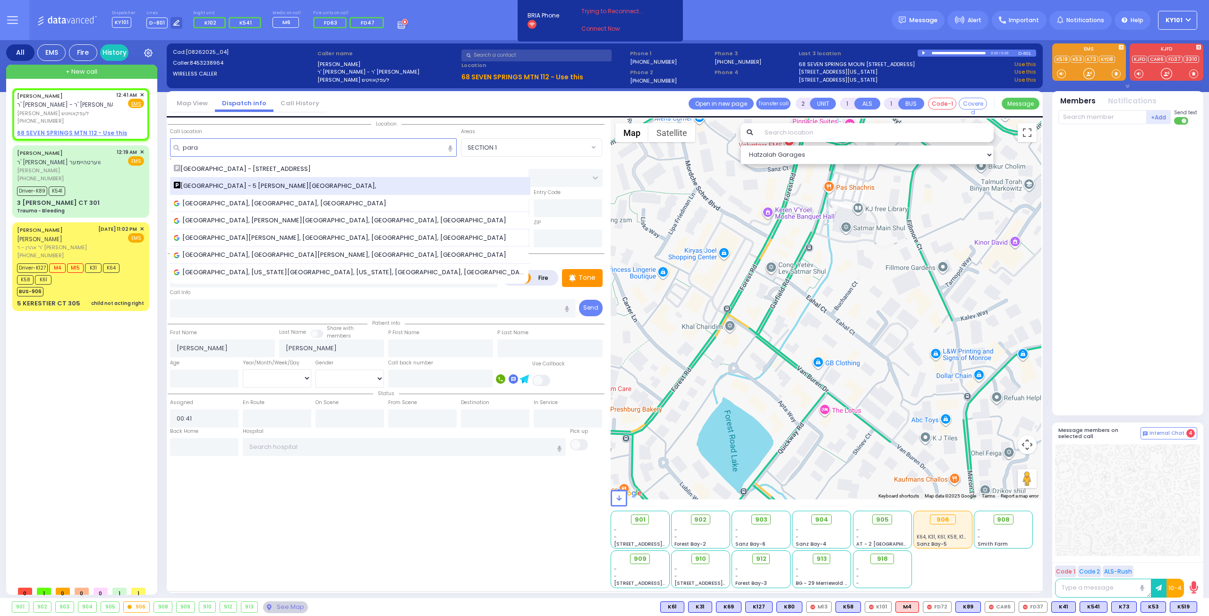
click at [284, 178] on div "UTA Paradise Girls School - 5 Israel Zupnick Drive," at bounding box center [350, 186] width 361 height 17
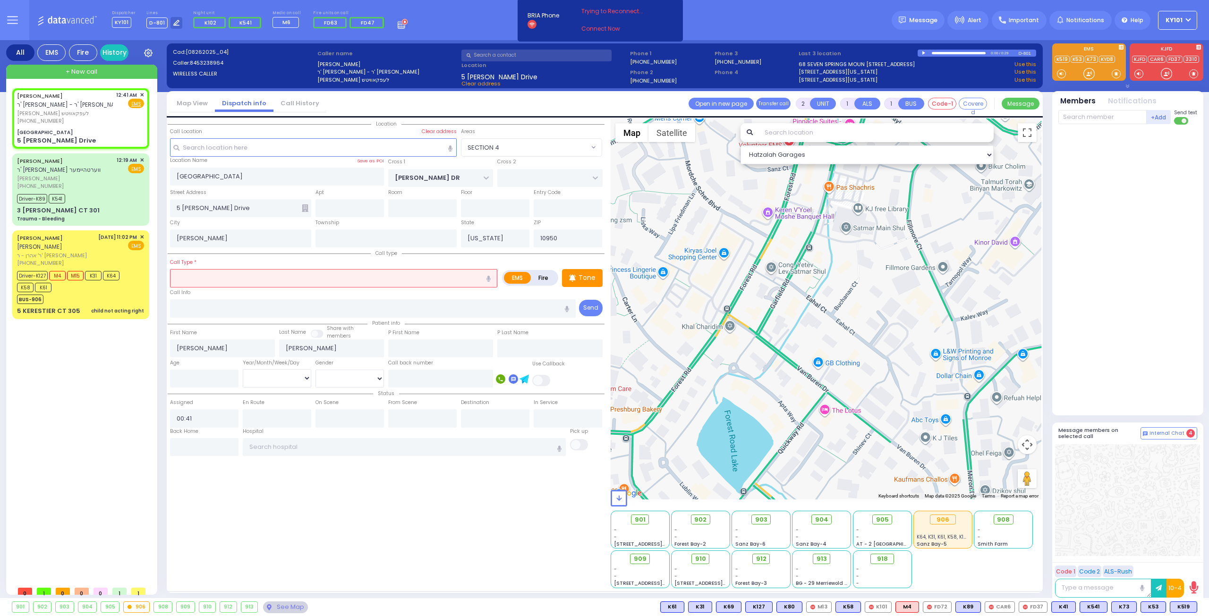
click at [284, 277] on input "text" at bounding box center [333, 278] width 327 height 18
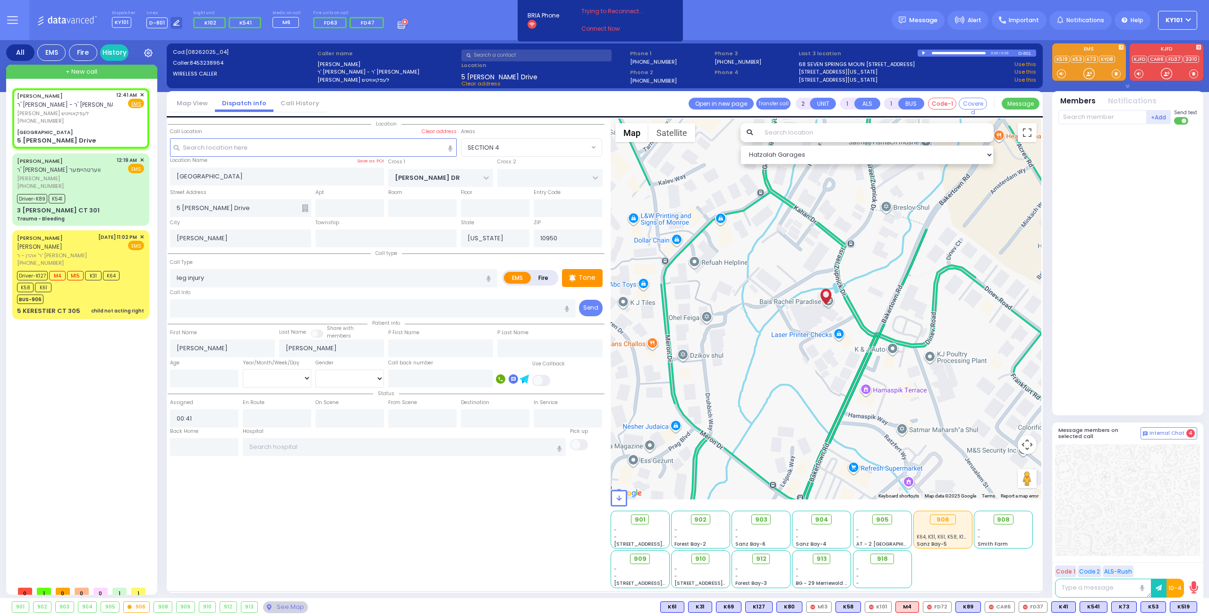
click at [254, 260] on div "Call Type leg injury" at bounding box center [333, 272] width 327 height 30
click at [1186, 604] on span "K35" at bounding box center [1184, 607] width 25 height 10
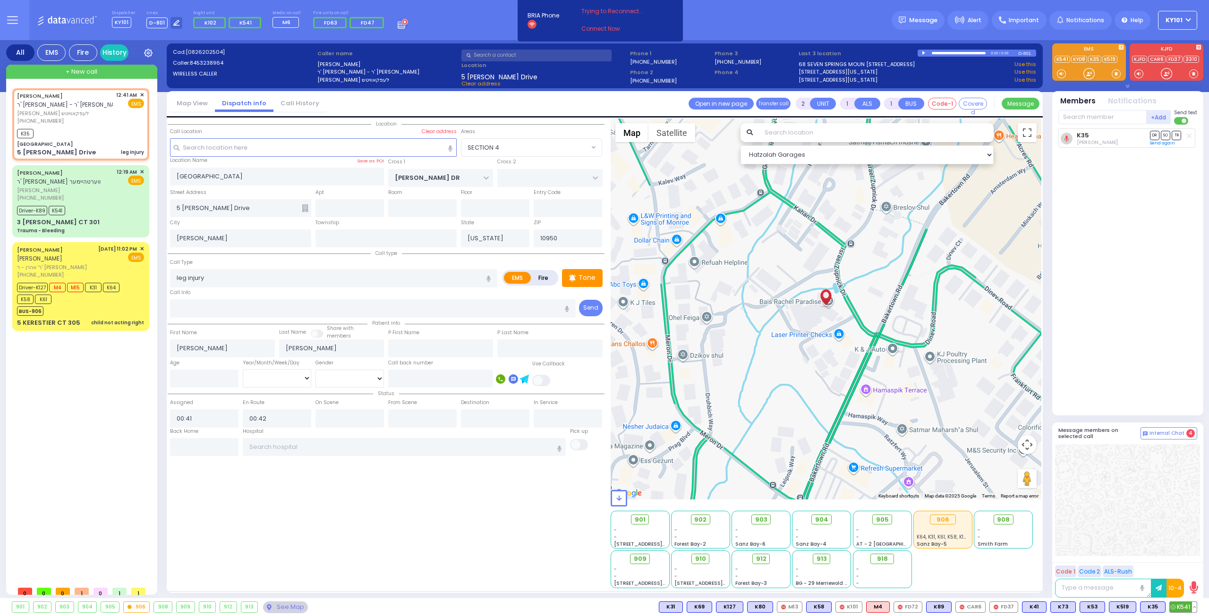
click at [1186, 604] on span "K541" at bounding box center [1183, 607] width 27 height 10
click at [941, 604] on span "K89" at bounding box center [939, 607] width 25 height 10
click at [123, 204] on div "Driver-K89 K541" at bounding box center [80, 210] width 127 height 12
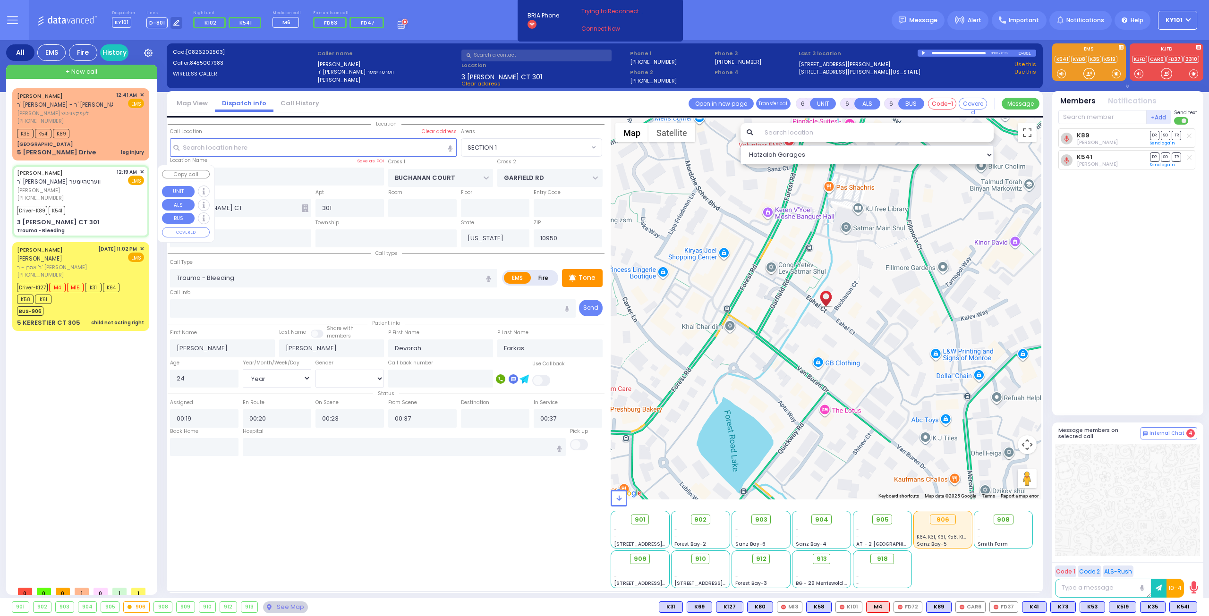
click at [142, 173] on span "✕" at bounding box center [142, 172] width 4 height 8
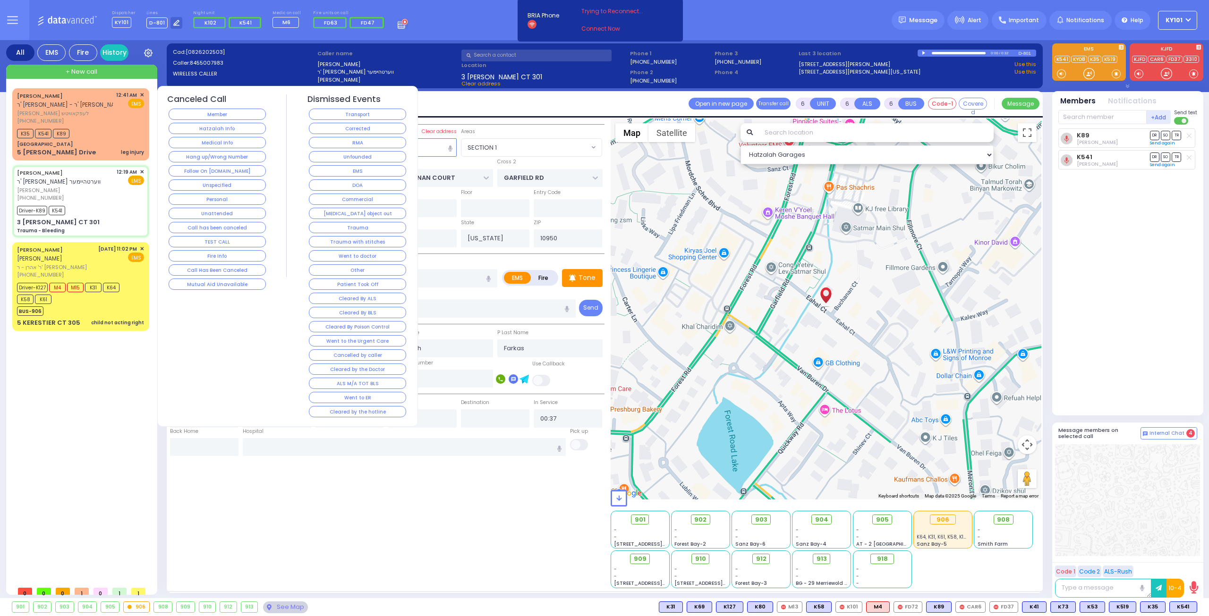
click at [351, 406] on button "Cleared by the hotline" at bounding box center [357, 411] width 97 height 11
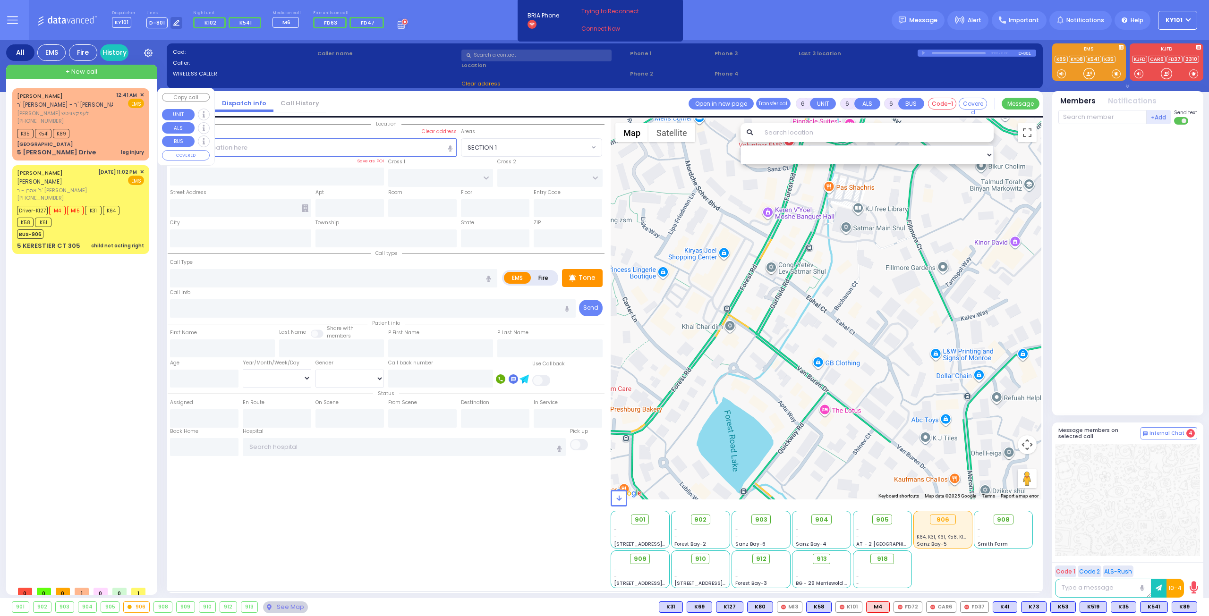
click at [109, 135] on div "K35 K541 K89" at bounding box center [80, 133] width 127 height 12
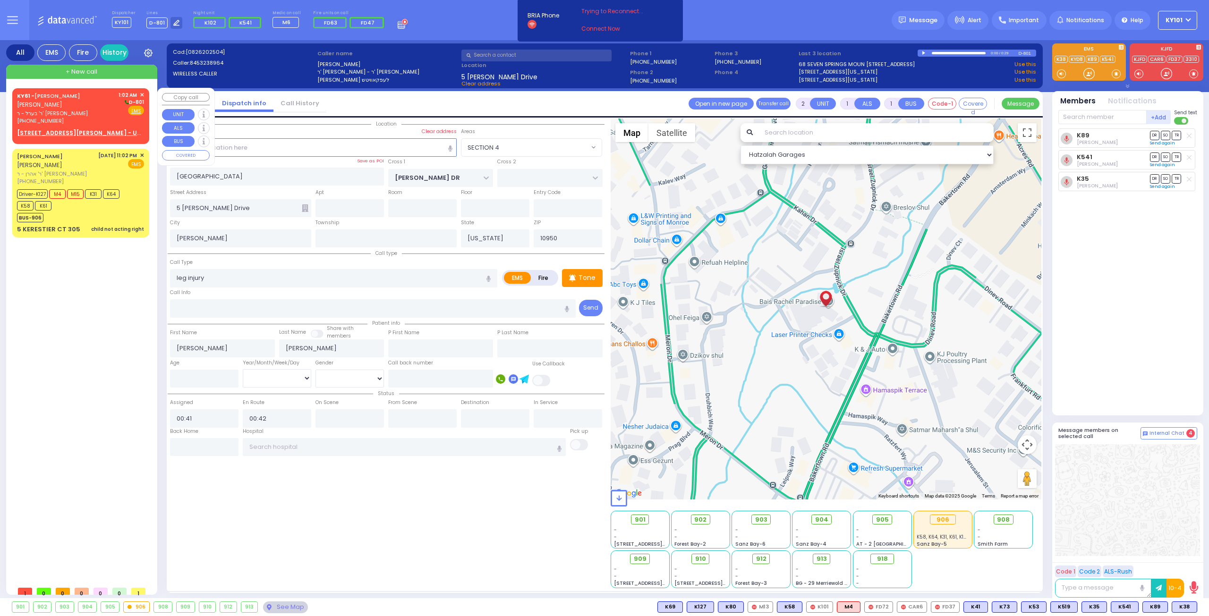
click at [70, 109] on div "KY61 - ARON ZEV POLACHECK אהרן זאב פאלאטשעק" at bounding box center [66, 100] width 98 height 18
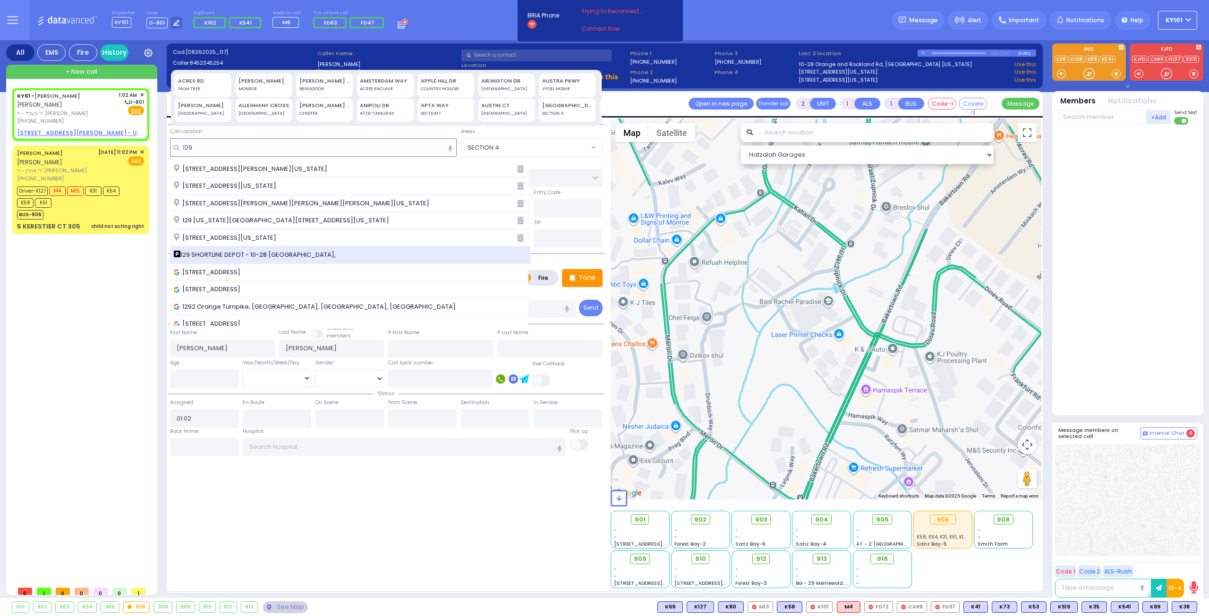
click at [291, 248] on div "129 SHORTLINE DEPOT - 10-28 Orange and Rockland Rd," at bounding box center [350, 255] width 361 height 17
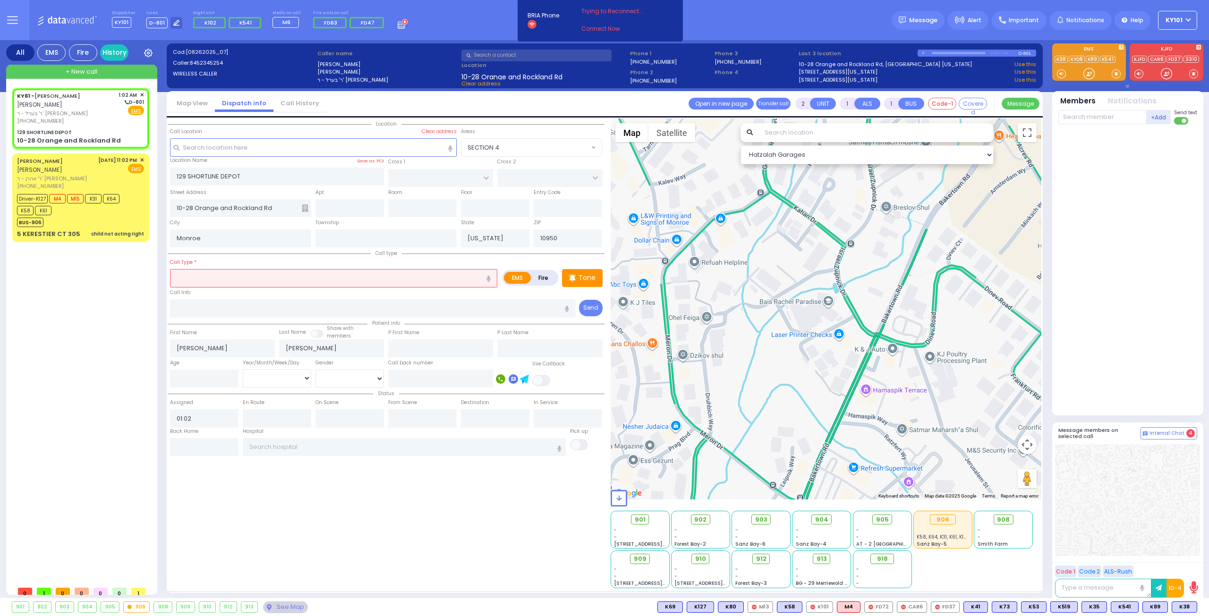
click at [290, 279] on input "text" at bounding box center [333, 278] width 327 height 18
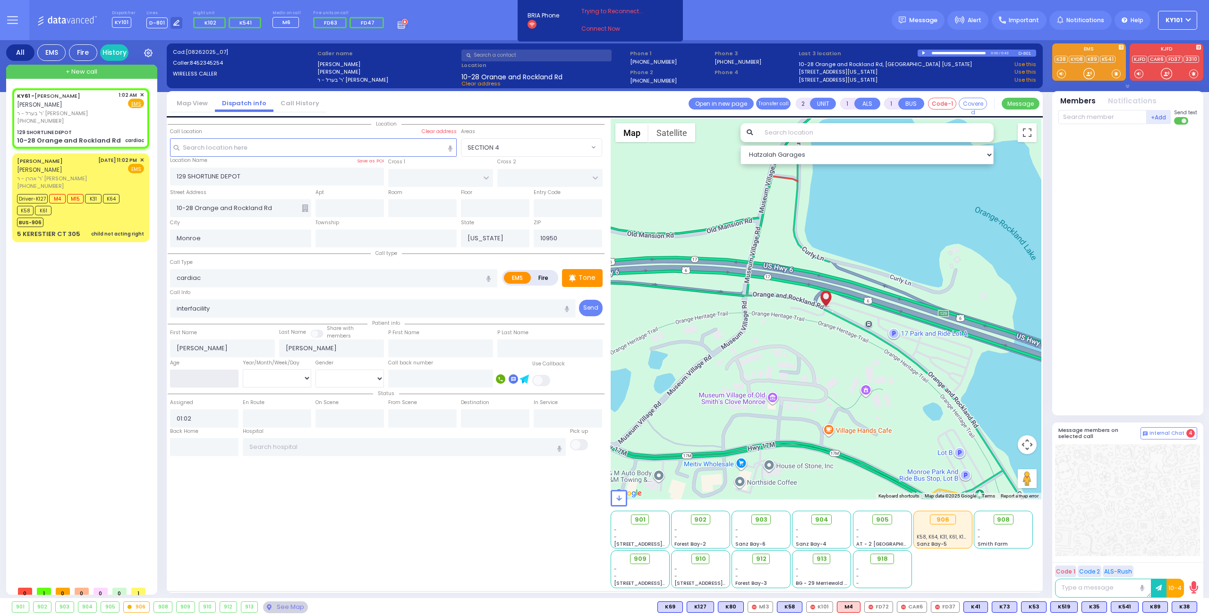
click at [197, 379] on input "number" at bounding box center [204, 379] width 68 height 18
click at [309, 441] on input "text" at bounding box center [404, 447] width 323 height 18
drag, startPoint x: 925, startPoint y: 51, endPoint x: 931, endPoint y: 52, distance: 6.3
click at [924, 52] on div at bounding box center [924, 53] width 5 height 4
click at [965, 52] on div at bounding box center [959, 53] width 54 height 2
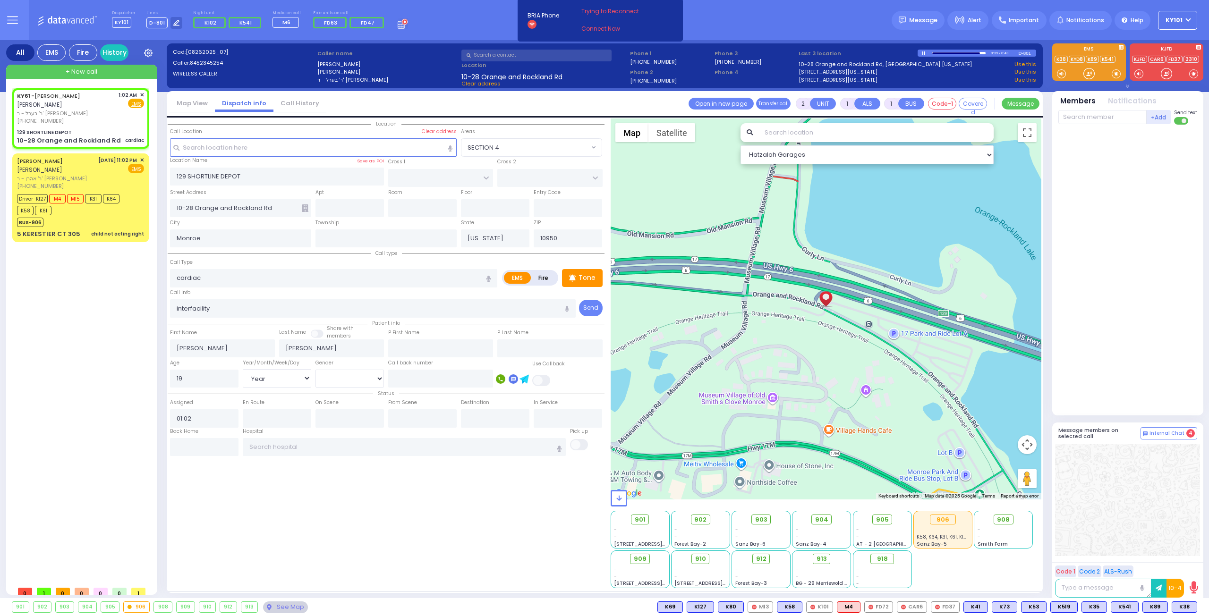
click at [956, 52] on div at bounding box center [956, 52] width 48 height 1
click at [944, 52] on div at bounding box center [944, 52] width 25 height 1
click at [936, 52] on div at bounding box center [942, 52] width 20 height 1
click at [940, 52] on div at bounding box center [959, 53] width 54 height 2
click at [959, 52] on div at bounding box center [959, 53] width 54 height 2
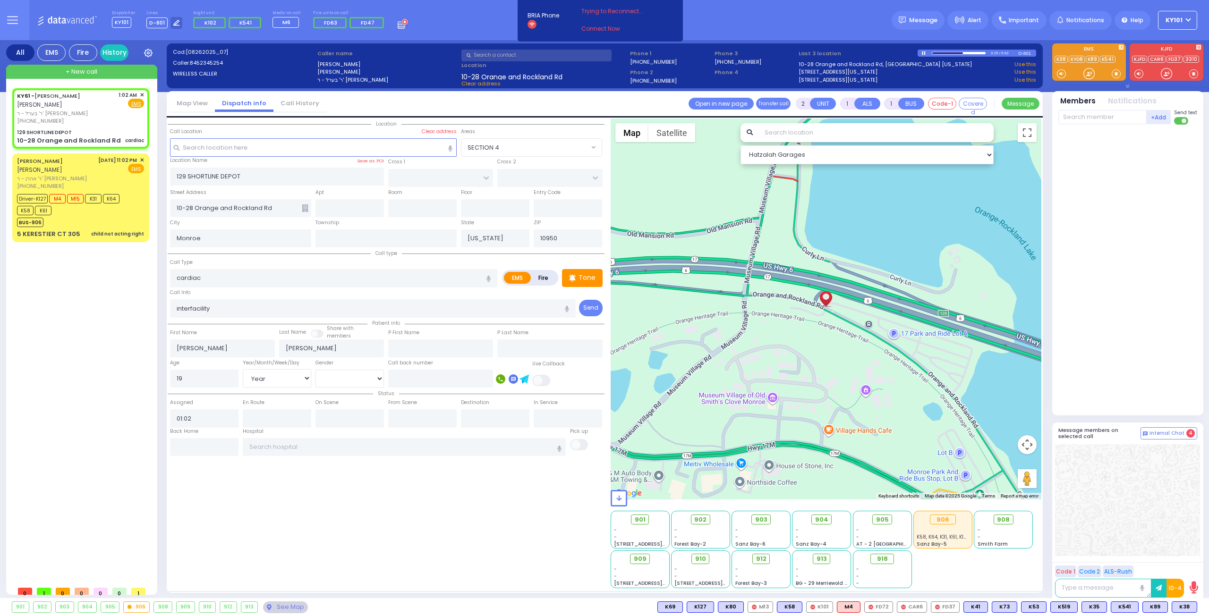
click at [924, 52] on div at bounding box center [924, 53] width 5 height 4
click at [292, 445] on input "text" at bounding box center [404, 447] width 323 height 18
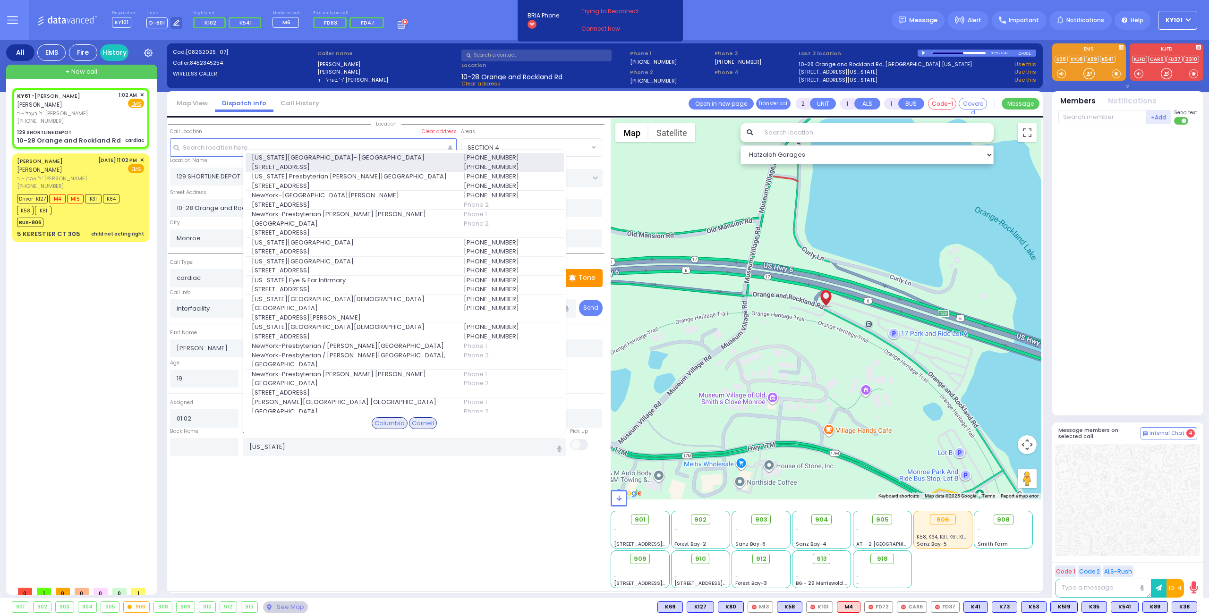
click at [373, 155] on span "[US_STATE][GEOGRAPHIC_DATA]- [GEOGRAPHIC_DATA]" at bounding box center [352, 157] width 201 height 9
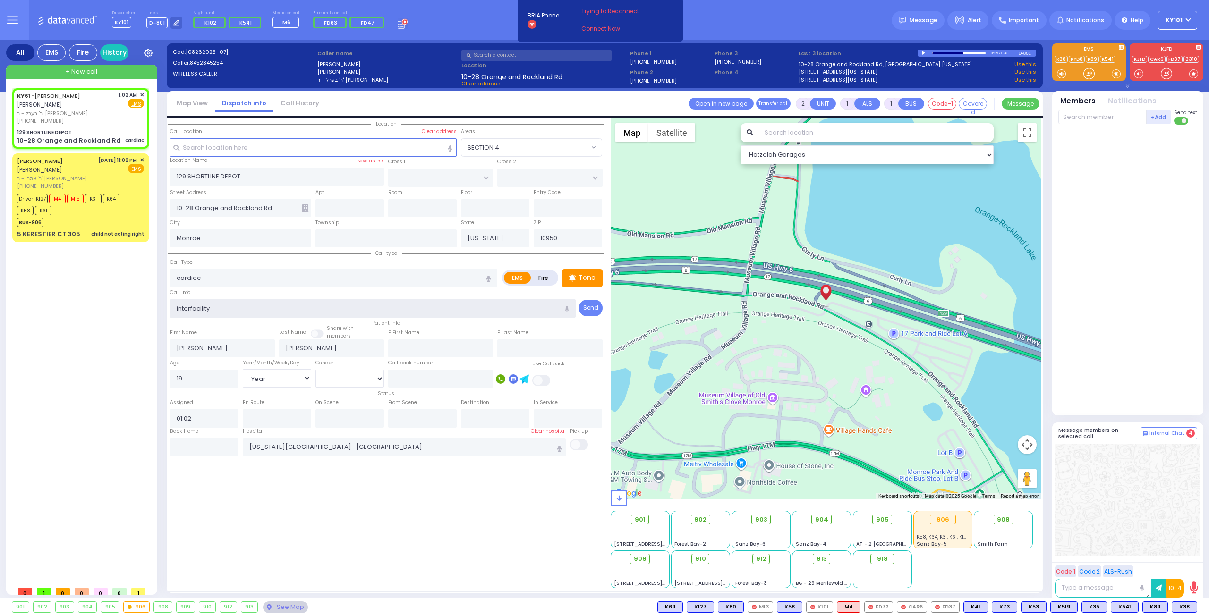
click at [246, 310] on input "interfacility" at bounding box center [373, 308] width 406 height 18
click at [1178, 606] on span "K83" at bounding box center [1184, 607] width 25 height 10
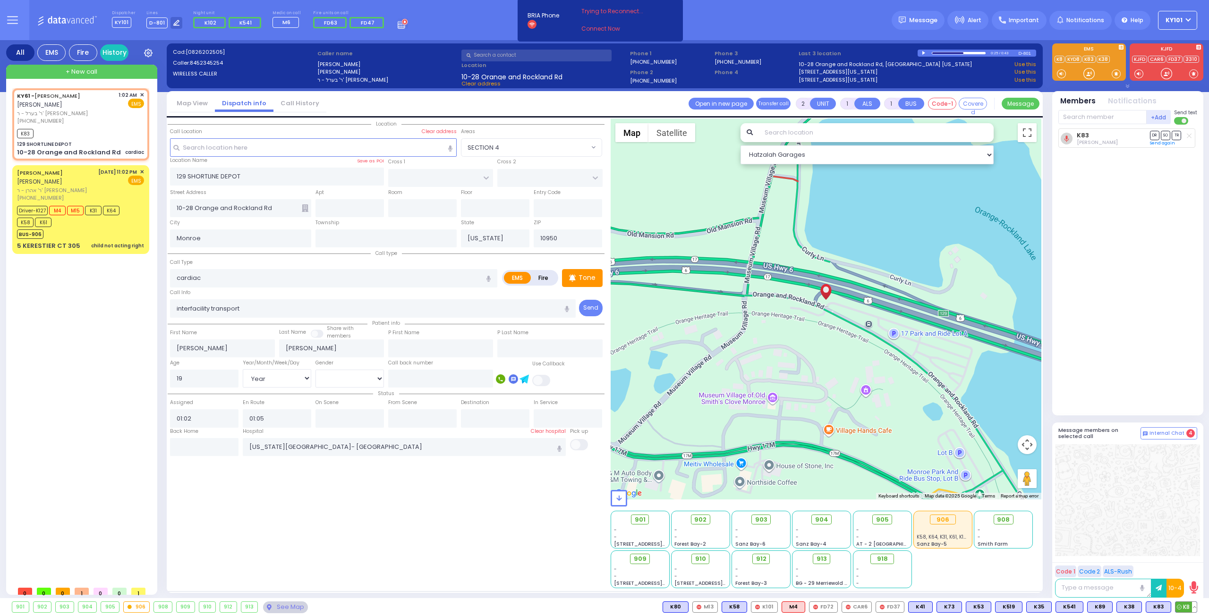
click at [1185, 603] on span "K8" at bounding box center [1185, 607] width 21 height 10
select select
select select "Year"
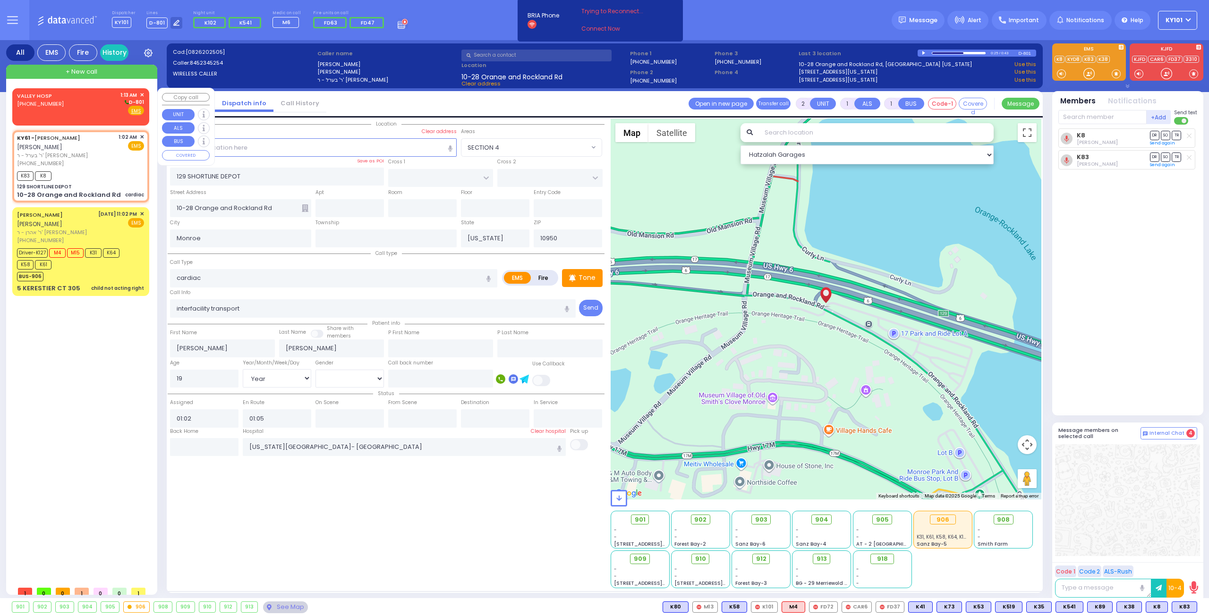
click at [72, 105] on div "VALLEY HOSP [PHONE_NUMBER] 1:13 AM ✕ D-801" at bounding box center [80, 103] width 127 height 25
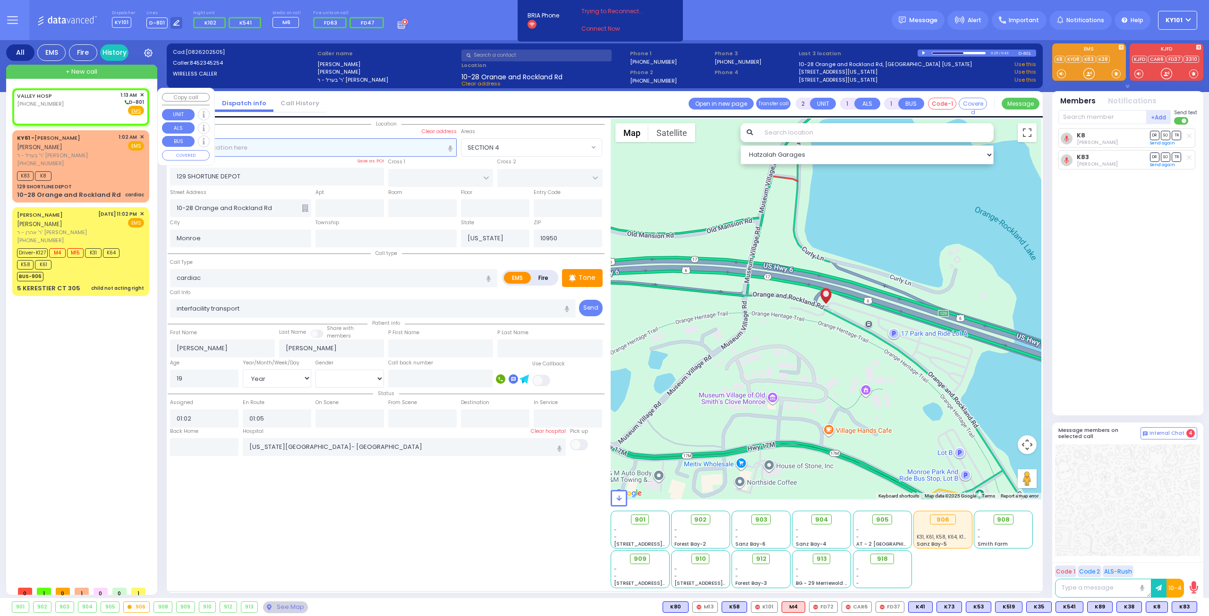
select select
radio input "true"
select select
type input "01:13"
select select "Hatzalah Garages"
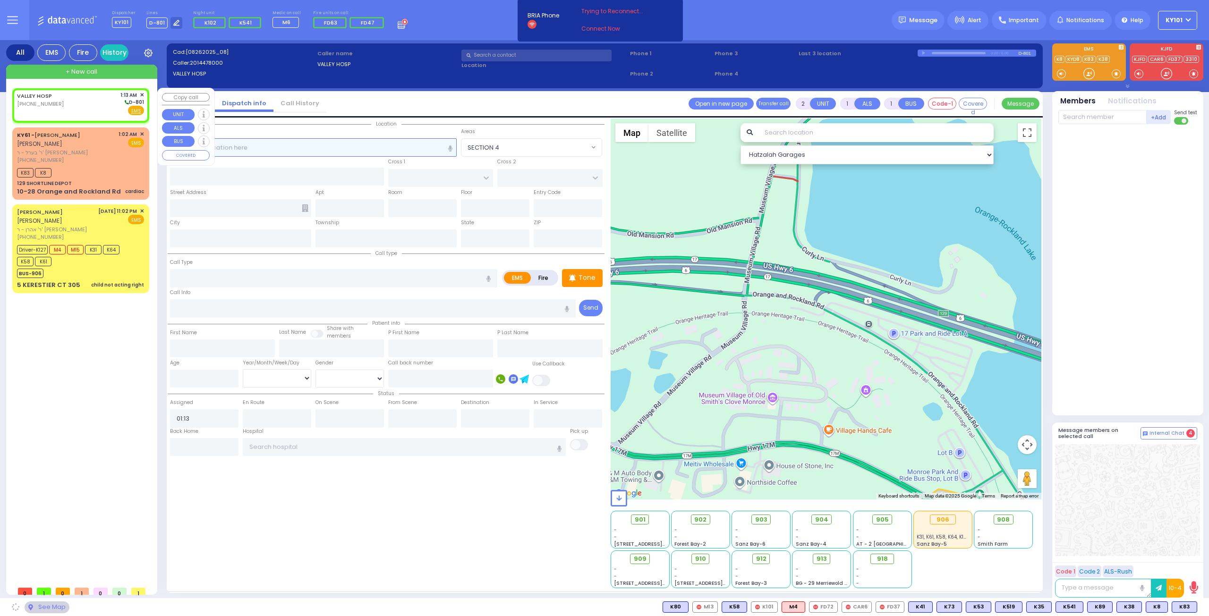
select select
radio input "true"
select select
select select "Hatzalah Garages"
click at [142, 93] on span "✕" at bounding box center [142, 95] width 4 height 8
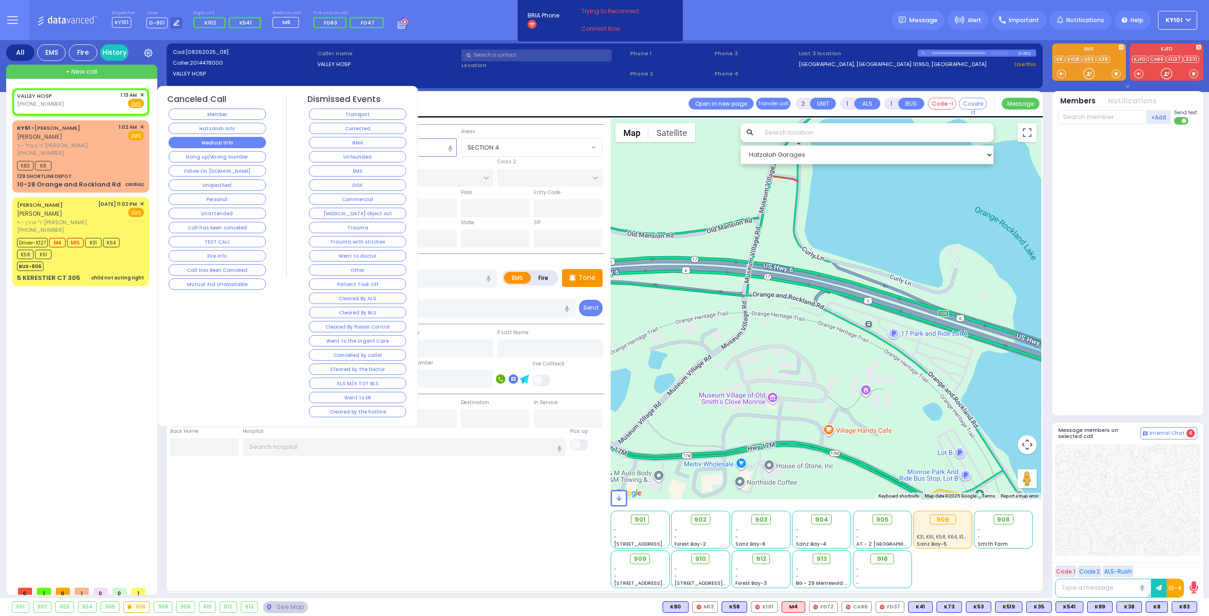
select select
radio input "true"
select select
select select "Hatzalah Garages"
click at [232, 131] on button "Hatzalah Info" at bounding box center [217, 128] width 97 height 11
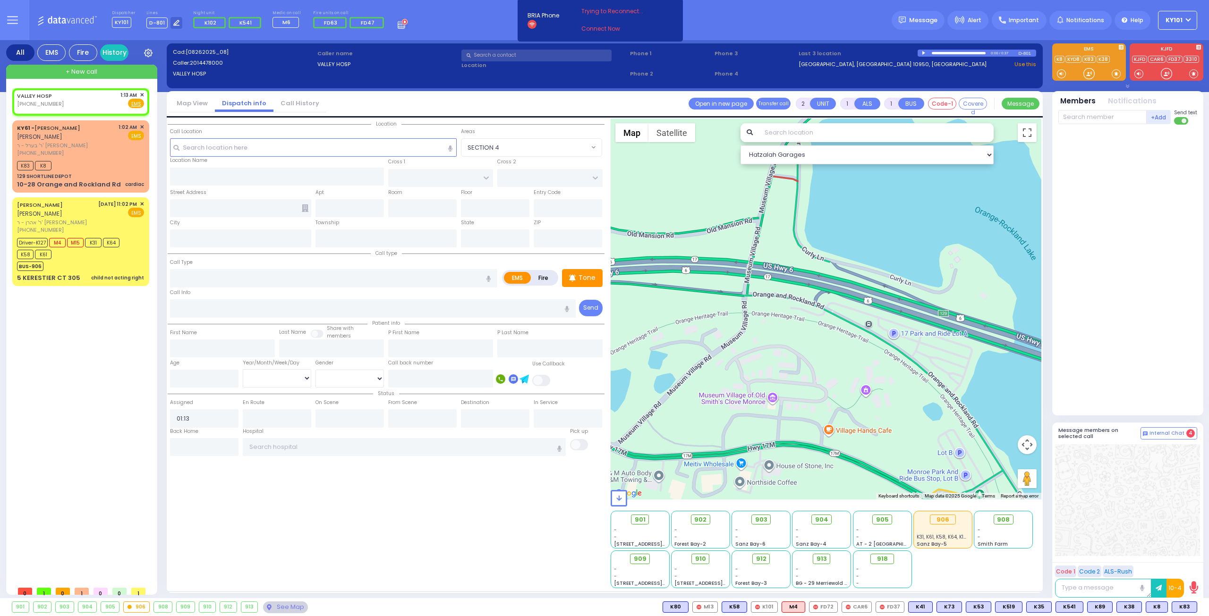
select select
radio input "true"
select select
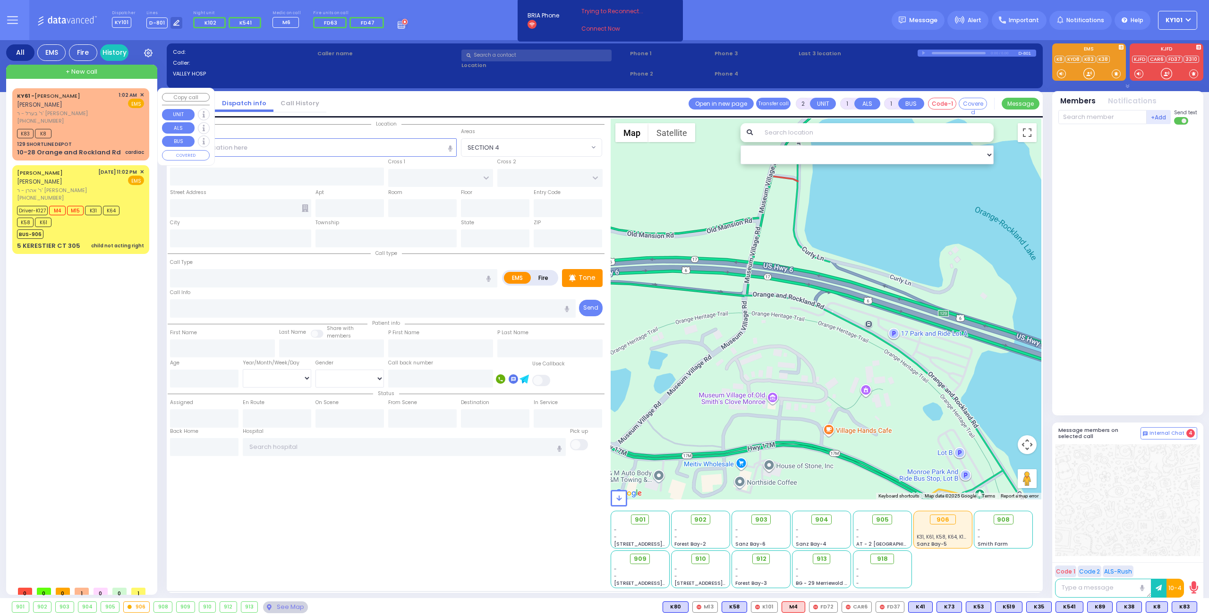
click at [84, 121] on div "[PHONE_NUMBER]" at bounding box center [66, 121] width 98 height 8
select select
type input "cardiac"
radio input "true"
type input "interfacility transport"
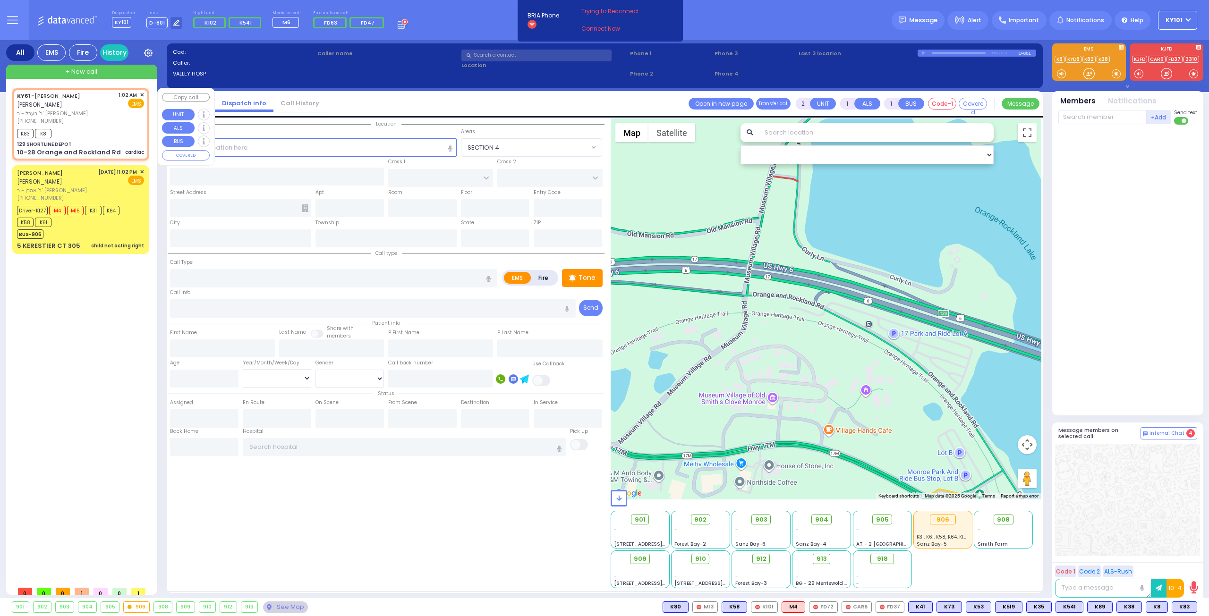
type input "[PERSON_NAME]"
type input "19"
select select "Year"
type input "01:02"
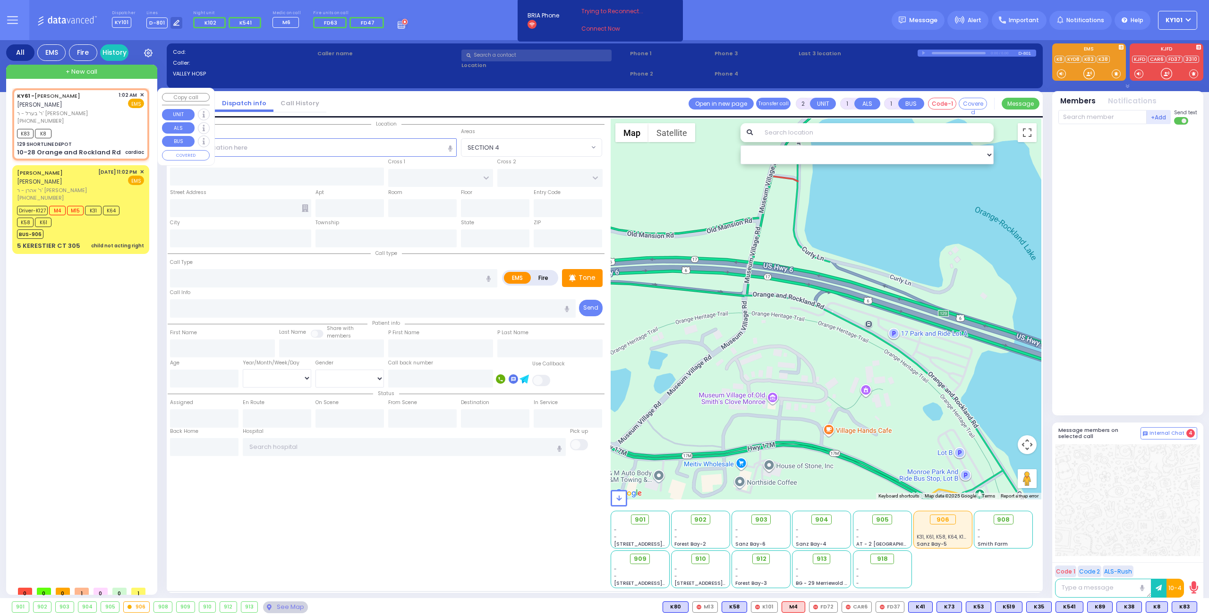
type input "01:05"
type input "[US_STATE][GEOGRAPHIC_DATA]- [GEOGRAPHIC_DATA]"
select select "Hatzalah Garages"
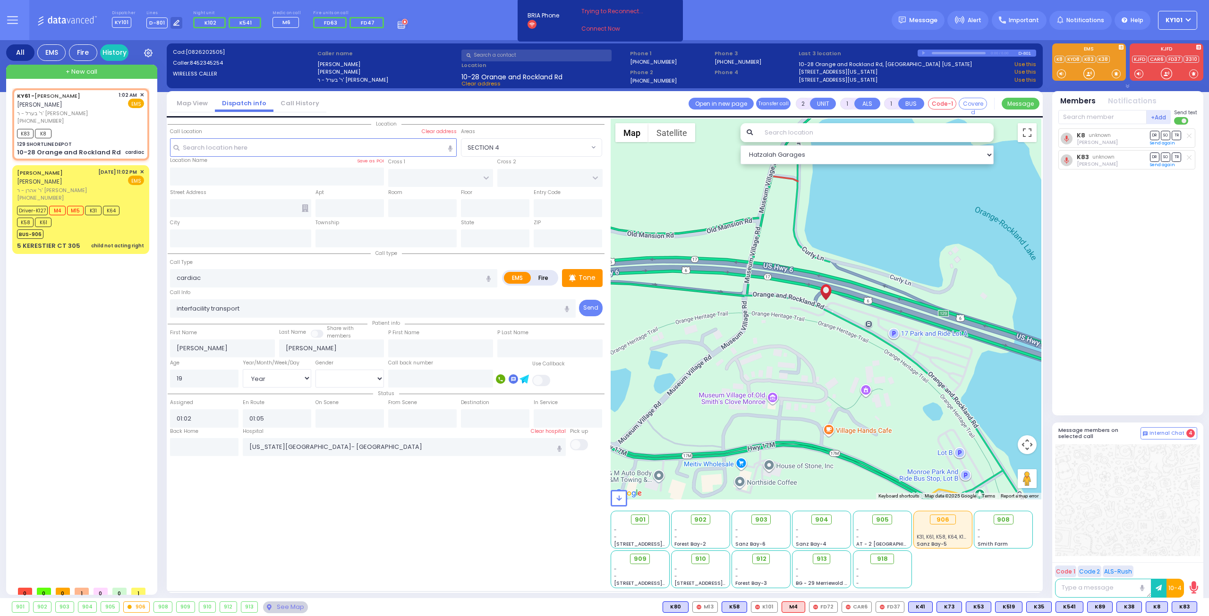
type input "129 SHORTLINE DEPOT"
type input "10-28 Orange and Rockland Rd"
type input "Monroe"
type input "[US_STATE]"
type input "10950"
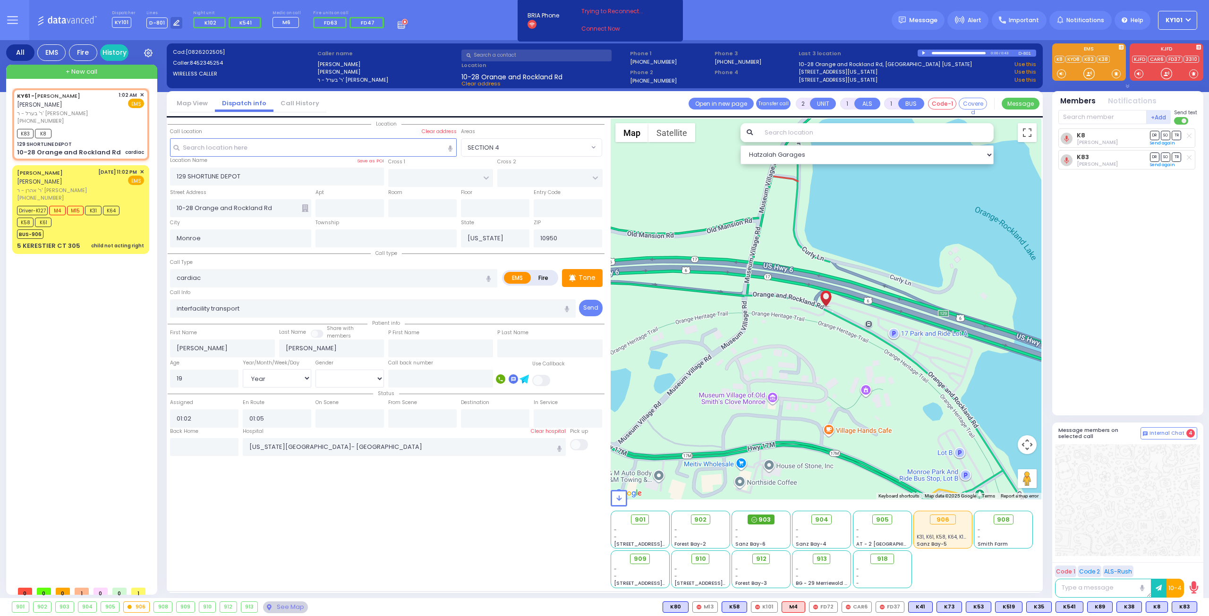
click at [765, 519] on span "903" at bounding box center [764, 519] width 12 height 9
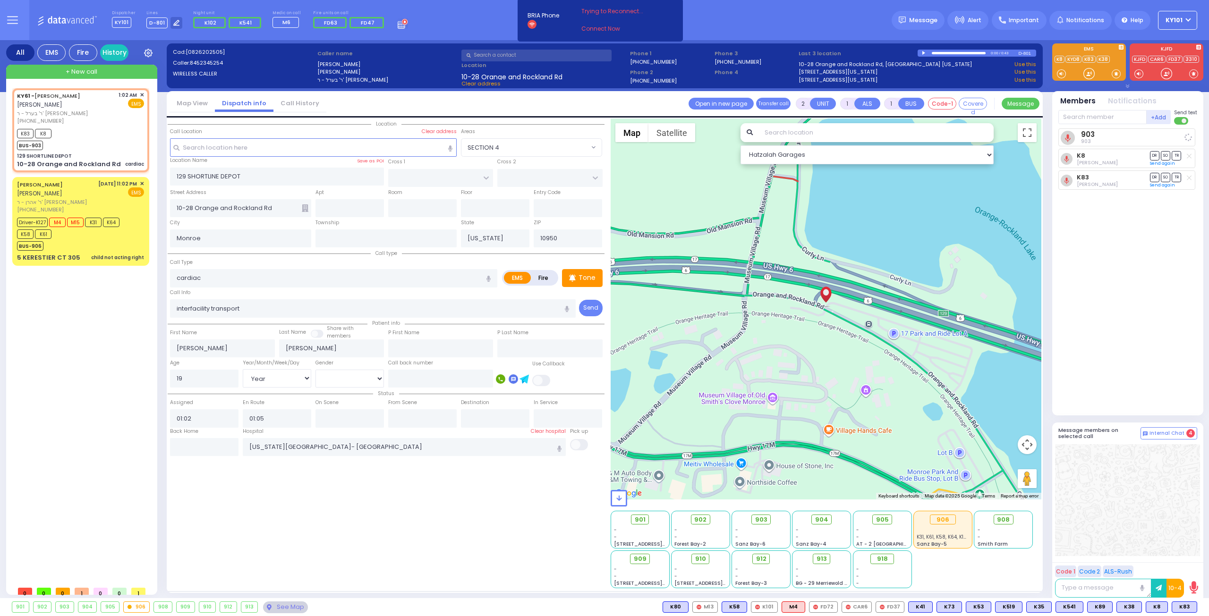
select select
radio input "true"
select select "Year"
select select "Hatzalah Garages"
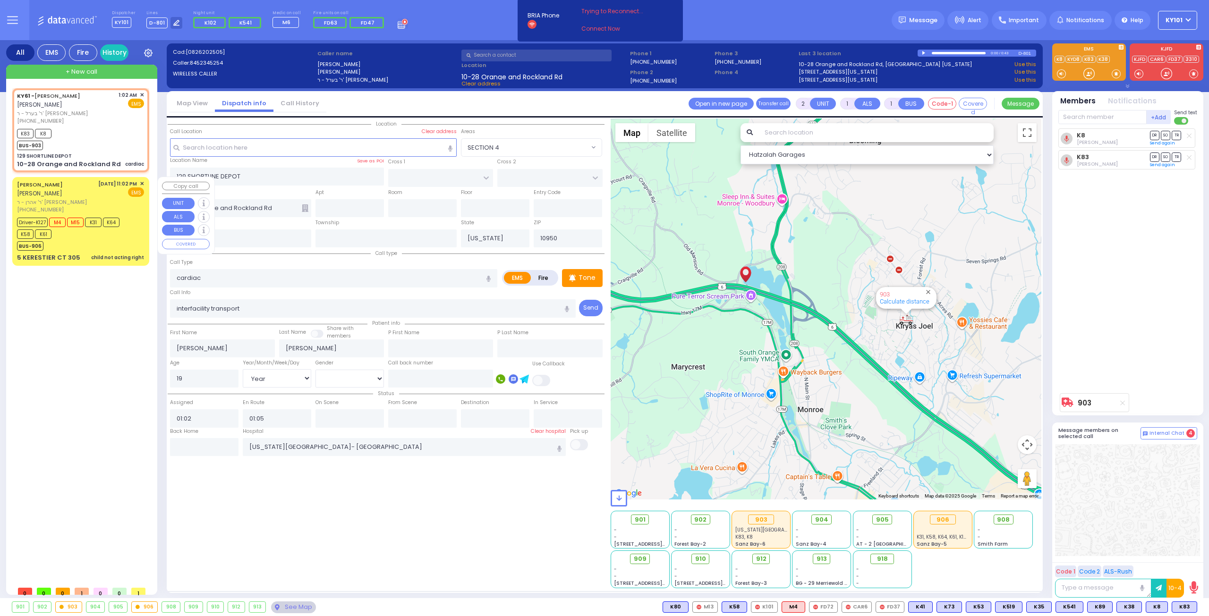
click at [83, 199] on span "ר' אהרן - ר' [PERSON_NAME]" at bounding box center [56, 202] width 78 height 8
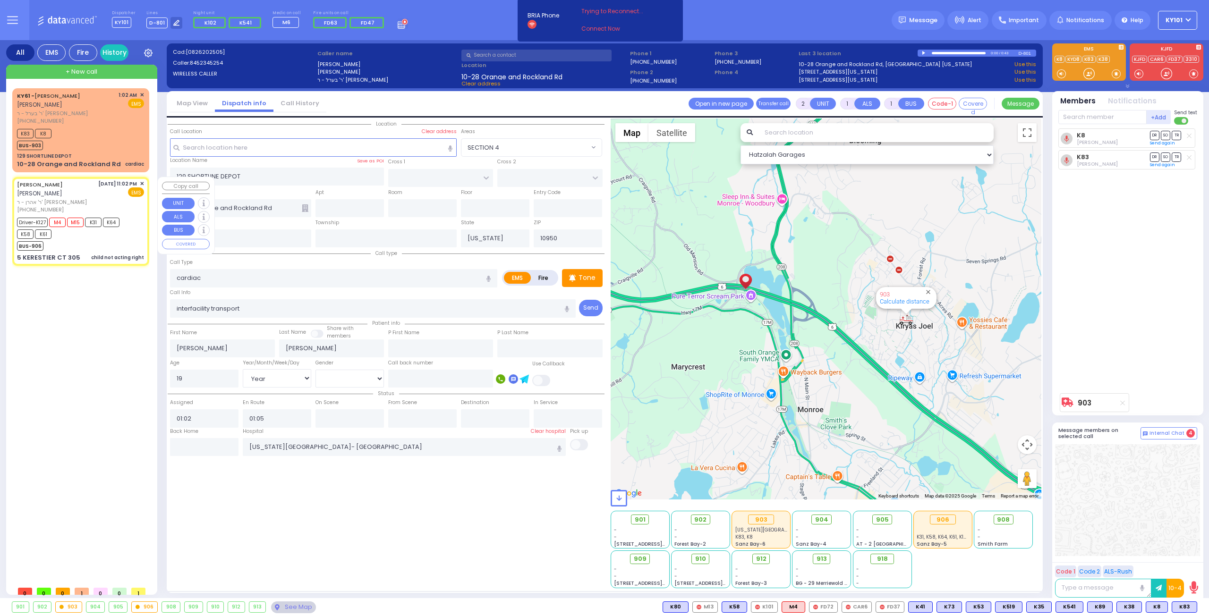
type input "6"
select select
type input "child not acting right"
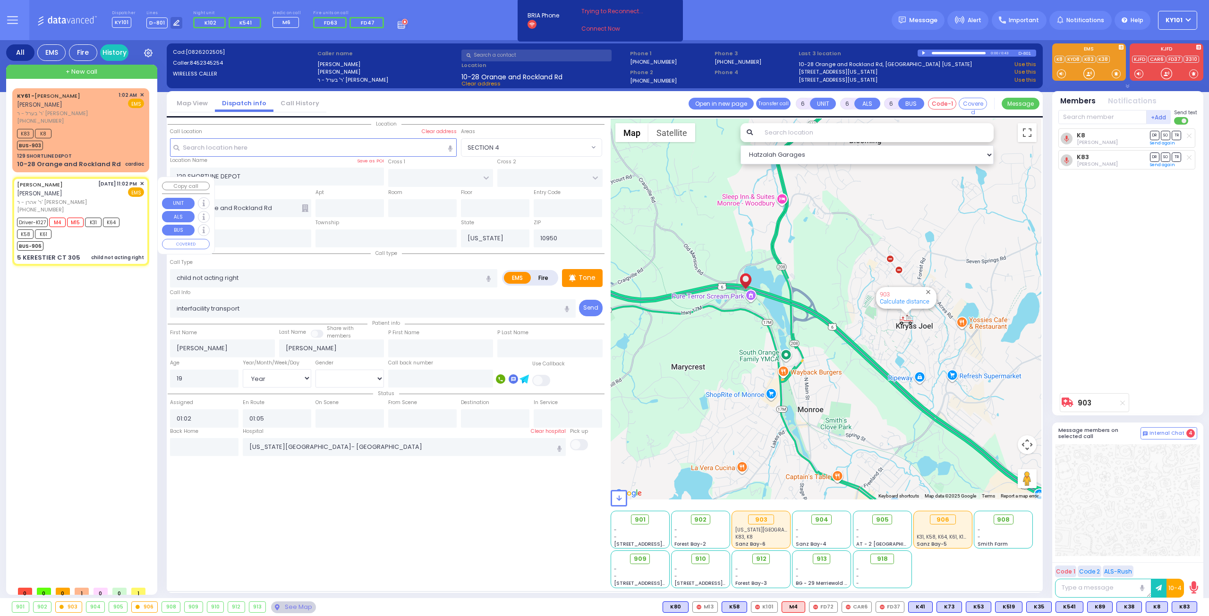
radio input "true"
type input "[PERSON_NAME]"
type input "WEINBERGER"
type input "Raiza"
type input "[PERSON_NAME]"
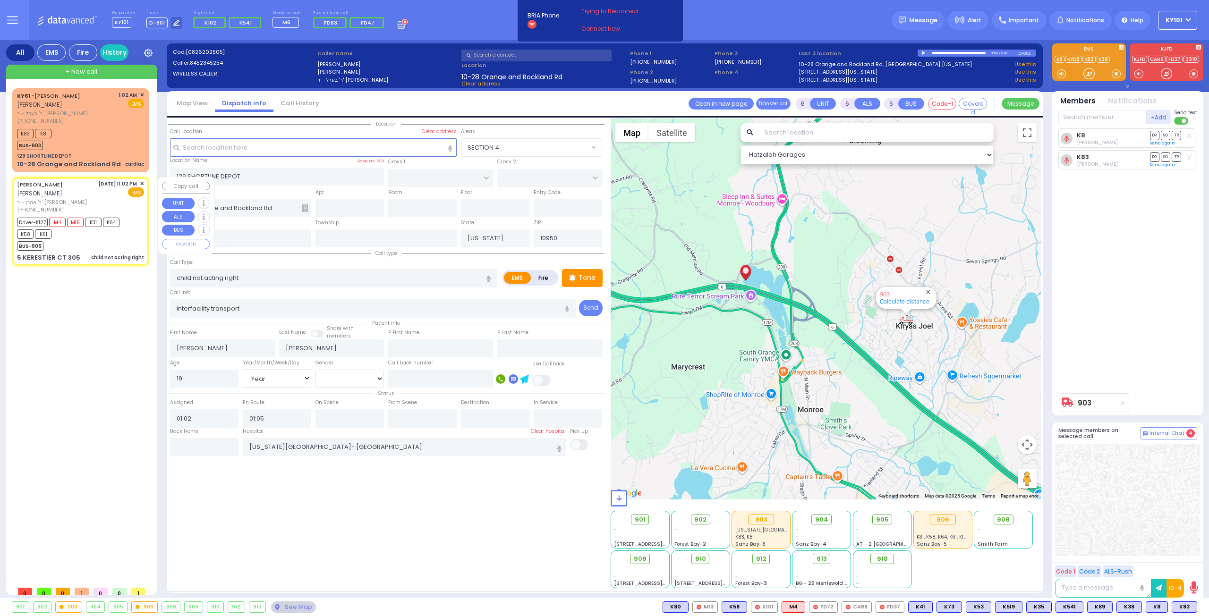
type input "4"
select select "Year"
select select "[DEMOGRAPHIC_DATA]"
type input "23:02"
type input "23:04"
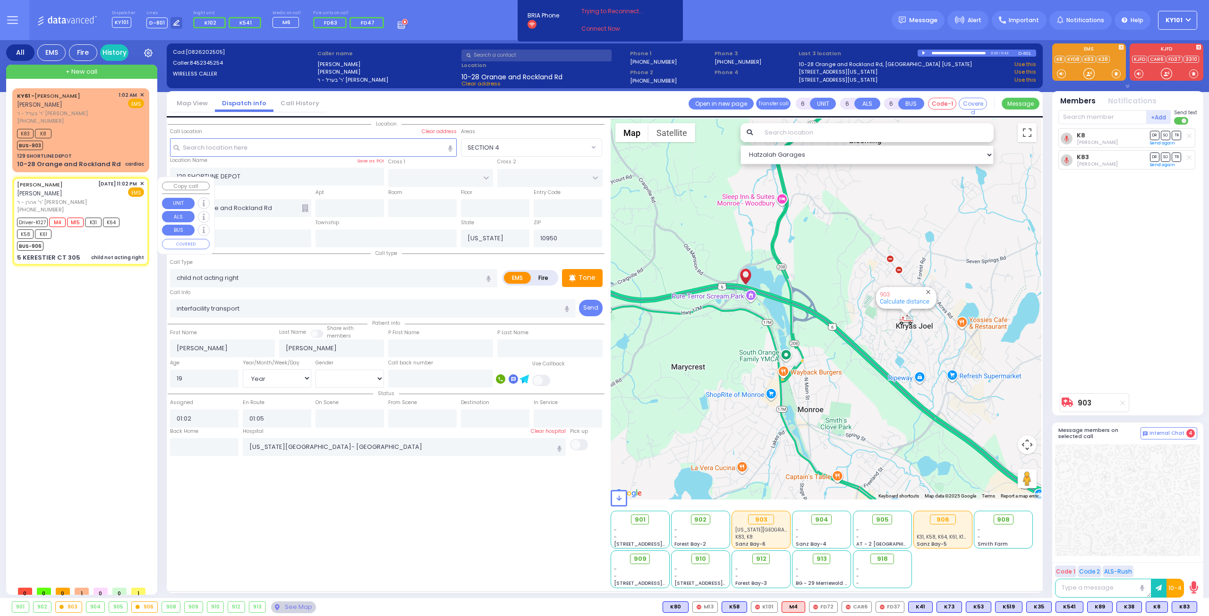
type input "23:05"
type input "23:38"
type input "00:23"
select select "Hatzalah Garages"
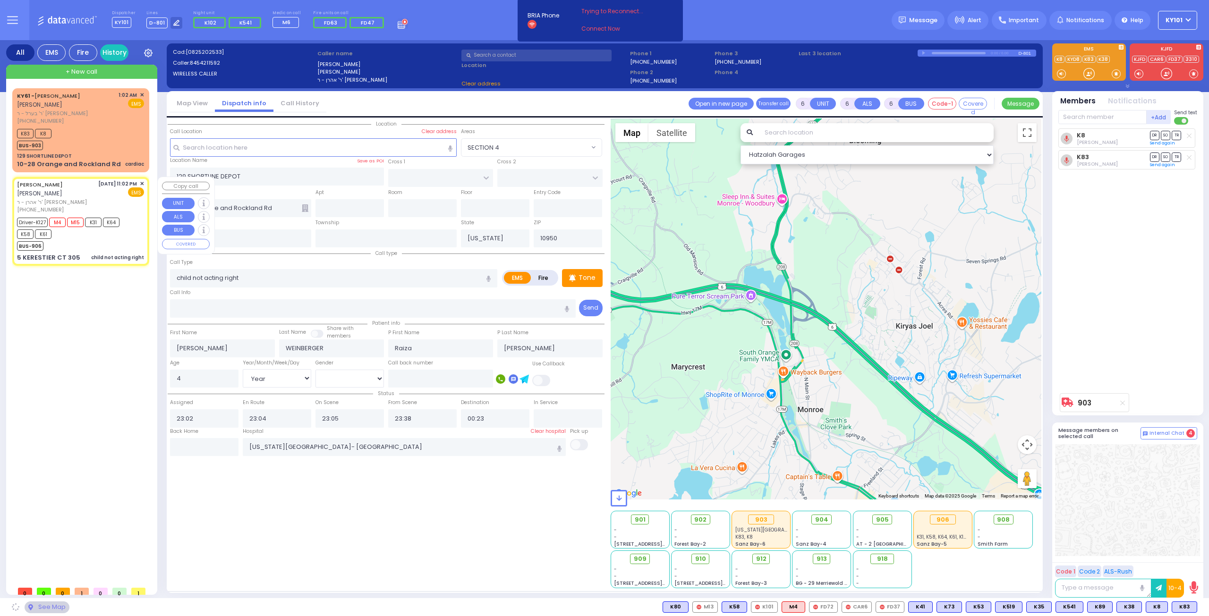
type input "GETZIL BERGER BLVD"
type input "KAHAN DR"
type input "5 KERESTIER CT"
type input "305"
type input "[PERSON_NAME]"
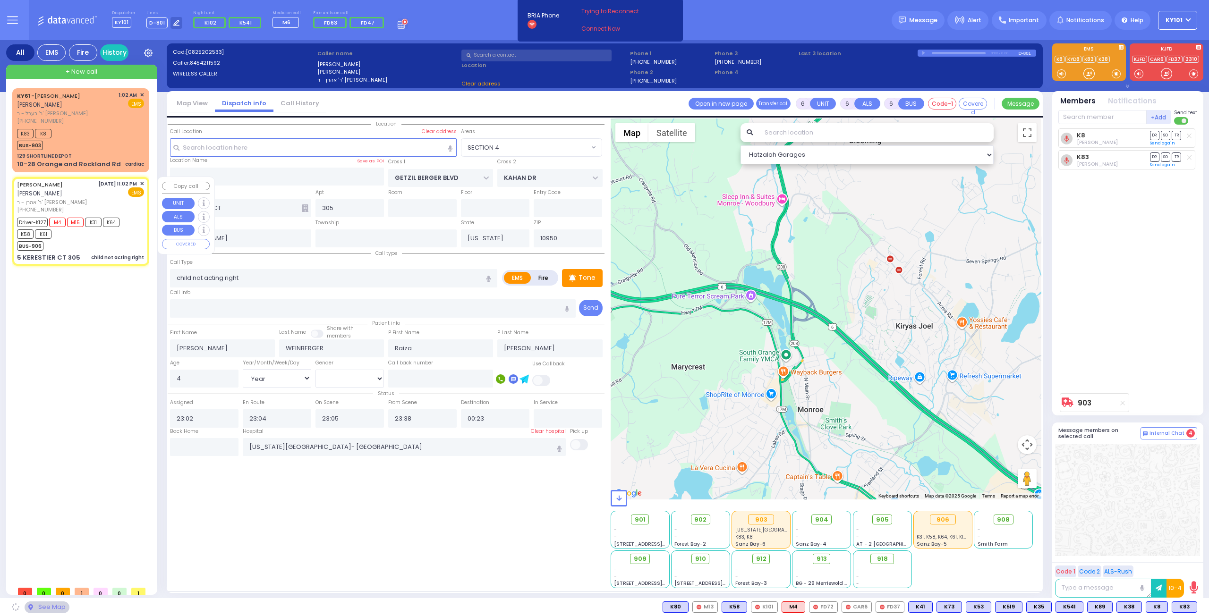
select select "SECTION 4"
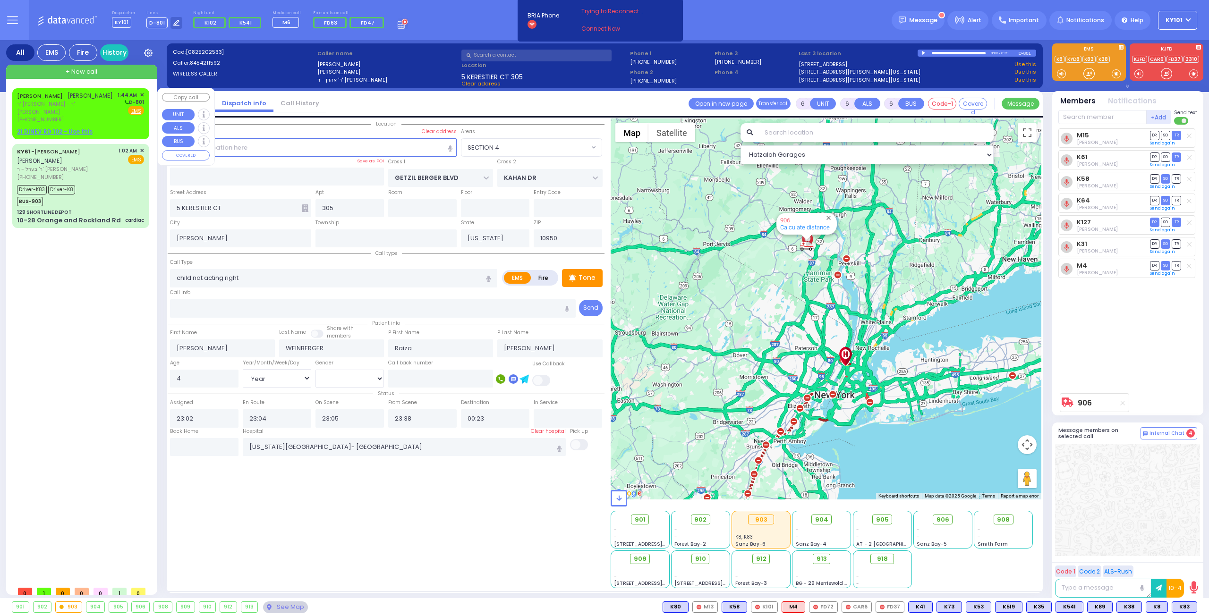
click at [75, 101] on div "[PERSON_NAME]" at bounding box center [65, 95] width 96 height 9
type input "2"
type input "1"
select select
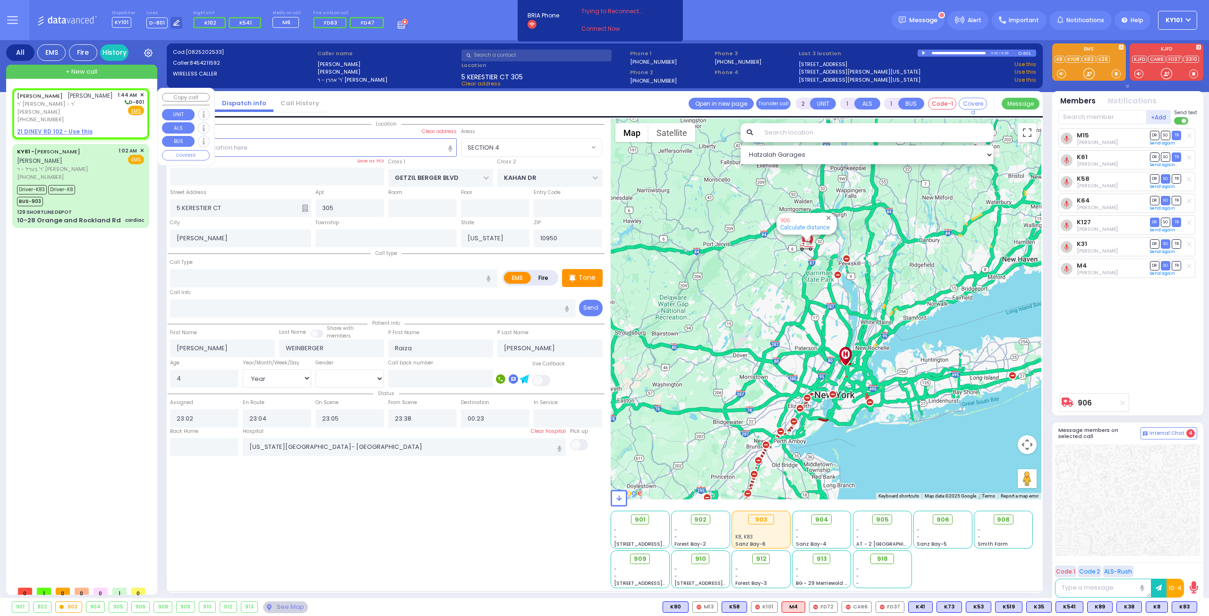
radio input "true"
type input "[PERSON_NAME]"
type input "KORNBLY"
select select
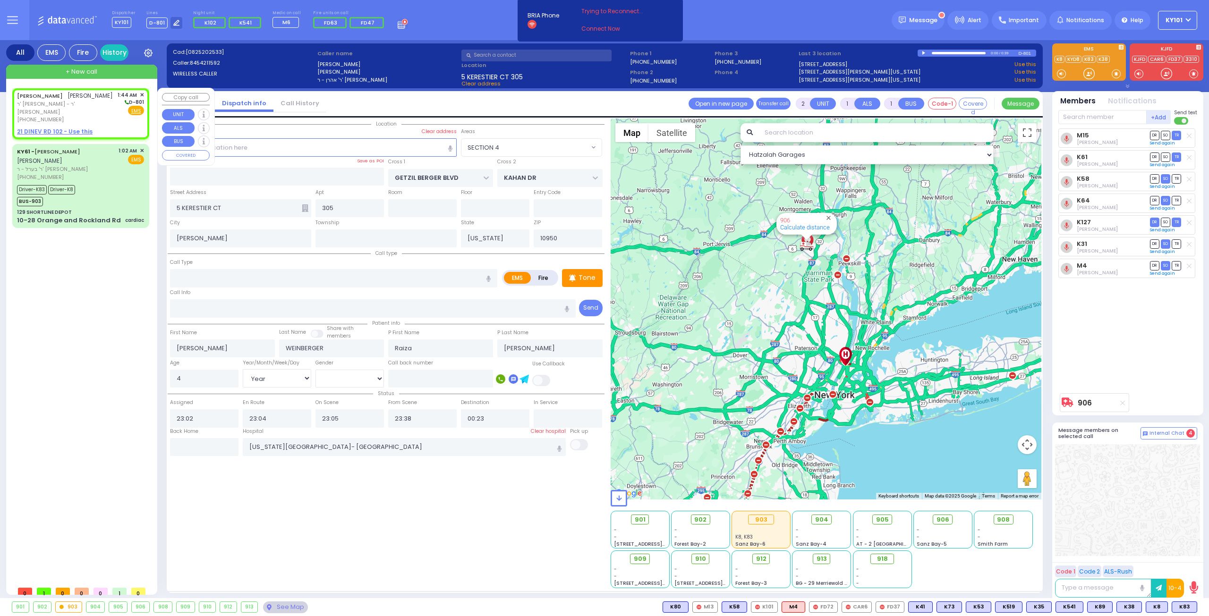
type input "01:44"
select select "Hatzalah Garages"
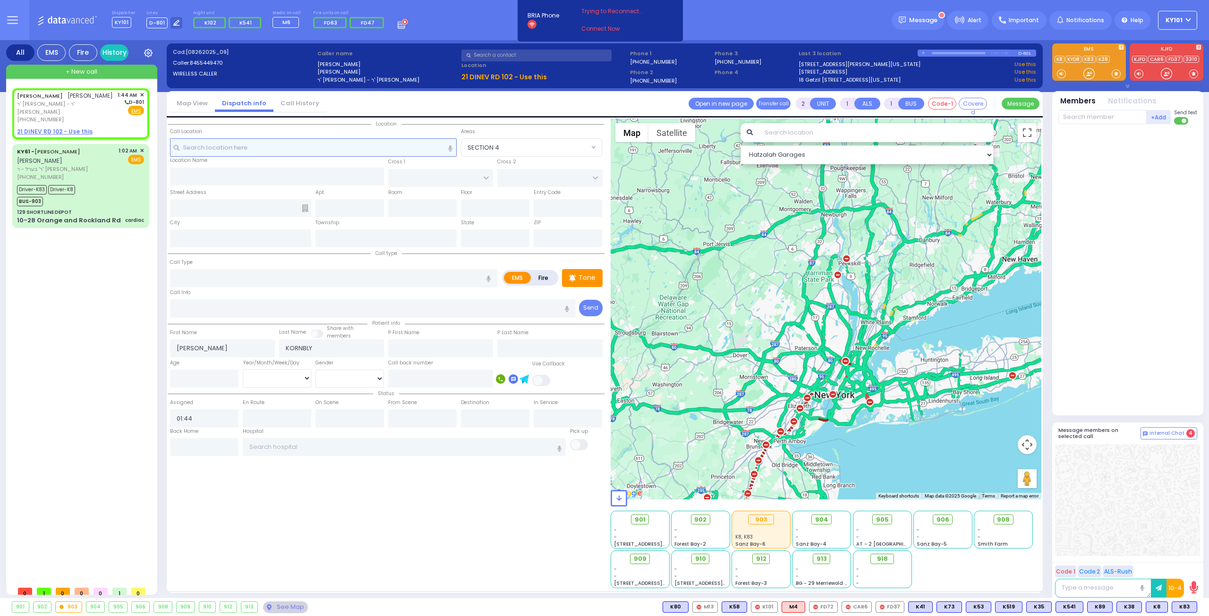
click at [230, 146] on input "text" at bounding box center [313, 147] width 287 height 18
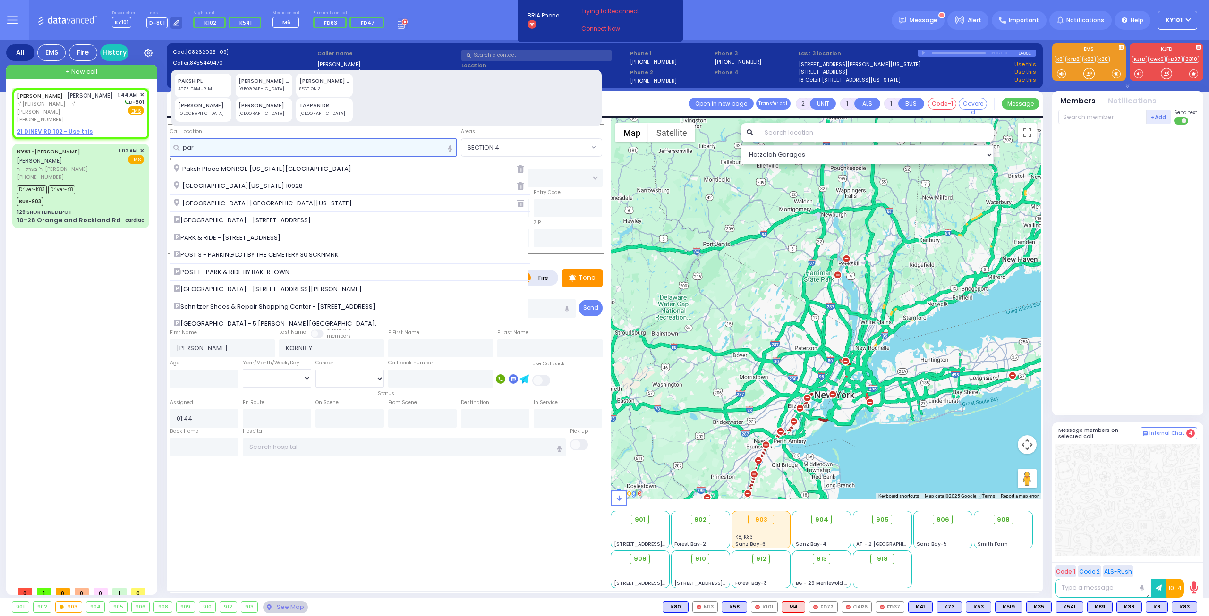
type input "para"
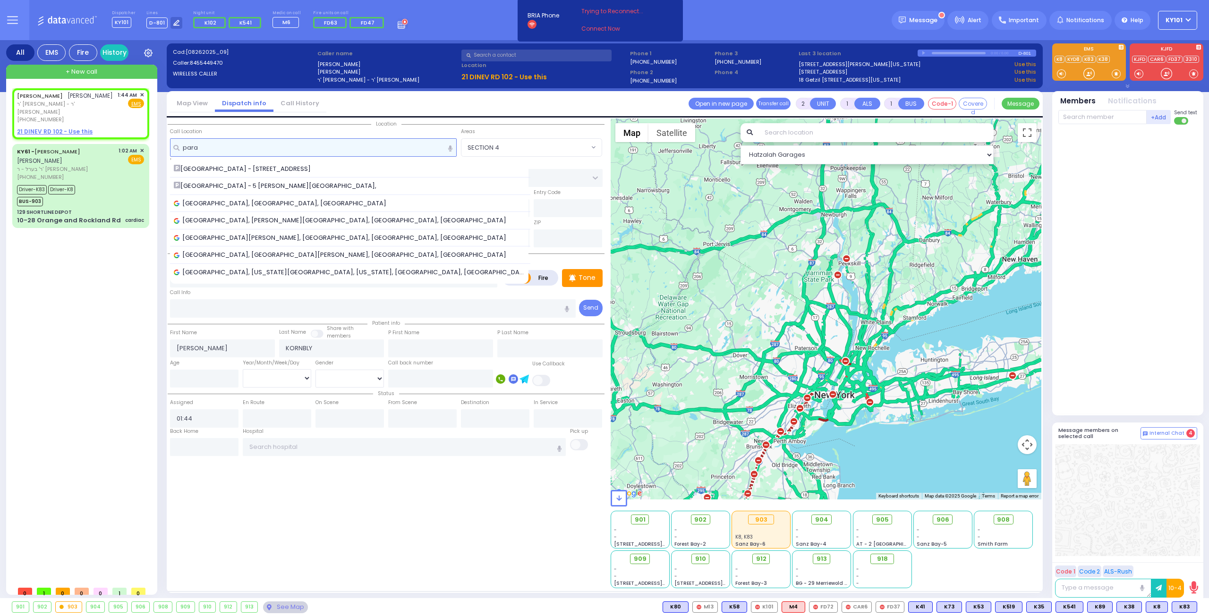
select select
radio input "true"
select select
select select "Hatzalah Garages"
type input "para"
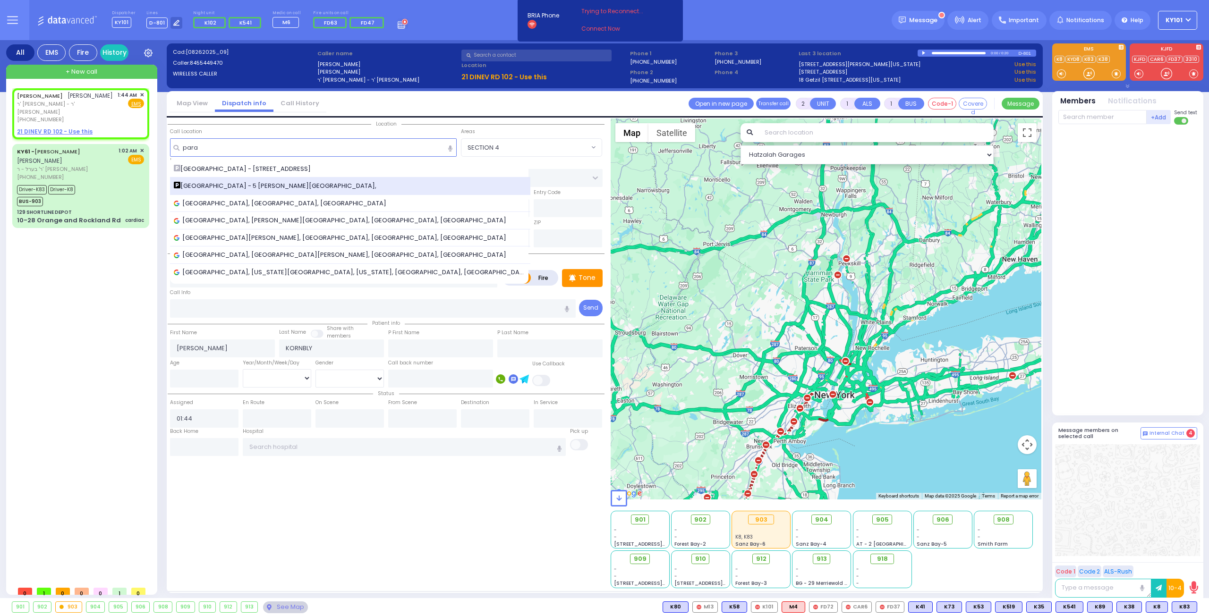
click at [251, 181] on span "[GEOGRAPHIC_DATA] - 5 [PERSON_NAME][GEOGRAPHIC_DATA]," at bounding box center [277, 185] width 206 height 9
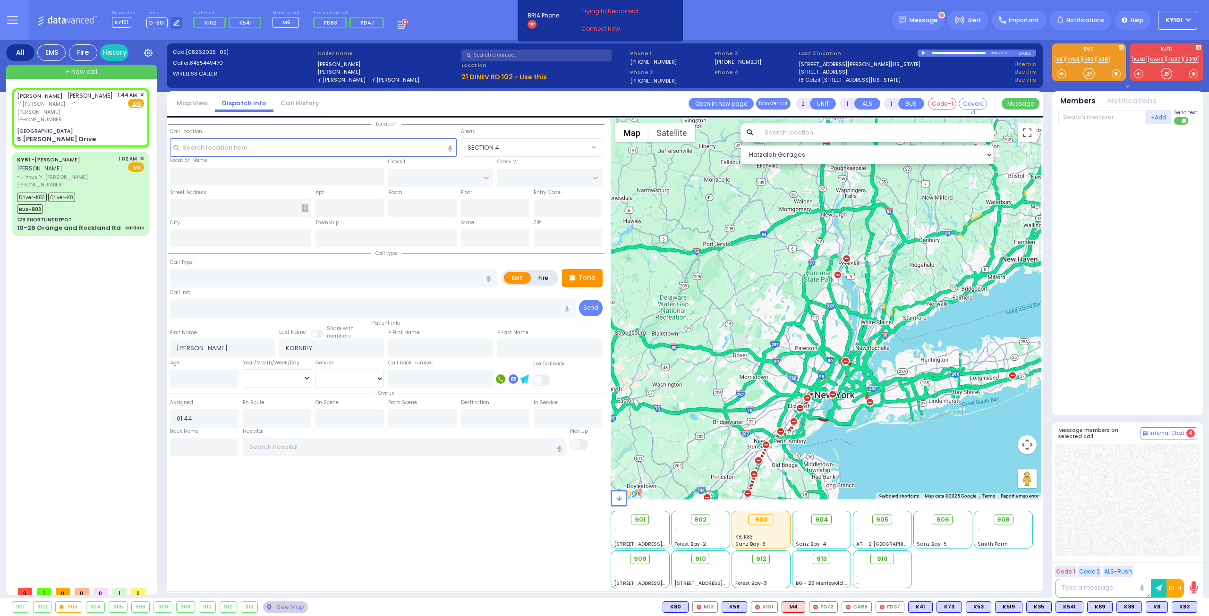
select select
radio input "true"
select select
select select "Hatzalah Garages"
type input "[GEOGRAPHIC_DATA]"
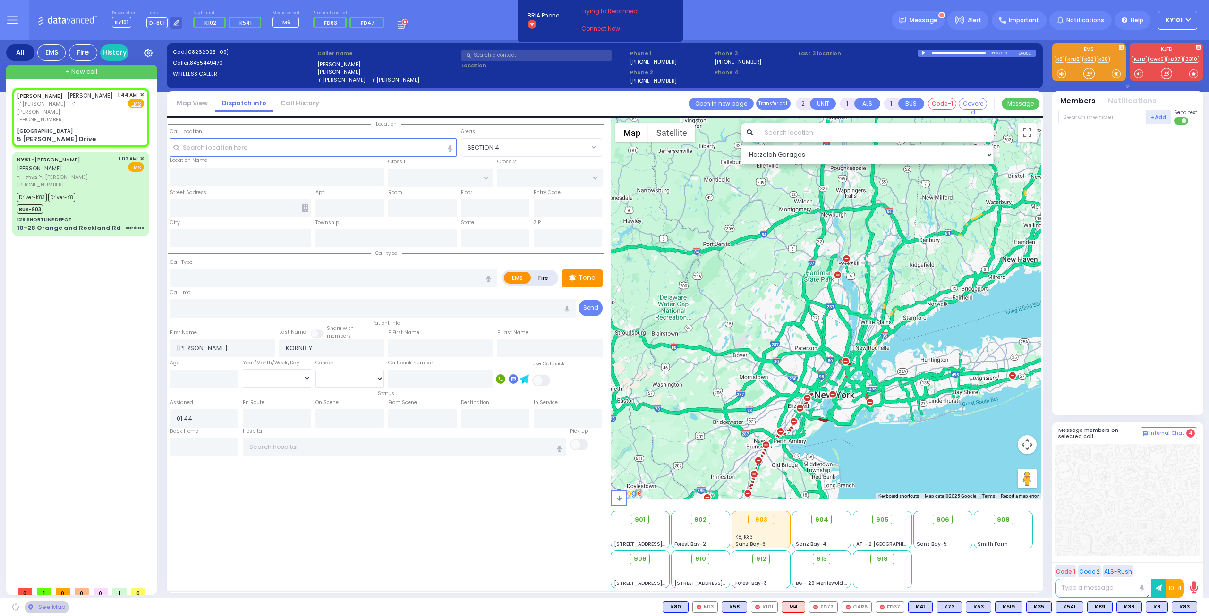
type input "[PERSON_NAME] DR"
type input "5 [PERSON_NAME] Drive"
type input "[PERSON_NAME]"
type input "[US_STATE]"
type input "10950"
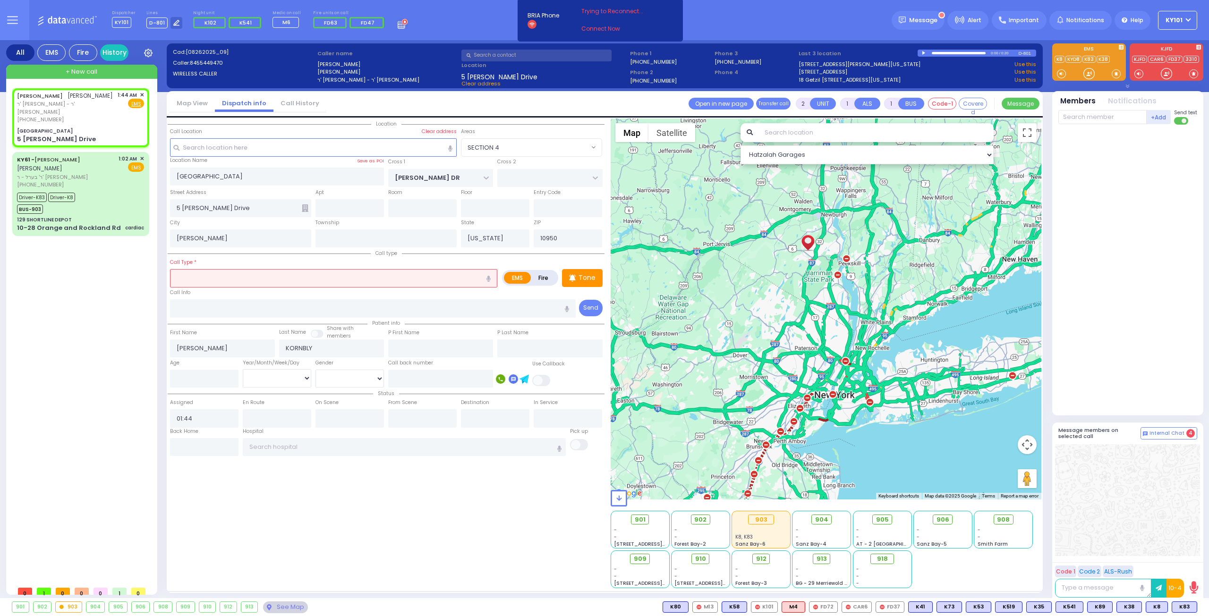
select select "SECTION 4"
click at [540, 278] on label "Fire" at bounding box center [543, 278] width 26 height 12
radio input "true"
click at [402, 280] on input "text" at bounding box center [333, 278] width 327 height 18
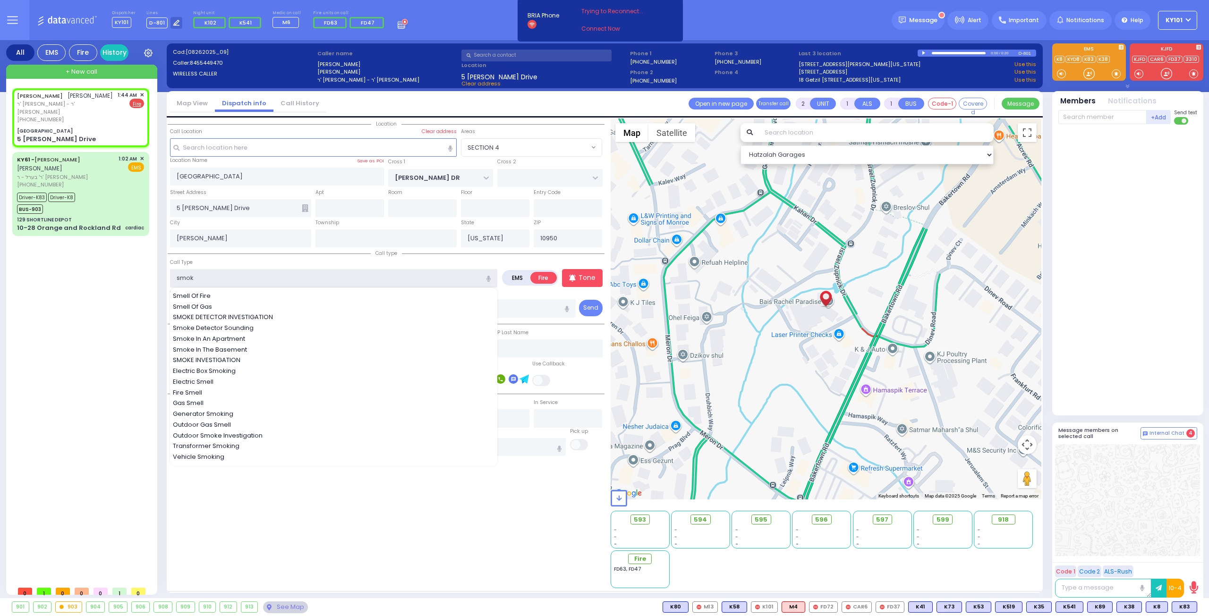
type input "smoke"
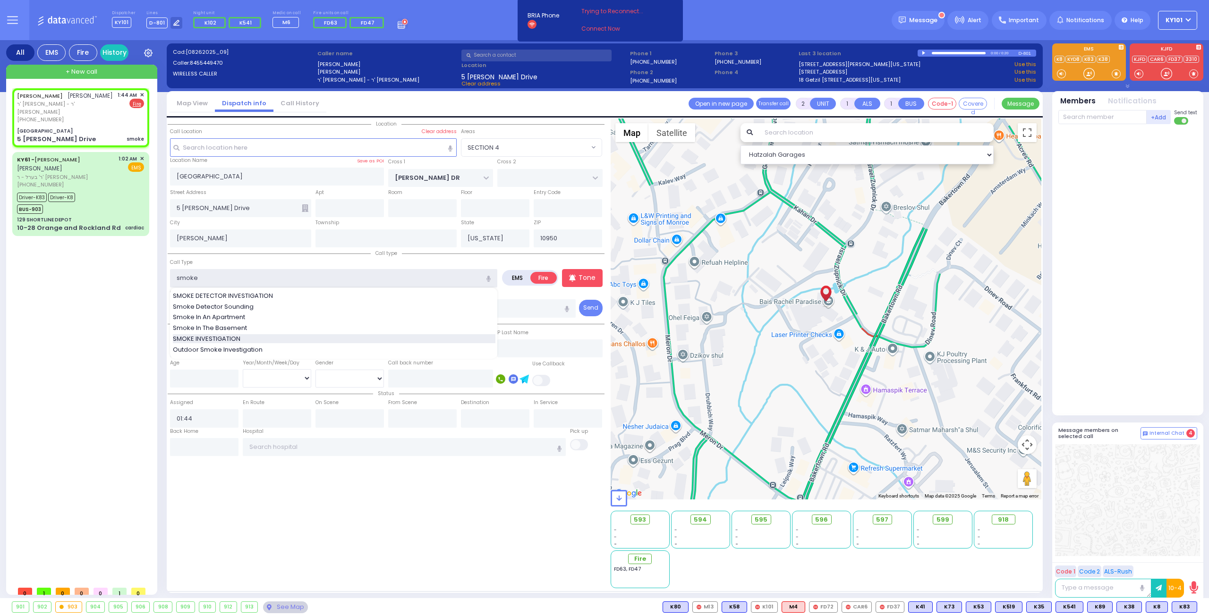
select select
radio input "true"
select select
select select "Hatzalah Garages"
select select "SECTION 4"
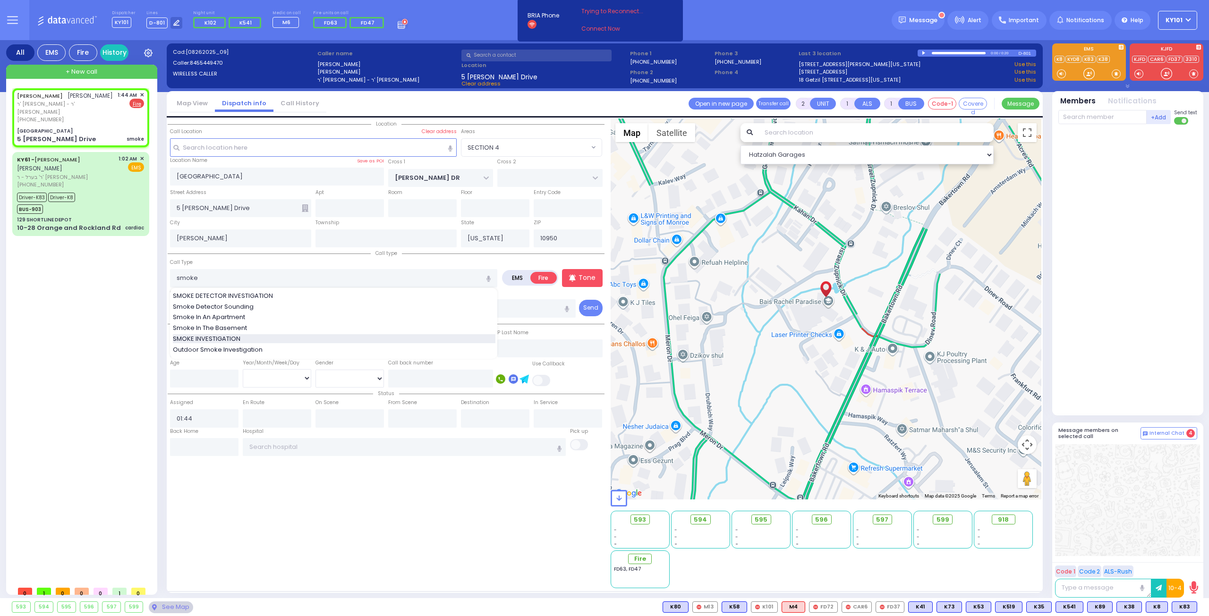
click at [249, 336] on div "SMOKE INVESTIGATION" at bounding box center [334, 338] width 323 height 9
type input "SMOKE INVESTIGATION"
click at [256, 262] on div "Call Type SMOKE INVESTIGATION SMOKE INVESTIGATION Outdoor Smoke Investigation" at bounding box center [333, 272] width 327 height 30
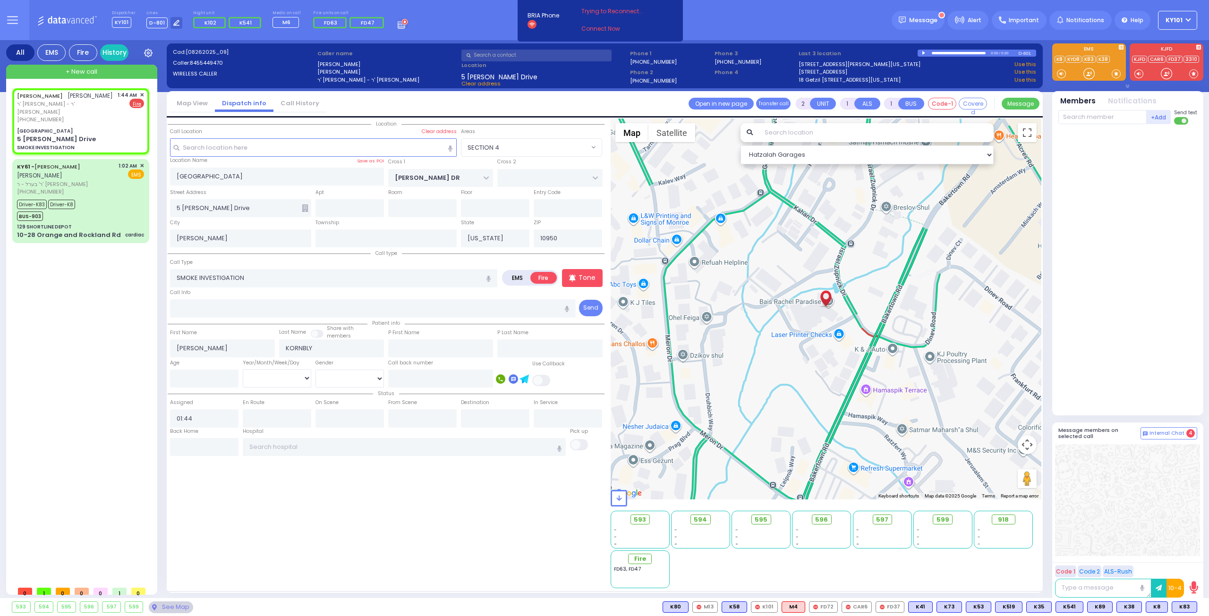
select select
radio input "true"
select select
select select "Hatzalah Garages"
select select "SECTION 4"
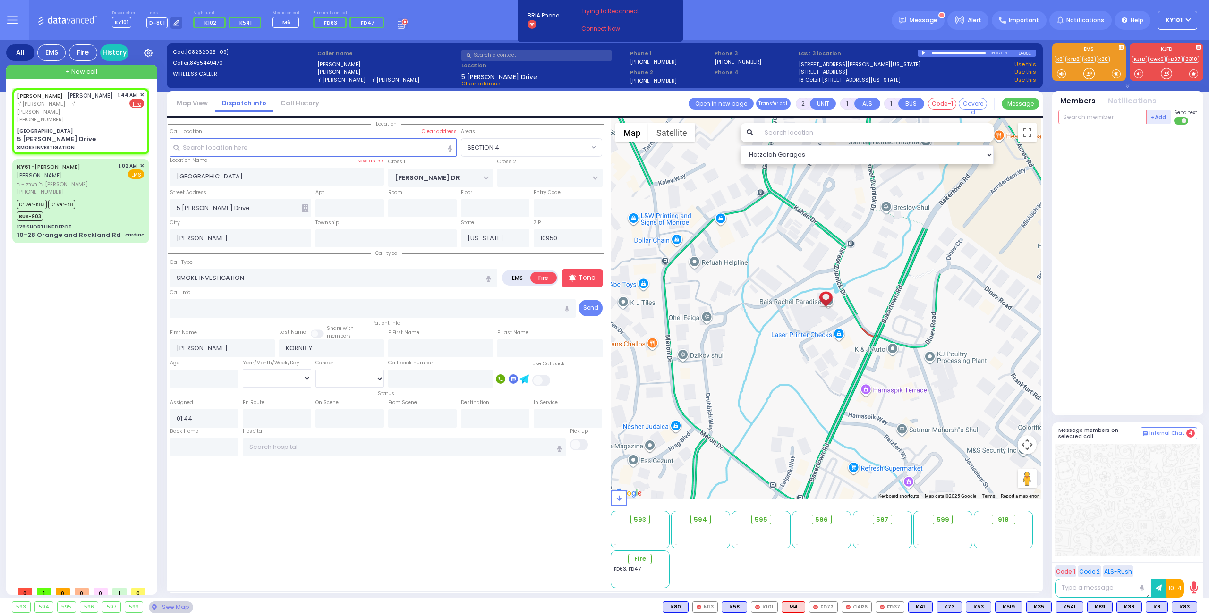
click at [1087, 119] on input "text" at bounding box center [1102, 117] width 88 height 14
type input "40"
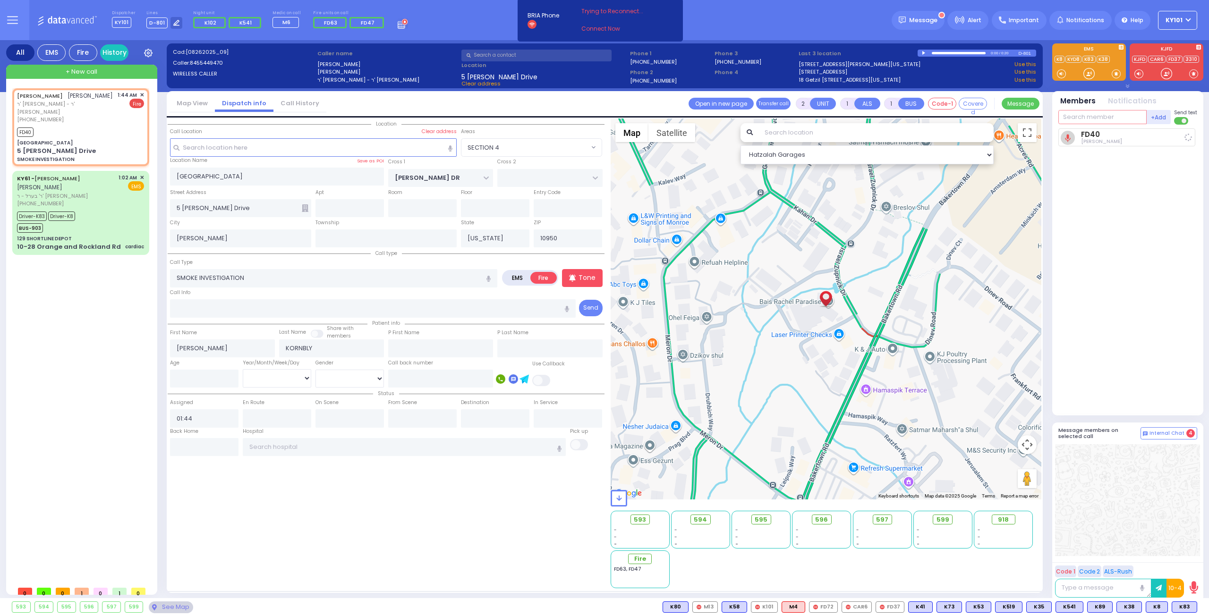
select select
radio input "true"
select select
type input "01:45"
select select "Hatzalah Garages"
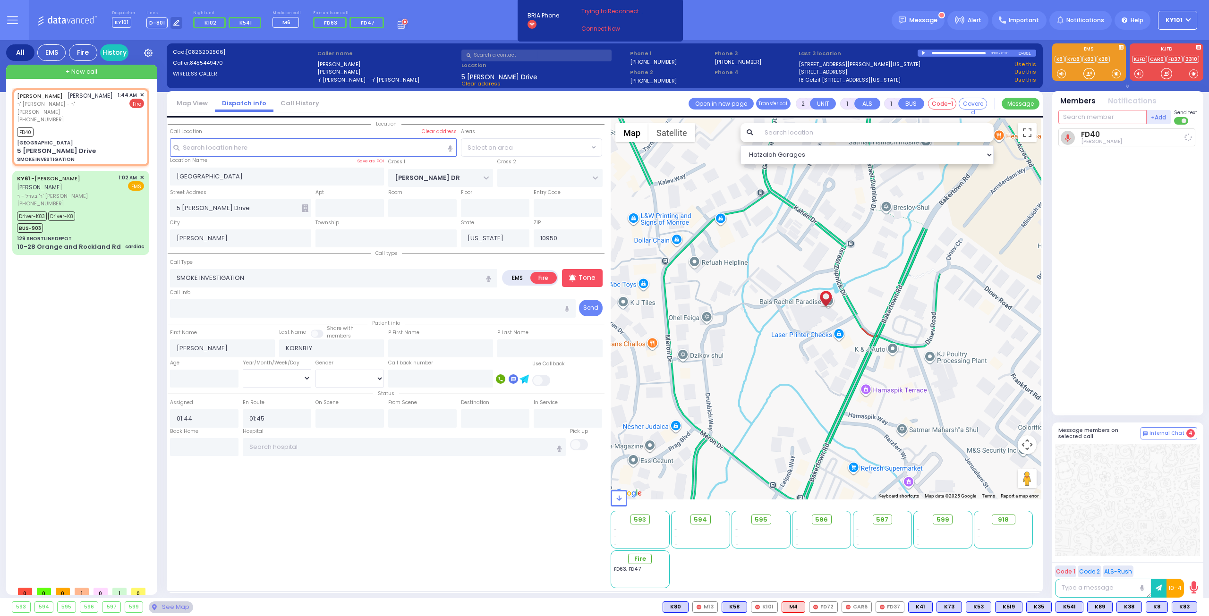
select select "SECTION 4"
type input "36"
type input "596"
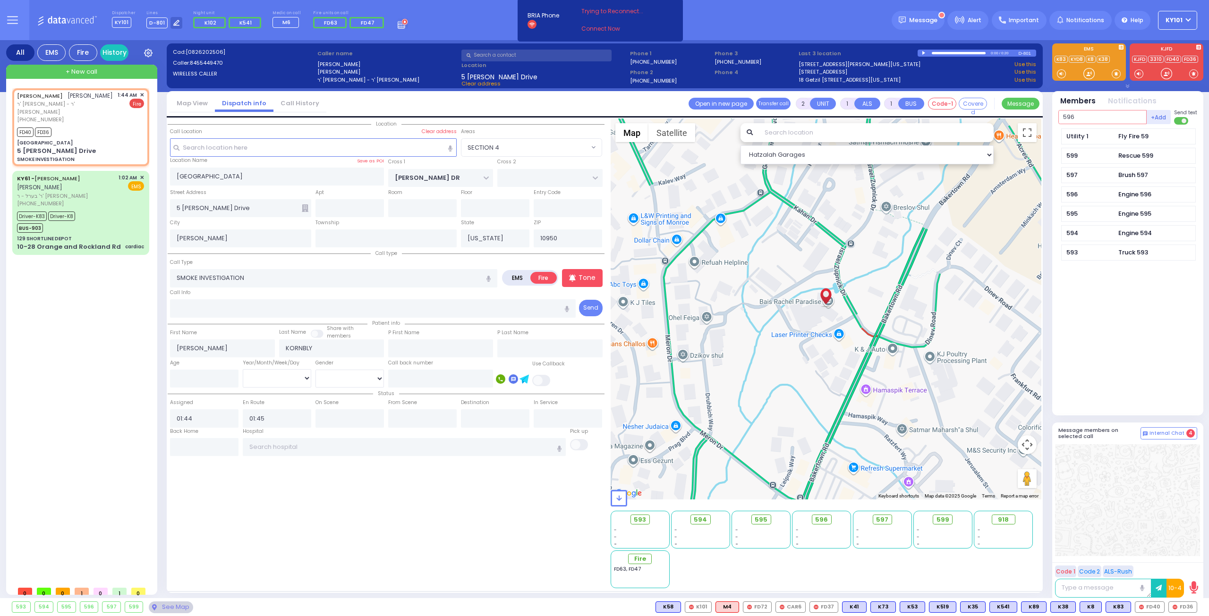
select select
radio input "true"
select select
select select "Hatzalah Garages"
select select "SECTION 4"
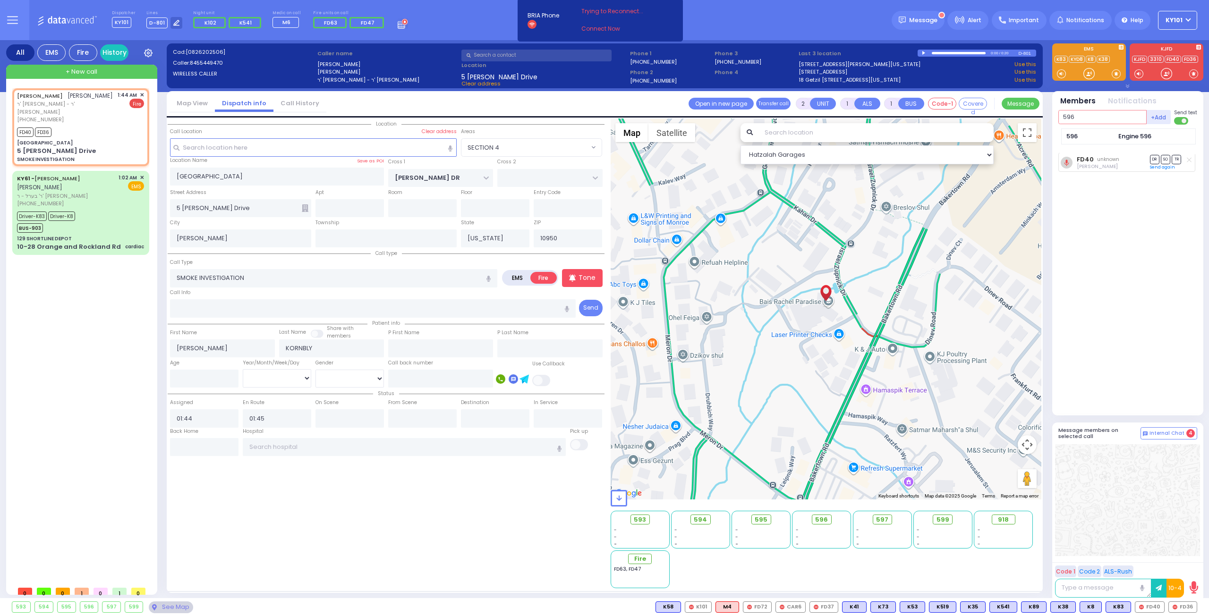
type input "596"
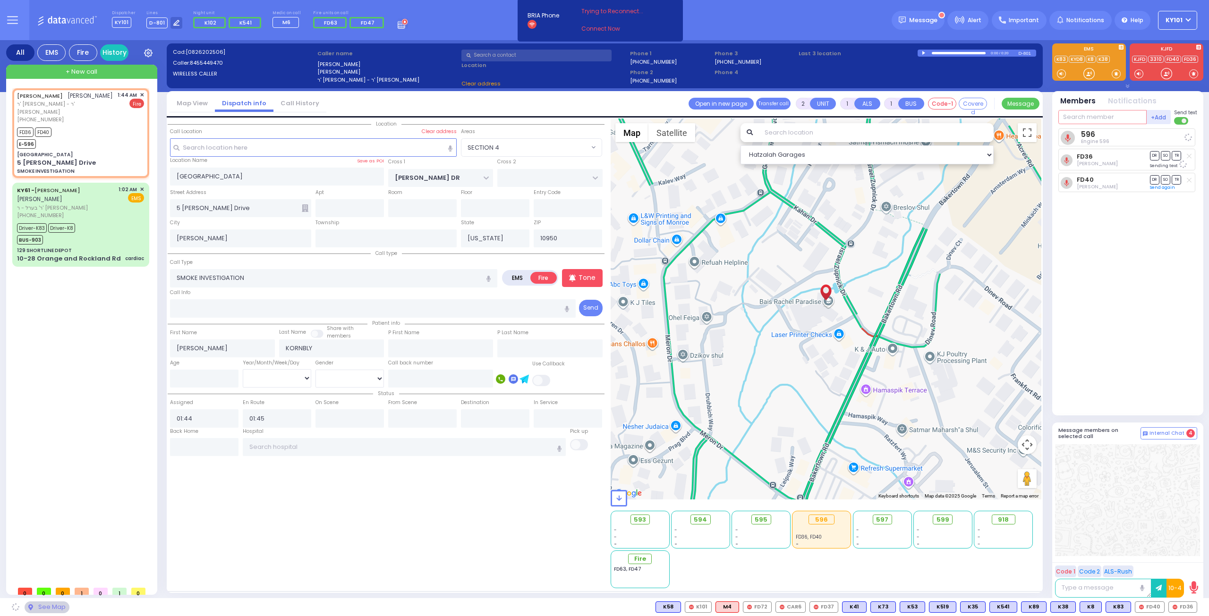
select select
radio input "true"
select select
select select "Hatzalah Garages"
select select "SECTION 4"
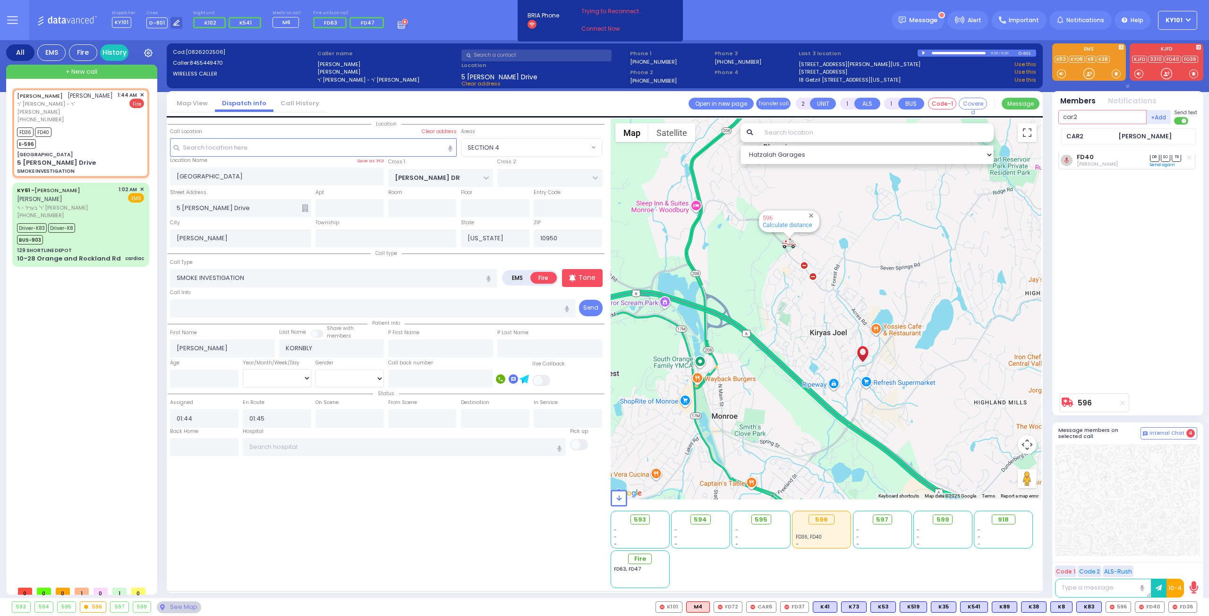
type input "car2"
select select
radio input "true"
select select
select select "Hatzalah Garages"
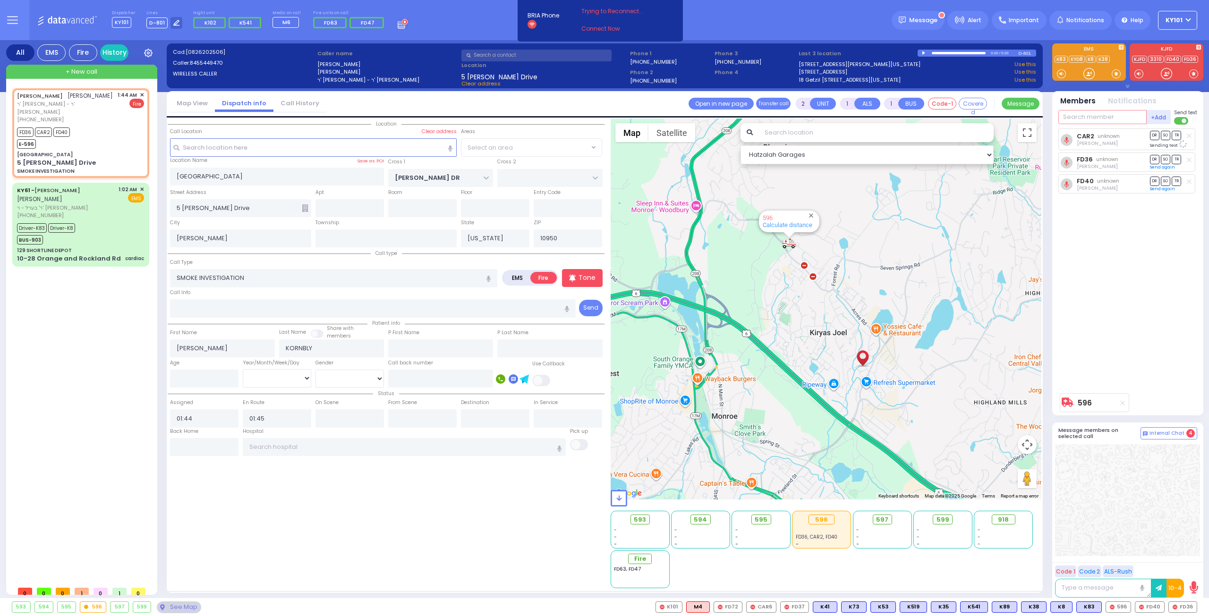
select select "SECTION 4"
type input "35"
select select
radio input "true"
select select
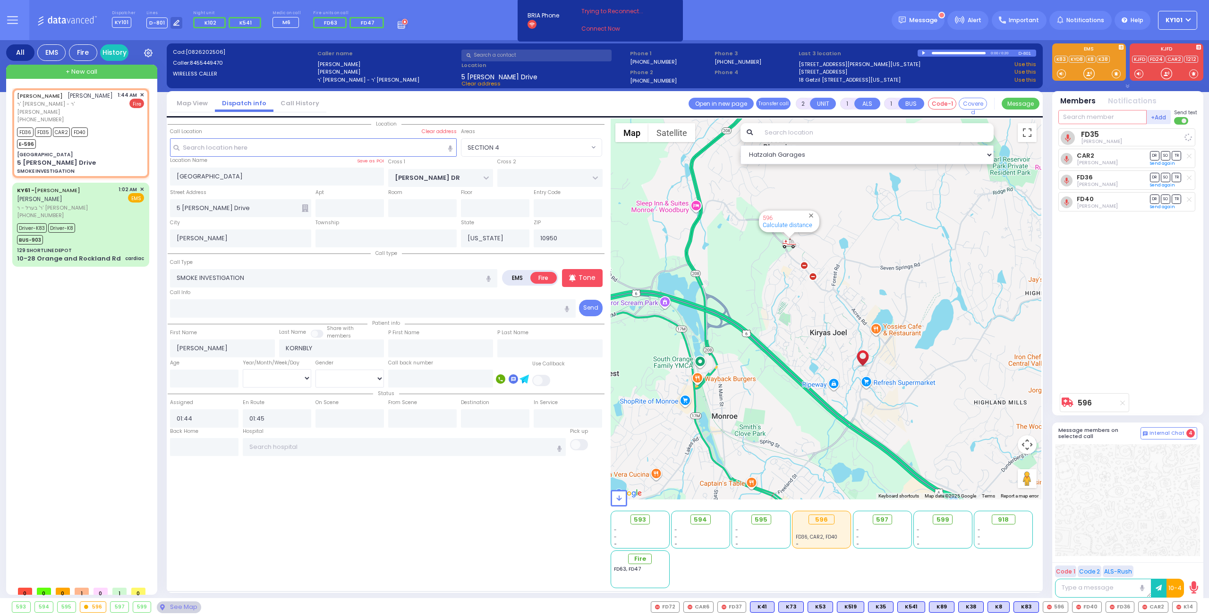
select select "Hatzalah Garages"
select select "SECTION 4"
type input "16"
select select
radio input "true"
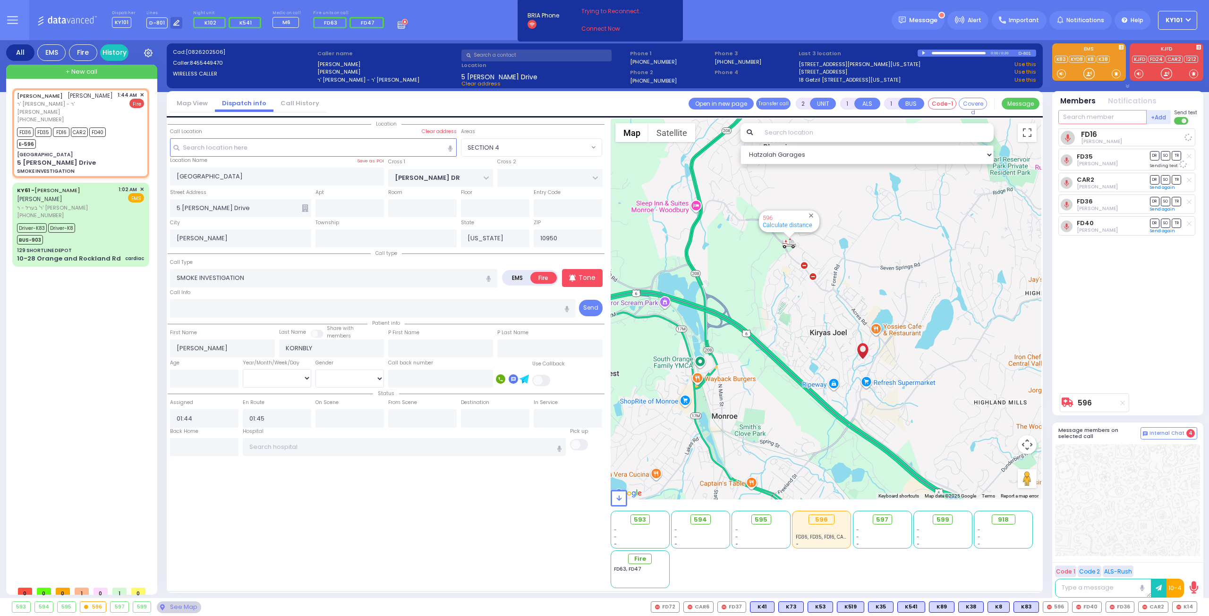
select select
select select "Hatzalah Garages"
select select "SECTION 4"
type input "4"
type input "car3"
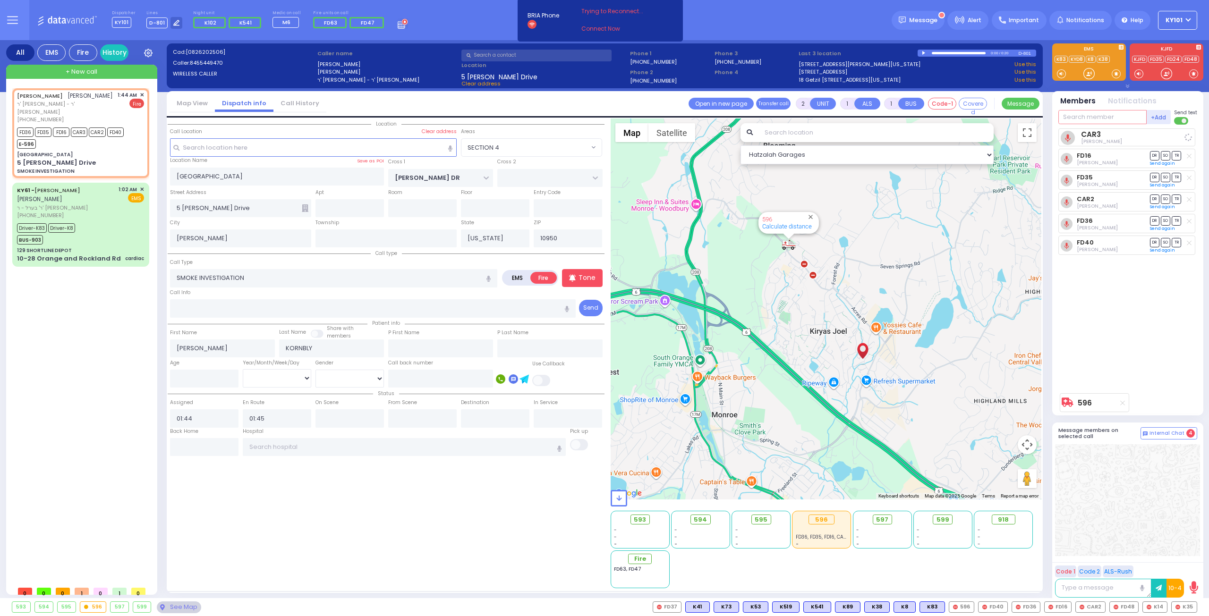
select select
radio input "true"
select select
select select "Hatzalah Garages"
select select "SECTION 4"
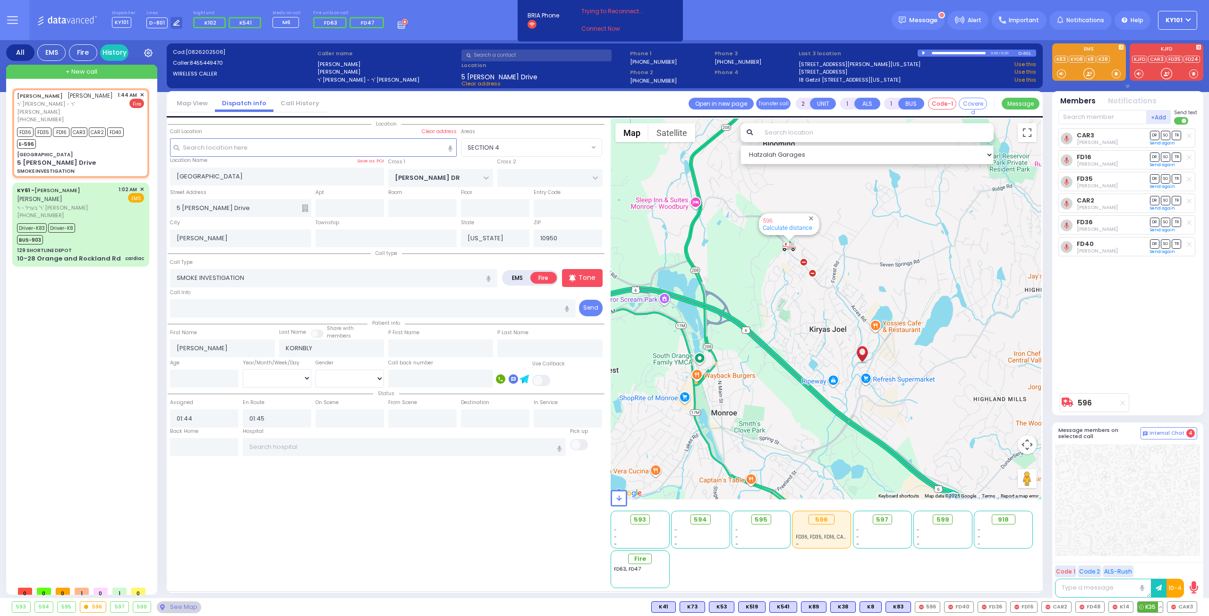
click at [1161, 607] on button at bounding box center [1160, 607] width 5 height 10
click at [1155, 566] on icon at bounding box center [1153, 566] width 10 height 10
click at [1131, 496] on div at bounding box center [1127, 500] width 145 height 112
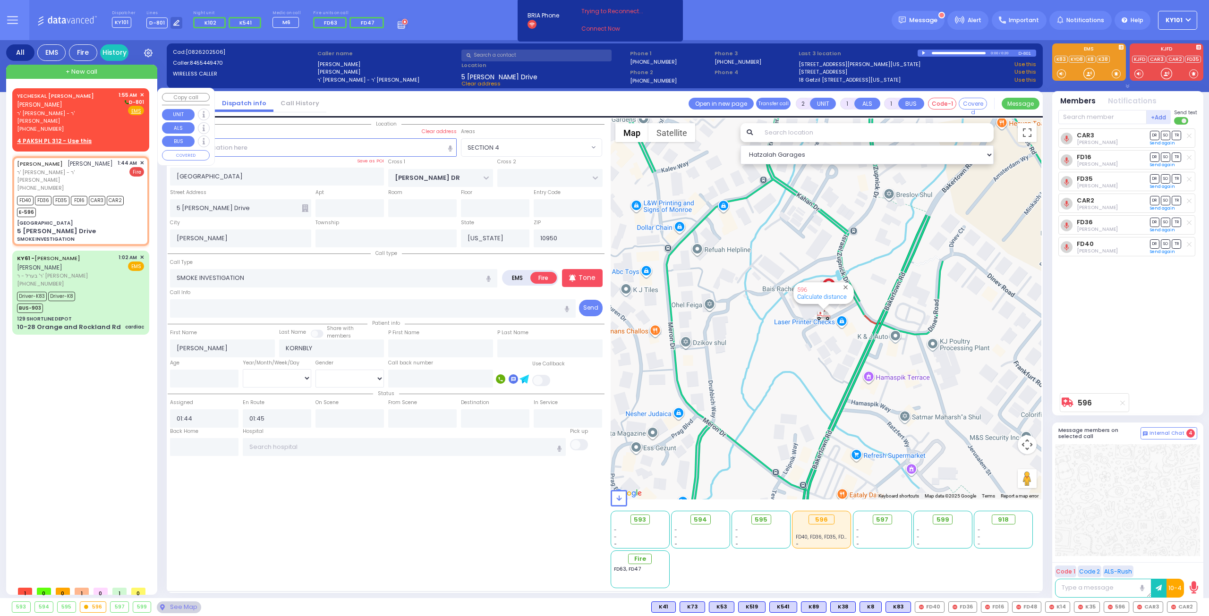
click at [36, 100] on div "YECHESKAL [PERSON_NAME] [PERSON_NAME]" at bounding box center [66, 100] width 98 height 18
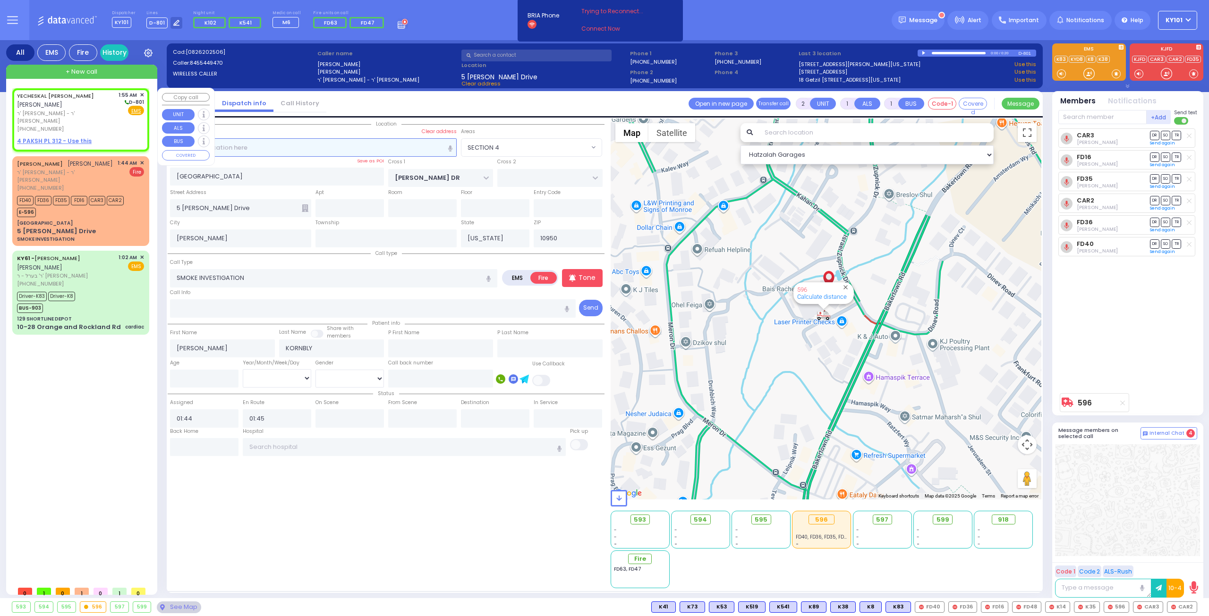
select select
radio input "true"
type input "[PERSON_NAME]"
select select
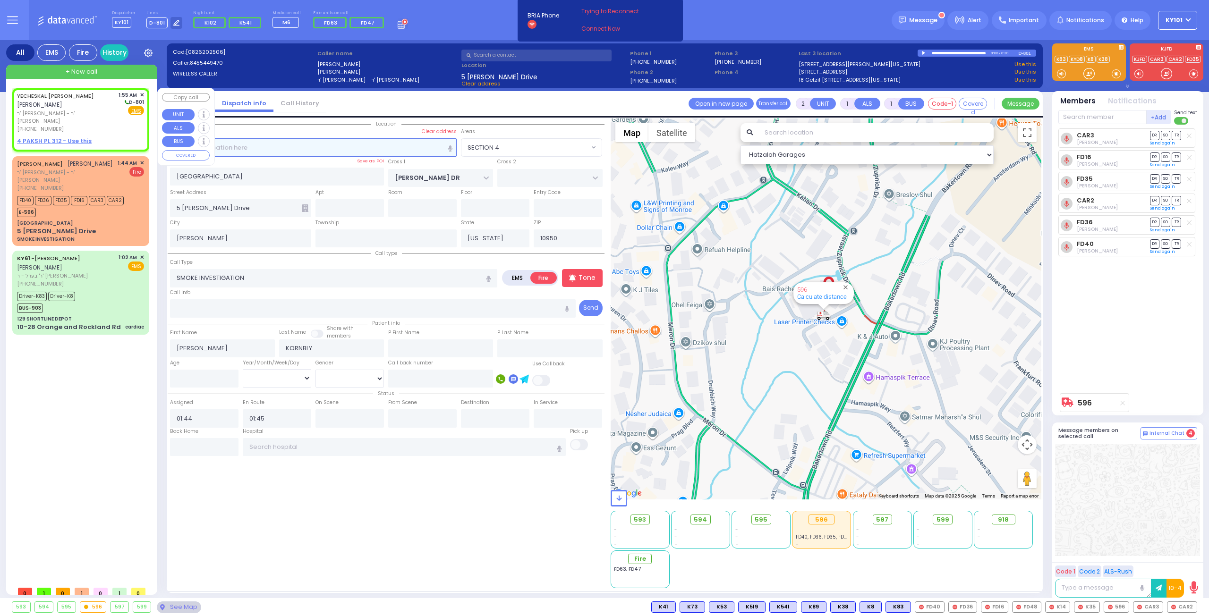
type input "01:55"
select select "Hatzalah Garages"
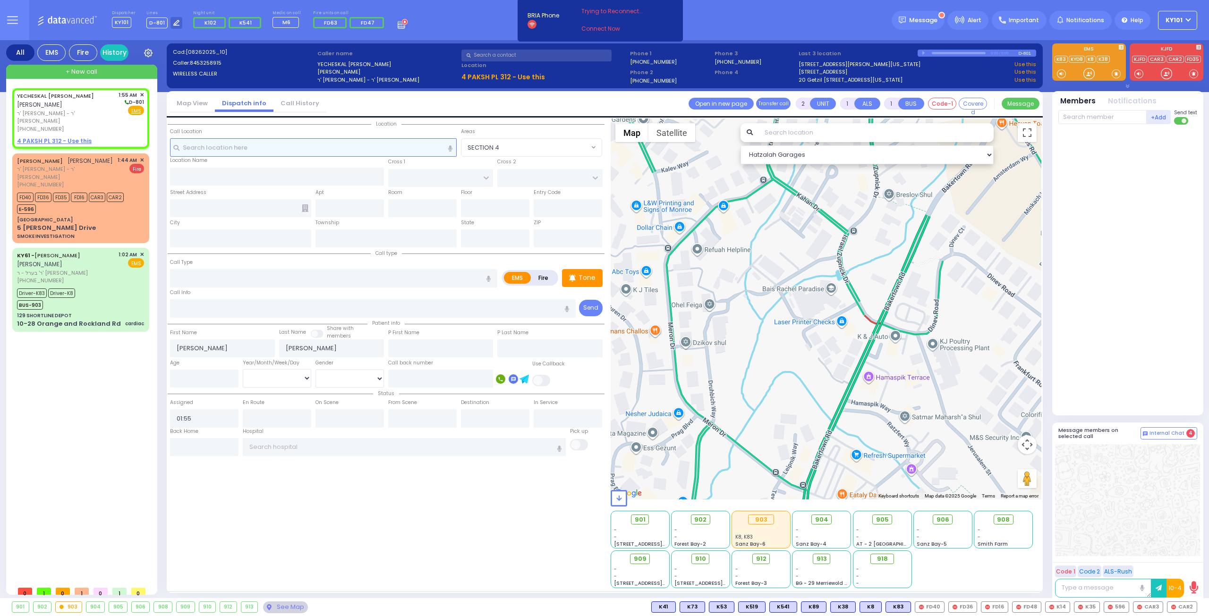
click at [349, 149] on input "text" at bounding box center [313, 147] width 287 height 18
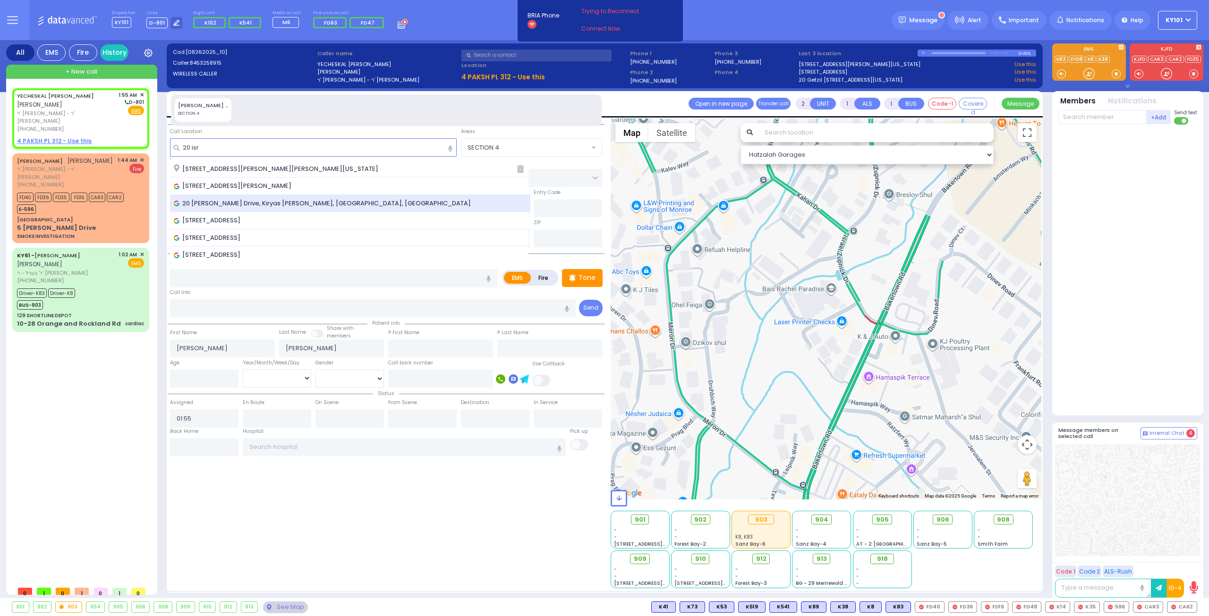
click at [316, 199] on div "20 [PERSON_NAME] Drive, Kiryas [PERSON_NAME], [GEOGRAPHIC_DATA], [GEOGRAPHIC_DA…" at bounding box center [350, 203] width 353 height 9
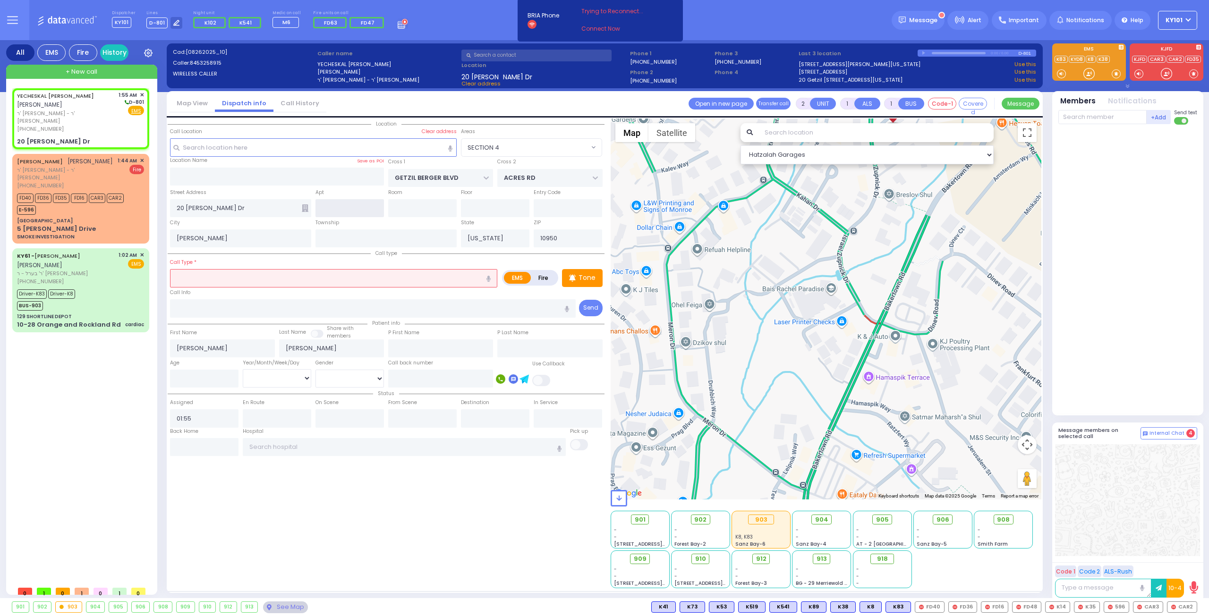
click at [349, 208] on input "text" at bounding box center [349, 208] width 68 height 18
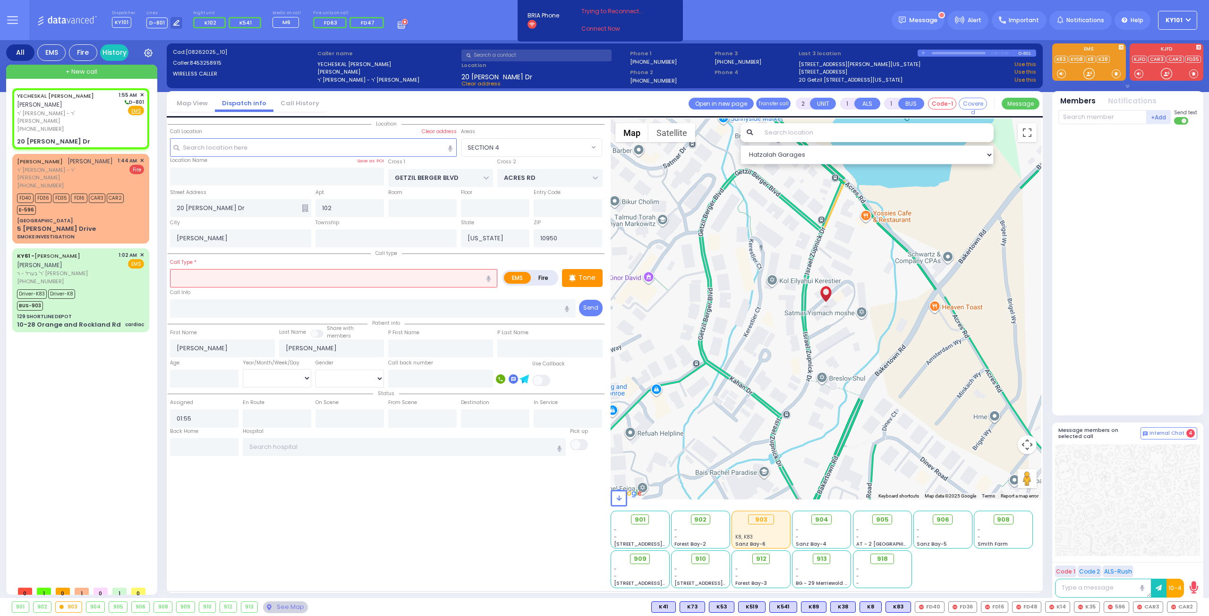
click at [297, 280] on input "text" at bounding box center [333, 278] width 327 height 18
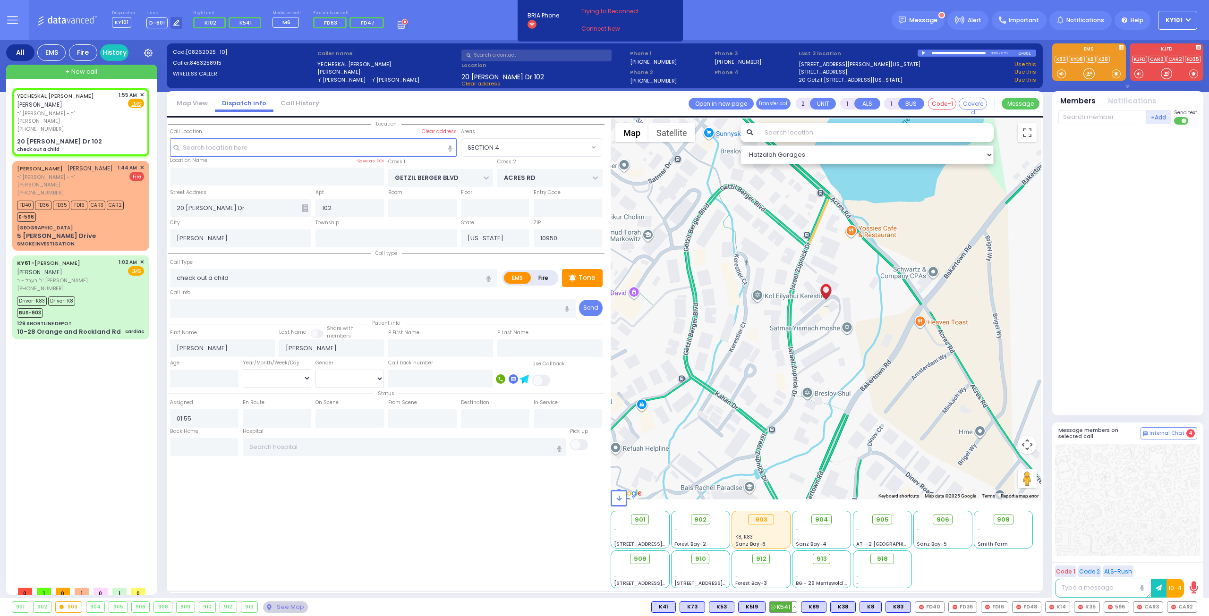
click at [795, 604] on span "K541" at bounding box center [783, 607] width 27 height 10
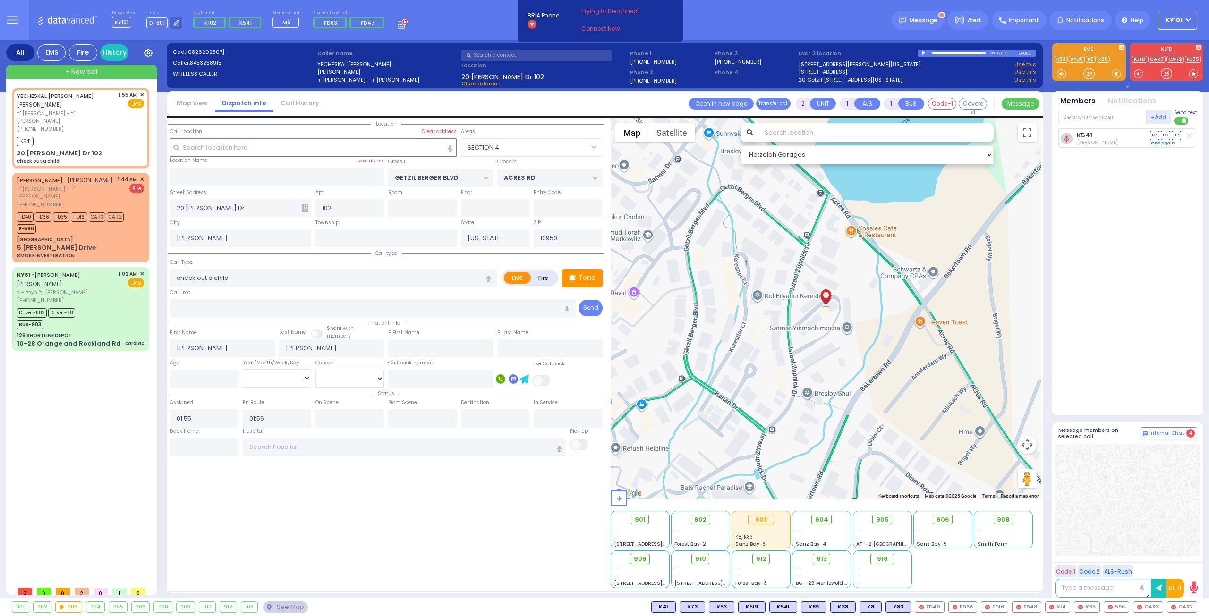
select select "SECTION 4"
select select
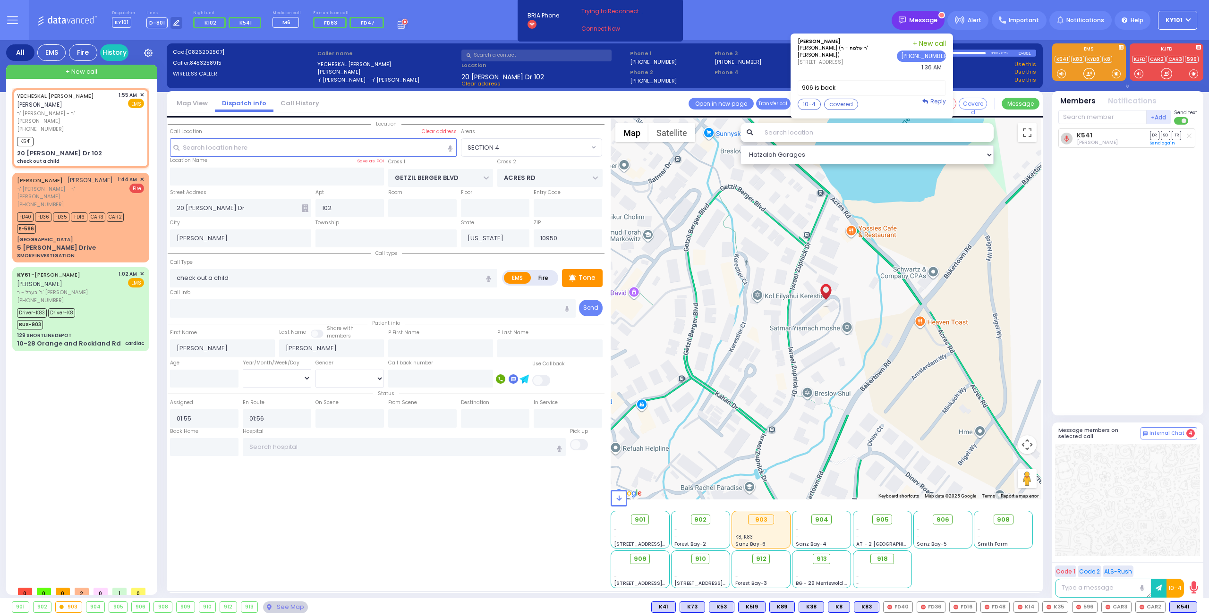
click at [927, 23] on span "Message" at bounding box center [923, 20] width 28 height 9
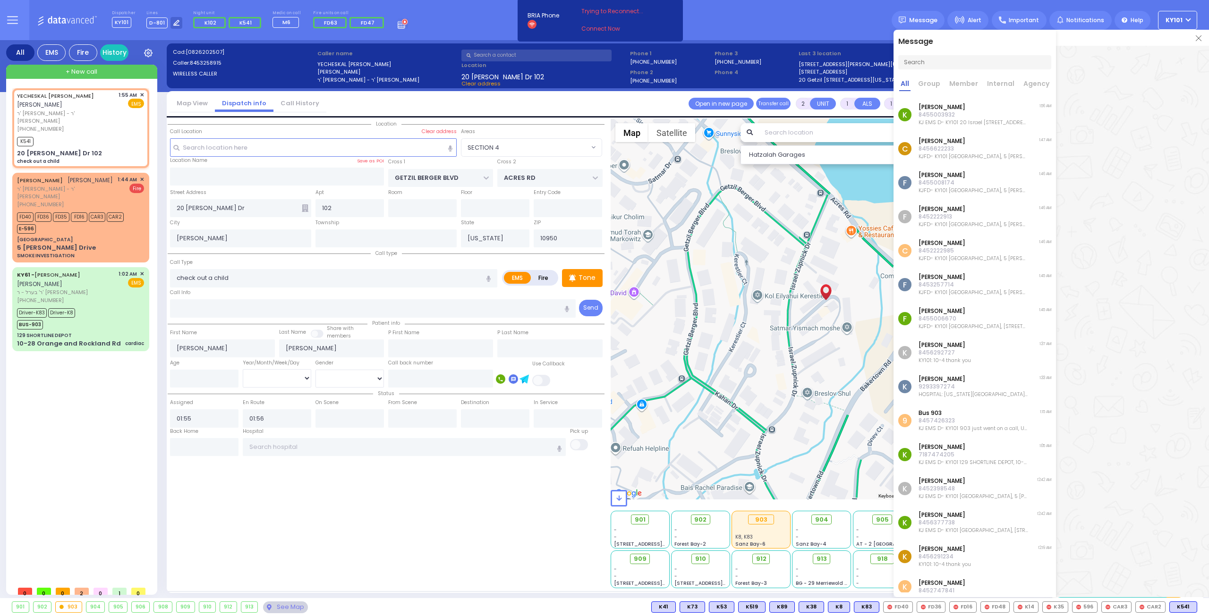
click at [856, 22] on div "Dispatcher KY101 shift has started. Are you ? Lines D-801" at bounding box center [604, 20] width 1209 height 40
click at [1198, 35] on img at bounding box center [1199, 38] width 6 height 6
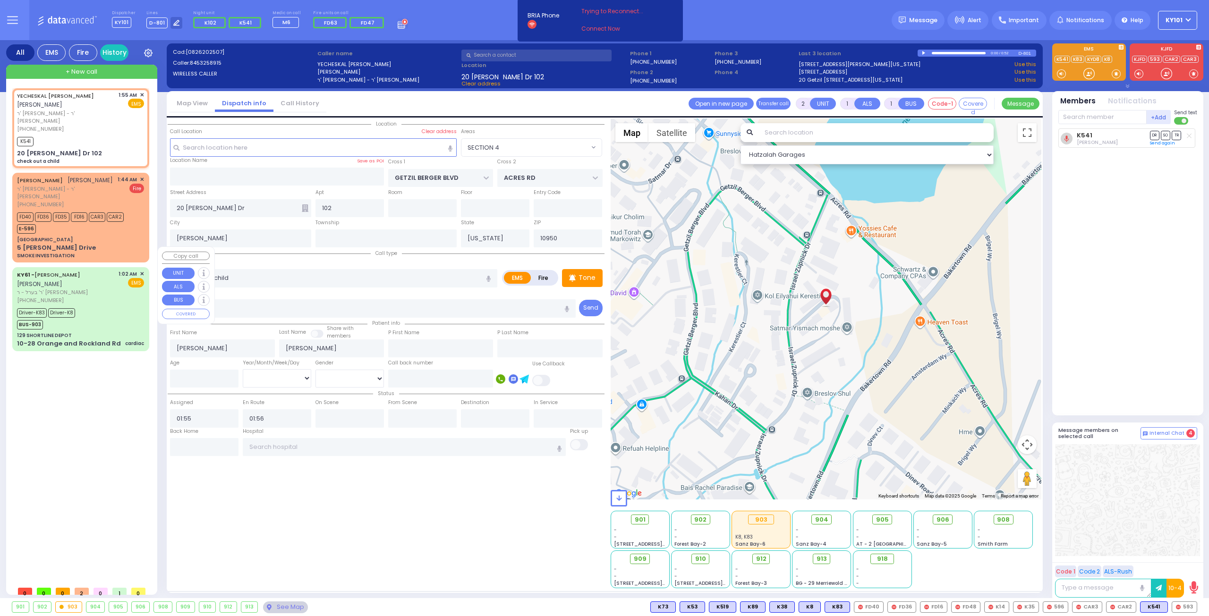
click at [113, 297] on div "[PHONE_NUMBER]" at bounding box center [66, 301] width 98 height 8
type input "6"
select select
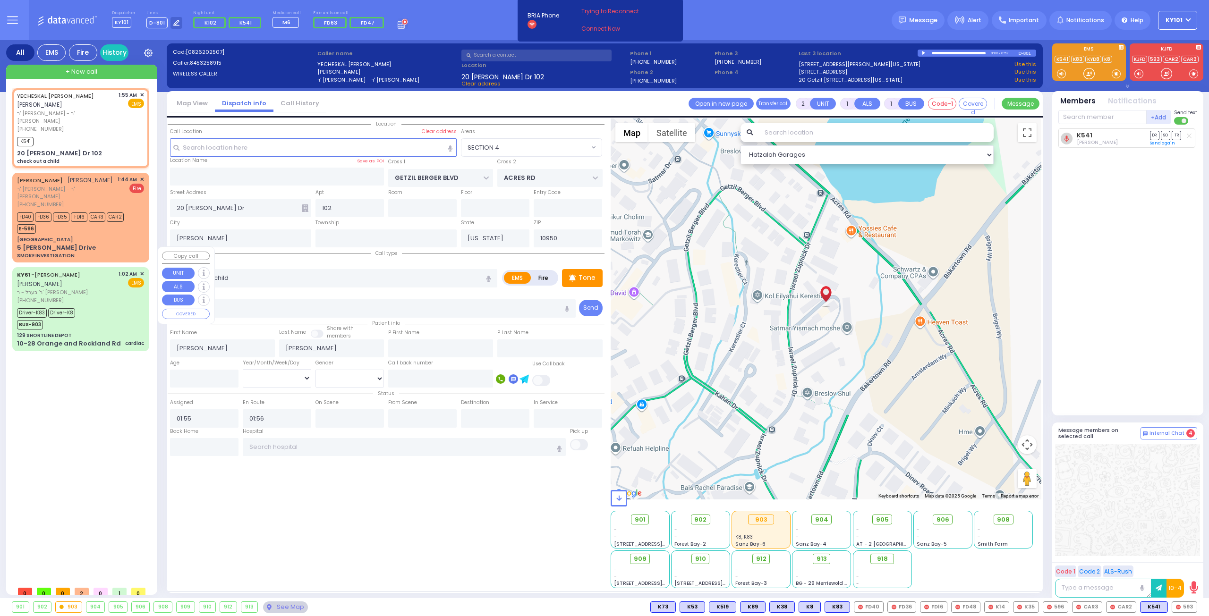
type input "cardiac"
radio input "true"
type input "interfacility transport"
type input "[PERSON_NAME]"
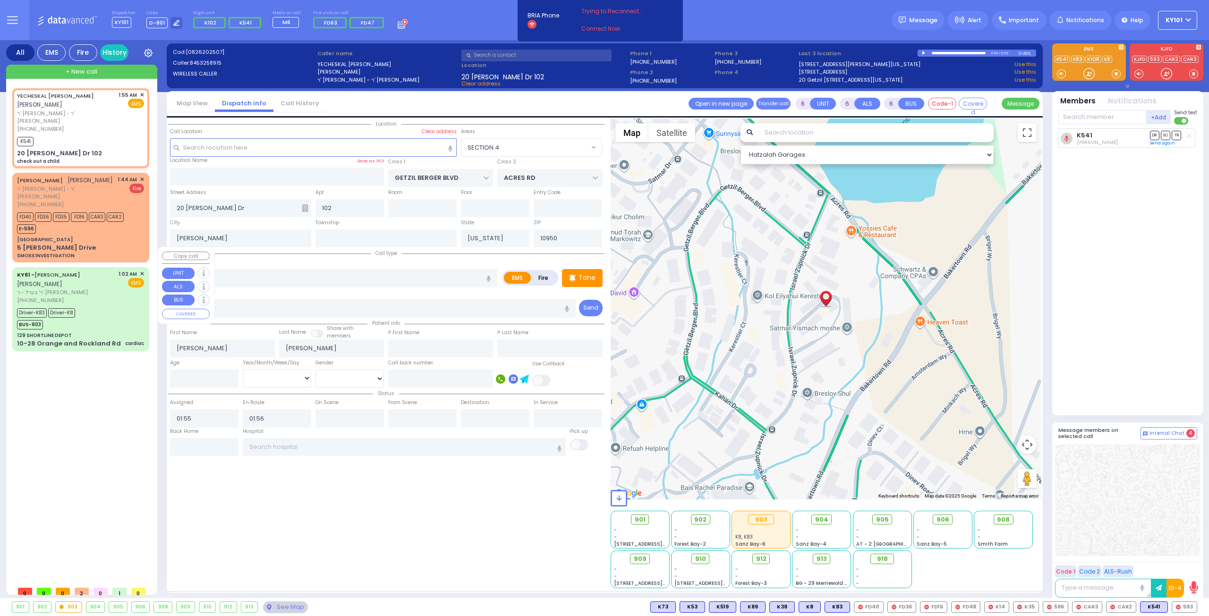
type input "Elkuna"
type input "Fogel"
type input "17"
select select "Year"
select select "[DEMOGRAPHIC_DATA]"
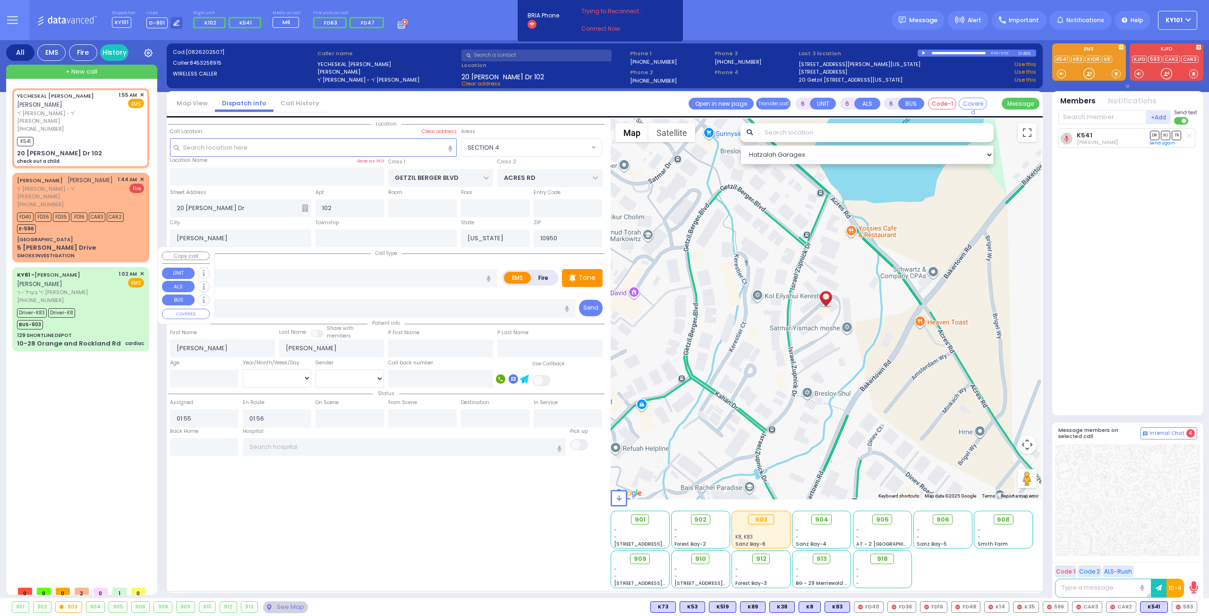
type input "01:02"
type input "01:05"
type input "01:16"
type input "01:20"
type input "[US_STATE][GEOGRAPHIC_DATA]- [GEOGRAPHIC_DATA]"
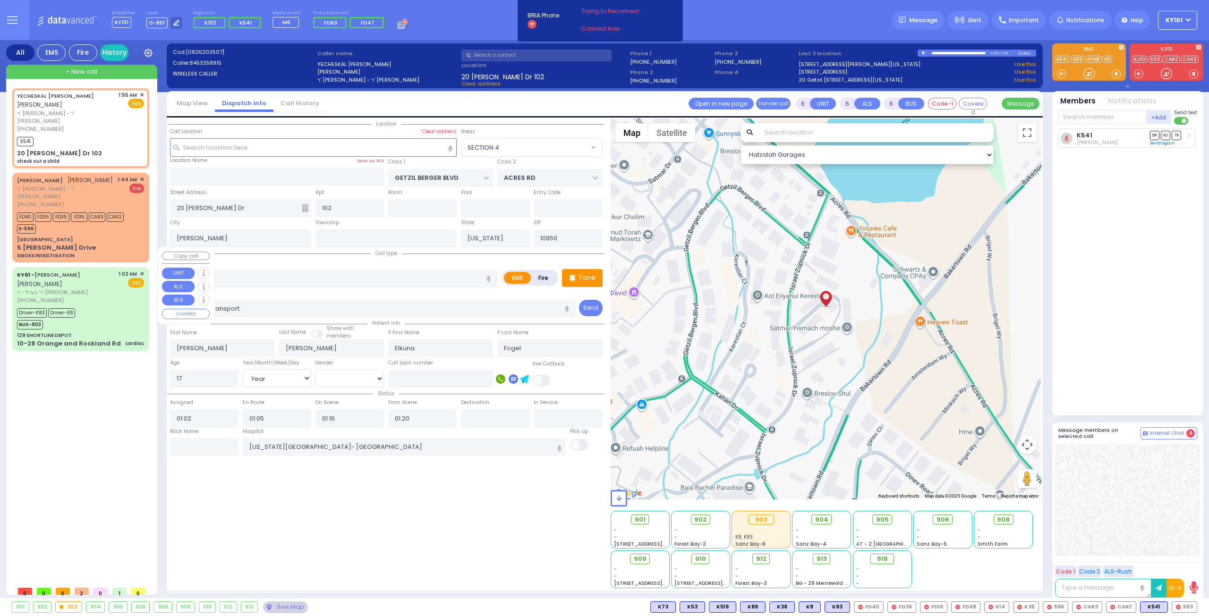
select select "Hatzalah Garages"
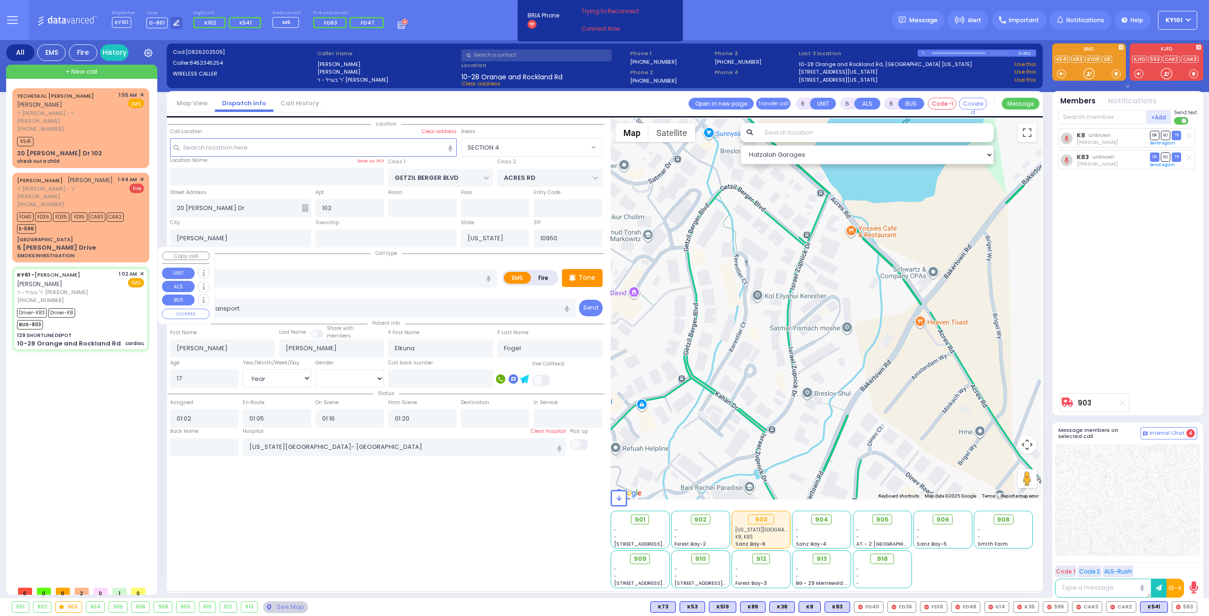
type input "129 SHORTLINE DEPOT"
type input "10-28 Orange and Rockland Rd"
type input "Monroe"
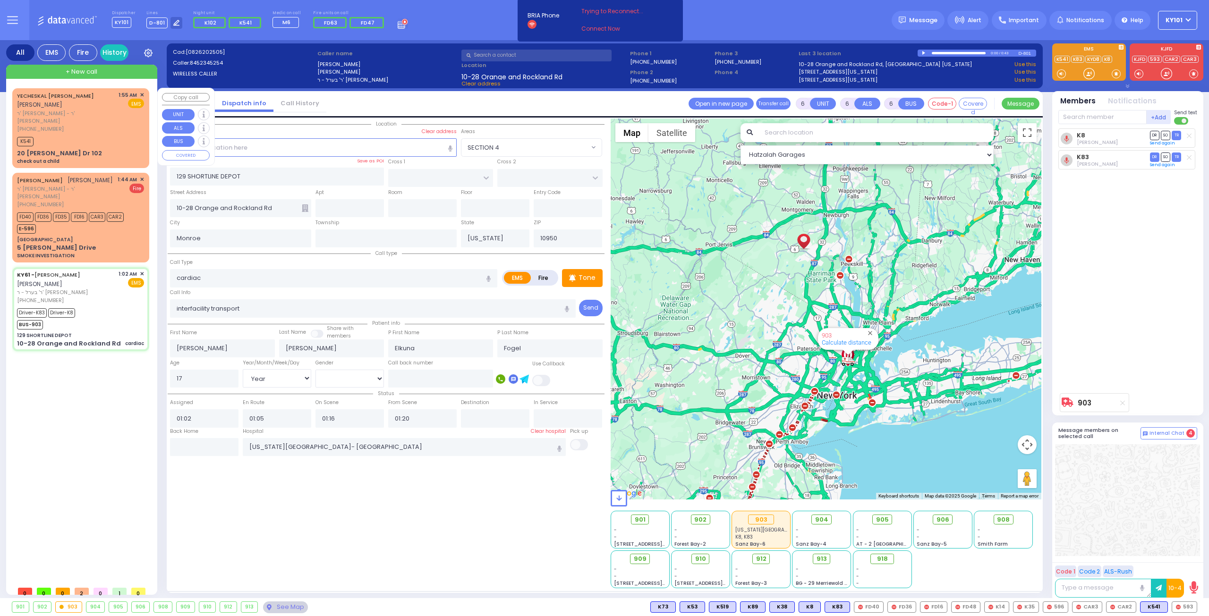
click at [80, 115] on span "ר' [PERSON_NAME] - ר' [PERSON_NAME]" at bounding box center [66, 118] width 98 height 16
type input "2"
type input "1"
select select
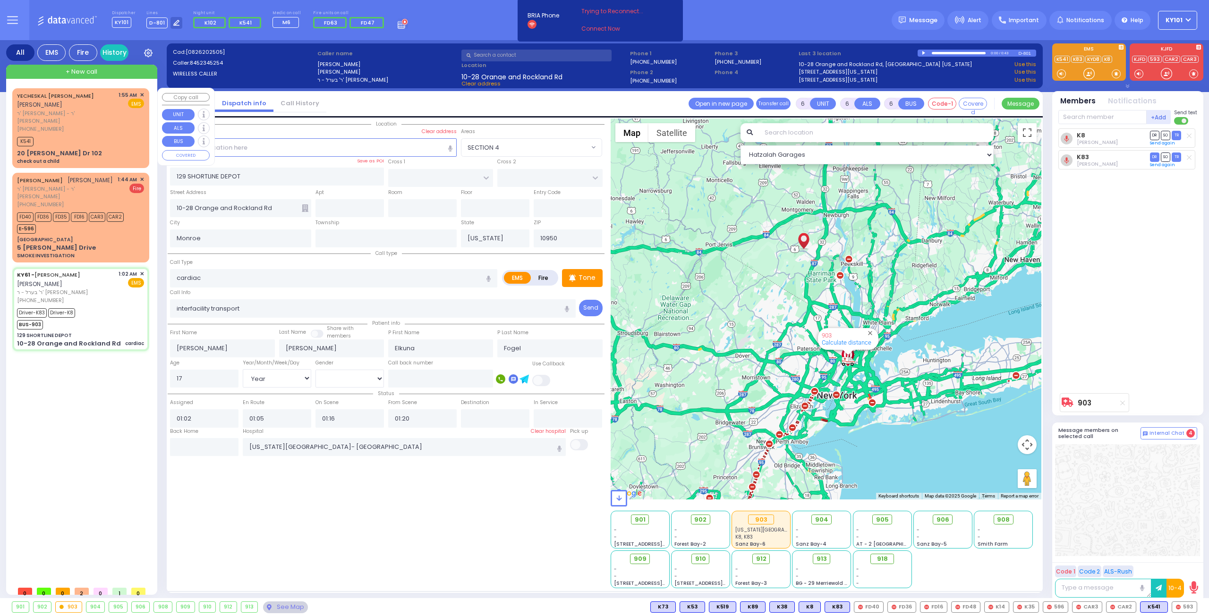
type input "check out a child"
radio input "true"
type input "YECHESKAL SHRAGA"
type input "FULOP"
select select
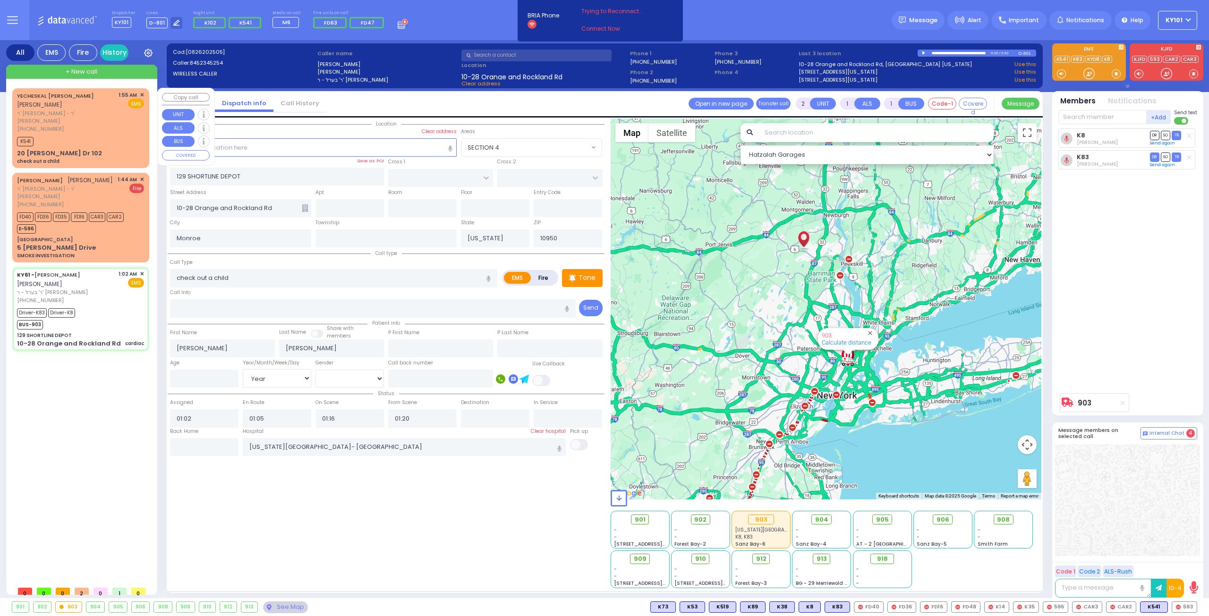
select select
type input "01:55"
type input "01:56"
select select "Hatzalah Garages"
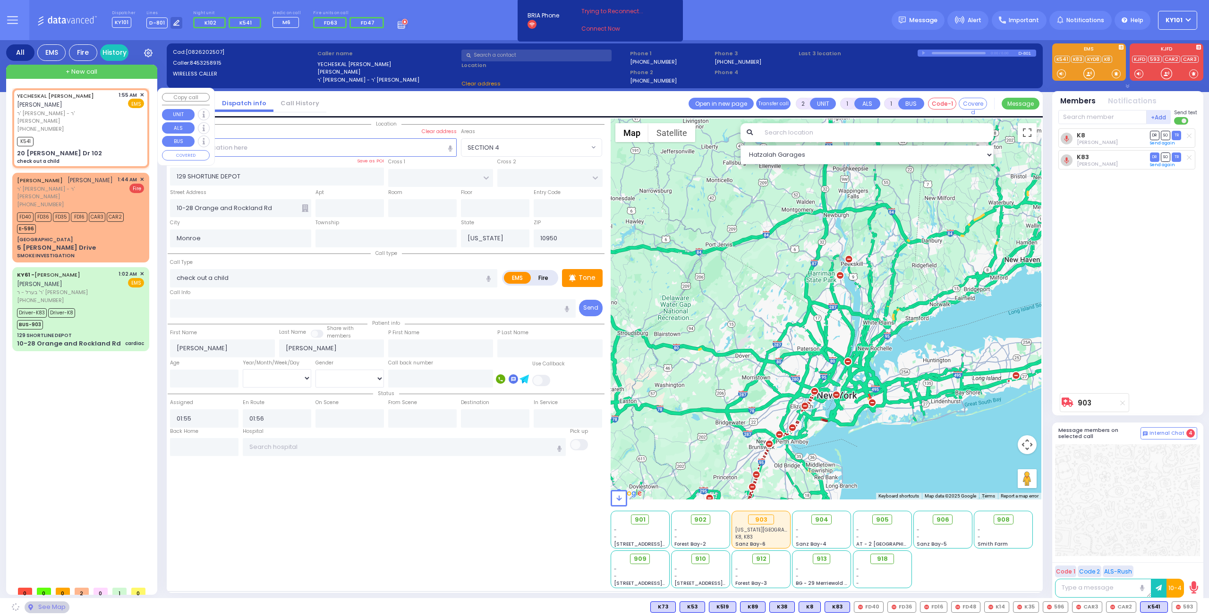
type input "GETZIL BERGER BLVD"
type input "ACRES RD"
type input "20 Israel Zupnick Dr"
type input "102"
type input "Kiryas Joel"
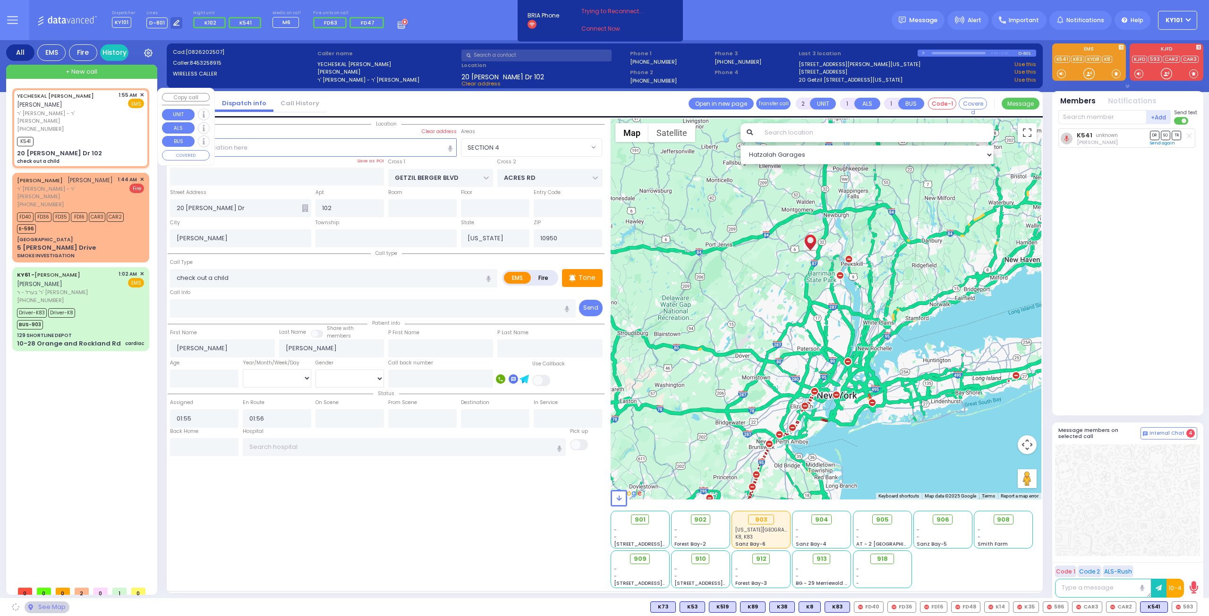
select select "SECTION 4"
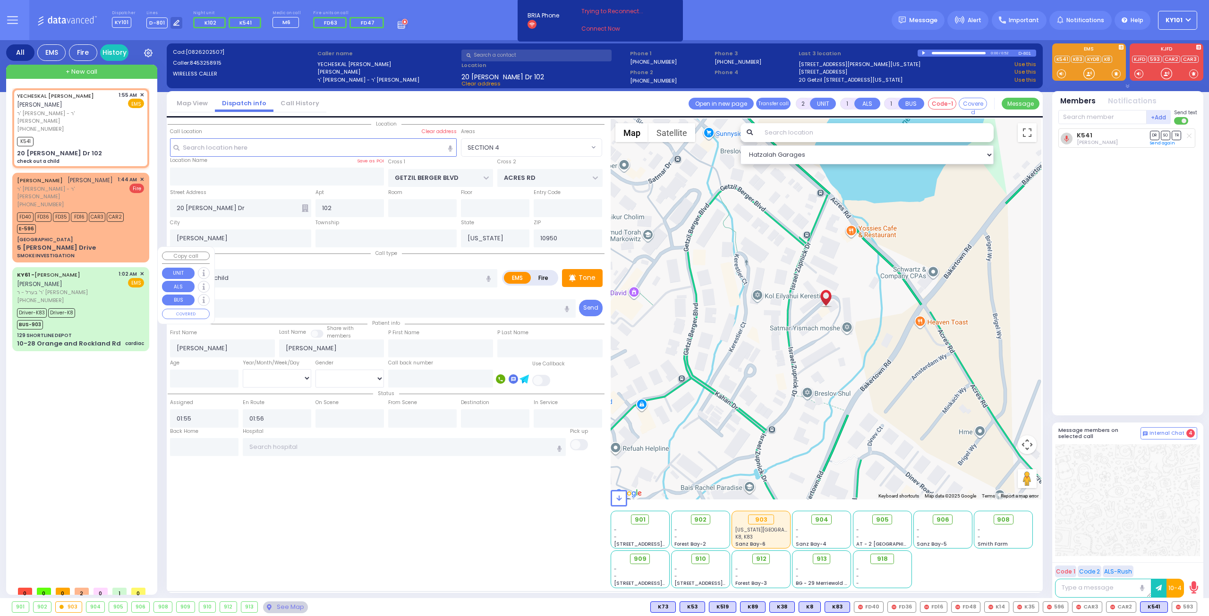
click at [73, 270] on div "KY61 - ARON ZEV POLACHECK אהרן זאב פאלאטשעק" at bounding box center [66, 279] width 98 height 18
type input "6"
select select
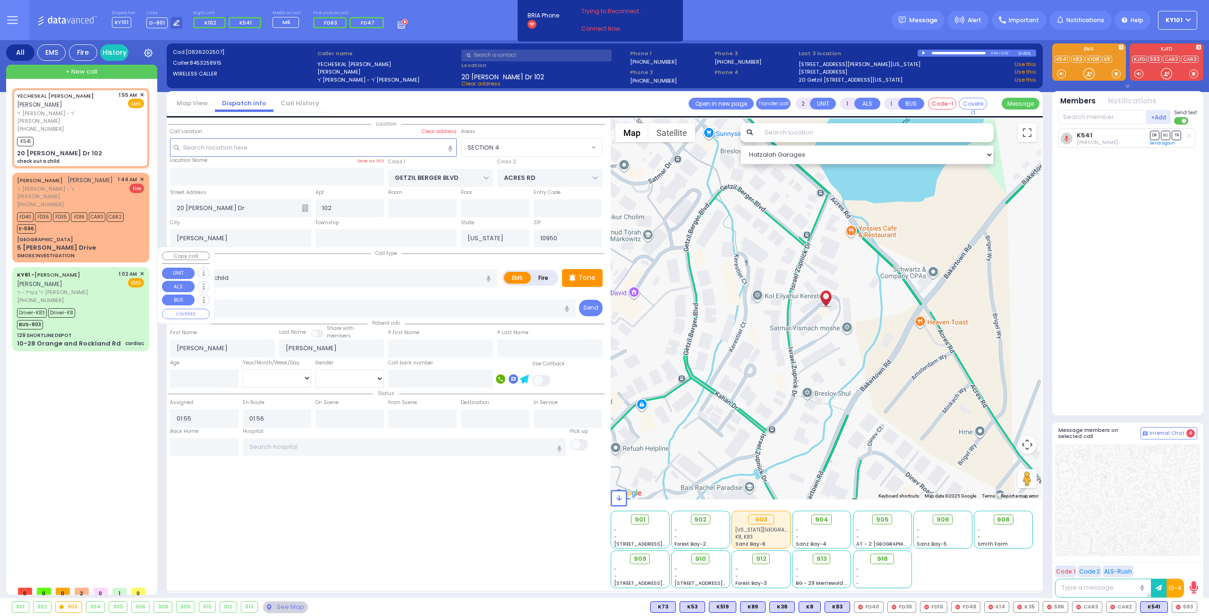
type input "cardiac"
radio input "true"
type input "interfacility transport"
type input "[PERSON_NAME]"
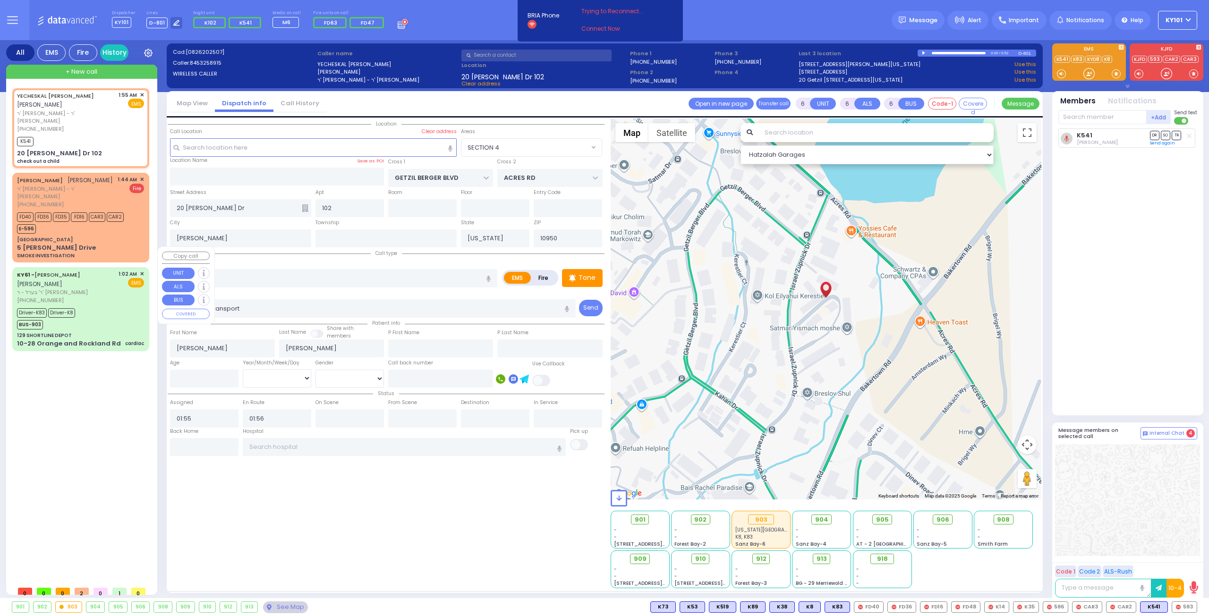
type input "Elkuna"
type input "Fogel"
type input "17"
select select "Year"
select select "[DEMOGRAPHIC_DATA]"
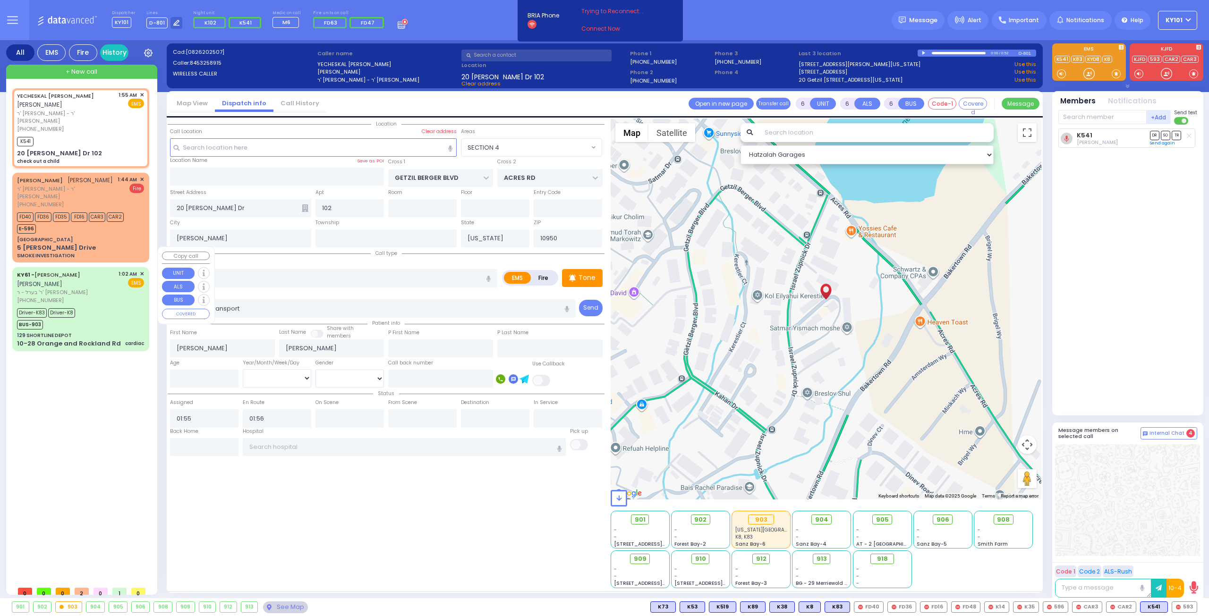
type input "01:02"
type input "01:05"
type input "01:16"
type input "01:20"
type input "[US_STATE][GEOGRAPHIC_DATA]- [GEOGRAPHIC_DATA]"
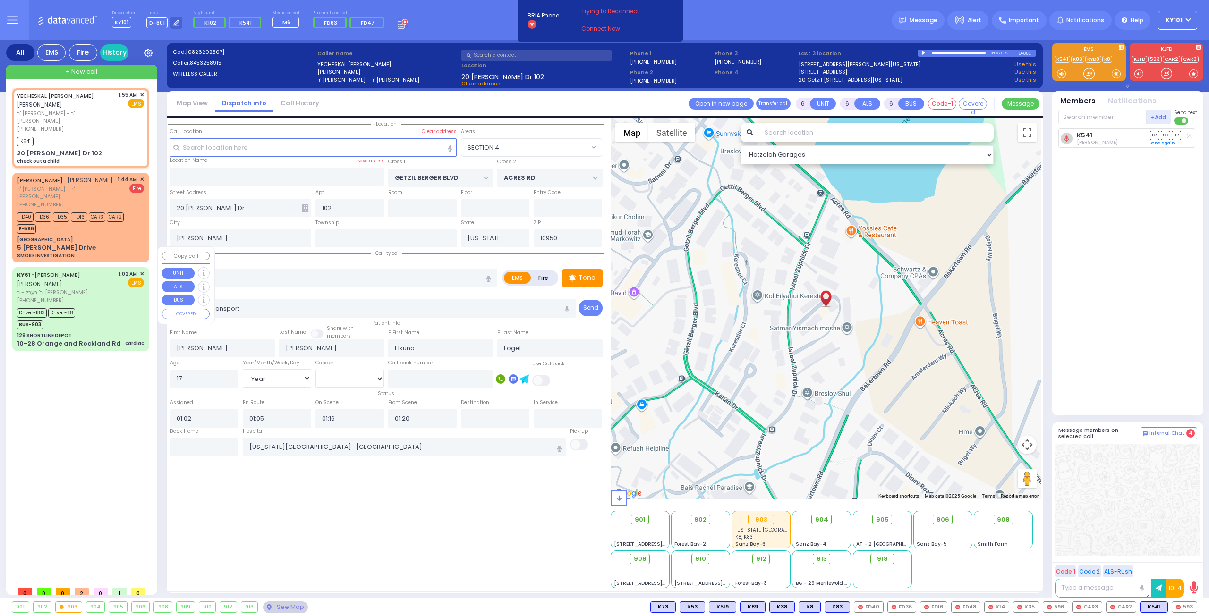
select select "Hatzalah Garages"
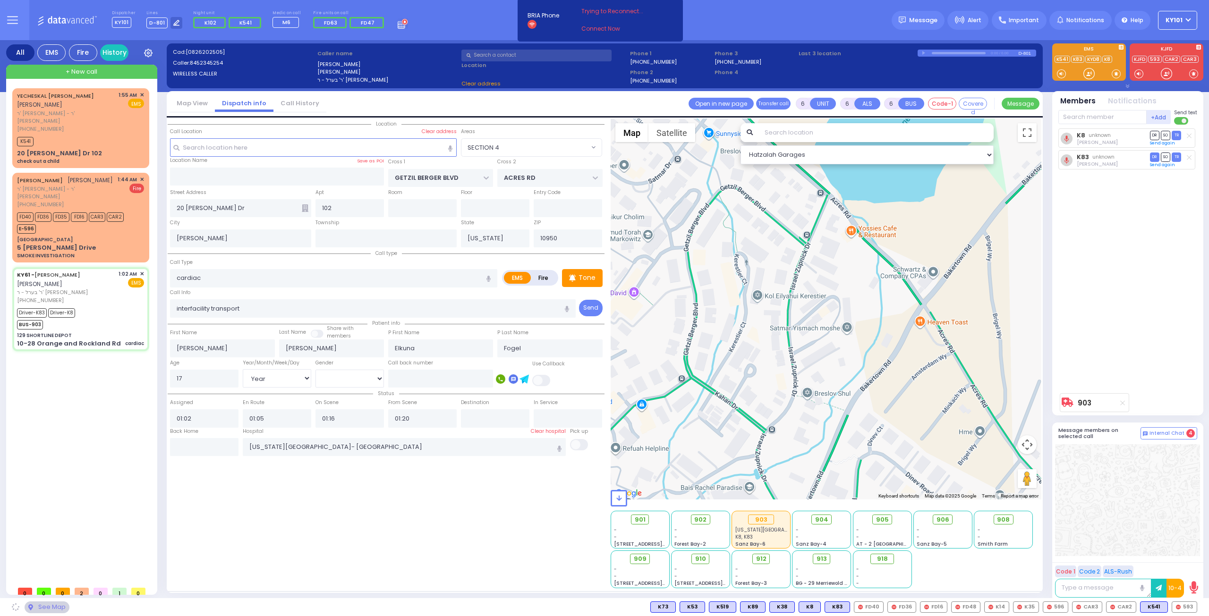
type input "129 SHORTLINE DEPOT"
type input "10-28 Orange and Rockland Rd"
type input "Monroe"
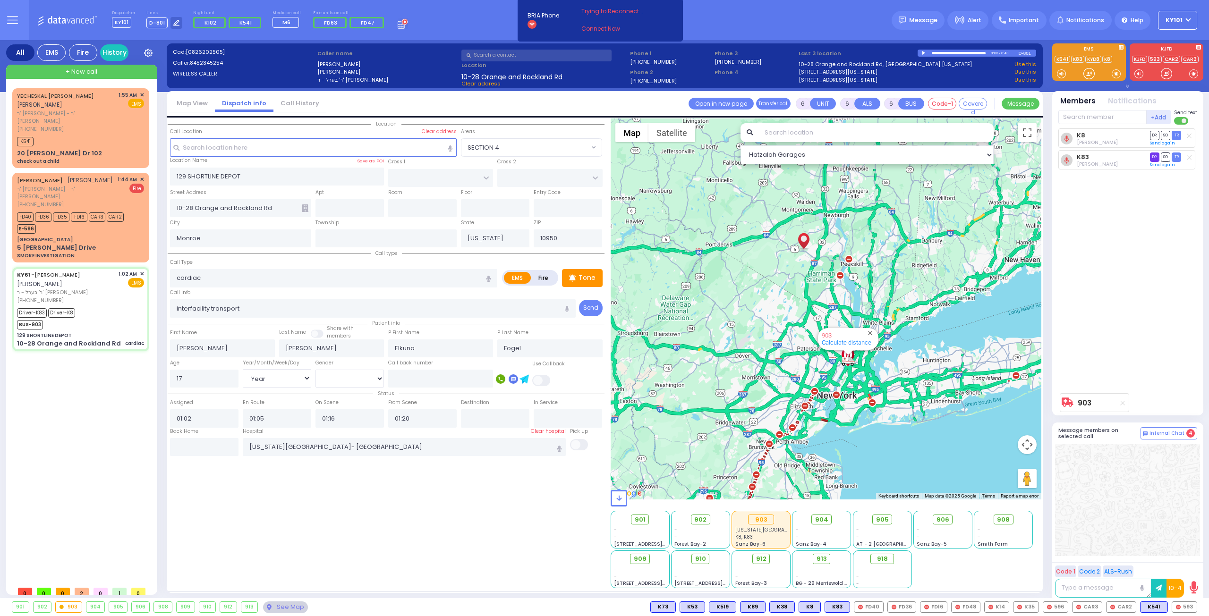
click at [1156, 155] on span "DR" at bounding box center [1154, 157] width 9 height 9
select select
radio input "true"
select select "Year"
select select "[DEMOGRAPHIC_DATA]"
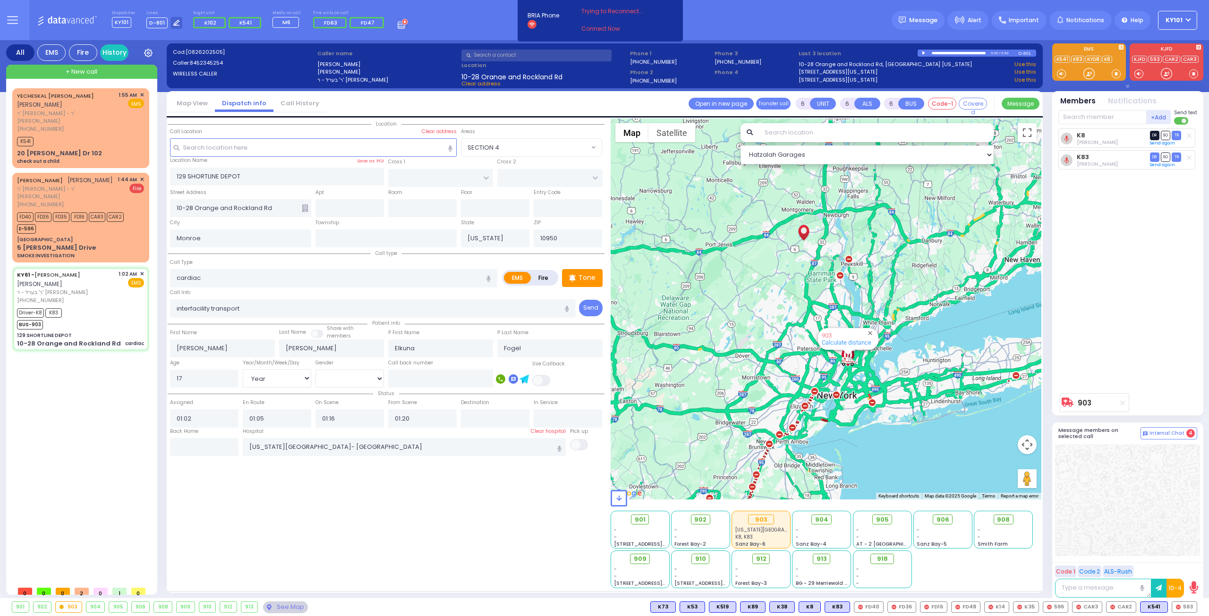
click at [1153, 138] on span "DR" at bounding box center [1154, 135] width 9 height 9
select select "Hatzalah Garages"
select select
radio input "true"
select select "Year"
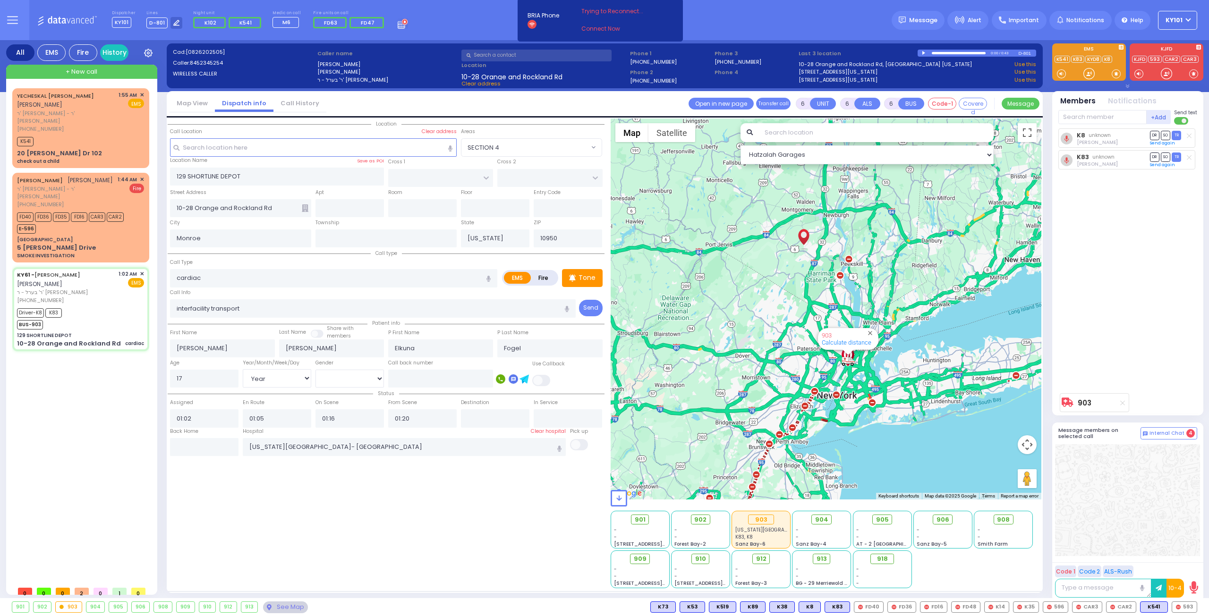
select select "[DEMOGRAPHIC_DATA]"
select select "Hatzalah Garages"
click at [576, 282] on icon at bounding box center [572, 277] width 7 height 11
click at [1181, 604] on span "K81" at bounding box center [1184, 607] width 23 height 10
select select
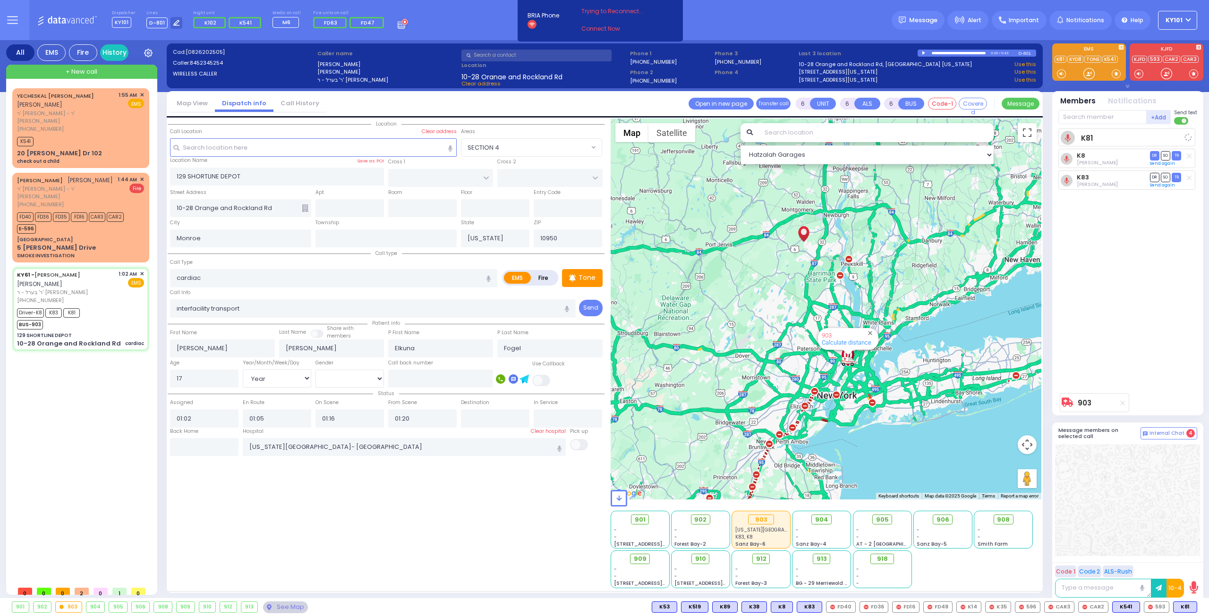
radio input "true"
select select "Year"
select select "[DEMOGRAPHIC_DATA]"
select select "Hatzalah Garages"
click at [1189, 138] on icon at bounding box center [1189, 135] width 5 height 5
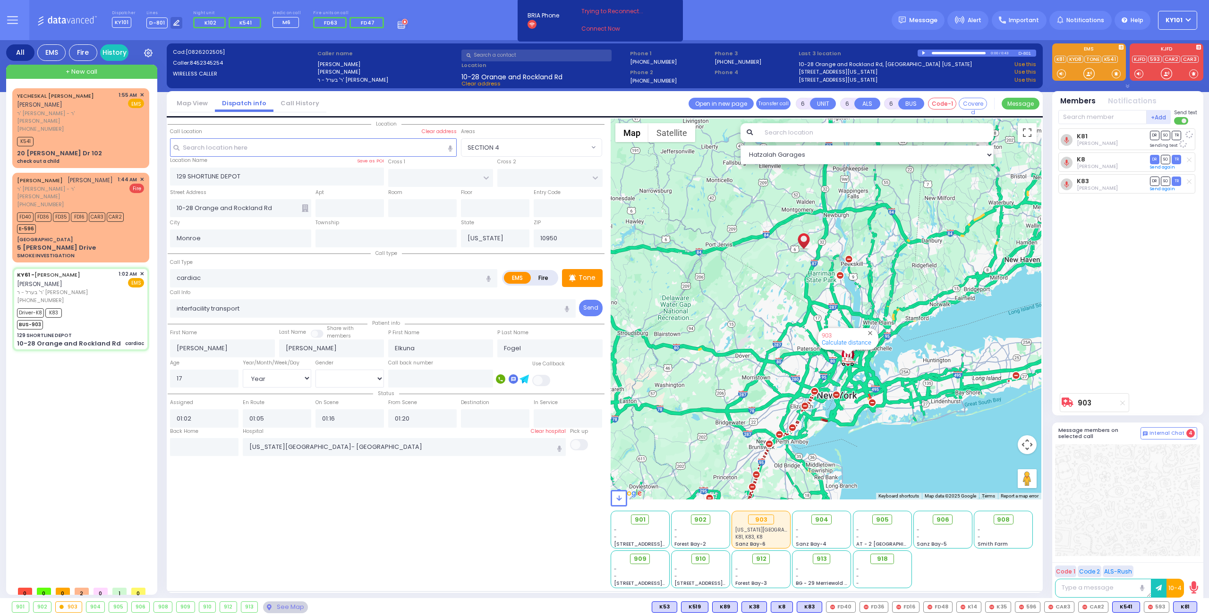
select select
radio input "true"
select select "Year"
select select "[DEMOGRAPHIC_DATA]"
select select "Hatzalah Garages"
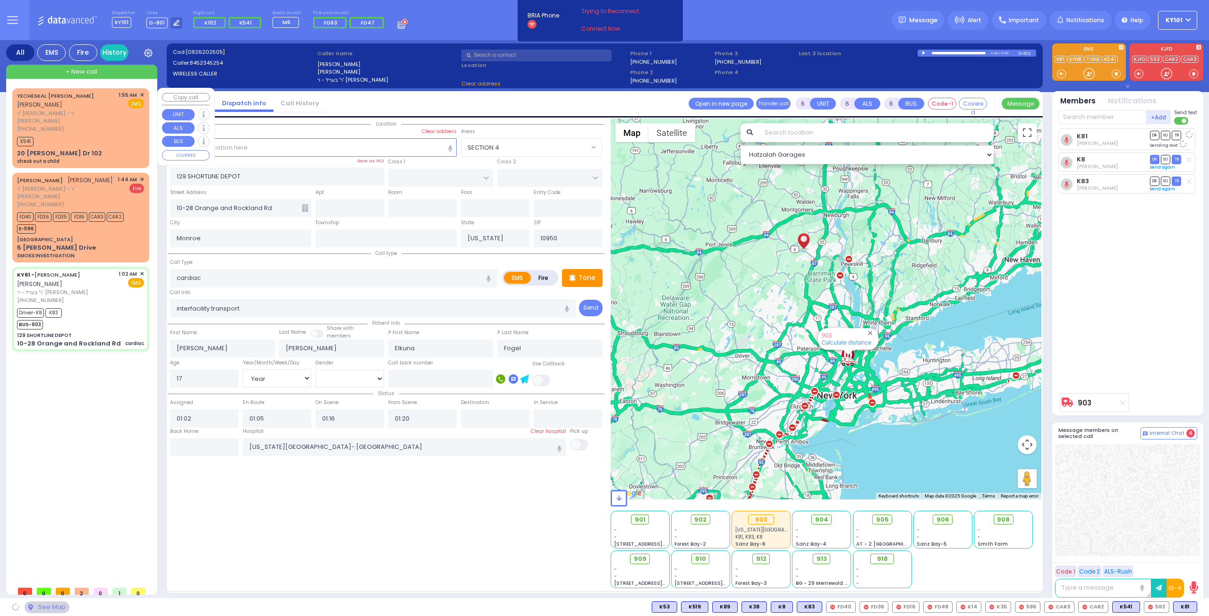
click at [84, 110] on span "ר' זלמן לייב - ר' עמרם כהן" at bounding box center [66, 118] width 98 height 16
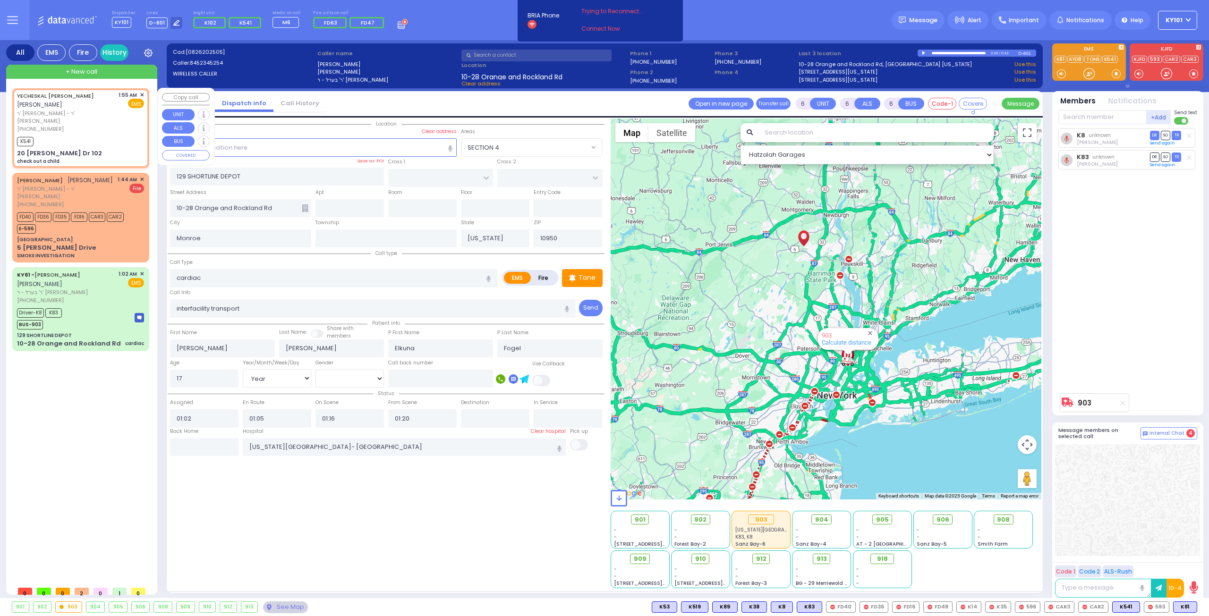
type input "2"
type input "1"
select select
type input "check out a child"
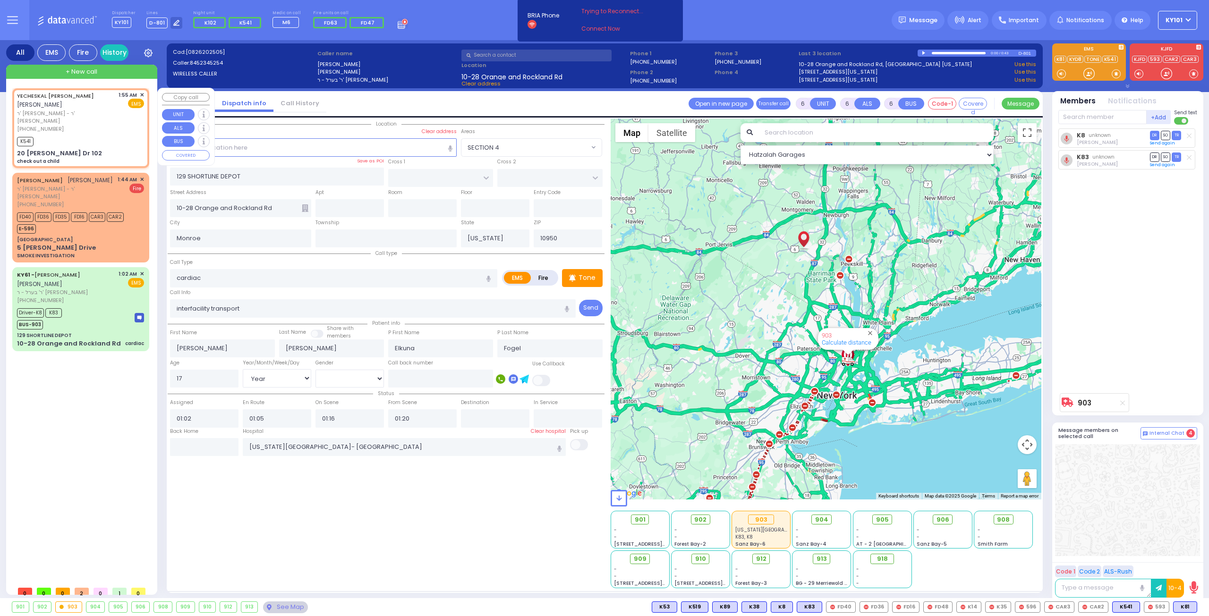
radio input "true"
type input "YECHESKAL SHRAGA"
type input "FULOP"
select select
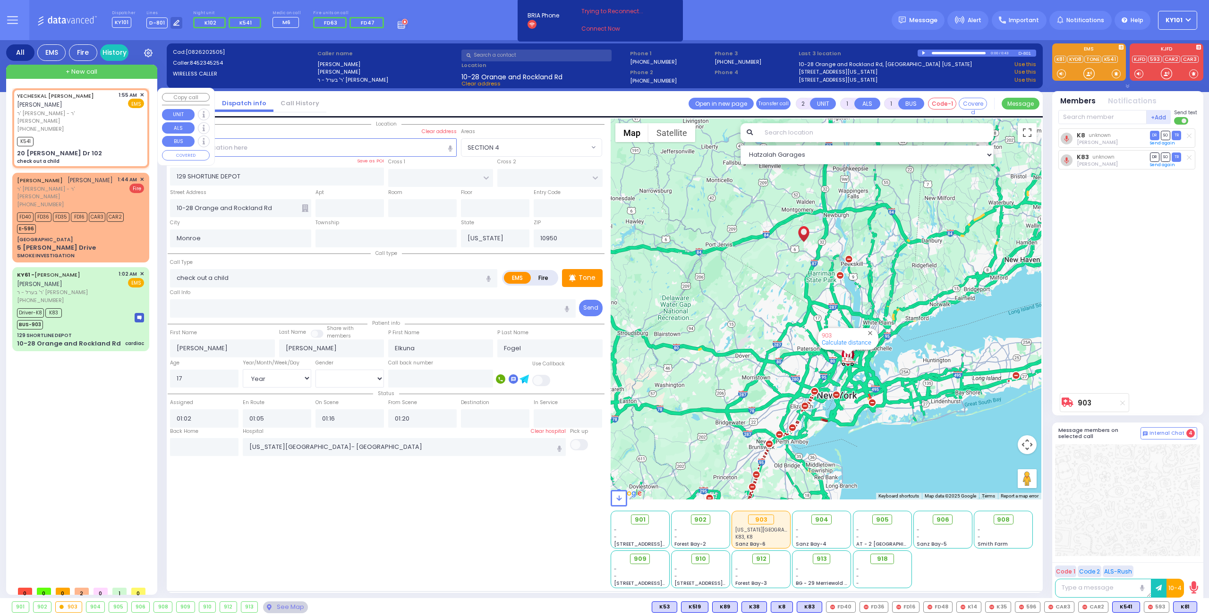
type input "01:55"
type input "01:56"
select select "Hatzalah Garages"
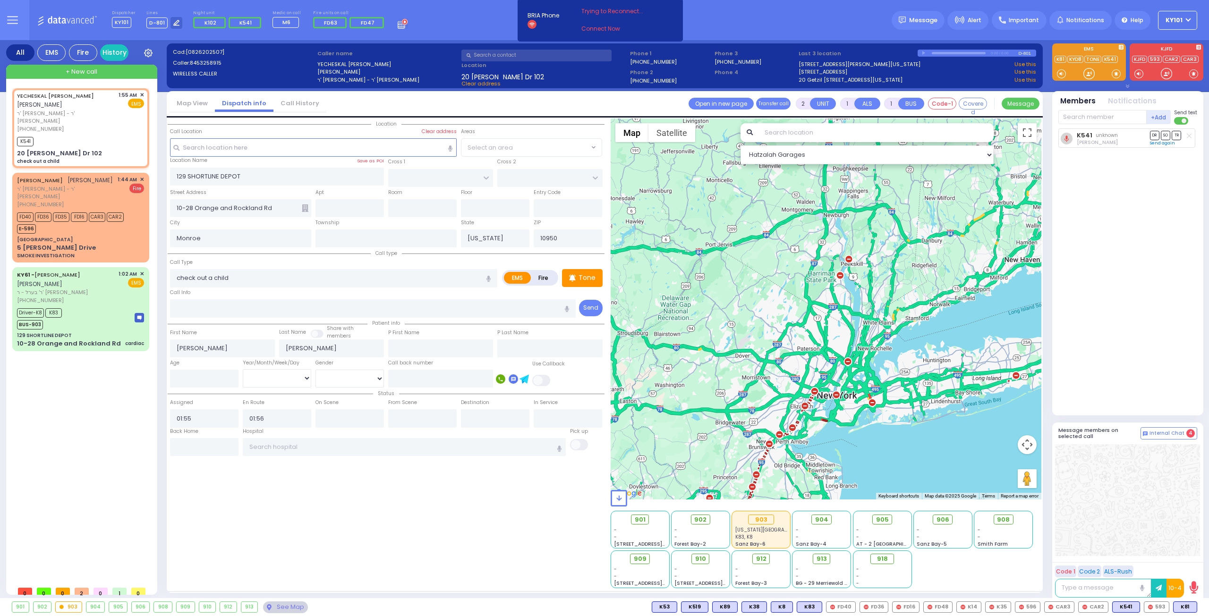
type input "GETZIL BERGER BLVD"
type input "ACRES RD"
type input "20 Israel Zupnick Dr"
type input "102"
type input "Kiryas Joel"
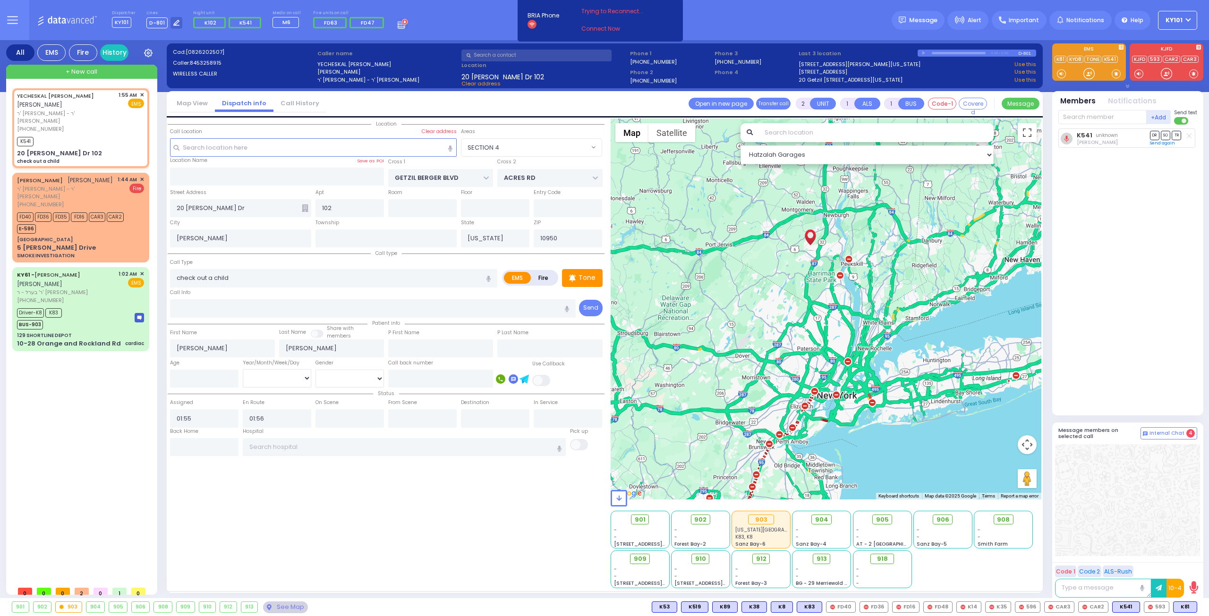
select select "SECTION 4"
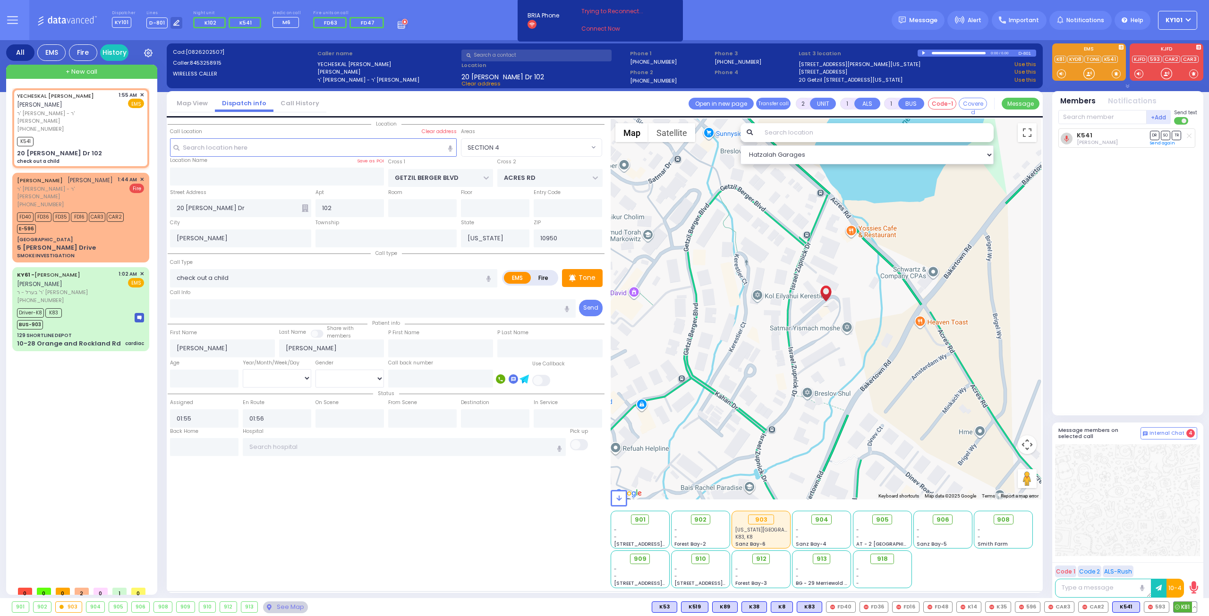
click at [1180, 607] on span "K81" at bounding box center [1184, 607] width 23 height 10
select select
radio input "true"
select select
select select "Hatzalah Garages"
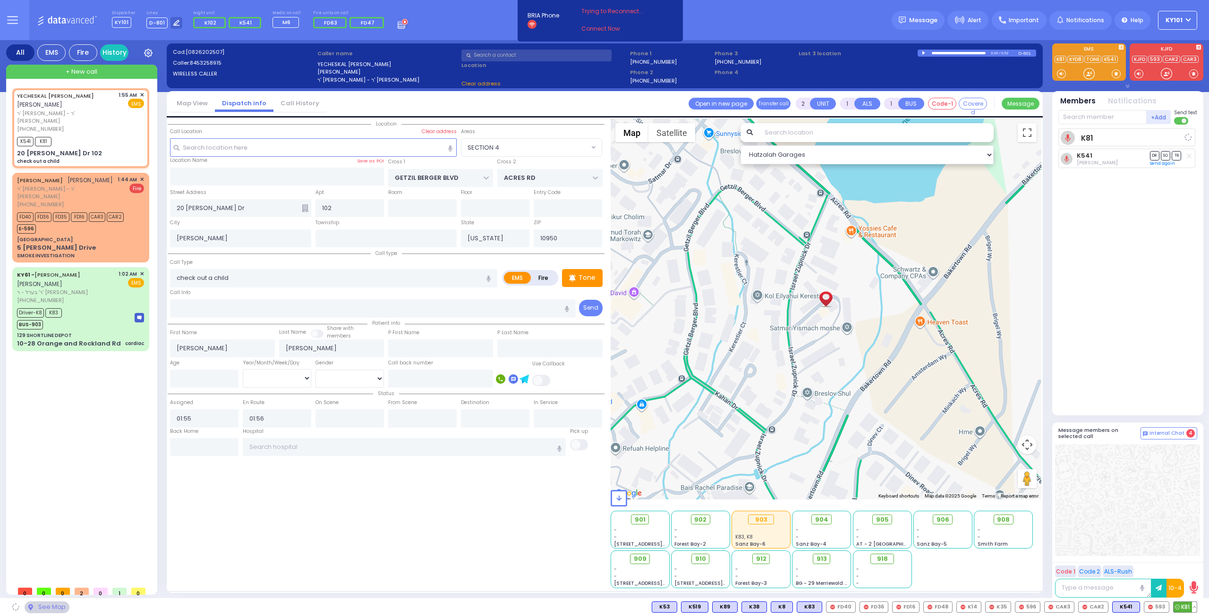
select select "SECTION 4"
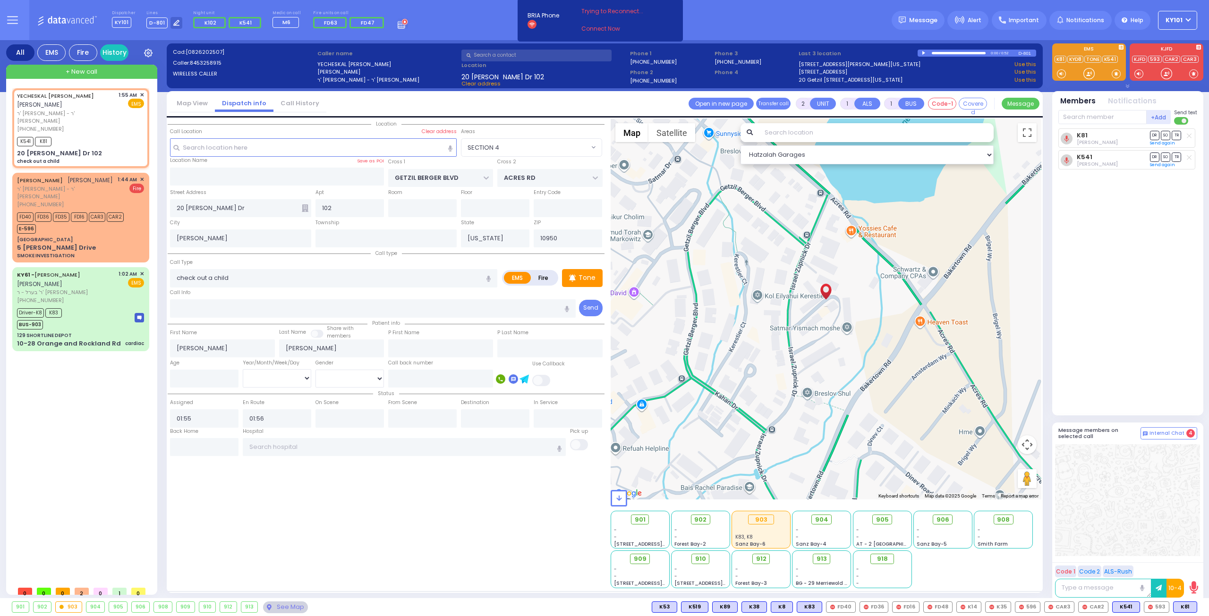
type input "6"
select select
radio input "true"
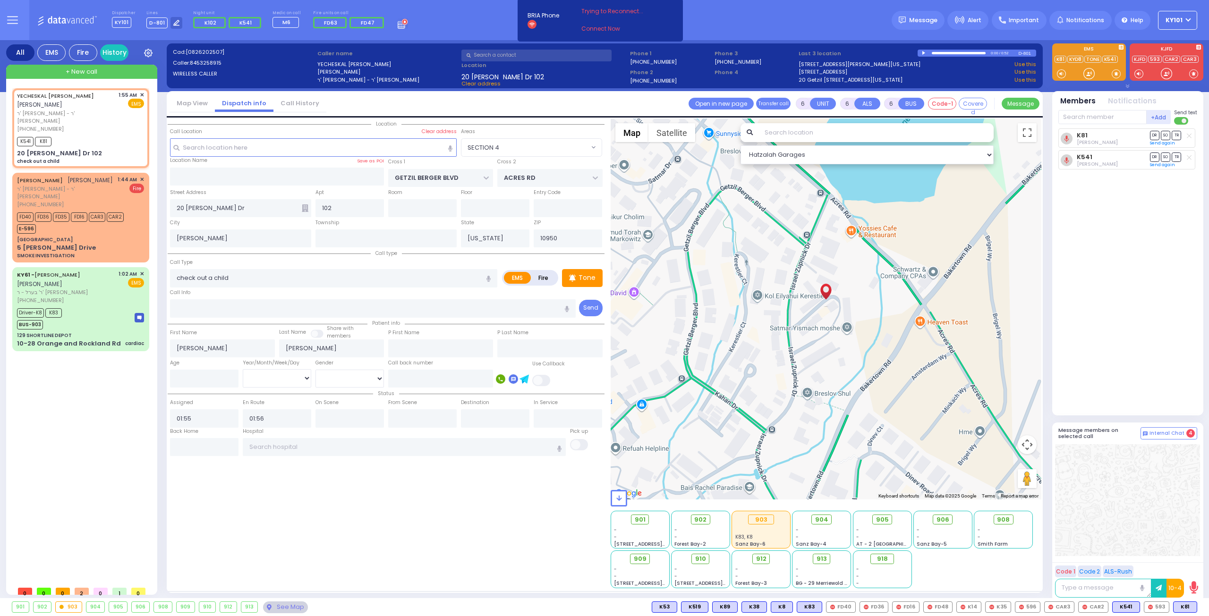
type input "Unknown"
select select "Year"
select select "Hatzalah Garages"
select select "SECTION 4"
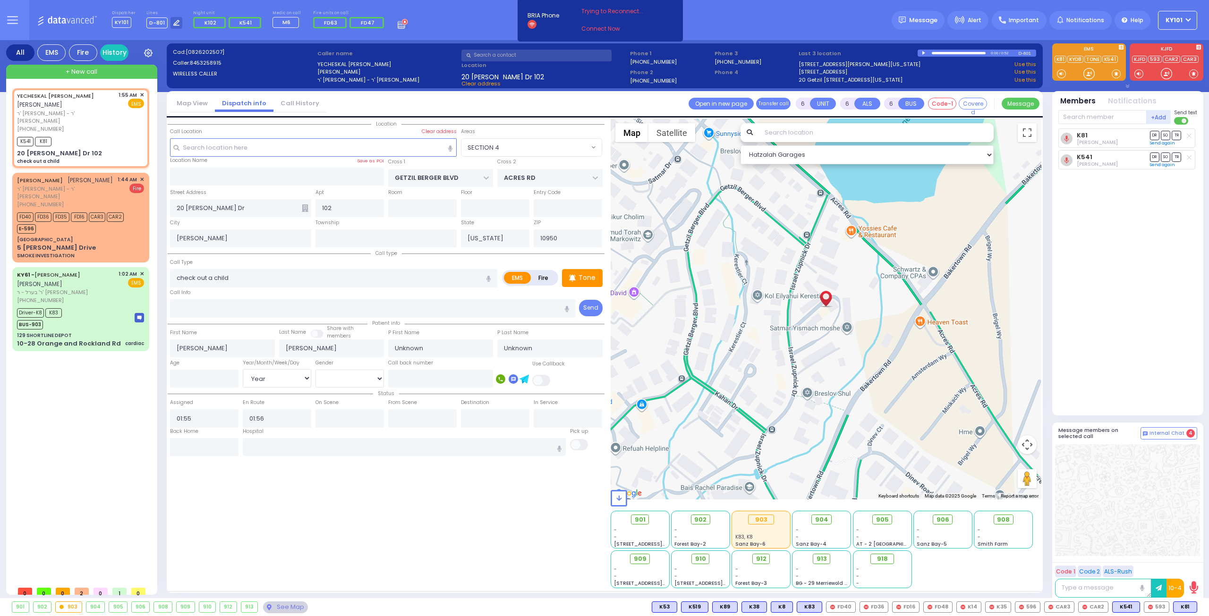
select select
radio input "true"
type input "Suri"
type input "Krausz"
type input "7"
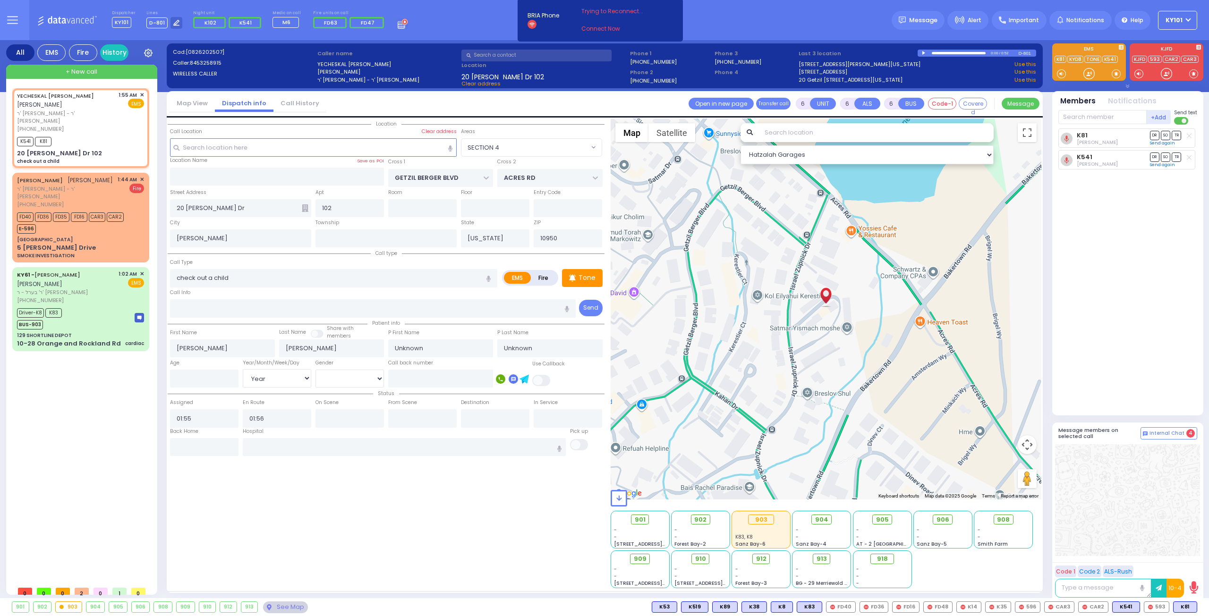
select select "Month"
select select "[DEMOGRAPHIC_DATA]"
select select "Hatzalah Garages"
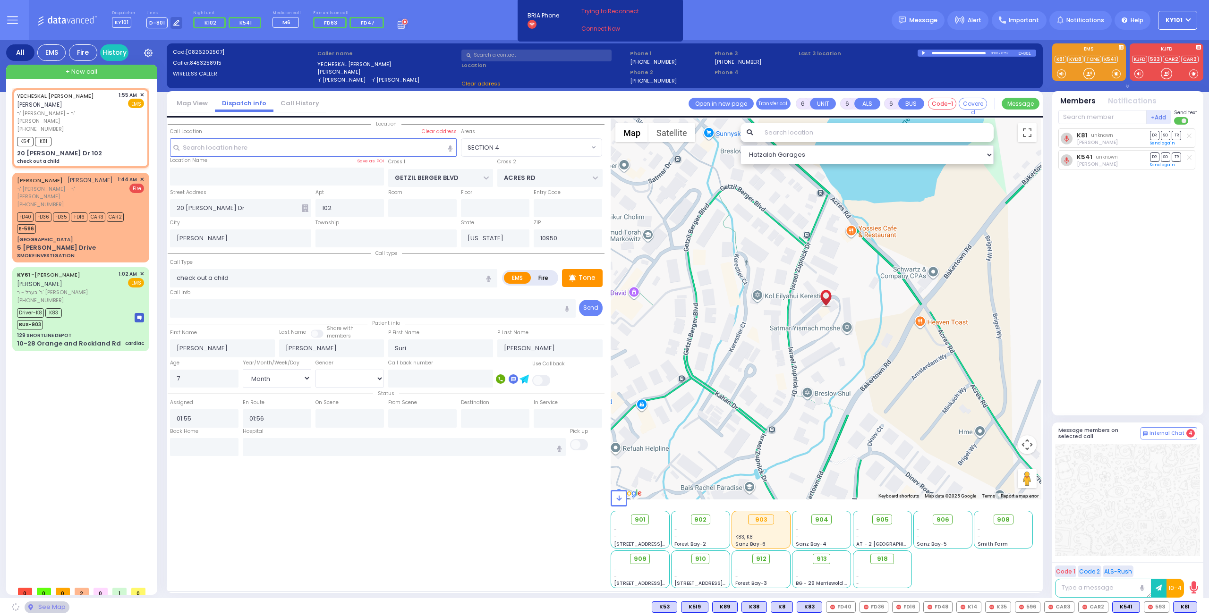
select select "SECTION 4"
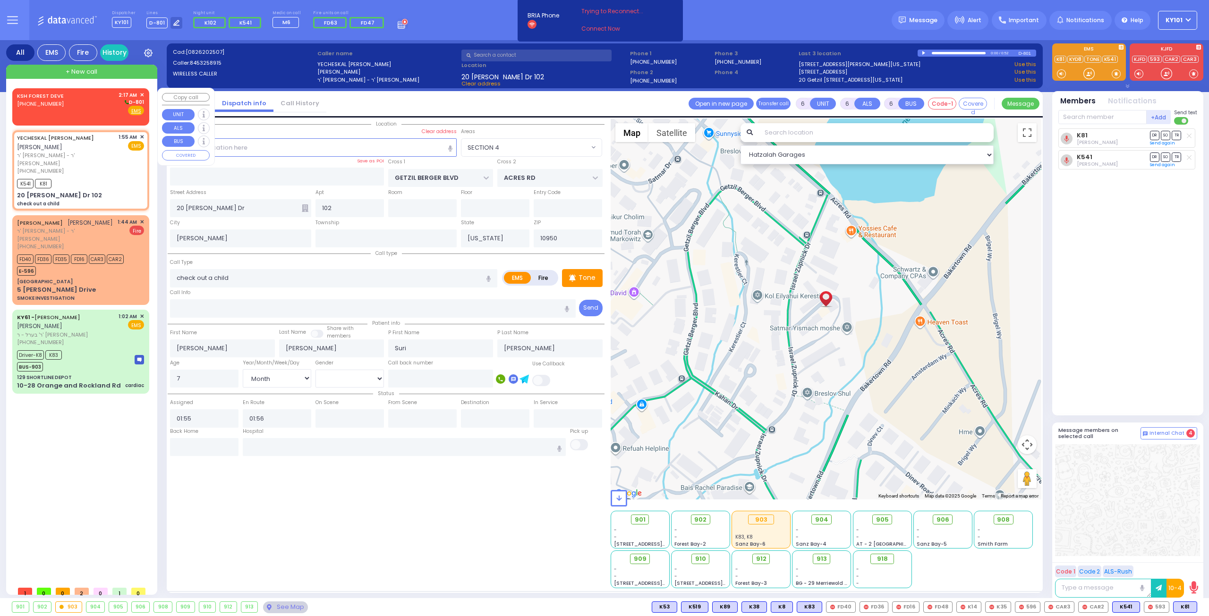
click at [68, 107] on div "KSH FOREST DEVE (845) 604-8716 2:17 AM ✕ D-801" at bounding box center [80, 103] width 127 height 25
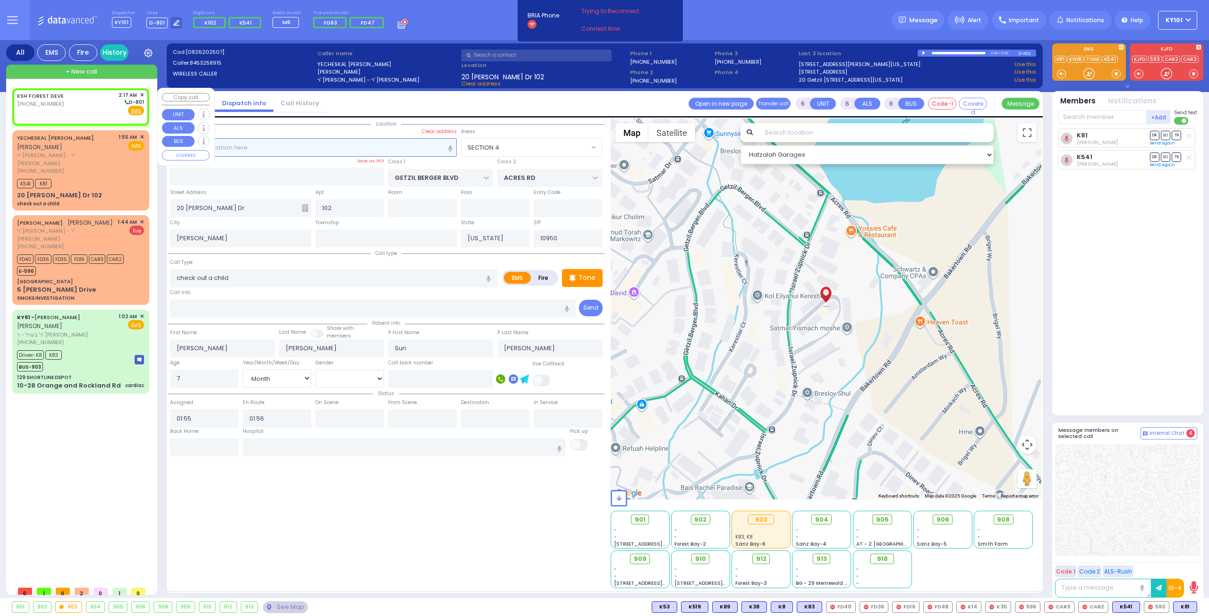
type input "2"
type input "1"
select select
radio input "true"
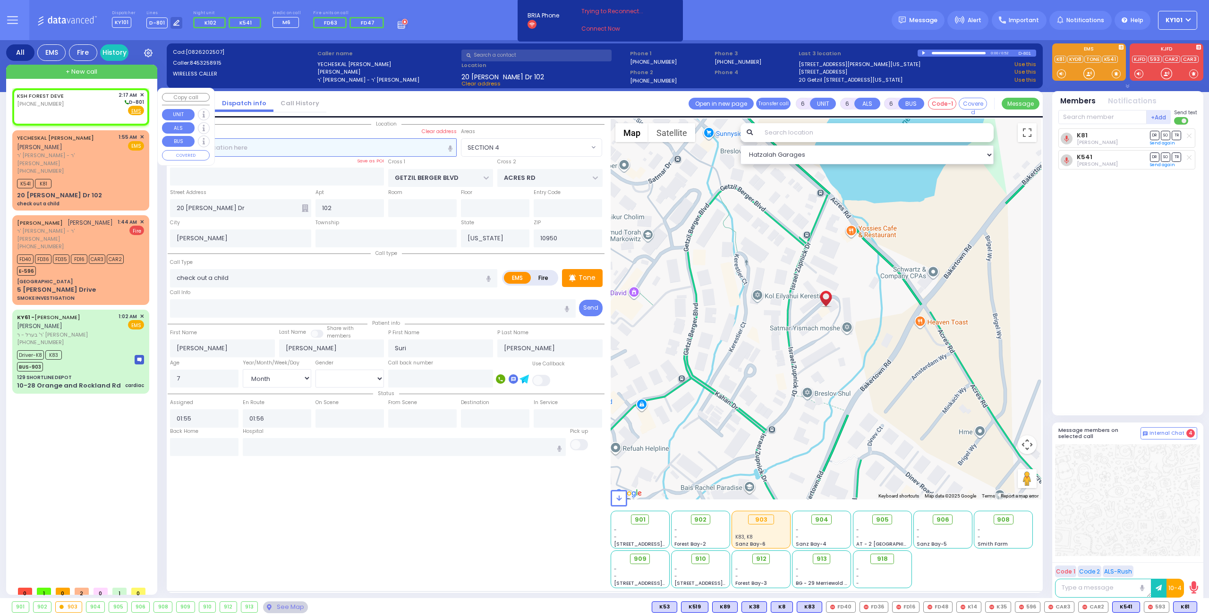
select select
type input "02:17"
select select "Hatzalah Garages"
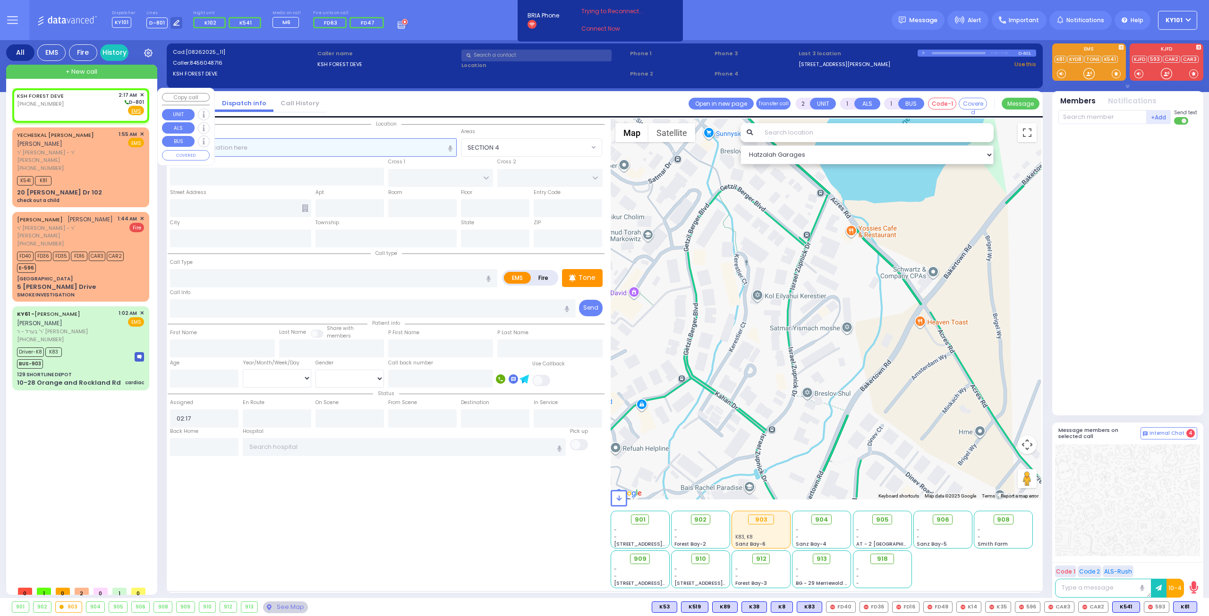
select select
radio input "true"
select select
select select "Hatzalah Garages"
click at [140, 94] on span "✕" at bounding box center [142, 95] width 4 height 8
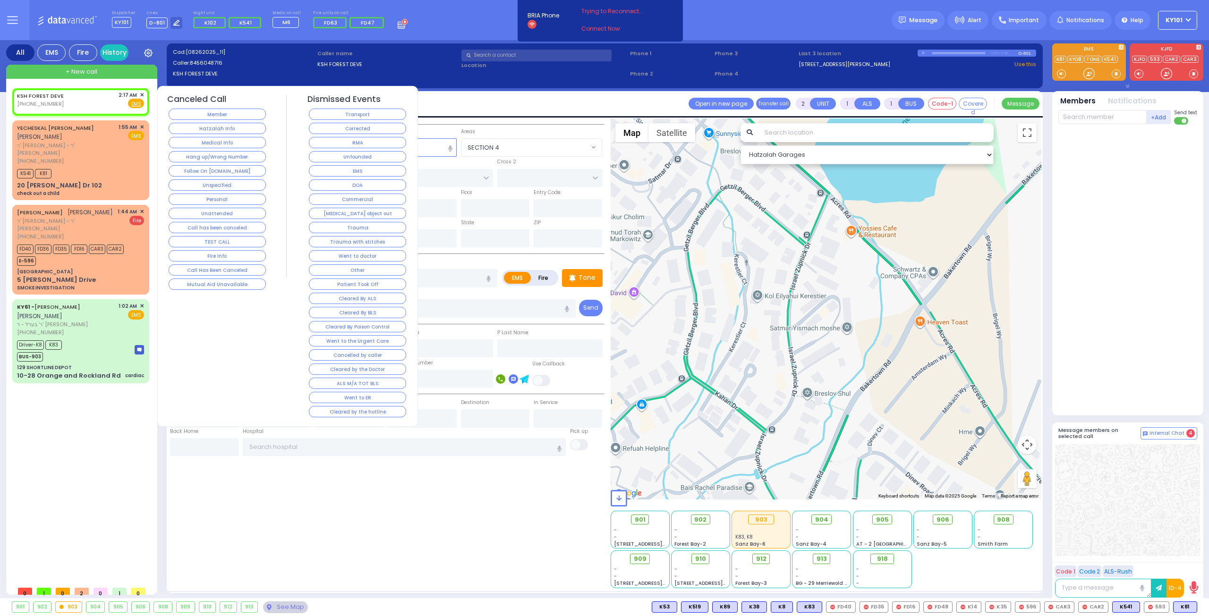
select select
radio input "true"
select select
select select "Hatzalah Garages"
click at [233, 222] on button "Call has been canceled" at bounding box center [217, 227] width 97 height 11
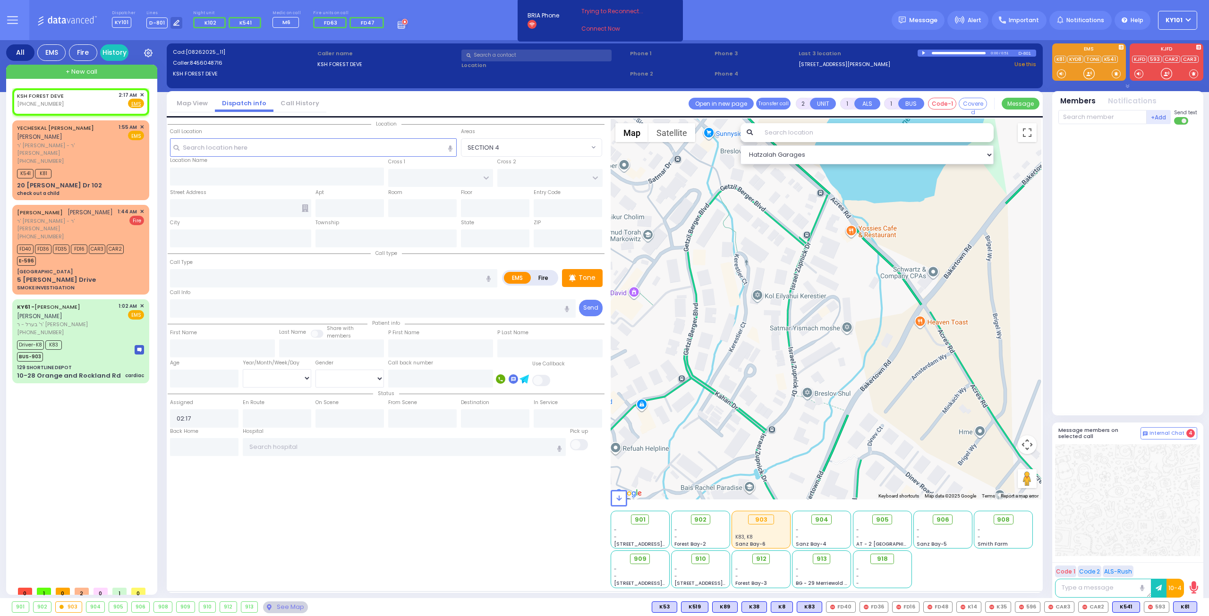
select select
radio input "true"
select select
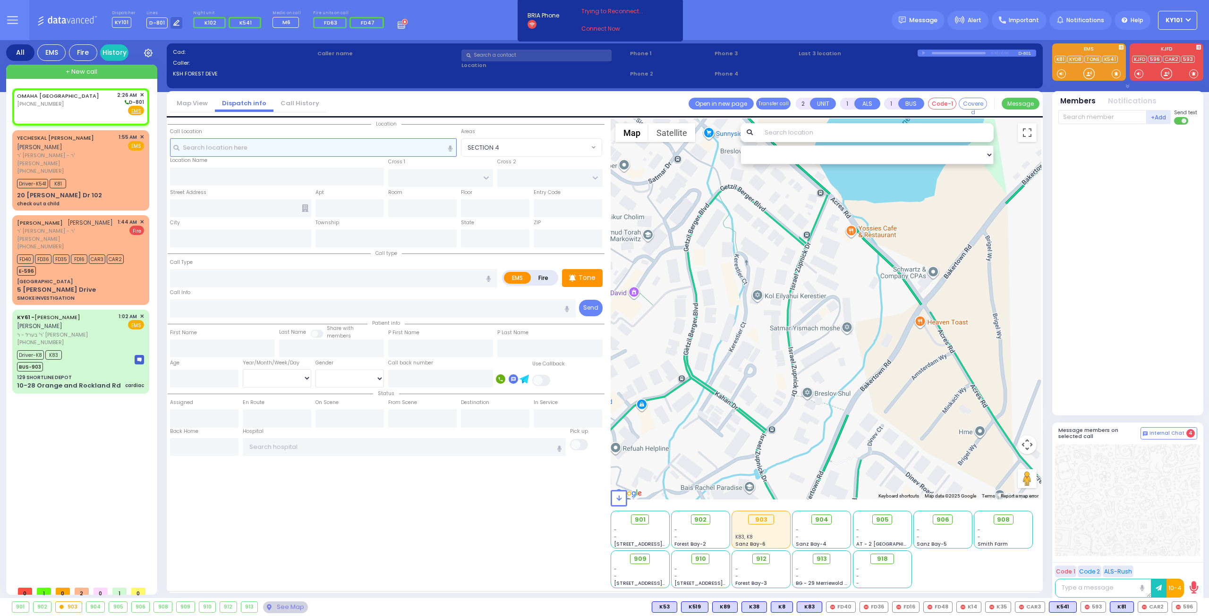
select select
radio input "true"
select select
type input "02:26"
select select "Hatzalah Garages"
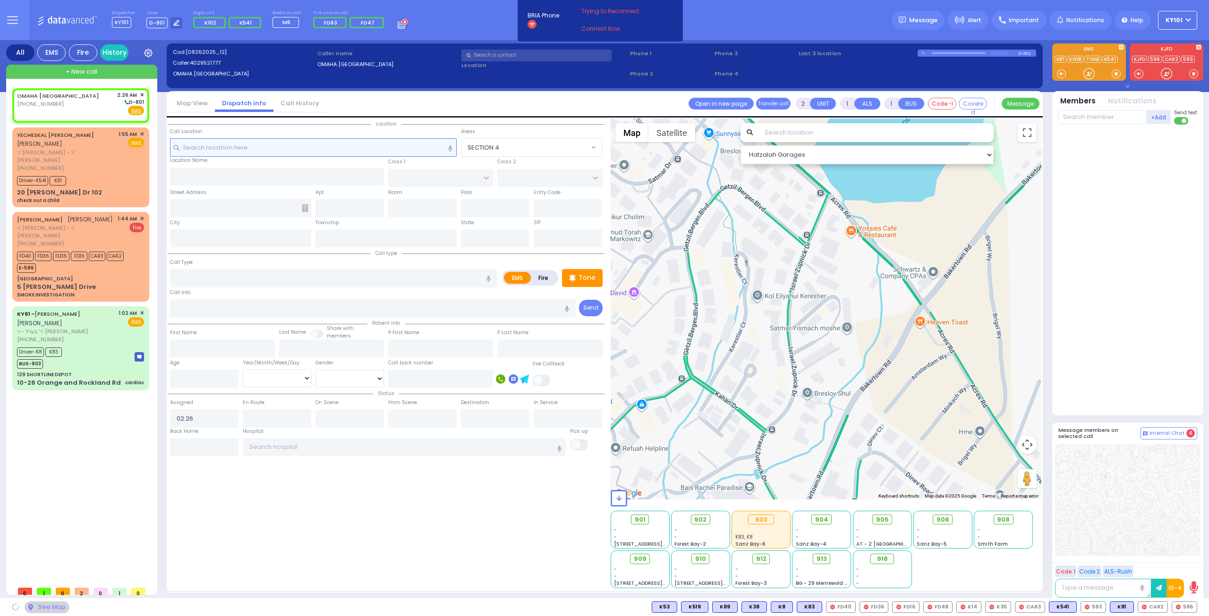
select select
radio input "true"
select select
select select "Hatzalah Garages"
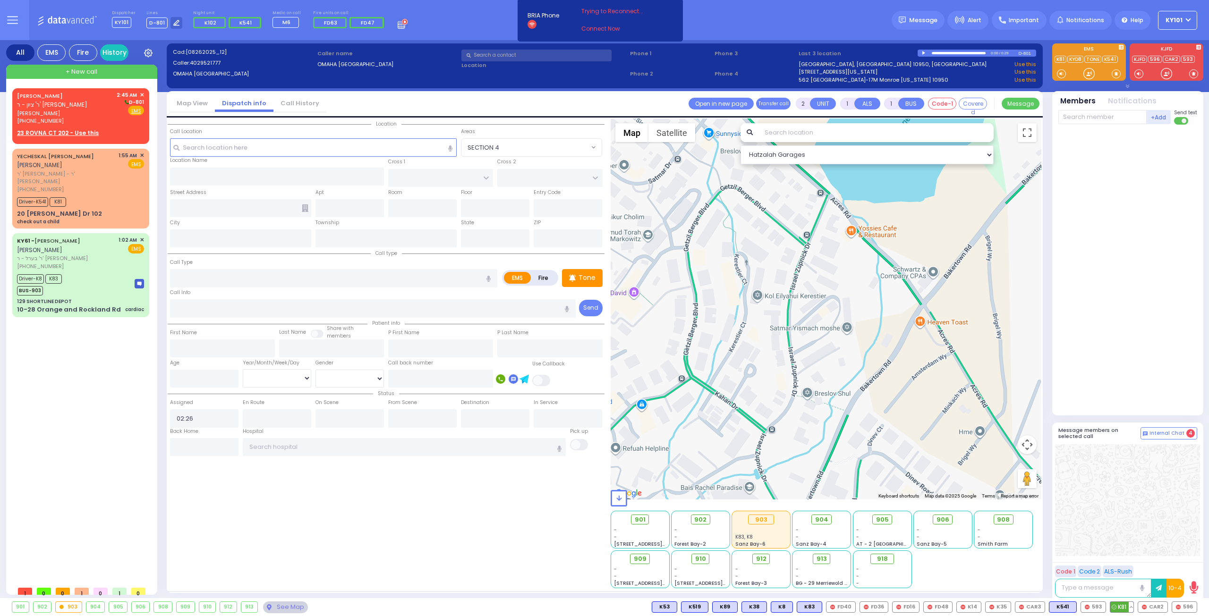
click at [1132, 610] on button at bounding box center [1131, 607] width 5 height 10
click at [94, 170] on div "YECHESKAL SHRAGA FULOP יחזקאל שרגא פילאפ" at bounding box center [66, 161] width 98 height 18
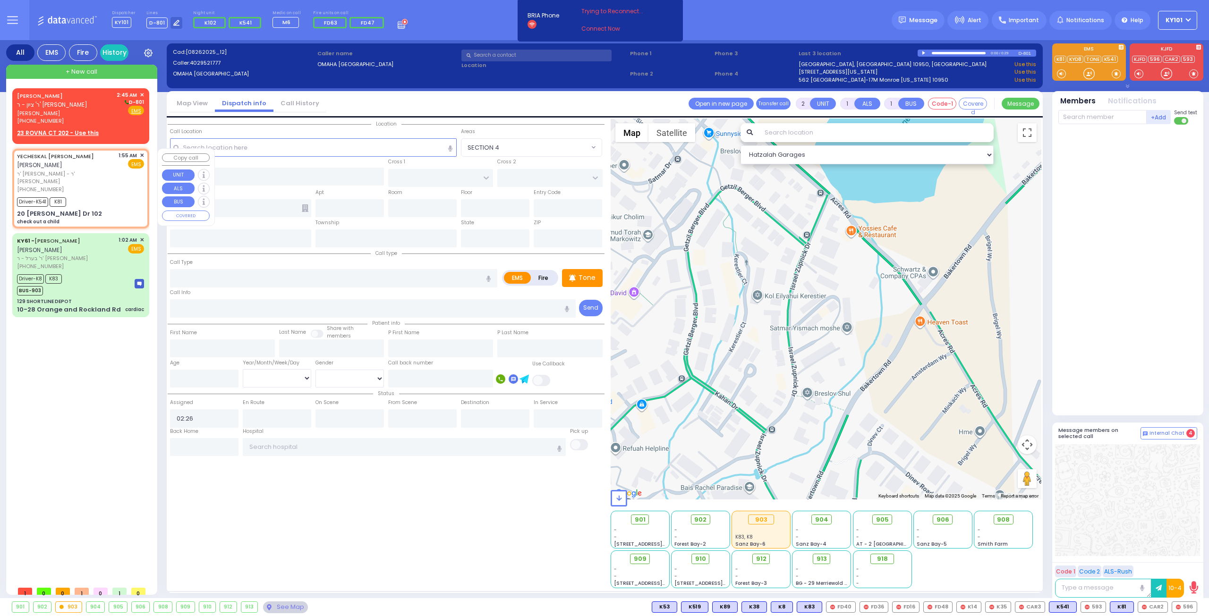
type input "6"
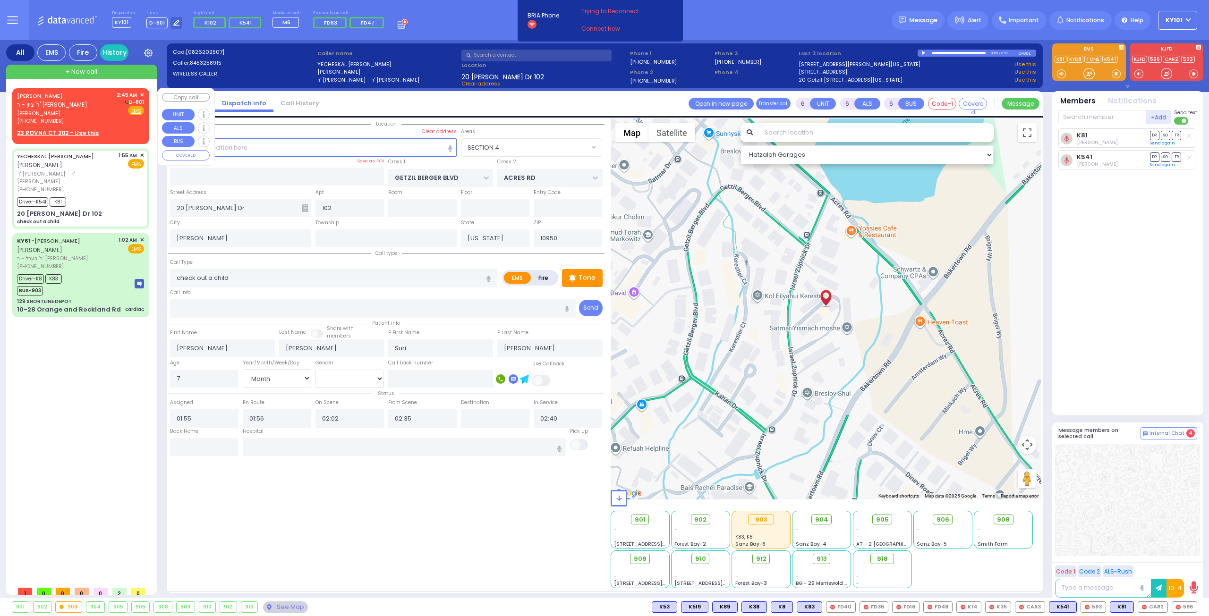
click at [94, 110] on span "[PERSON_NAME]" at bounding box center [65, 114] width 96 height 8
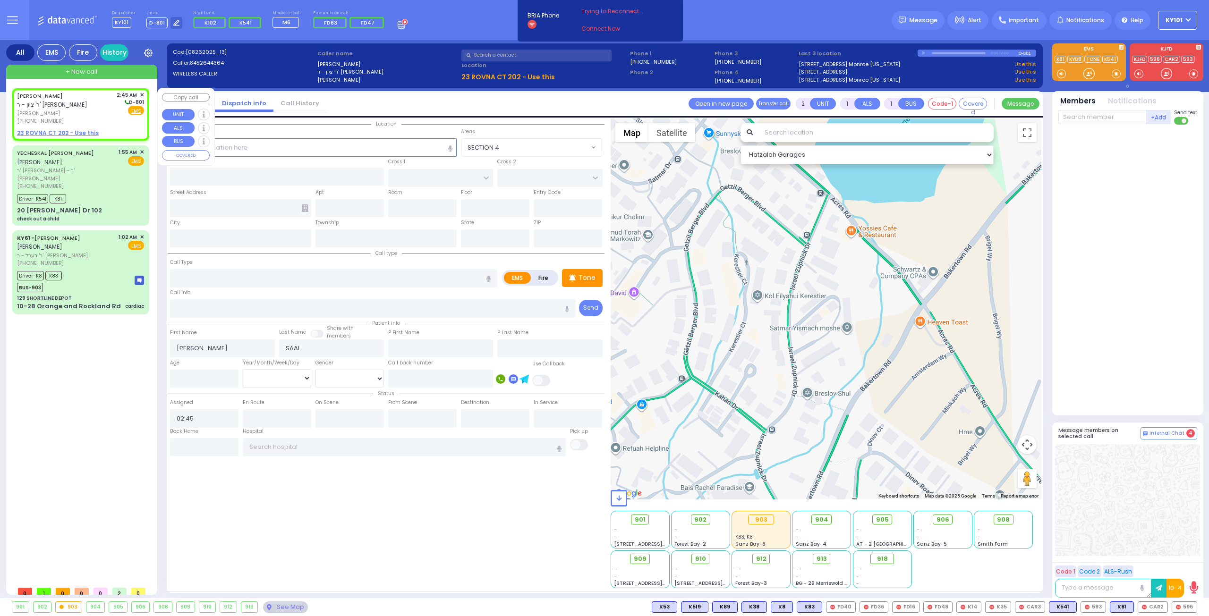
click at [65, 130] on u "23 ROVNA CT 202 - Use this" at bounding box center [58, 133] width 82 height 8
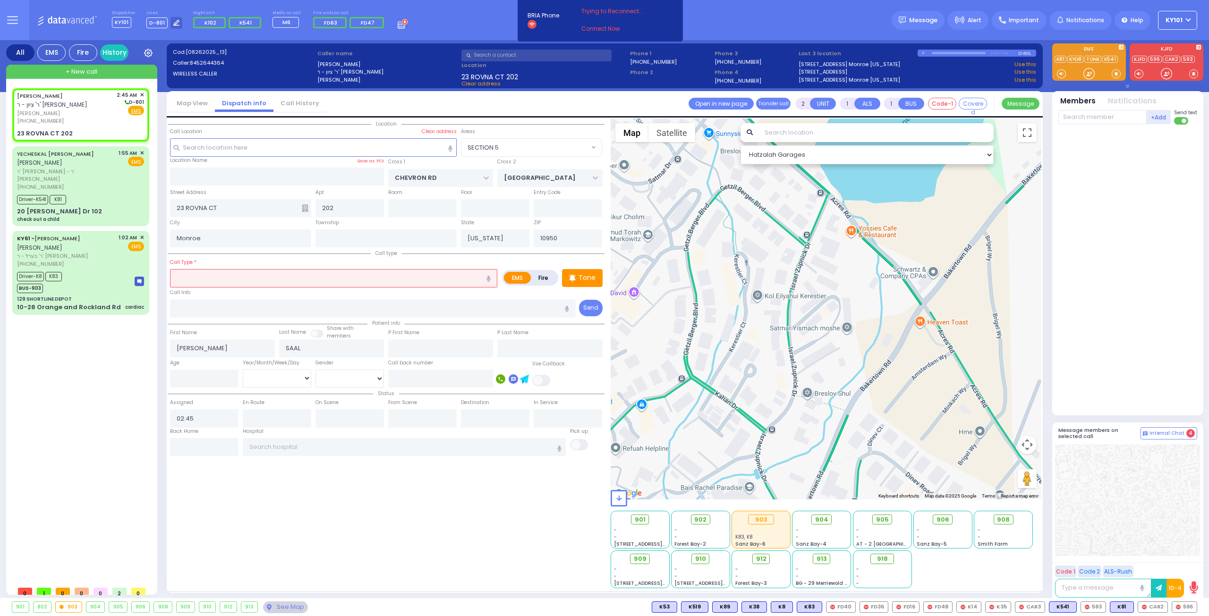
click at [266, 276] on input "text" at bounding box center [333, 278] width 327 height 18
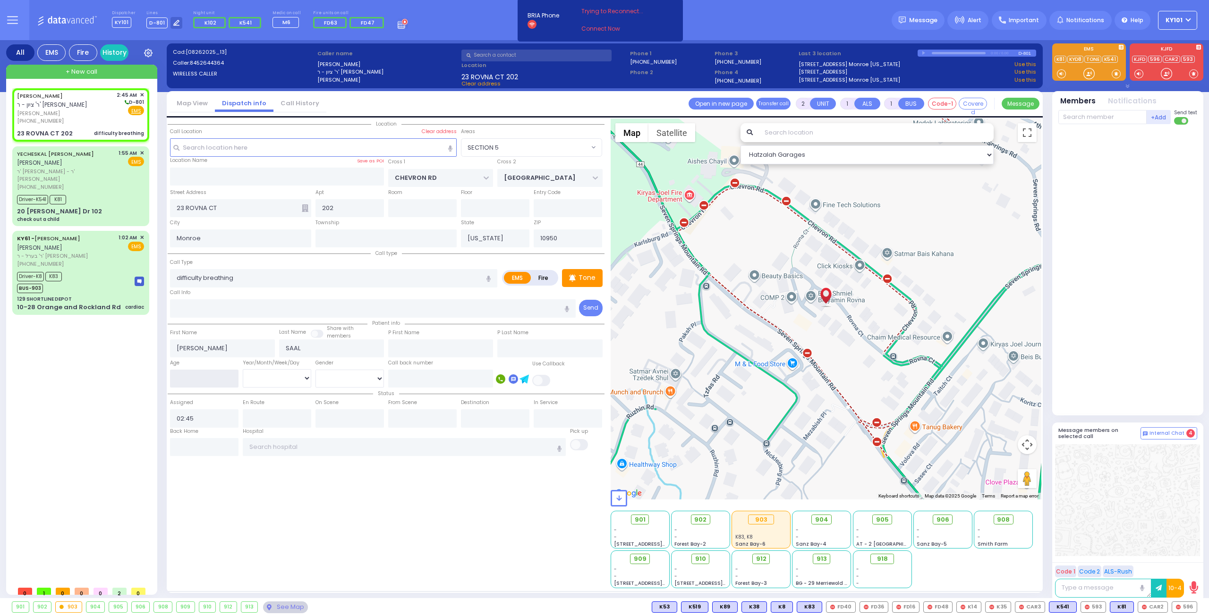
click at [217, 380] on input "number" at bounding box center [204, 379] width 68 height 18
click at [1066, 606] on span "K541" at bounding box center [1062, 607] width 27 height 10
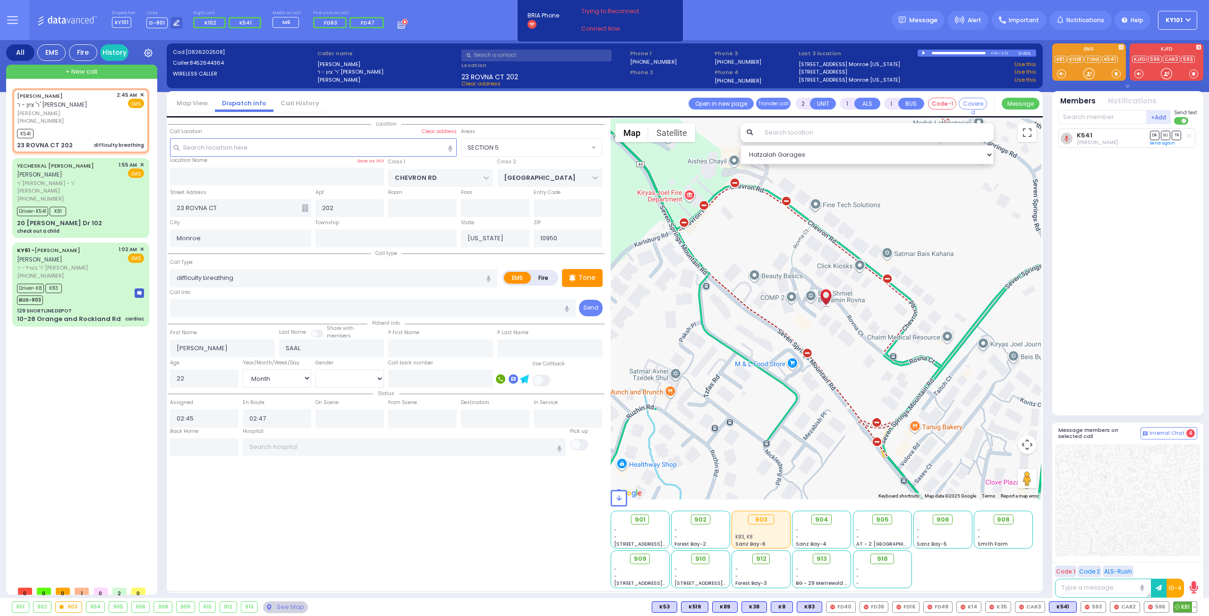
click at [1186, 609] on span "K81" at bounding box center [1184, 607] width 23 height 10
click at [142, 163] on span "✕" at bounding box center [142, 165] width 4 height 8
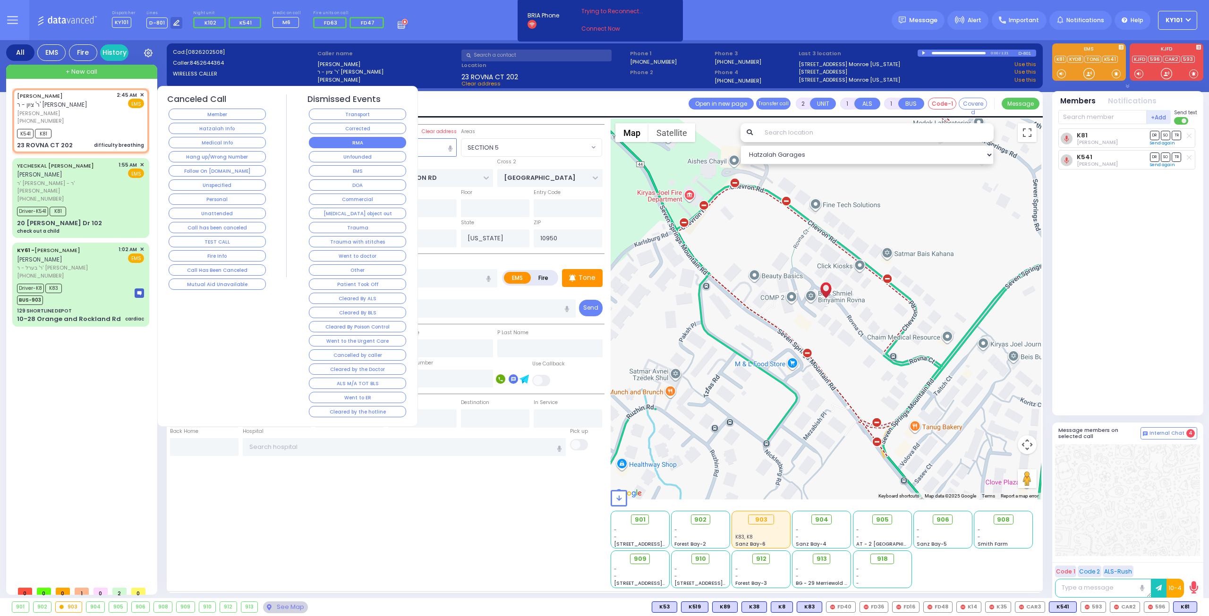
click at [333, 143] on button "RMA" at bounding box center [357, 142] width 97 height 11
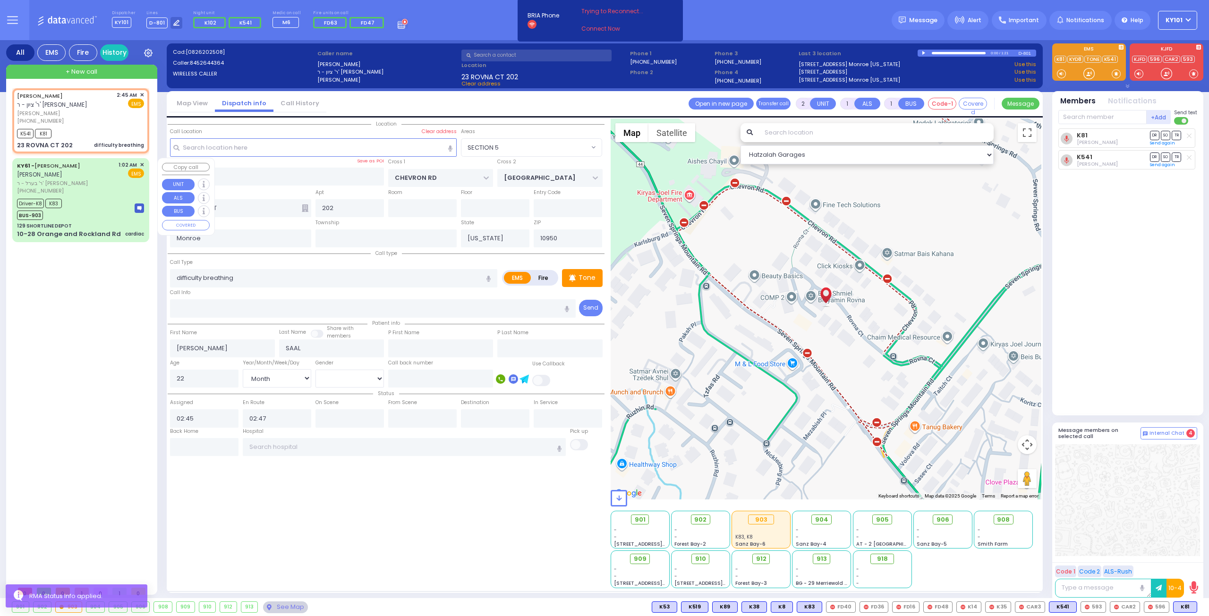
click at [92, 209] on div "Driver-K8 K83 BUS-903" at bounding box center [80, 208] width 127 height 24
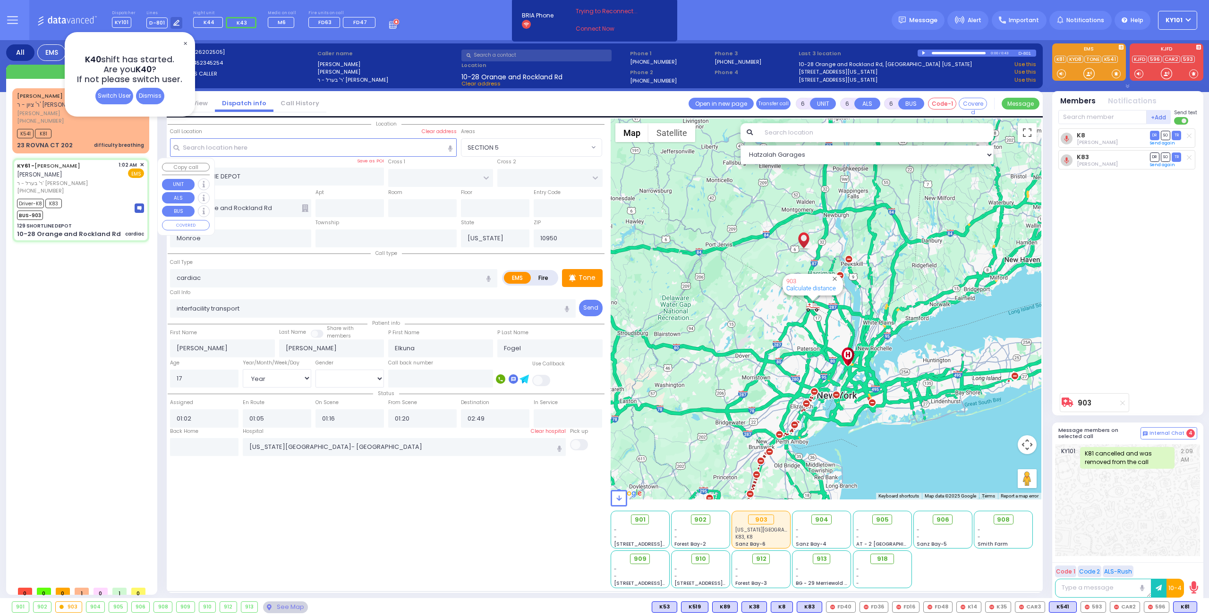
select select
select select "Year"
select select "[DEMOGRAPHIC_DATA]"
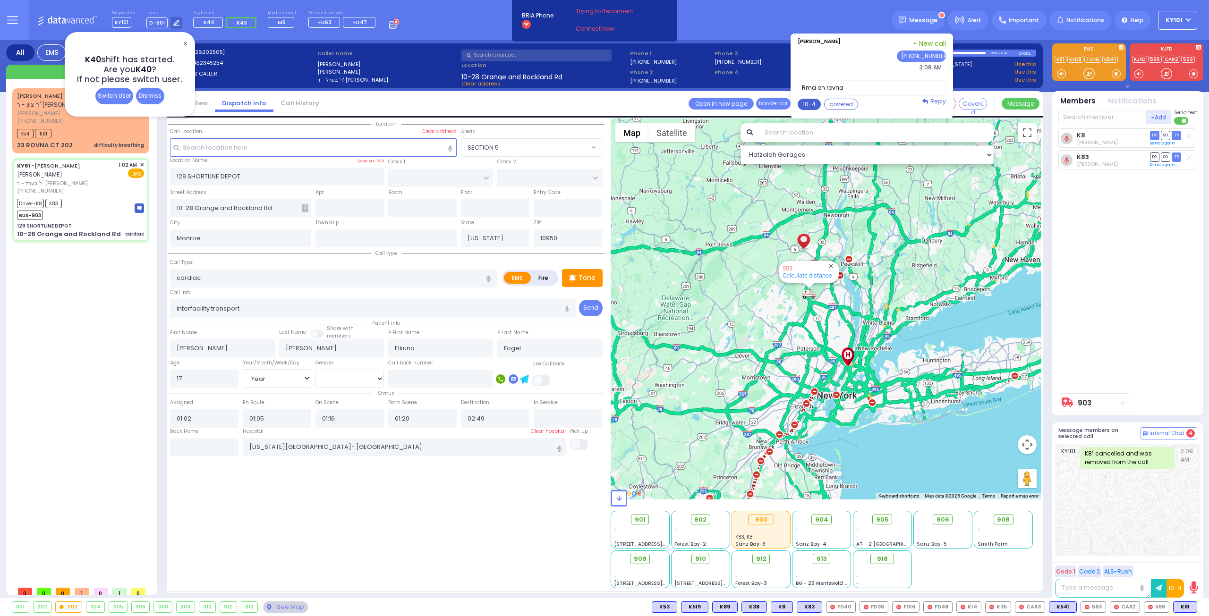
click at [811, 102] on button "10-4" at bounding box center [809, 104] width 23 height 11
type textarea "10-4 thank you"
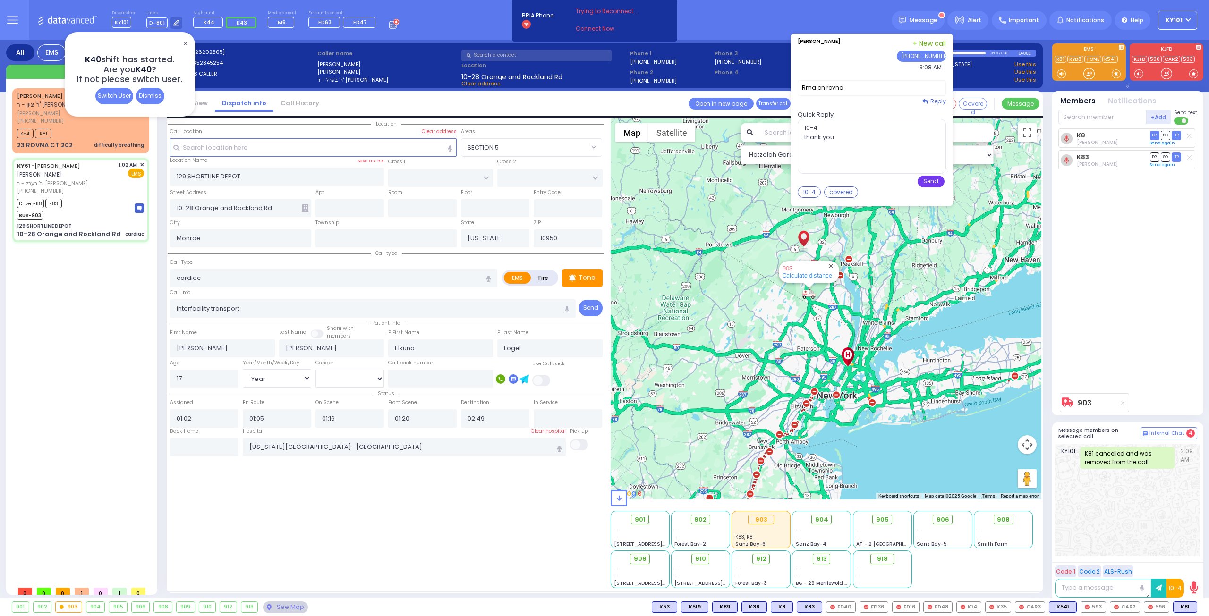
click at [930, 183] on button "Send" at bounding box center [931, 182] width 27 height 12
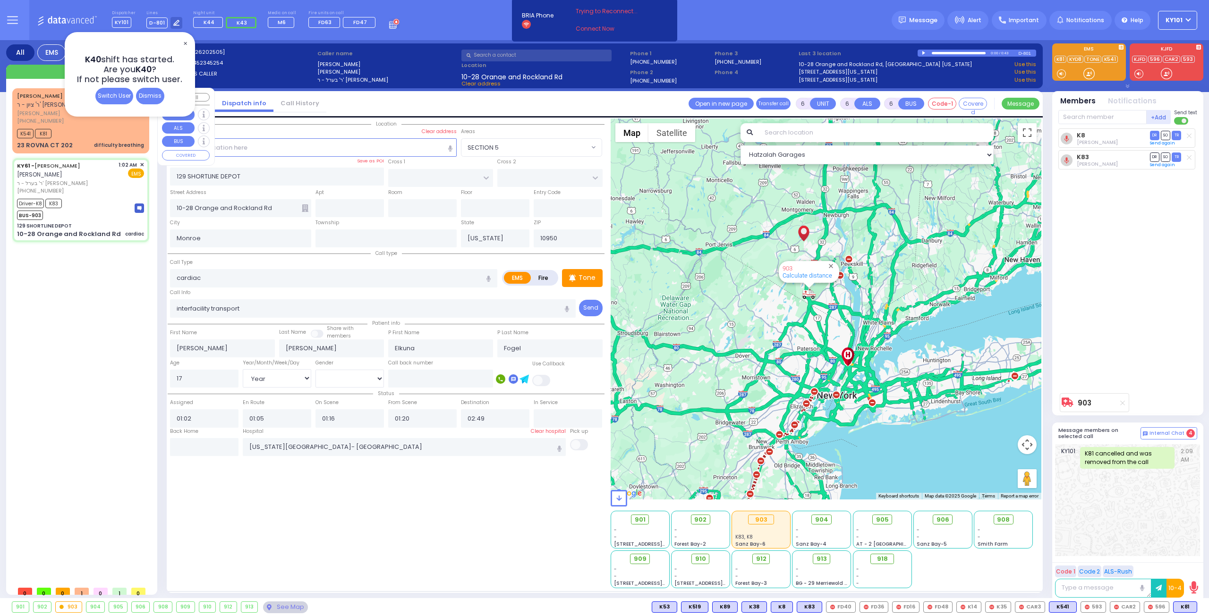
click at [97, 129] on div "K541 K81" at bounding box center [80, 133] width 127 height 12
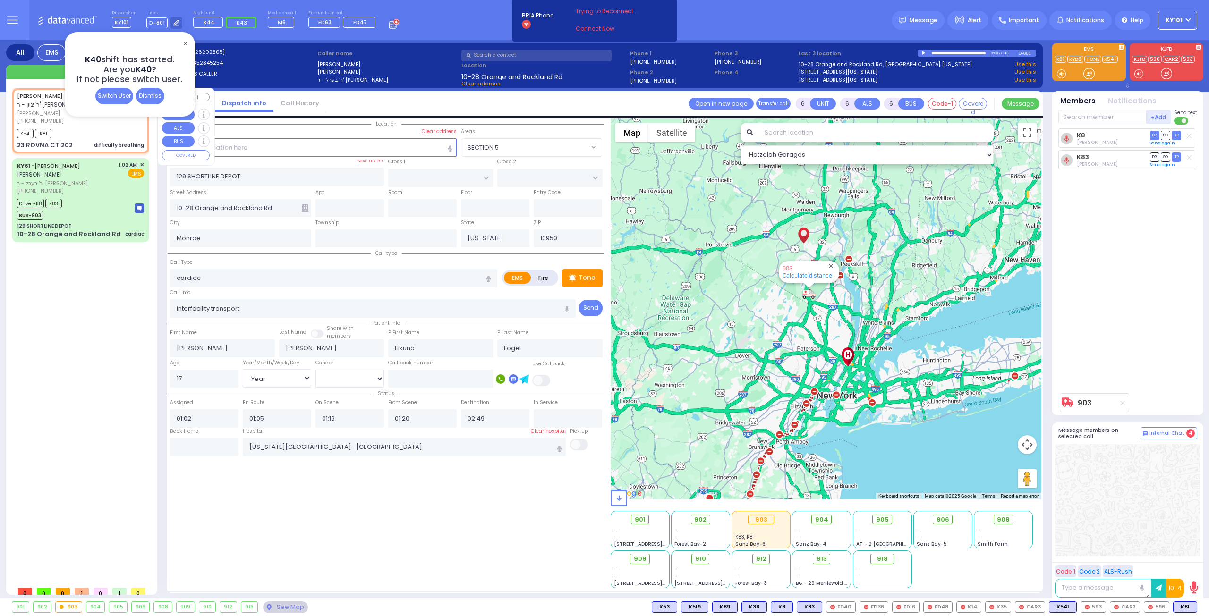
type input "2"
type input "1"
select select
type input "difficulty breathing"
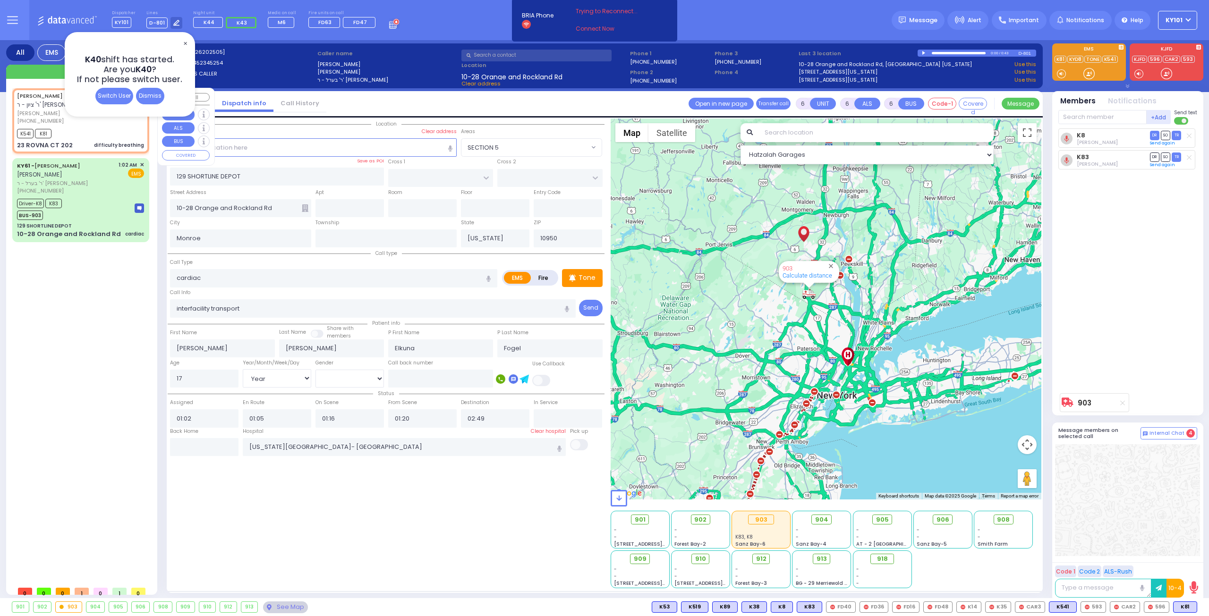
radio input "true"
type input "[PERSON_NAME]"
type input "SAAL"
type input "22"
select select "Month"
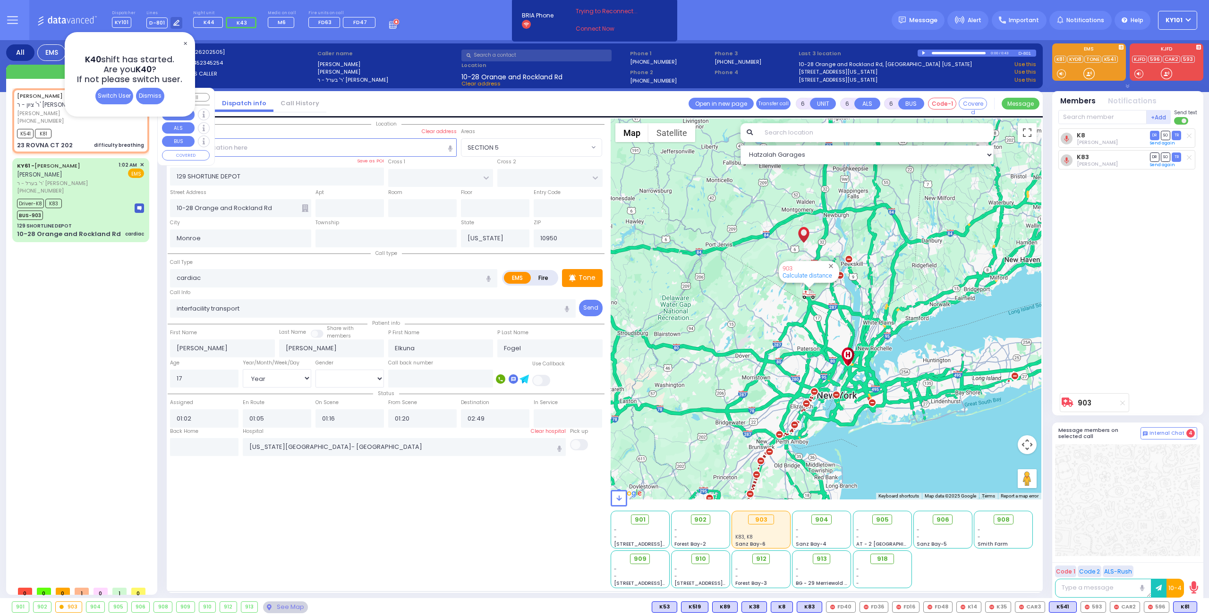
select select
type input "02:45"
type input "02:47"
type input "CHEVRON RD"
type input "[GEOGRAPHIC_DATA]"
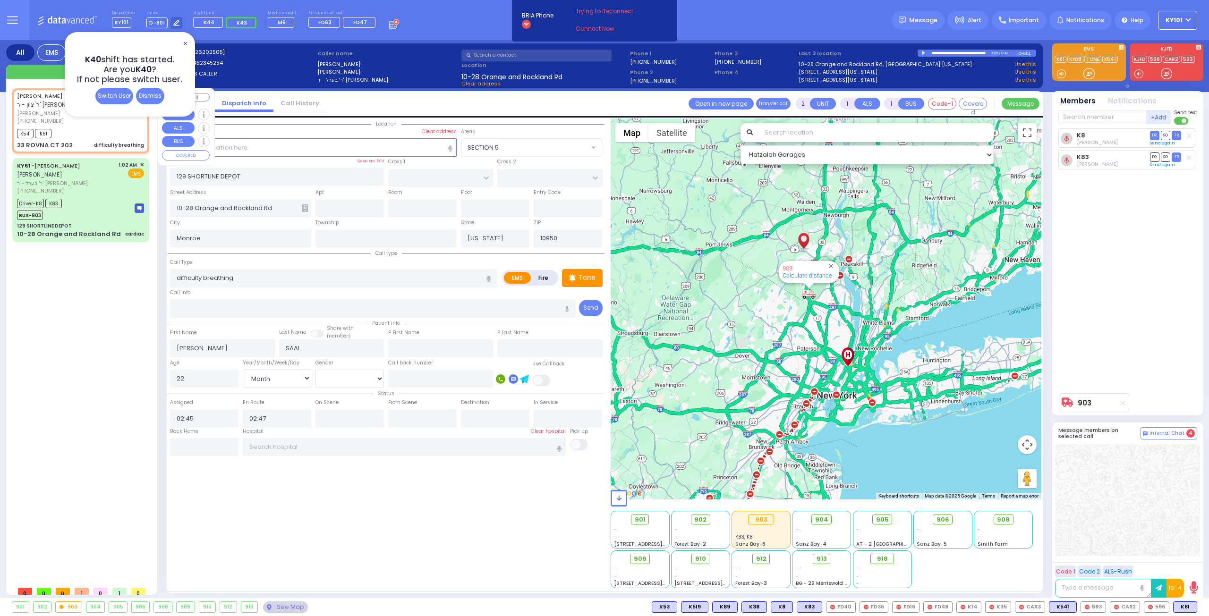
type input "23 ROVNA CT"
type input "202"
select select "Hatzalah Garages"
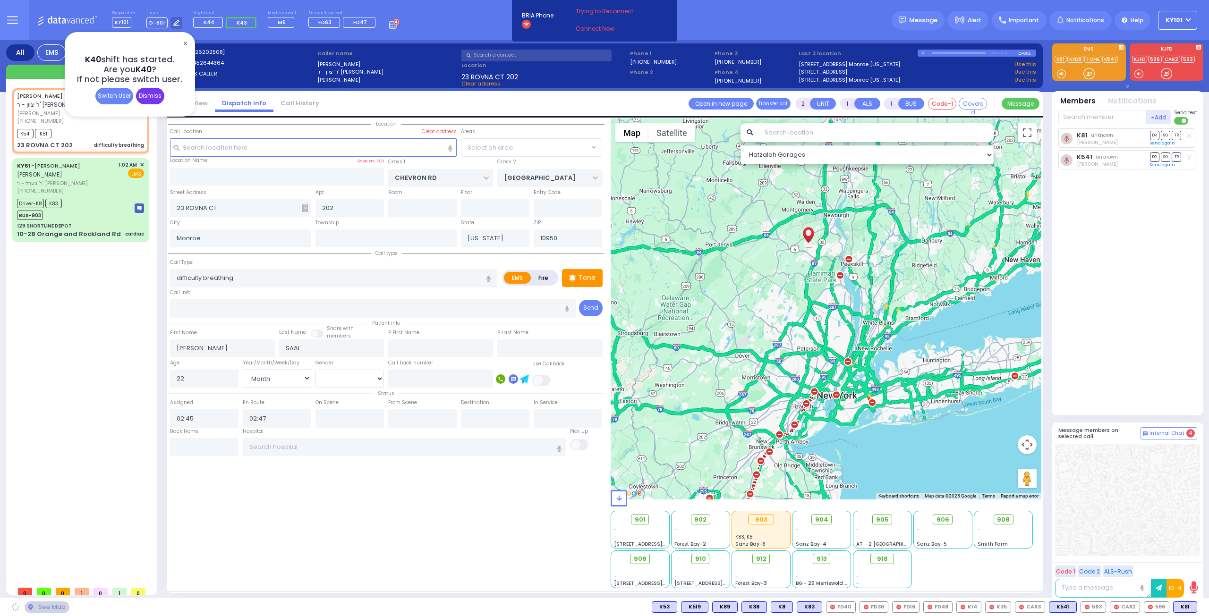
select select "SECTION 5"
click at [150, 101] on div "Dismiss" at bounding box center [150, 96] width 28 height 17
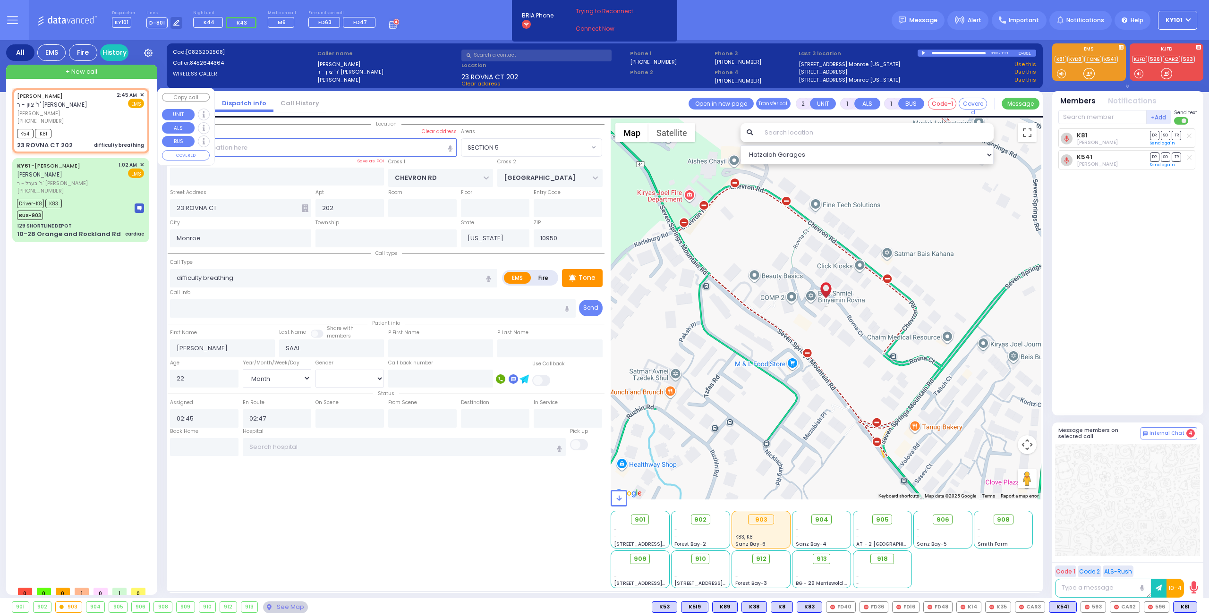
click at [142, 94] on span "✕" at bounding box center [142, 95] width 4 height 8
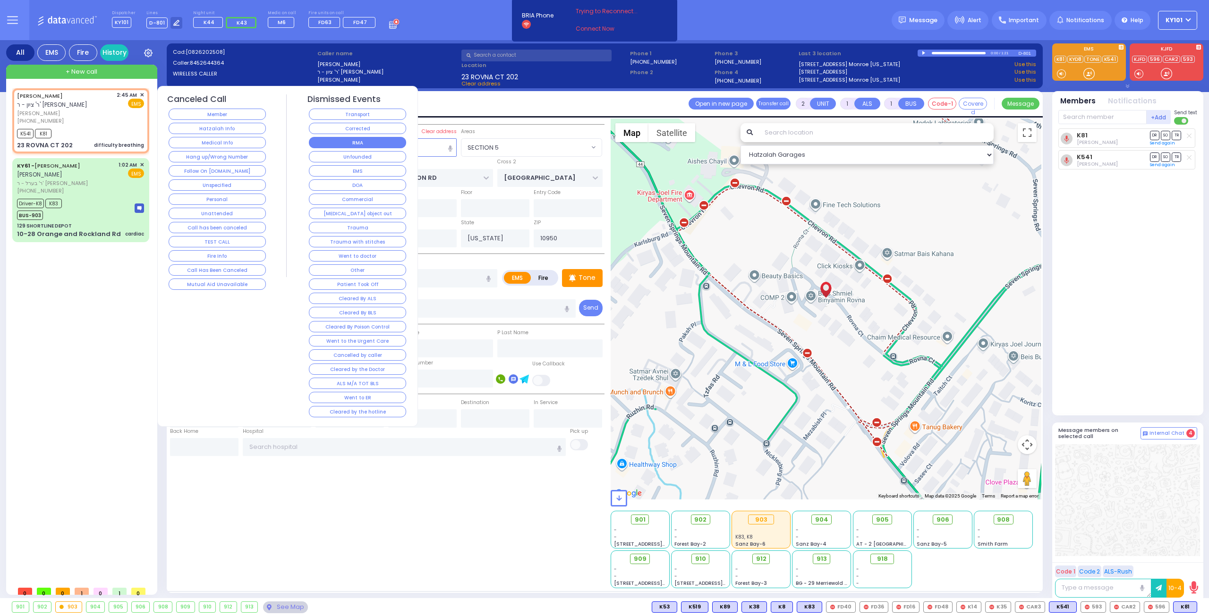
click at [344, 144] on button "RMA" at bounding box center [357, 142] width 97 height 11
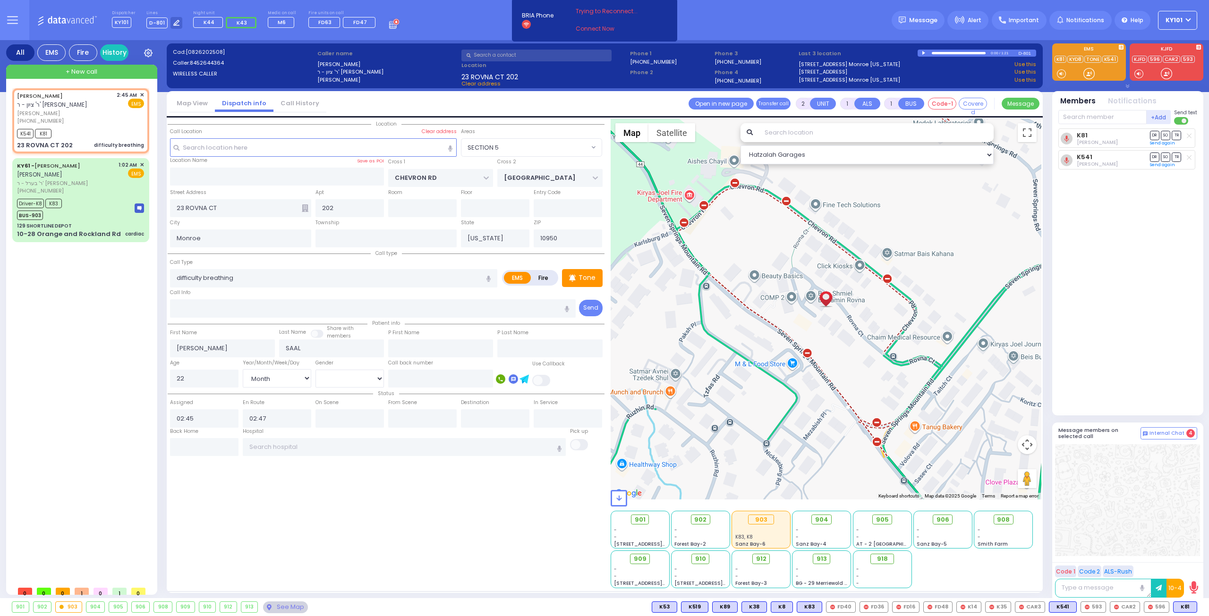
select select
radio input "true"
select select
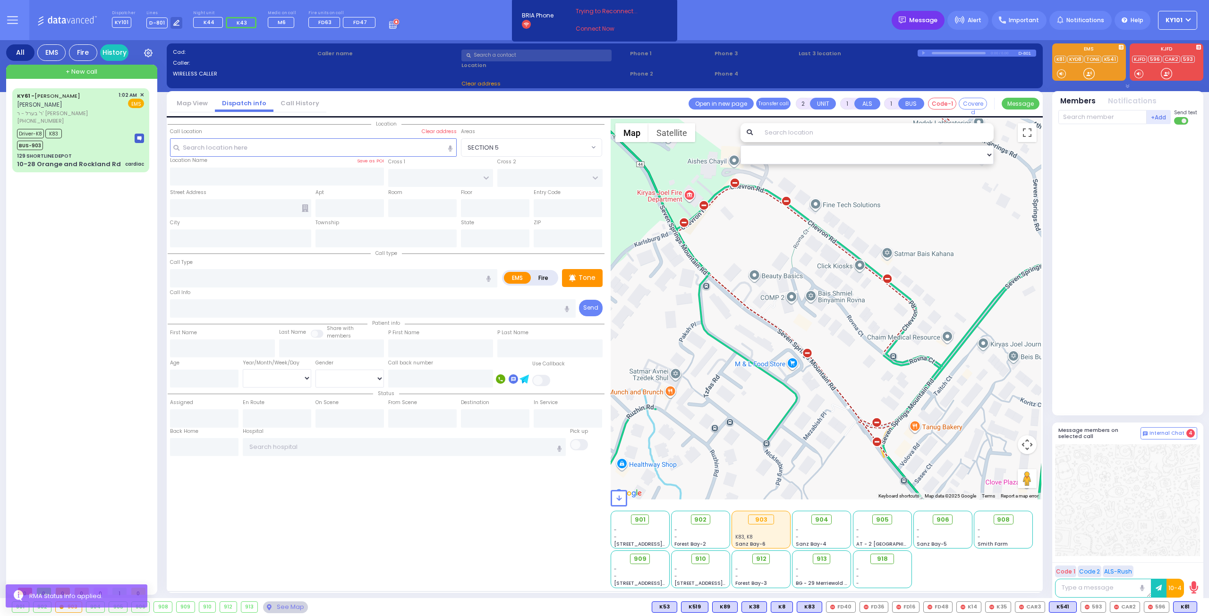
click at [932, 25] on div "Message" at bounding box center [918, 20] width 53 height 19
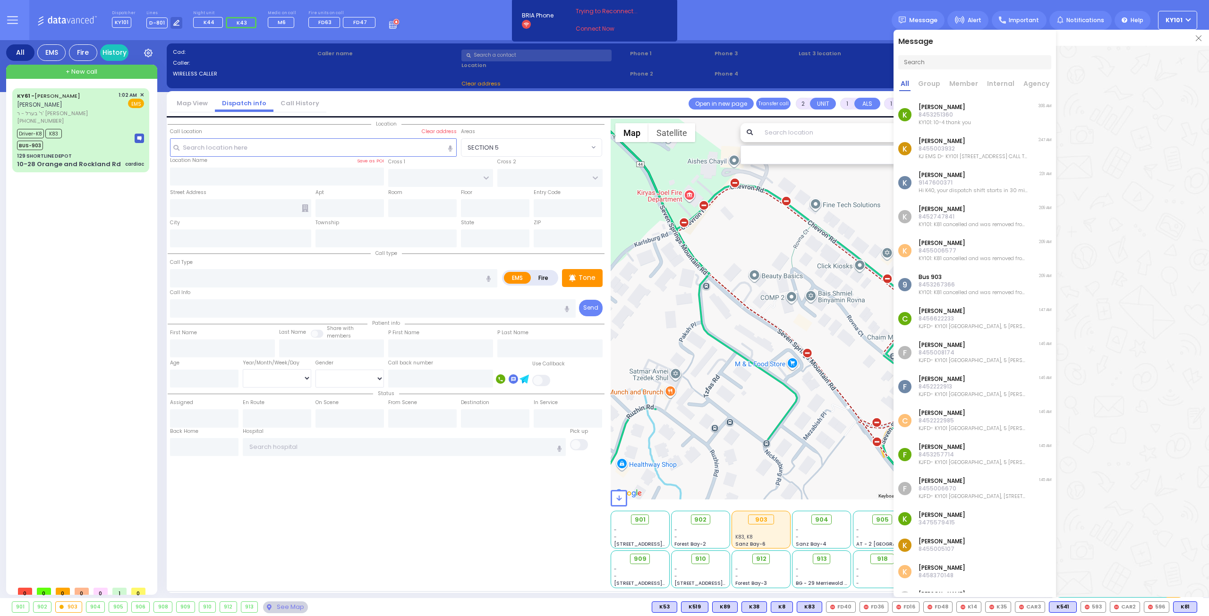
click at [1198, 39] on img at bounding box center [1199, 38] width 6 height 6
